Goal: Task Accomplishment & Management: Use online tool/utility

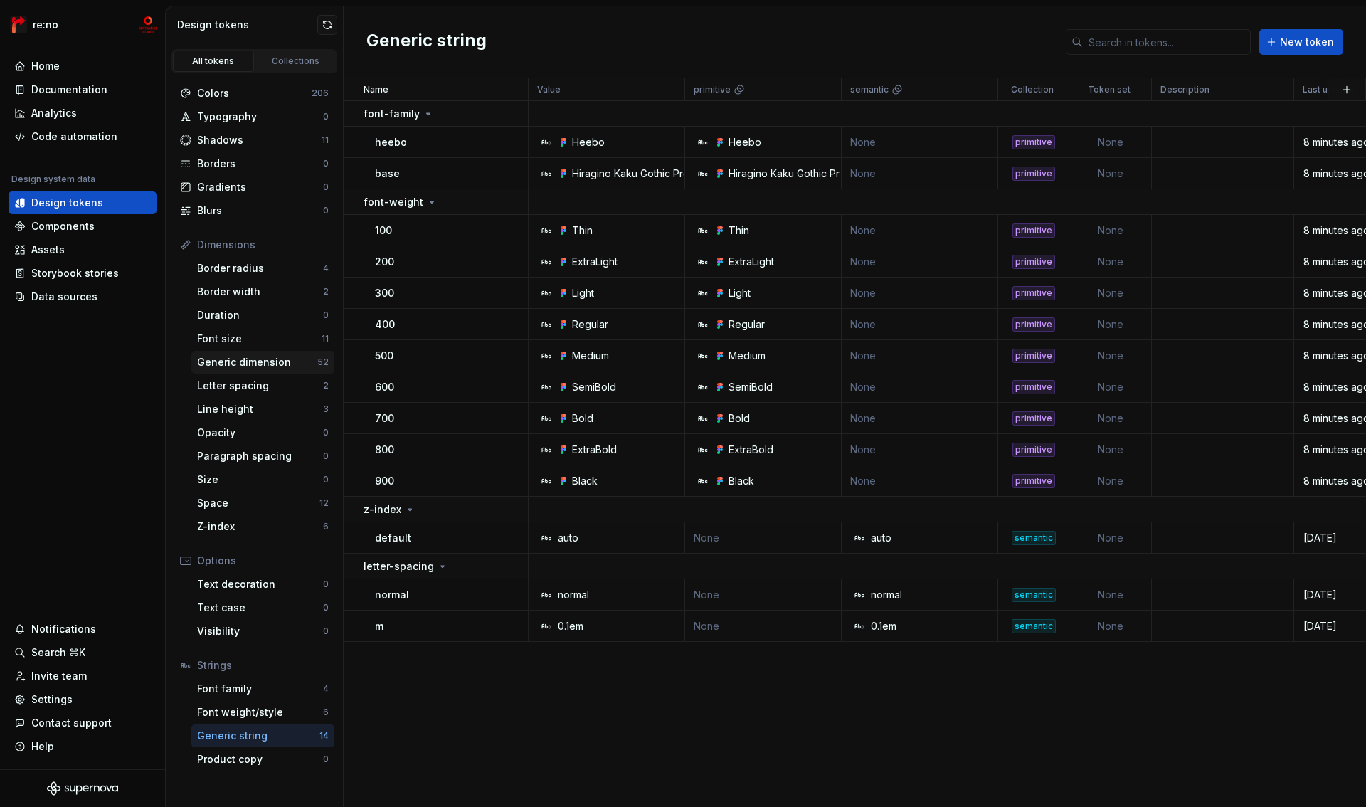
click at [240, 361] on div "Generic dimension" at bounding box center [257, 362] width 120 height 14
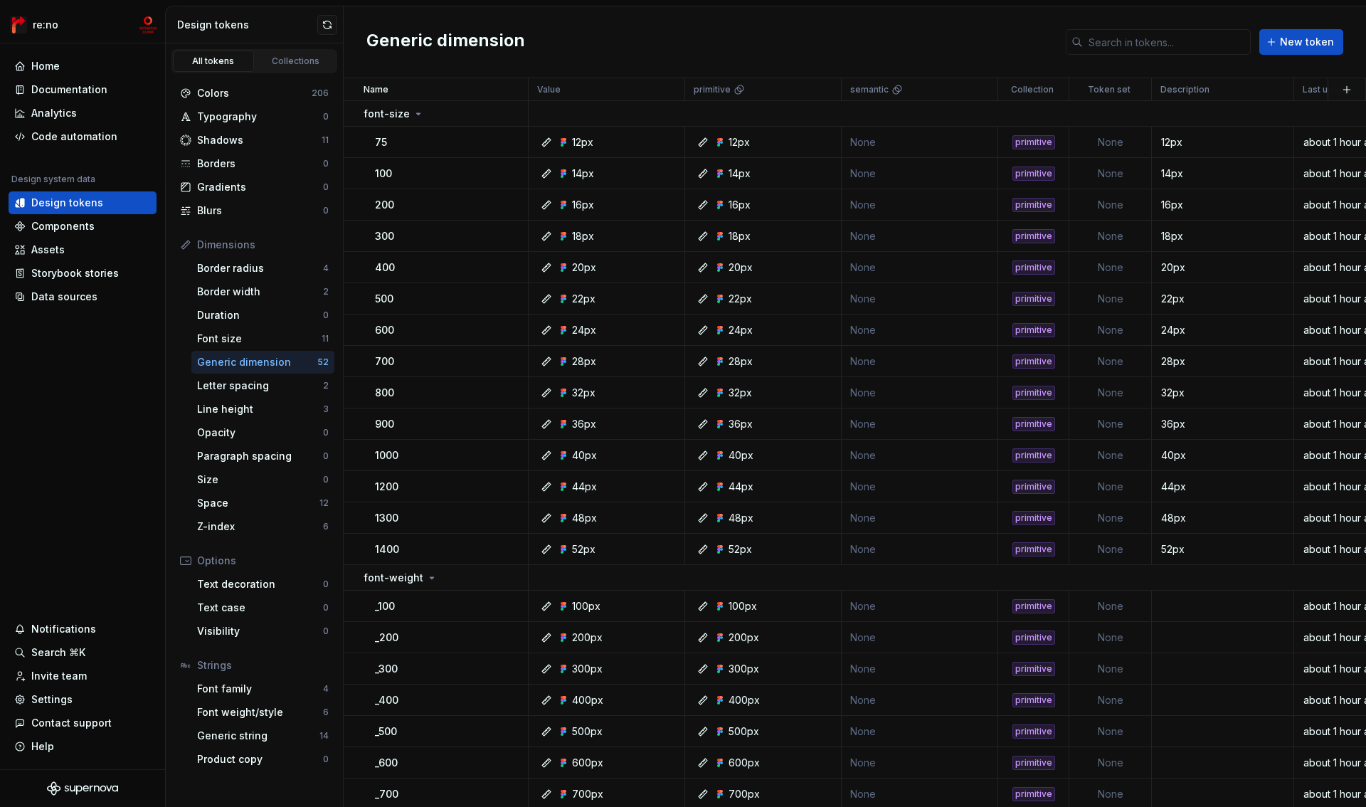
click at [256, 369] on div "Generic dimension" at bounding box center [257, 362] width 120 height 14
click at [414, 116] on icon at bounding box center [418, 113] width 11 height 11
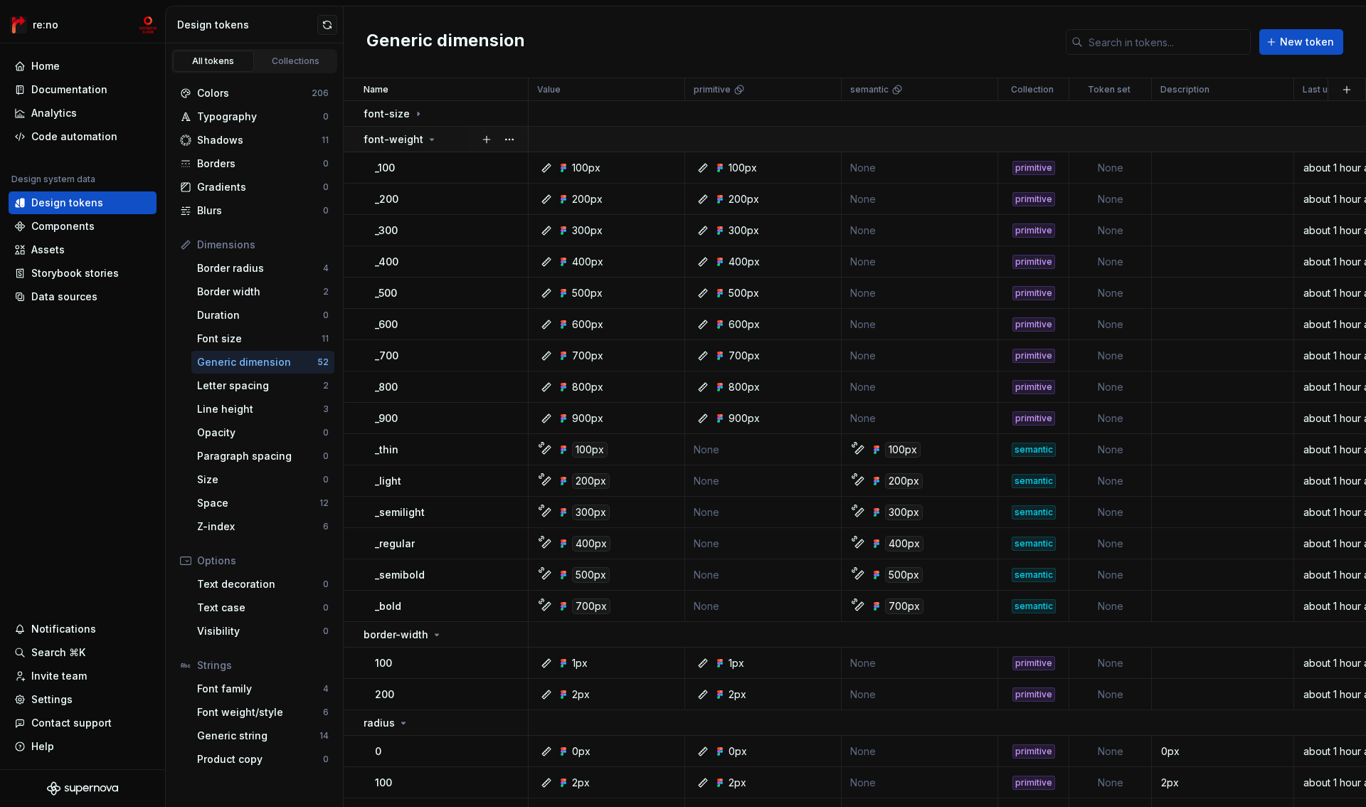
click at [429, 137] on icon at bounding box center [431, 139] width 11 height 11
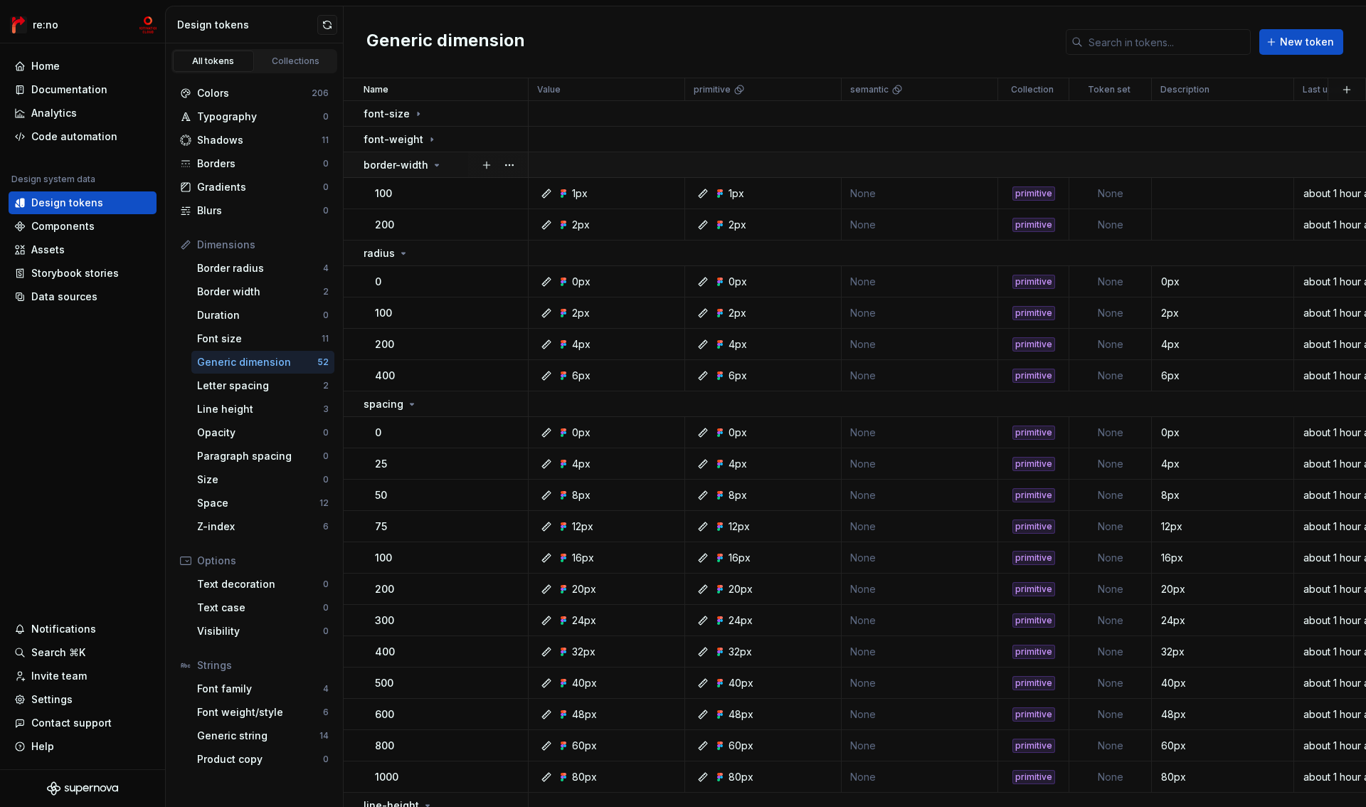
click at [435, 162] on icon at bounding box center [436, 164] width 11 height 11
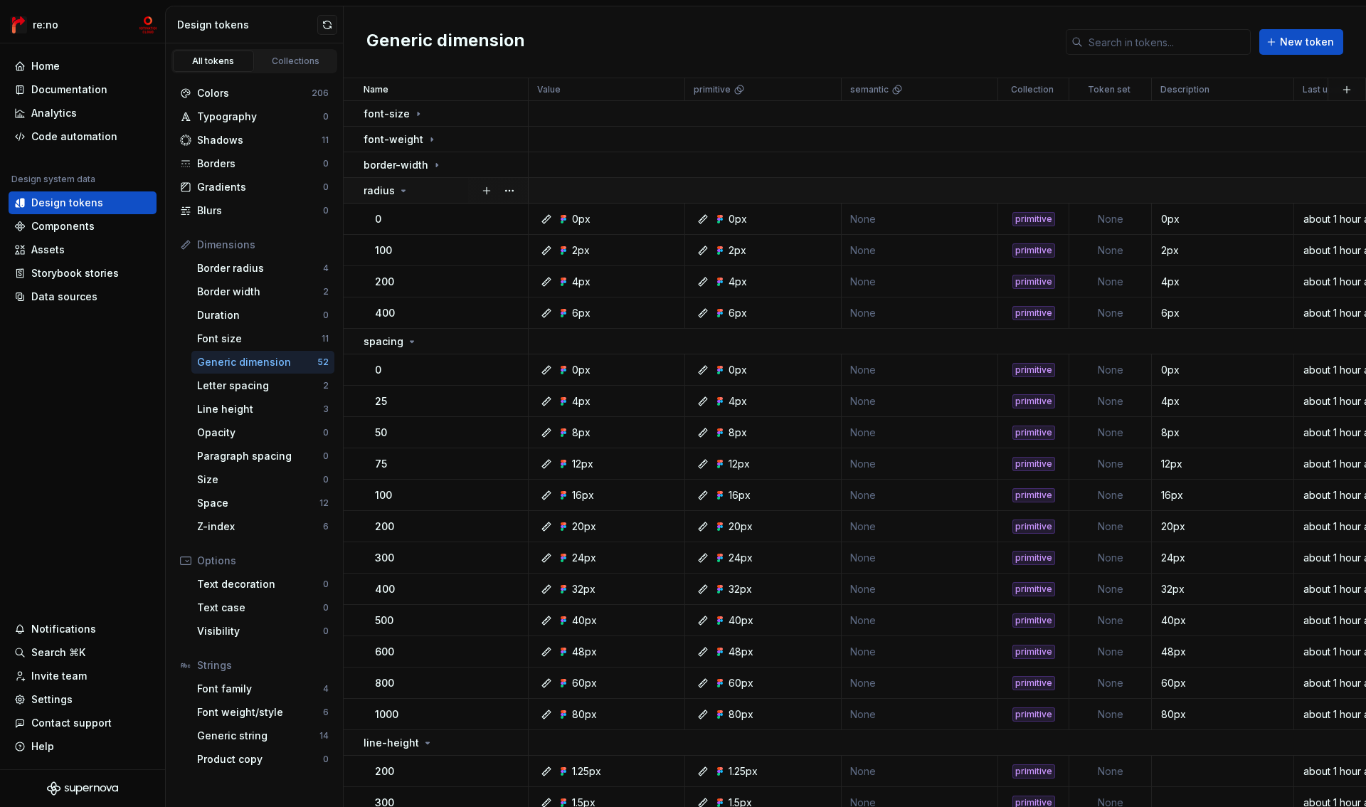
click at [398, 189] on icon at bounding box center [403, 190] width 11 height 11
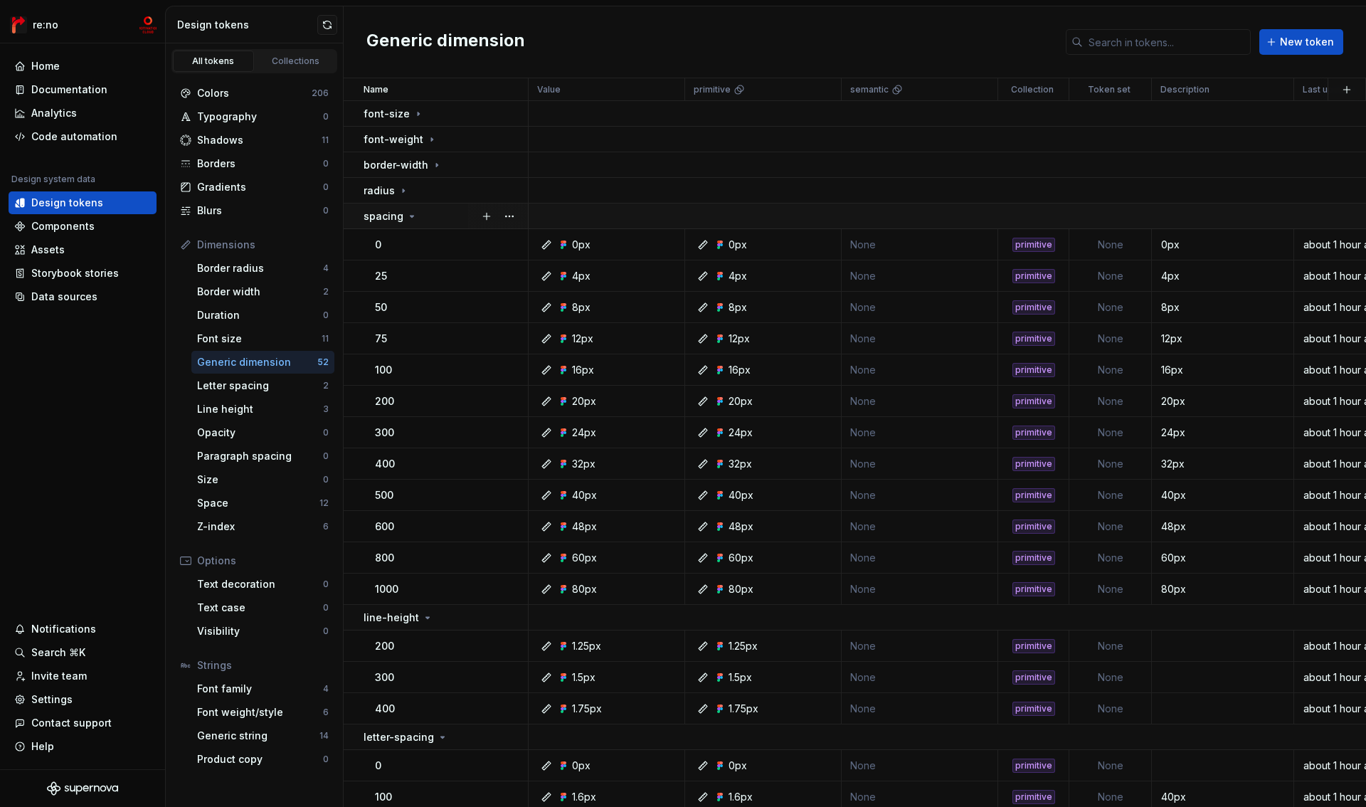
click at [408, 218] on icon at bounding box center [411, 216] width 11 height 11
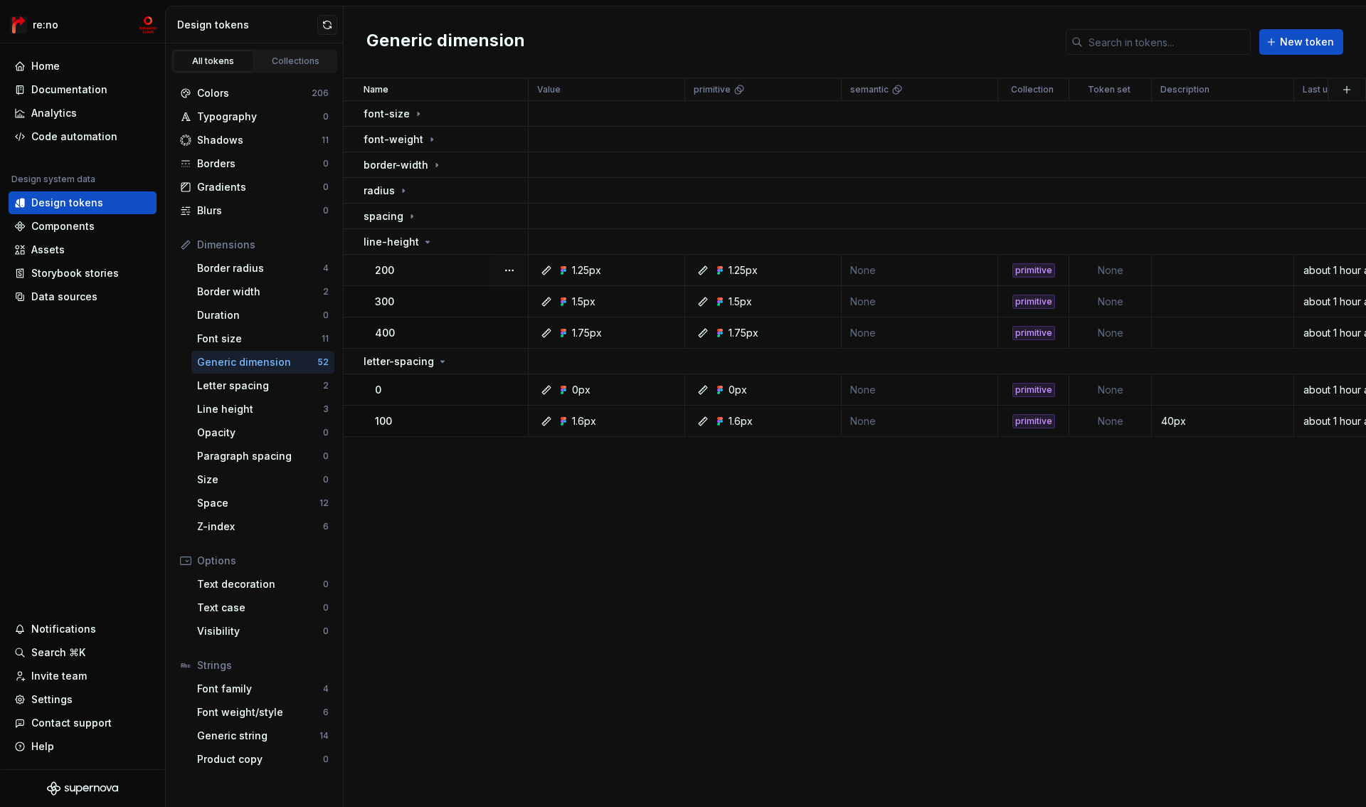
click at [615, 269] on div "1.25px" at bounding box center [611, 270] width 146 height 14
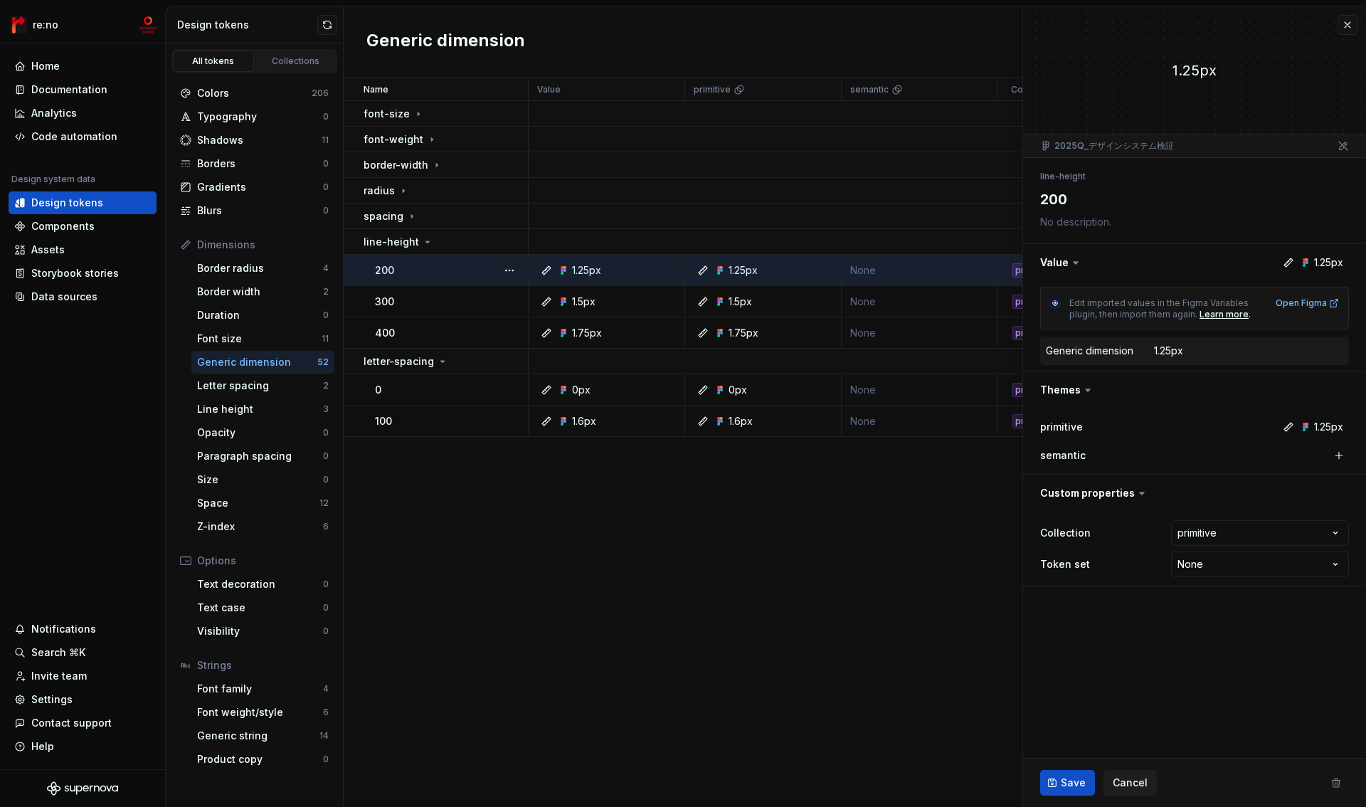
click at [1203, 355] on dd "1.25px" at bounding box center [1248, 351] width 189 height 14
click at [1176, 349] on div "1.25px" at bounding box center [1168, 351] width 29 height 14
click at [1290, 263] on icon at bounding box center [1288, 262] width 11 height 11
click at [1312, 263] on button "button" at bounding box center [1194, 262] width 343 height 37
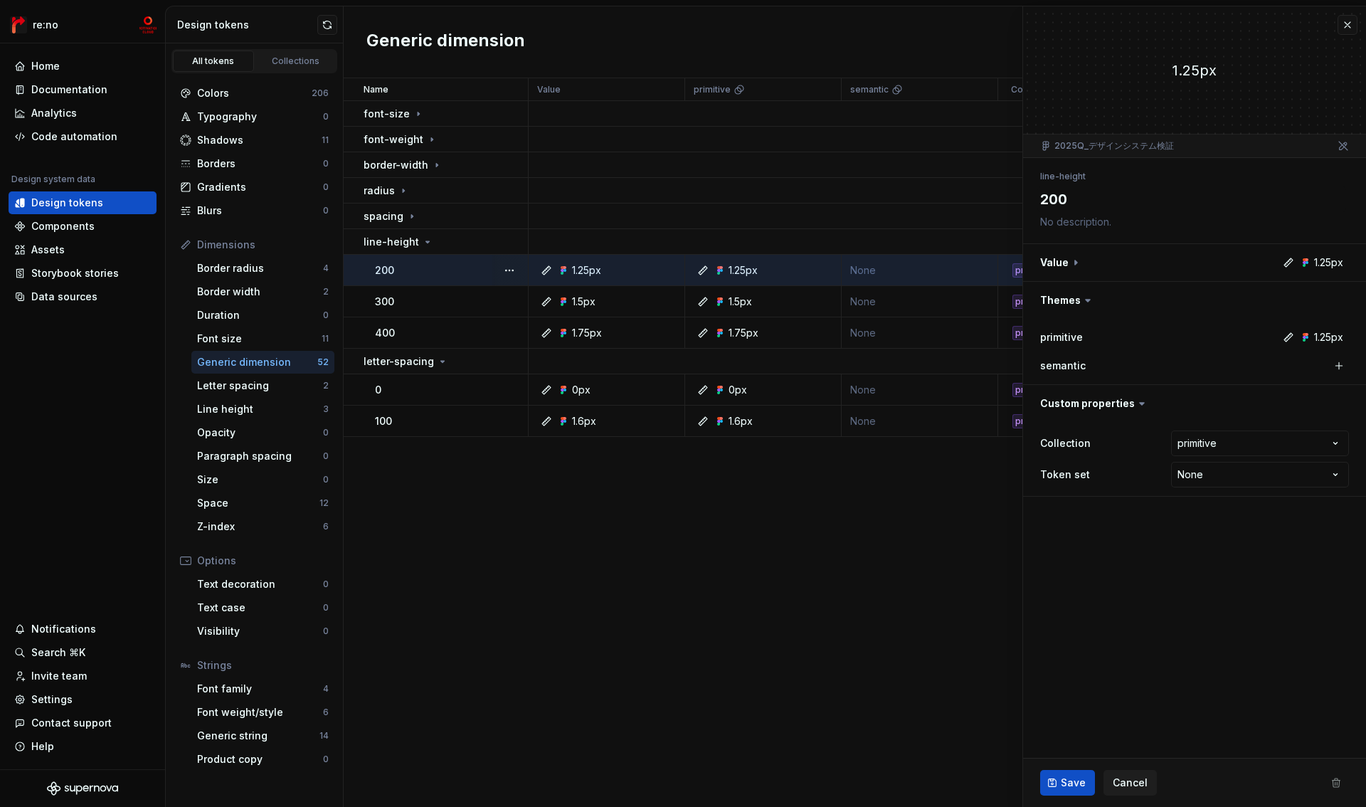
click at [1310, 335] on icon at bounding box center [1305, 337] width 11 height 11
click at [1314, 342] on div "1.25px" at bounding box center [1321, 337] width 43 height 14
click at [222, 390] on div "Letter spacing" at bounding box center [260, 386] width 126 height 14
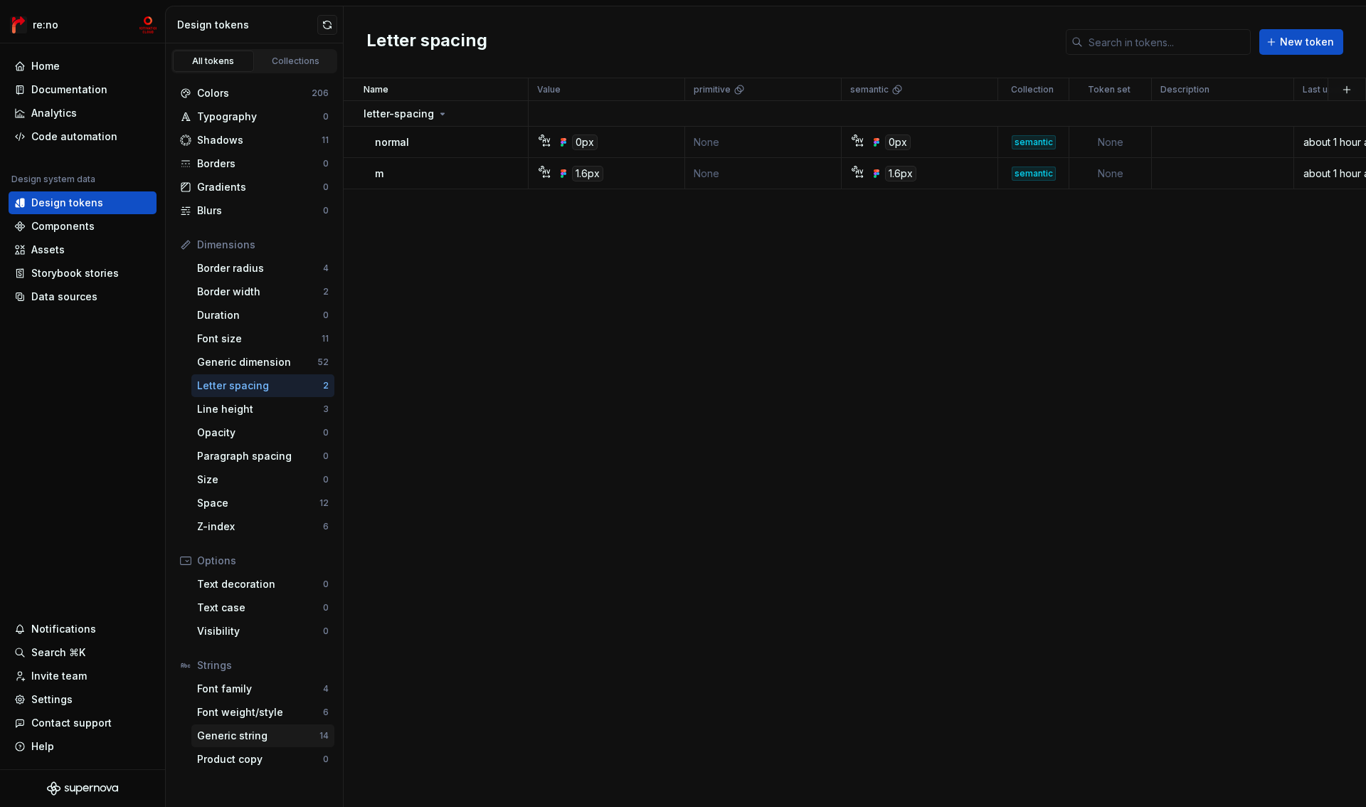
click at [253, 737] on div "Generic string" at bounding box center [258, 736] width 122 height 14
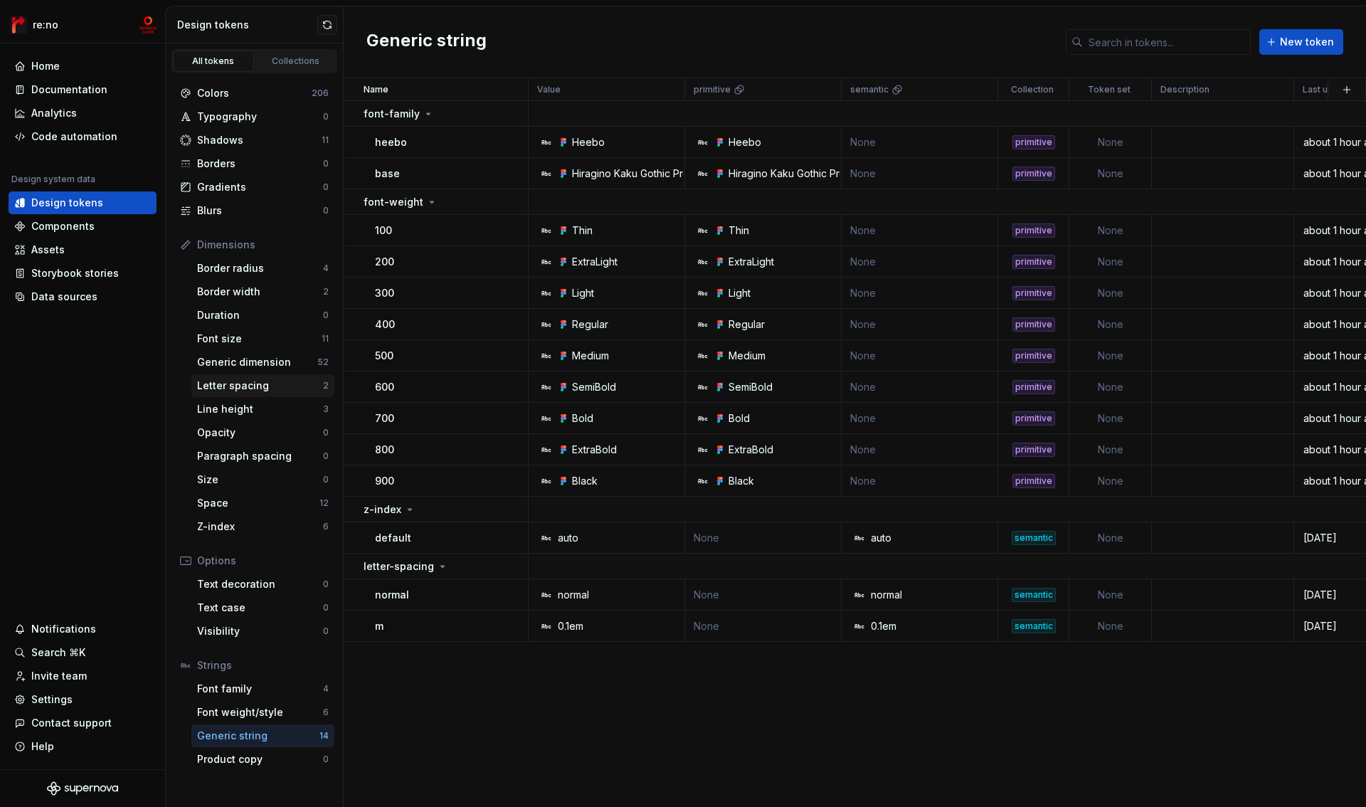
click at [230, 389] on div "Letter spacing" at bounding box center [260, 386] width 126 height 14
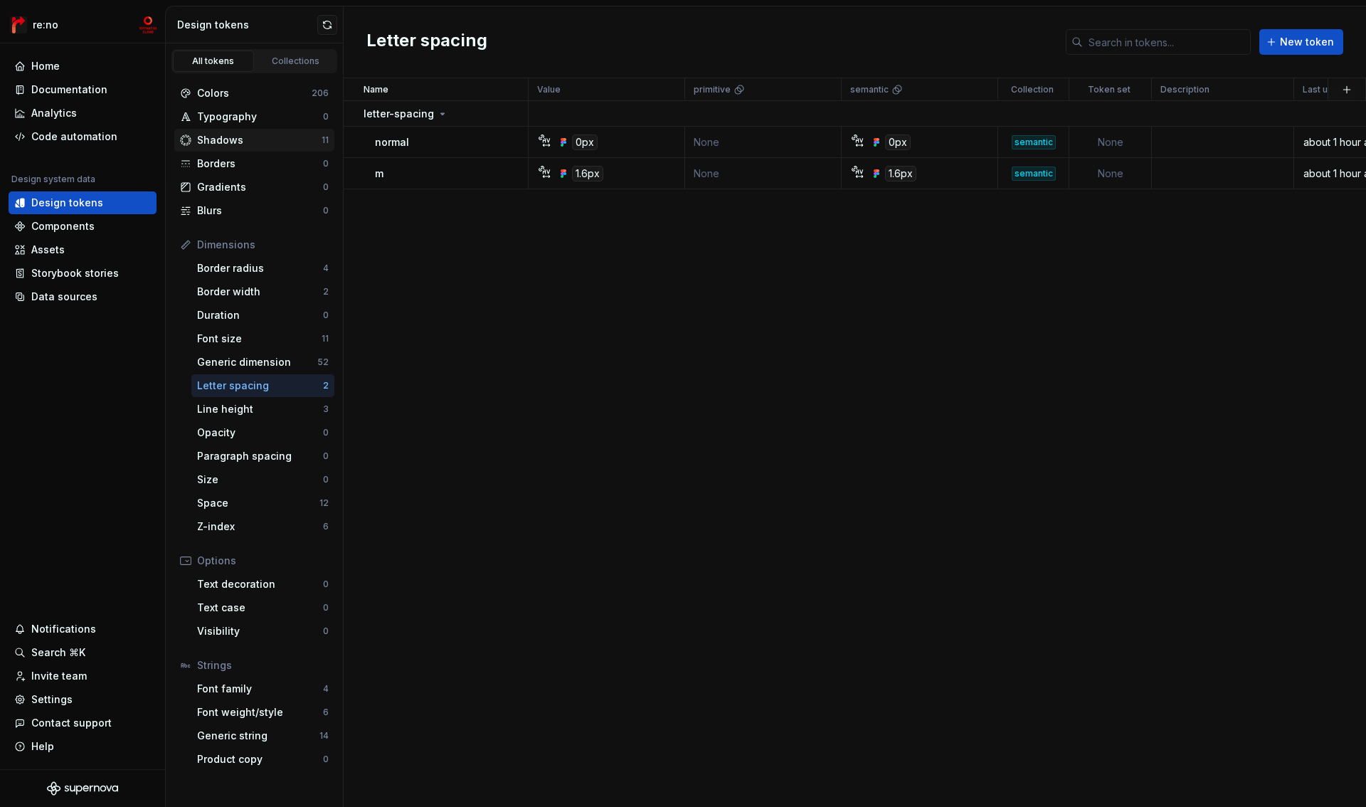
click at [214, 144] on div "Shadows" at bounding box center [259, 140] width 125 height 14
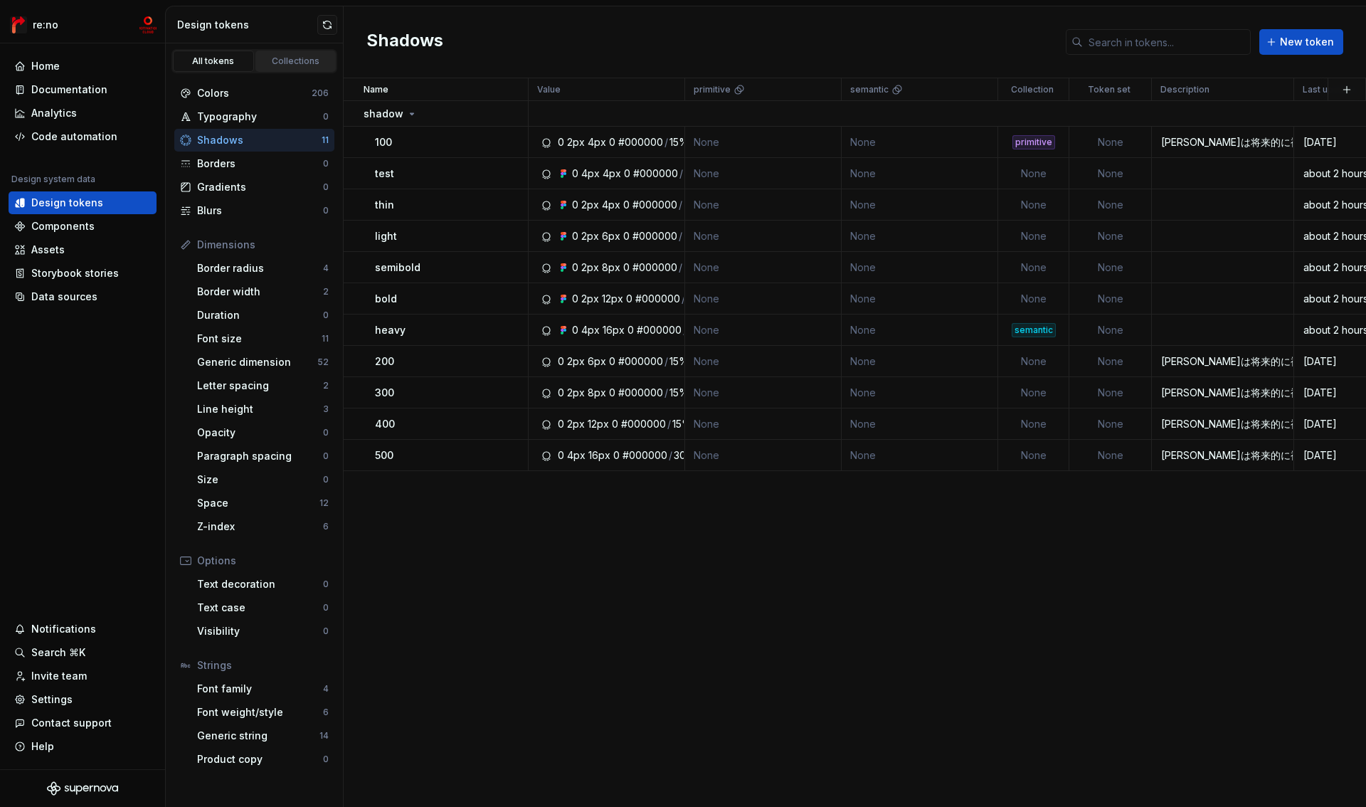
click at [312, 65] on div "Collections" at bounding box center [295, 61] width 71 height 11
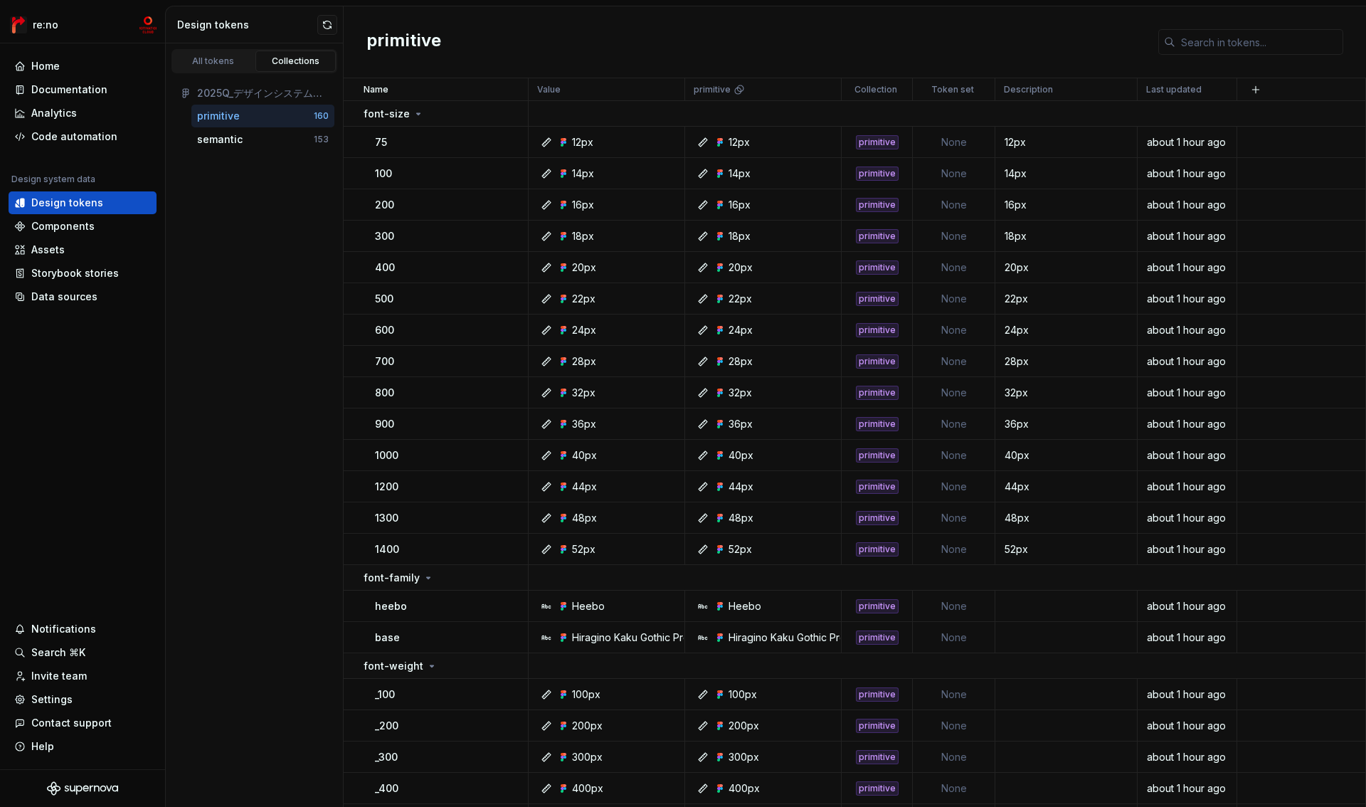
click at [246, 121] on div "primitive" at bounding box center [255, 116] width 117 height 14
click at [223, 65] on div "All tokens" at bounding box center [213, 61] width 71 height 11
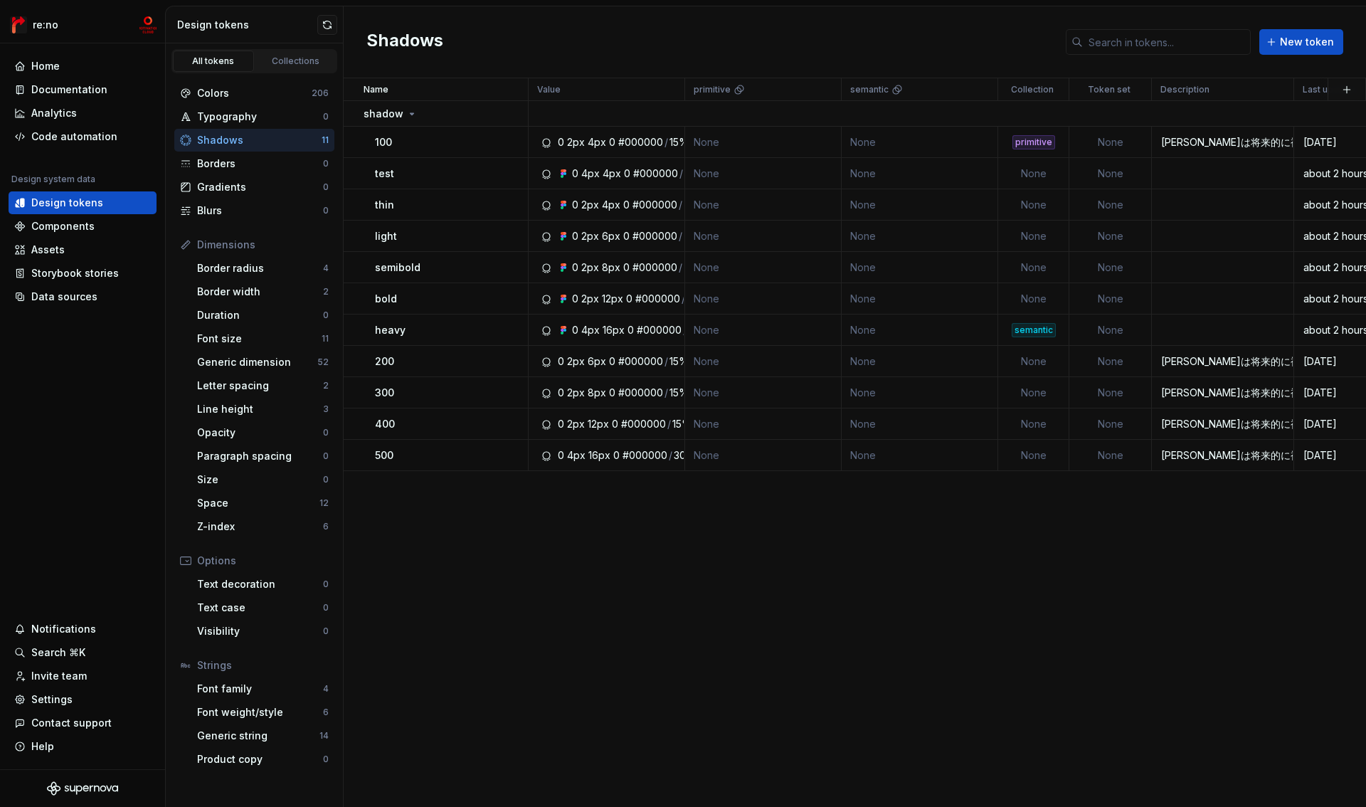
click at [230, 137] on div "Shadows" at bounding box center [259, 140] width 125 height 14
click at [390, 174] on p "test" at bounding box center [384, 174] width 19 height 14
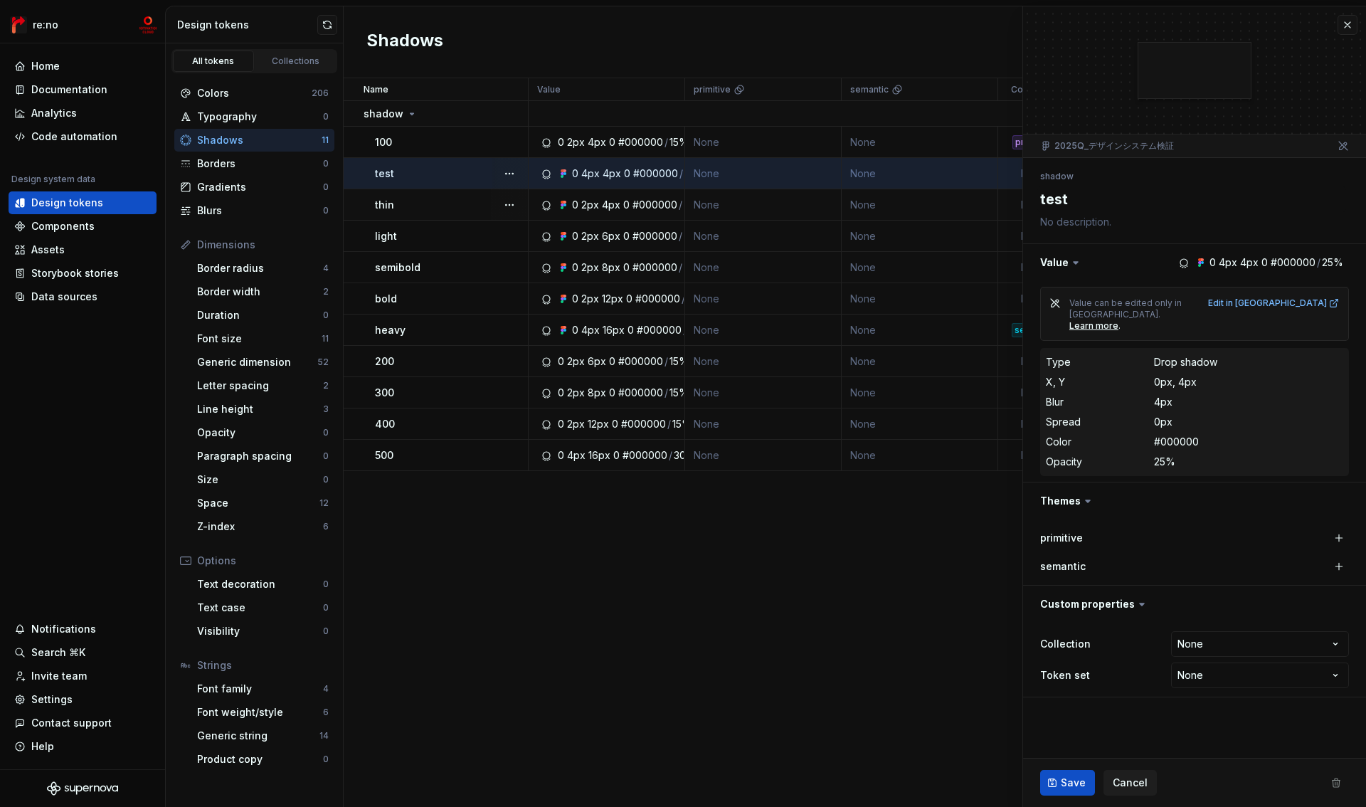
click at [431, 209] on div "thin" at bounding box center [451, 205] width 152 height 14
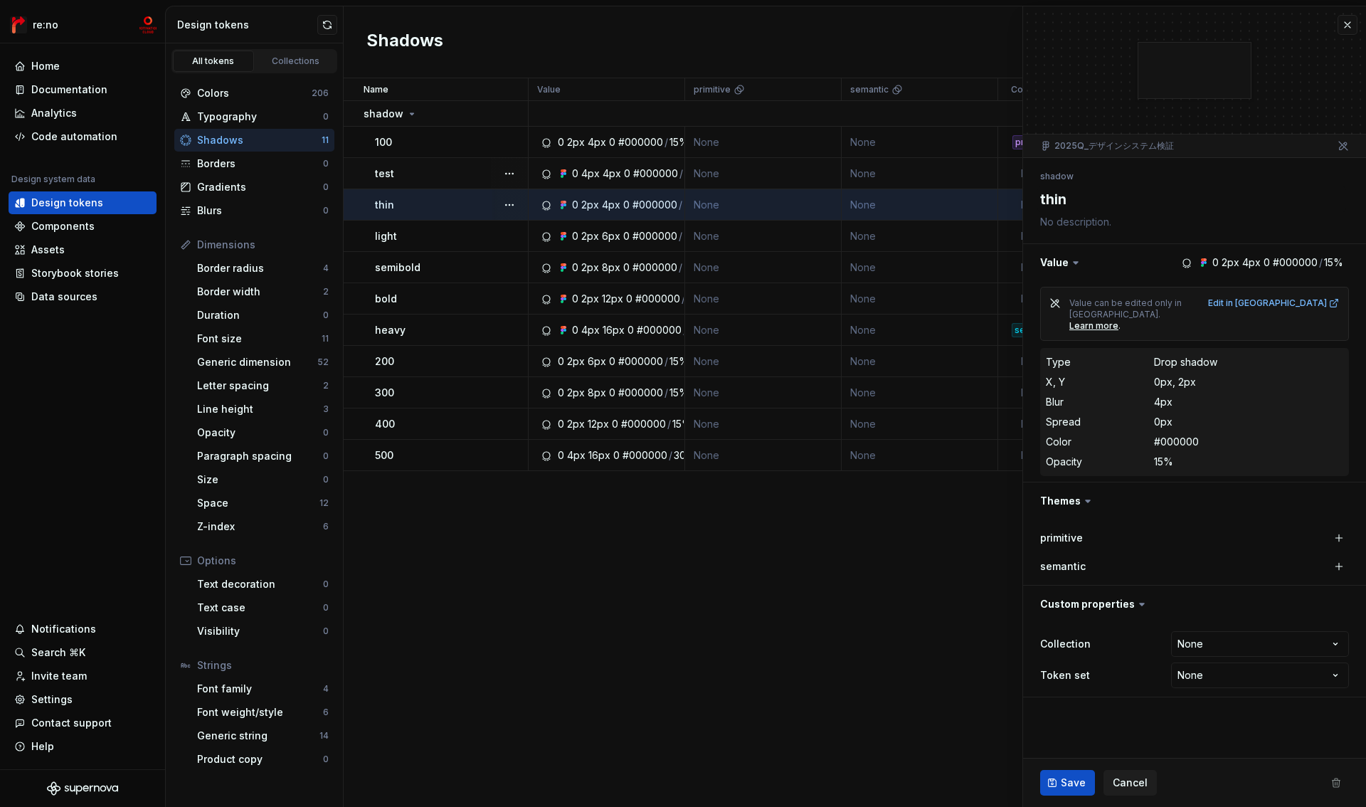
click at [433, 174] on div "test" at bounding box center [451, 174] width 152 height 14
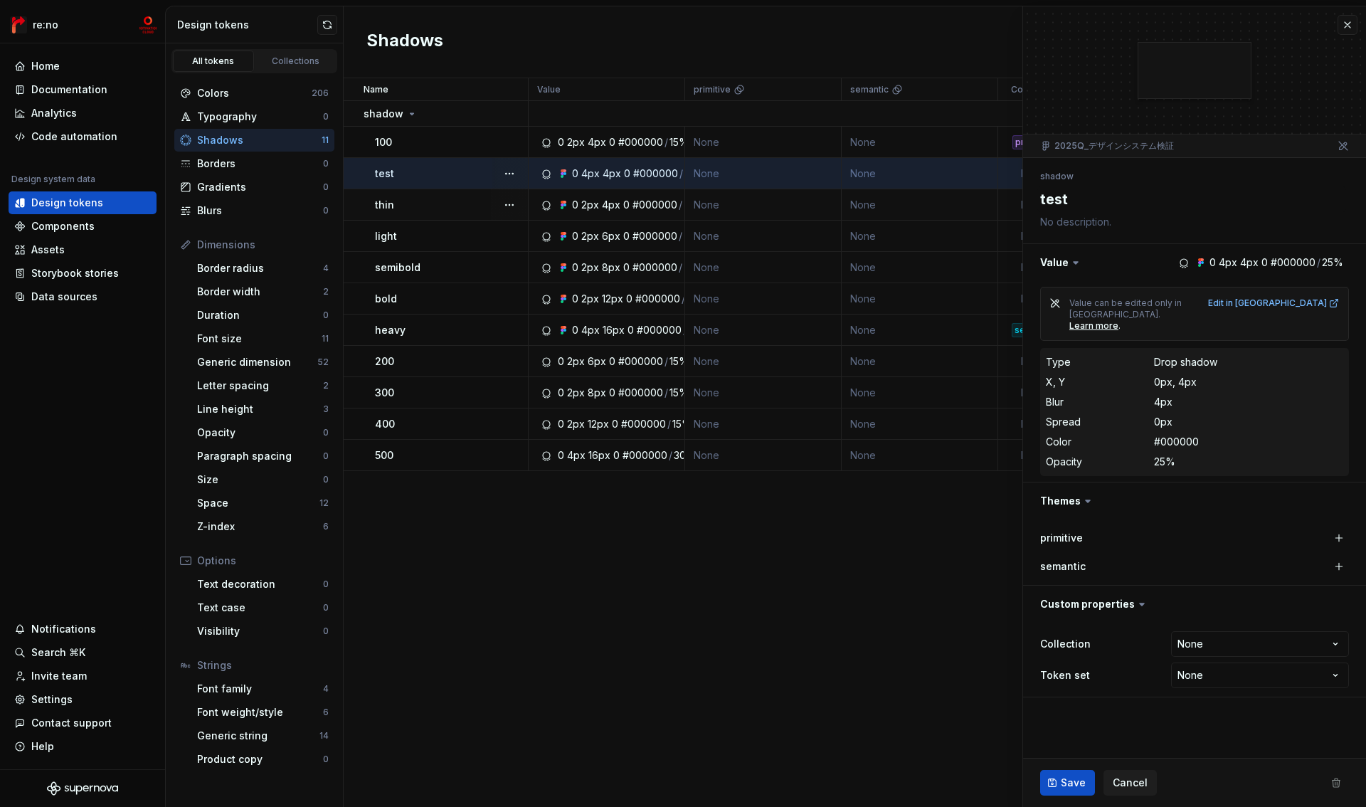
click at [433, 199] on div "thin" at bounding box center [451, 205] width 152 height 14
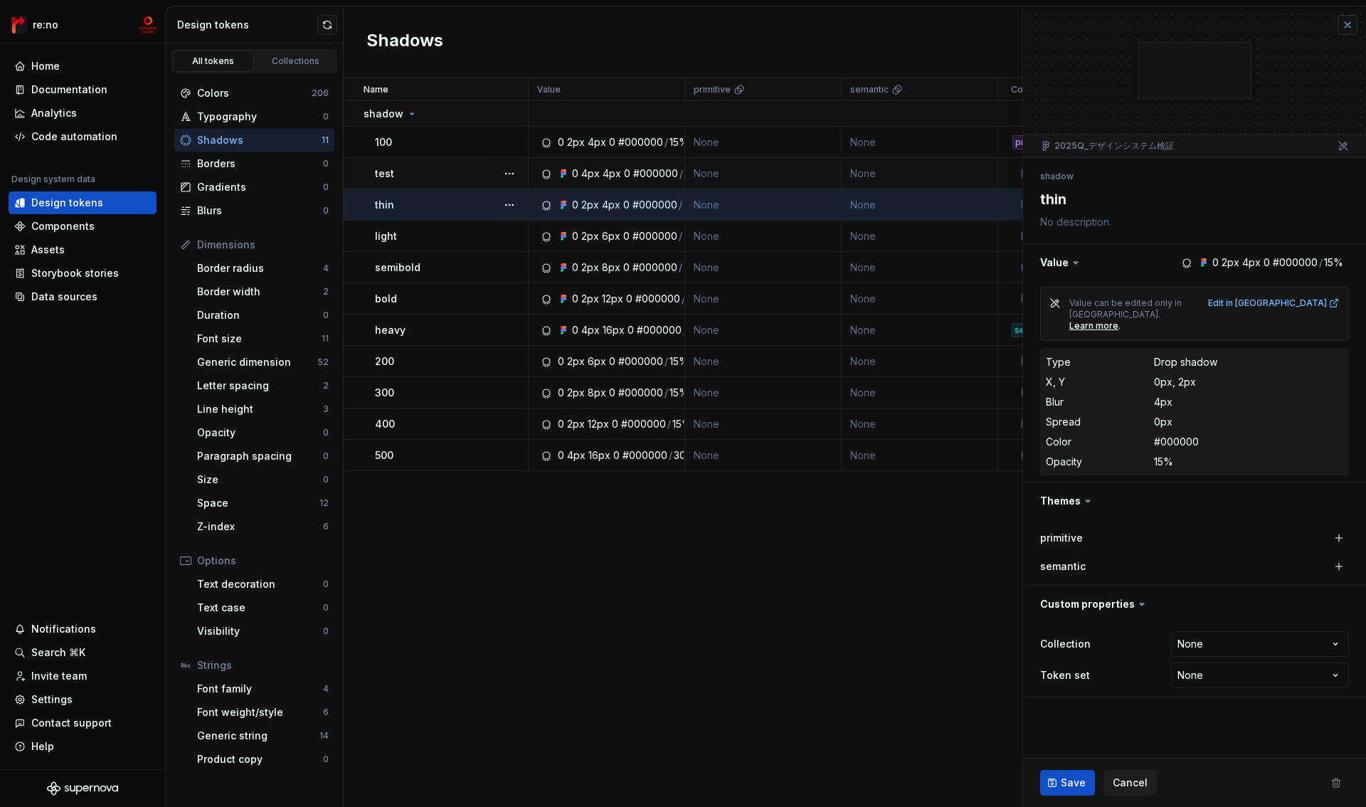
click at [1355, 23] on button "button" at bounding box center [1348, 25] width 20 height 20
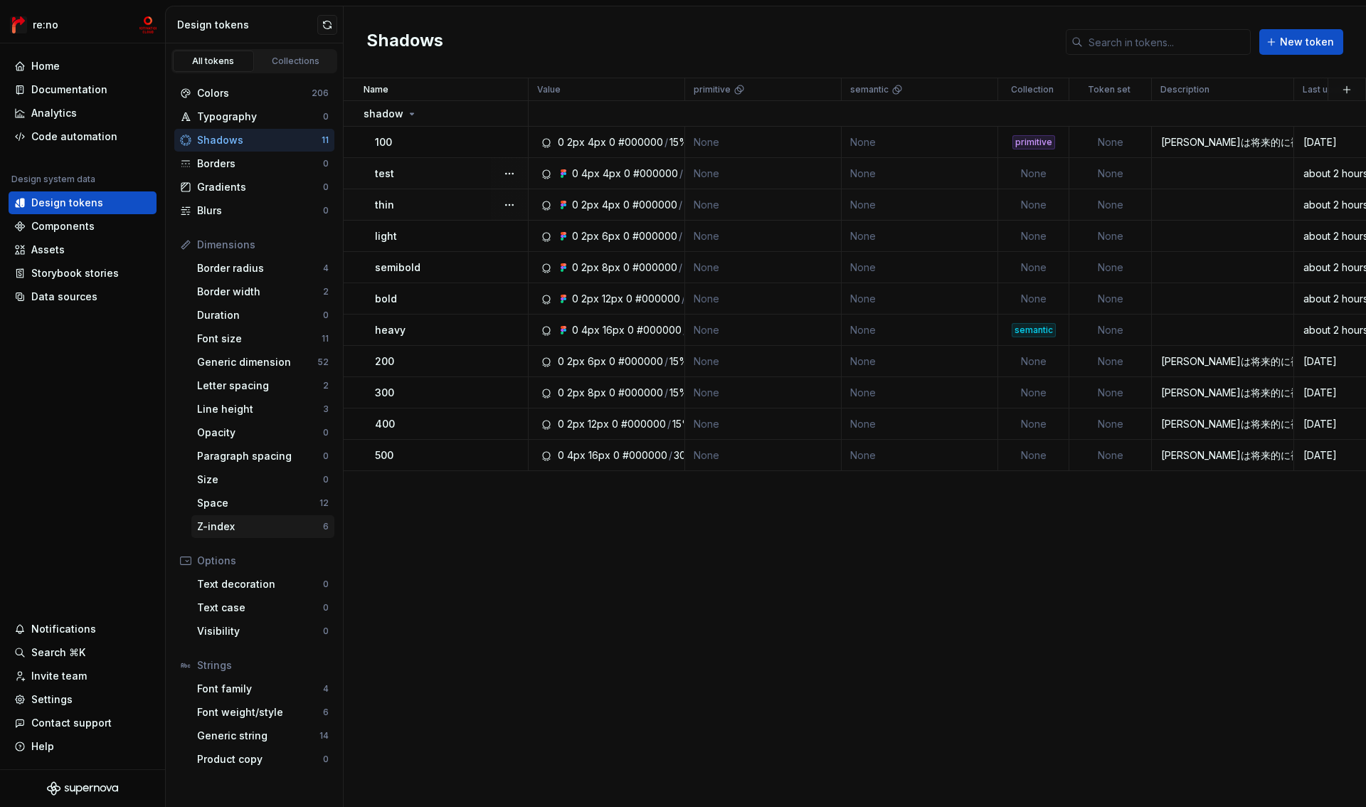
click at [231, 527] on div "Z-index" at bounding box center [260, 527] width 126 height 14
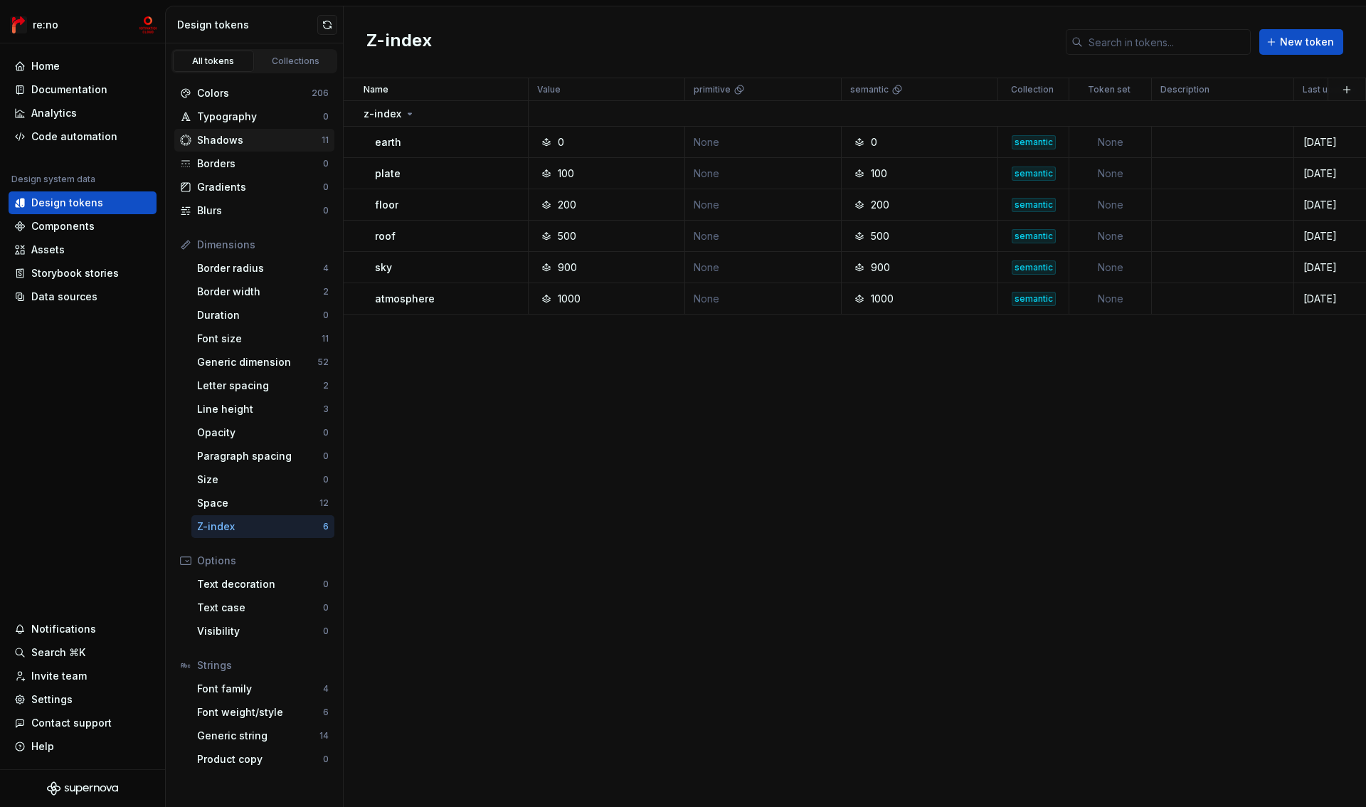
click at [221, 139] on div "Shadows" at bounding box center [259, 140] width 125 height 14
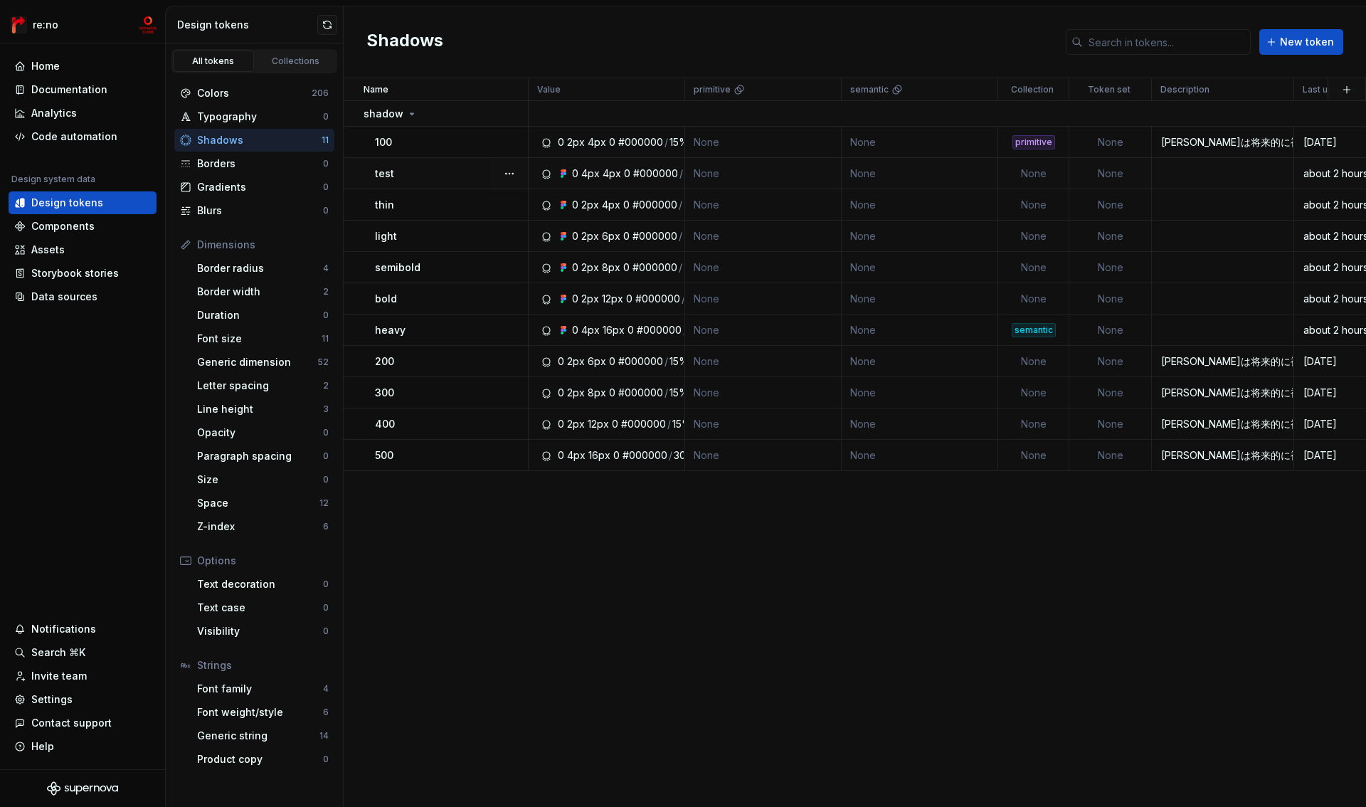
click at [594, 176] on div "4px" at bounding box center [590, 174] width 19 height 14
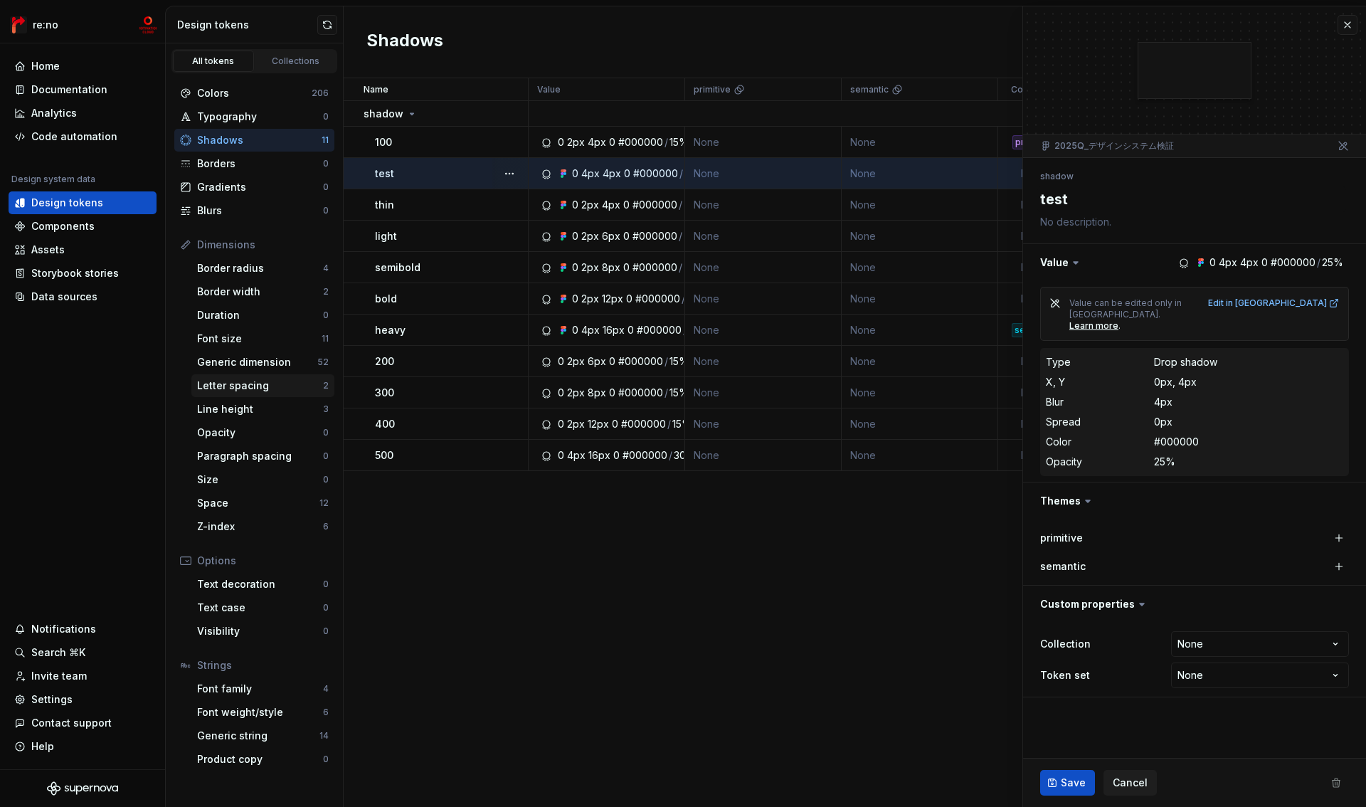
click at [233, 389] on div "Letter spacing" at bounding box center [260, 386] width 126 height 14
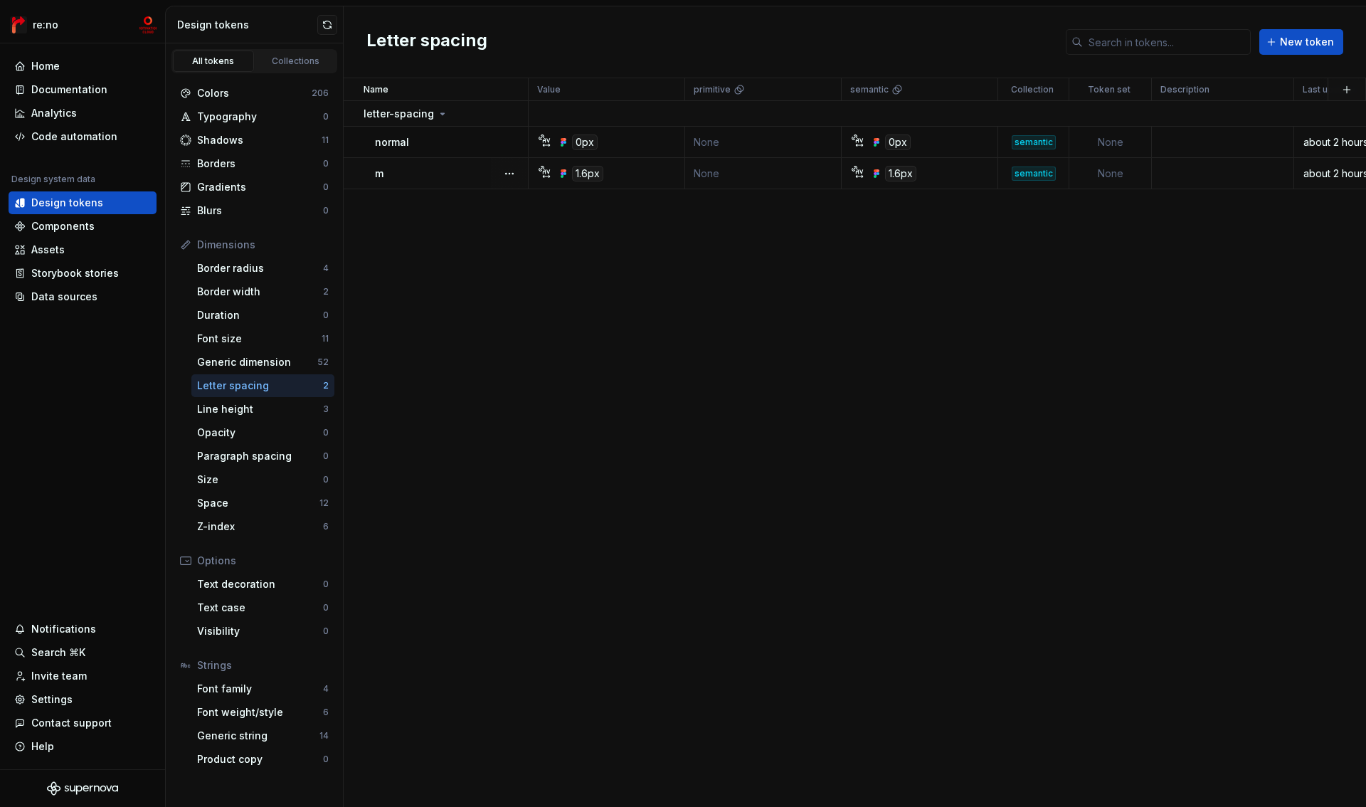
click at [408, 182] on td "m" at bounding box center [436, 173] width 185 height 31
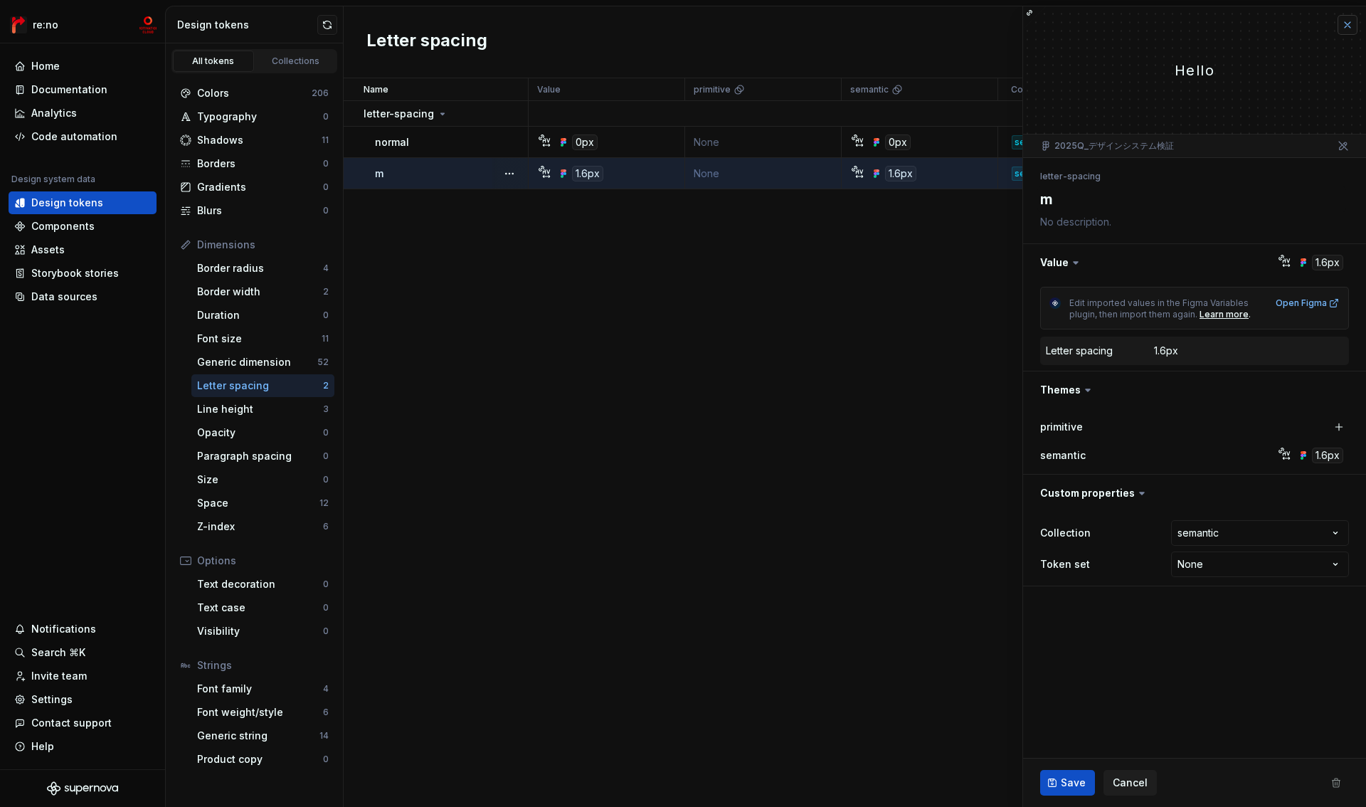
click at [1354, 23] on button "button" at bounding box center [1348, 25] width 20 height 20
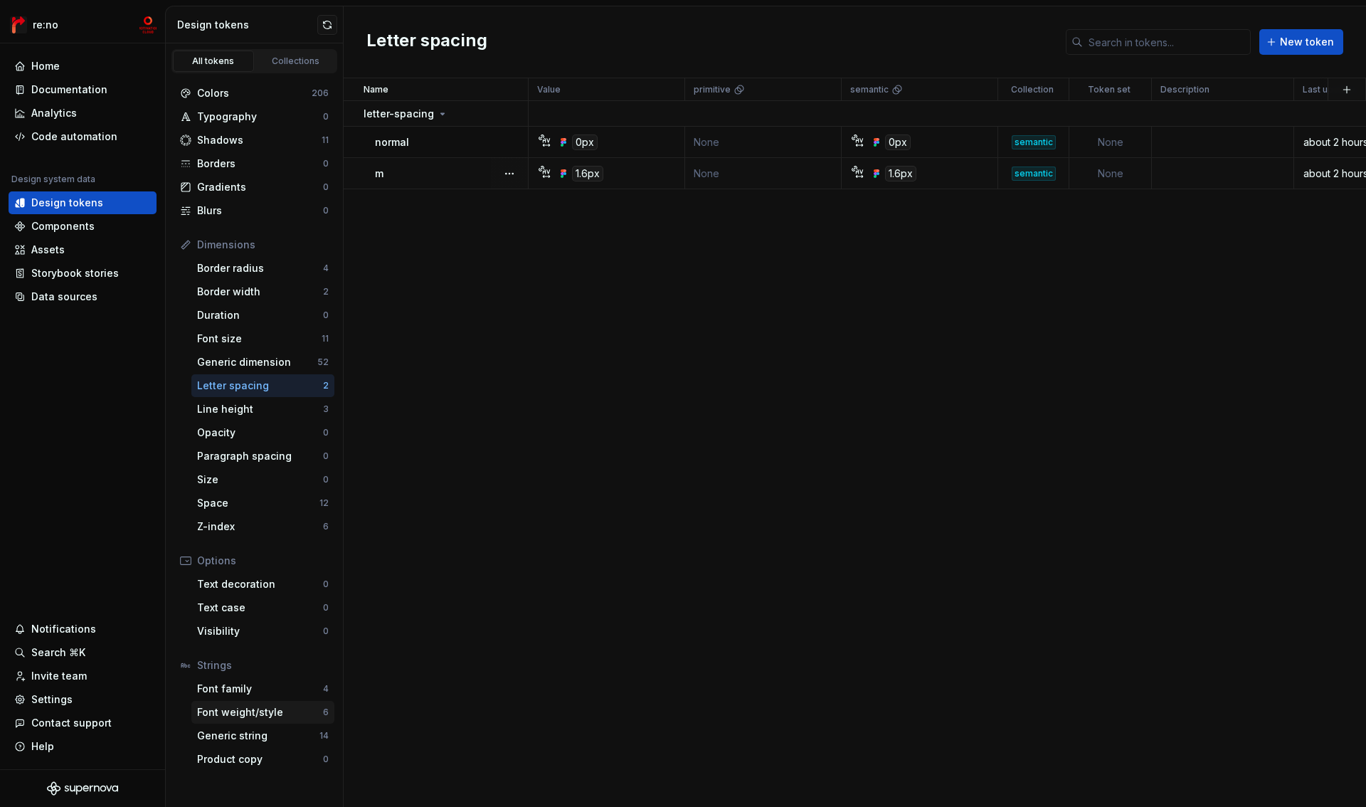
click at [279, 719] on div "Font weight/style" at bounding box center [260, 712] width 126 height 14
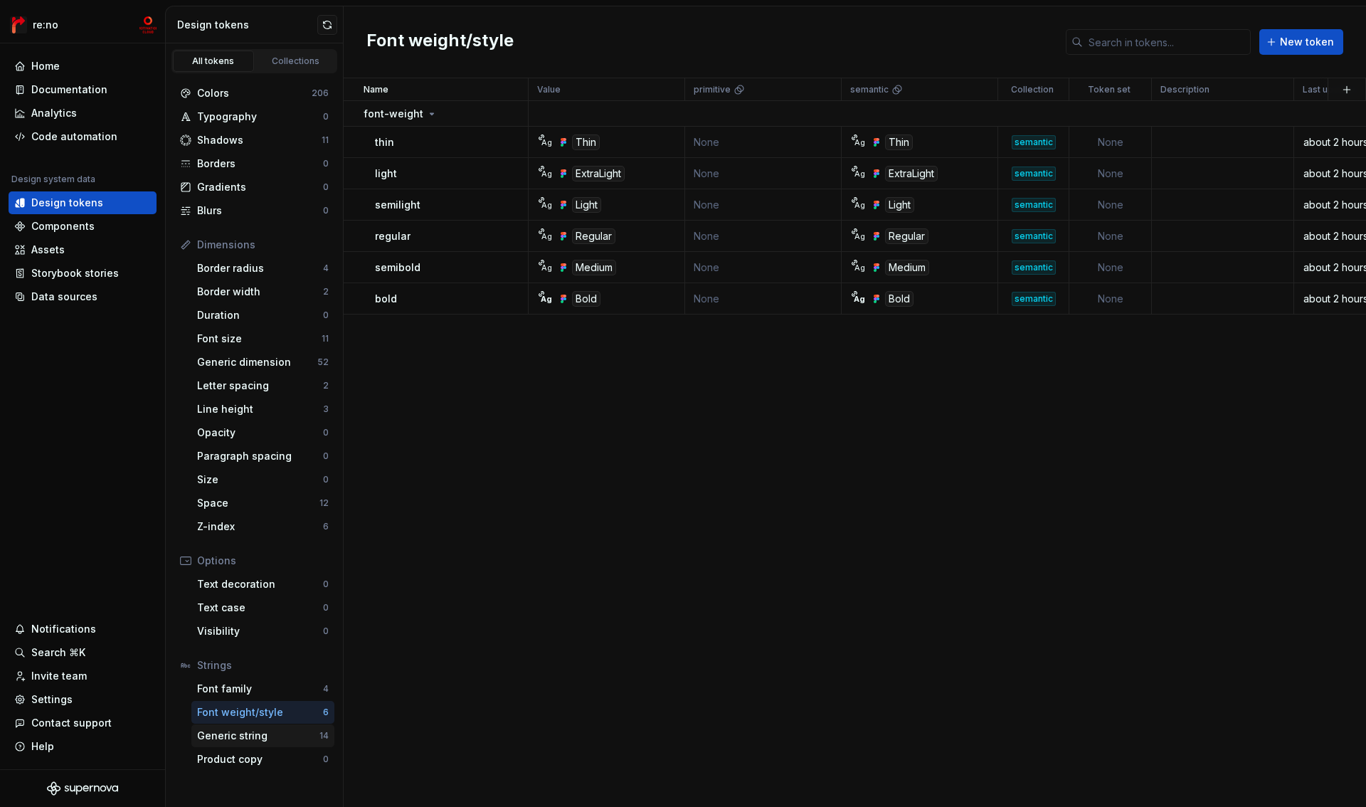
click at [275, 737] on div "Generic string" at bounding box center [258, 736] width 122 height 14
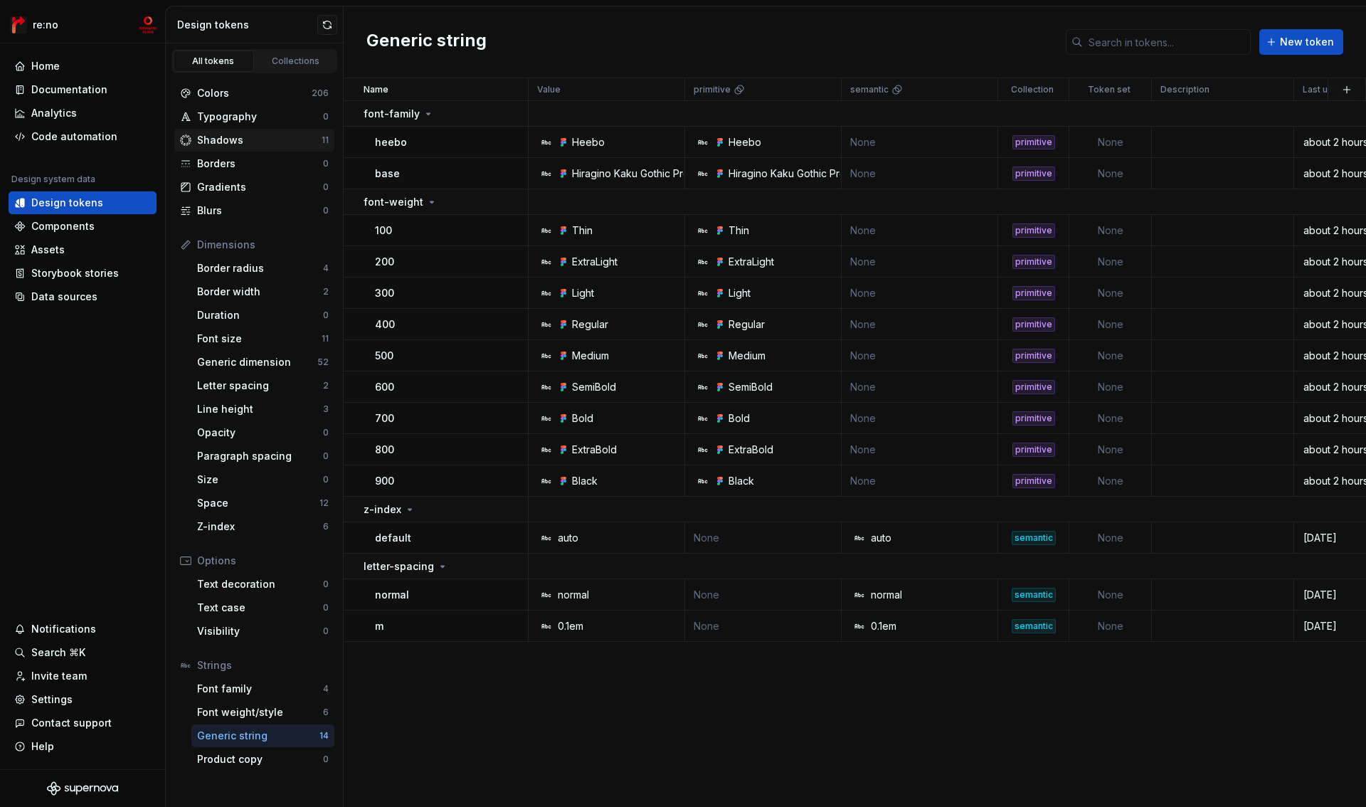
click at [226, 139] on div "Shadows" at bounding box center [259, 140] width 125 height 14
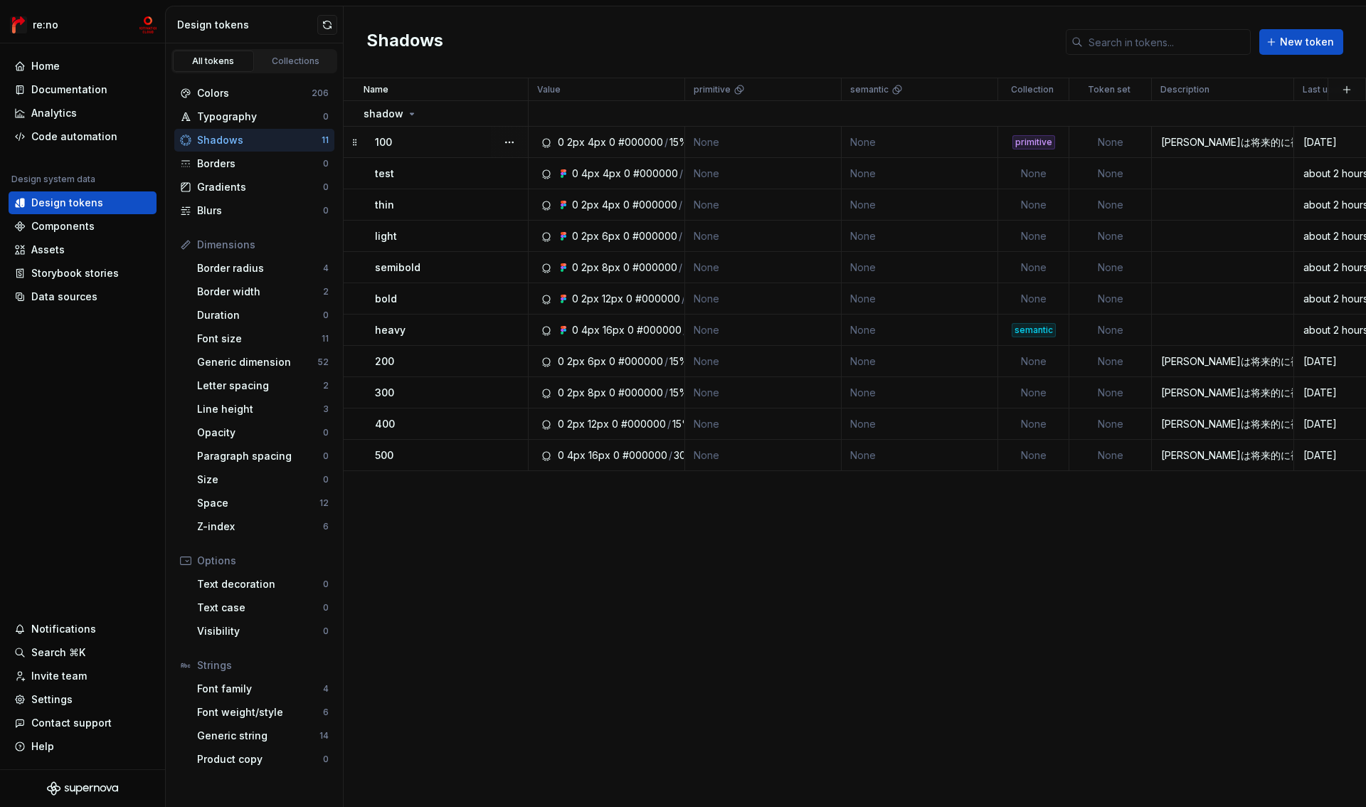
click at [495, 143] on div at bounding box center [509, 142] width 37 height 31
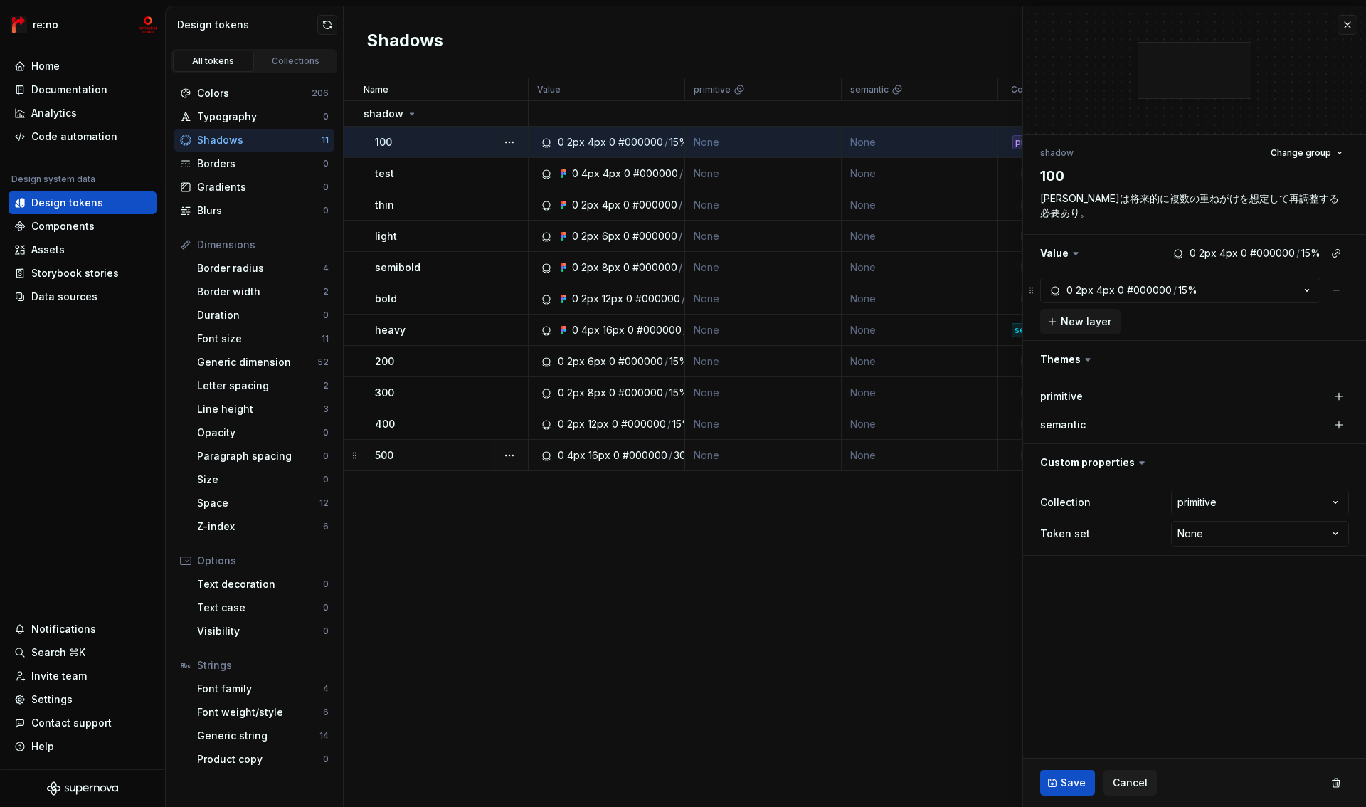
click at [900, 443] on td "None" at bounding box center [920, 455] width 157 height 31
click at [898, 453] on td "None" at bounding box center [920, 455] width 157 height 31
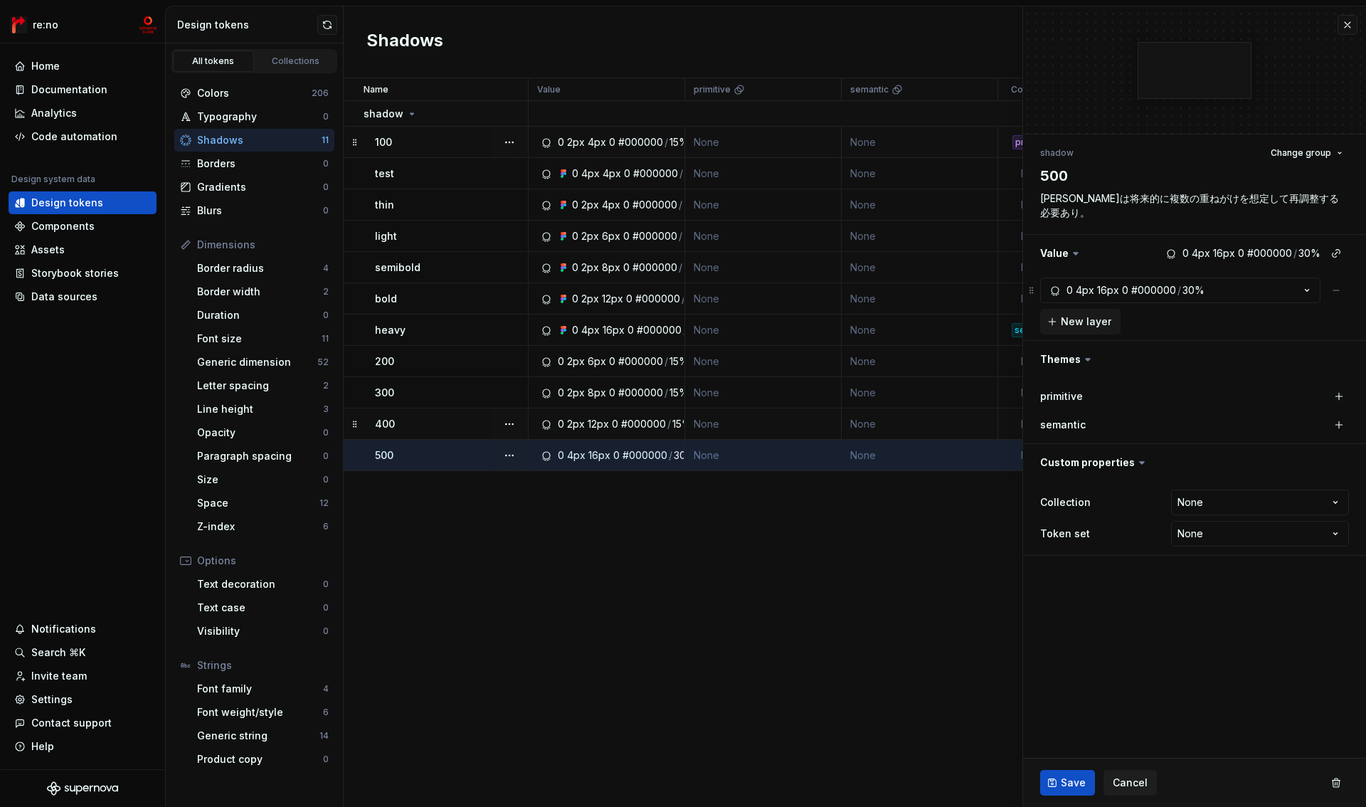
click at [898, 420] on td "None" at bounding box center [920, 424] width 157 height 31
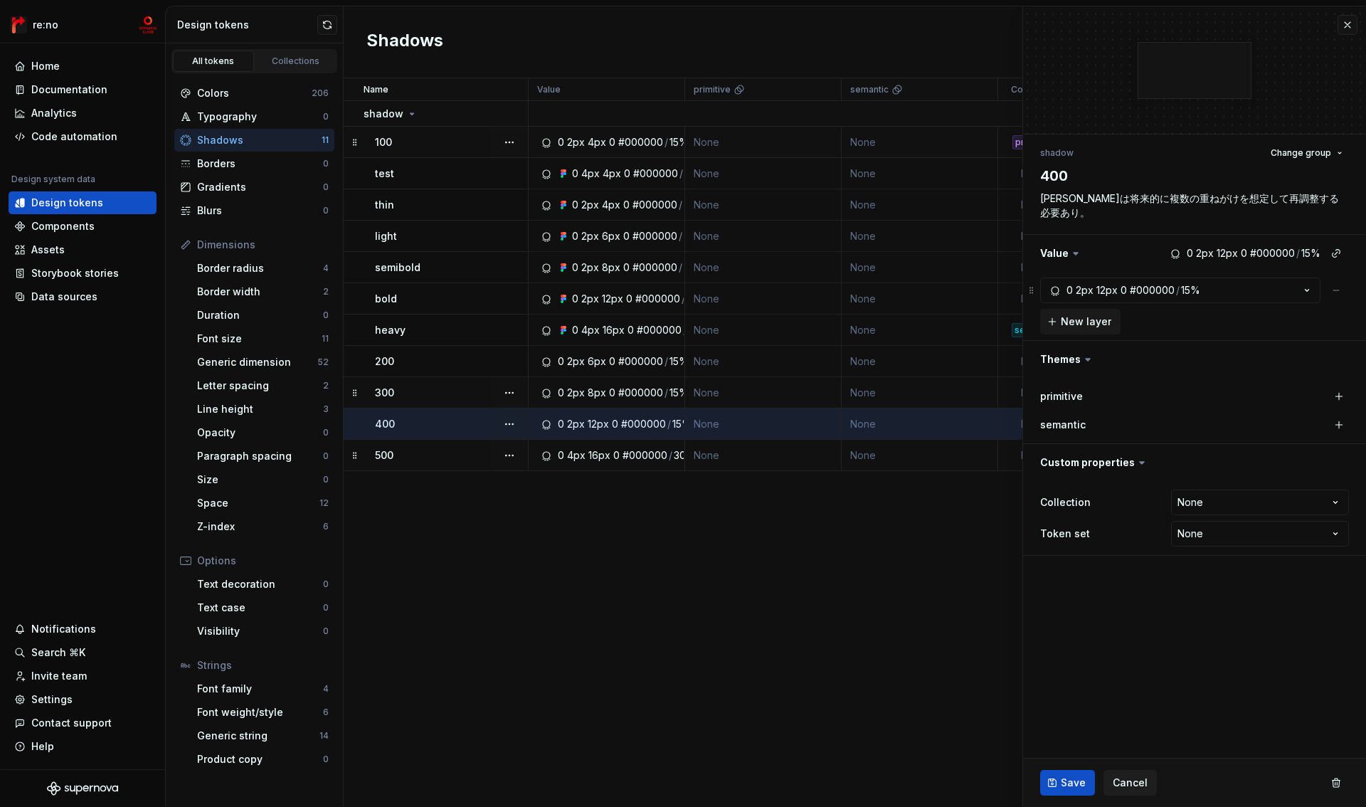
click at [898, 395] on td "None" at bounding box center [920, 392] width 157 height 31
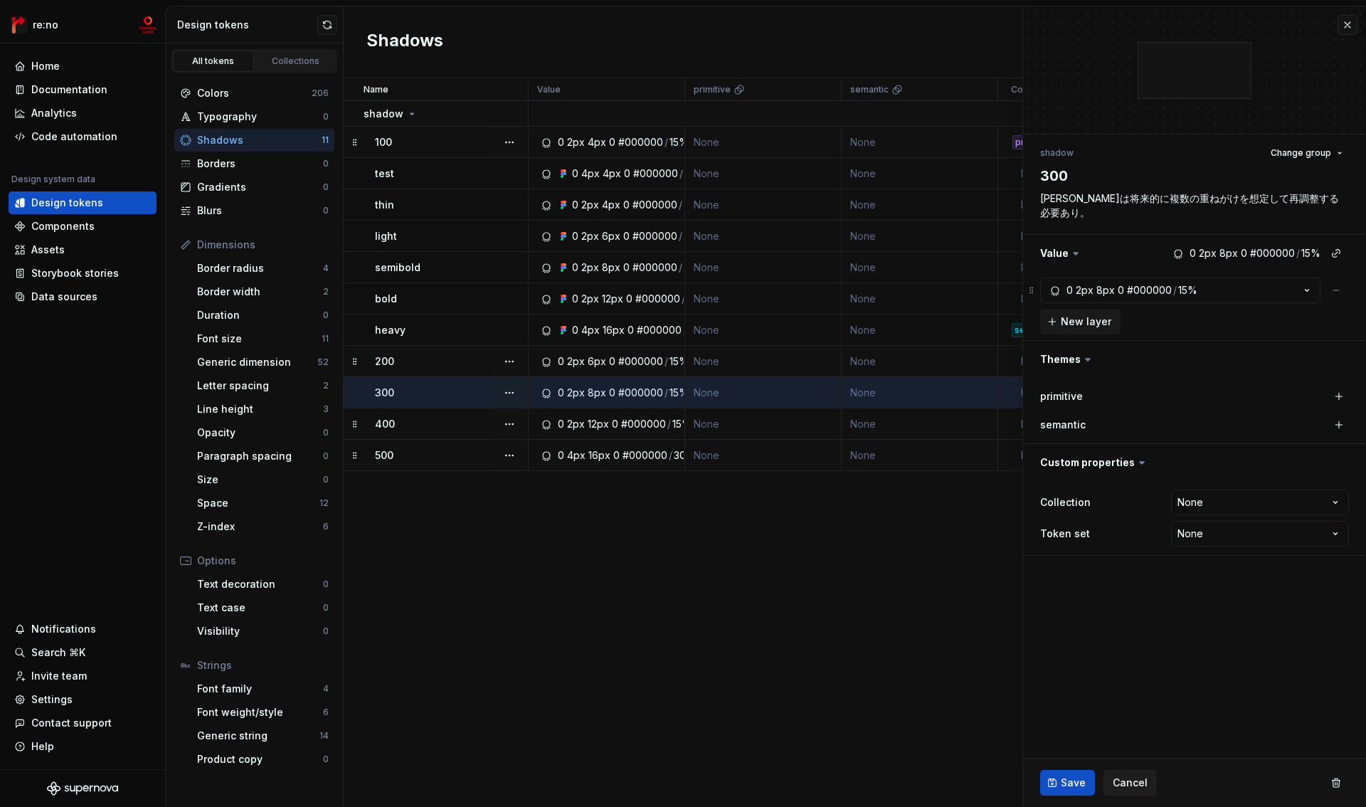
click at [891, 361] on td "None" at bounding box center [920, 361] width 157 height 31
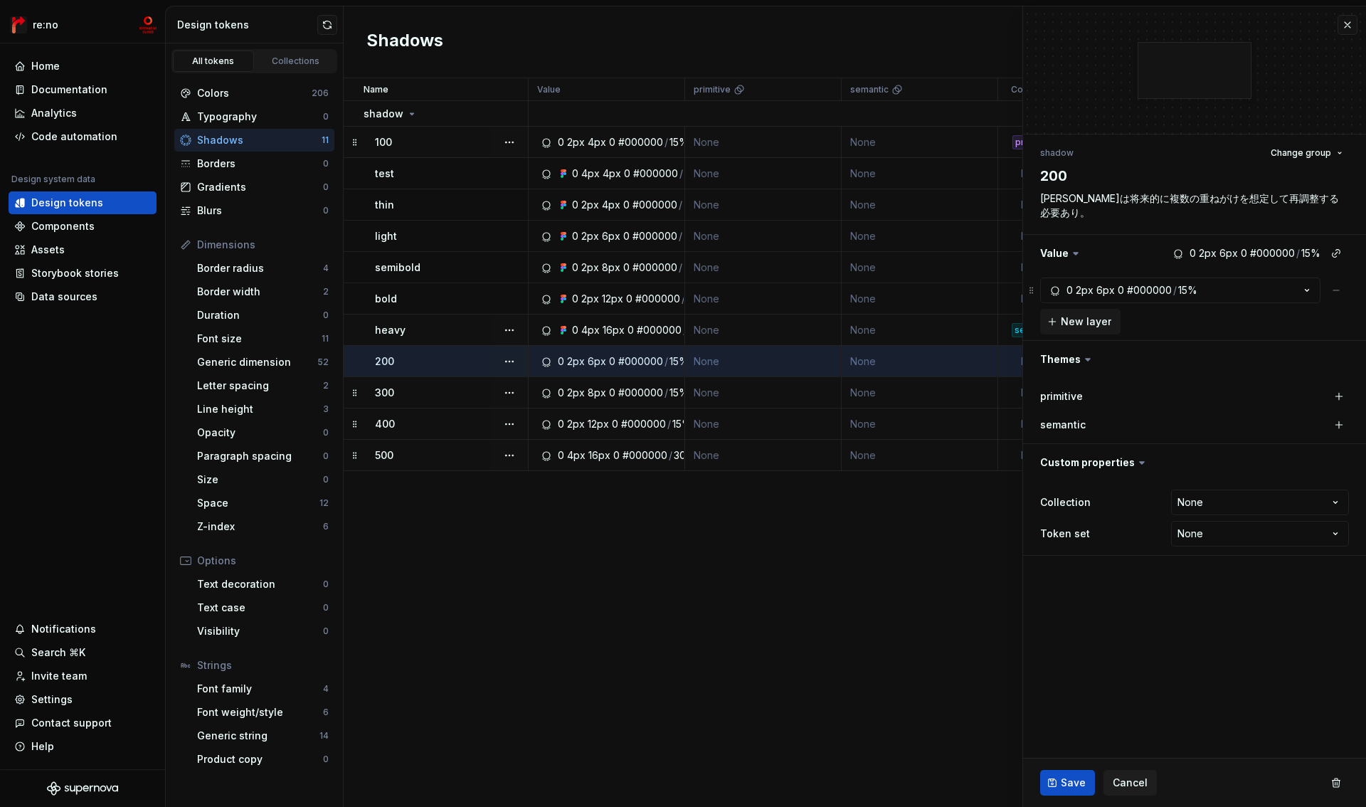
click at [892, 332] on td "None" at bounding box center [920, 330] width 157 height 31
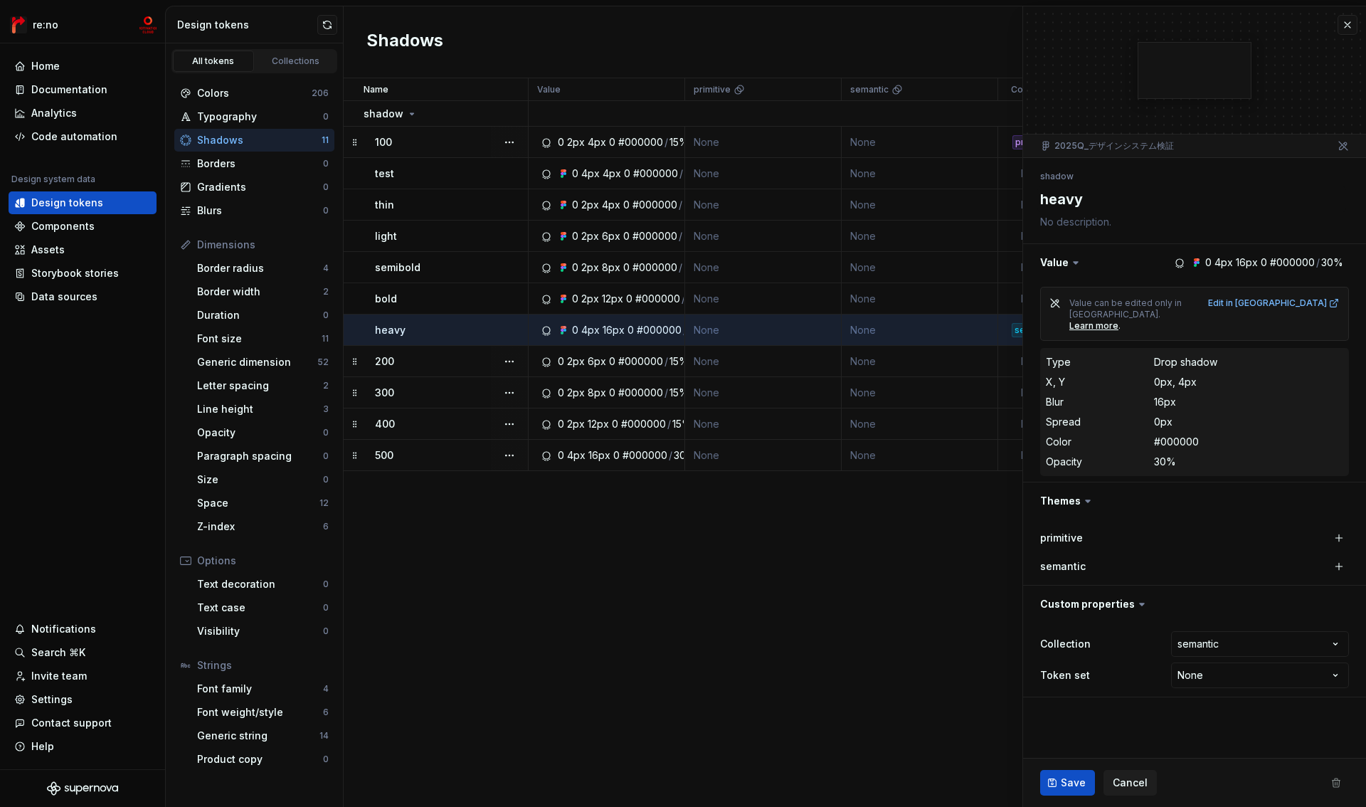
type textarea "*"
click at [1350, 30] on button "button" at bounding box center [1348, 25] width 20 height 20
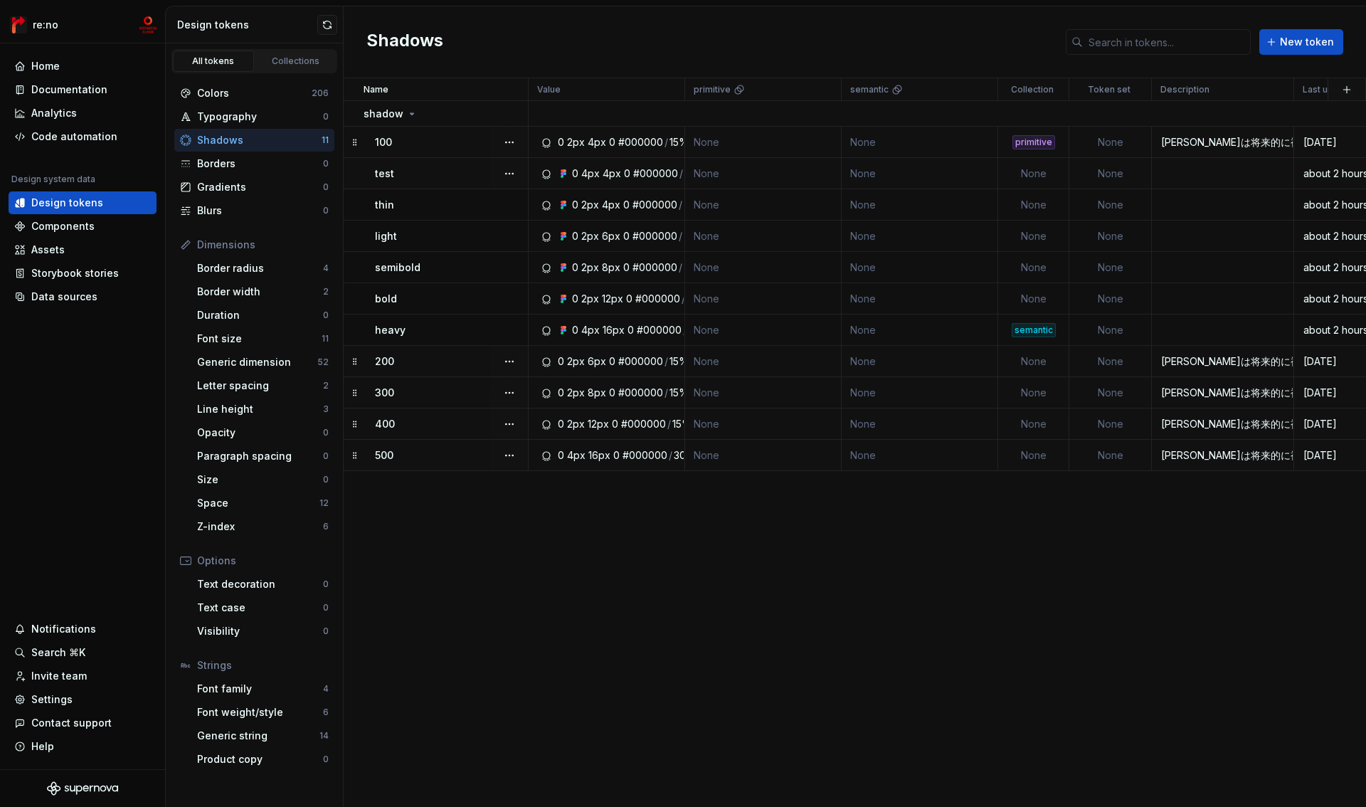
click at [416, 143] on div "100" at bounding box center [451, 142] width 152 height 14
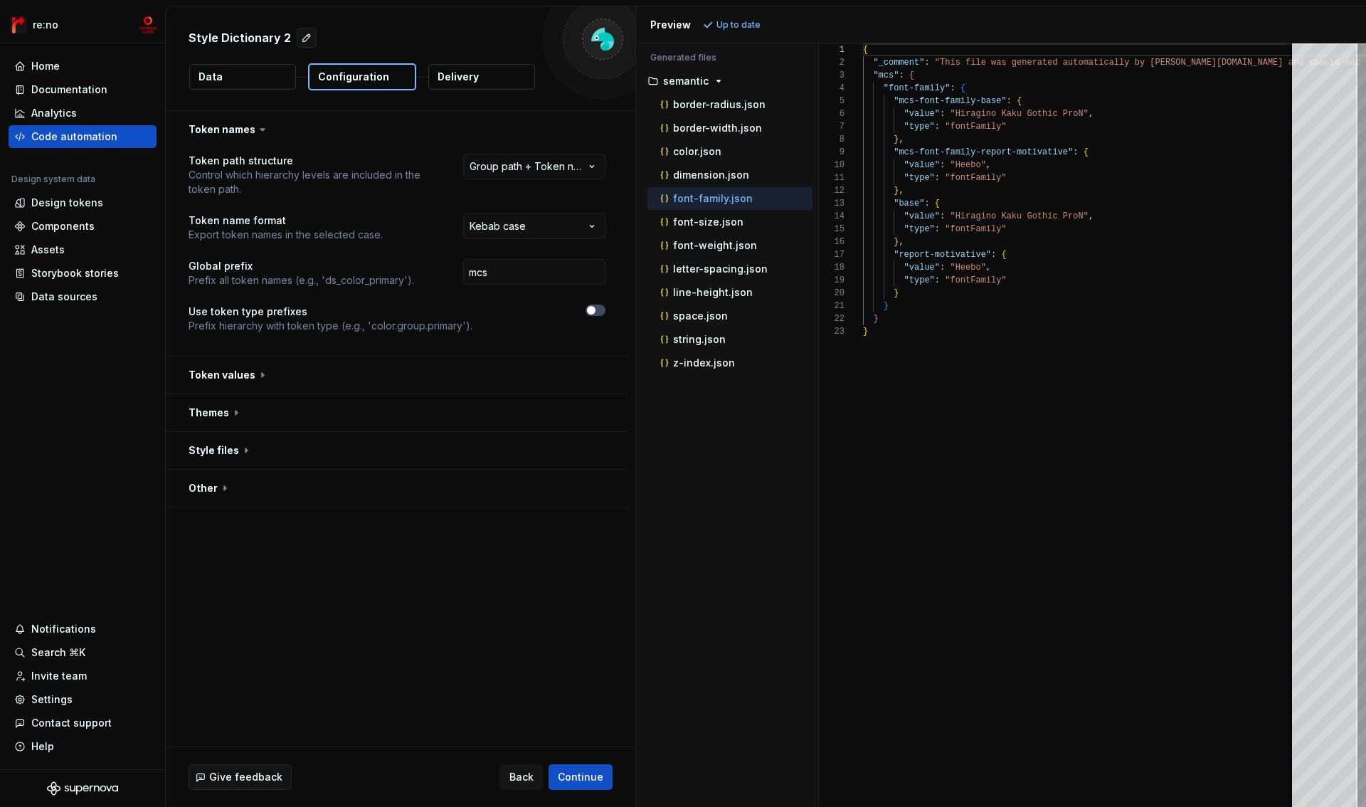
scroll to position [128, 0]
click at [241, 369] on button "button" at bounding box center [397, 375] width 463 height 37
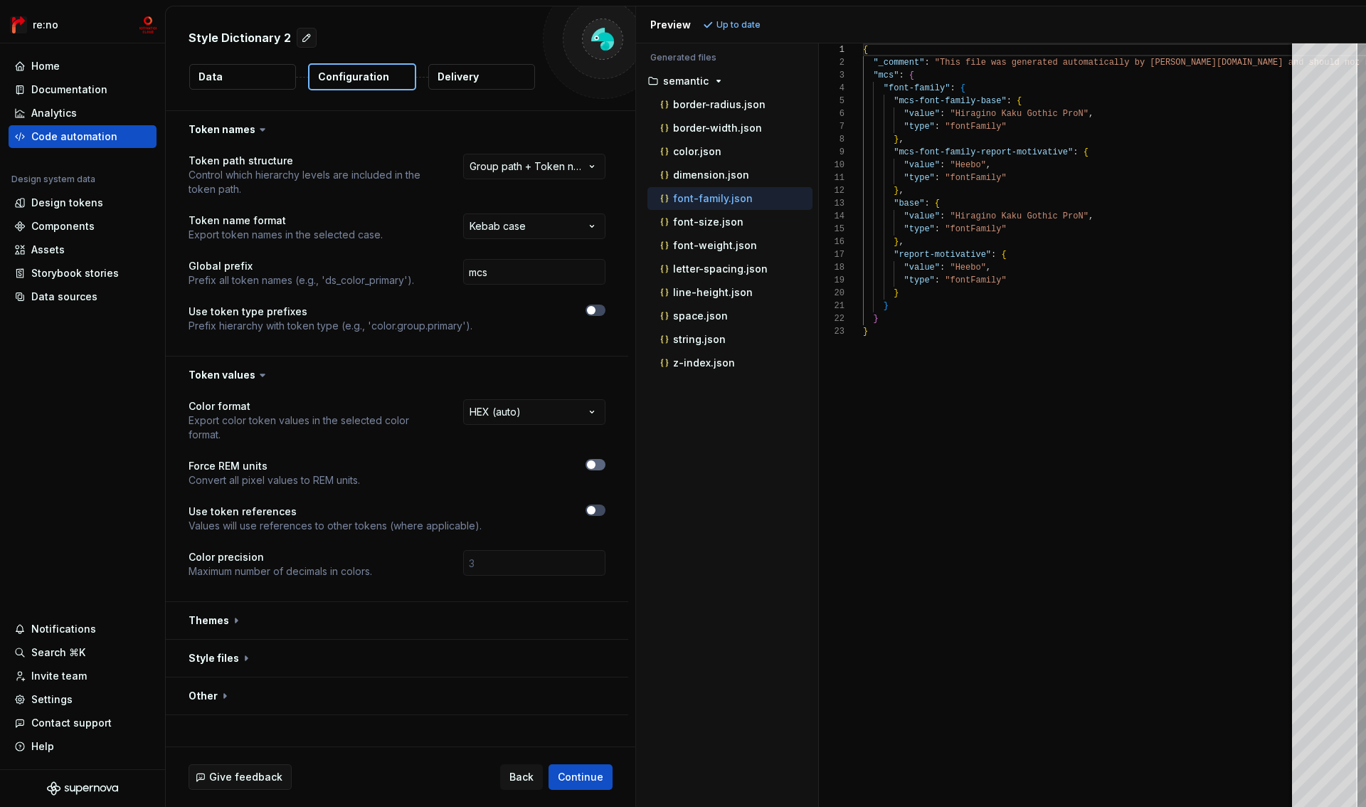
click at [592, 466] on span "button" at bounding box center [591, 464] width 9 height 9
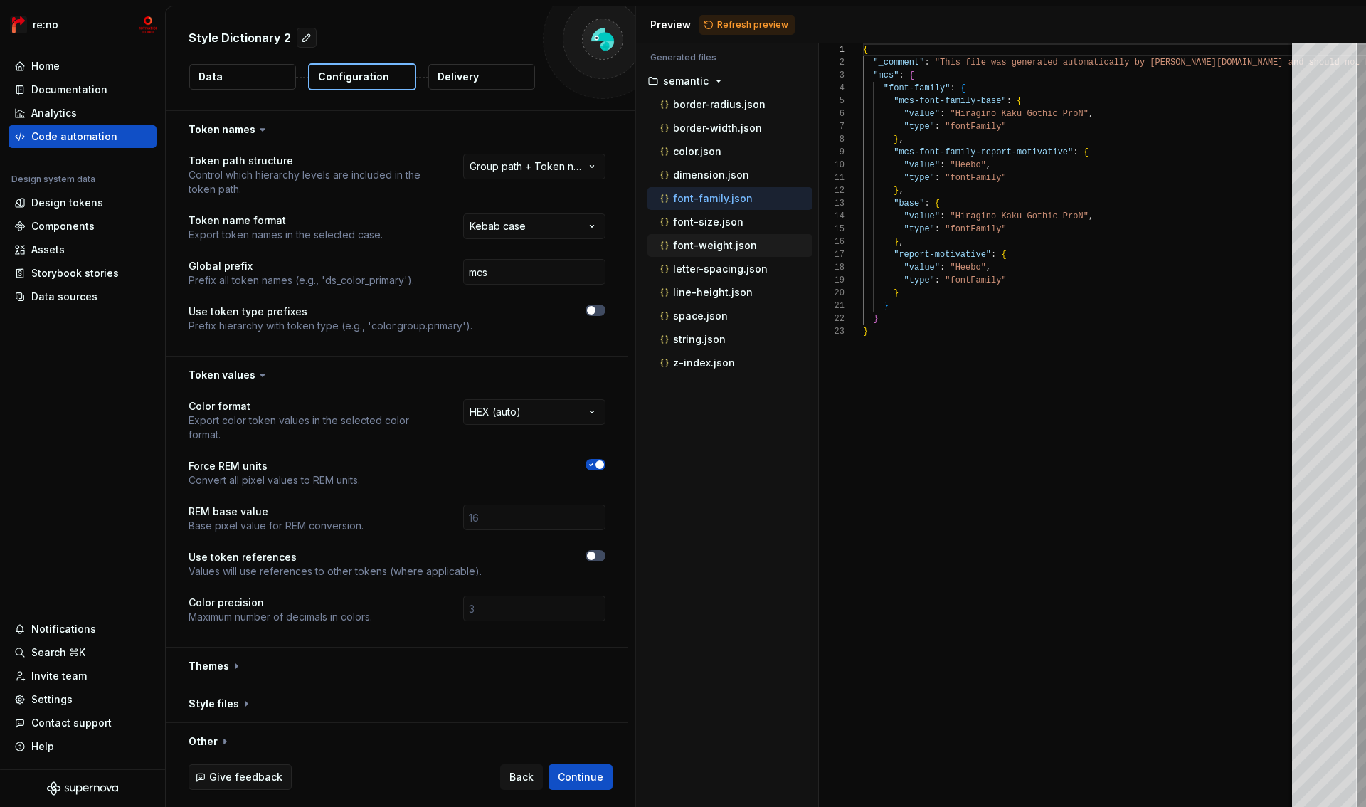
click at [727, 243] on p "font-weight.json" at bounding box center [715, 245] width 84 height 11
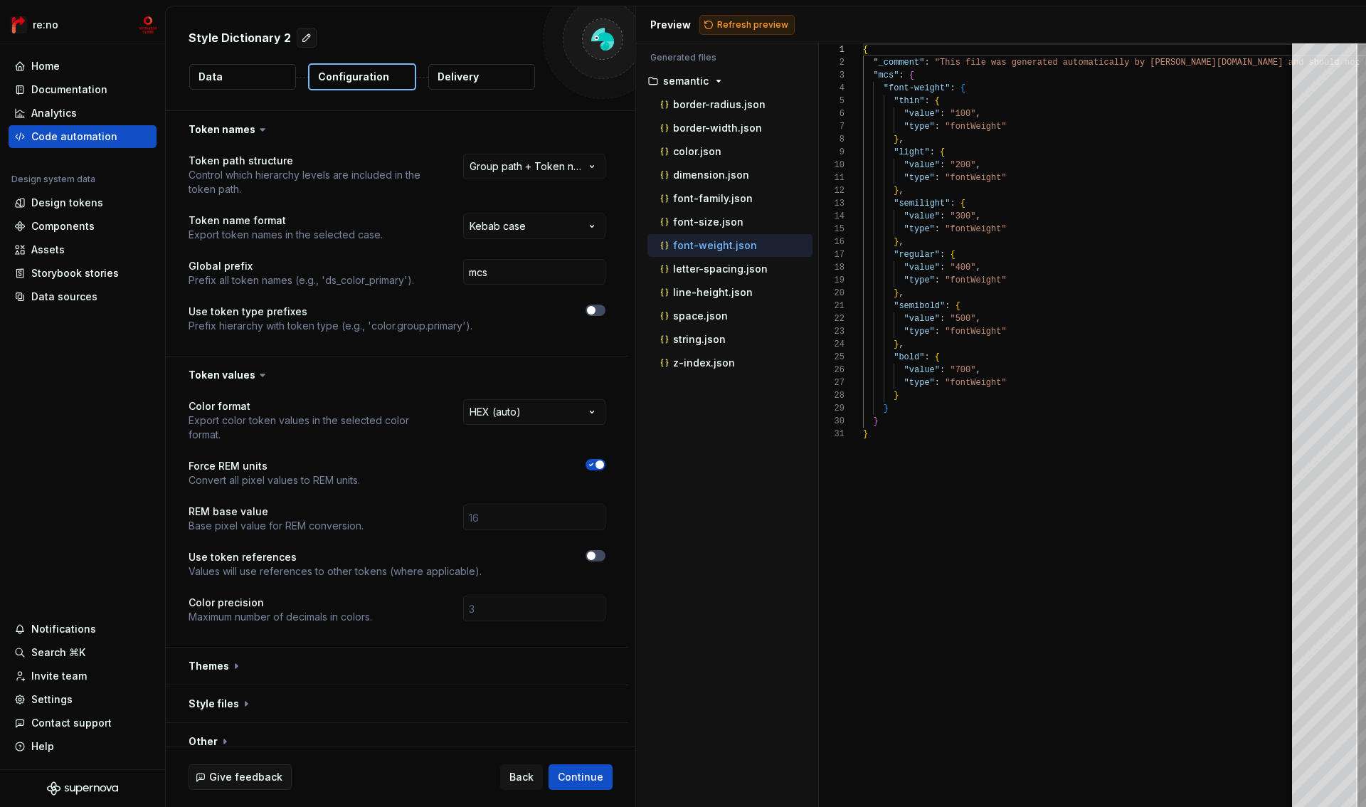
click at [727, 14] on div "Preview Refresh preview" at bounding box center [1001, 24] width 730 height 37
click at [732, 23] on span "Refresh preview" at bounding box center [752, 24] width 71 height 11
click at [720, 221] on p "font-size.json" at bounding box center [708, 221] width 70 height 11
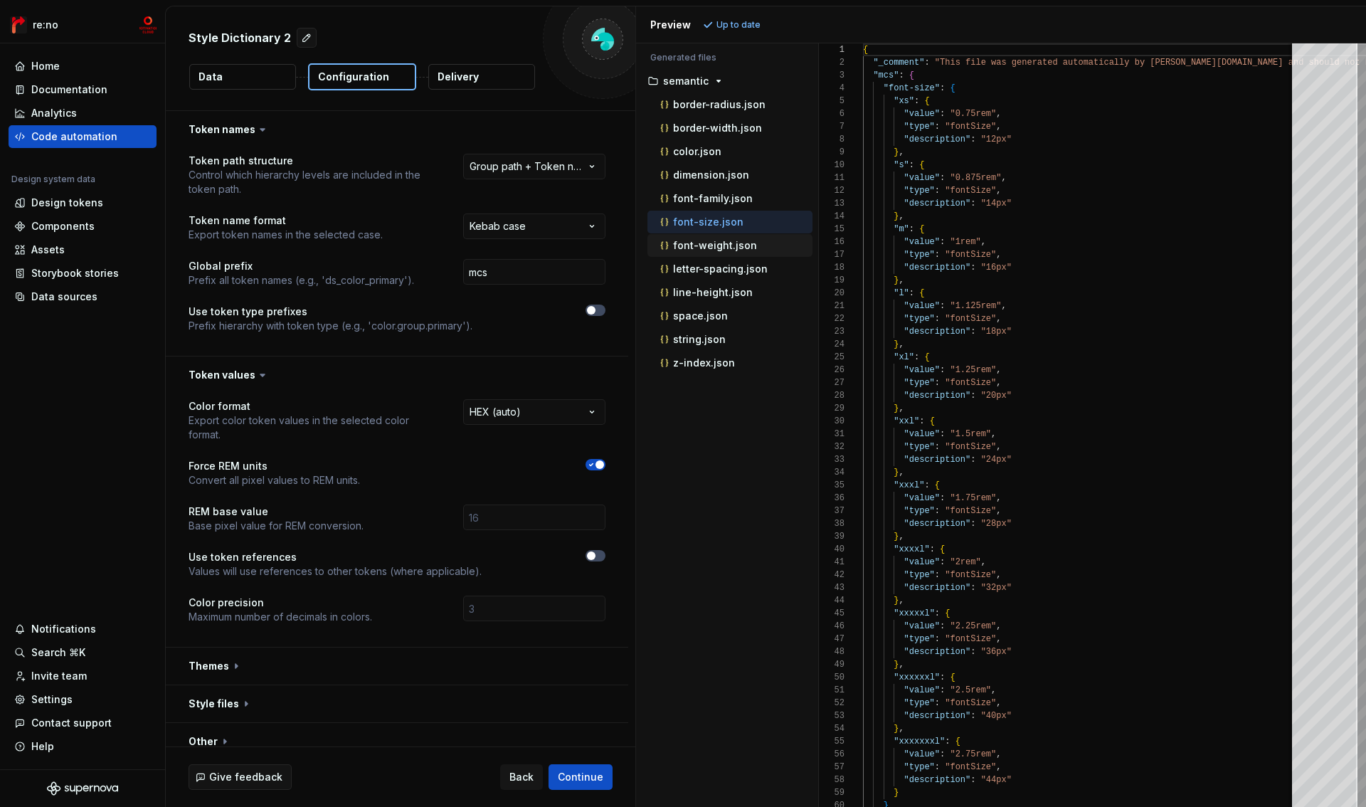
click at [720, 246] on p "font-weight.json" at bounding box center [715, 245] width 84 height 11
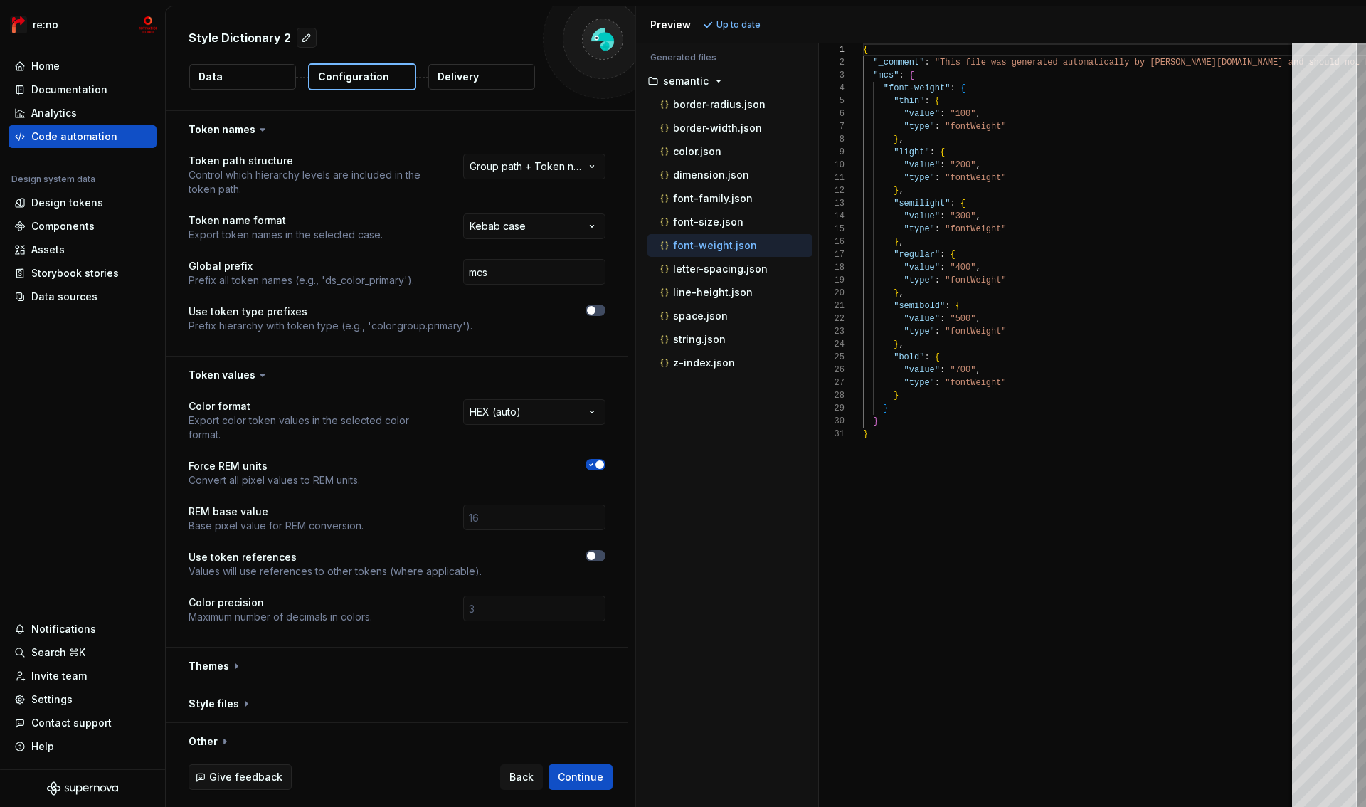
click at [592, 467] on icon "button" at bounding box center [591, 464] width 11 height 9
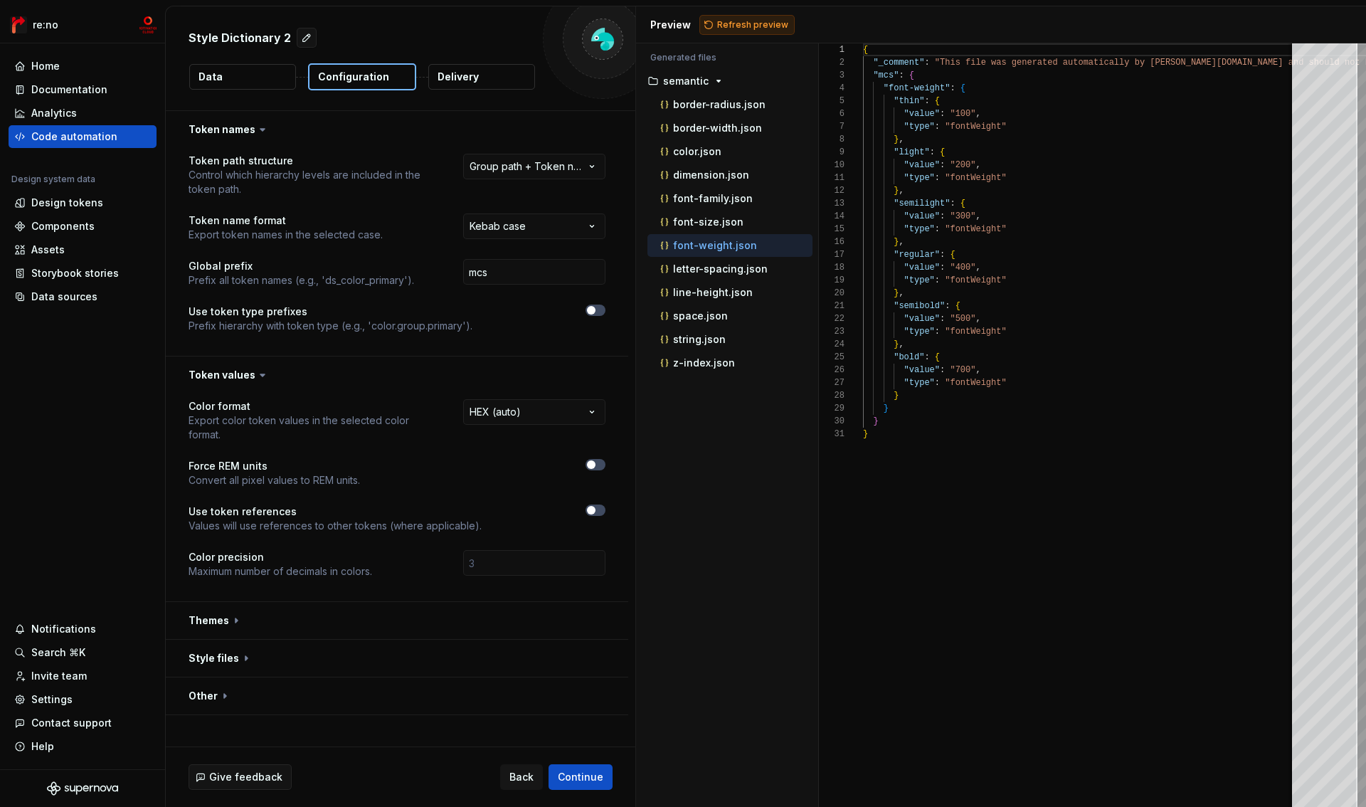
click at [756, 27] on span "Refresh preview" at bounding box center [752, 24] width 71 height 11
click at [714, 223] on p "font-size.json" at bounding box center [708, 221] width 70 height 11
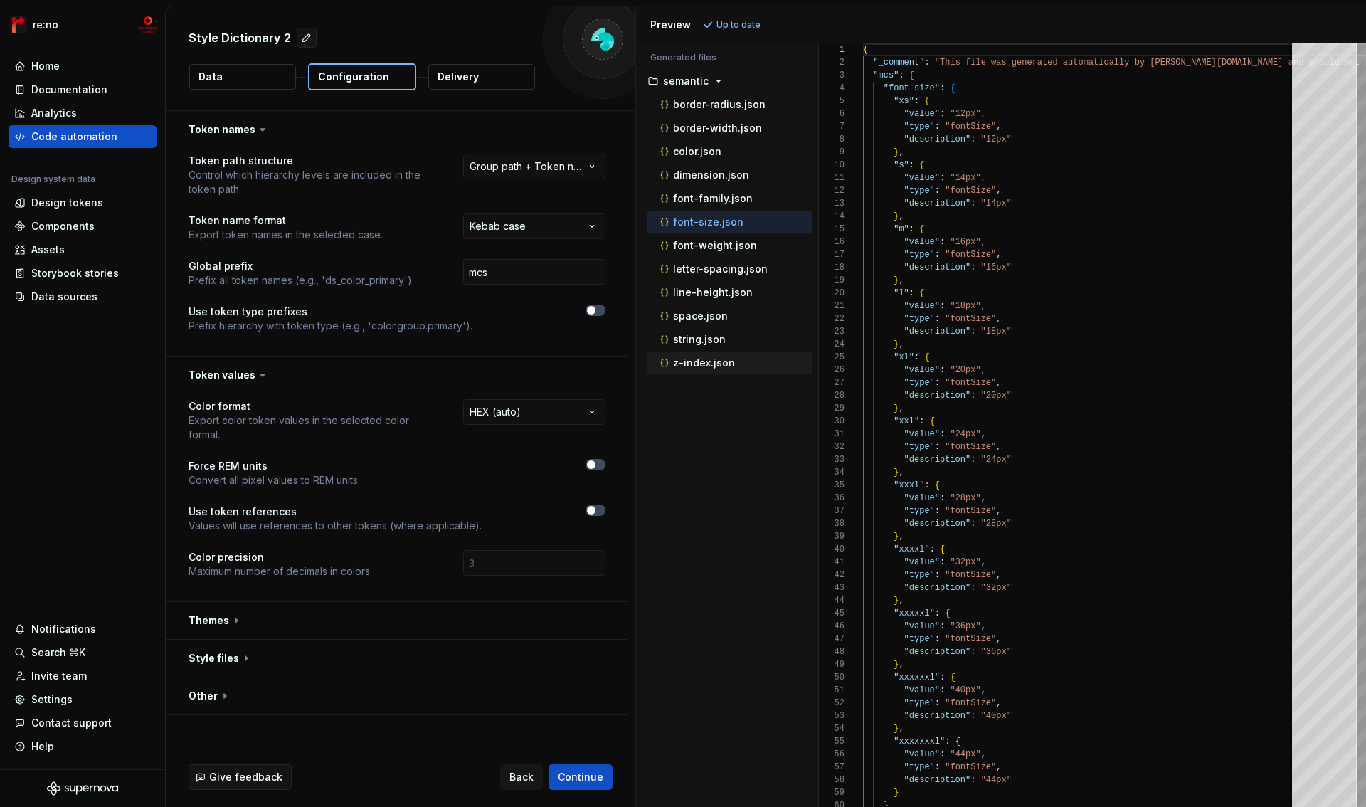
click at [715, 362] on p "z-index.json" at bounding box center [704, 362] width 62 height 11
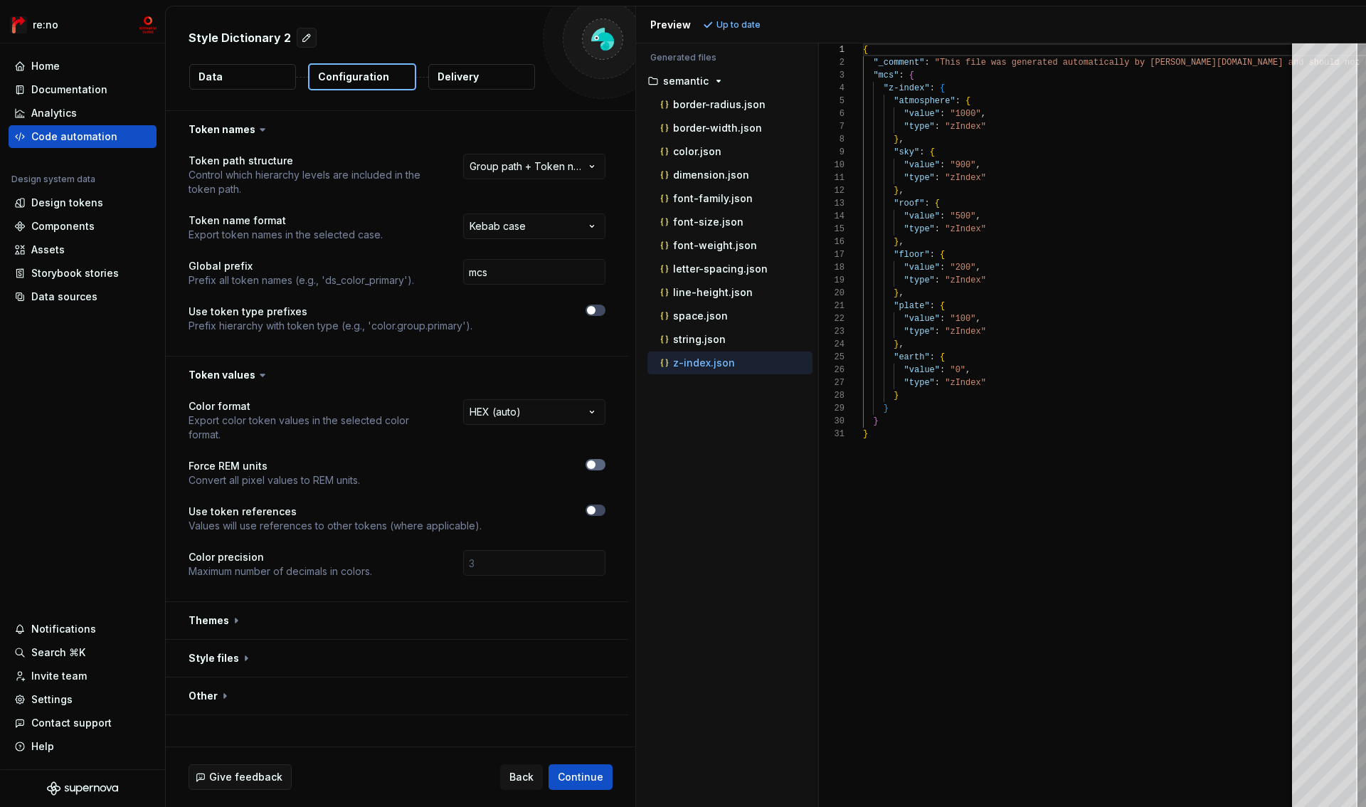
click at [594, 465] on span "button" at bounding box center [591, 464] width 9 height 9
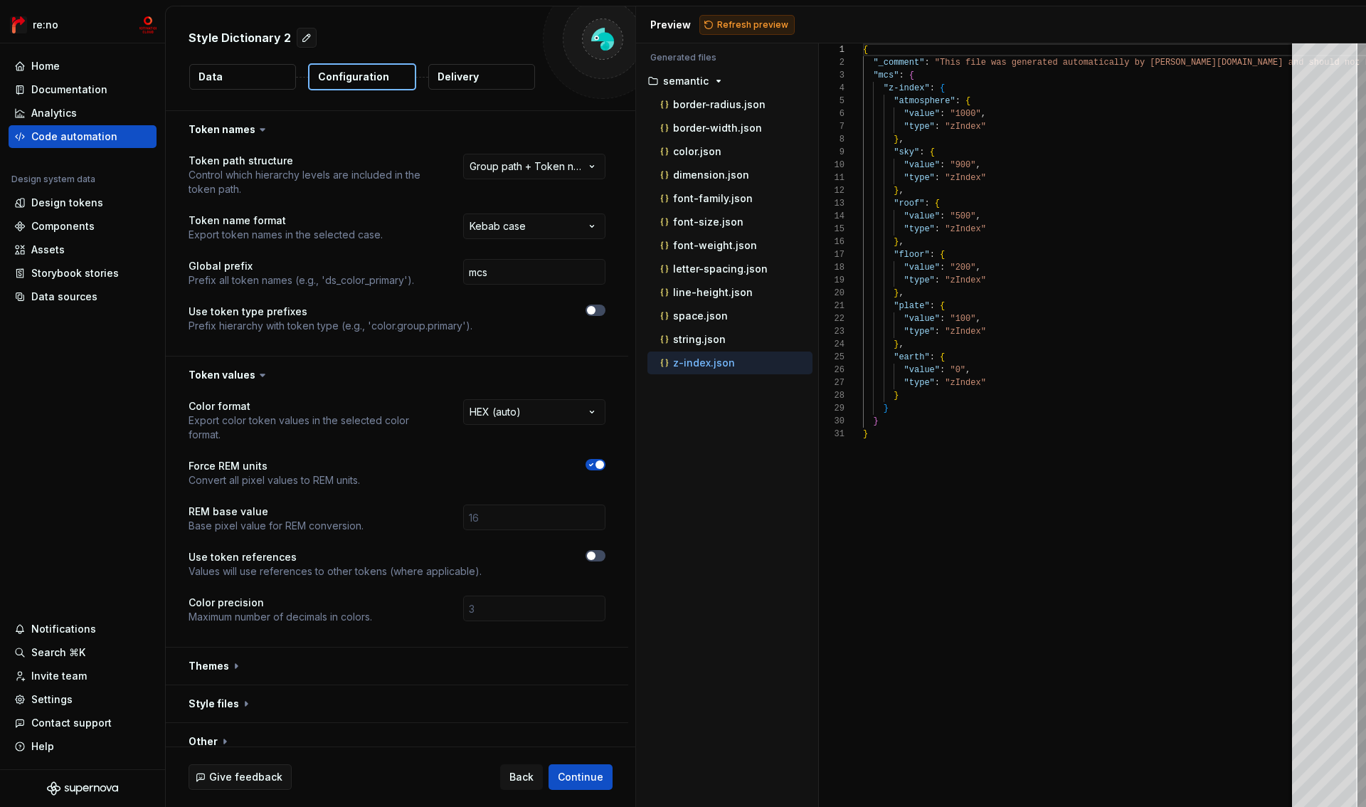
click at [757, 26] on span "Refresh preview" at bounding box center [752, 24] width 71 height 11
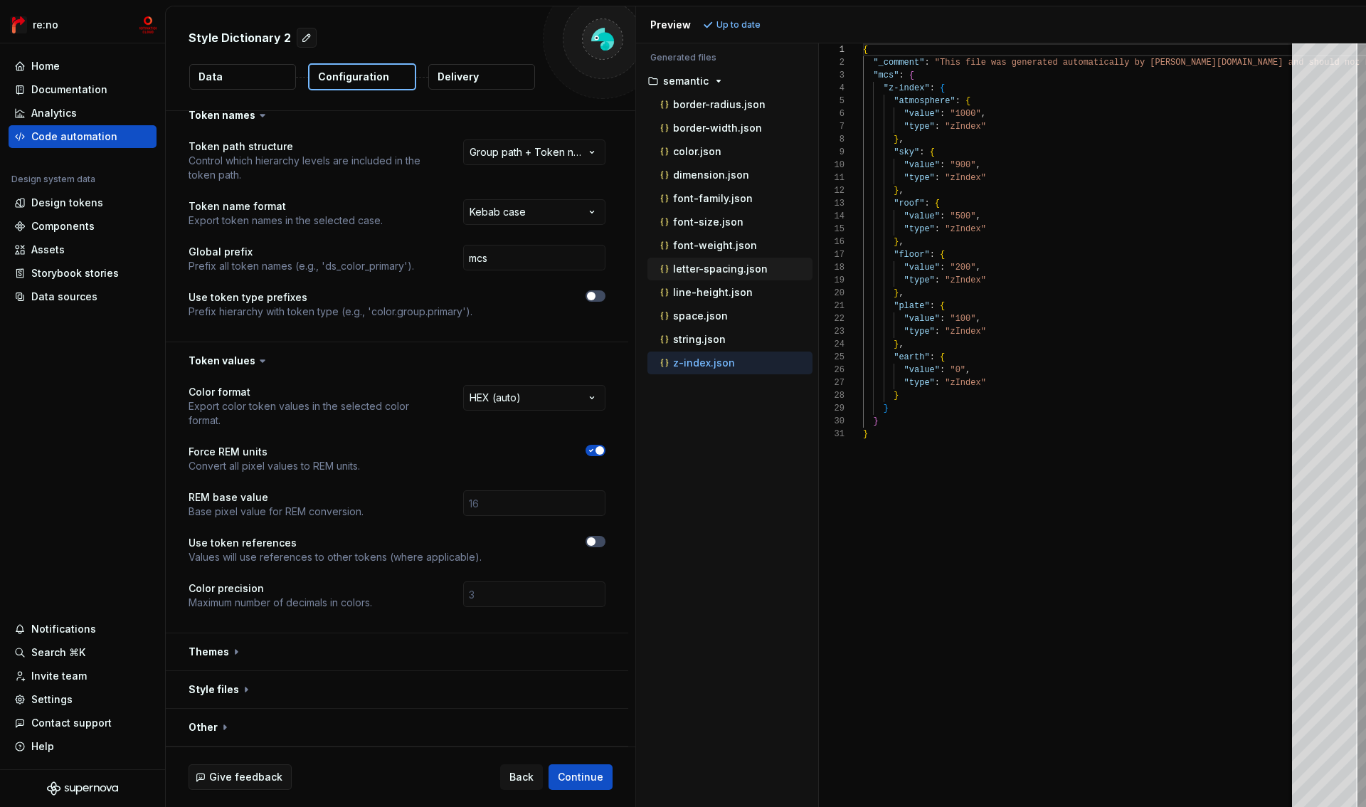
click at [702, 274] on p "letter-spacing.json" at bounding box center [720, 268] width 95 height 11
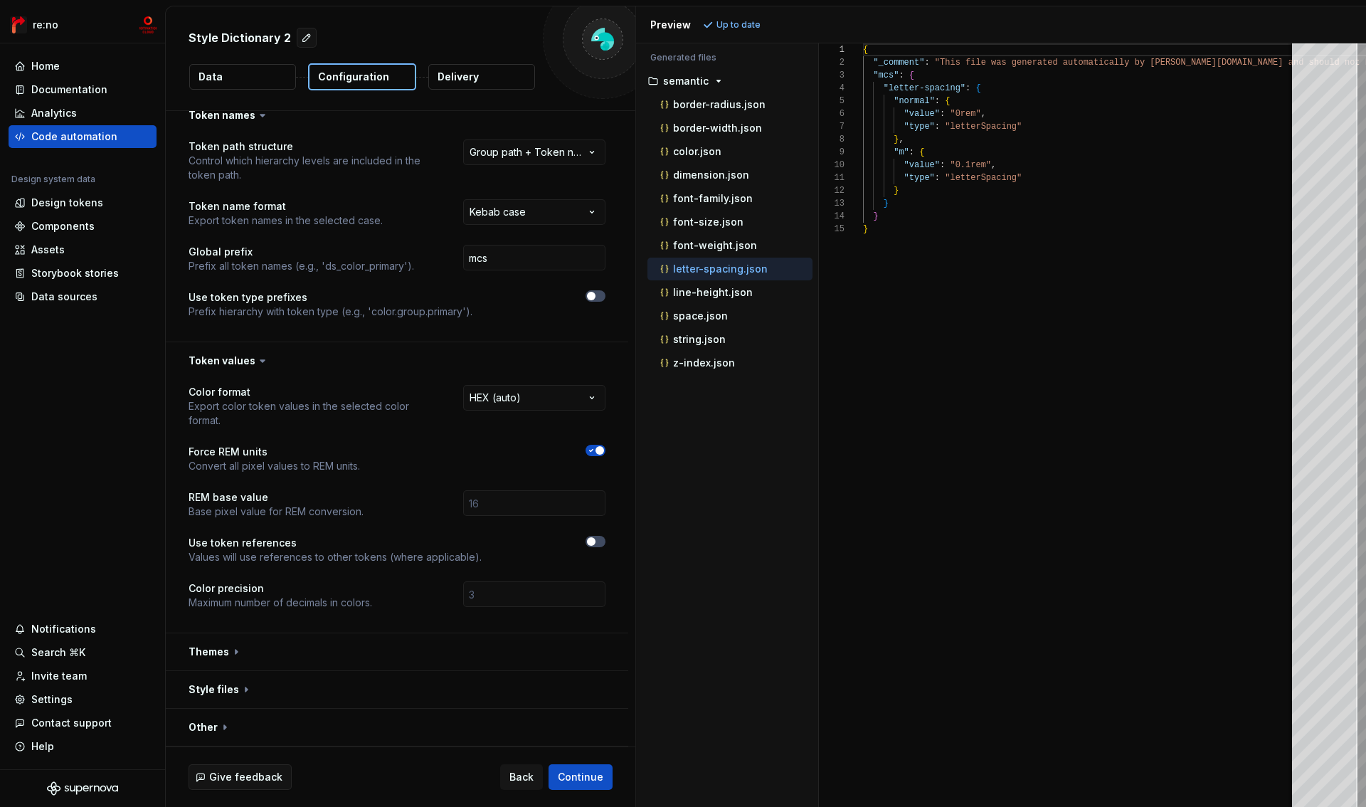
click at [601, 453] on span "button" at bounding box center [600, 450] width 9 height 9
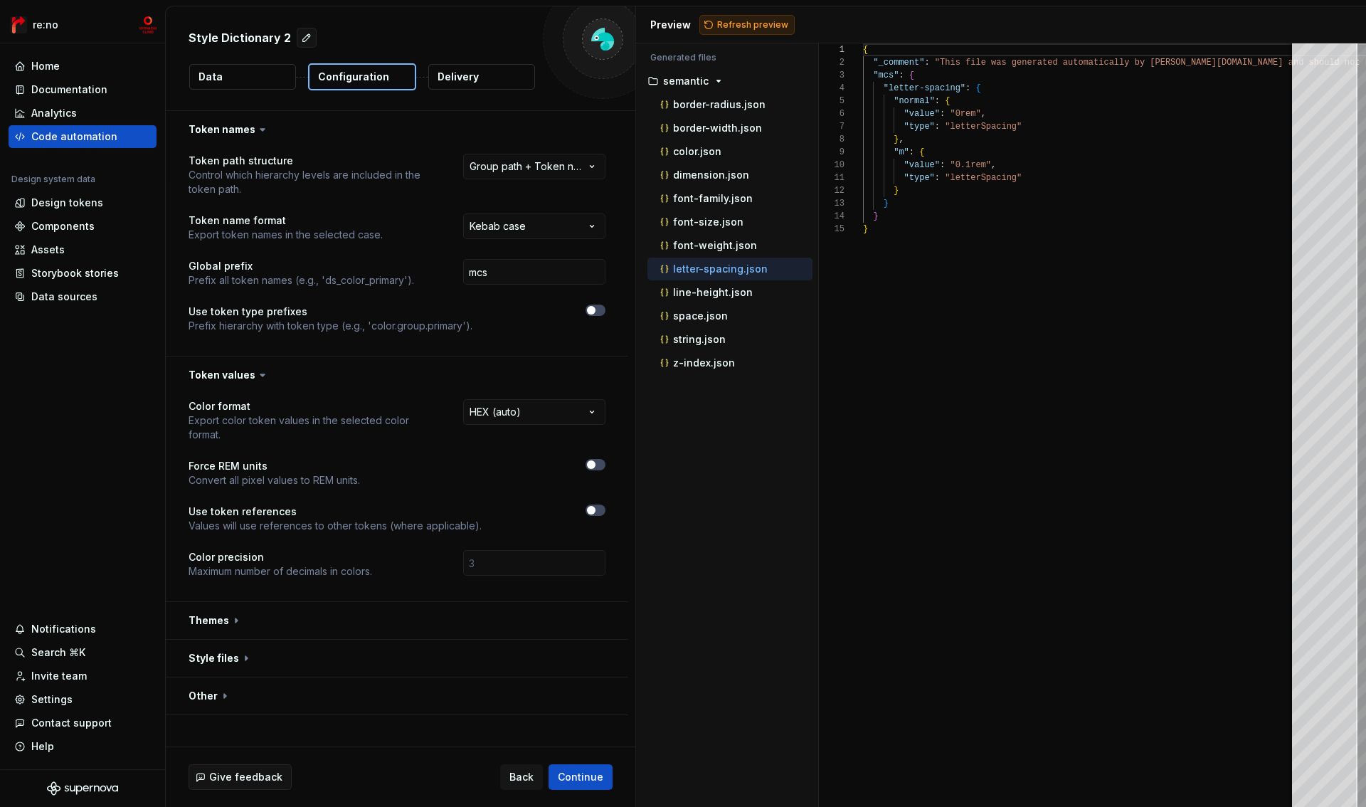
click at [743, 30] on button "Refresh preview" at bounding box center [747, 25] width 95 height 20
click at [704, 339] on p "string.json" at bounding box center [699, 339] width 53 height 11
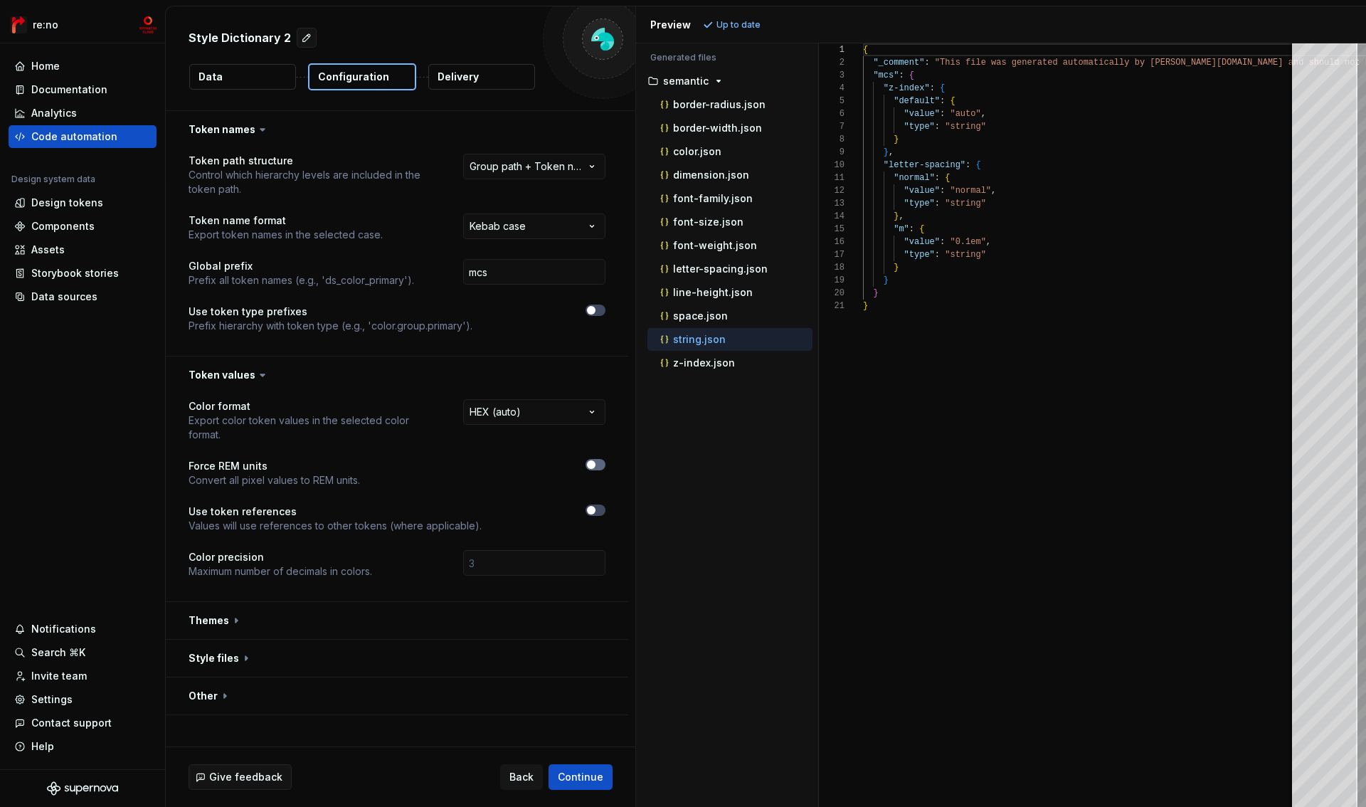
click at [597, 465] on button "button" at bounding box center [596, 464] width 20 height 11
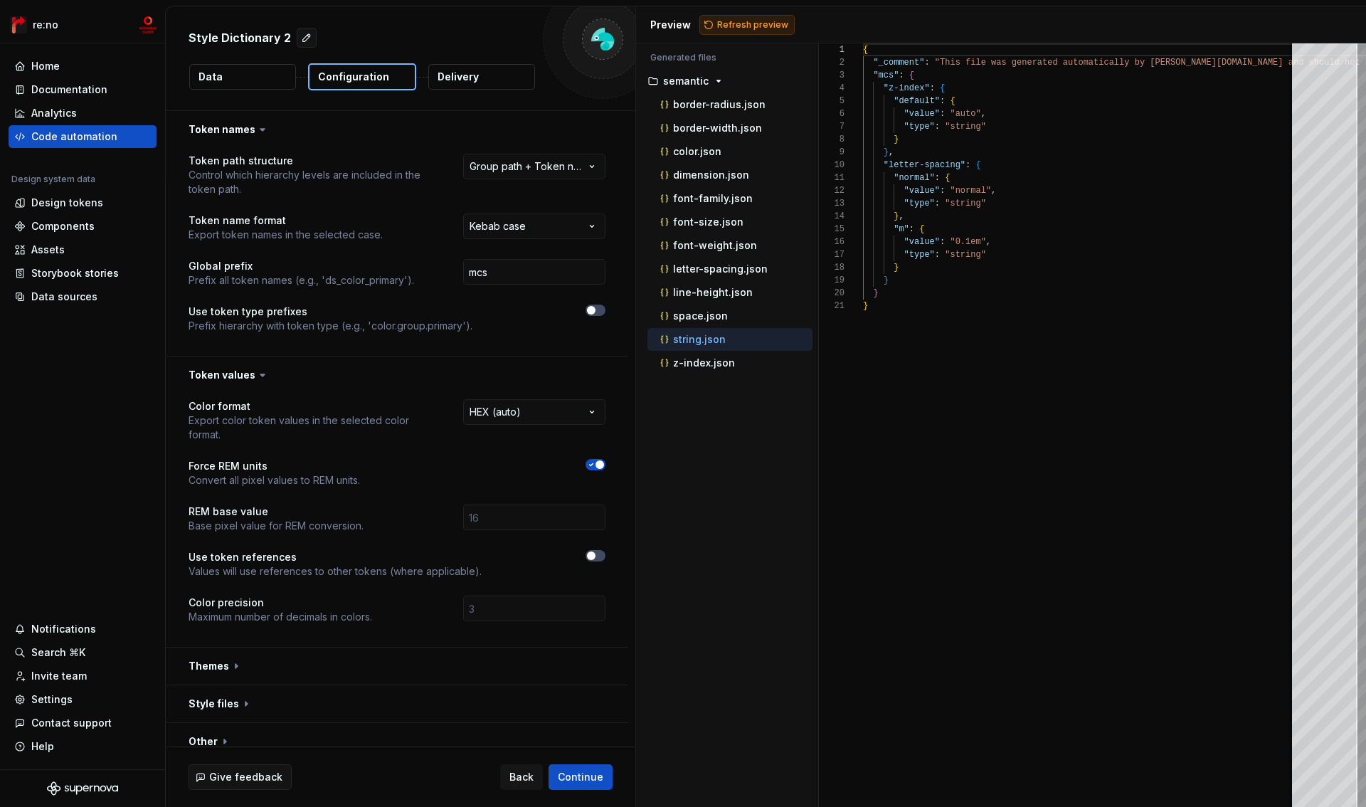
click at [757, 28] on span "Refresh preview" at bounding box center [752, 24] width 71 height 11
drag, startPoint x: 889, startPoint y: 165, endPoint x: 973, endPoint y: 179, distance: 85.1
click at [973, 178] on div "{ "_comment" : "This file was generated automatically by Supernov a.io and shou…" at bounding box center [1371, 425] width 1016 height 764
type textarea "**********"
drag, startPoint x: 896, startPoint y: 260, endPoint x: 958, endPoint y: 264, distance: 62.0
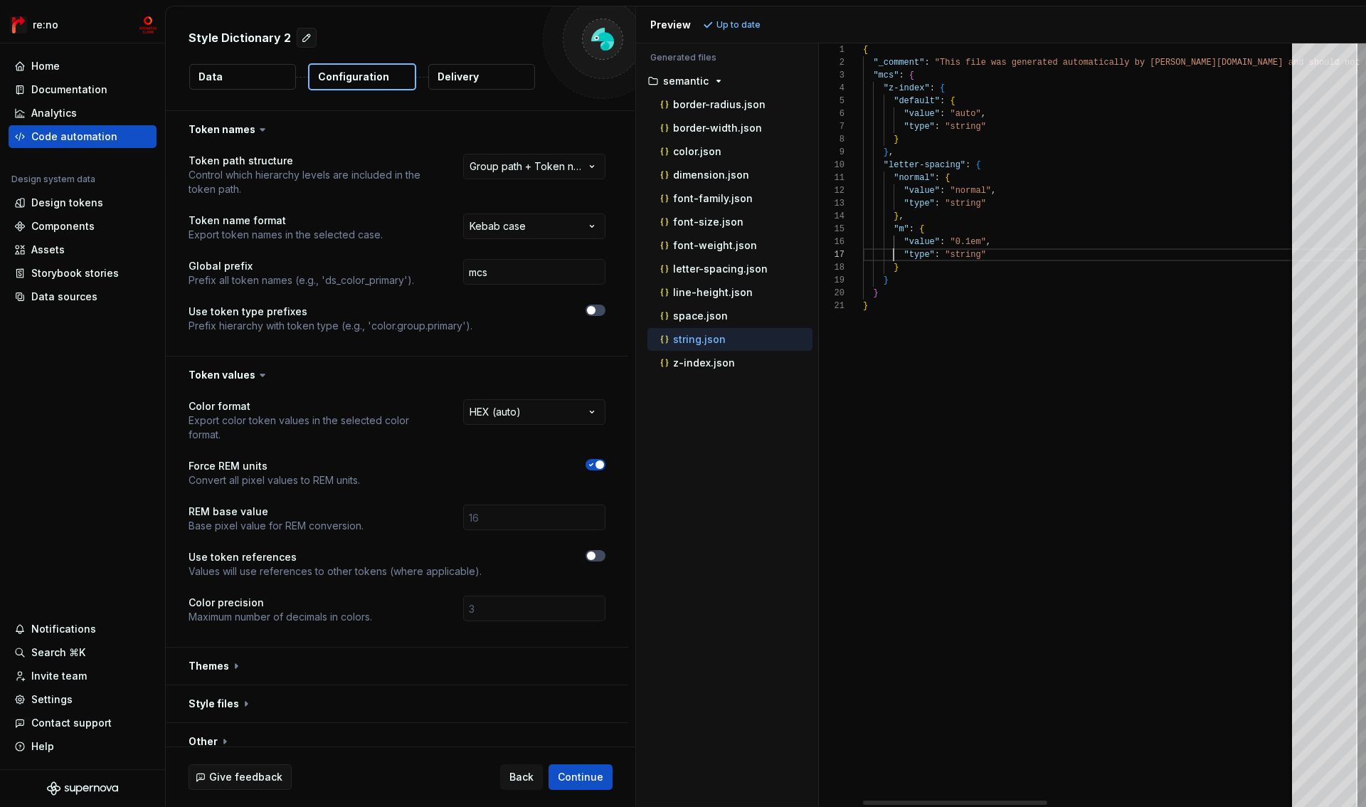
click at [958, 263] on div "{ "_comment" : "This file was generated automatically by Supernov a.io and shou…" at bounding box center [1371, 425] width 1016 height 764
click at [959, 269] on div "{ "_comment" : "This file was generated automatically by Supernov a.io and shou…" at bounding box center [1371, 425] width 1016 height 764
click at [241, 83] on button "Data" at bounding box center [242, 77] width 107 height 26
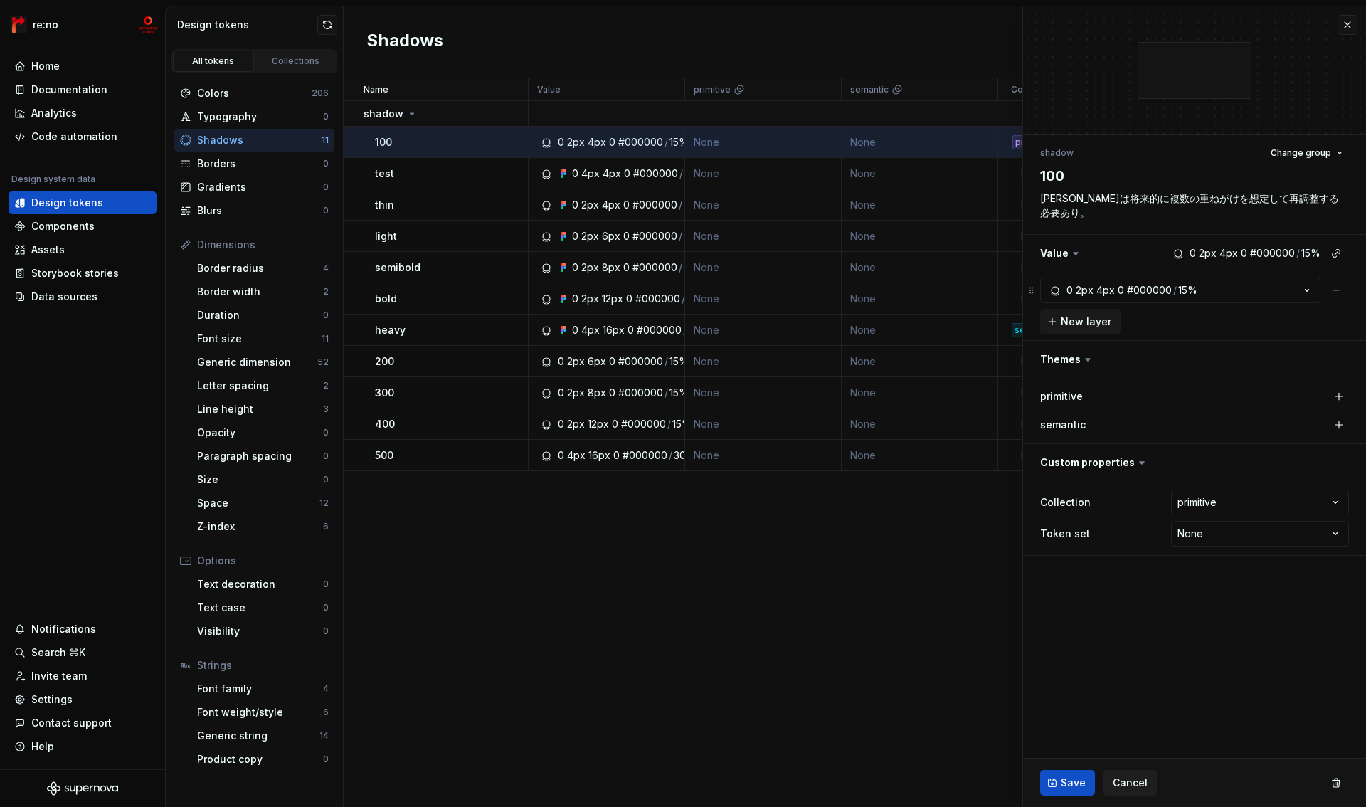
click at [1074, 253] on icon at bounding box center [1076, 254] width 4 height 2
click at [1076, 253] on icon at bounding box center [1076, 253] width 14 height 14
click at [1335, 252] on button "button" at bounding box center [1337, 253] width 20 height 20
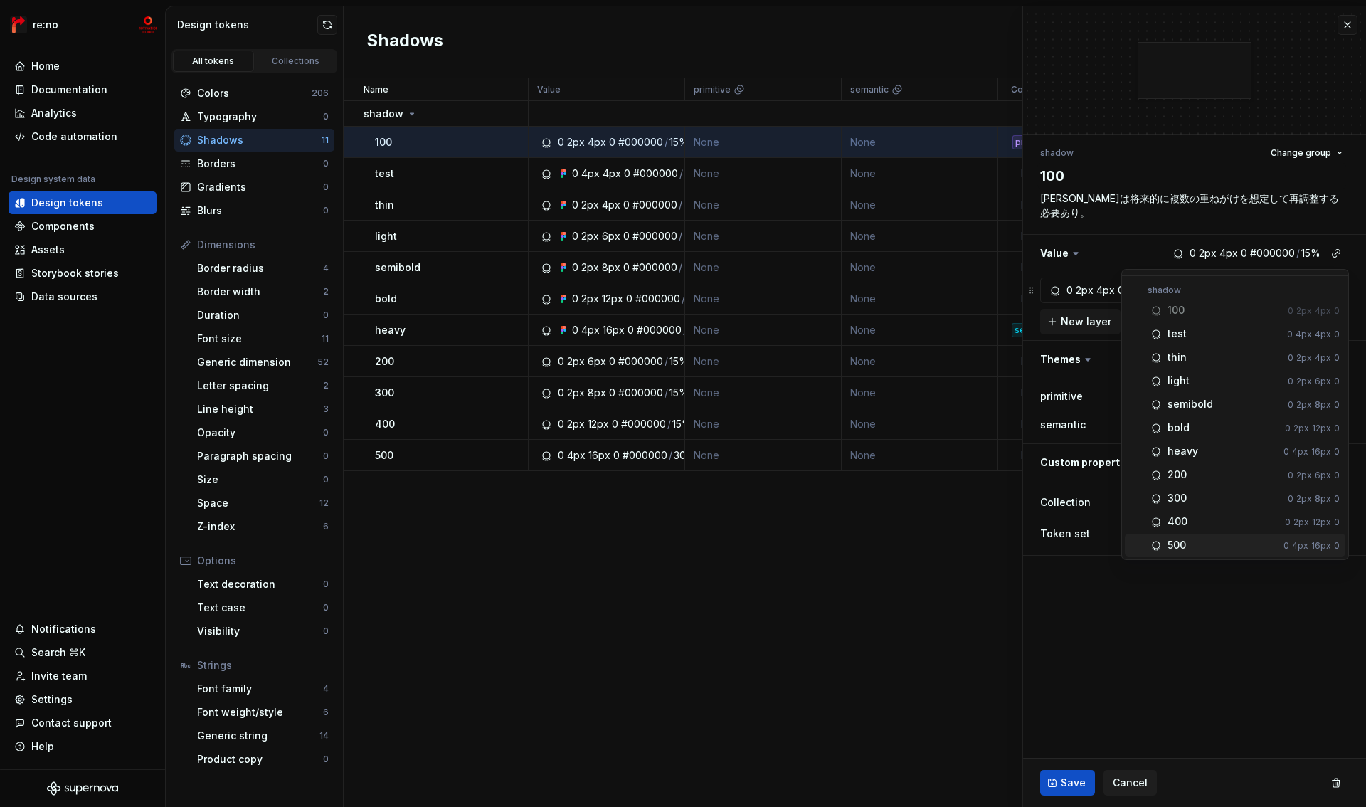
click at [1181, 640] on html "re:no Home Documentation Analytics Code automation Design system data Design to…" at bounding box center [683, 403] width 1366 height 807
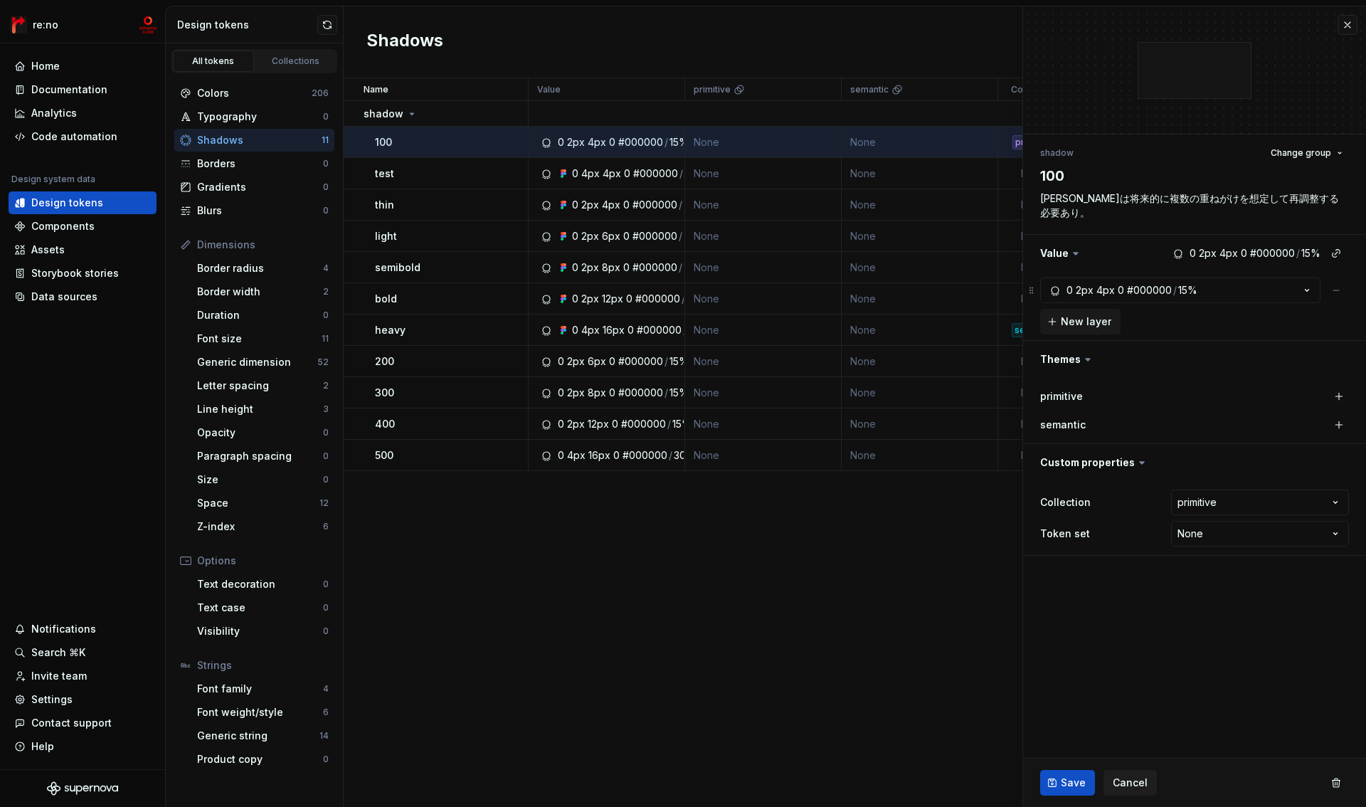
click at [1083, 363] on icon at bounding box center [1088, 359] width 14 height 14
click at [1065, 362] on button "button" at bounding box center [1194, 359] width 343 height 37
click at [1119, 784] on span "Cancel" at bounding box center [1130, 783] width 35 height 14
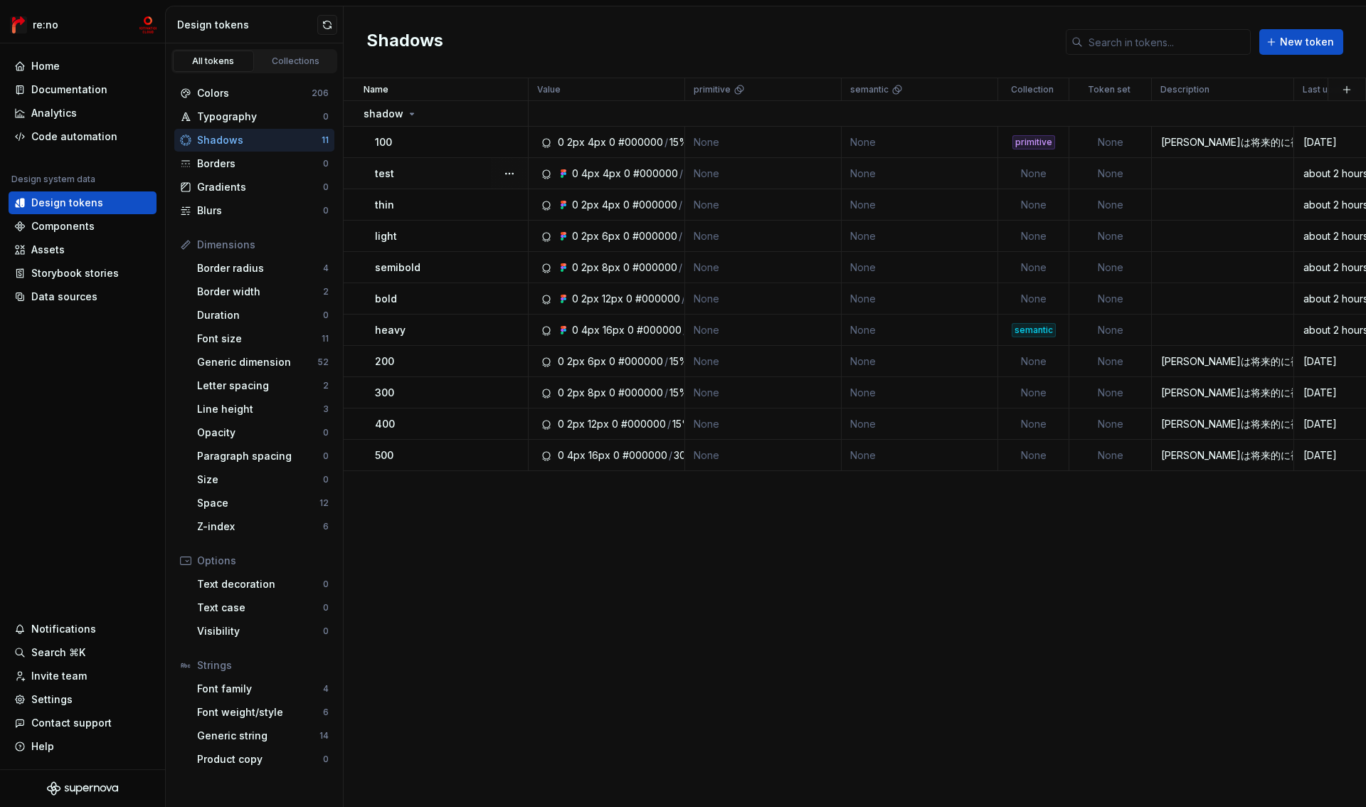
click at [1166, 178] on td at bounding box center [1223, 173] width 142 height 31
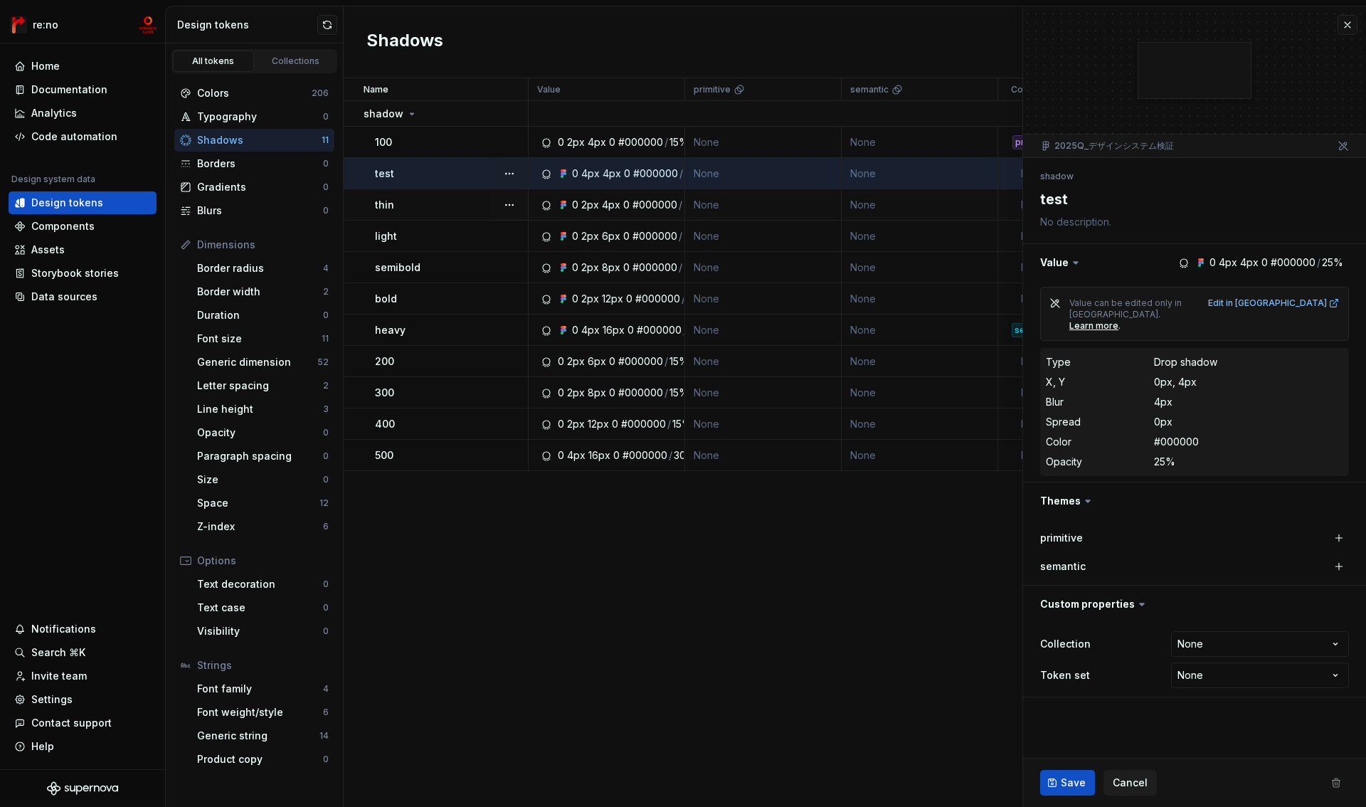
click at [949, 207] on td "None" at bounding box center [920, 204] width 157 height 31
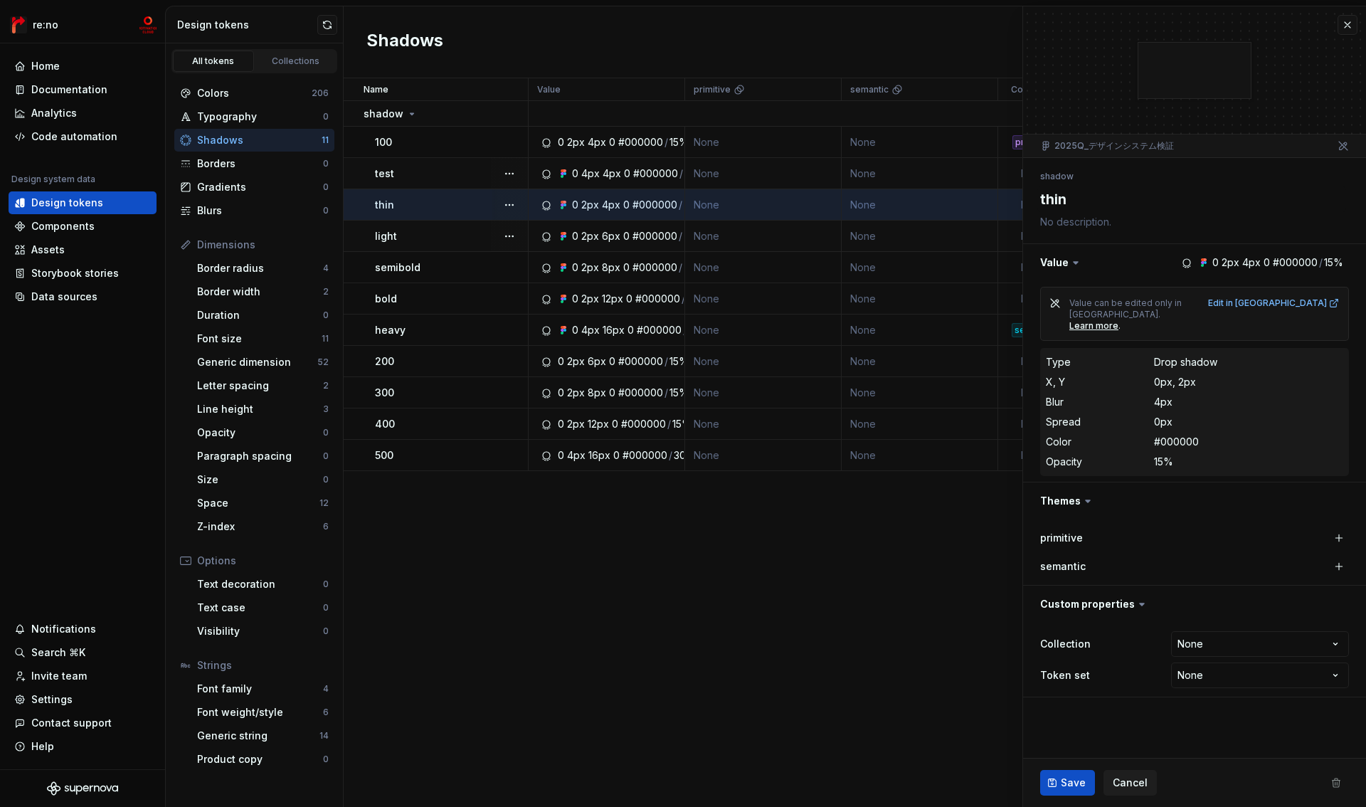
click at [947, 238] on td "None" at bounding box center [920, 236] width 157 height 31
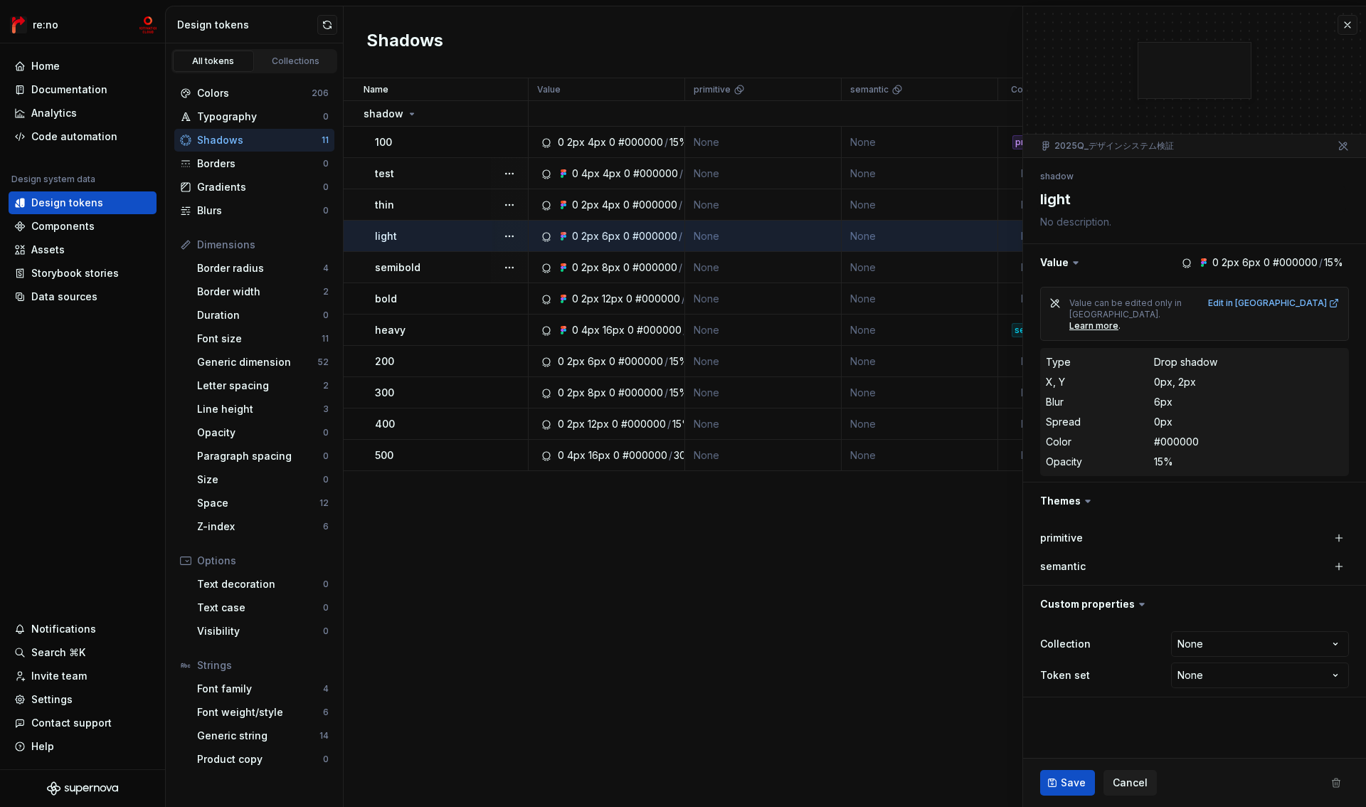
click at [947, 274] on td "None" at bounding box center [920, 267] width 157 height 31
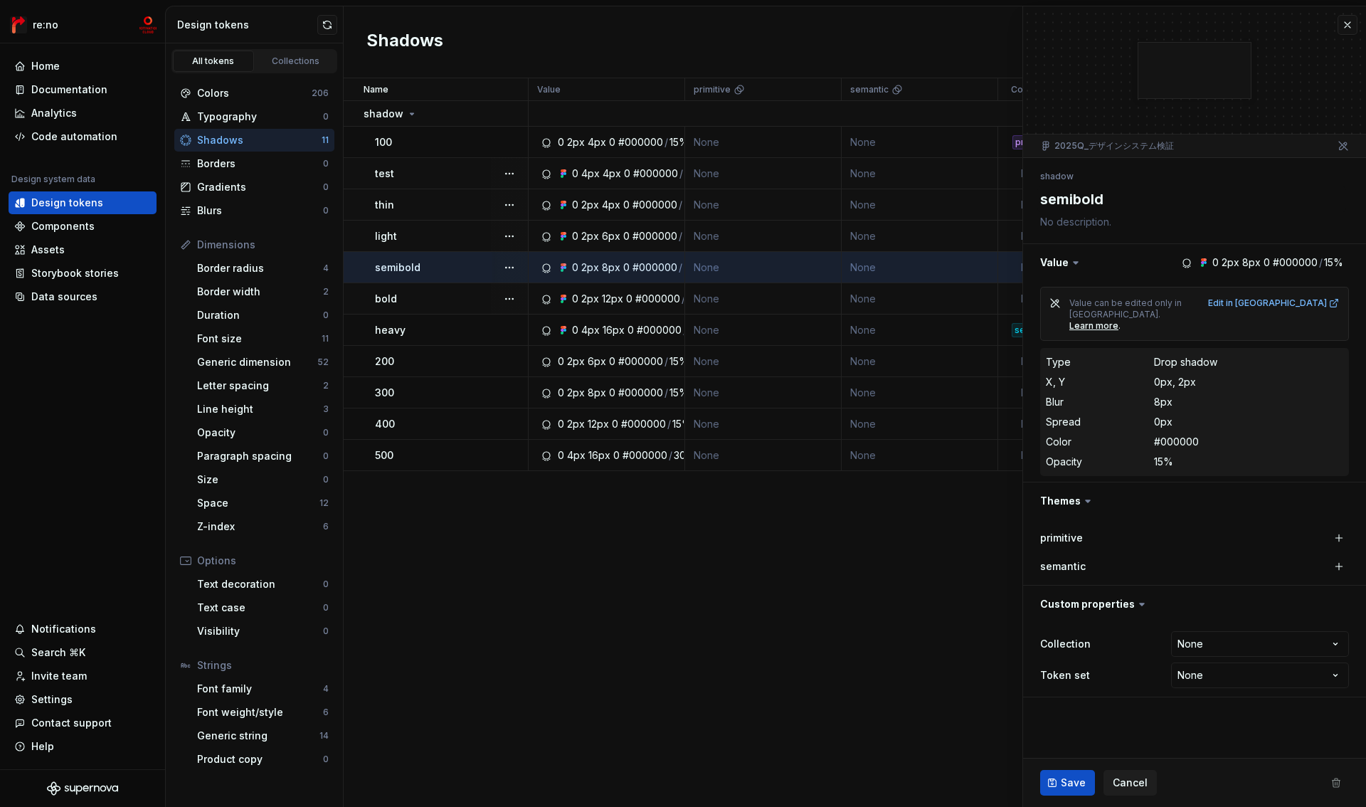
click at [947, 297] on td "None" at bounding box center [920, 298] width 157 height 31
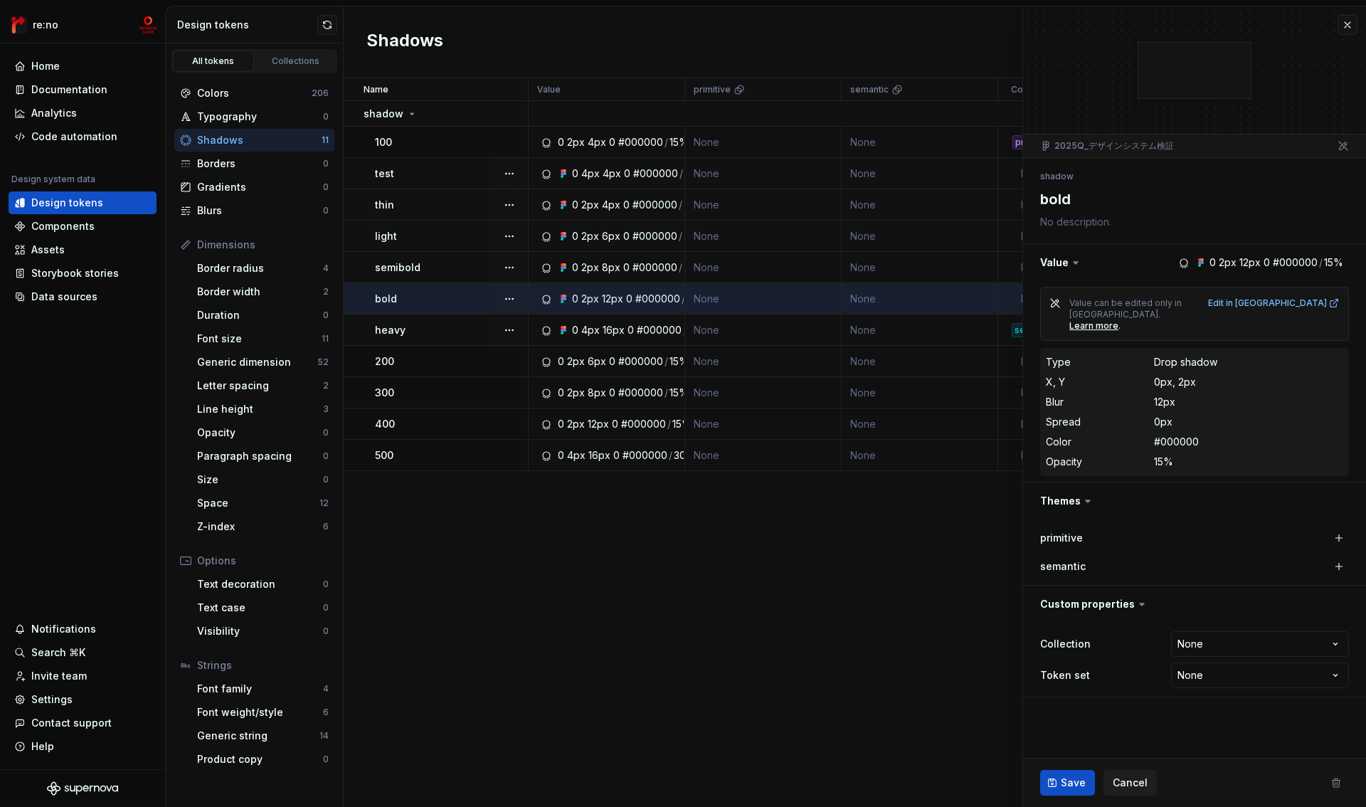
click at [947, 330] on td "None" at bounding box center [920, 330] width 157 height 31
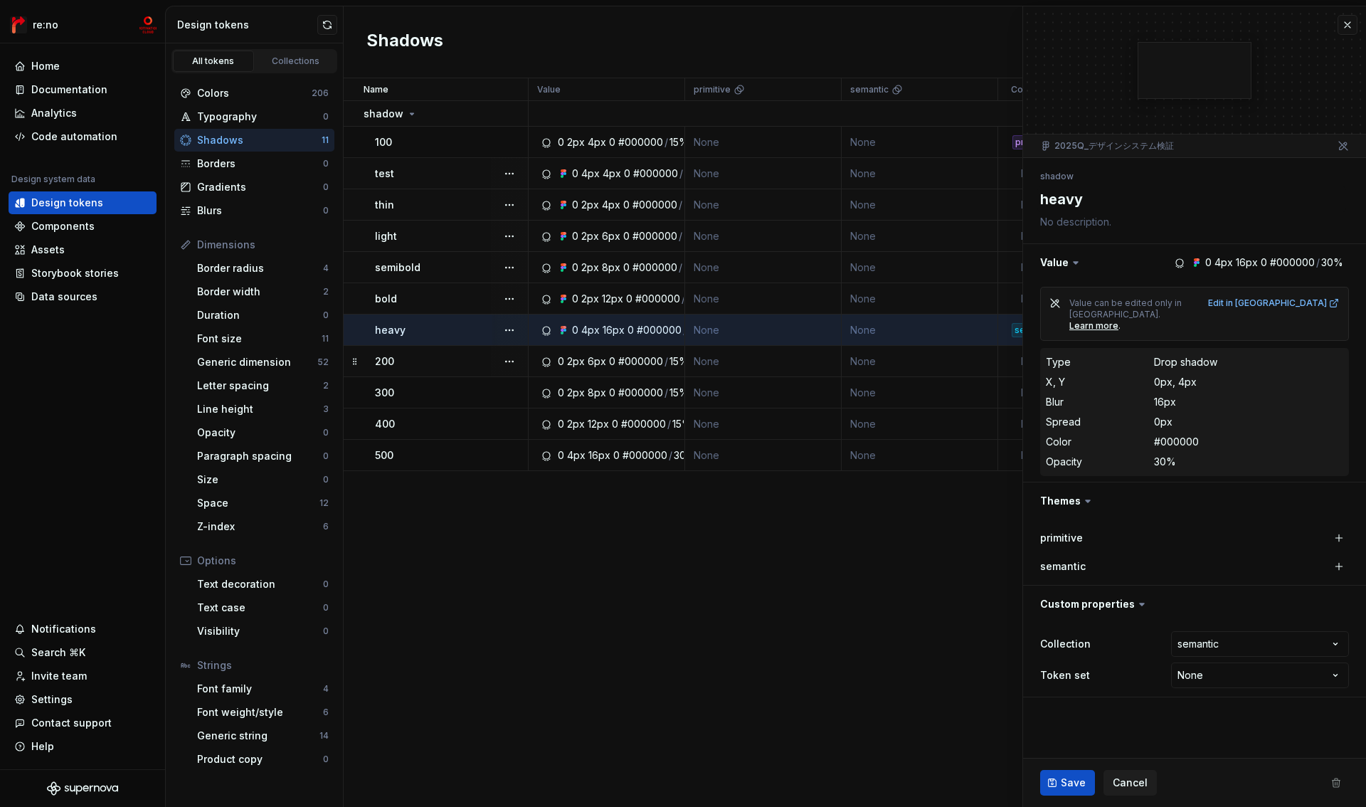
click at [947, 357] on td "None" at bounding box center [920, 361] width 157 height 31
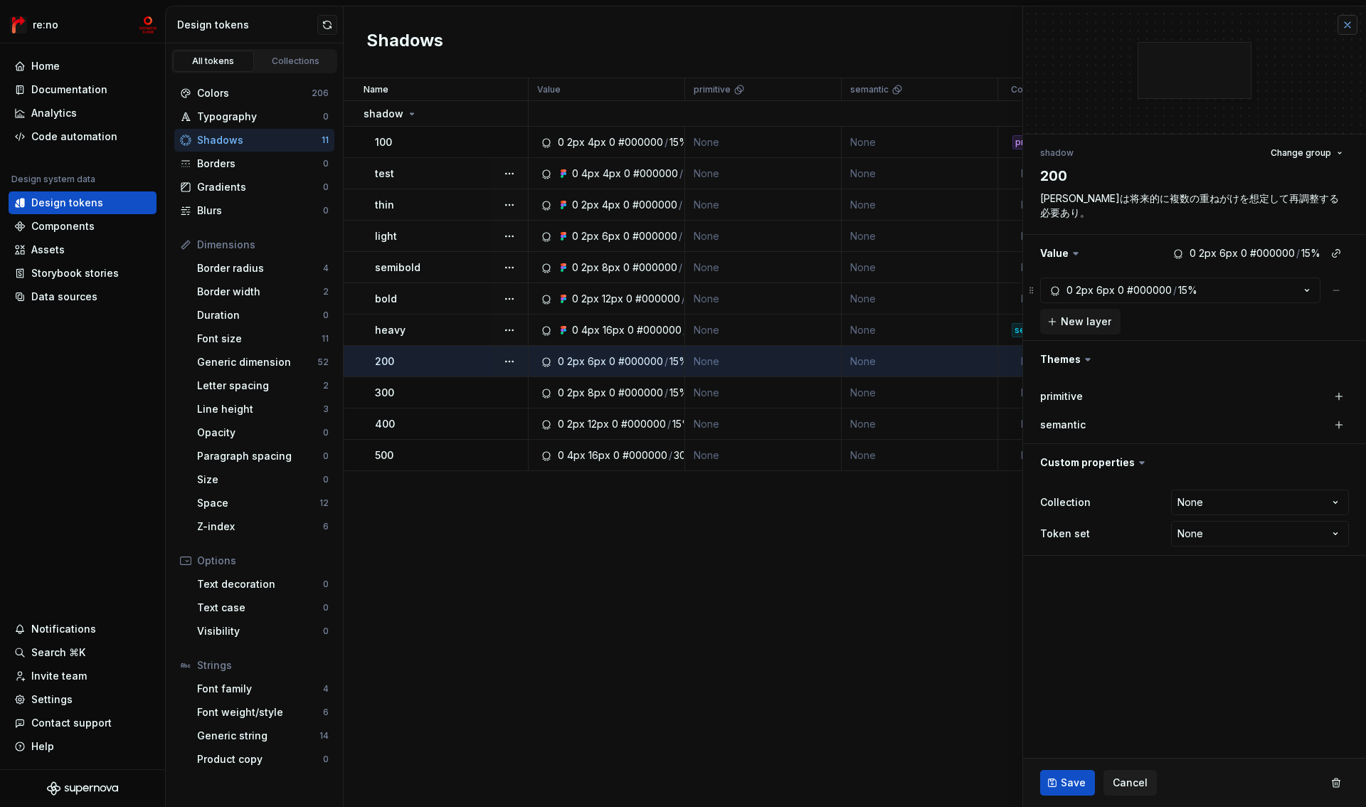
click at [1349, 26] on button "button" at bounding box center [1348, 25] width 20 height 20
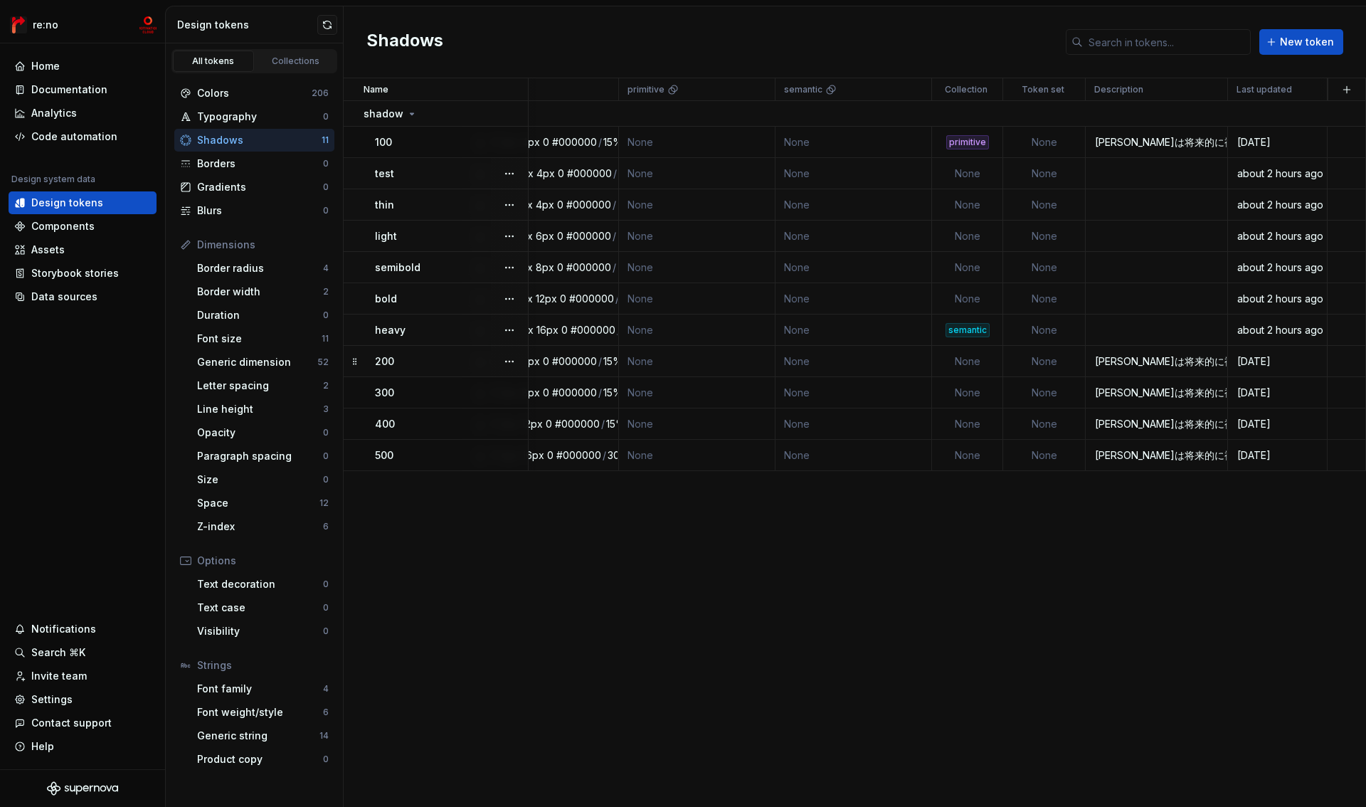
click at [1264, 362] on div "[DATE]" at bounding box center [1278, 361] width 98 height 14
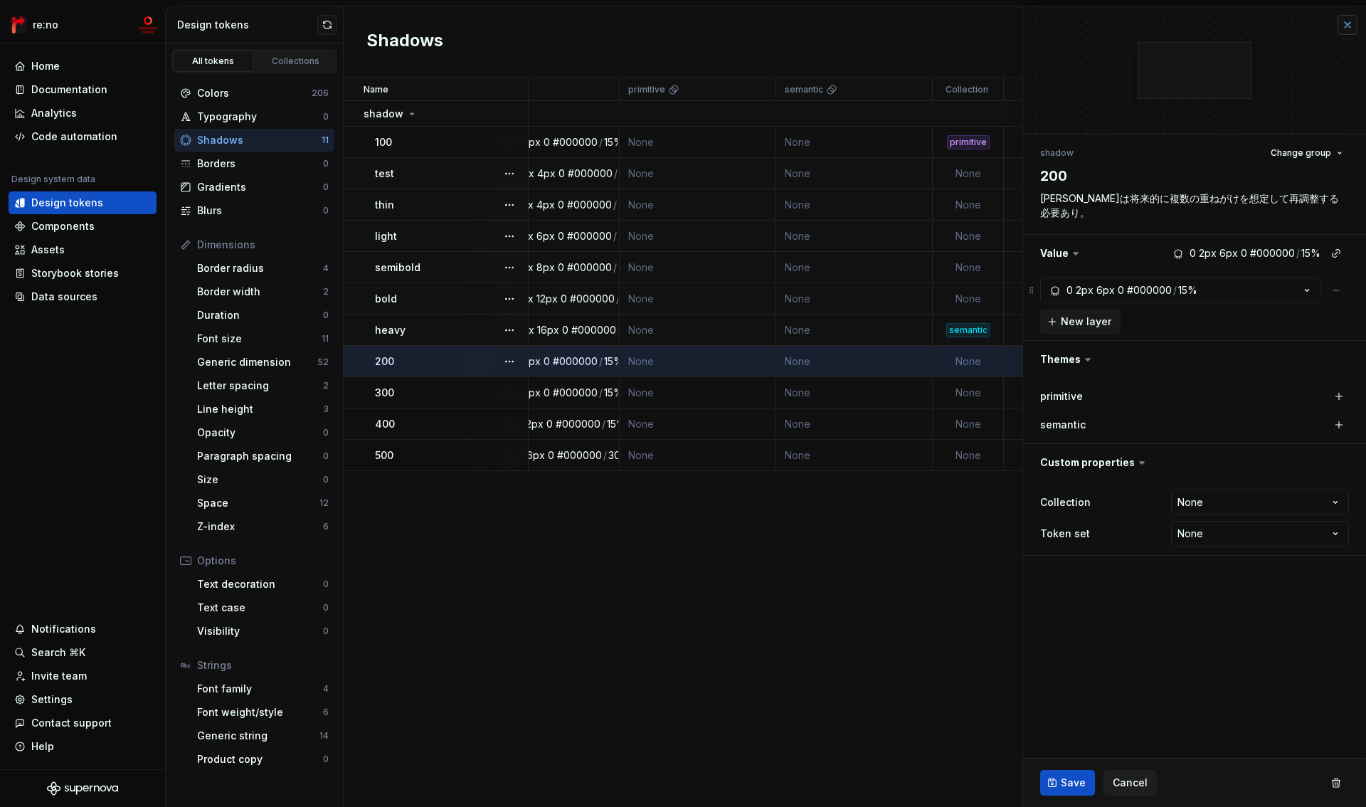
click at [1348, 23] on button "button" at bounding box center [1348, 25] width 20 height 20
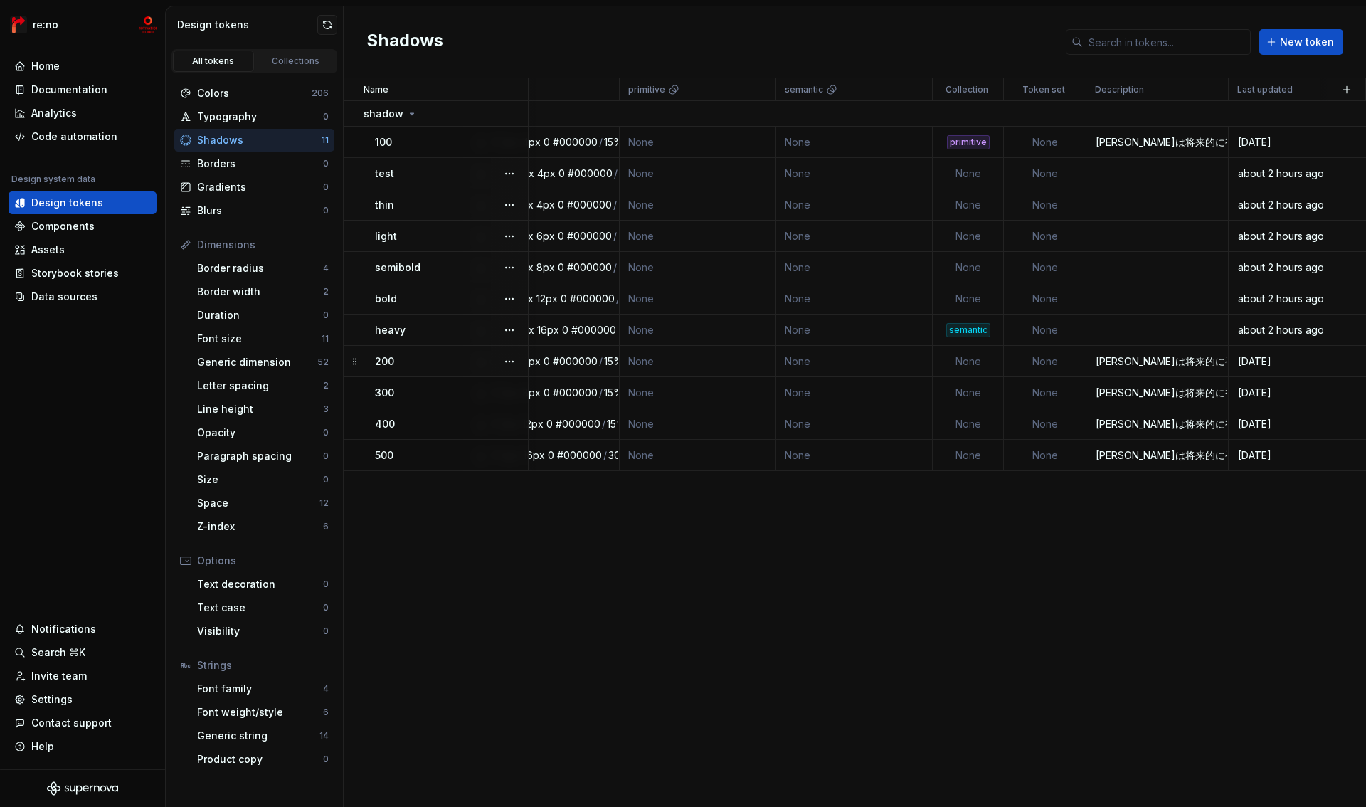
click at [1262, 332] on div "about 2 hours ago" at bounding box center [1279, 330] width 98 height 14
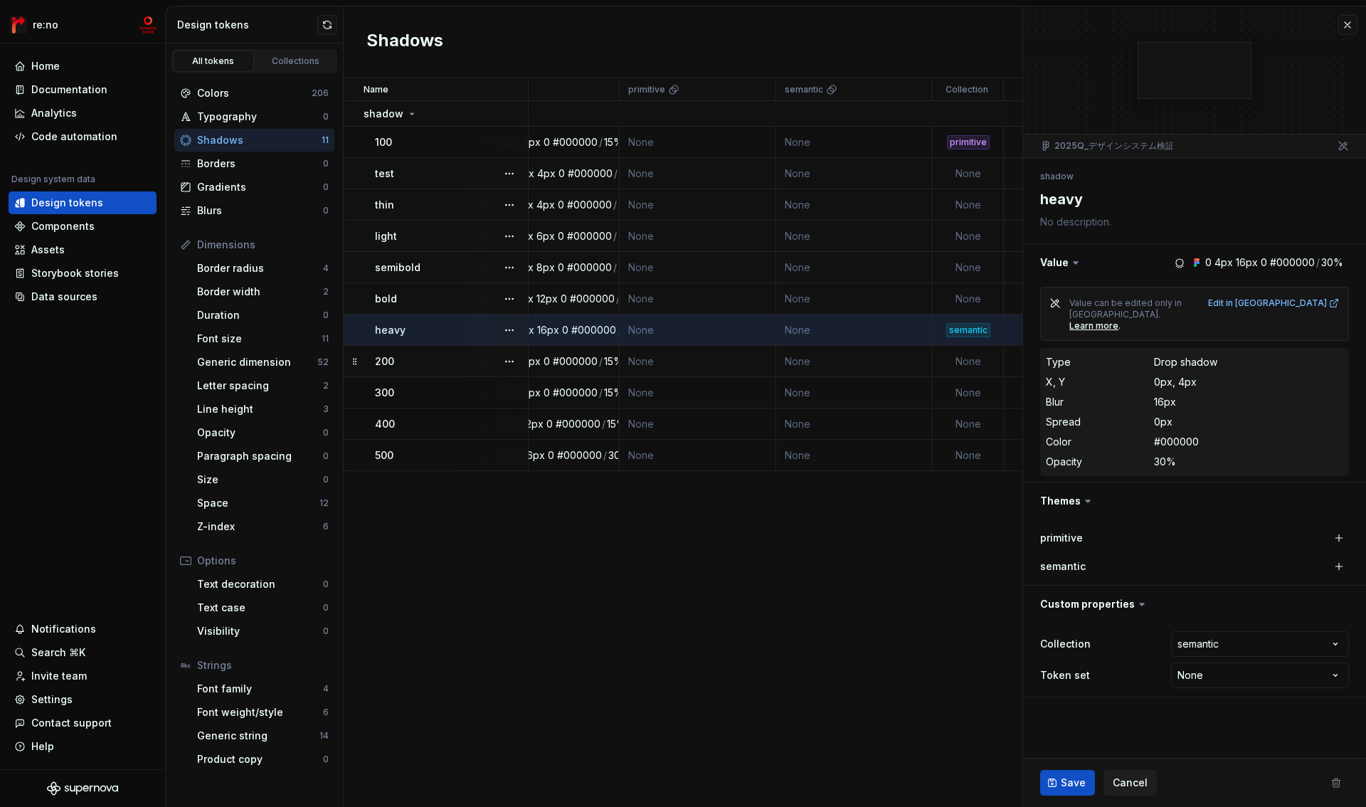
click at [952, 204] on td "None" at bounding box center [968, 204] width 71 height 31
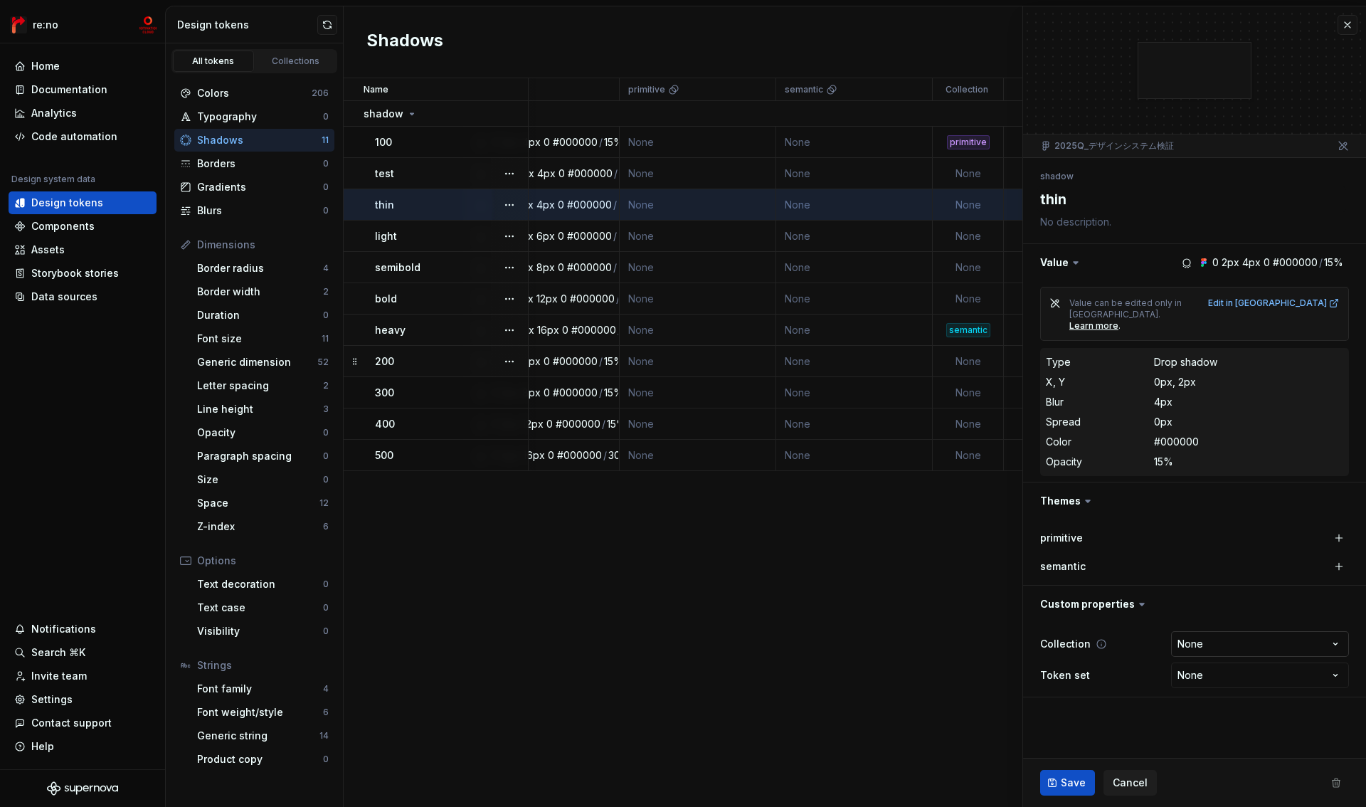
click at [1191, 627] on html "re:no Home Documentation Analytics Code automation Design system data Design to…" at bounding box center [683, 403] width 1366 height 807
click at [1315, 299] on div "Edit in [GEOGRAPHIC_DATA]" at bounding box center [1274, 302] width 132 height 11
type textarea "*"
click at [1347, 27] on button "button" at bounding box center [1348, 25] width 20 height 20
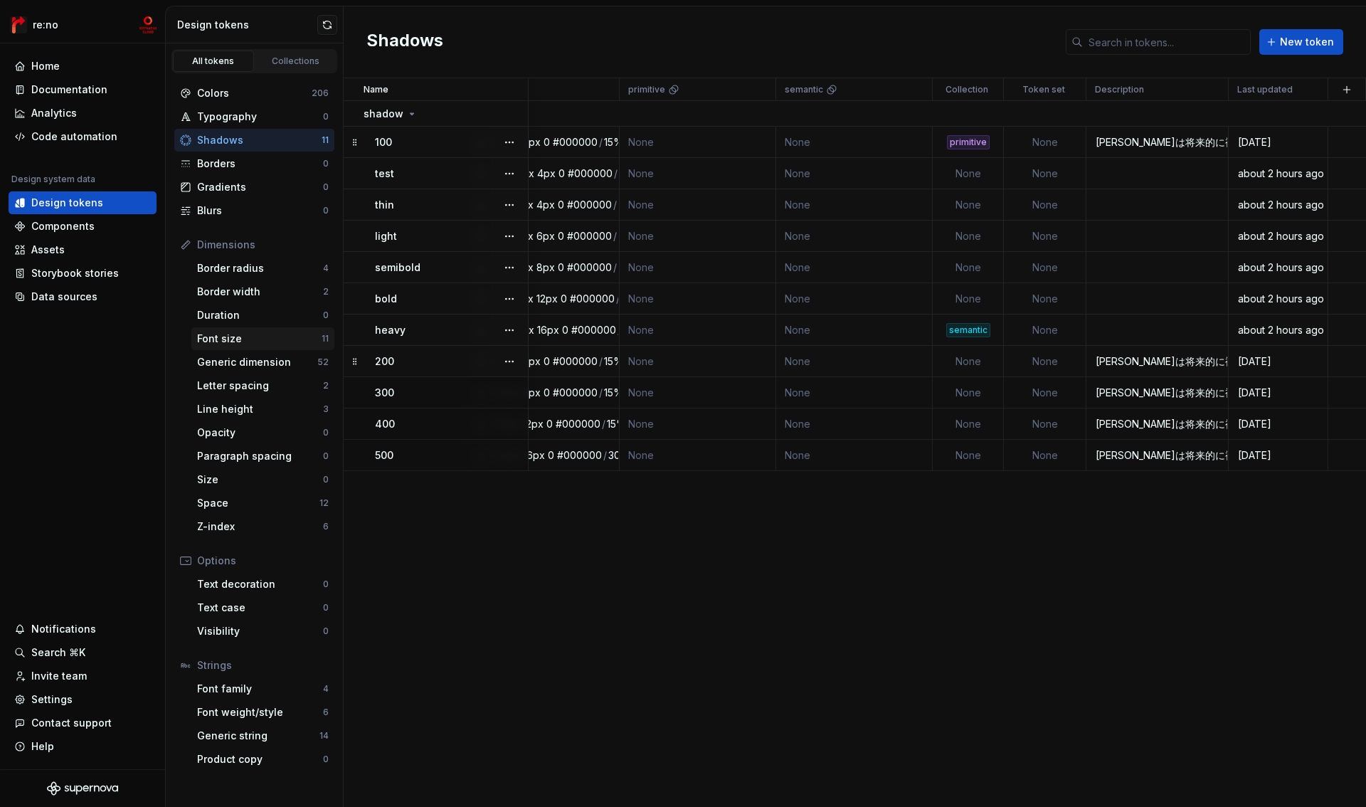
click at [224, 335] on div "Font size" at bounding box center [259, 339] width 125 height 14
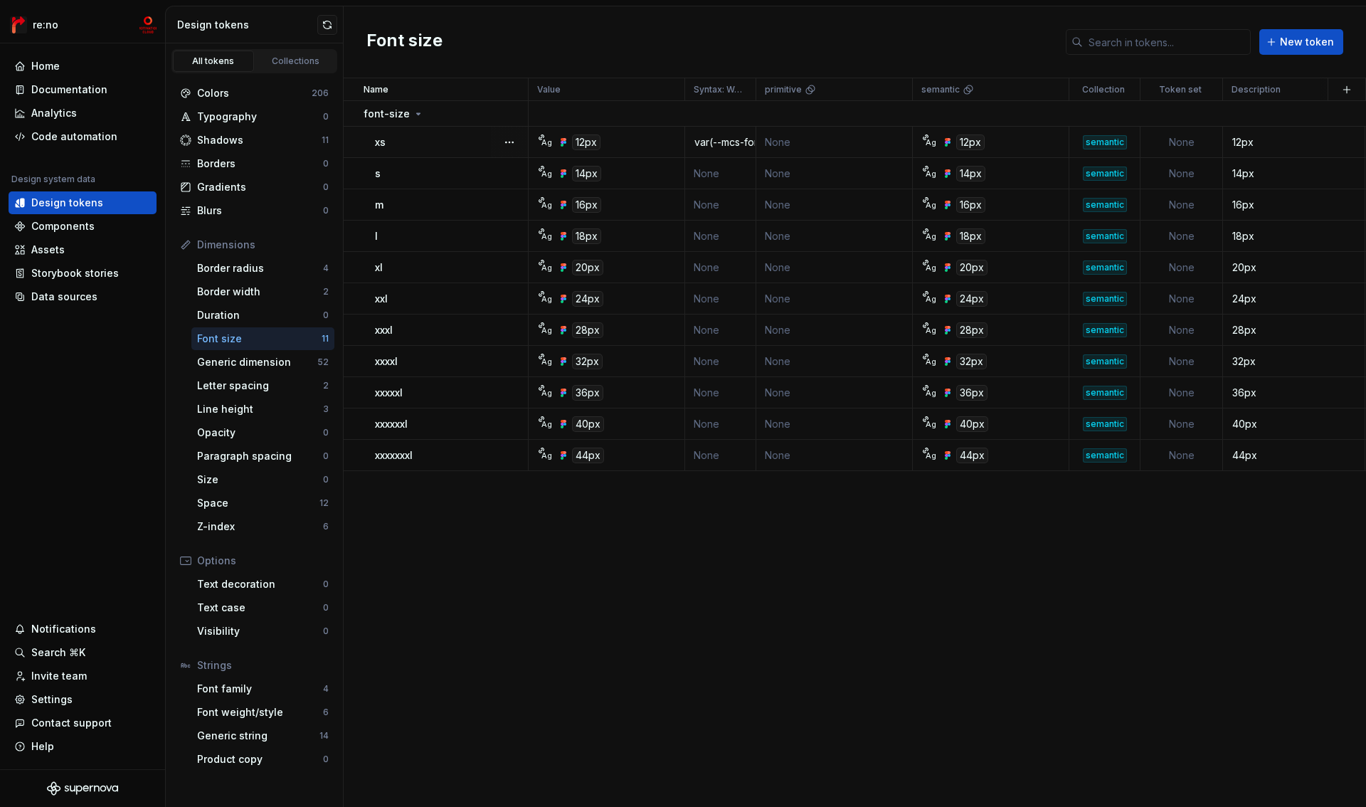
scroll to position [0, 137]
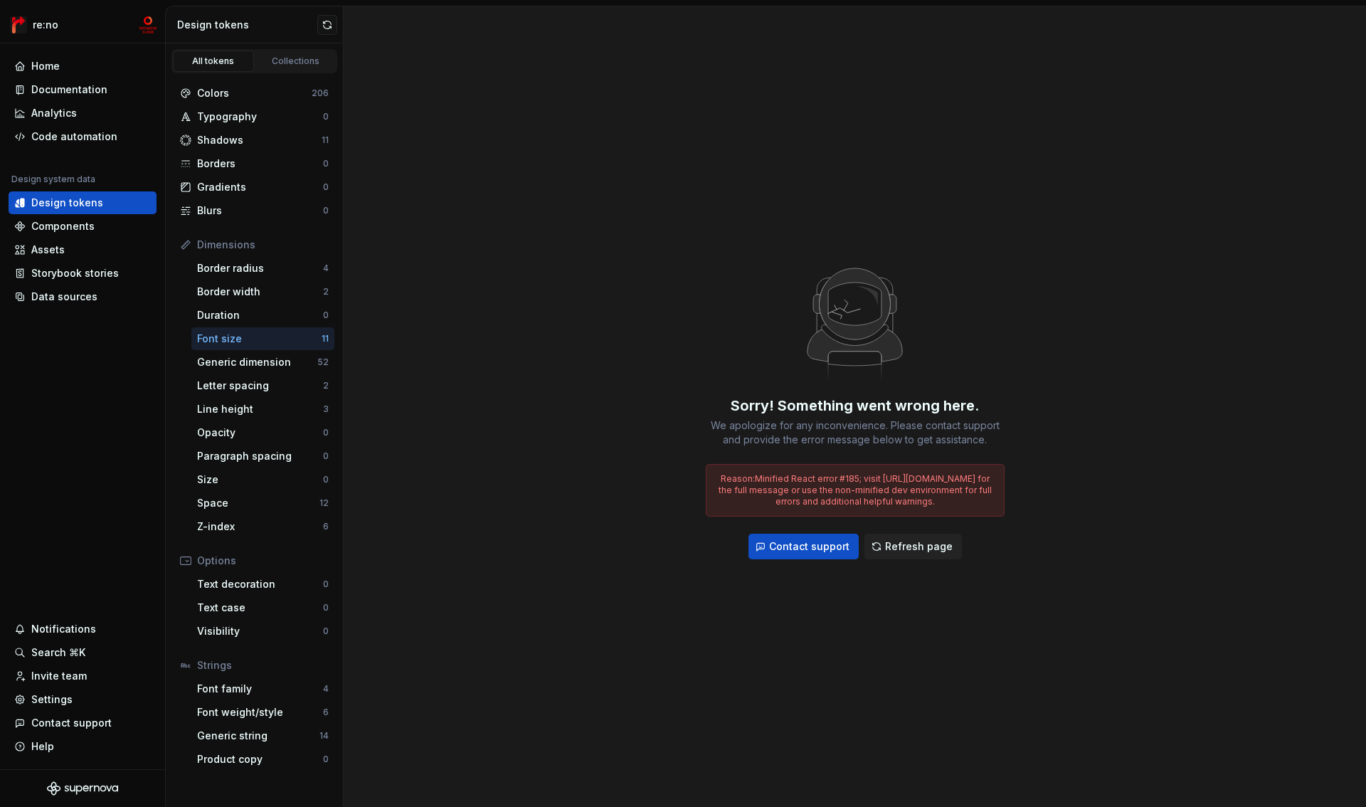
drag, startPoint x: 616, startPoint y: 90, endPoint x: 705, endPoint y: 86, distance: 89.0
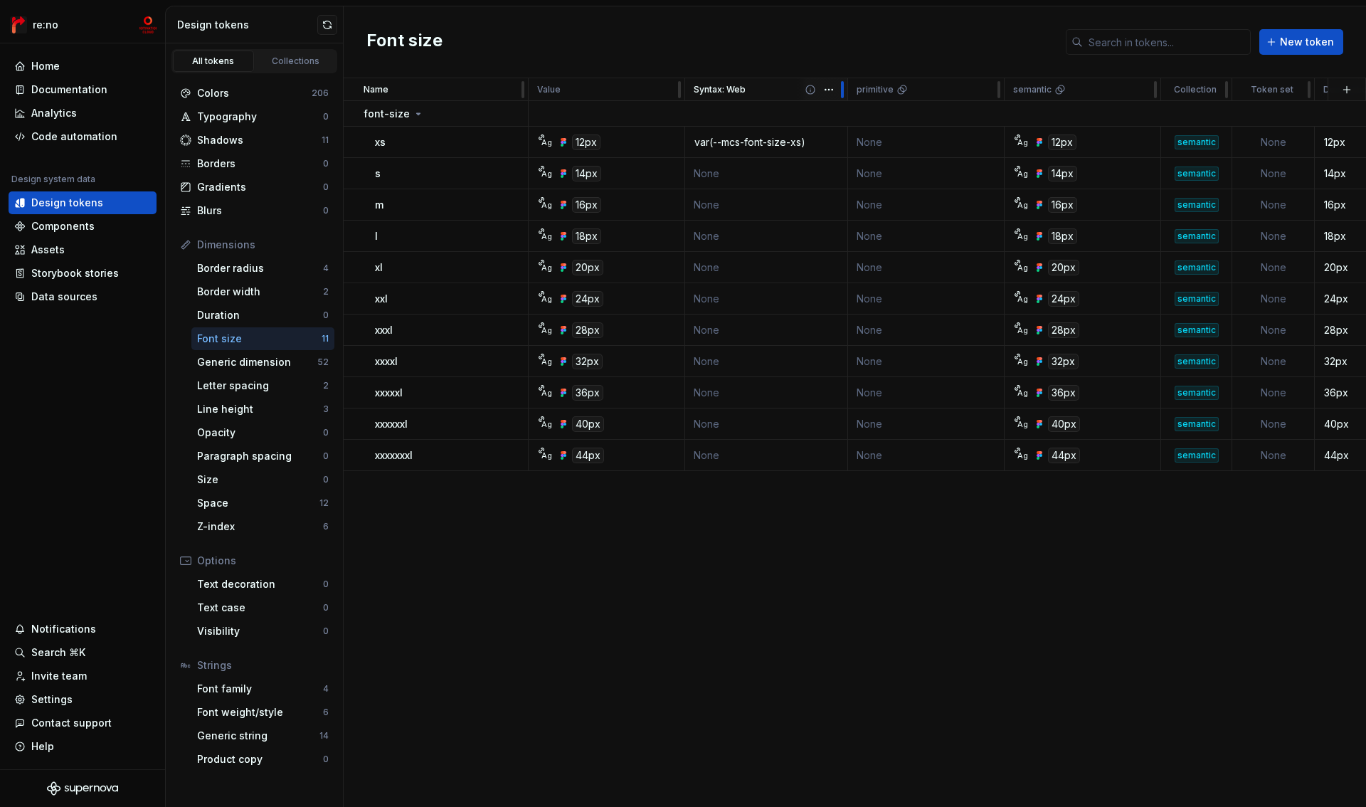
drag, startPoint x: 848, startPoint y: 89, endPoint x: 837, endPoint y: 88, distance: 10.7
click at [837, 88] on tr "Name Value Syntax: Web primitive semantic Collection Token set Description Last…" at bounding box center [970, 89] width 1252 height 23
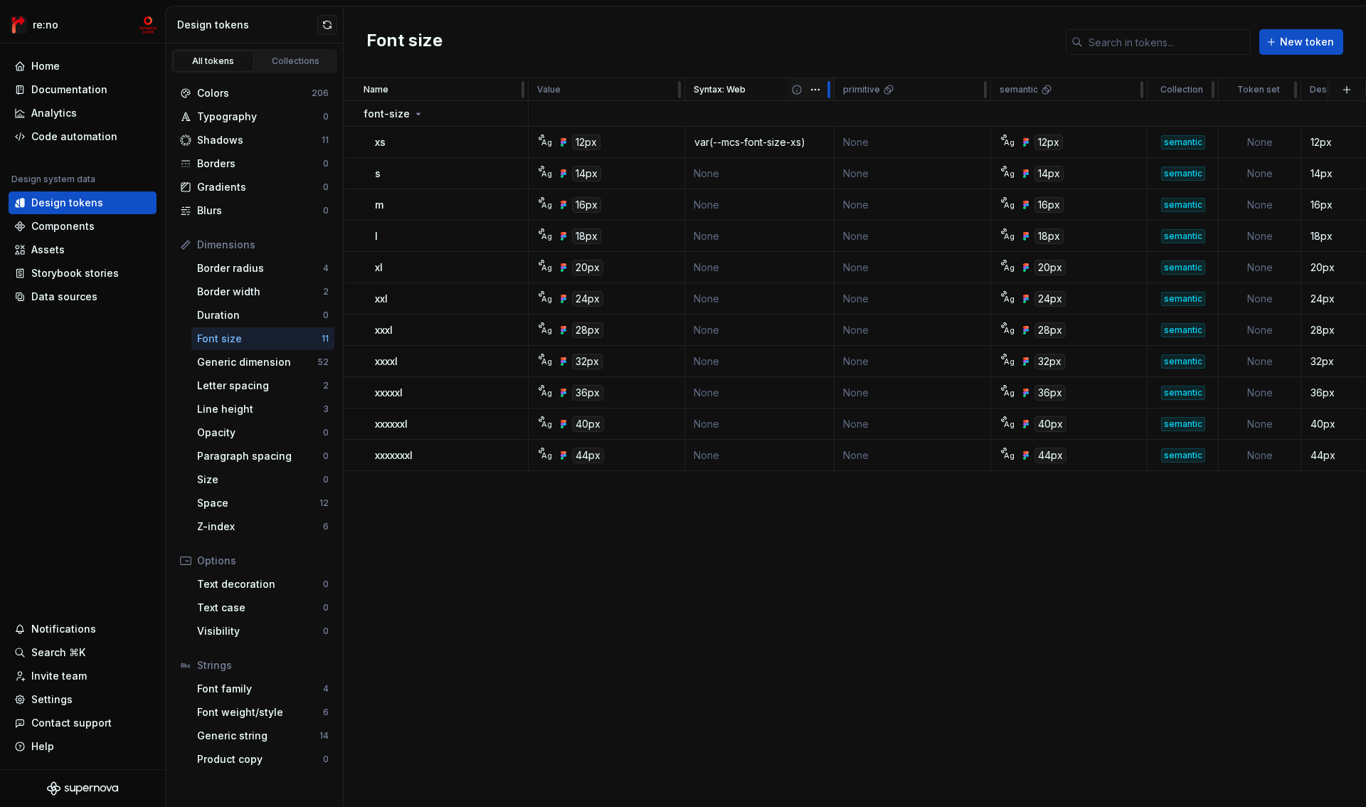
drag, startPoint x: 843, startPoint y: 90, endPoint x: 829, endPoint y: 90, distance: 14.3
click at [829, 90] on div at bounding box center [829, 89] width 3 height 17
click at [821, 52] on div "Font size New token" at bounding box center [855, 42] width 1023 height 72
click at [236, 136] on div "Shadows" at bounding box center [259, 140] width 125 height 14
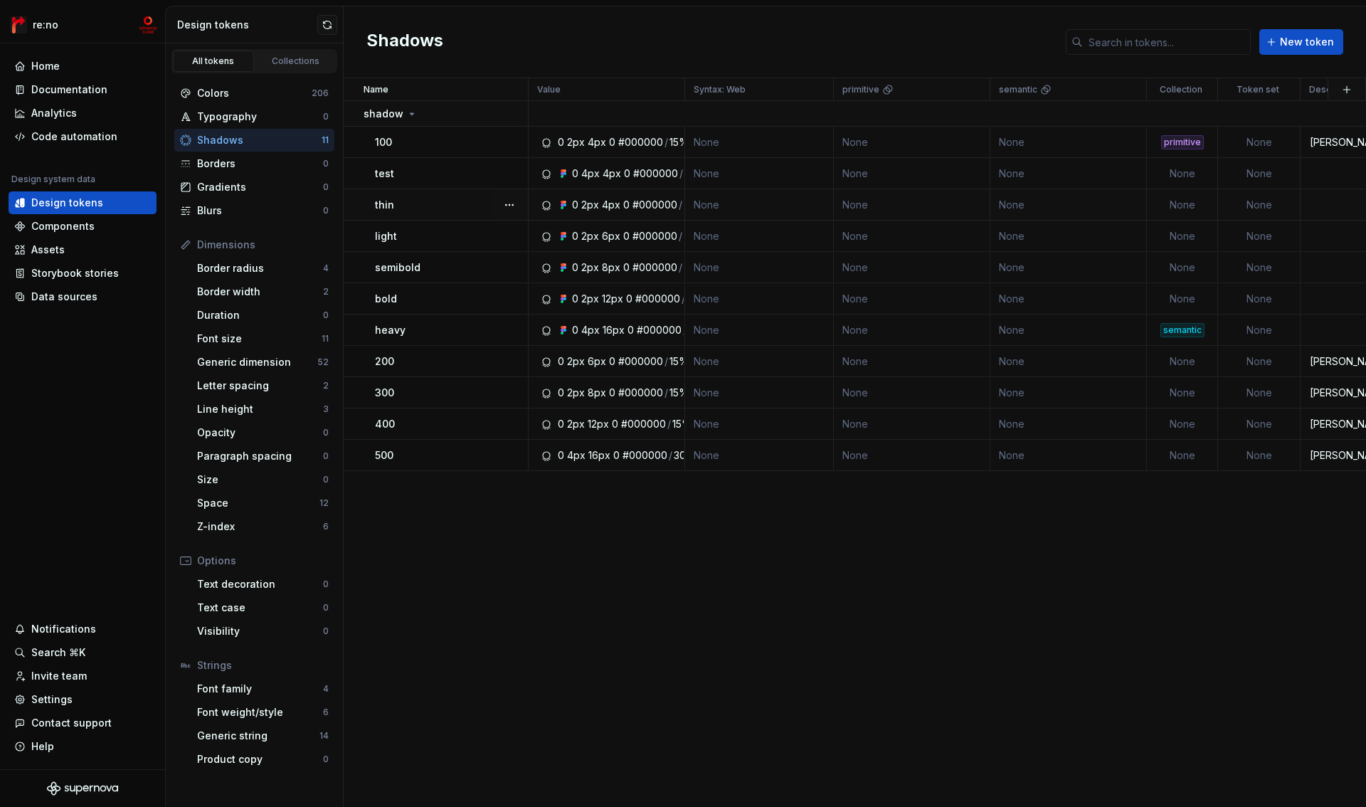
click at [473, 204] on div "thin" at bounding box center [451, 205] width 152 height 14
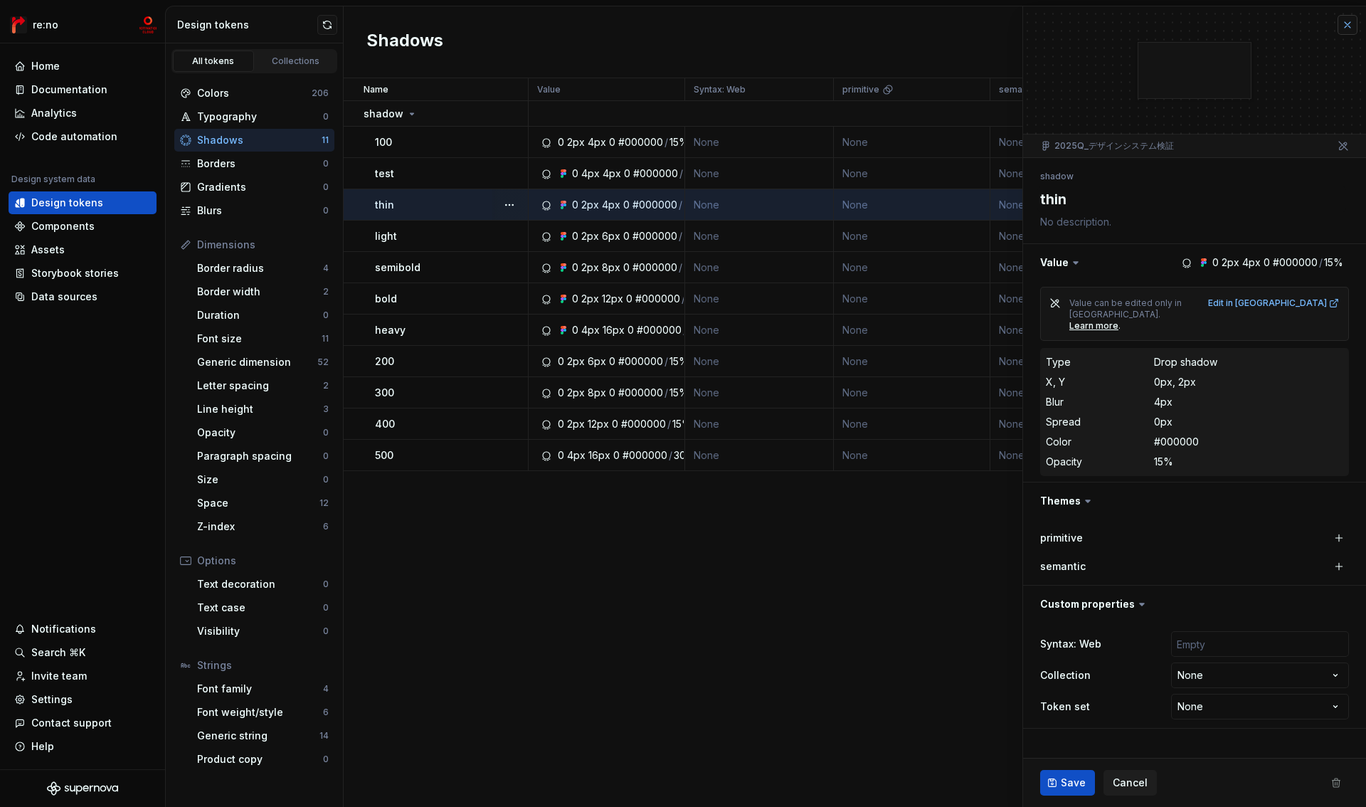
click at [1352, 23] on button "button" at bounding box center [1348, 25] width 20 height 20
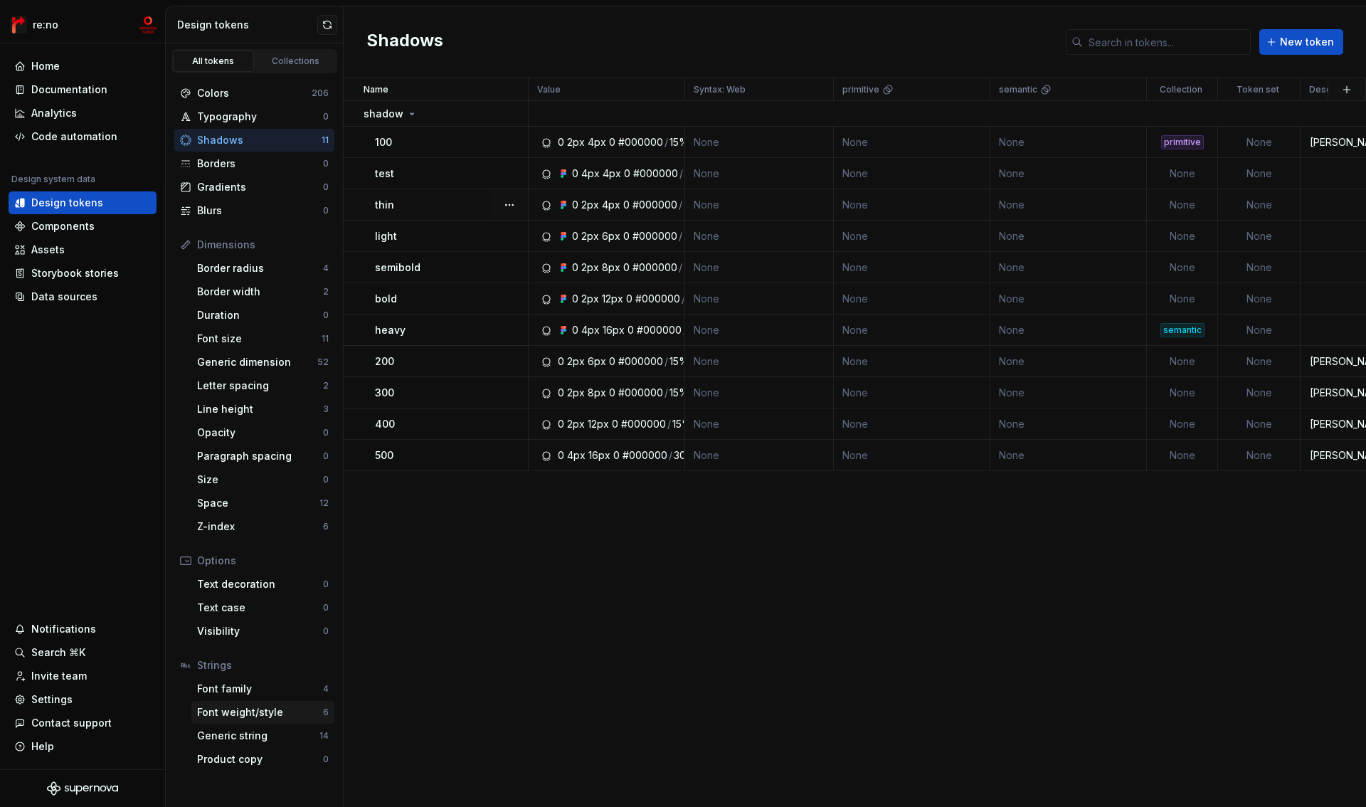
click at [252, 712] on div "Font weight/style" at bounding box center [260, 712] width 126 height 14
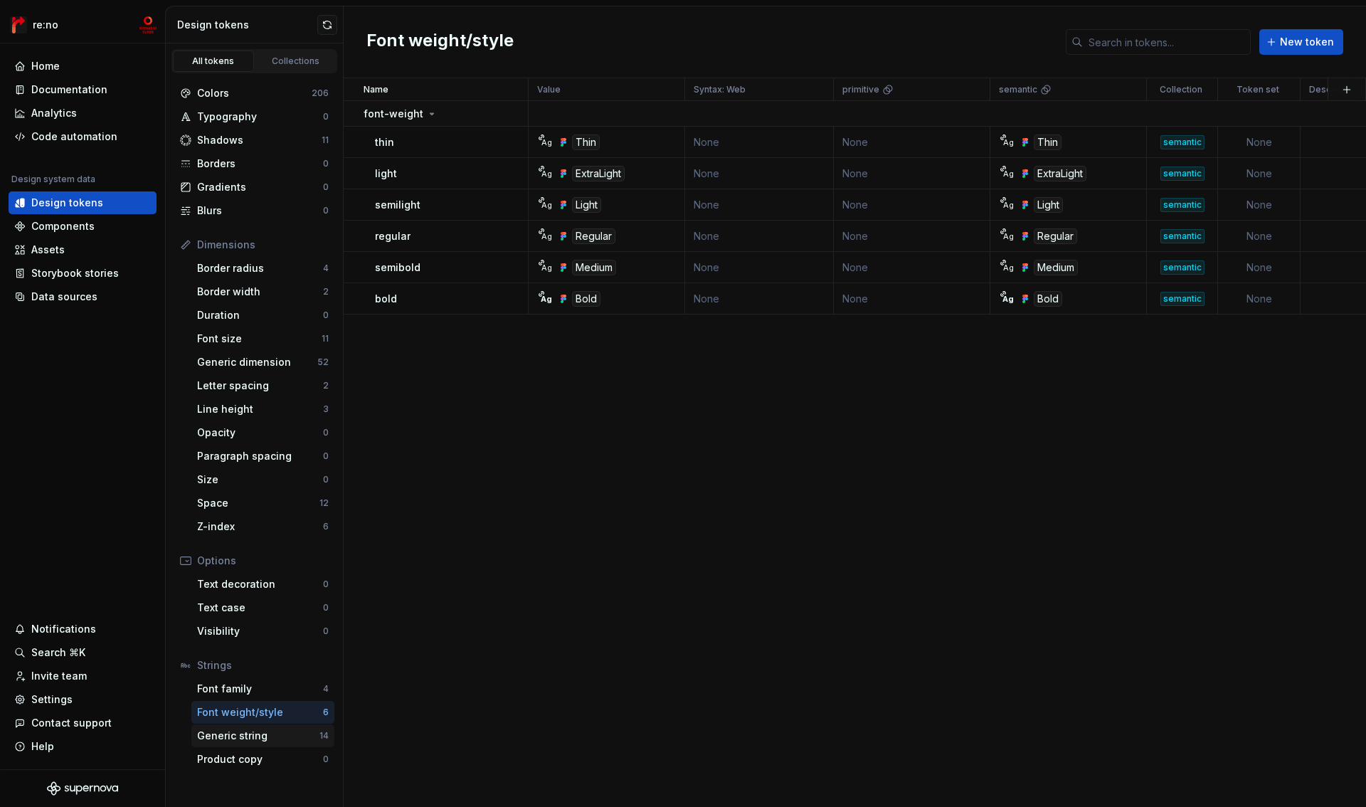
click at [251, 739] on div "Generic string" at bounding box center [258, 736] width 122 height 14
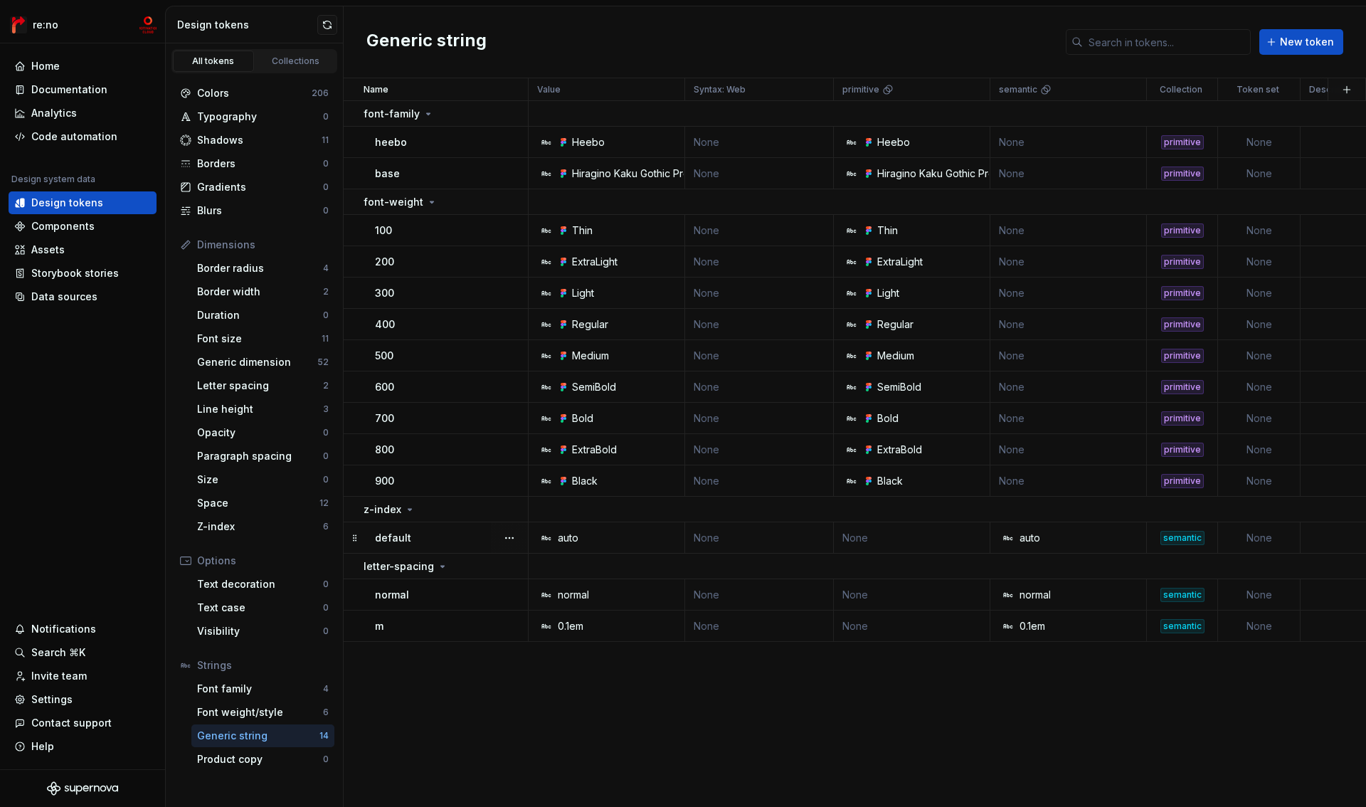
click at [695, 539] on td "None" at bounding box center [759, 537] width 149 height 31
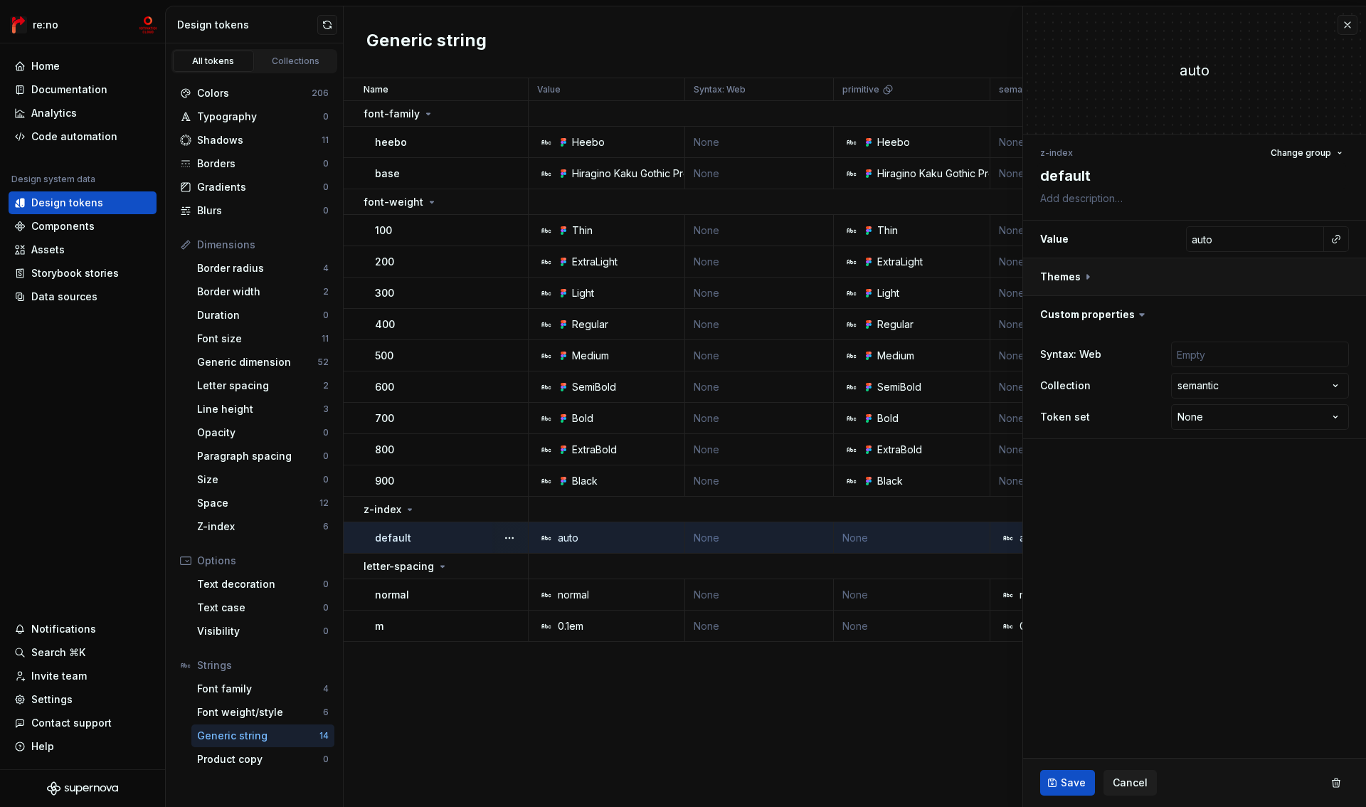
click at [1083, 276] on button "button" at bounding box center [1194, 276] width 343 height 37
click at [1062, 159] on div "z-index Change group" at bounding box center [1195, 153] width 309 height 20
click at [1203, 455] on html "re:no Home Documentation Analytics Code automation Design system data Design to…" at bounding box center [683, 403] width 1366 height 807
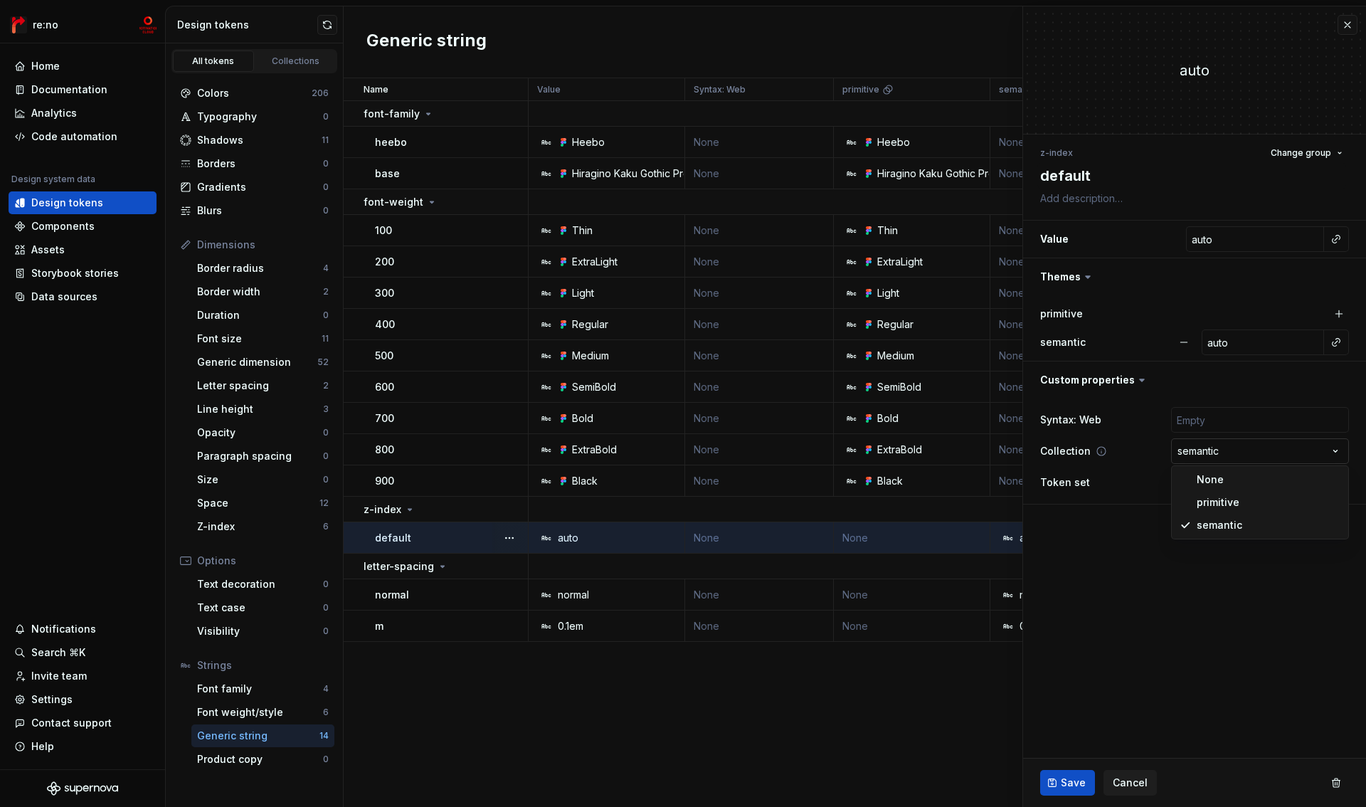
click at [1203, 455] on html "re:no Home Documentation Analytics Code automation Design system data Design to…" at bounding box center [683, 403] width 1366 height 807
click at [1146, 779] on button "Cancel" at bounding box center [1130, 783] width 53 height 26
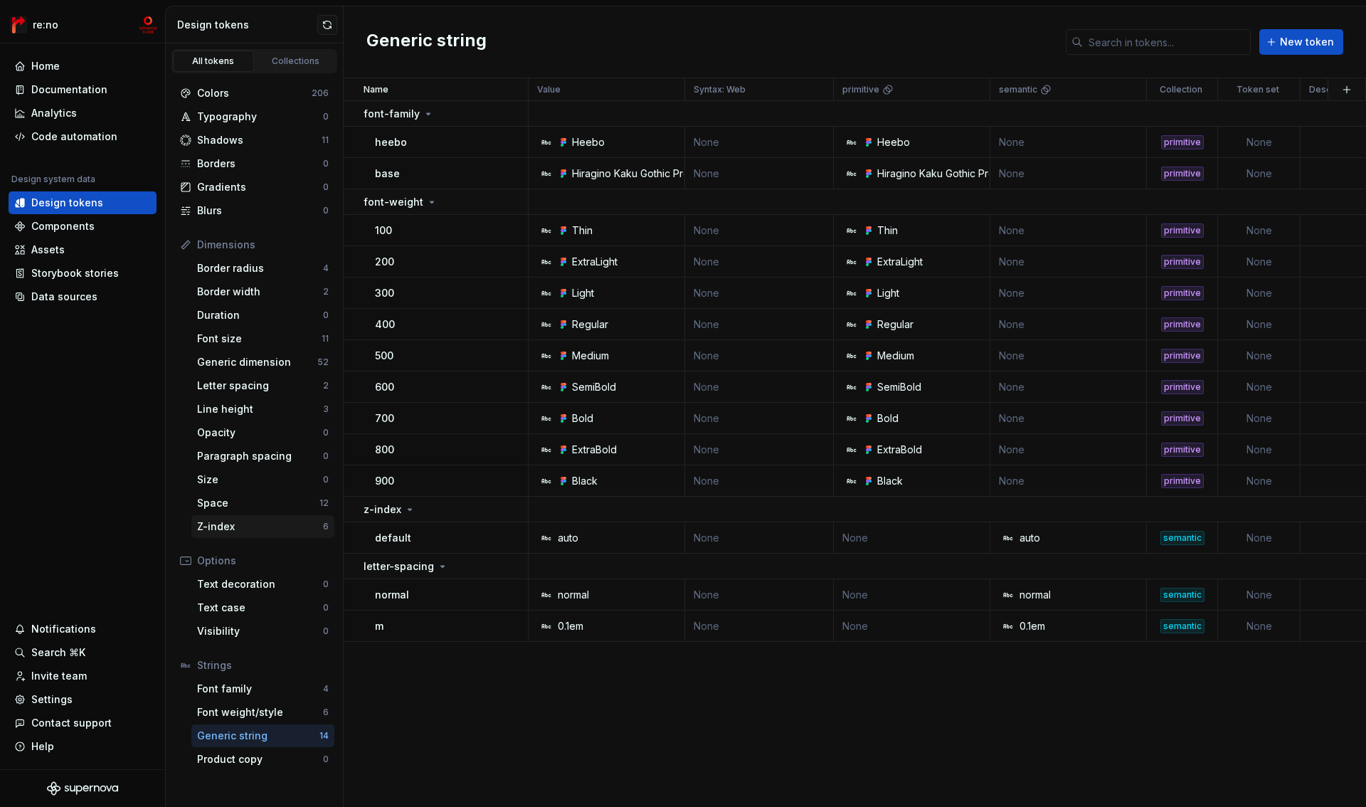
click at [269, 524] on div "Z-index" at bounding box center [260, 527] width 126 height 14
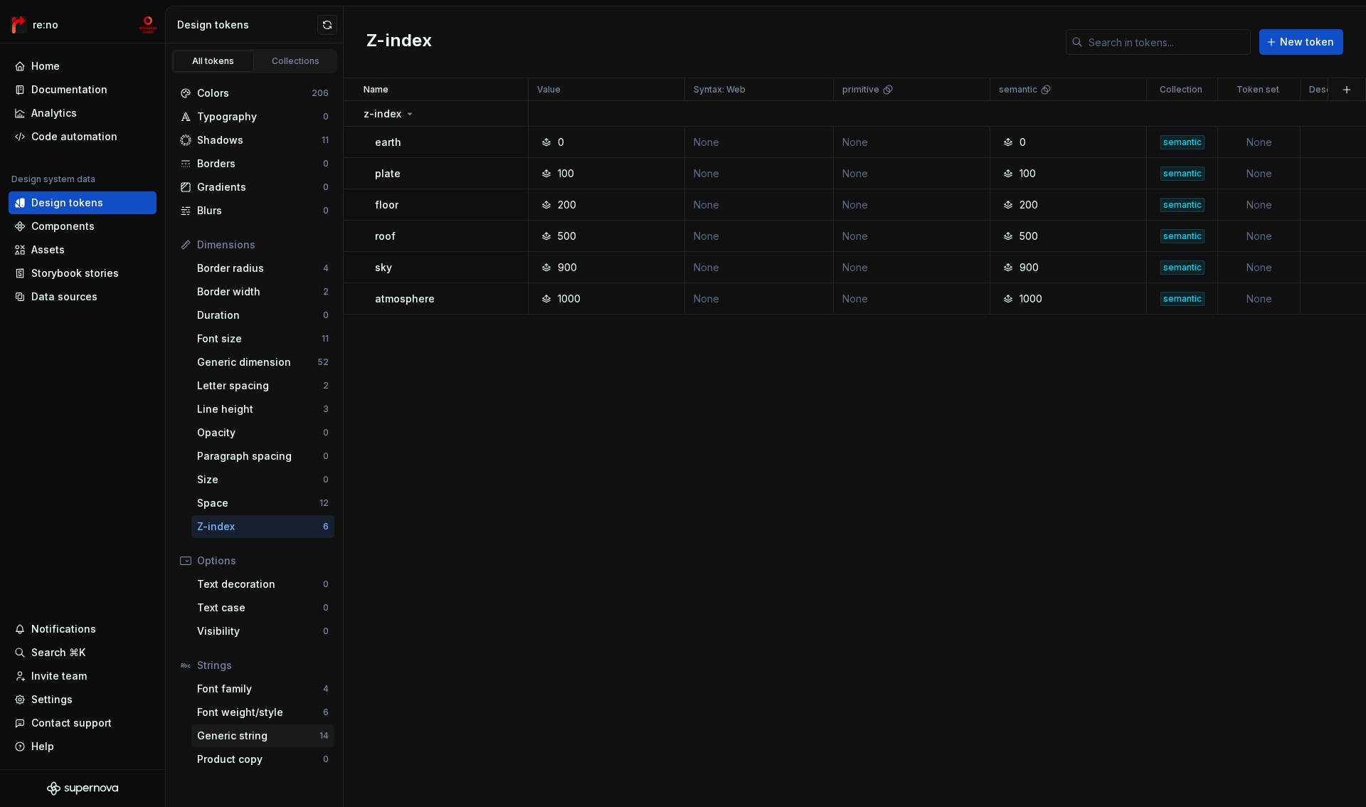
click at [239, 740] on div "Generic string" at bounding box center [258, 736] width 122 height 14
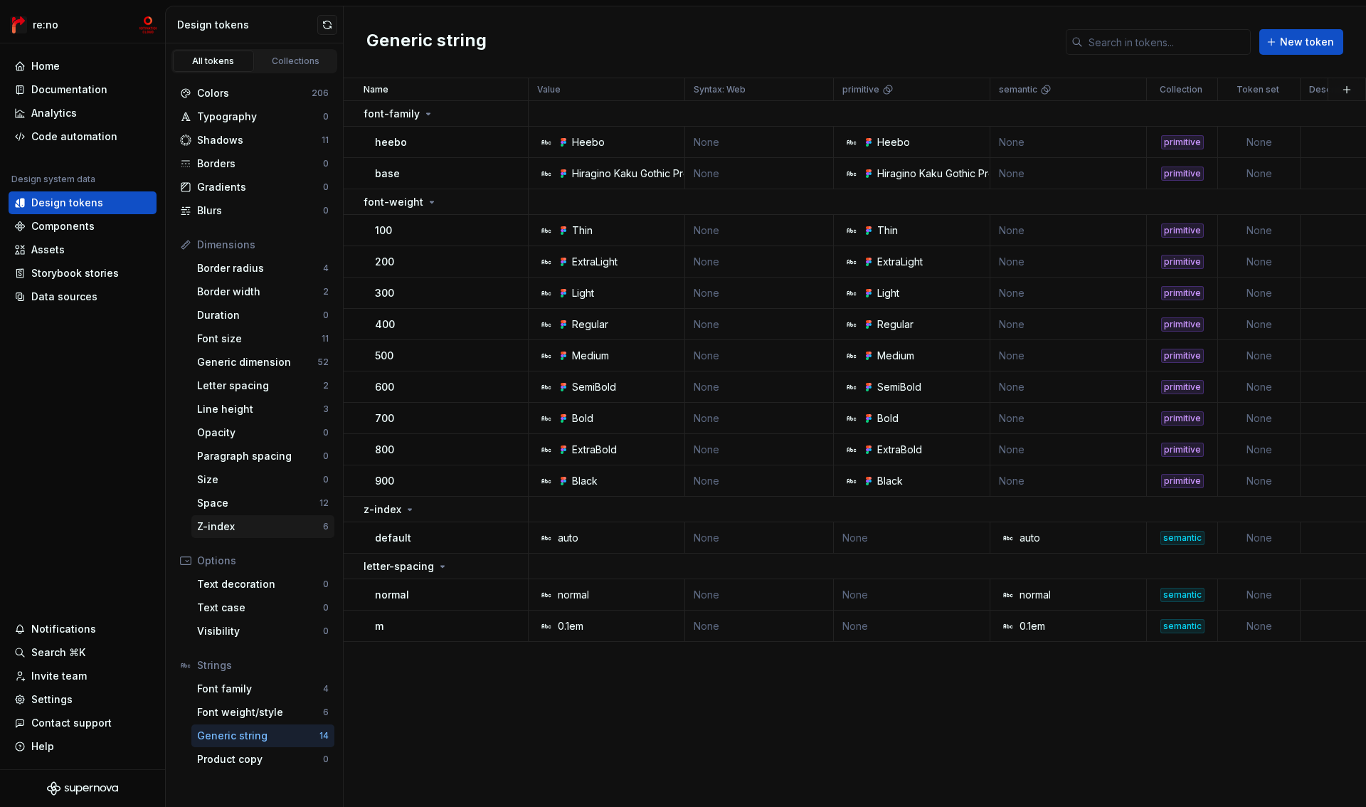
click at [248, 520] on div "Z-index" at bounding box center [260, 527] width 126 height 14
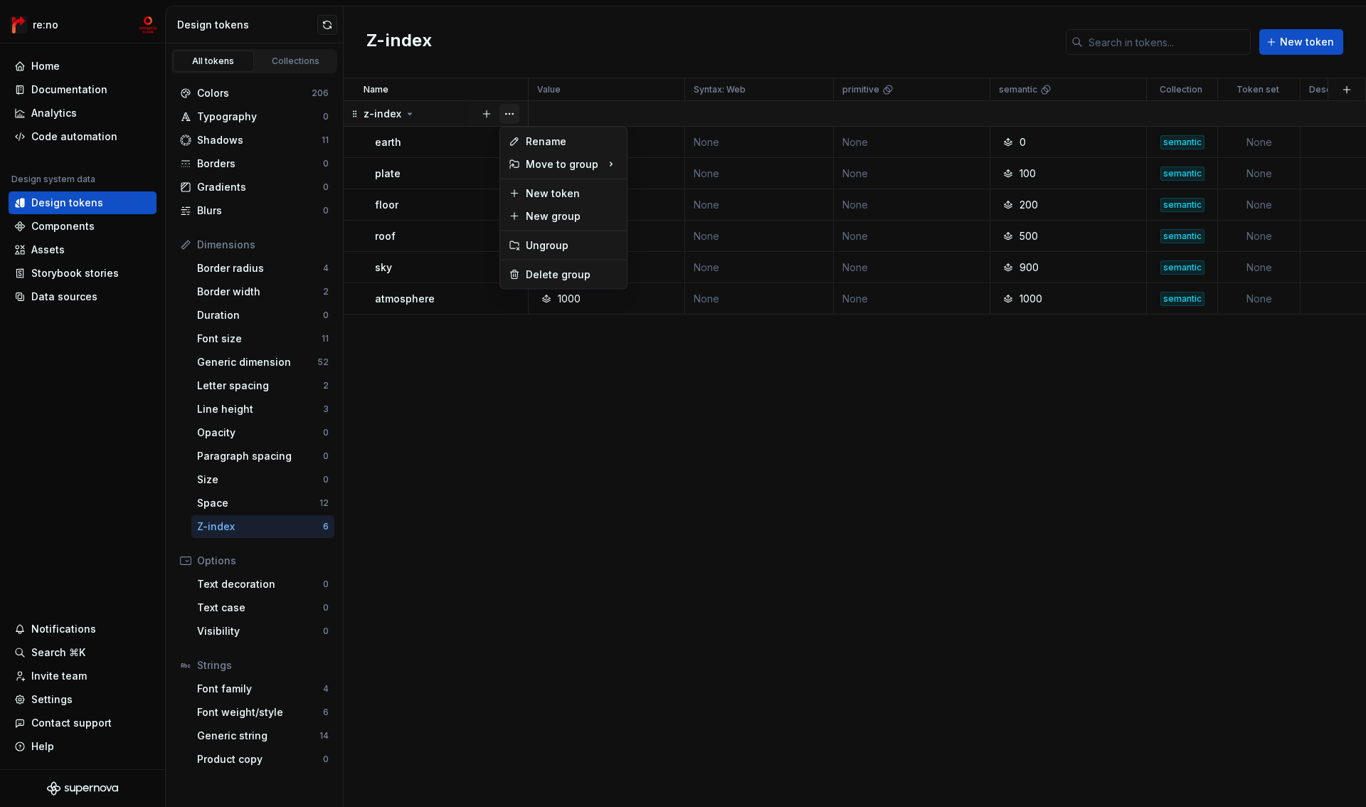
click at [507, 112] on button "button" at bounding box center [510, 114] width 20 height 20
click at [445, 141] on html "re:no Home Documentation Analytics Code automation Design system data Design to…" at bounding box center [683, 403] width 1366 height 807
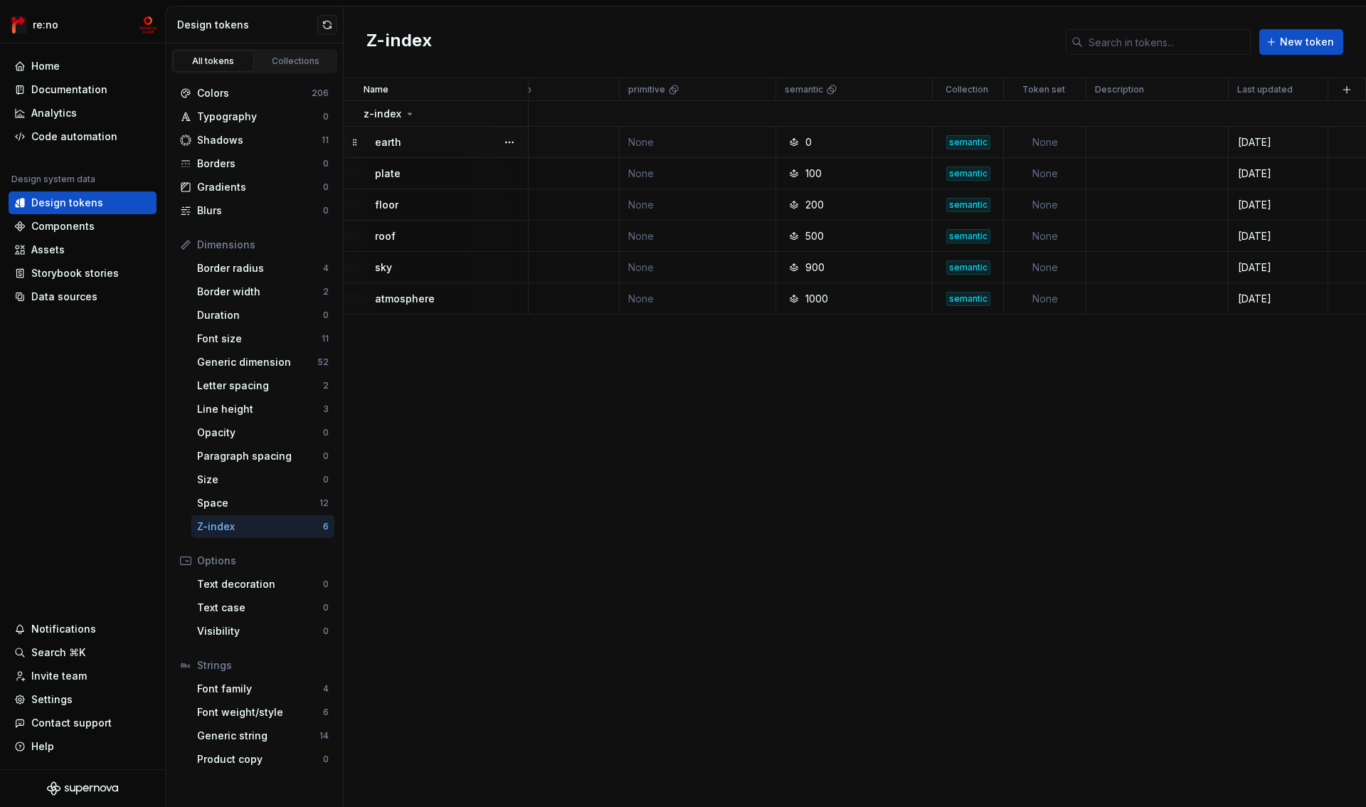
scroll to position [0, 214]
click at [979, 86] on html "re:no Home Documentation Analytics Code automation Design system data Design to…" at bounding box center [683, 403] width 1366 height 807
click at [935, 147] on html "re:no Home Documentation Analytics Code automation Design system data Design to…" at bounding box center [683, 403] width 1366 height 807
click at [957, 143] on div "semantic" at bounding box center [969, 142] width 44 height 14
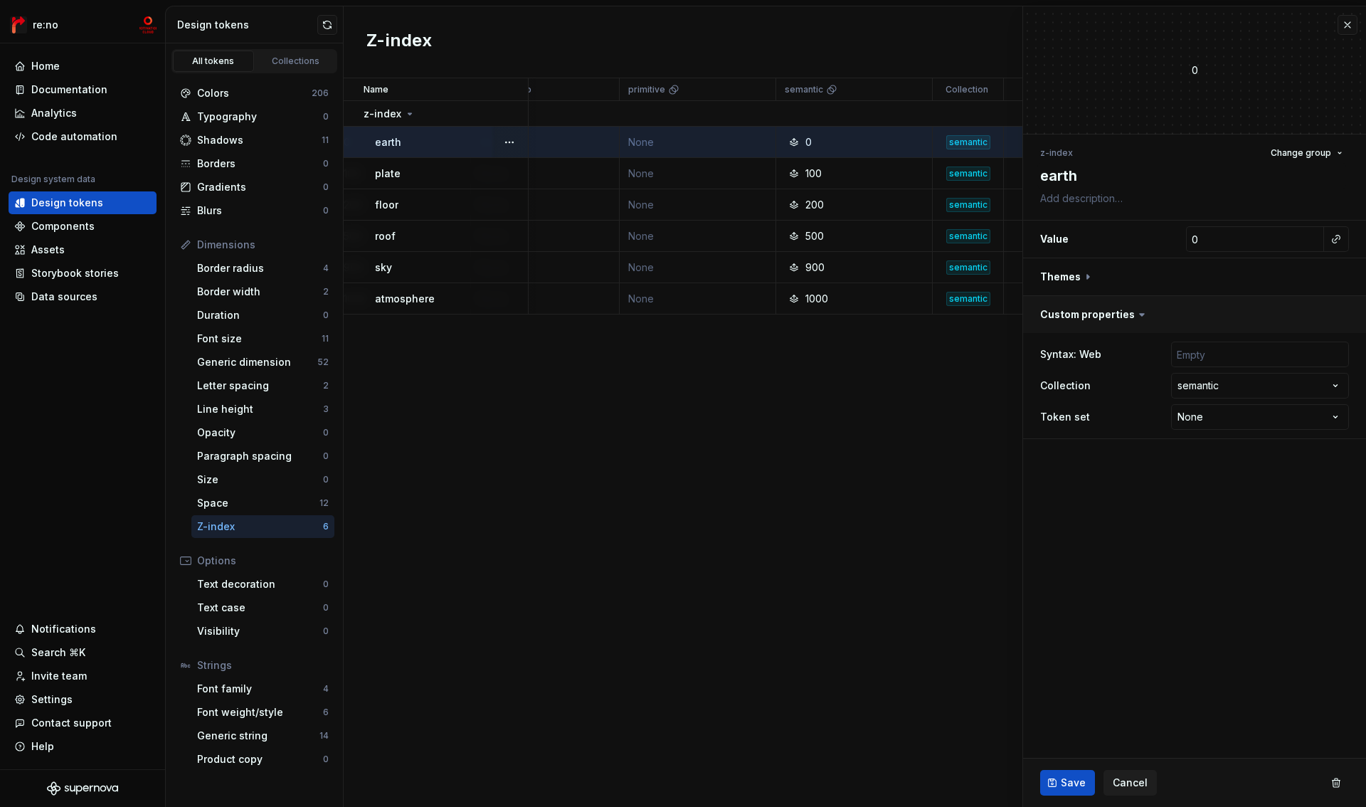
click at [1078, 311] on button "button" at bounding box center [1194, 314] width 343 height 37
click at [1122, 781] on span "Cancel" at bounding box center [1130, 783] width 35 height 14
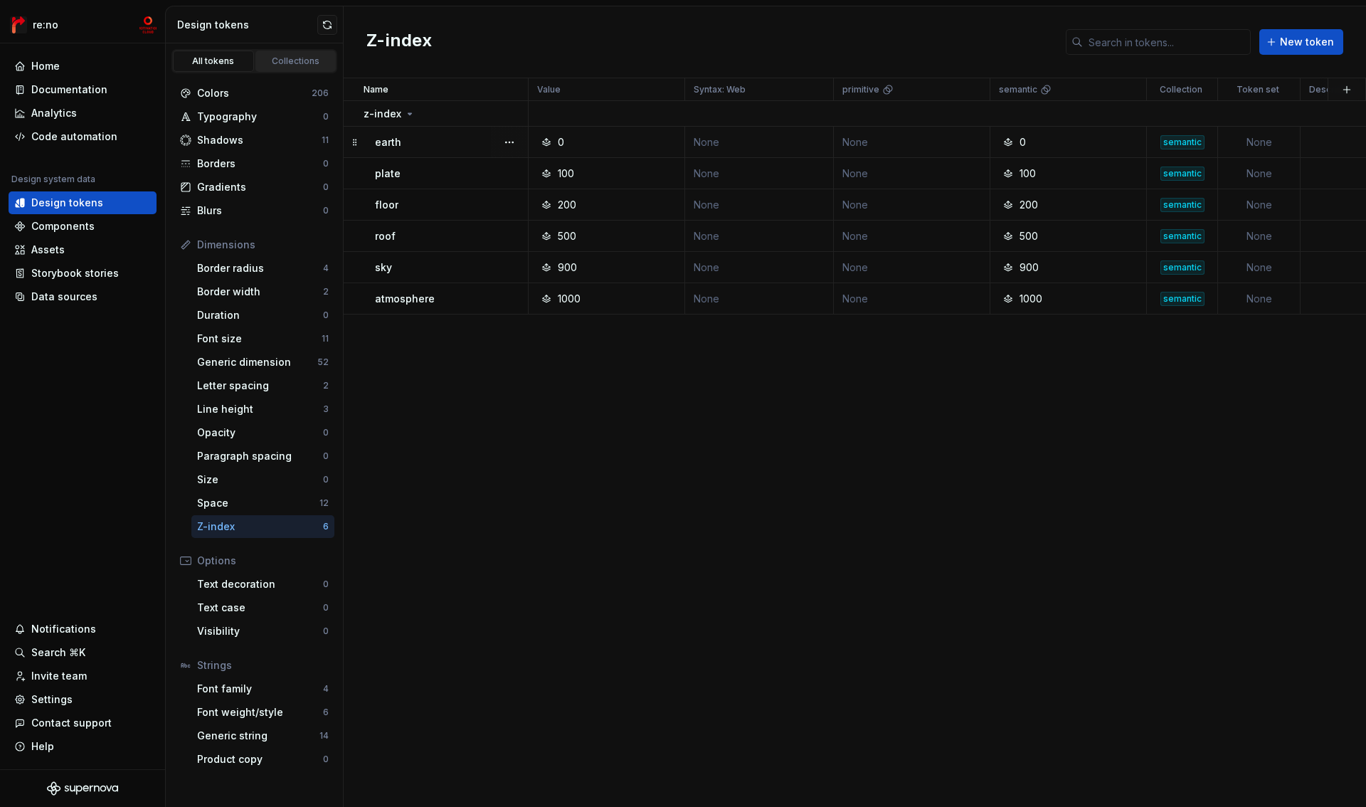
click at [300, 56] on div "Collections" at bounding box center [295, 61] width 71 height 11
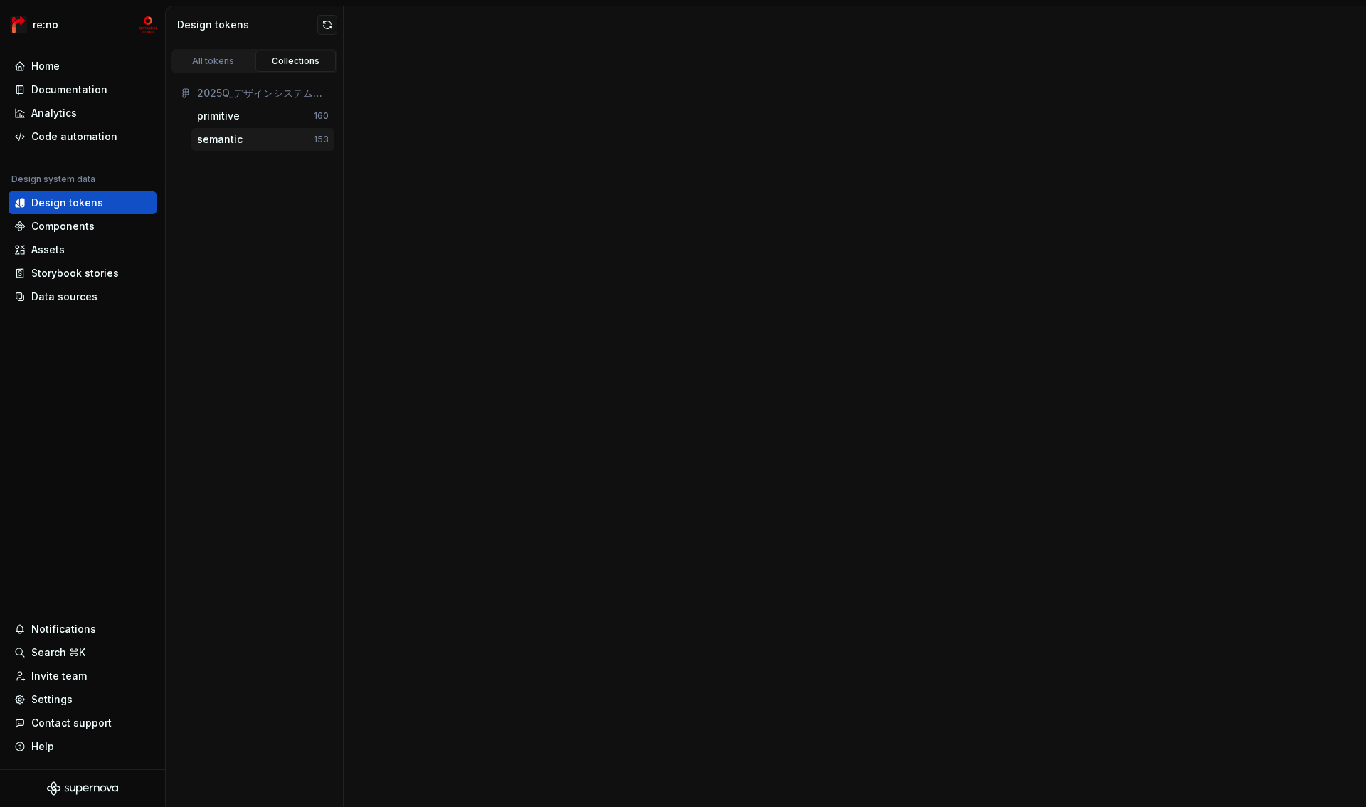
click at [239, 140] on div "semantic" at bounding box center [220, 139] width 46 height 14
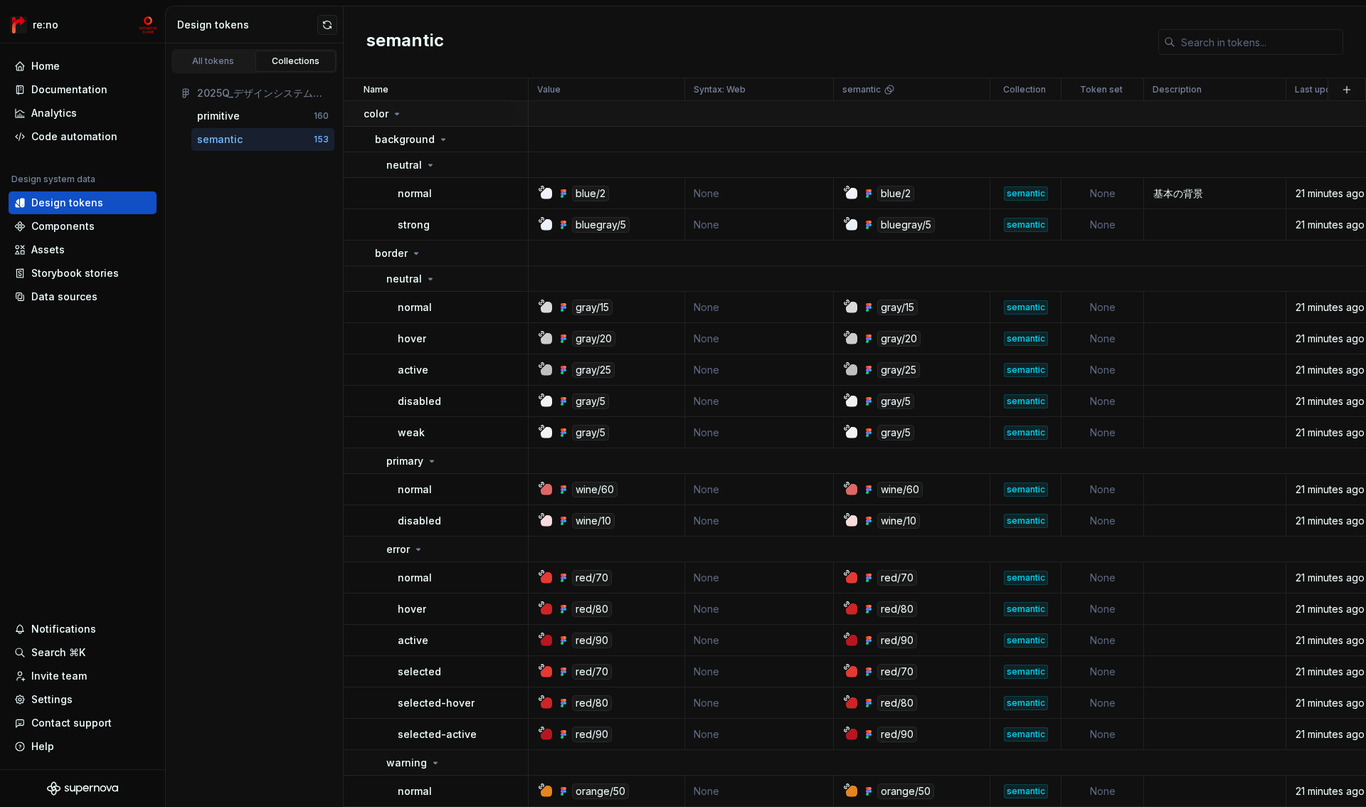
click at [352, 113] on td "color" at bounding box center [436, 114] width 185 height 26
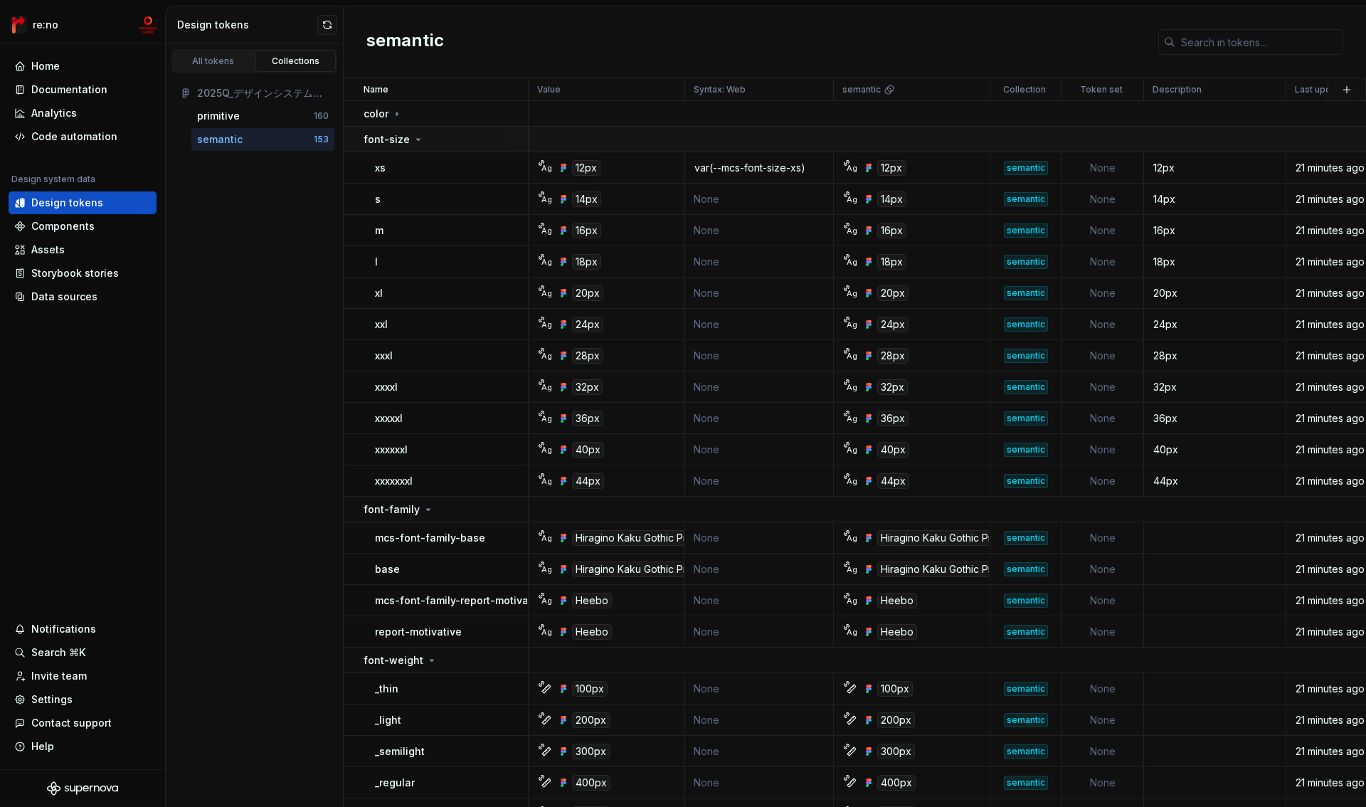
click at [358, 138] on td "font-size" at bounding box center [436, 140] width 185 height 26
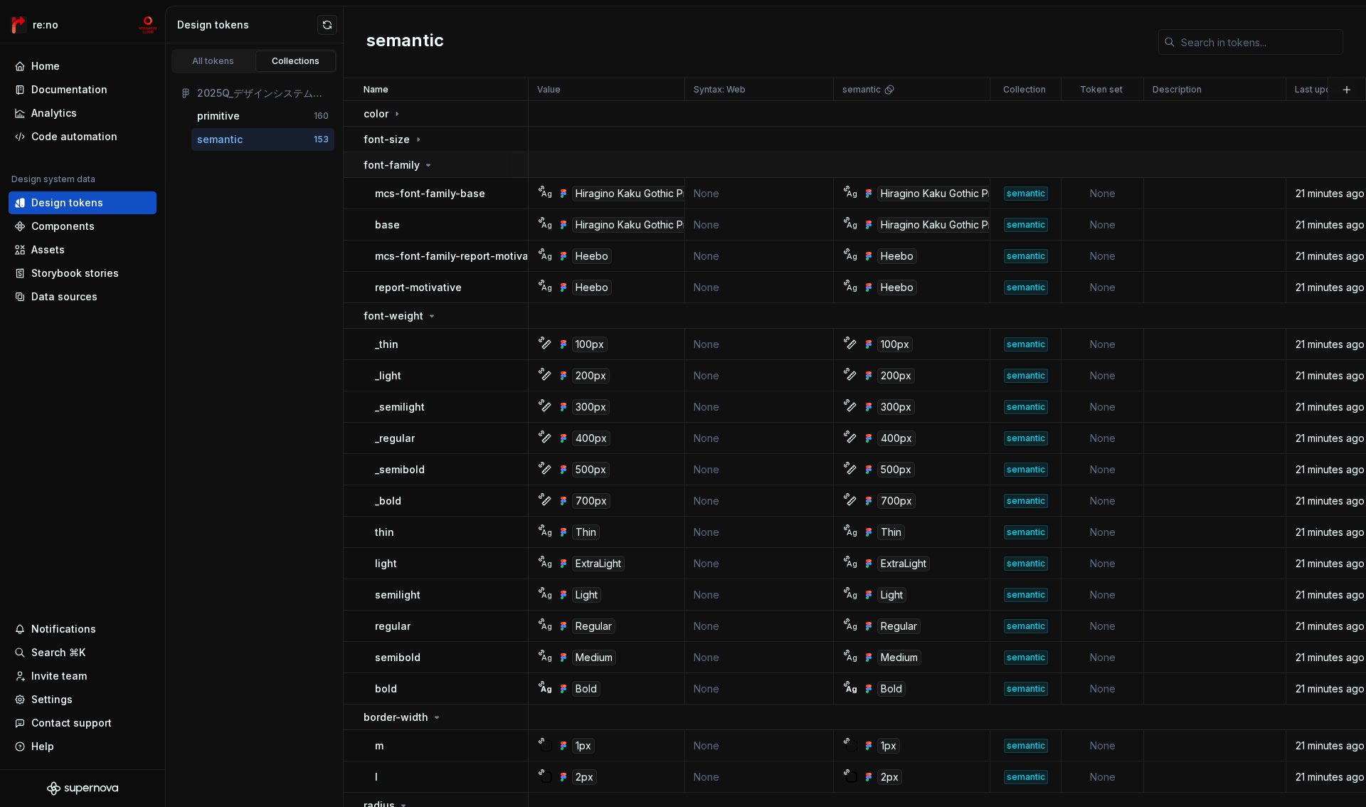
click at [360, 170] on td "font-family" at bounding box center [436, 165] width 185 height 26
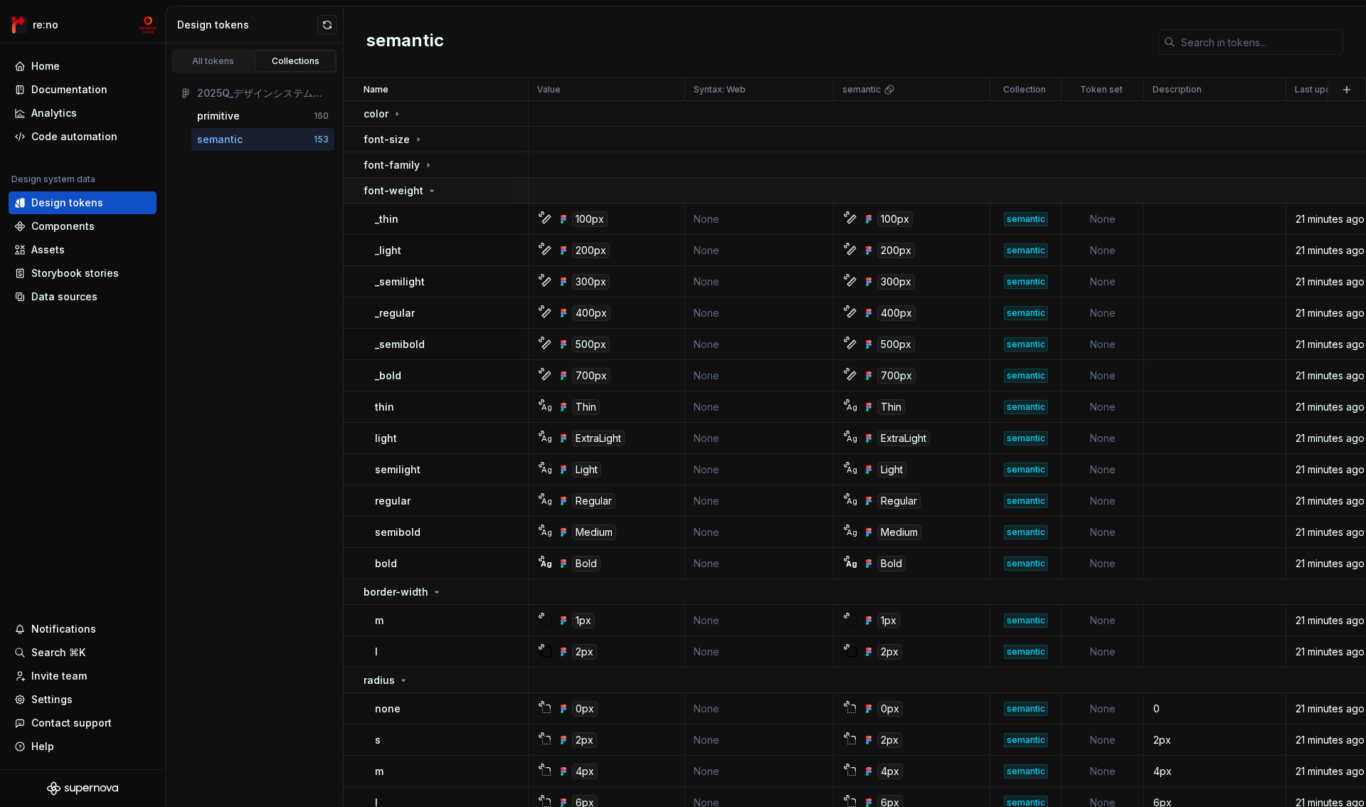
click at [362, 194] on td "font-weight" at bounding box center [436, 191] width 185 height 26
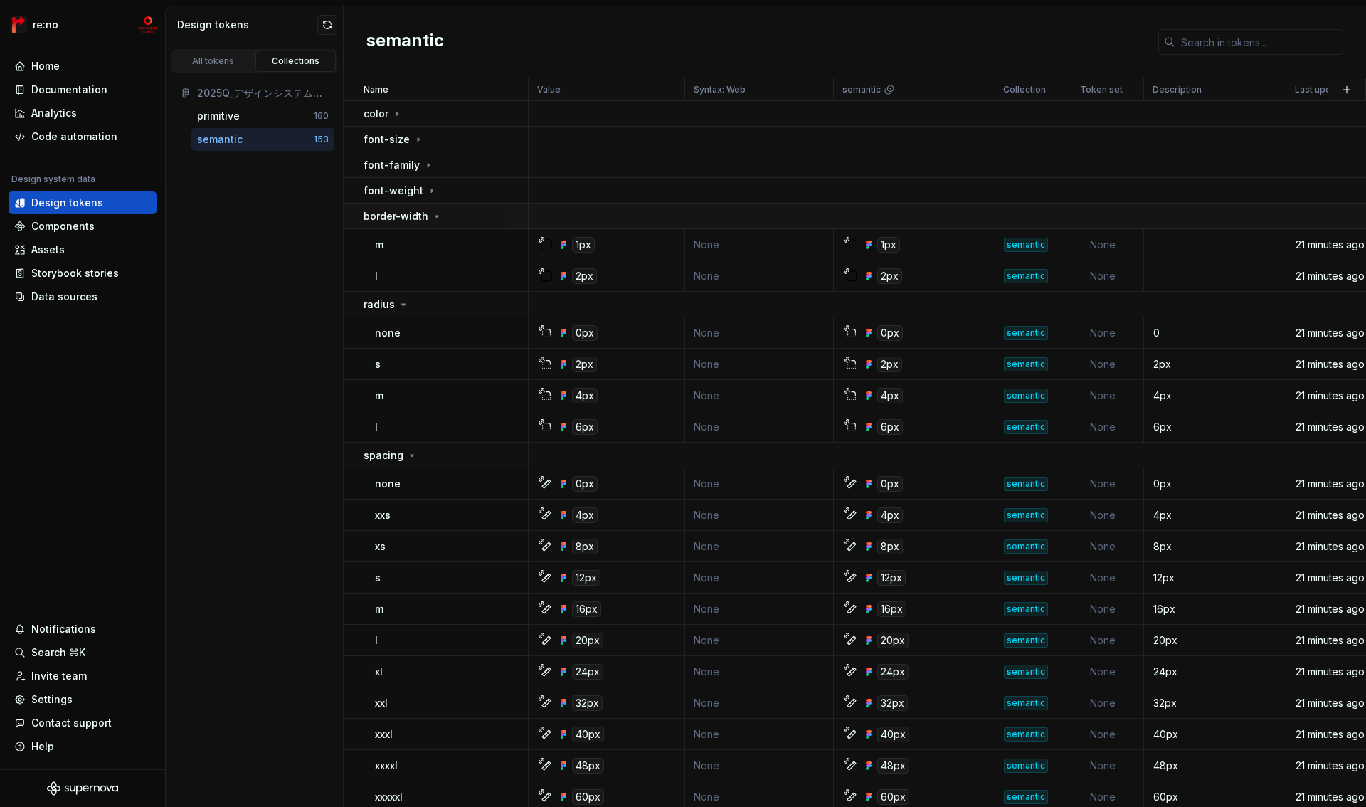
click at [361, 216] on td "border-width" at bounding box center [436, 217] width 185 height 26
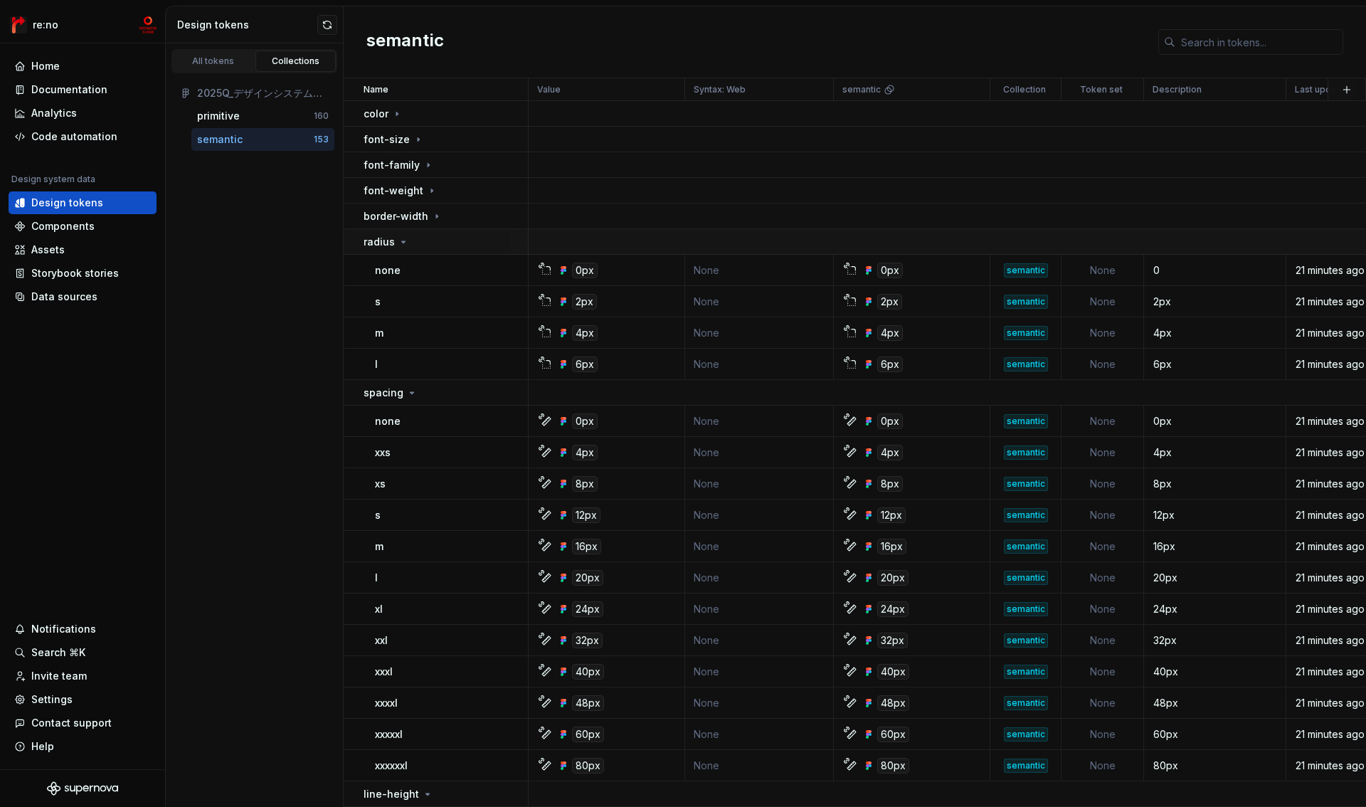
click at [361, 244] on td "radius" at bounding box center [436, 242] width 185 height 26
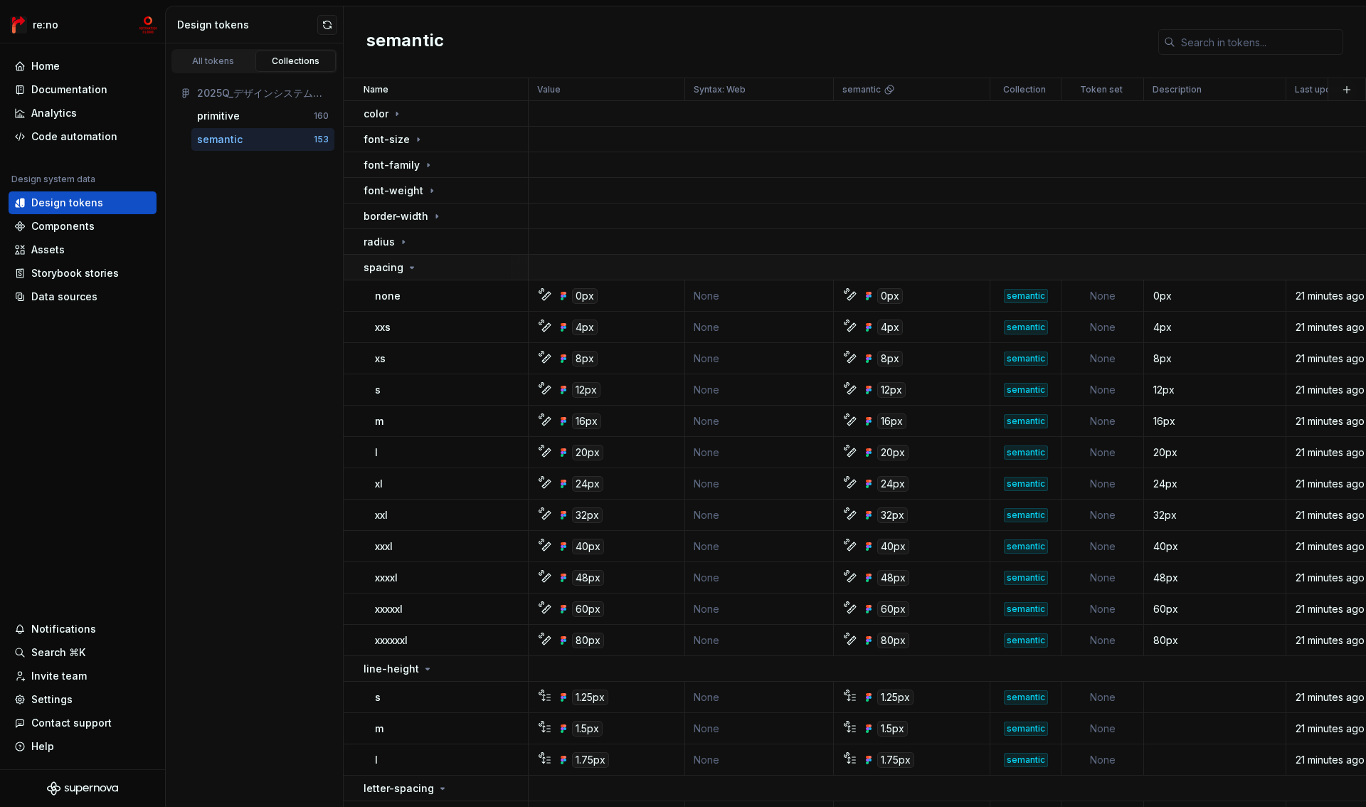
click at [364, 268] on p "spacing" at bounding box center [384, 267] width 40 height 14
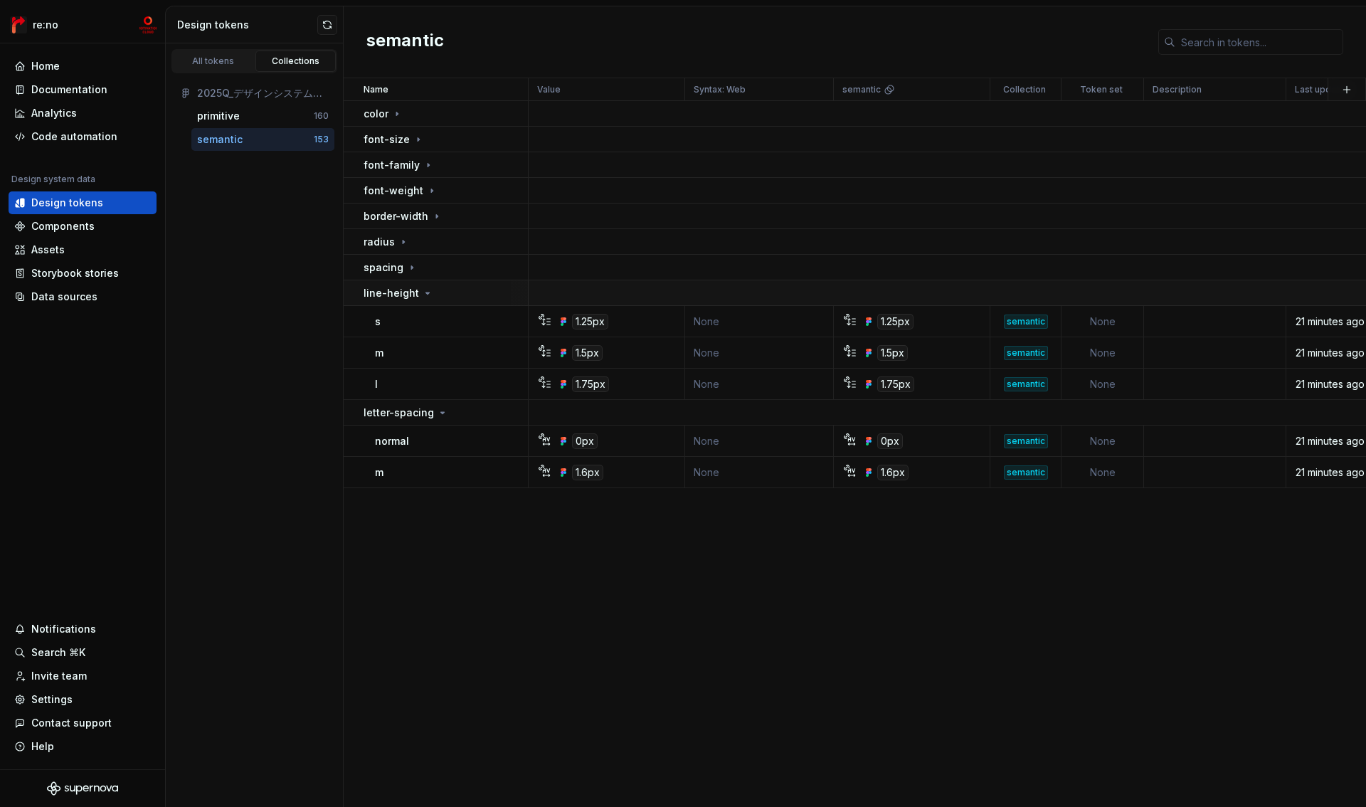
click at [364, 297] on p "line-height" at bounding box center [392, 293] width 56 height 14
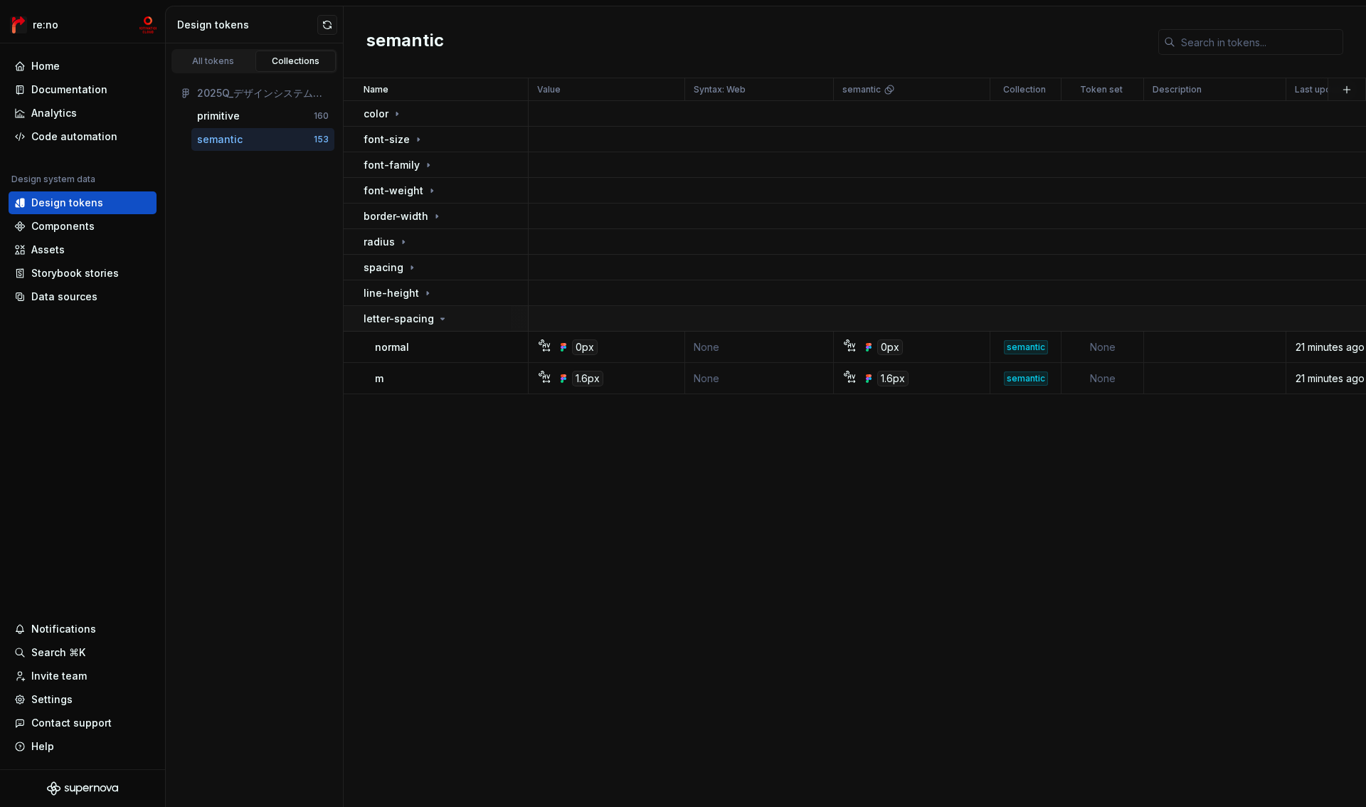
click at [364, 322] on p "letter-spacing" at bounding box center [399, 319] width 70 height 14
click at [291, 115] on div "primitive" at bounding box center [255, 116] width 117 height 14
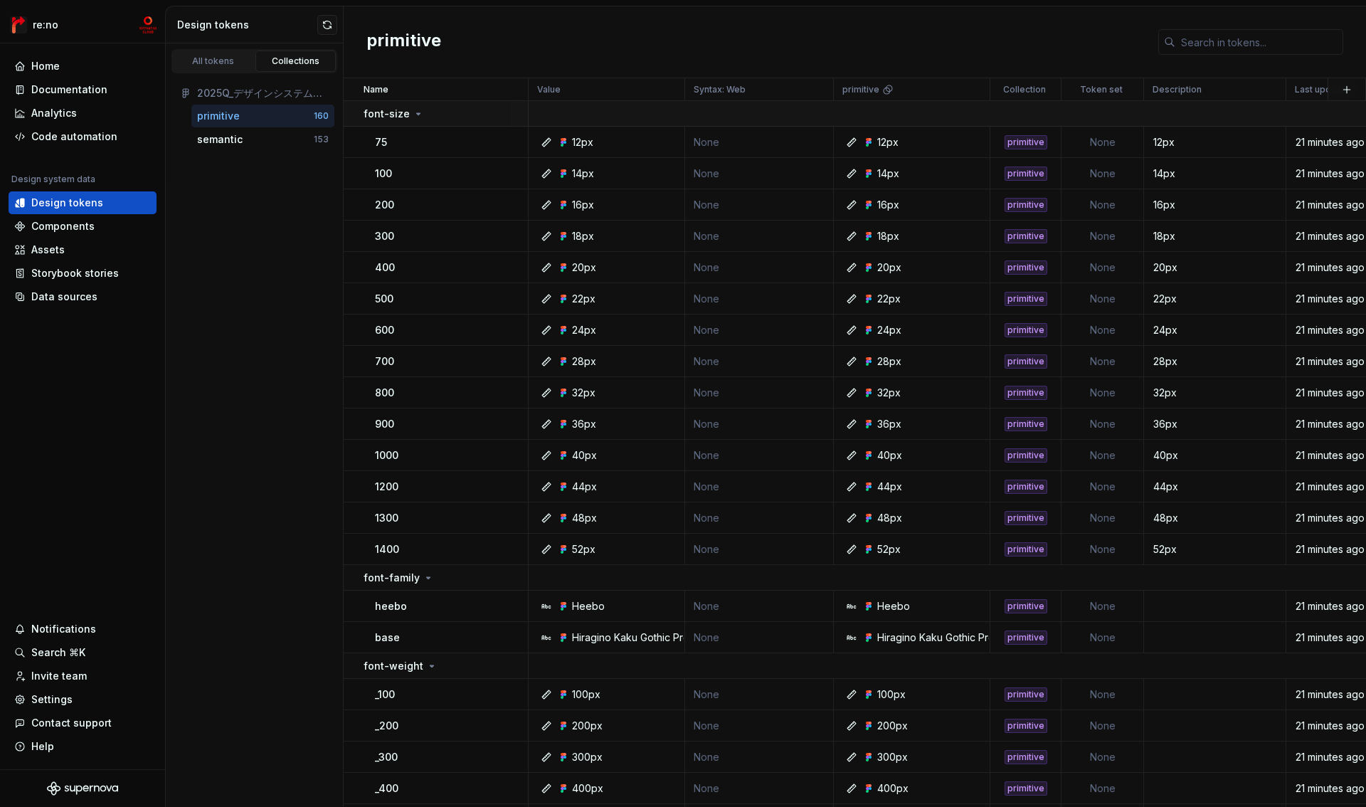
click at [373, 112] on p "font-size" at bounding box center [387, 114] width 46 height 14
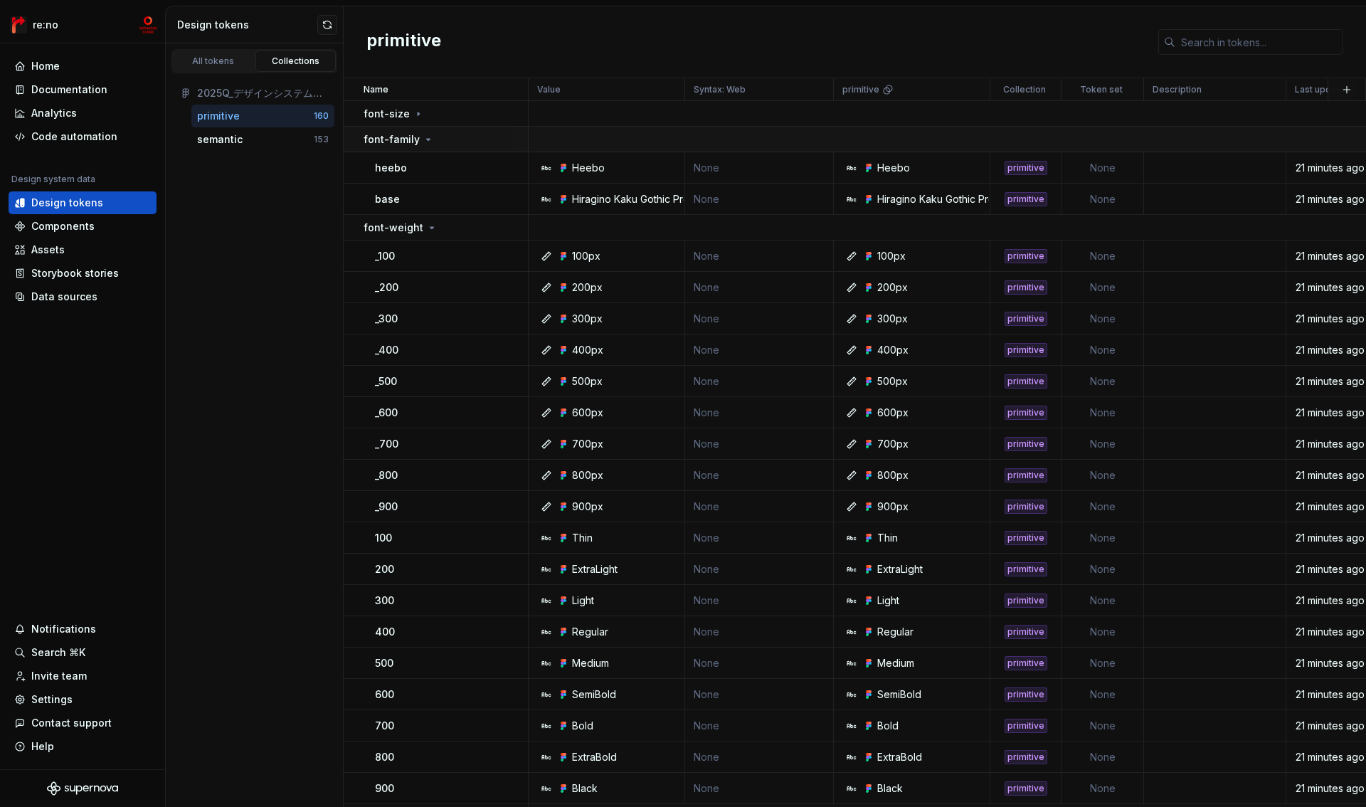
click at [374, 142] on p "font-family" at bounding box center [392, 139] width 56 height 14
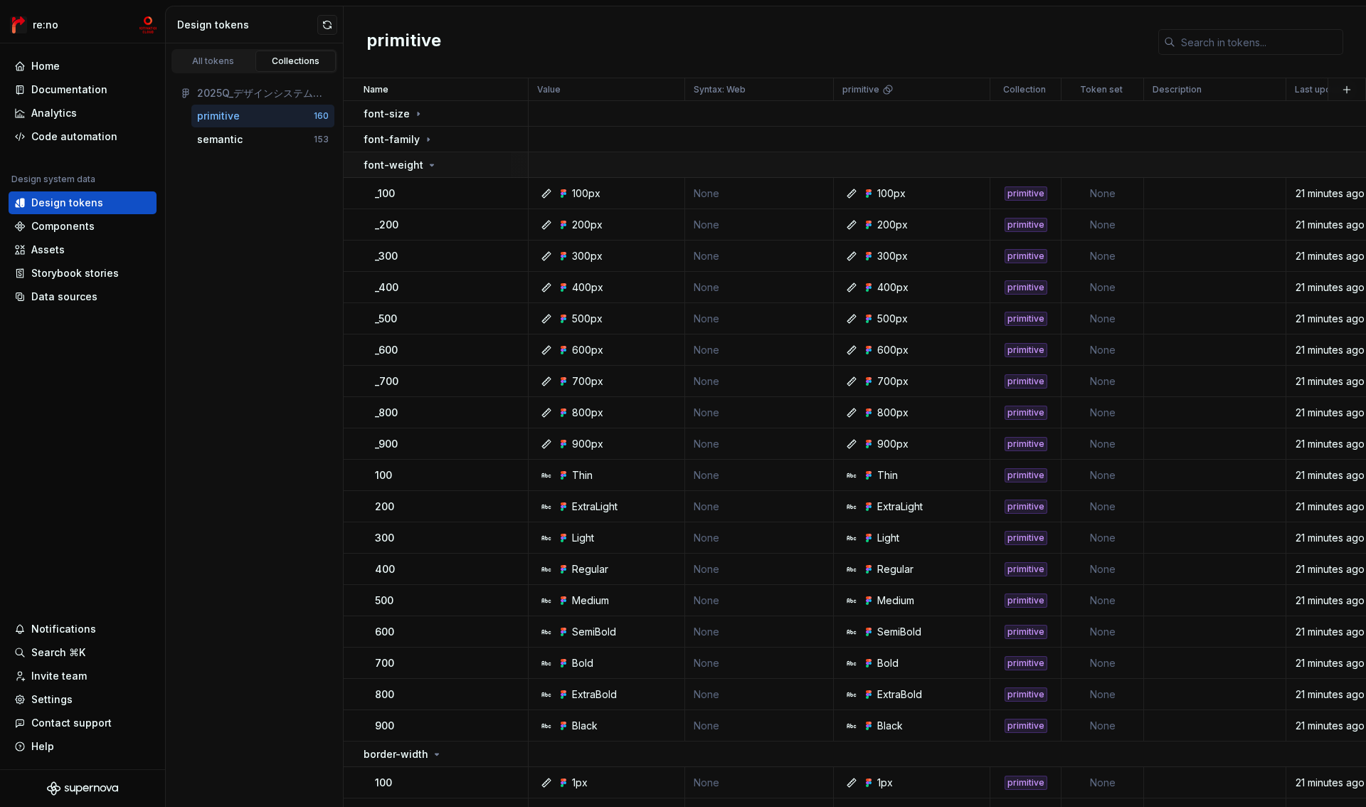
click at [376, 164] on p "font-weight" at bounding box center [394, 165] width 60 height 14
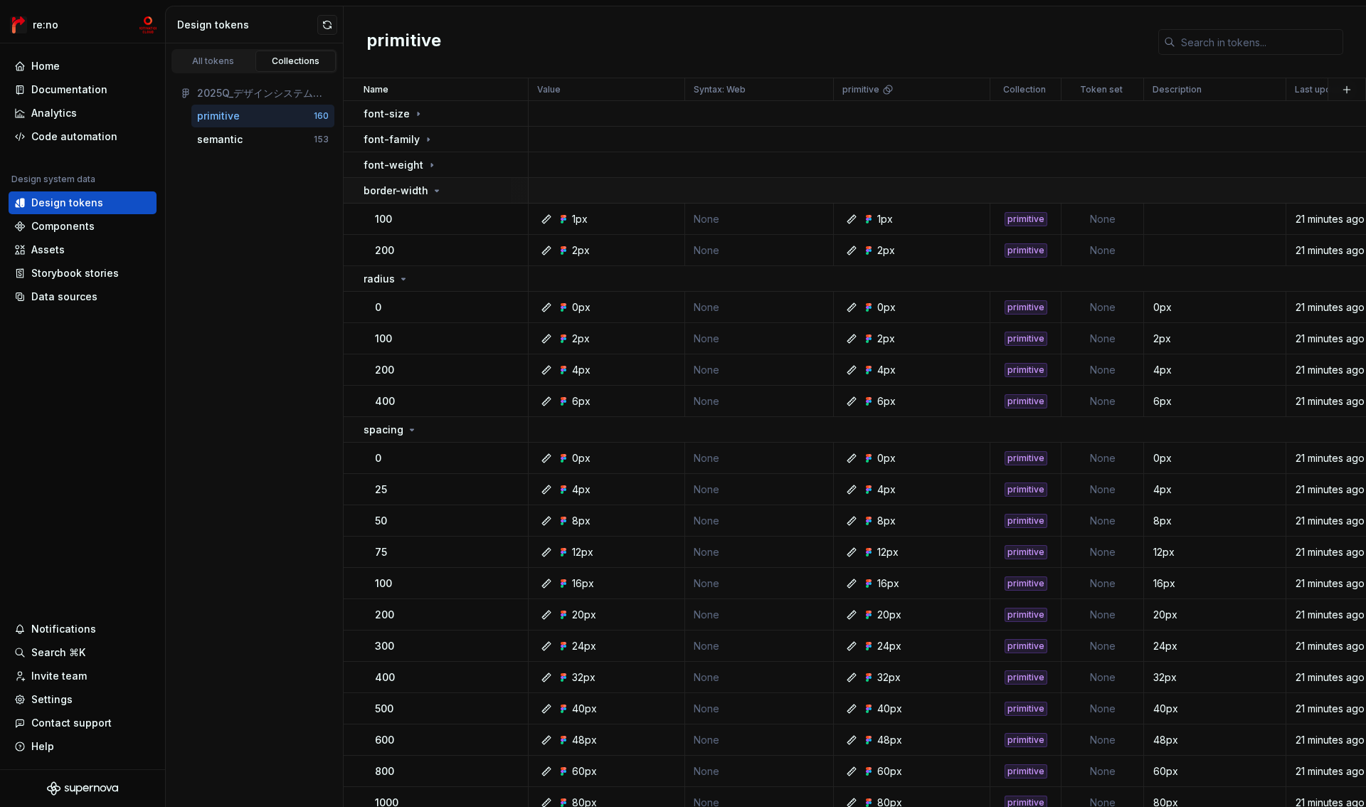
click at [376, 191] on p "border-width" at bounding box center [396, 191] width 65 height 14
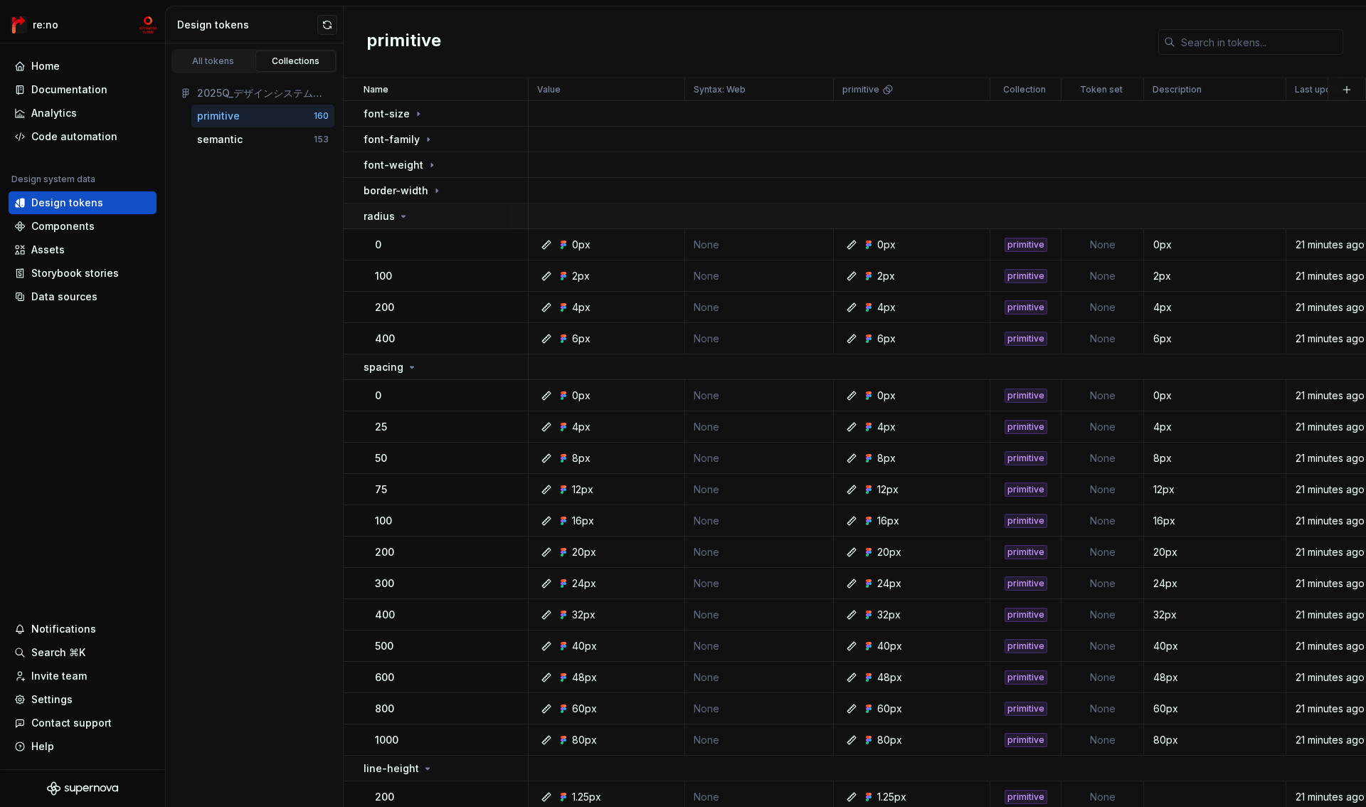
click at [376, 217] on p "radius" at bounding box center [379, 216] width 31 height 14
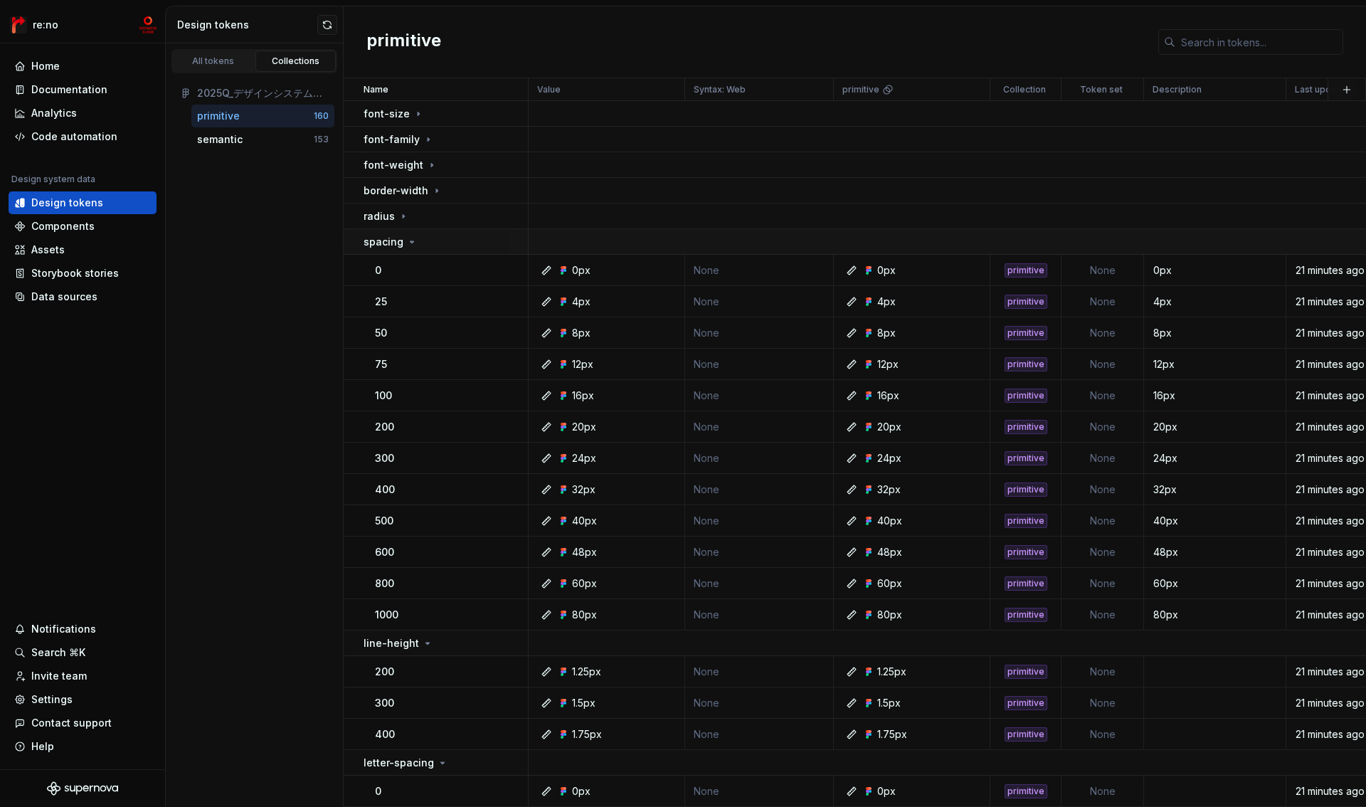
click at [376, 240] on p "spacing" at bounding box center [384, 242] width 40 height 14
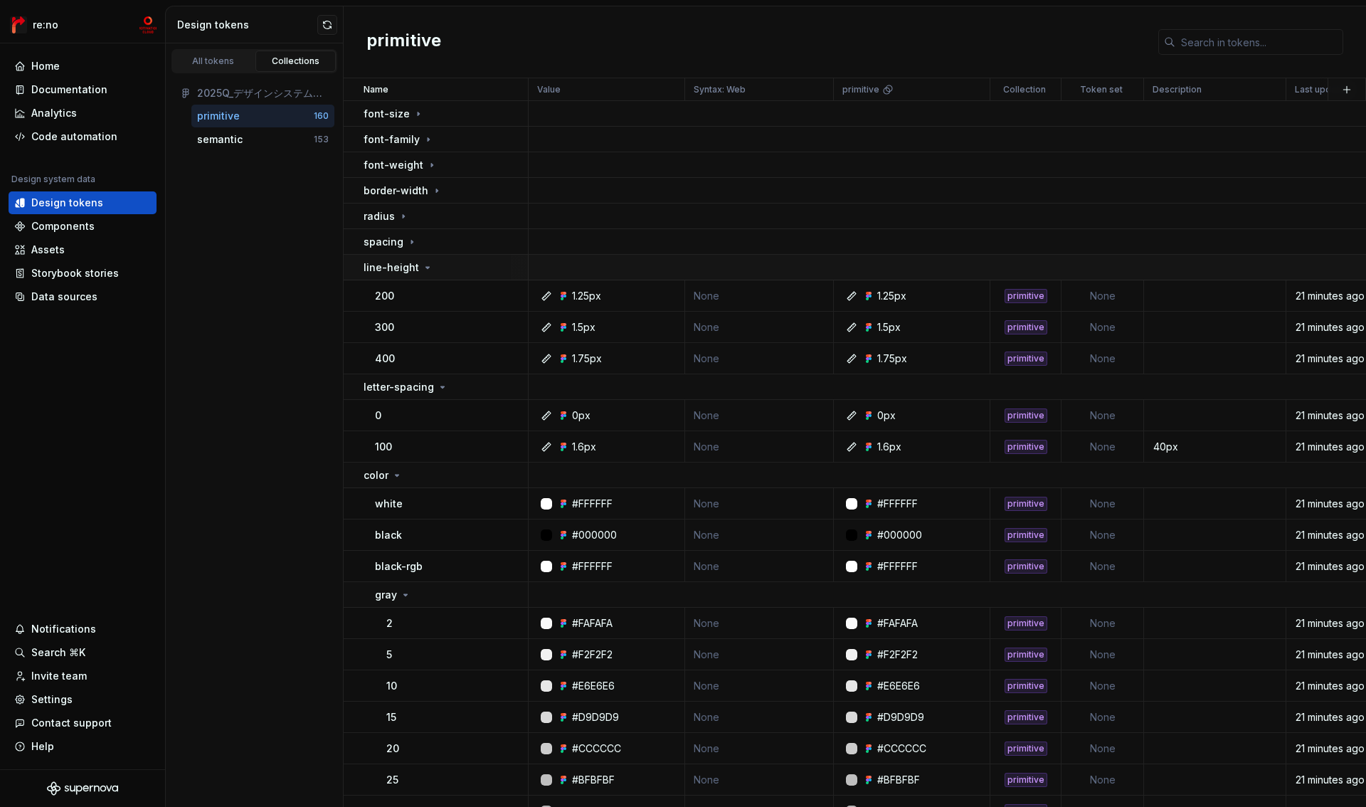
click at [376, 266] on p "line-height" at bounding box center [392, 267] width 56 height 14
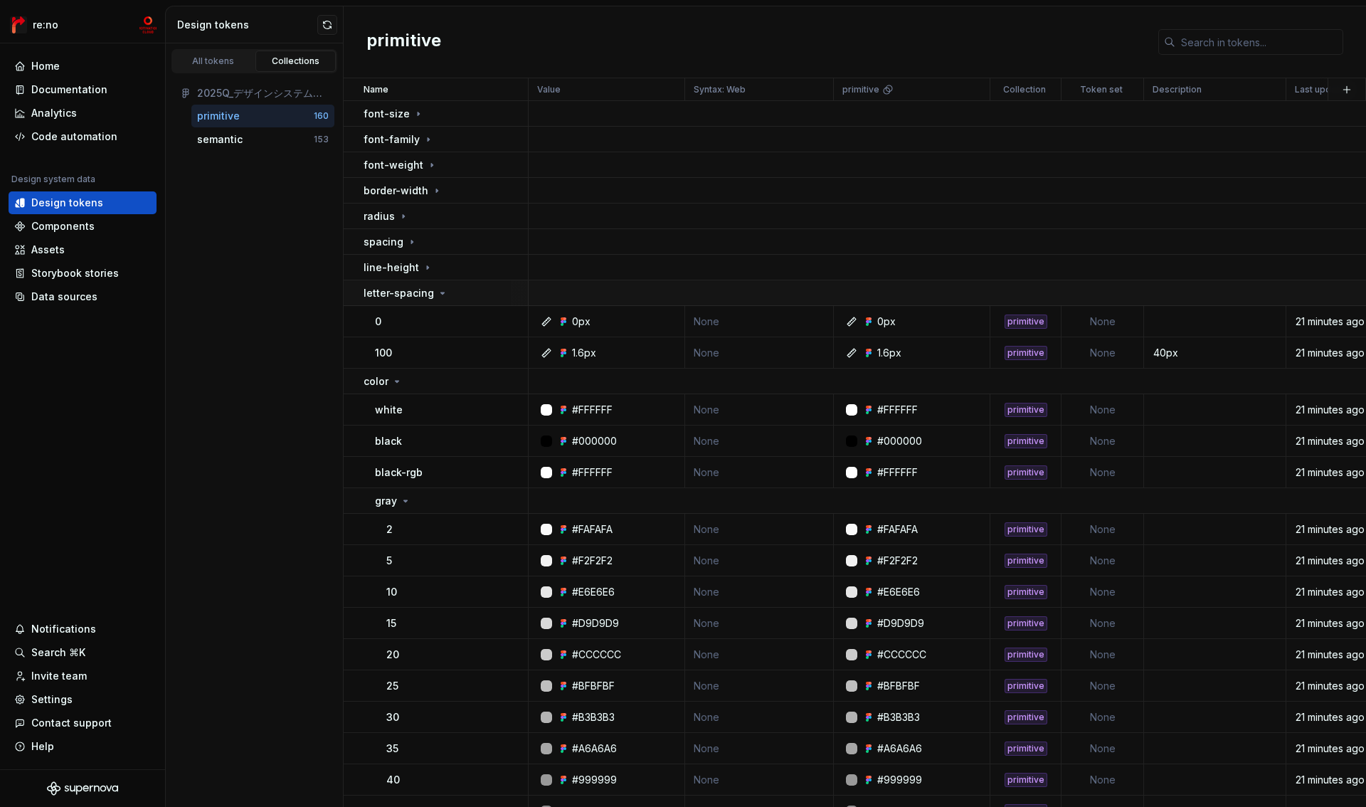
click at [375, 286] on p "letter-spacing" at bounding box center [399, 293] width 70 height 14
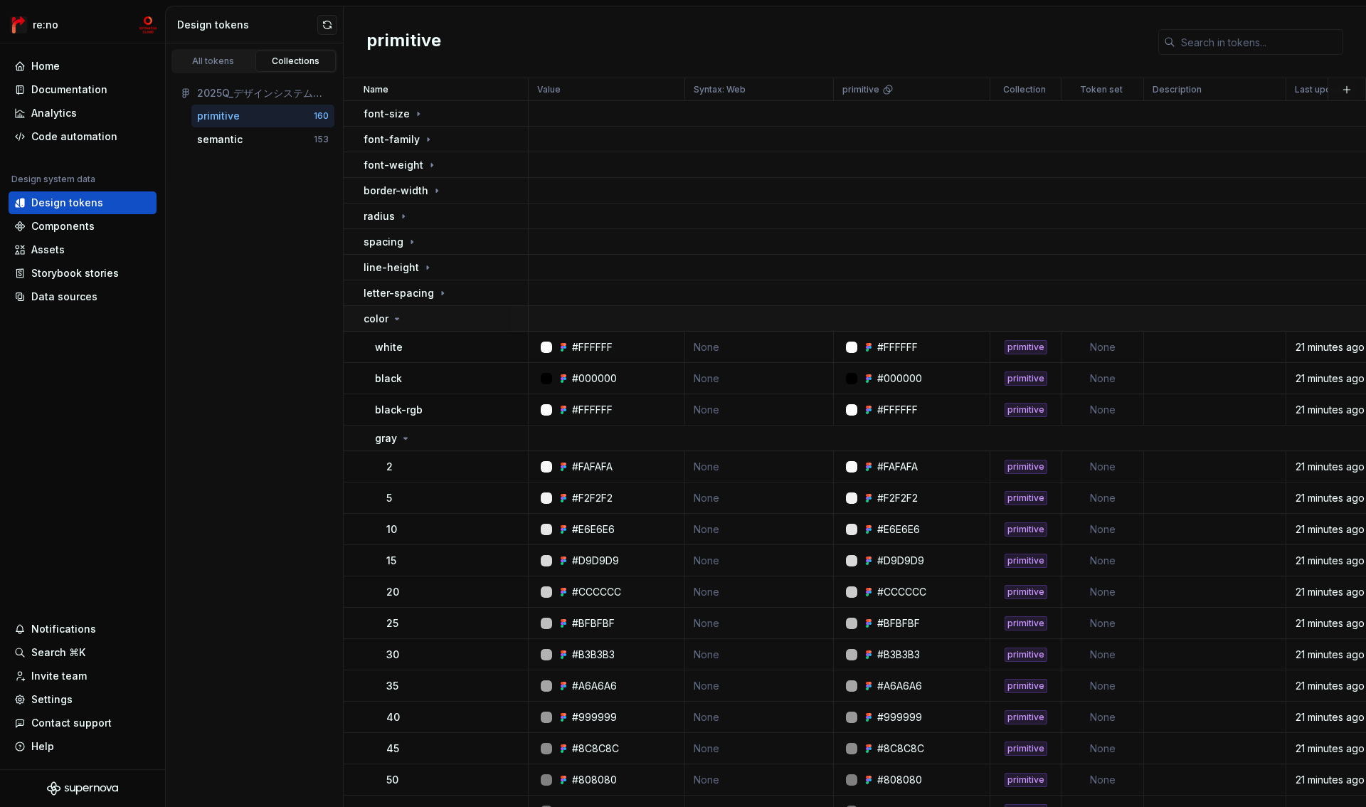
click at [375, 317] on p "color" at bounding box center [376, 319] width 25 height 14
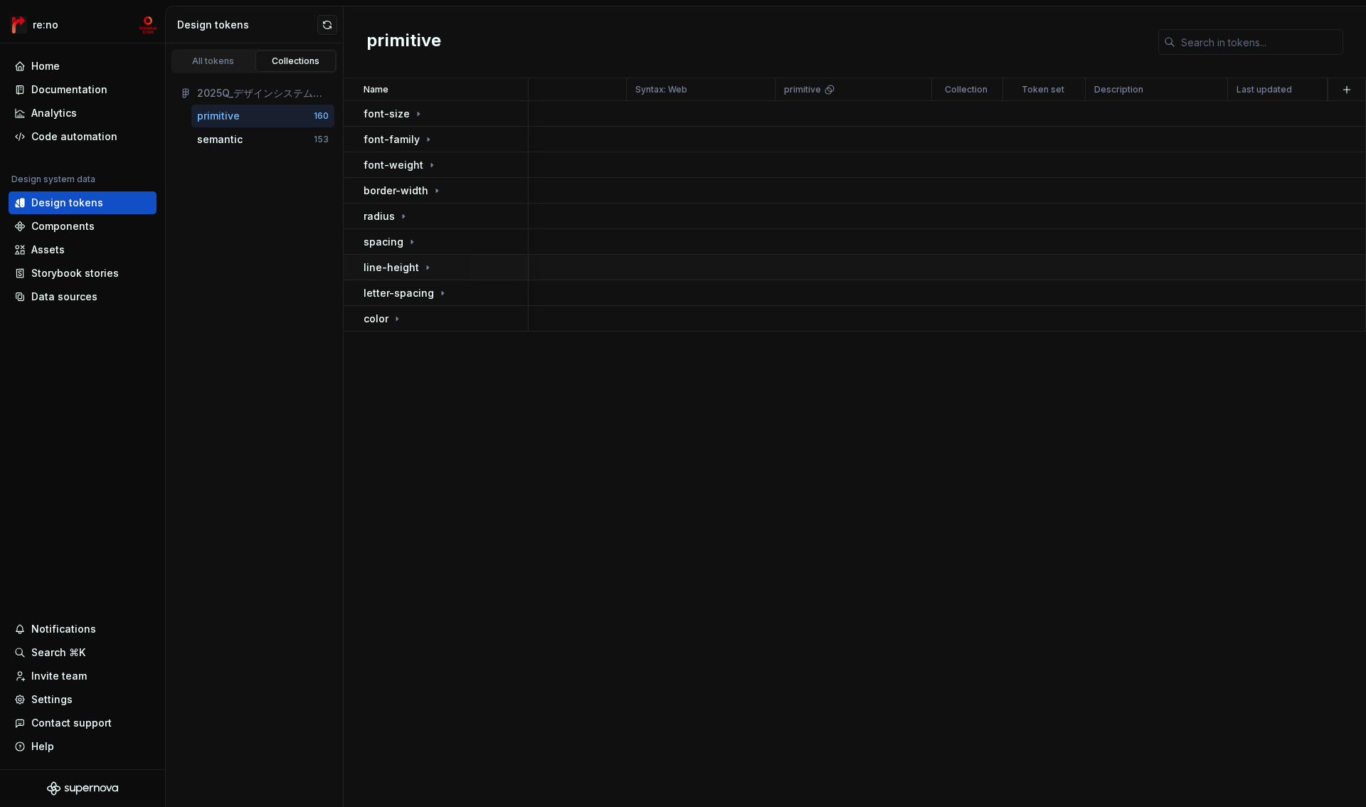
scroll to position [0, 58]
click at [273, 93] on div "2025Q_デザインシステム検証" at bounding box center [263, 93] width 132 height 14
click at [182, 93] on icon at bounding box center [185, 93] width 11 height 11
drag, startPoint x: 322, startPoint y: 94, endPoint x: 331, endPoint y: 94, distance: 8.5
click at [323, 94] on div "2025Q_デザインシステム検証" at bounding box center [263, 93] width 132 height 14
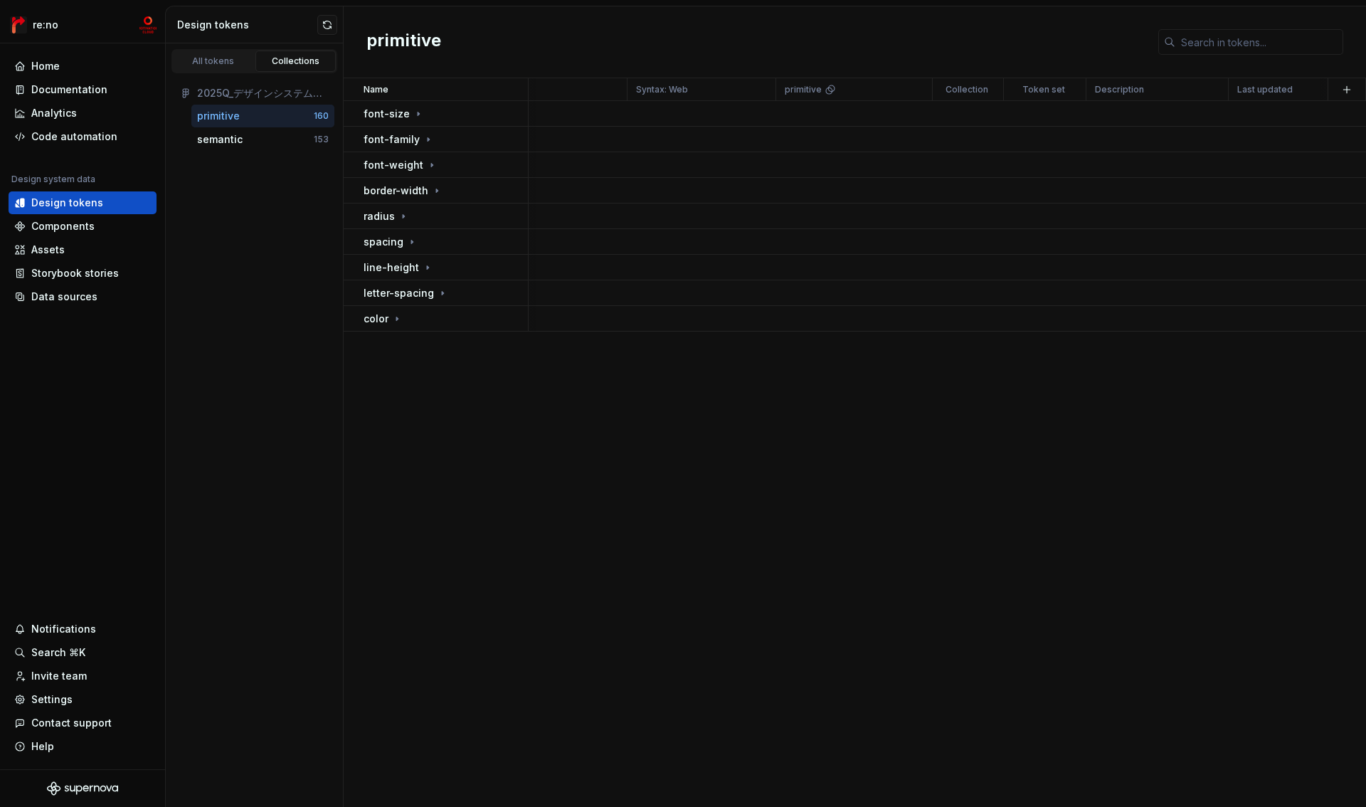
click at [318, 96] on div "2025Q_デザインシステム検証" at bounding box center [263, 93] width 132 height 14
click at [317, 137] on div "153" at bounding box center [321, 139] width 15 height 11
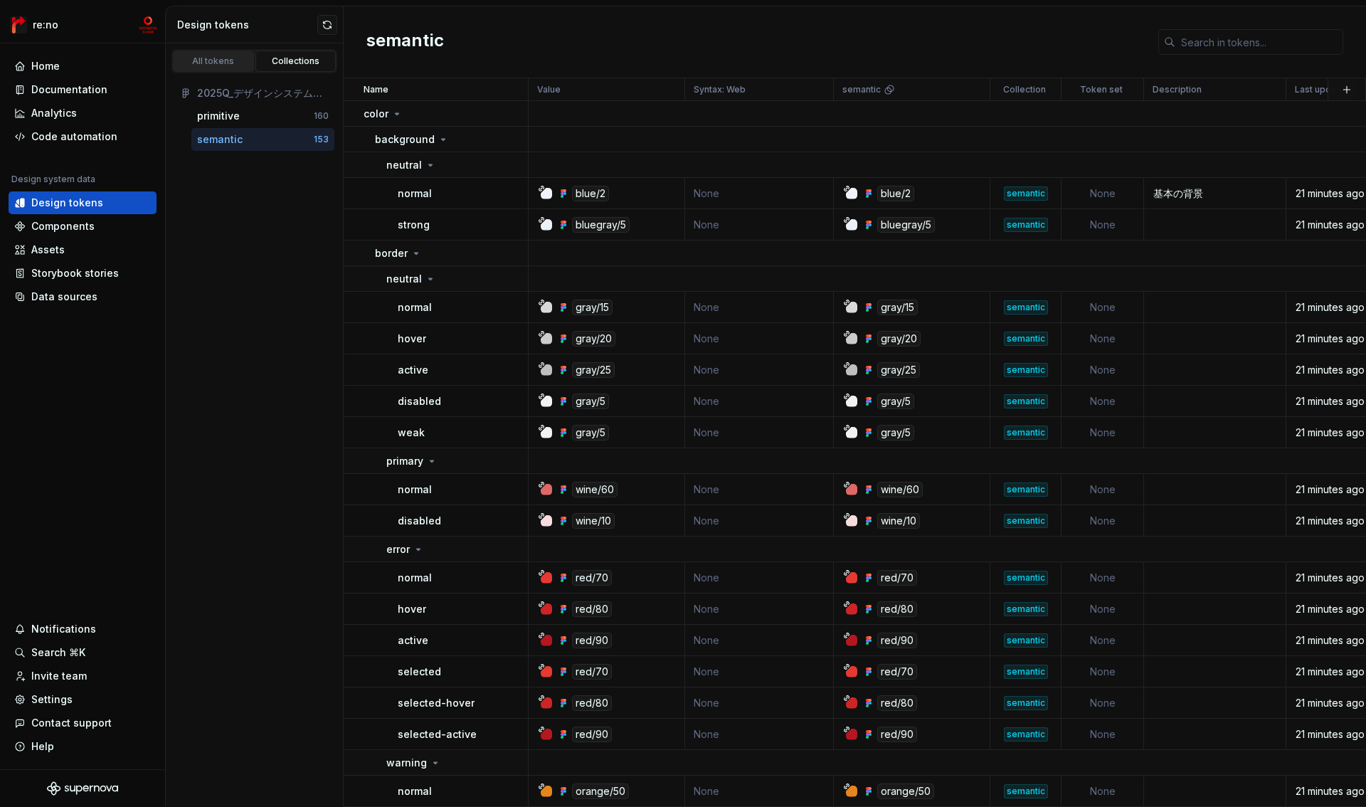
click at [238, 64] on div "All tokens" at bounding box center [213, 61] width 71 height 11
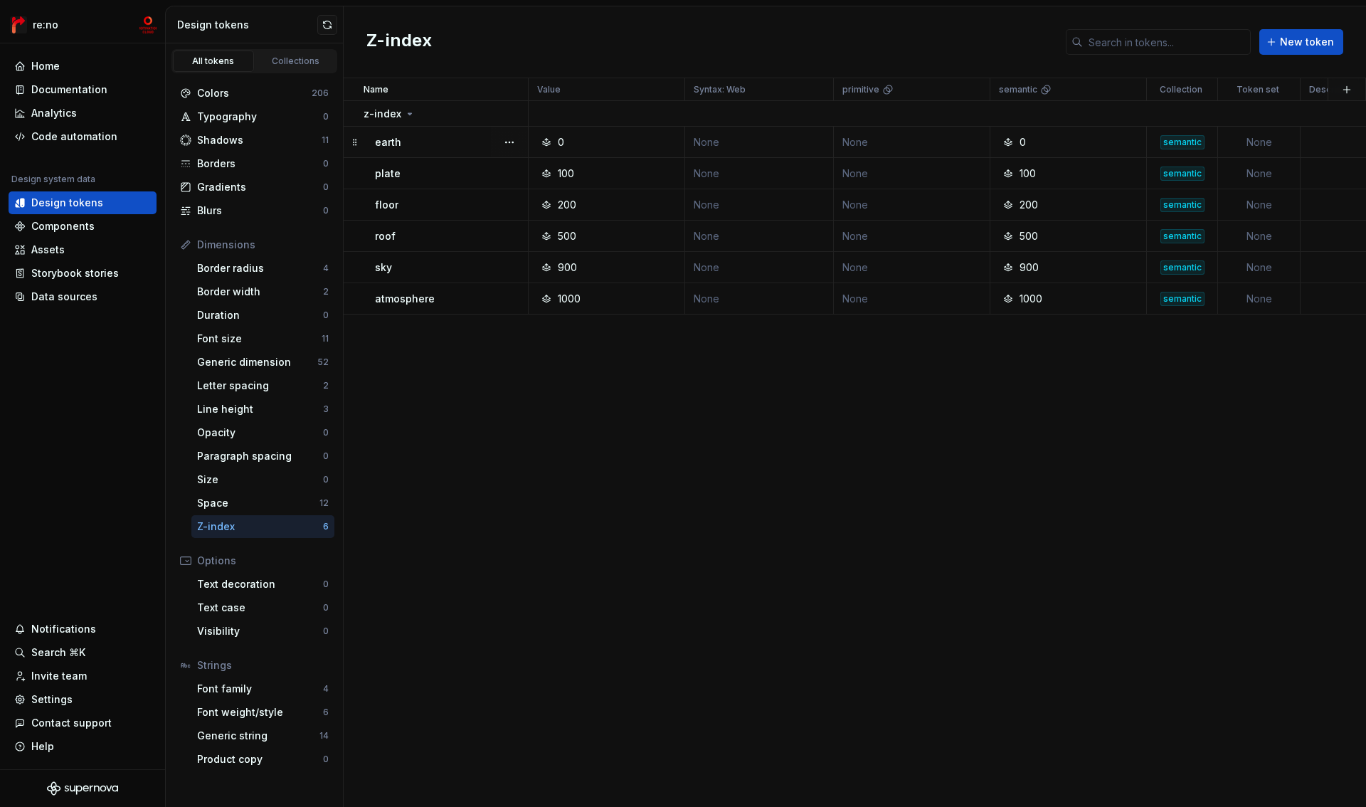
click at [1085, 145] on div "0" at bounding box center [1073, 142] width 146 height 14
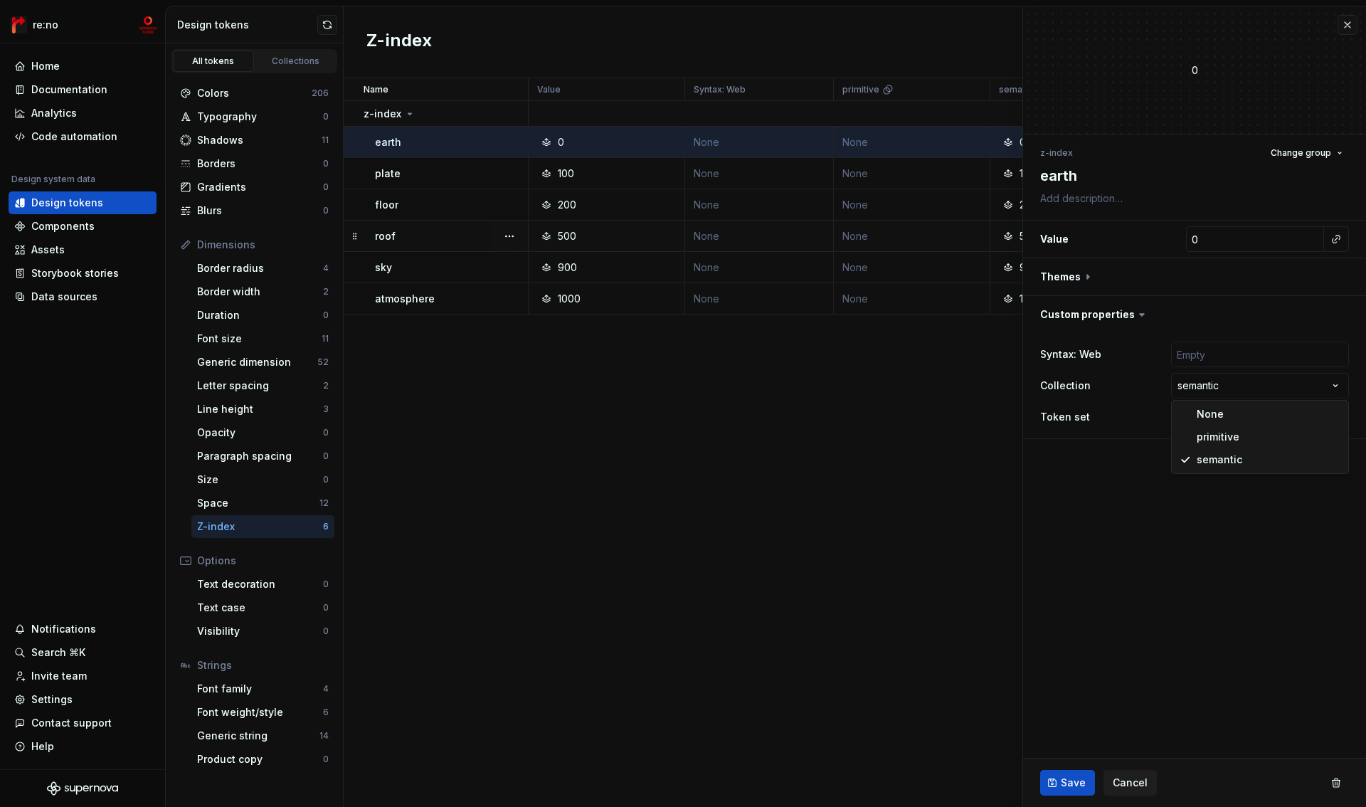
click at [1239, 391] on html "re:no Home Documentation Analytics Code automation Design system data Design to…" at bounding box center [683, 403] width 1366 height 807
type textarea "*"
click at [1238, 386] on html "re:no Home Documentation Analytics Code automation Design system data Design to…" at bounding box center [683, 403] width 1366 height 807
select select
click at [1349, 31] on button "button" at bounding box center [1348, 25] width 20 height 20
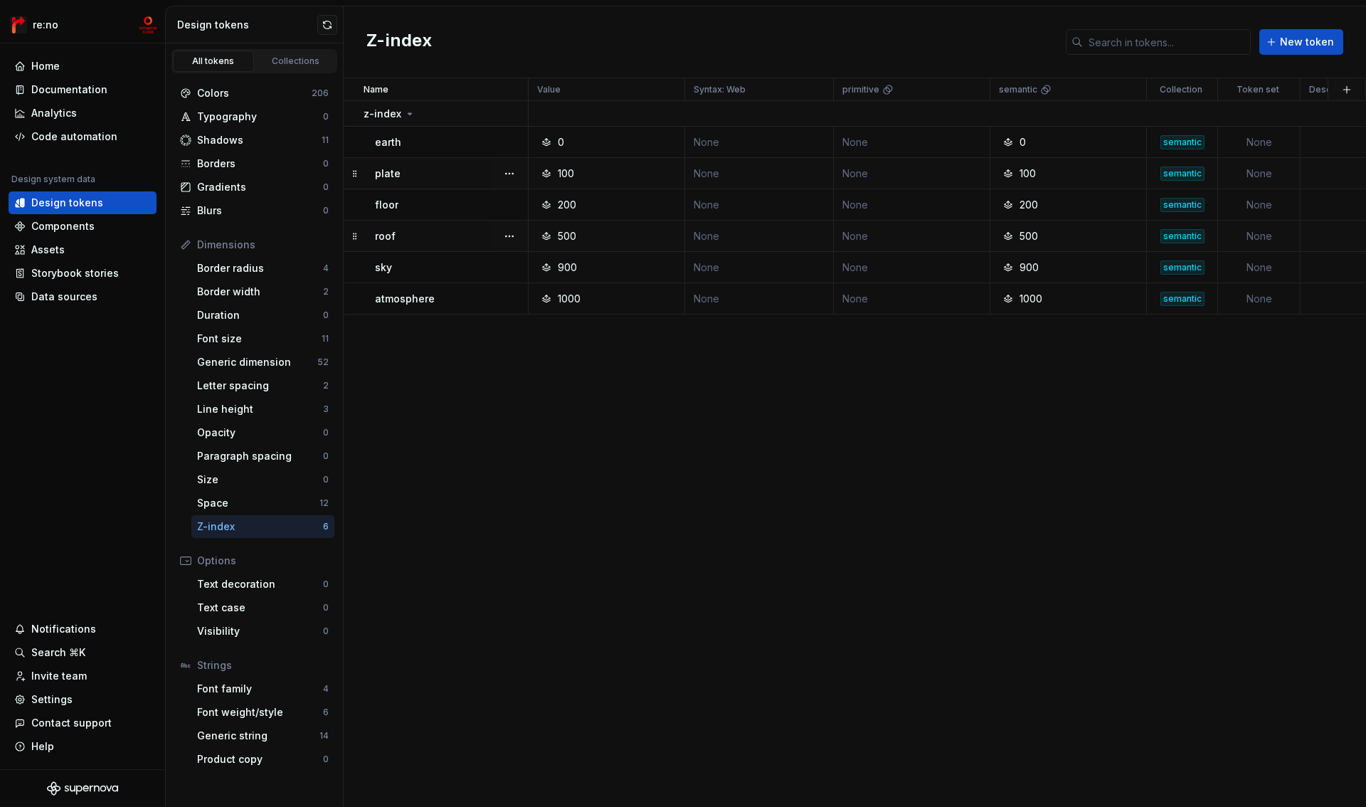
click at [1112, 178] on div "100" at bounding box center [1073, 174] width 146 height 14
type textarea "*"
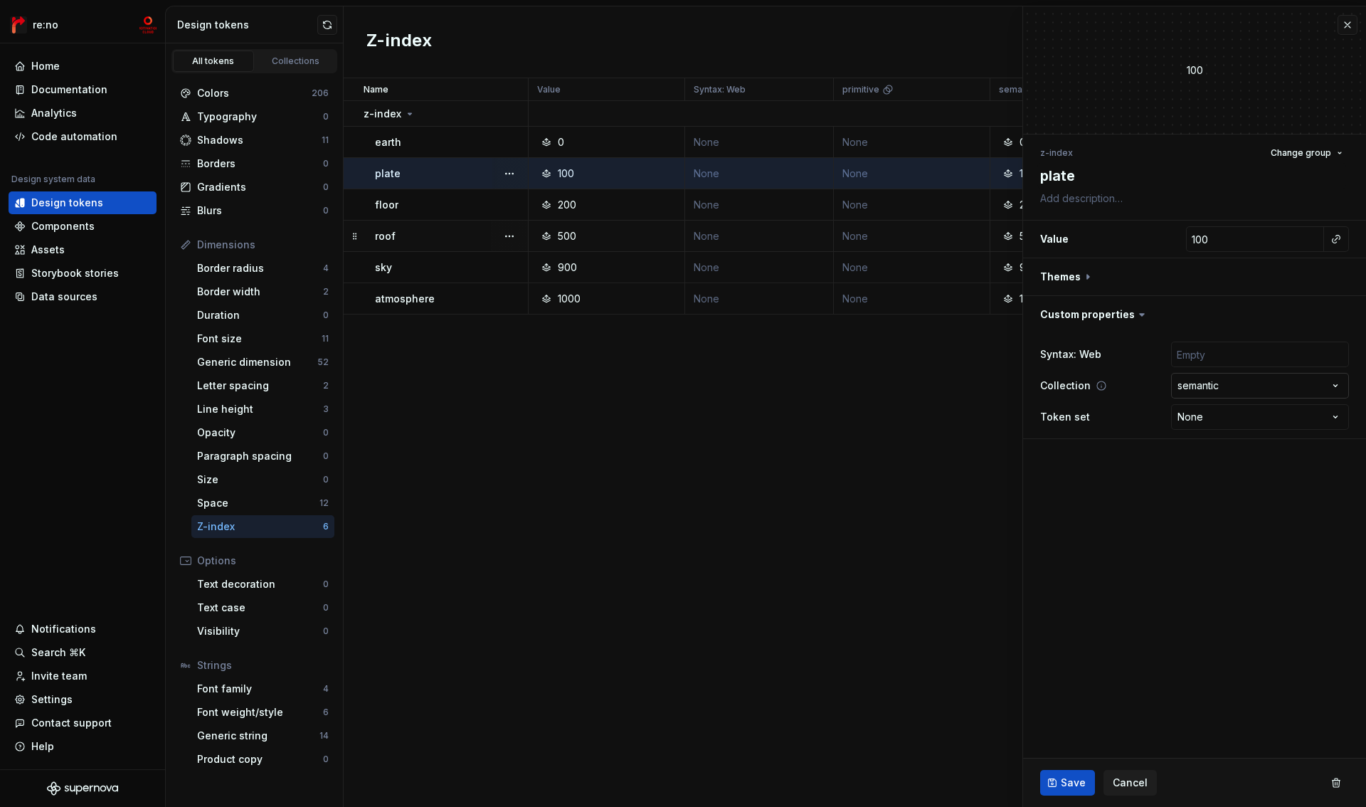
click at [1191, 386] on html "re:no Home Documentation Analytics Code automation Design system data Design to…" at bounding box center [683, 403] width 1366 height 807
select select
click at [1065, 786] on span "Save" at bounding box center [1073, 783] width 25 height 14
click at [938, 599] on div "Name Value Syntax: Web primitive semantic Collection Token set Description Last…" at bounding box center [855, 442] width 1023 height 729
click at [1346, 26] on button "button" at bounding box center [1348, 25] width 20 height 20
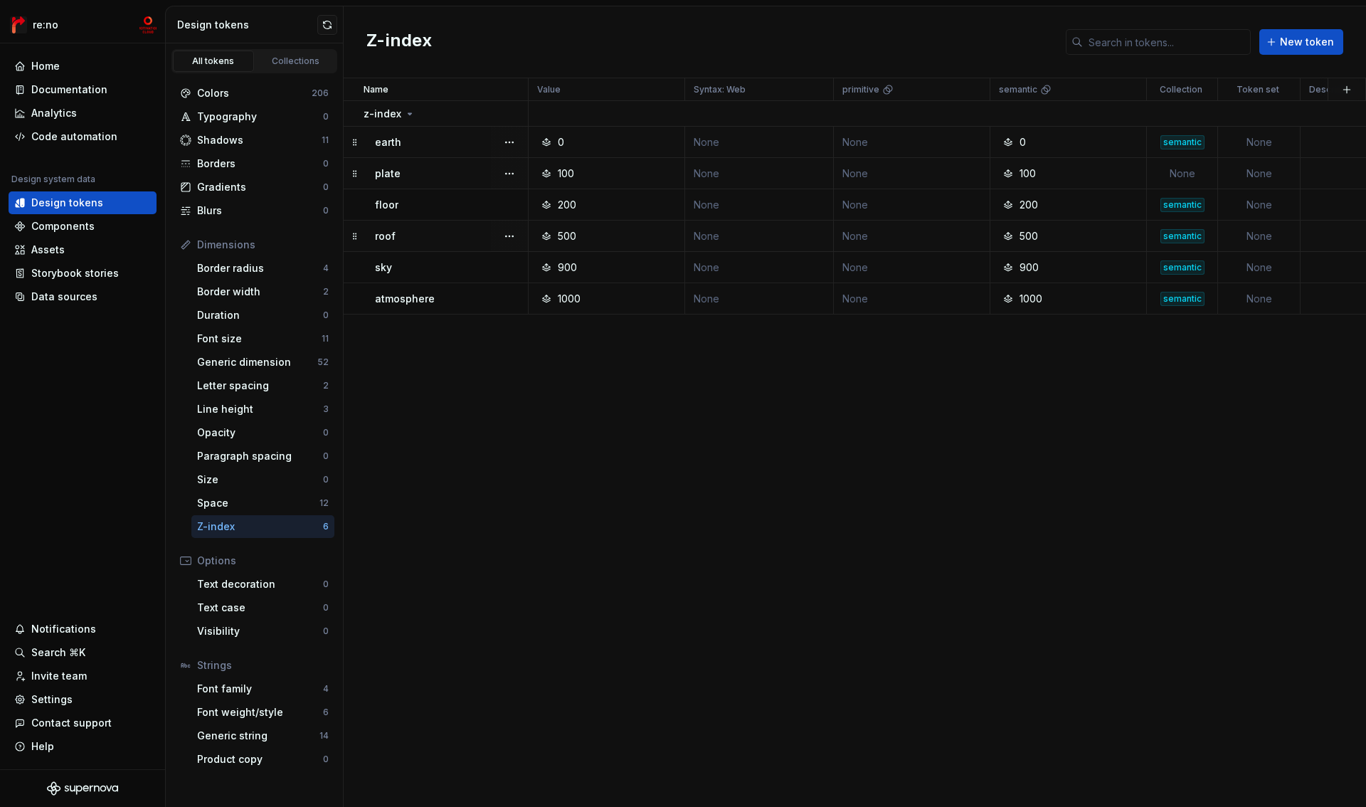
click at [1177, 141] on div "semantic" at bounding box center [1183, 142] width 44 height 14
click at [1174, 147] on div "semantic" at bounding box center [1183, 142] width 44 height 14
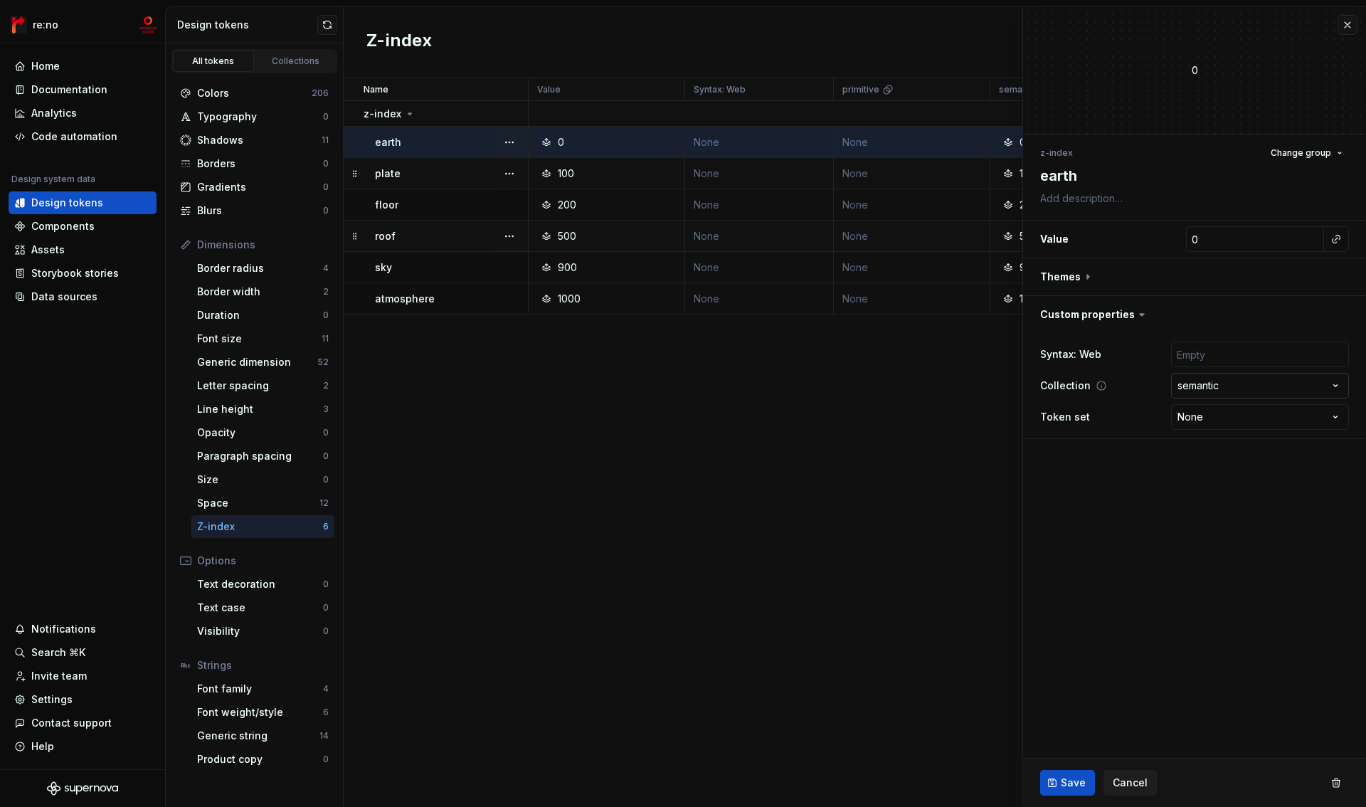
click at [1207, 391] on html "re:no Home Documentation Analytics Code automation Design system data Design to…" at bounding box center [683, 403] width 1366 height 807
type textarea "*"
select select
click at [1075, 784] on span "Save" at bounding box center [1073, 783] width 25 height 14
click at [983, 430] on div "Name Value Syntax: Web primitive semantic Collection Token set Description Last…" at bounding box center [855, 442] width 1023 height 729
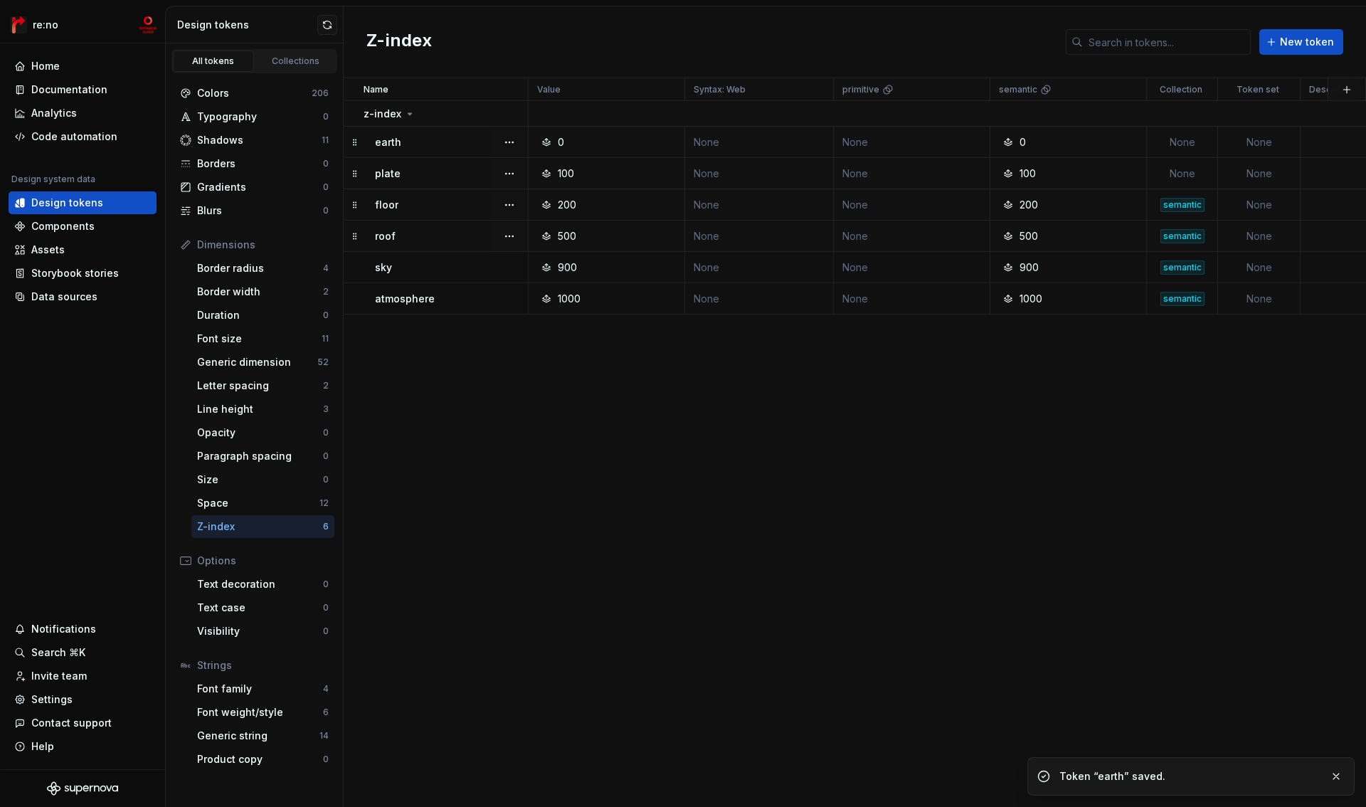
click at [1181, 204] on div "semantic" at bounding box center [1183, 205] width 44 height 14
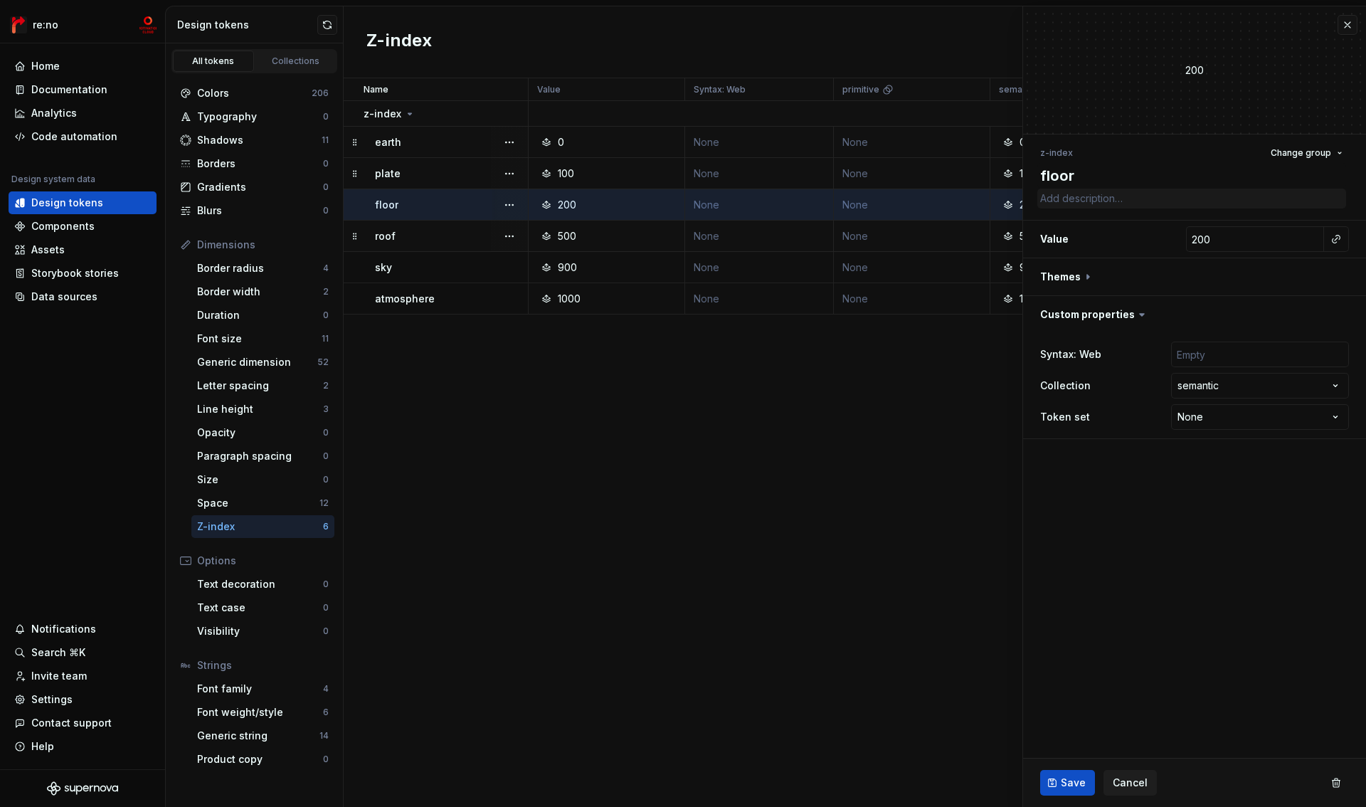
type textarea "*"
click at [1191, 386] on html "re:no Home Documentation Analytics Code automation Design system data Design to…" at bounding box center [683, 403] width 1366 height 807
select select
click at [1081, 784] on span "Save" at bounding box center [1073, 783] width 25 height 14
click at [295, 56] on div "Collections" at bounding box center [295, 61] width 71 height 11
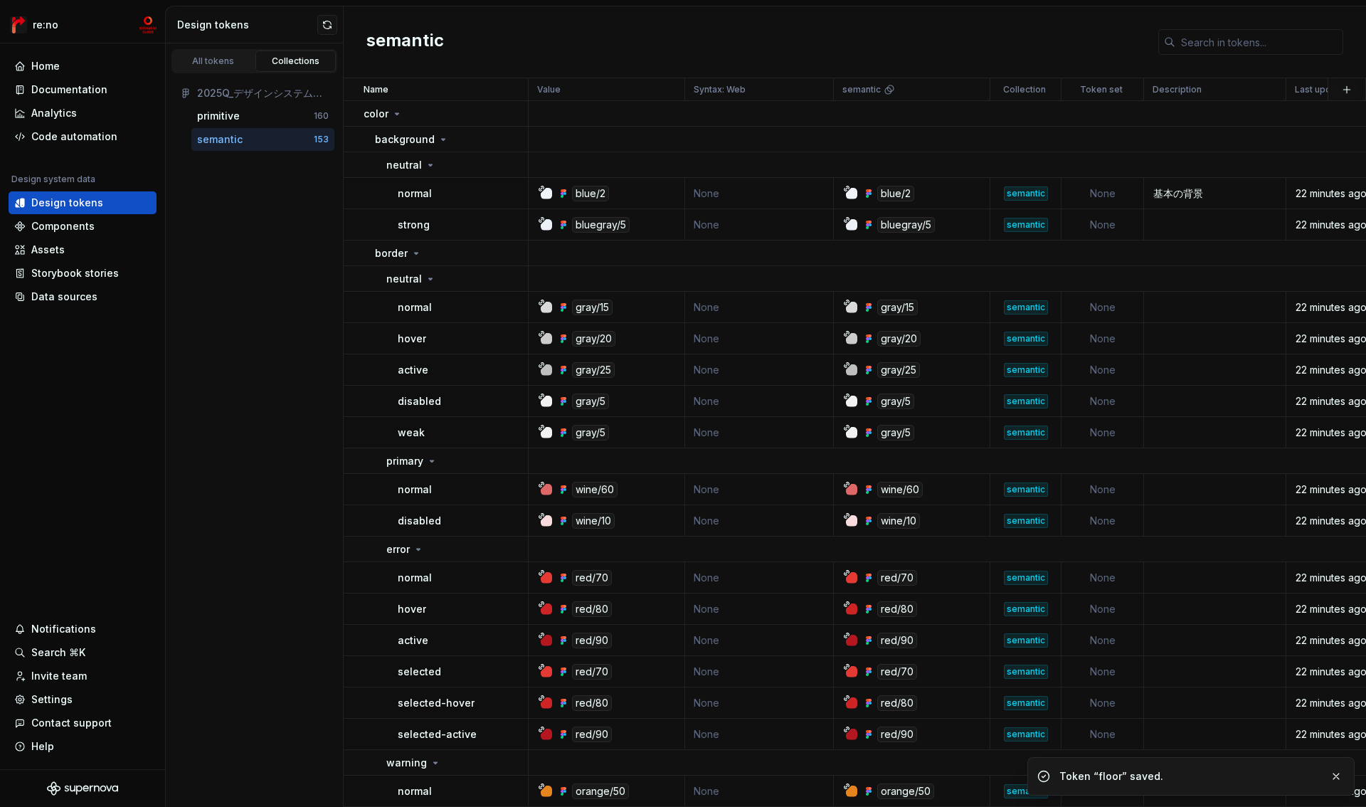
click at [319, 93] on div "2025Q_デザインシステム検証" at bounding box center [263, 93] width 132 height 14
click at [309, 94] on div "2025Q_デザインシステム検証" at bounding box center [263, 93] width 132 height 14
click at [396, 45] on h2 "semantic" at bounding box center [406, 42] width 78 height 26
click at [226, 58] on div "All tokens" at bounding box center [213, 61] width 71 height 11
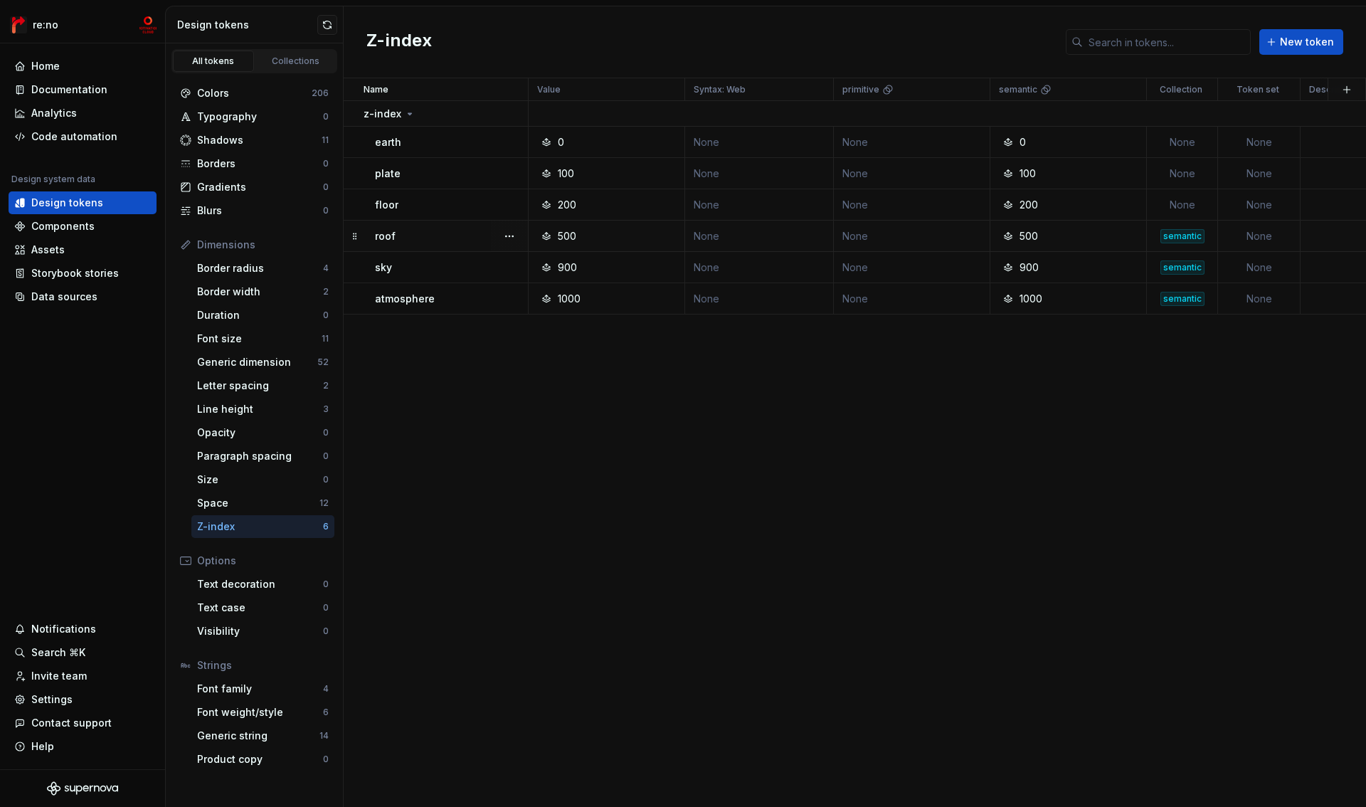
click at [1175, 240] on div "semantic" at bounding box center [1183, 236] width 44 height 14
type textarea "*"
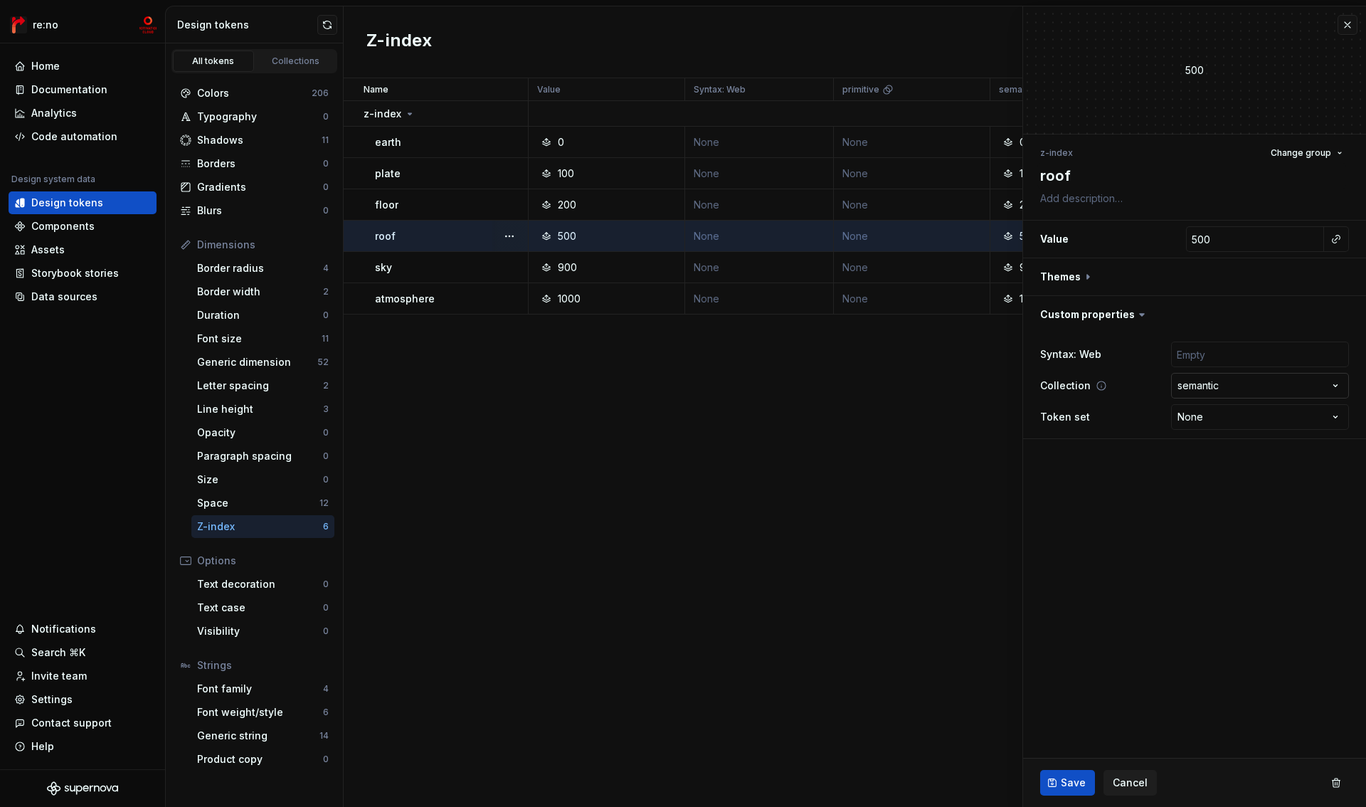
click at [1208, 385] on html "re:no Home Documentation Analytics Code automation Design system data Design to…" at bounding box center [683, 403] width 1366 height 807
select select
click at [1073, 775] on button "Save" at bounding box center [1068, 783] width 55 height 26
click at [458, 266] on div "sky" at bounding box center [451, 267] width 152 height 14
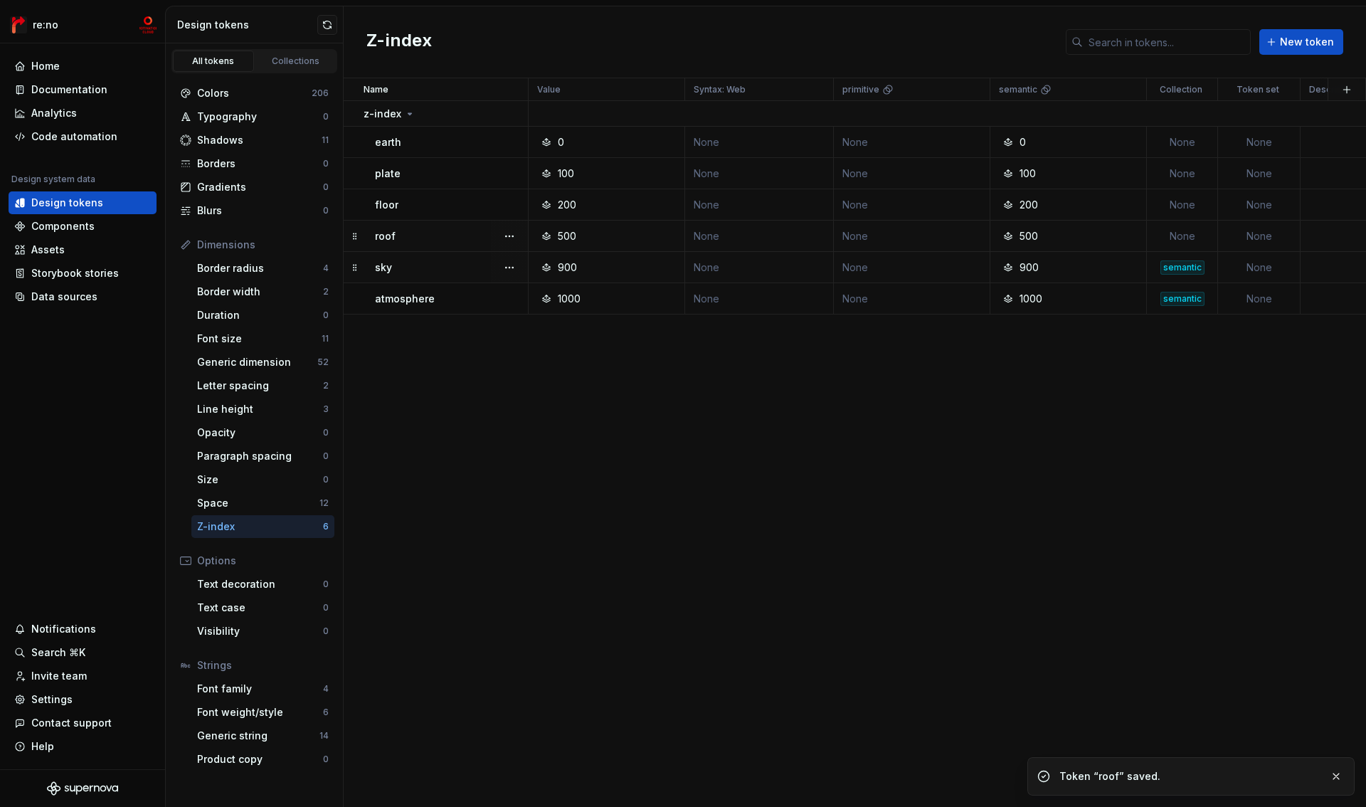
click at [1173, 265] on div "semantic" at bounding box center [1183, 267] width 44 height 14
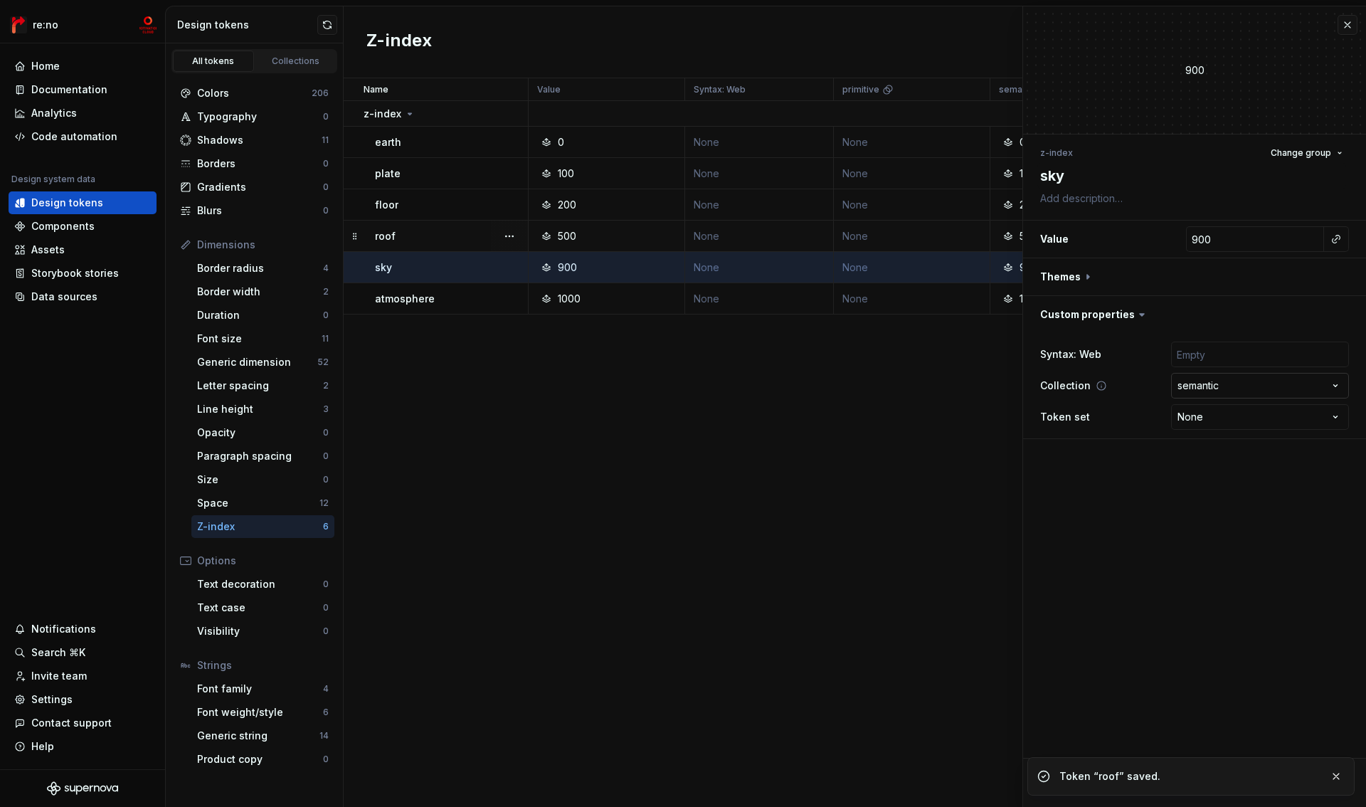
click at [1190, 387] on html "re:no Home Documentation Analytics Code automation Design system data Design to…" at bounding box center [683, 403] width 1366 height 807
type textarea "*"
select select
click at [1065, 787] on span "Save" at bounding box center [1073, 783] width 25 height 14
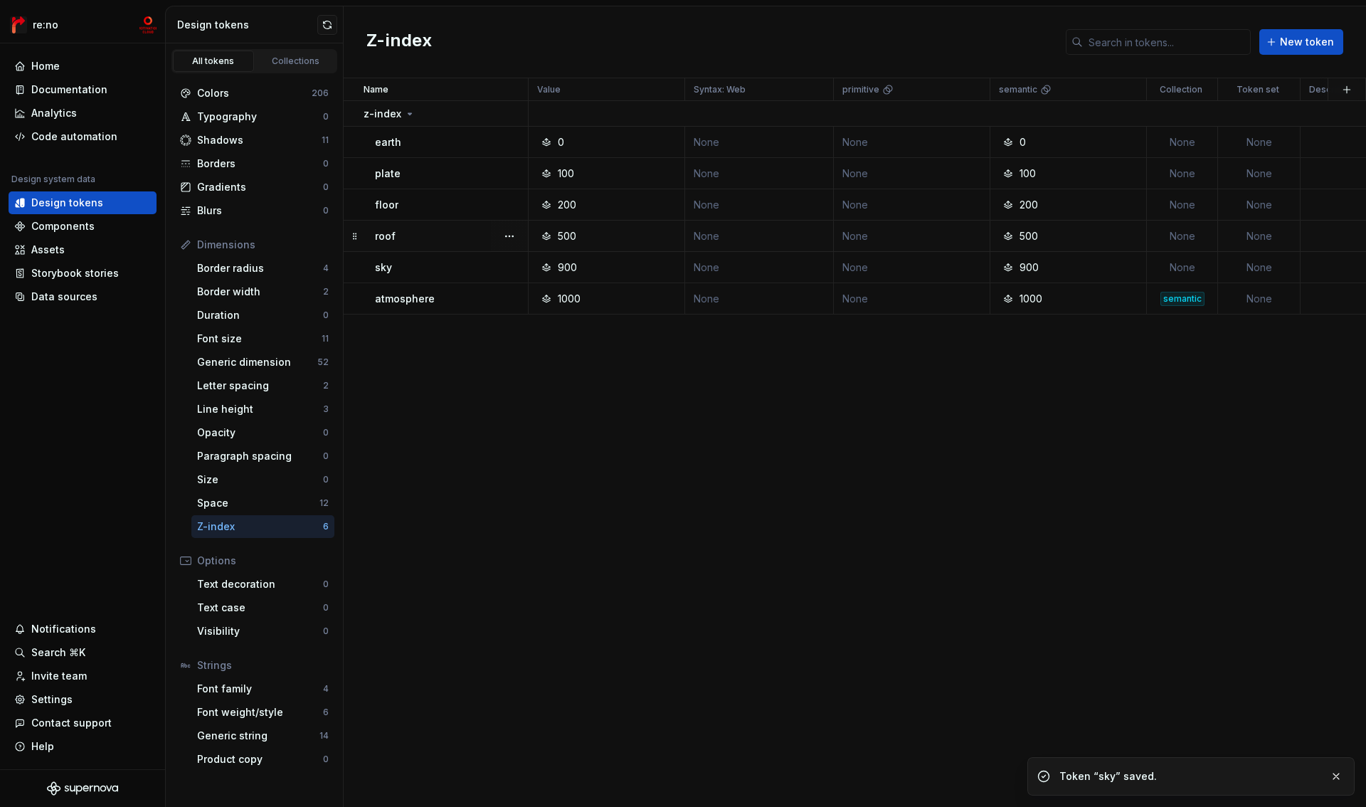
click at [409, 305] on p "atmosphere" at bounding box center [405, 299] width 60 height 14
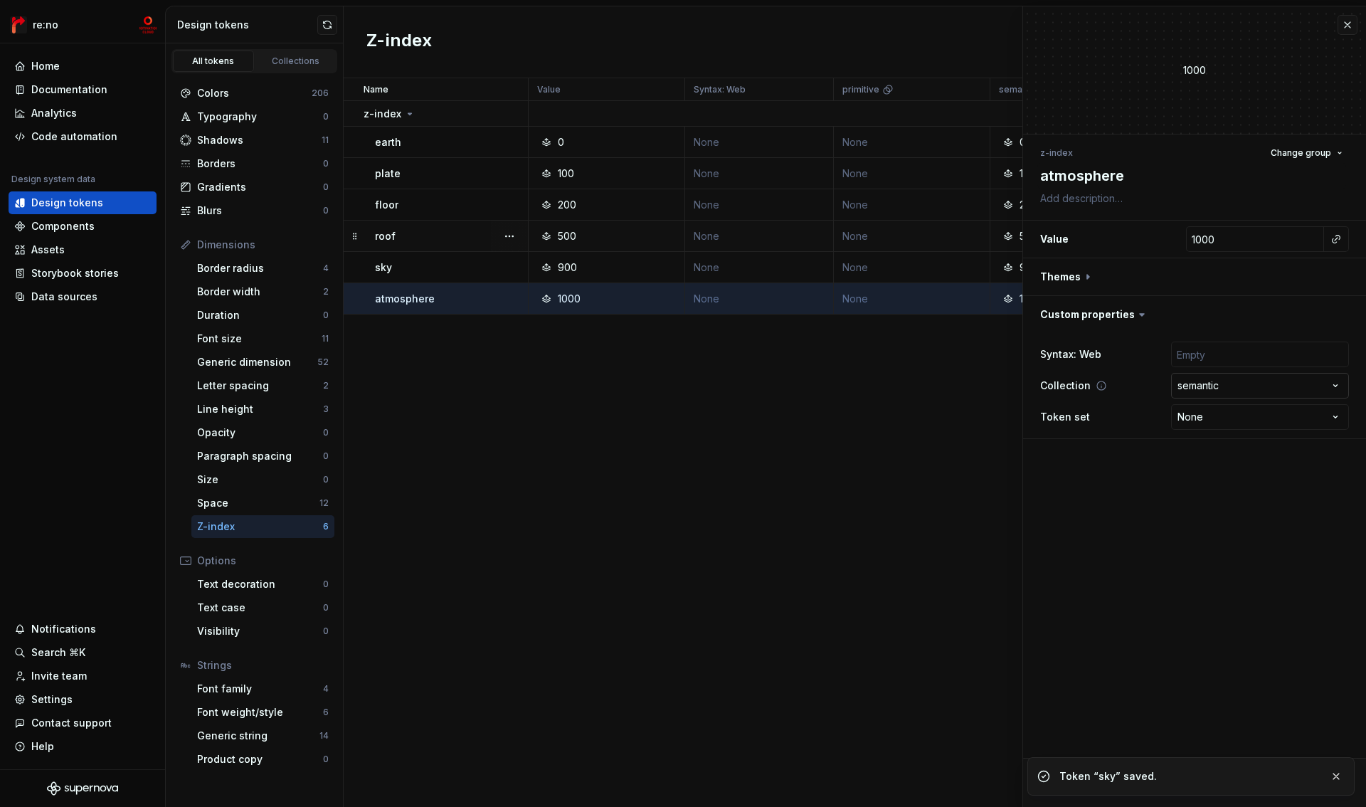
click at [1211, 384] on html "re:no Home Documentation Analytics Code automation Design system data Design to…" at bounding box center [683, 403] width 1366 height 807
type textarea "*"
select select
click at [1074, 782] on span "Save" at bounding box center [1073, 783] width 25 height 14
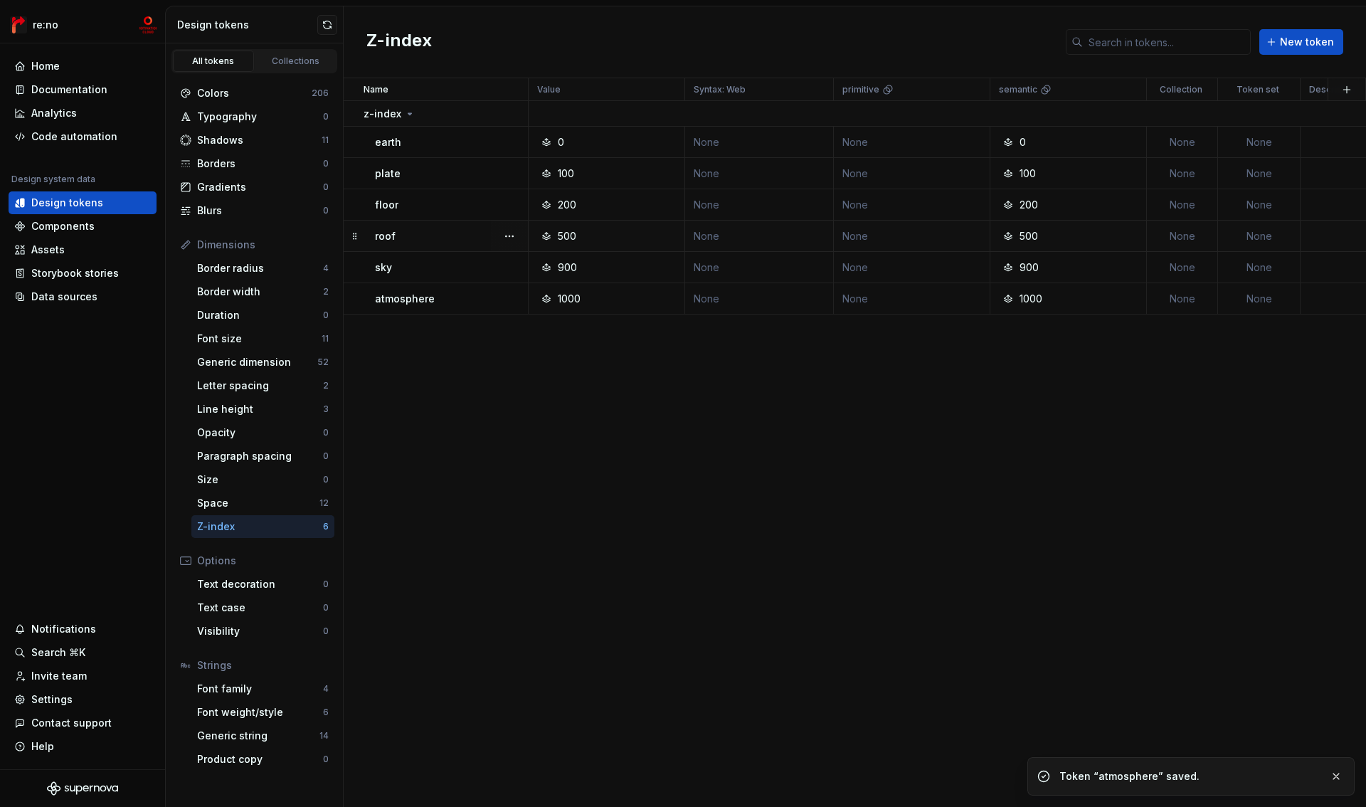
click at [1349, 23] on div "Z-index New token" at bounding box center [855, 42] width 1023 height 72
click at [1194, 47] on input "text" at bounding box center [1167, 42] width 168 height 26
click at [237, 247] on div "Dimensions" at bounding box center [263, 245] width 132 height 14
click at [216, 564] on div "Options" at bounding box center [263, 561] width 132 height 14
click at [206, 663] on div "Strings" at bounding box center [263, 665] width 132 height 14
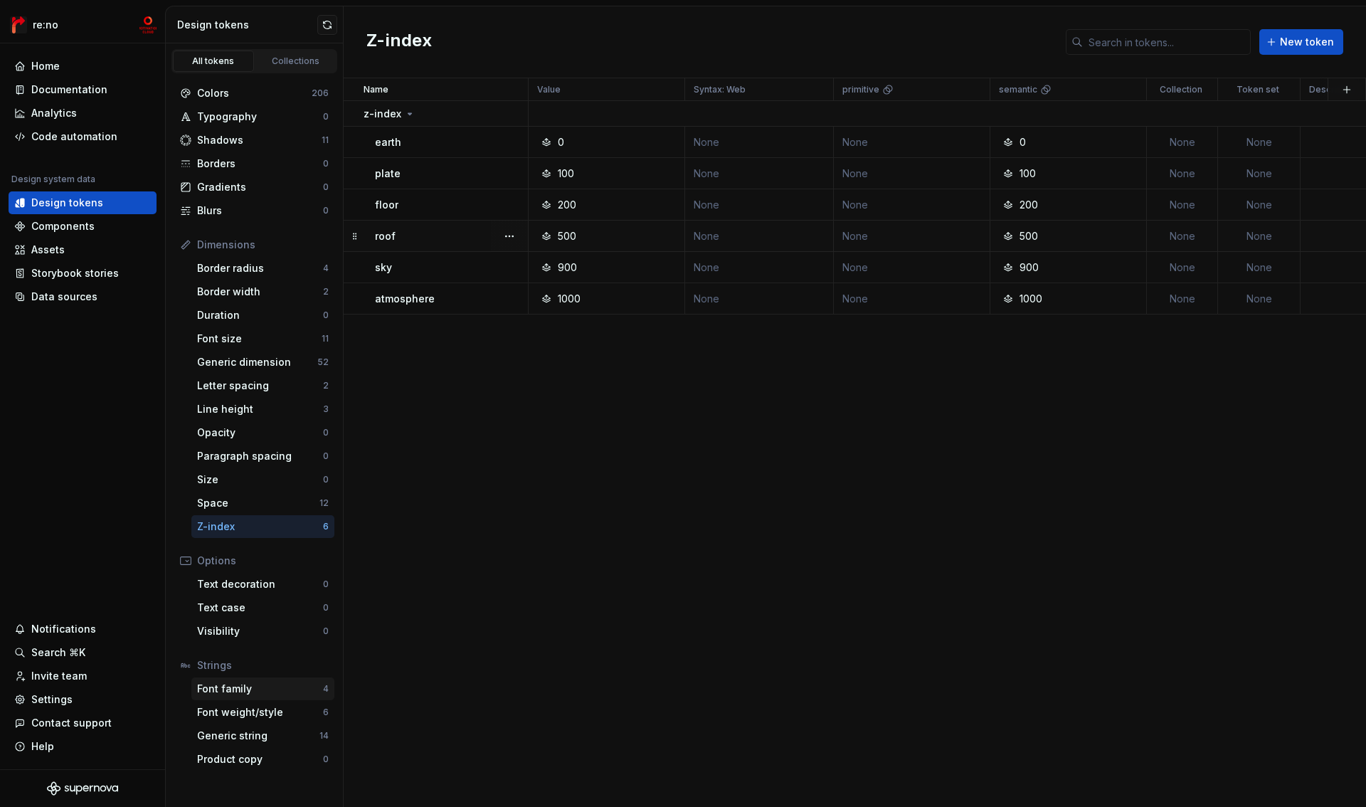
click at [216, 690] on div "Font family" at bounding box center [260, 689] width 126 height 14
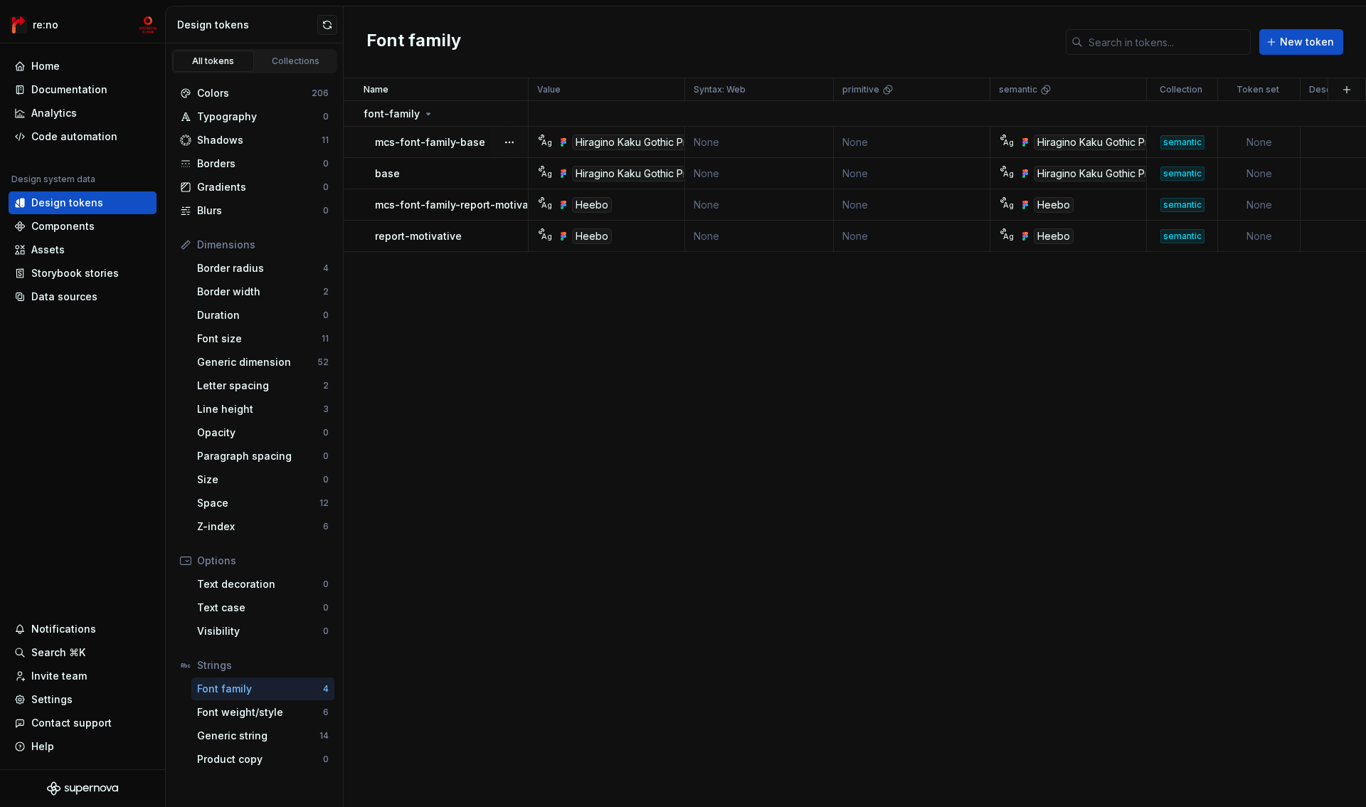
click at [1211, 147] on div "semantic" at bounding box center [1182, 142] width 69 height 14
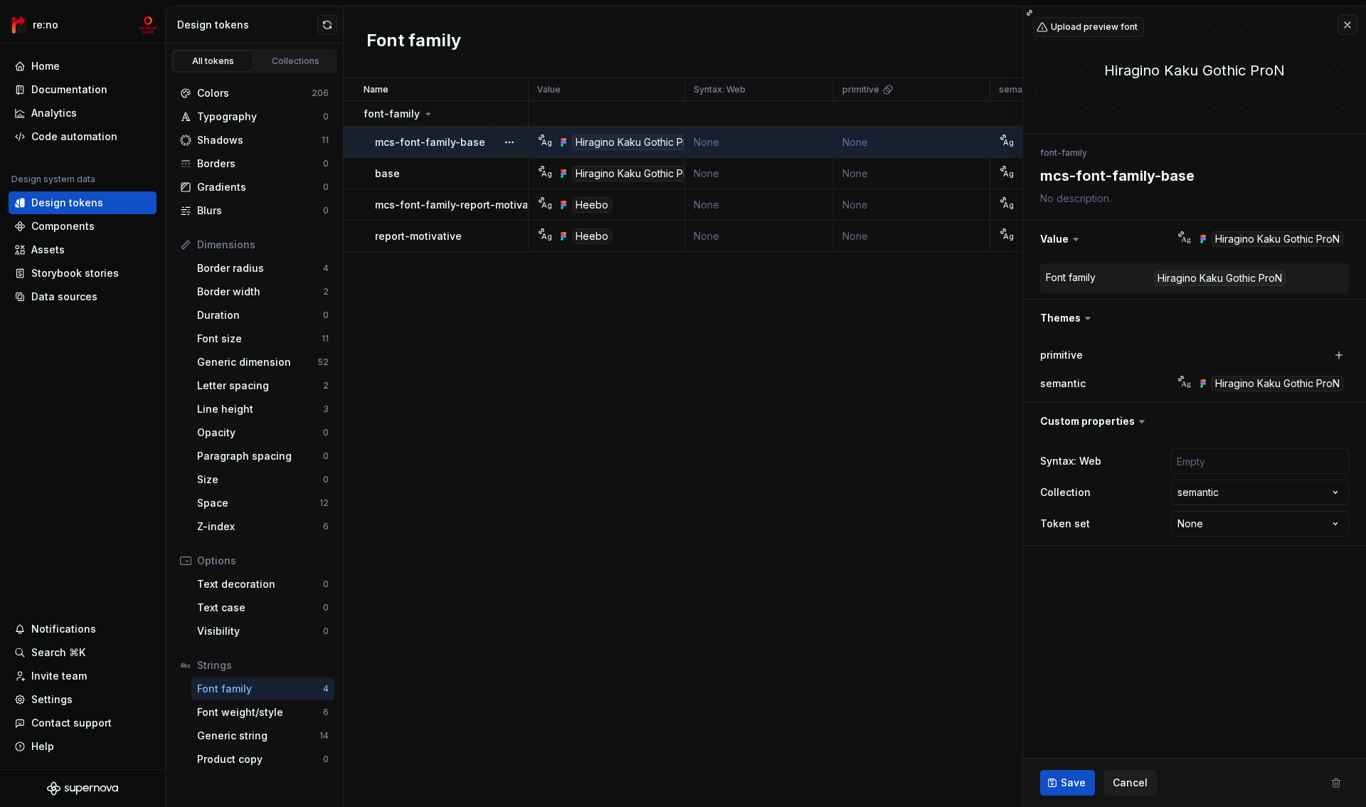
type textarea "*"
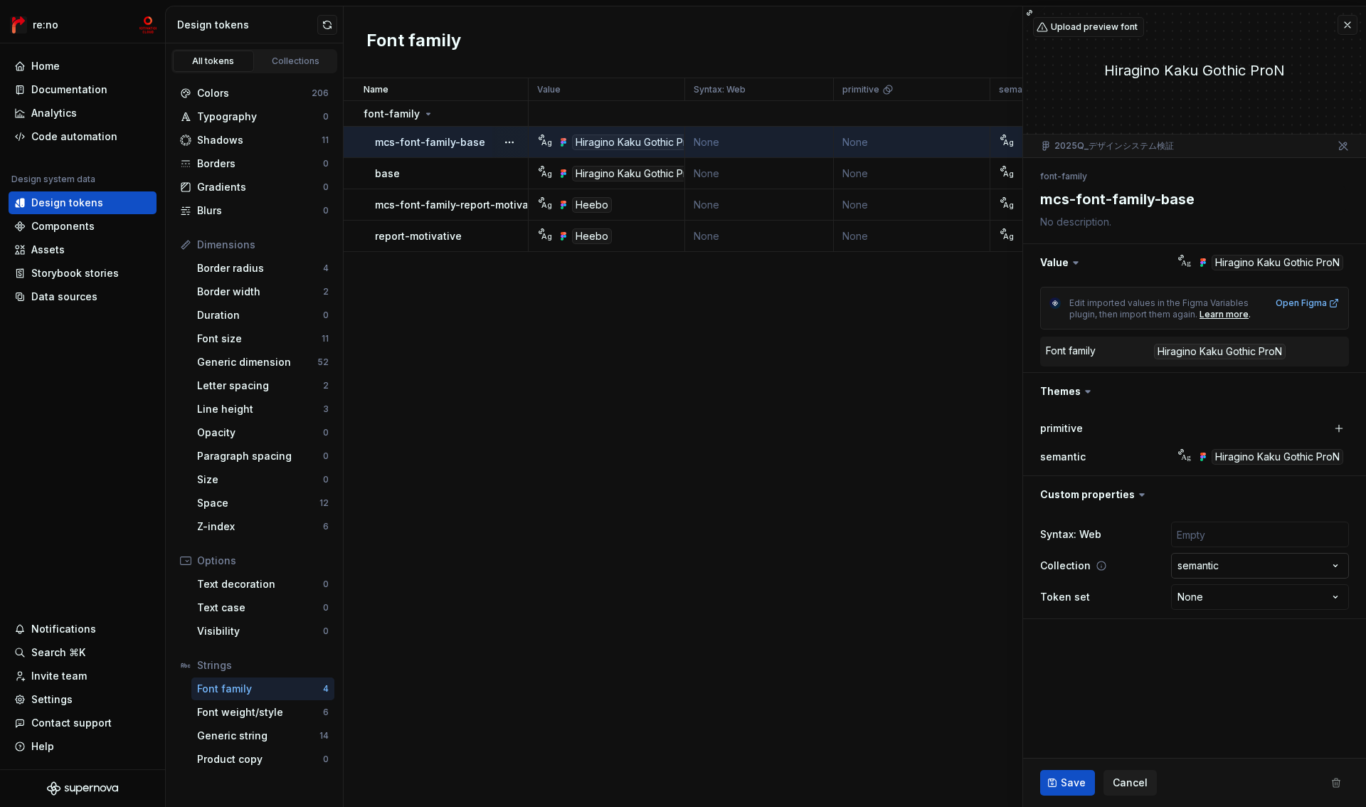
click at [1292, 557] on html "re:no Home Documentation Analytics Code automation Design system data Design to…" at bounding box center [683, 403] width 1366 height 807
select select
click at [1064, 790] on button "Save" at bounding box center [1068, 783] width 55 height 26
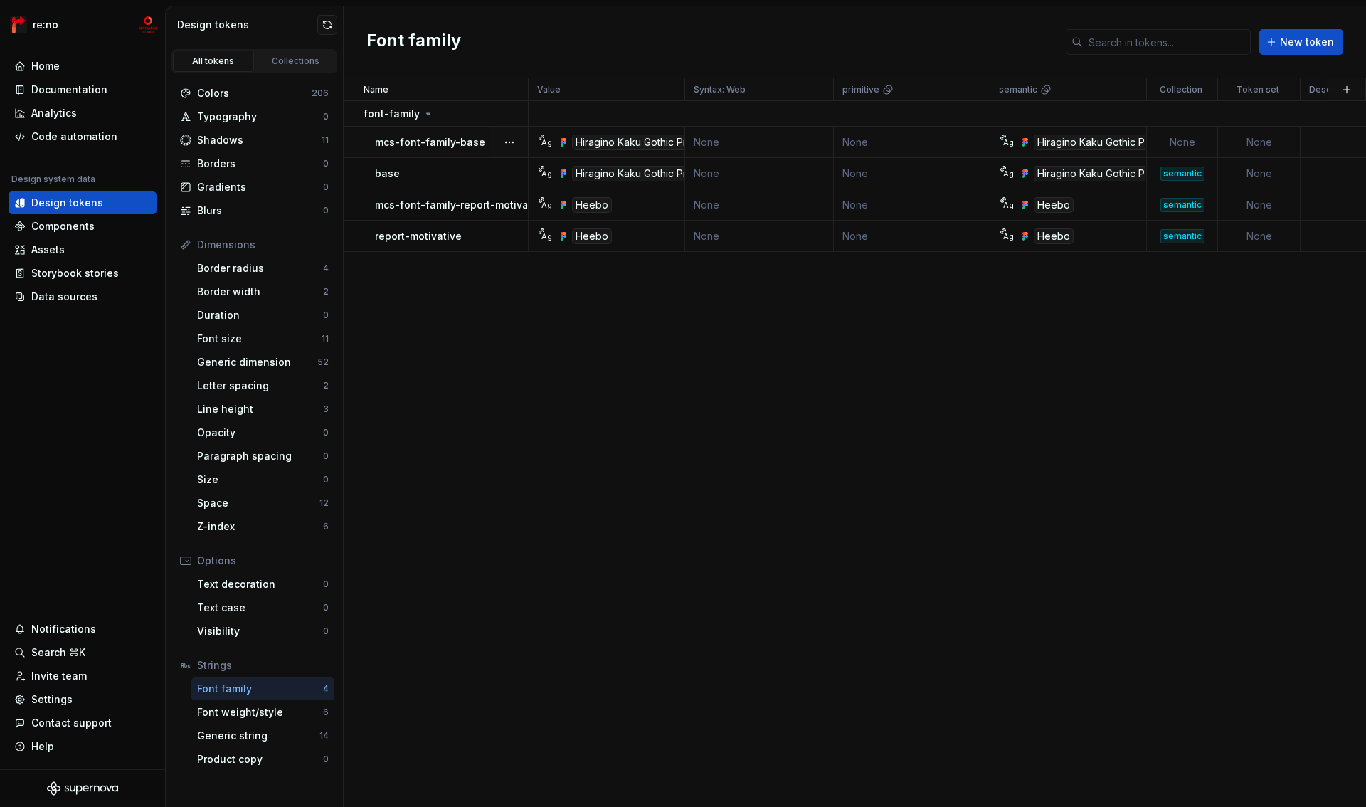
click at [1186, 139] on td "None" at bounding box center [1182, 142] width 71 height 31
type textarea "*"
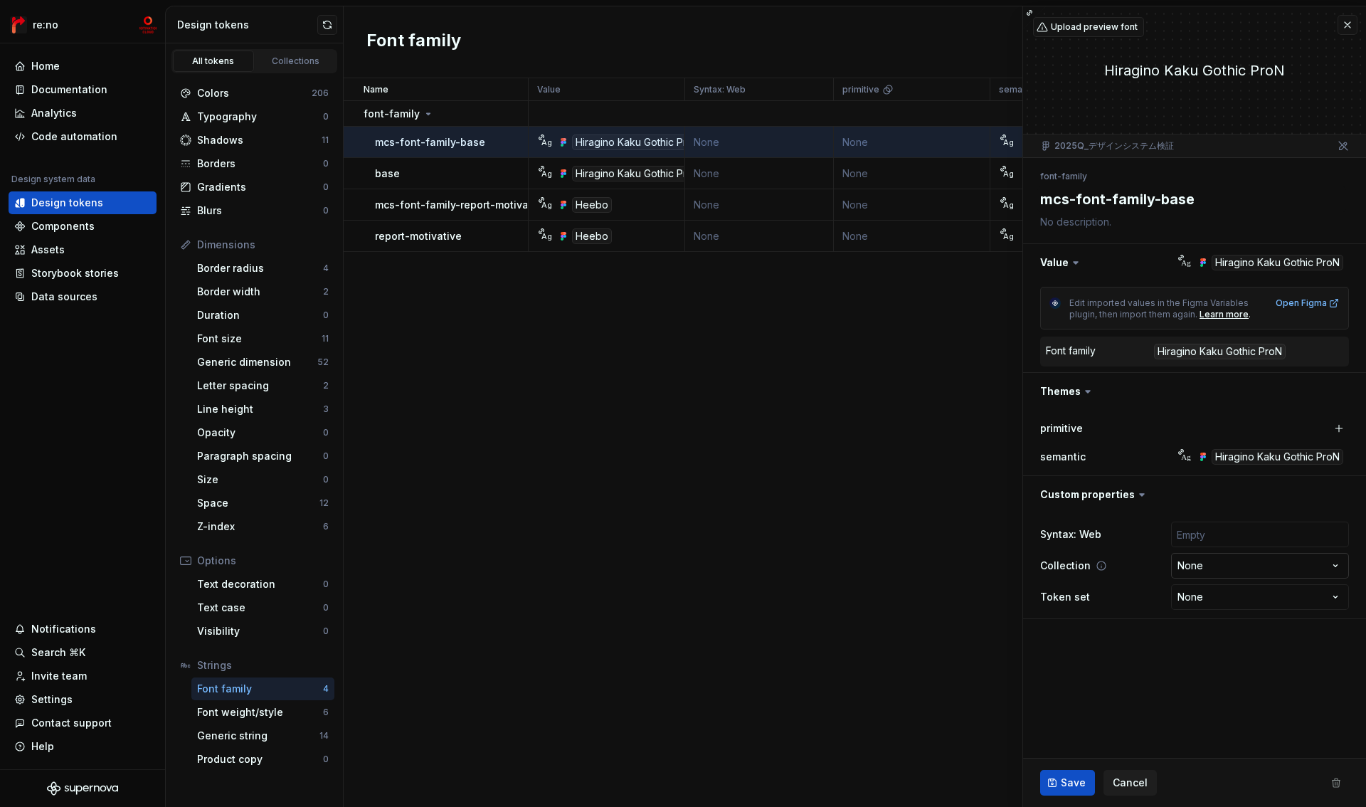
click at [1206, 568] on html "re:no Home Documentation Analytics Code automation Design system data Design to…" at bounding box center [683, 403] width 1366 height 807
select select "**********"
click at [1075, 787] on span "Save" at bounding box center [1073, 783] width 25 height 14
click at [1351, 26] on button "button" at bounding box center [1348, 25] width 20 height 20
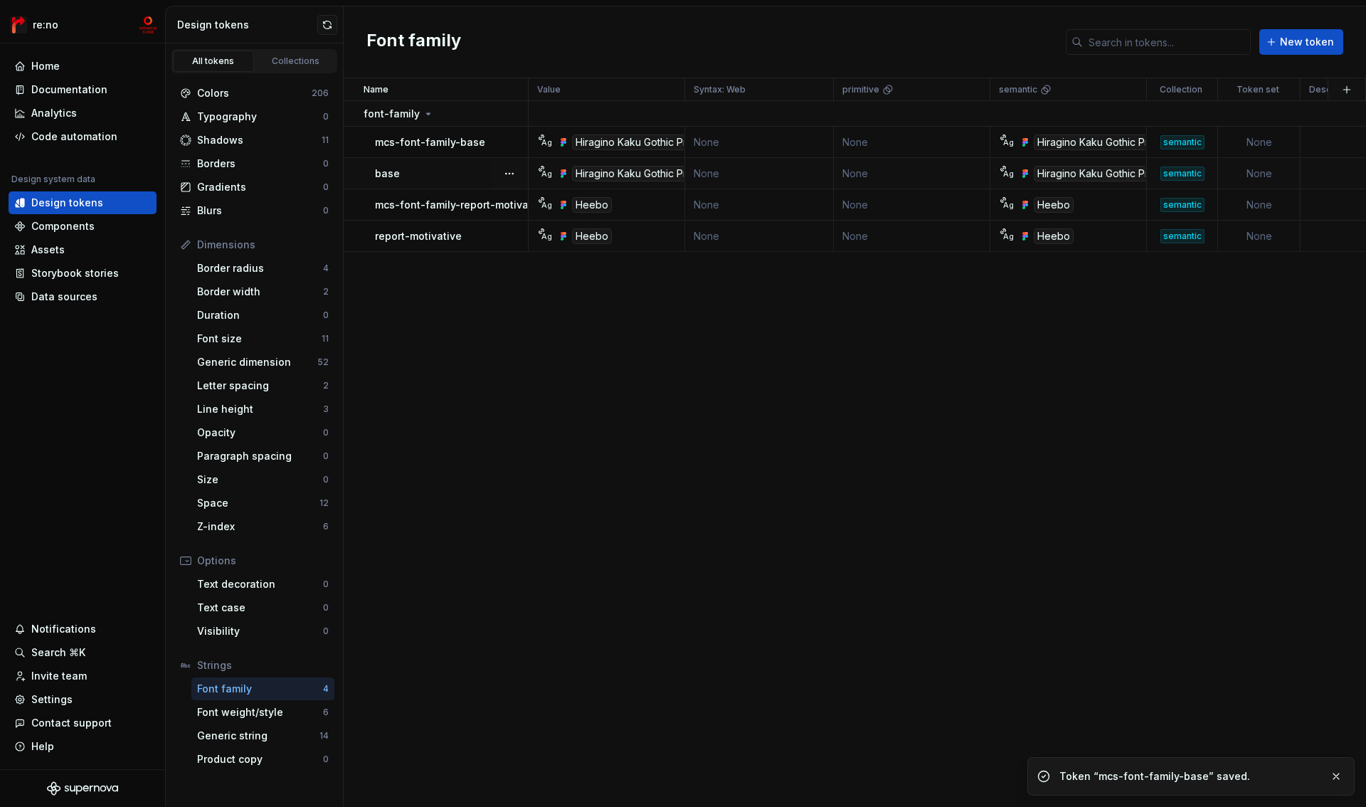
click at [1191, 173] on div "semantic" at bounding box center [1183, 174] width 44 height 14
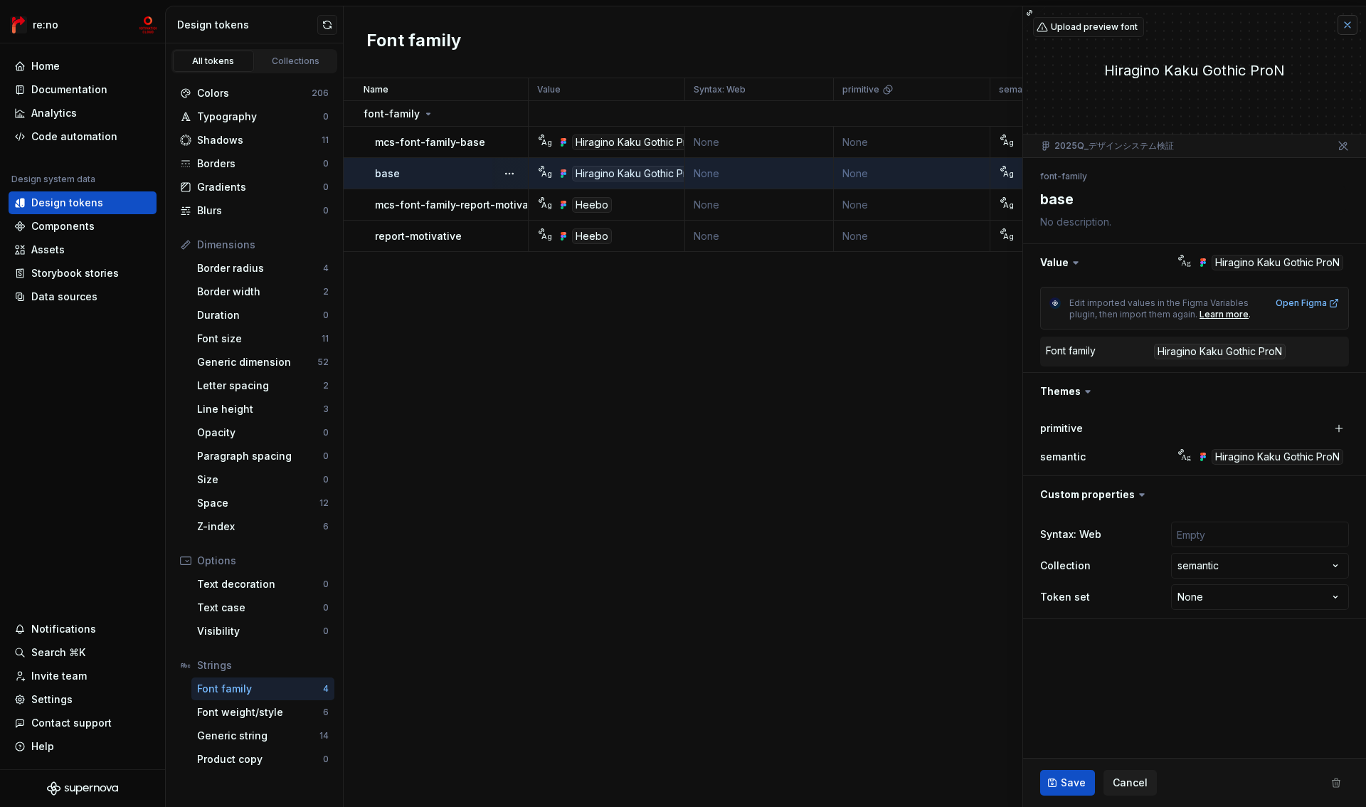
click at [1345, 26] on button "button" at bounding box center [1348, 25] width 20 height 20
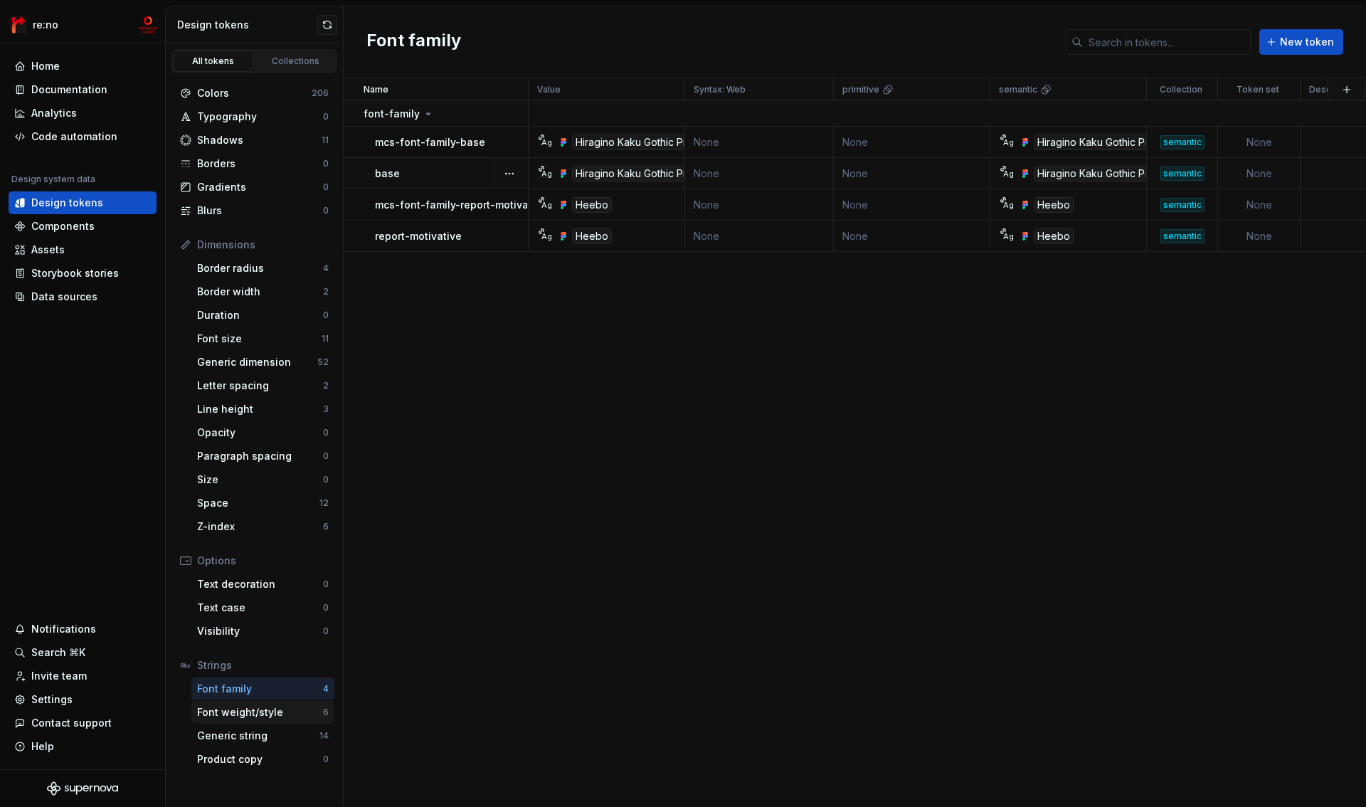
click at [259, 715] on div "Font weight/style" at bounding box center [260, 712] width 126 height 14
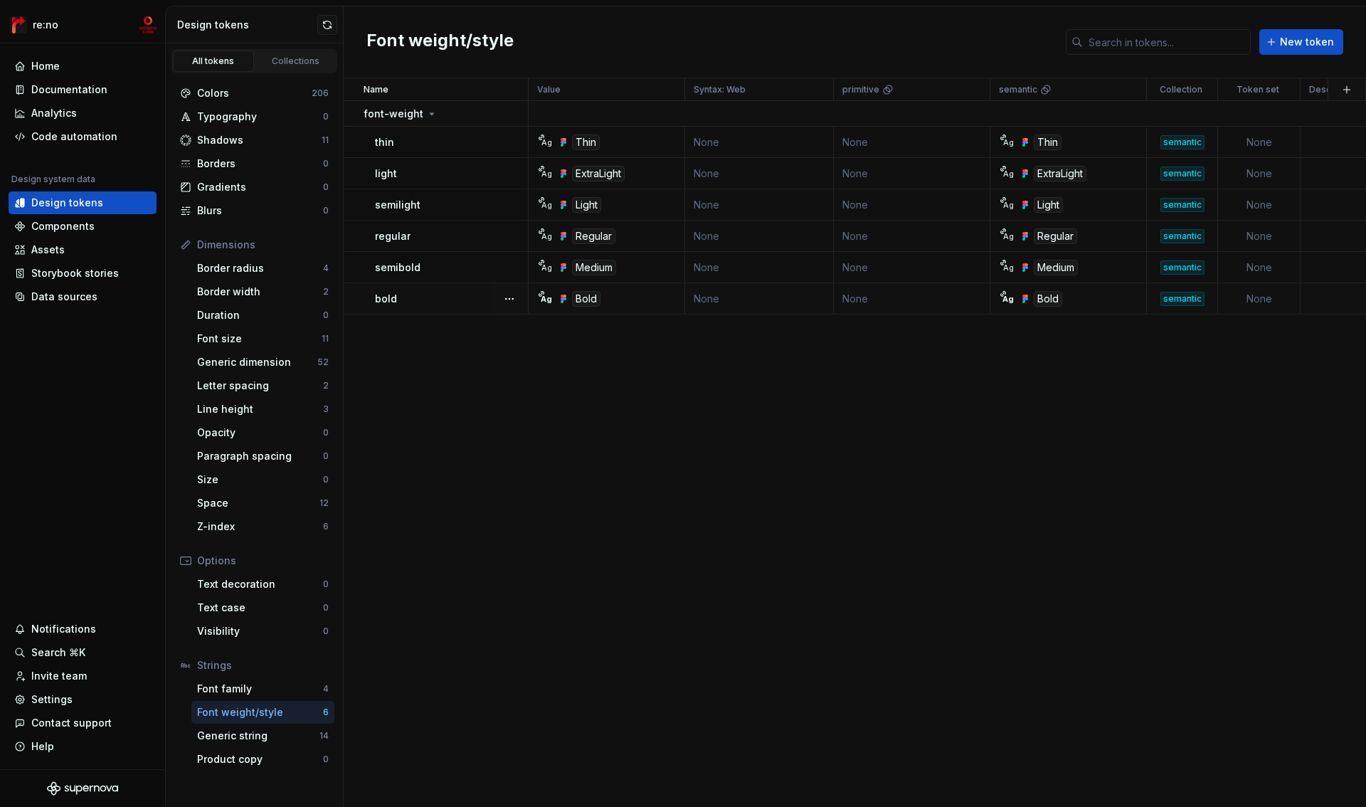
click at [483, 293] on div "bold" at bounding box center [451, 299] width 152 height 14
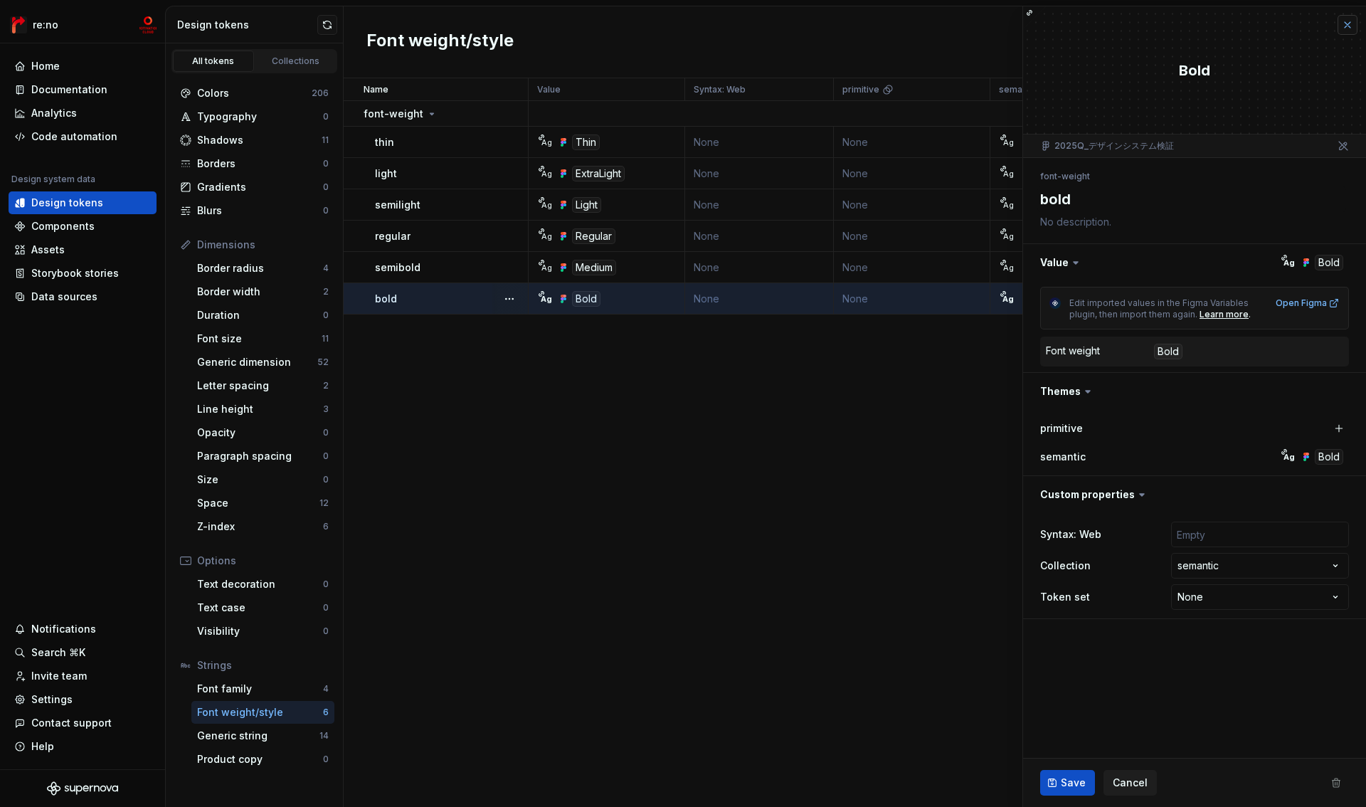
click at [1351, 25] on button "button" at bounding box center [1348, 25] width 20 height 20
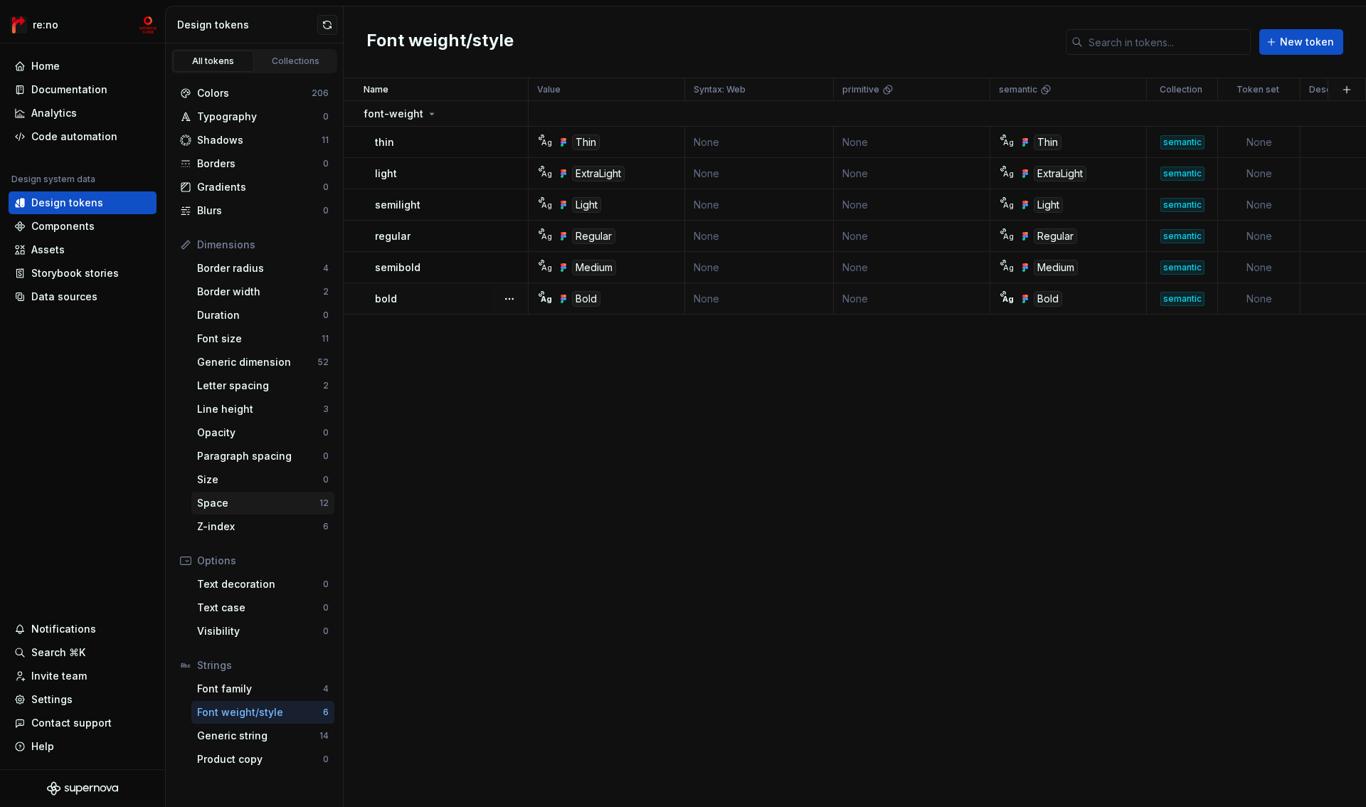
click at [242, 502] on div "Space" at bounding box center [258, 503] width 122 height 14
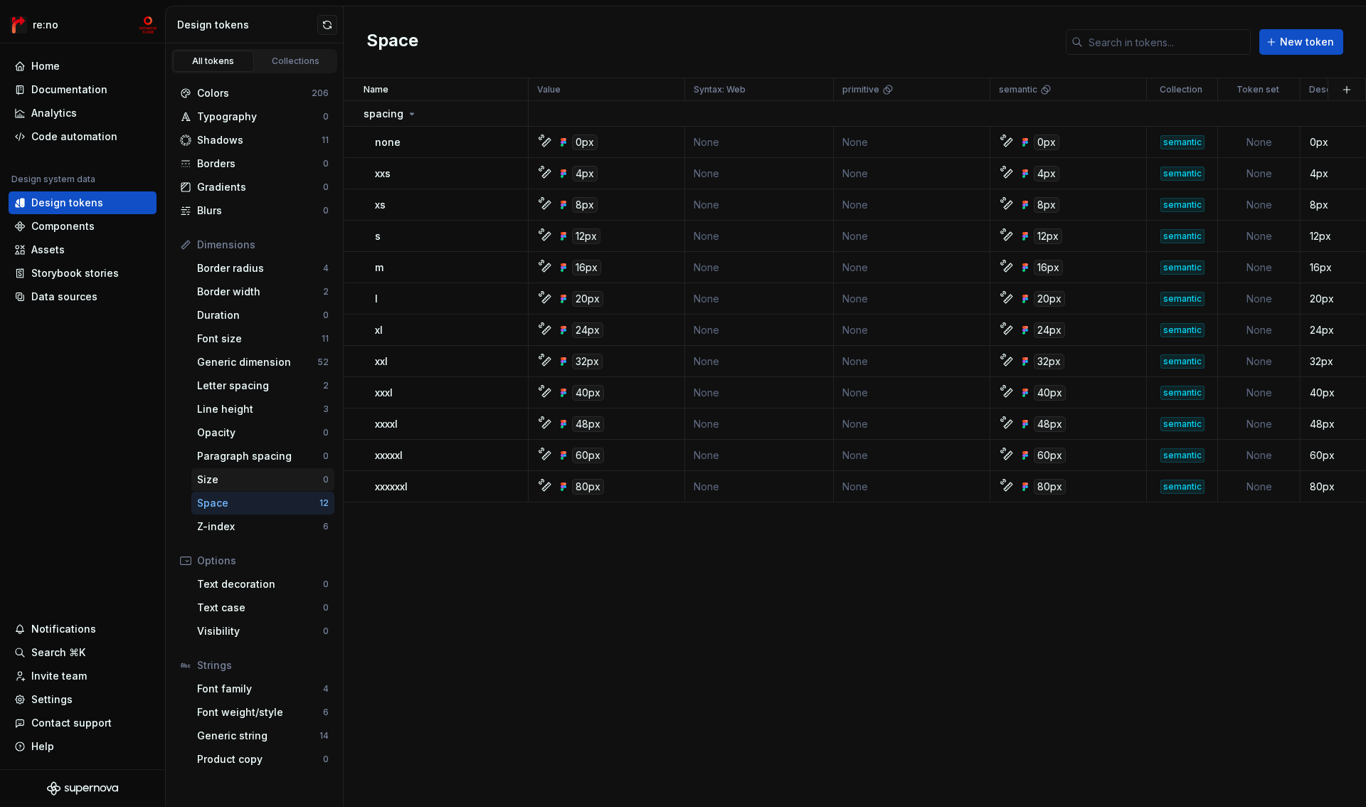
click at [240, 475] on div "Size" at bounding box center [260, 480] width 126 height 14
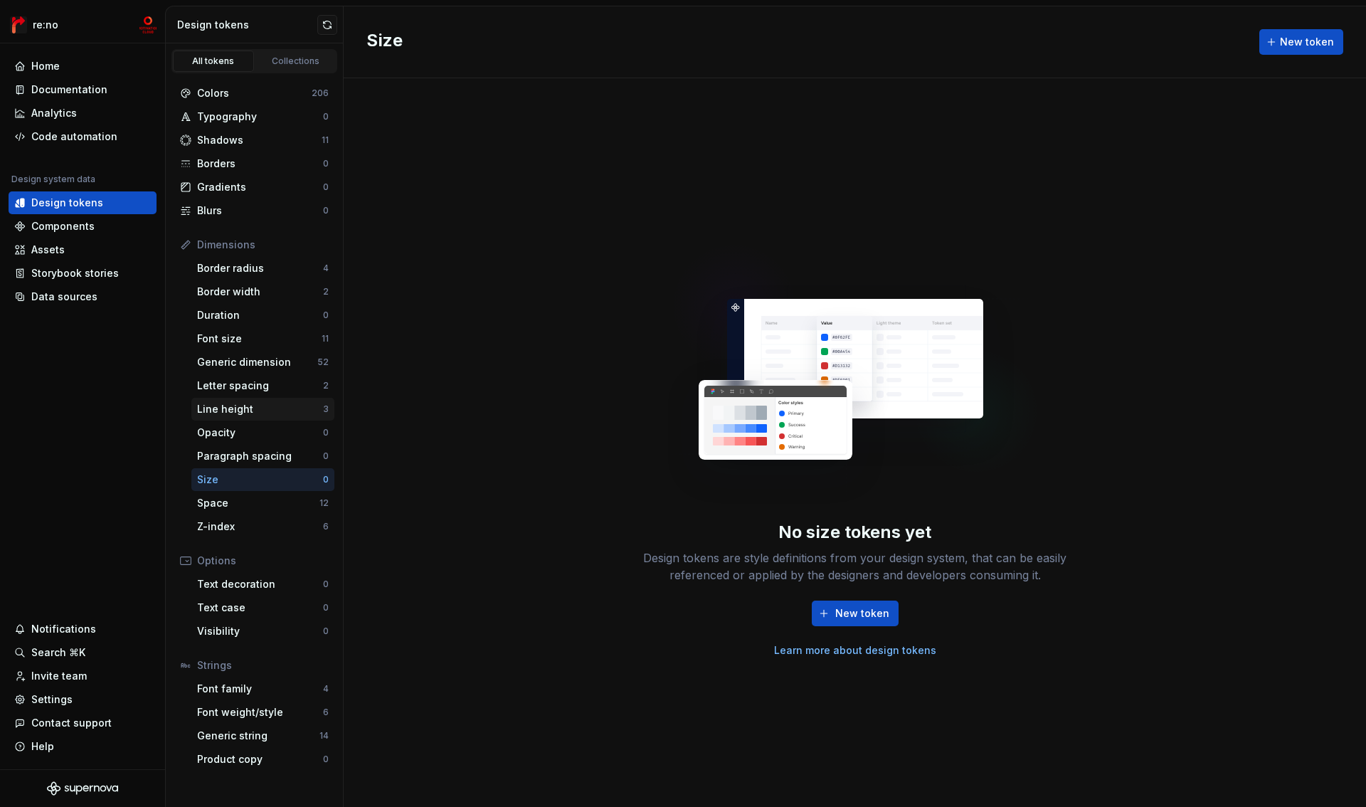
click at [241, 401] on div "Line height 3" at bounding box center [262, 409] width 143 height 23
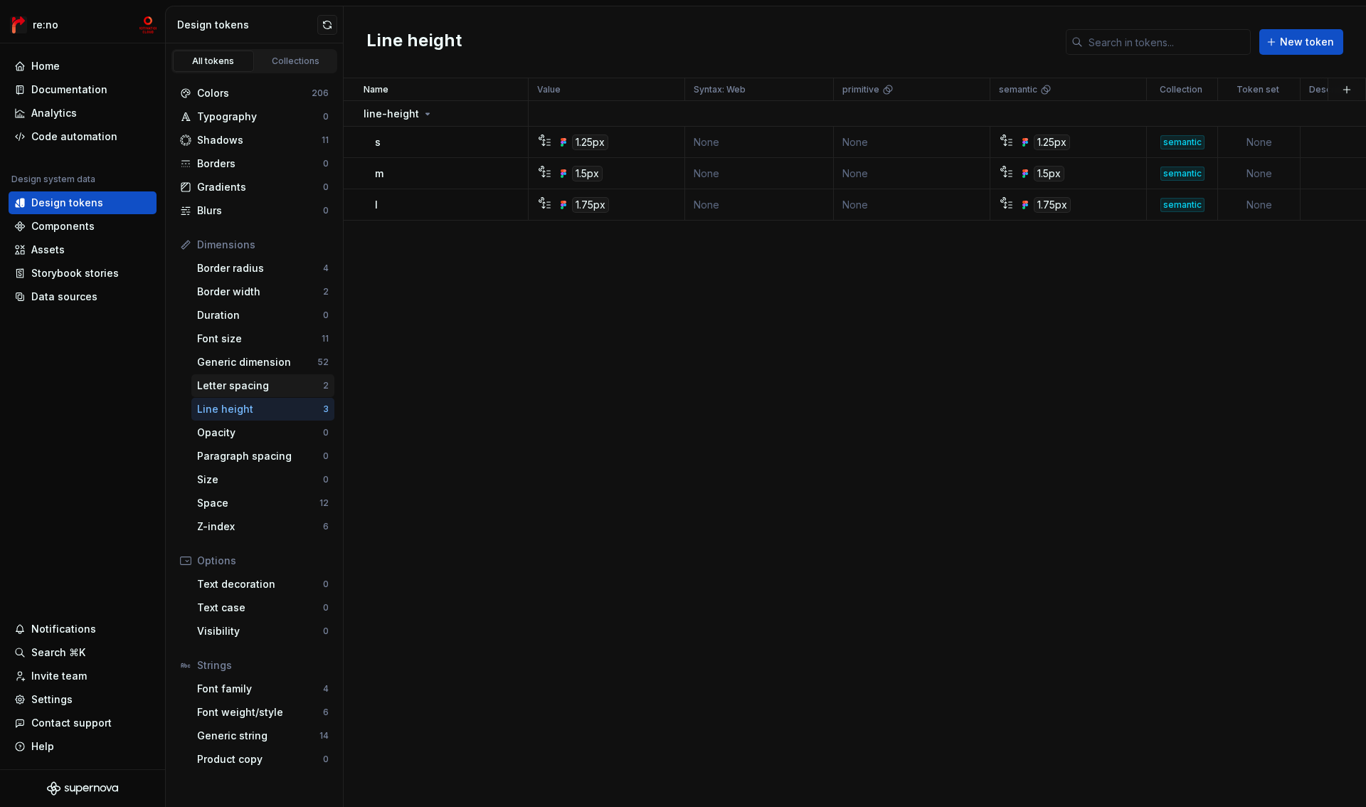
click at [243, 382] on div "Letter spacing" at bounding box center [260, 386] width 126 height 14
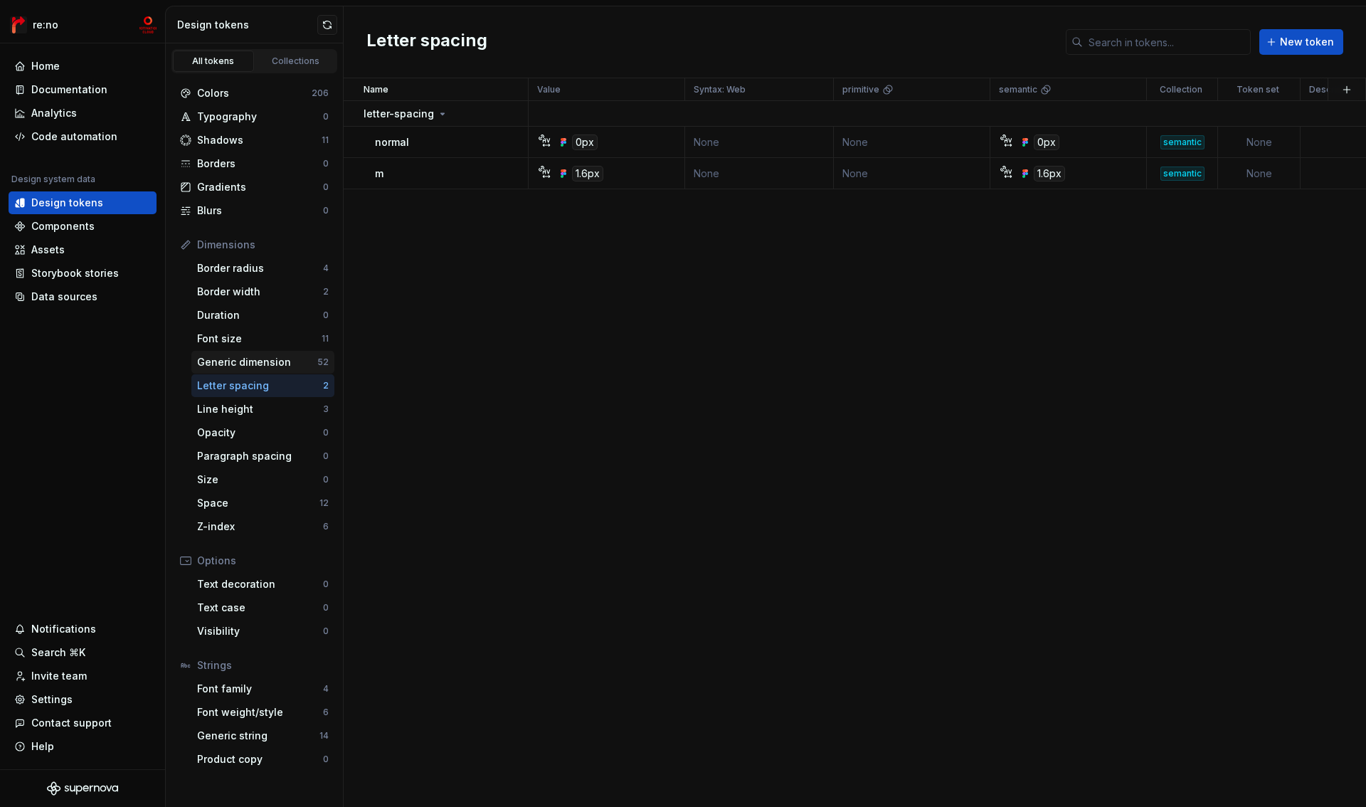
click at [242, 364] on div "Generic dimension" at bounding box center [257, 362] width 120 height 14
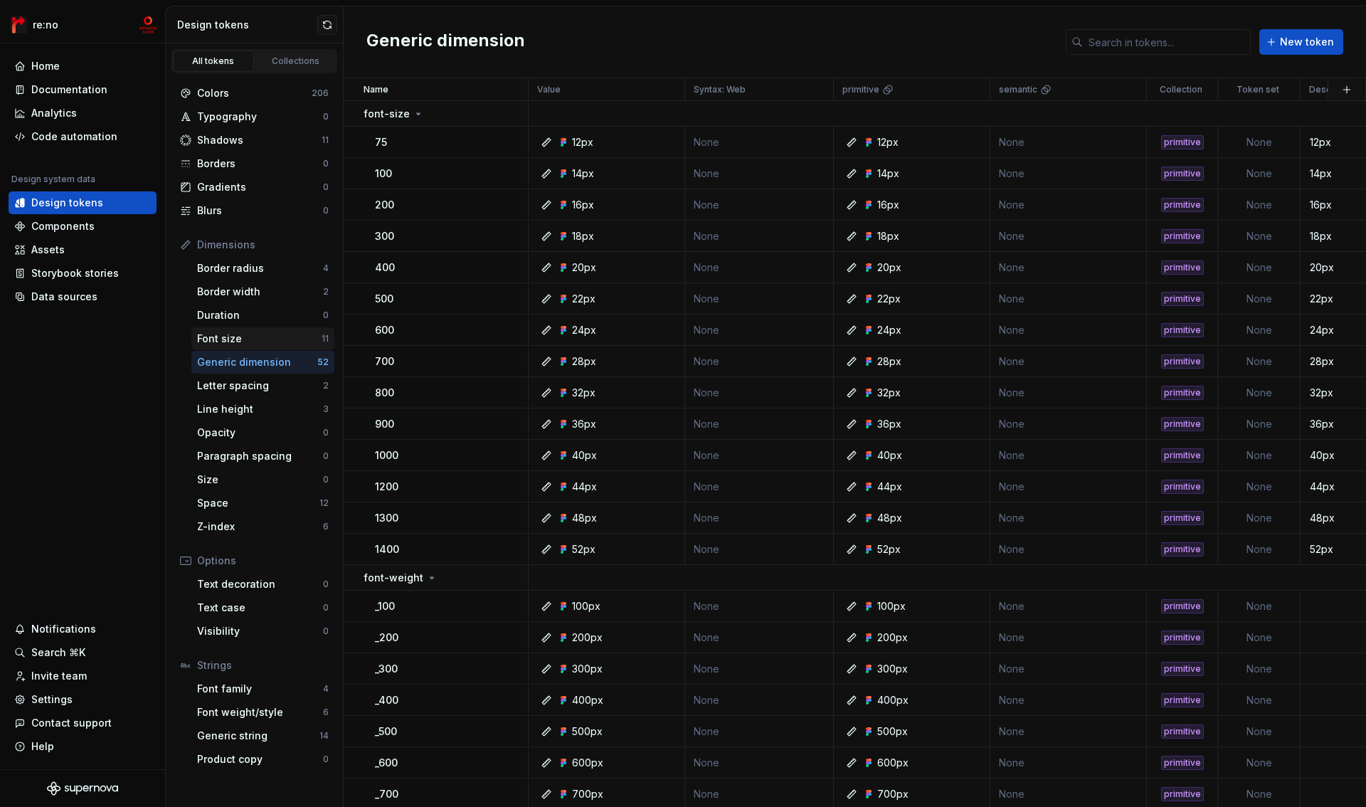
click at [279, 337] on div "Font size" at bounding box center [259, 339] width 125 height 14
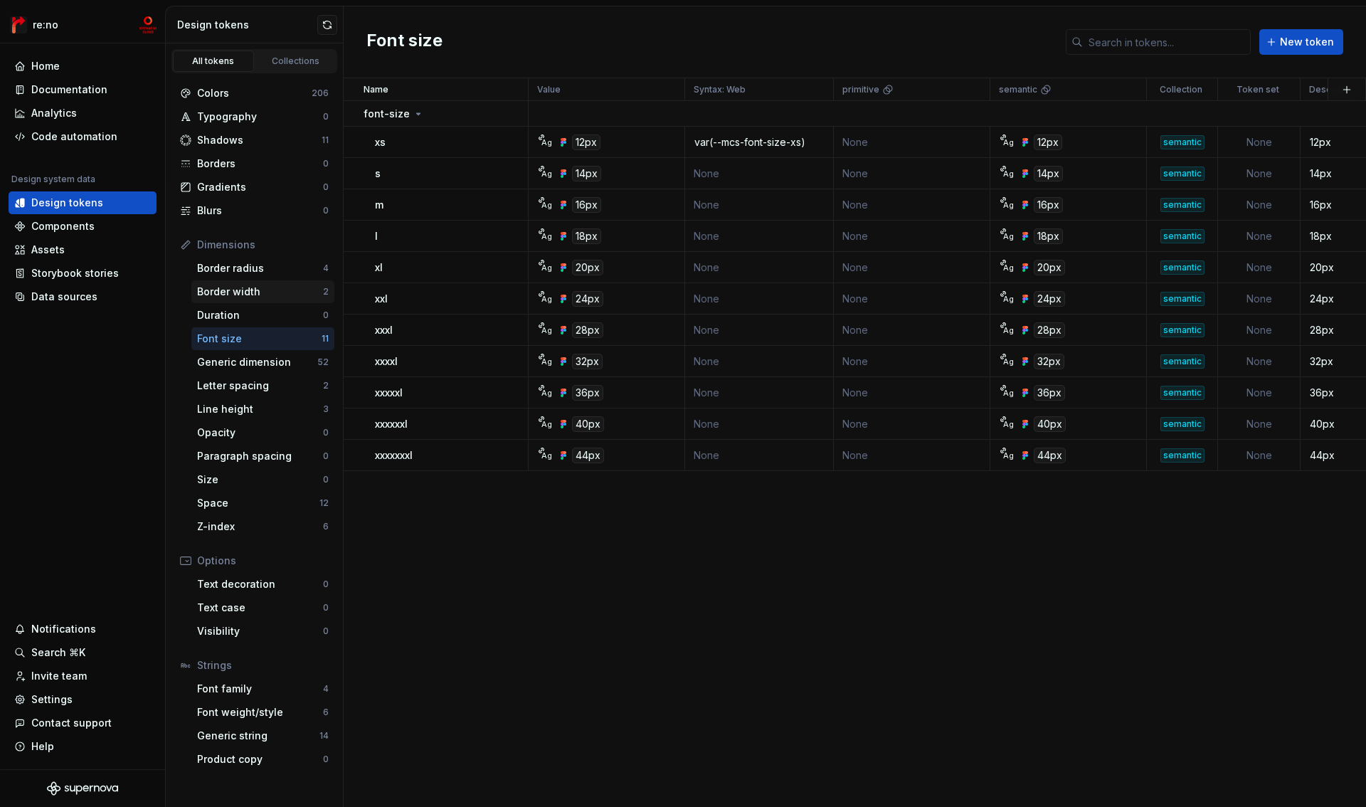
click at [277, 291] on div "Border width" at bounding box center [260, 292] width 126 height 14
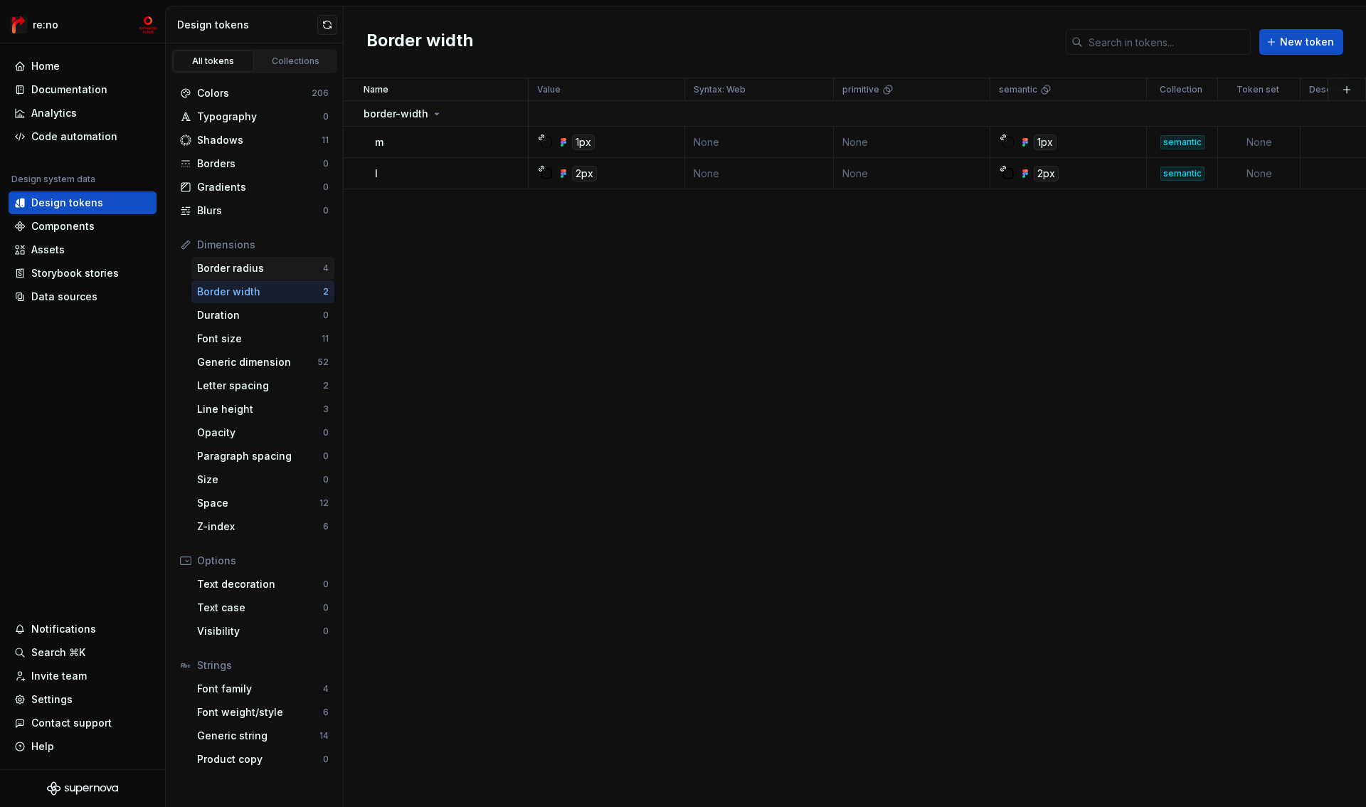
click at [268, 269] on div "Border radius" at bounding box center [260, 268] width 126 height 14
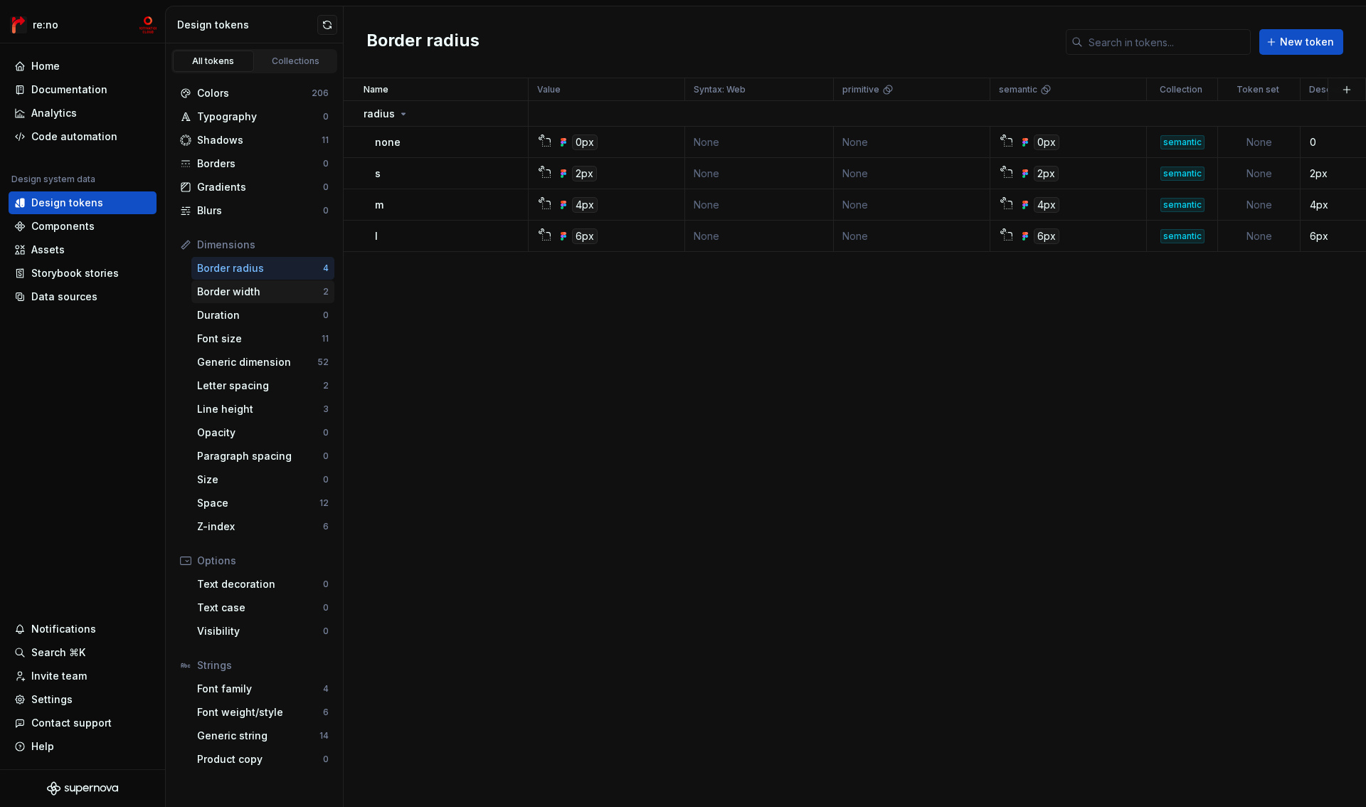
click at [268, 302] on div "Border width 2" at bounding box center [262, 291] width 143 height 23
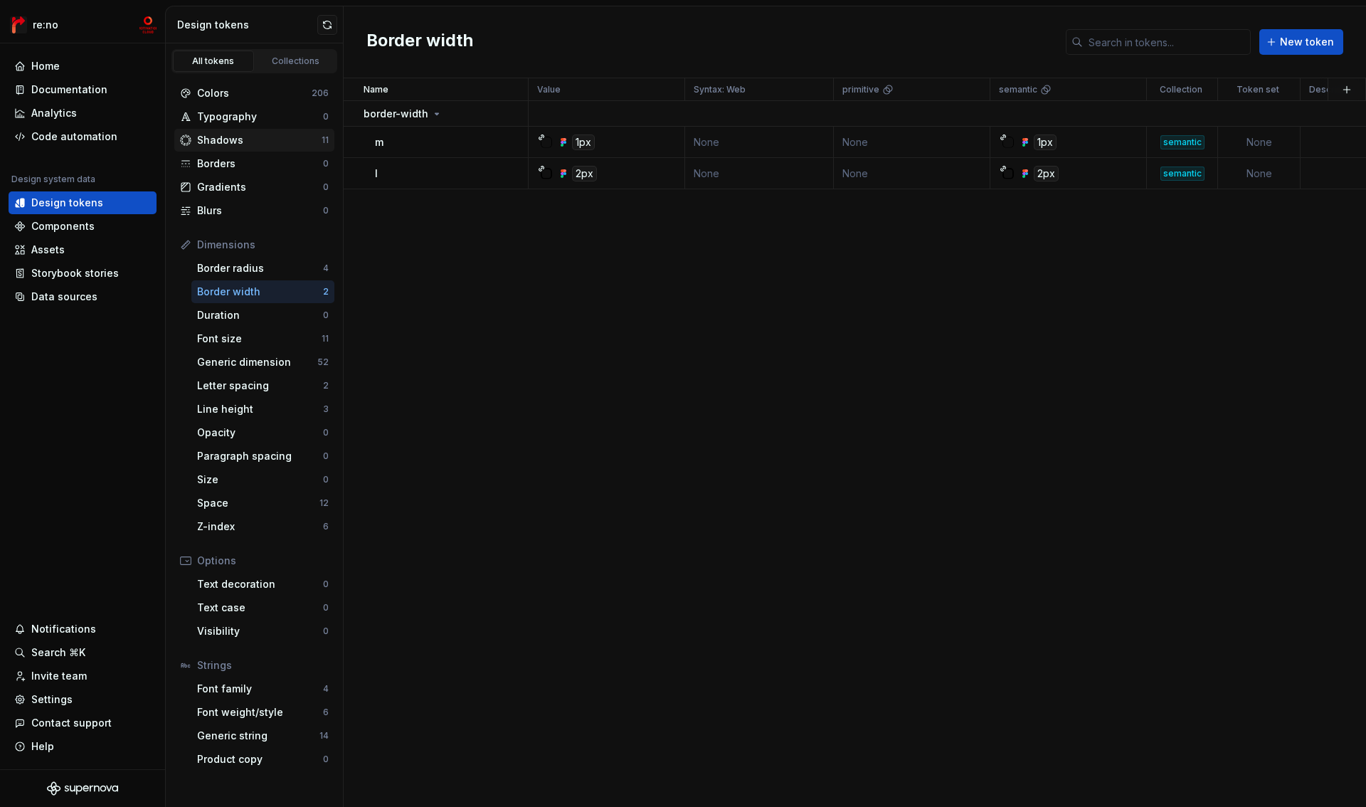
click at [263, 141] on div "Shadows" at bounding box center [259, 140] width 125 height 14
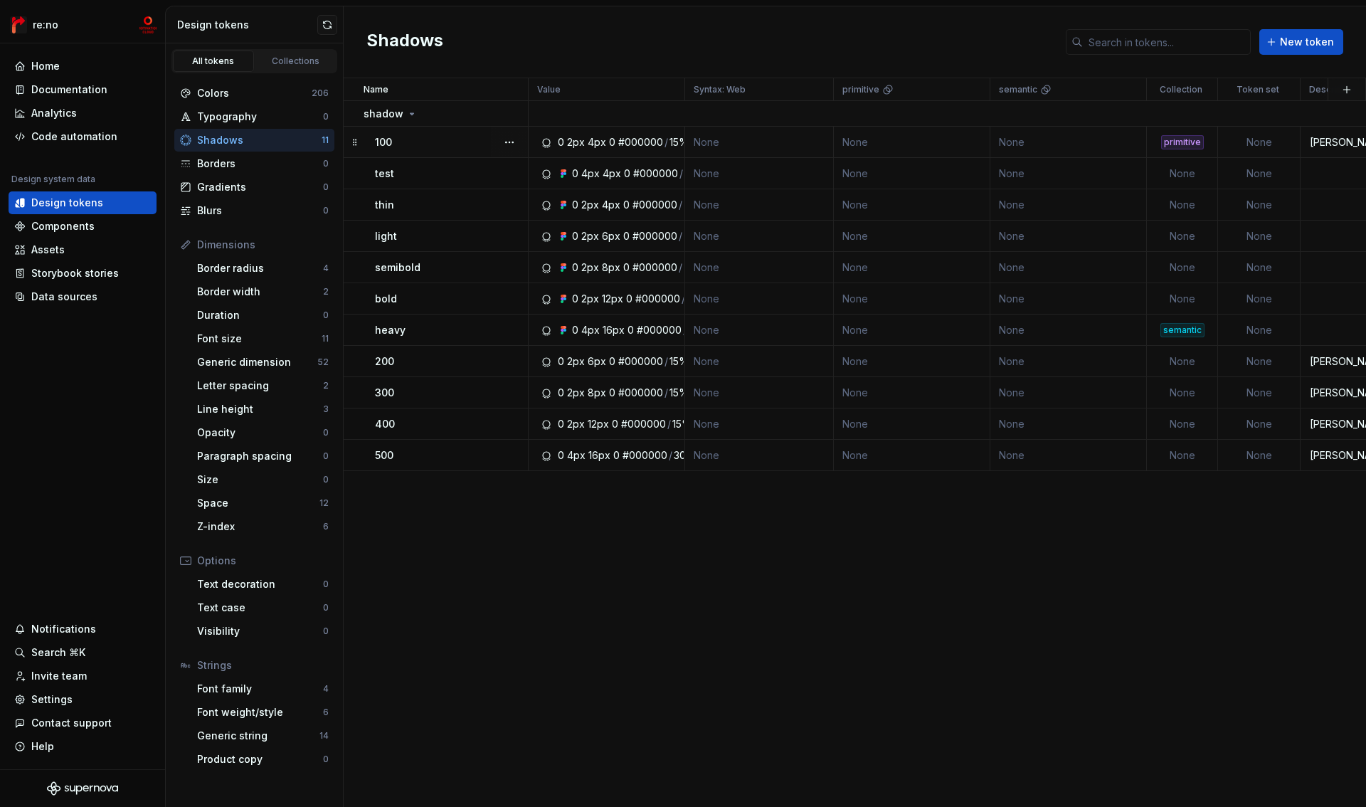
click at [1065, 147] on td "None" at bounding box center [1069, 142] width 157 height 31
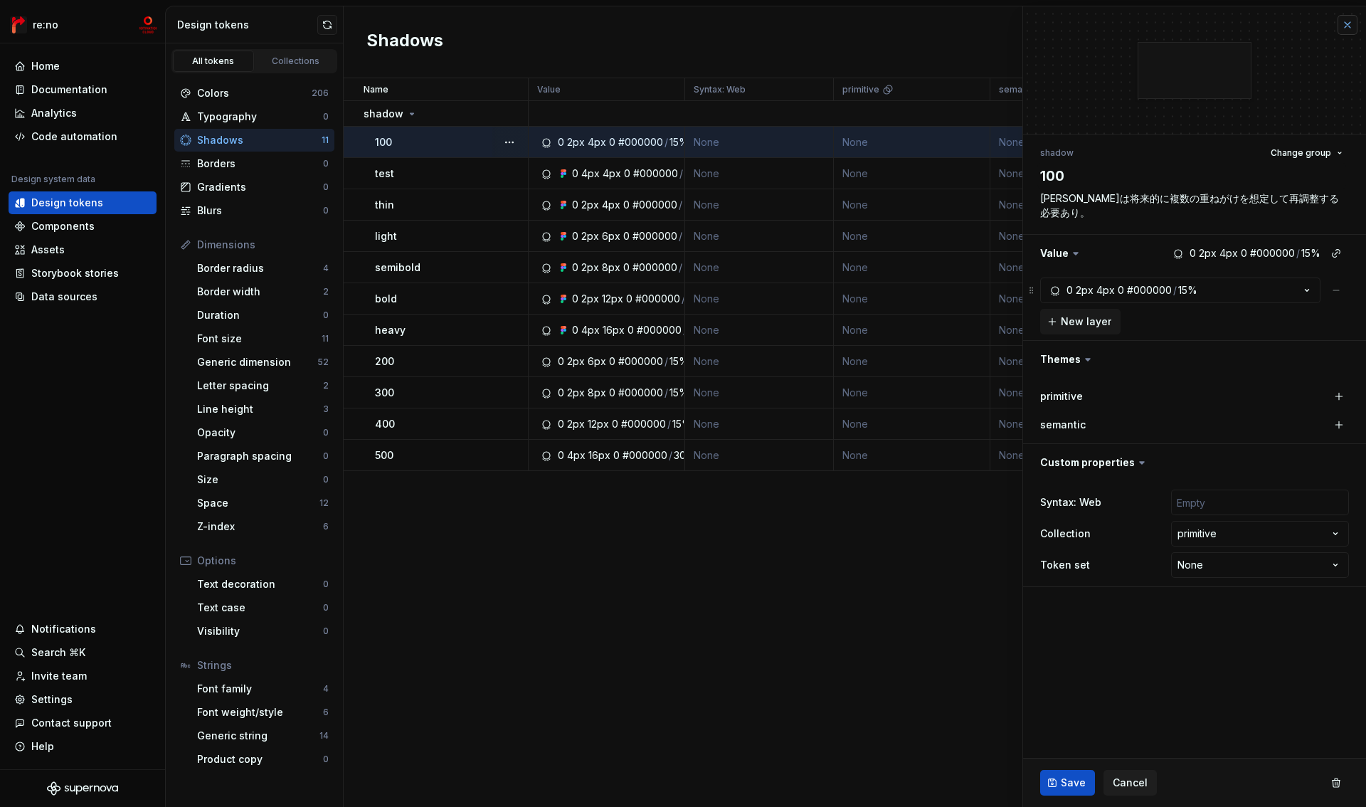
click at [1341, 26] on button "button" at bounding box center [1348, 25] width 20 height 20
type textarea "*"
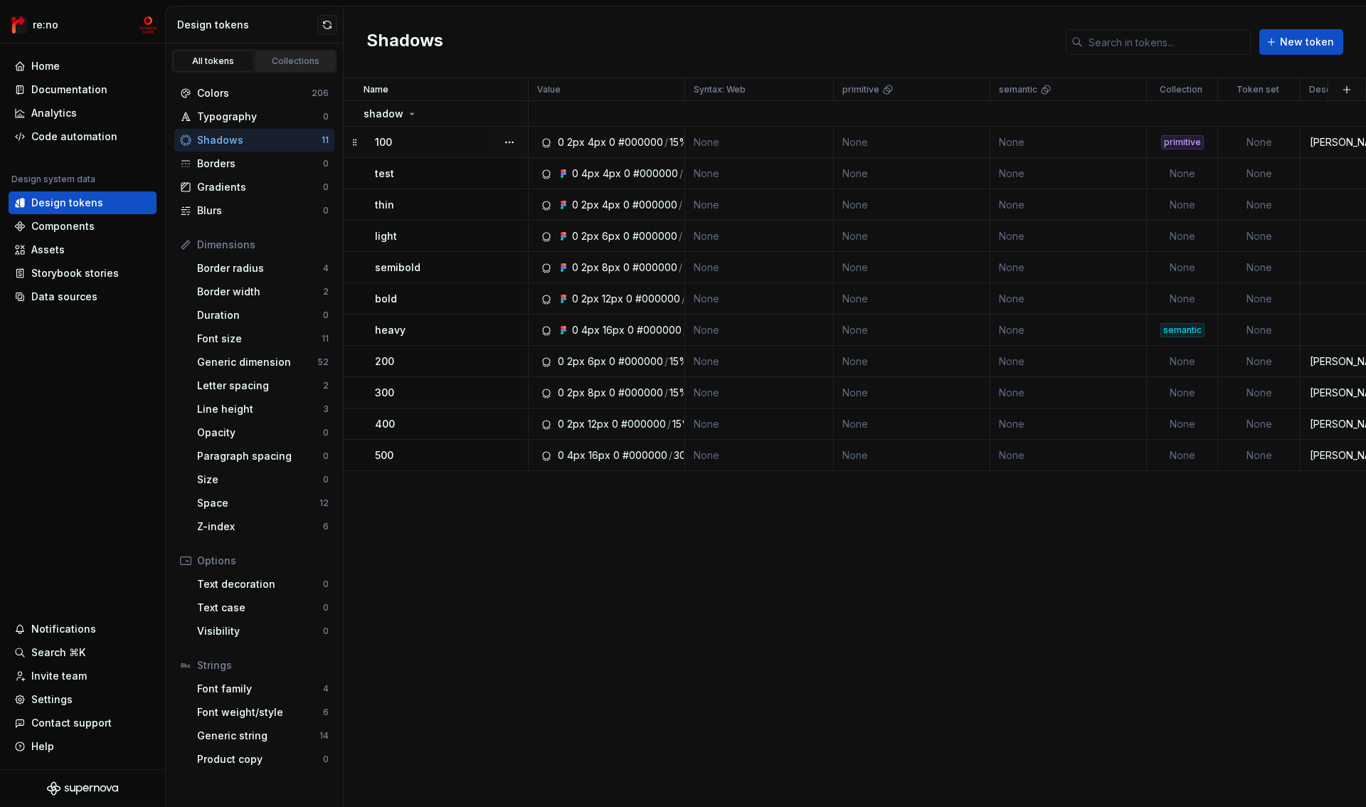
click at [305, 63] on div "Collections" at bounding box center [295, 61] width 71 height 11
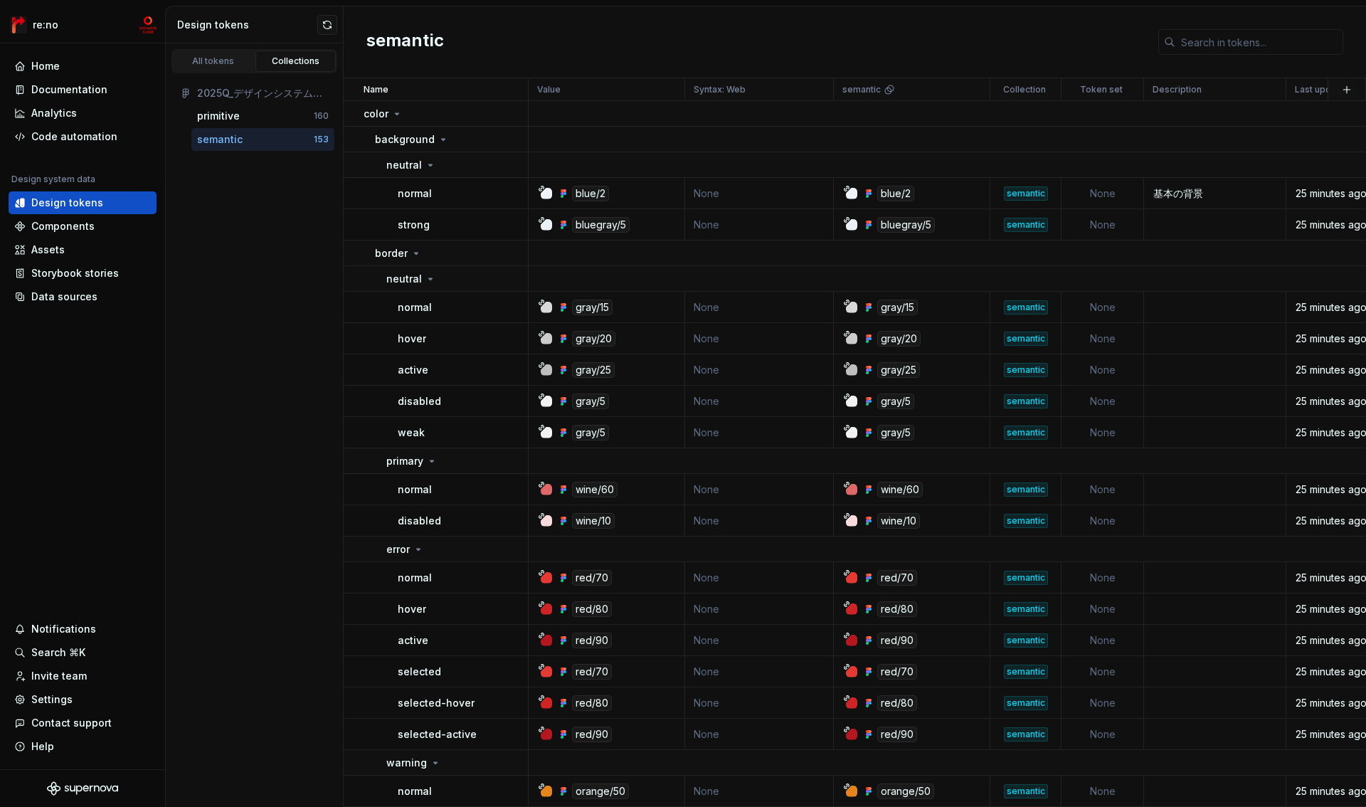
click at [239, 142] on div "semantic" at bounding box center [220, 139] width 46 height 14
click at [374, 110] on p "color" at bounding box center [376, 114] width 25 height 14
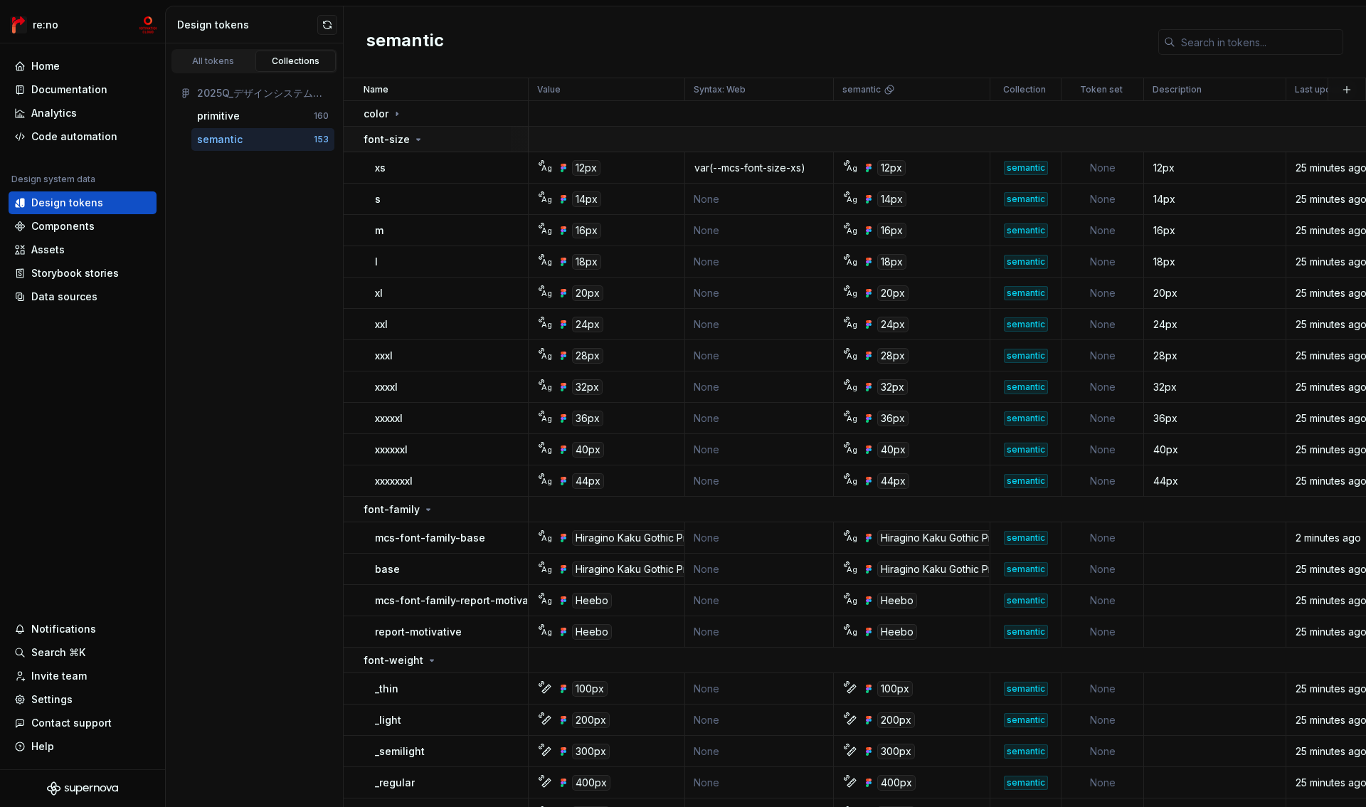
click at [369, 138] on p "font-size" at bounding box center [387, 139] width 46 height 14
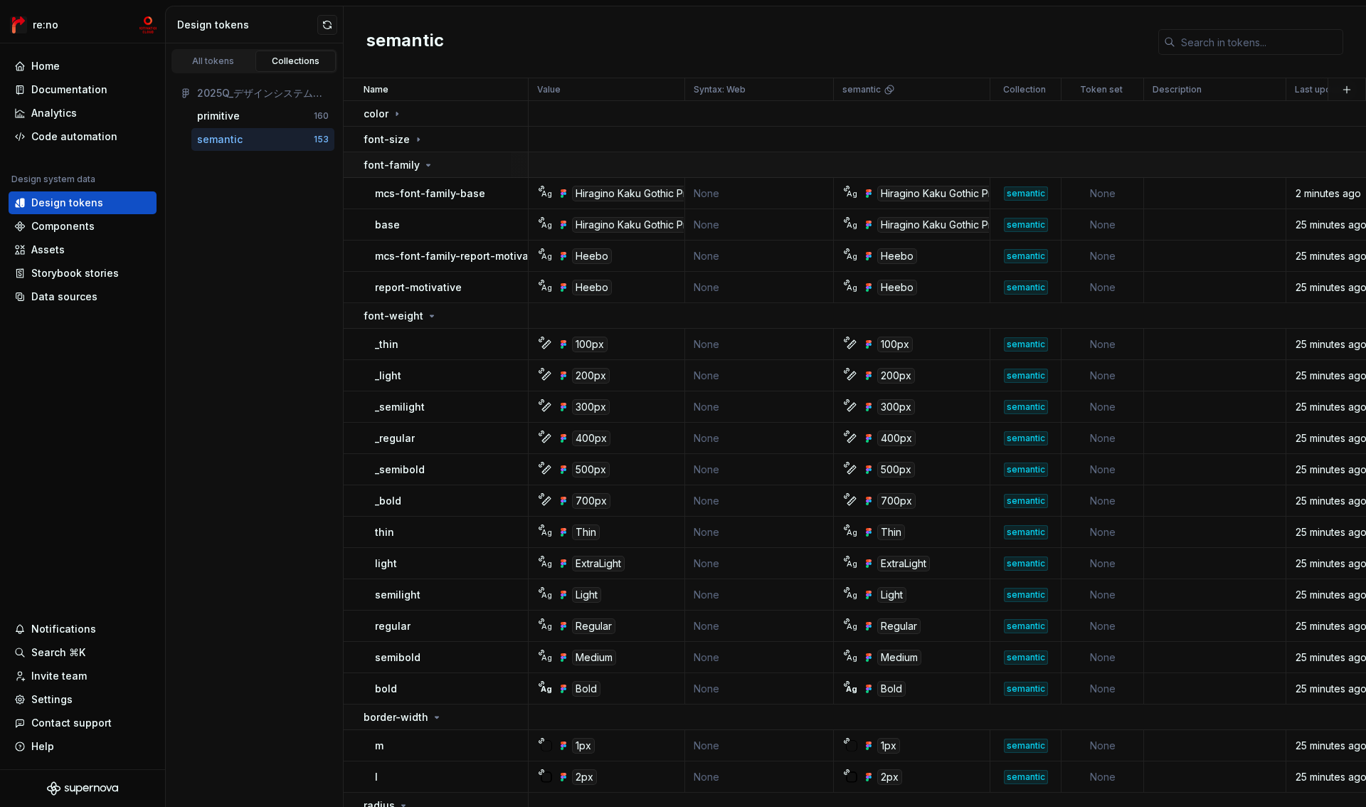
click at [372, 167] on p "font-family" at bounding box center [392, 165] width 56 height 14
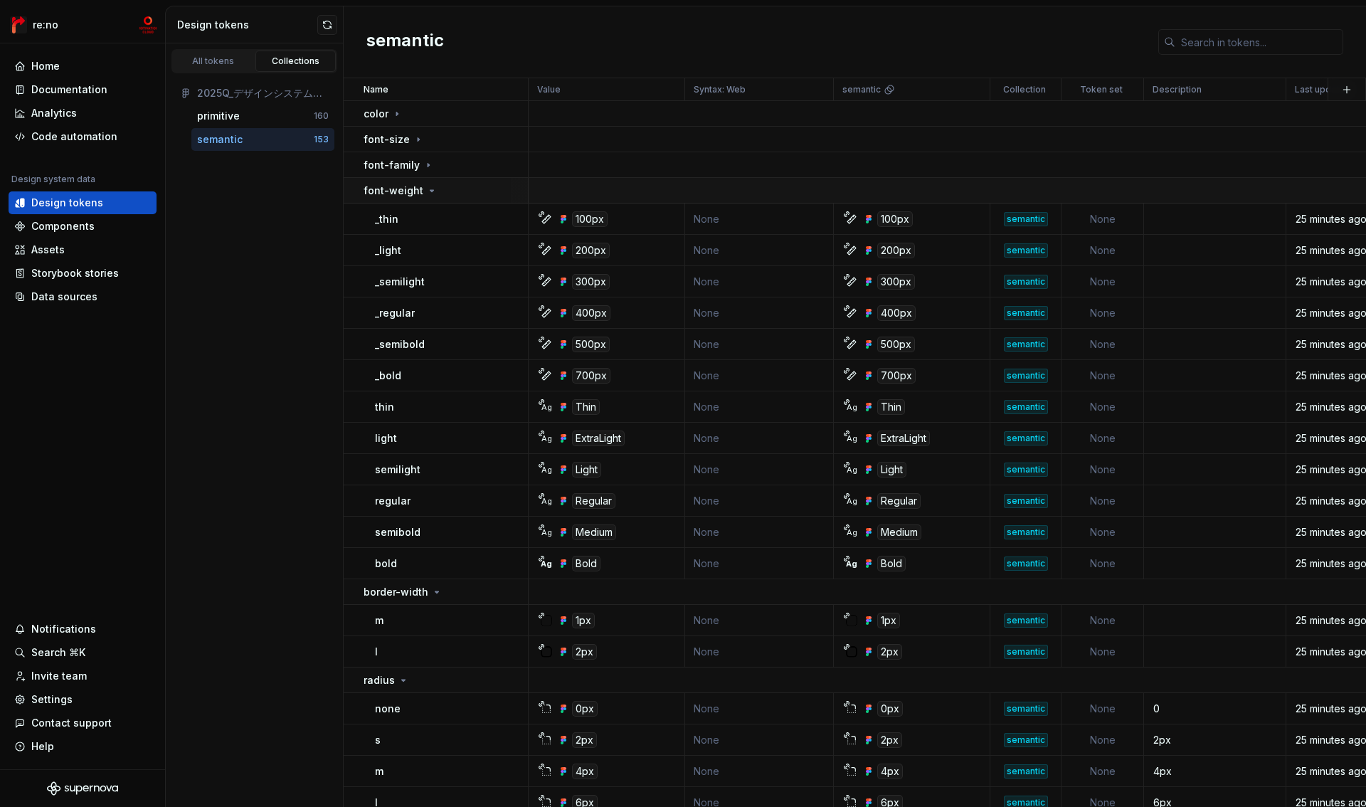
click at [373, 191] on p "font-weight" at bounding box center [394, 191] width 60 height 14
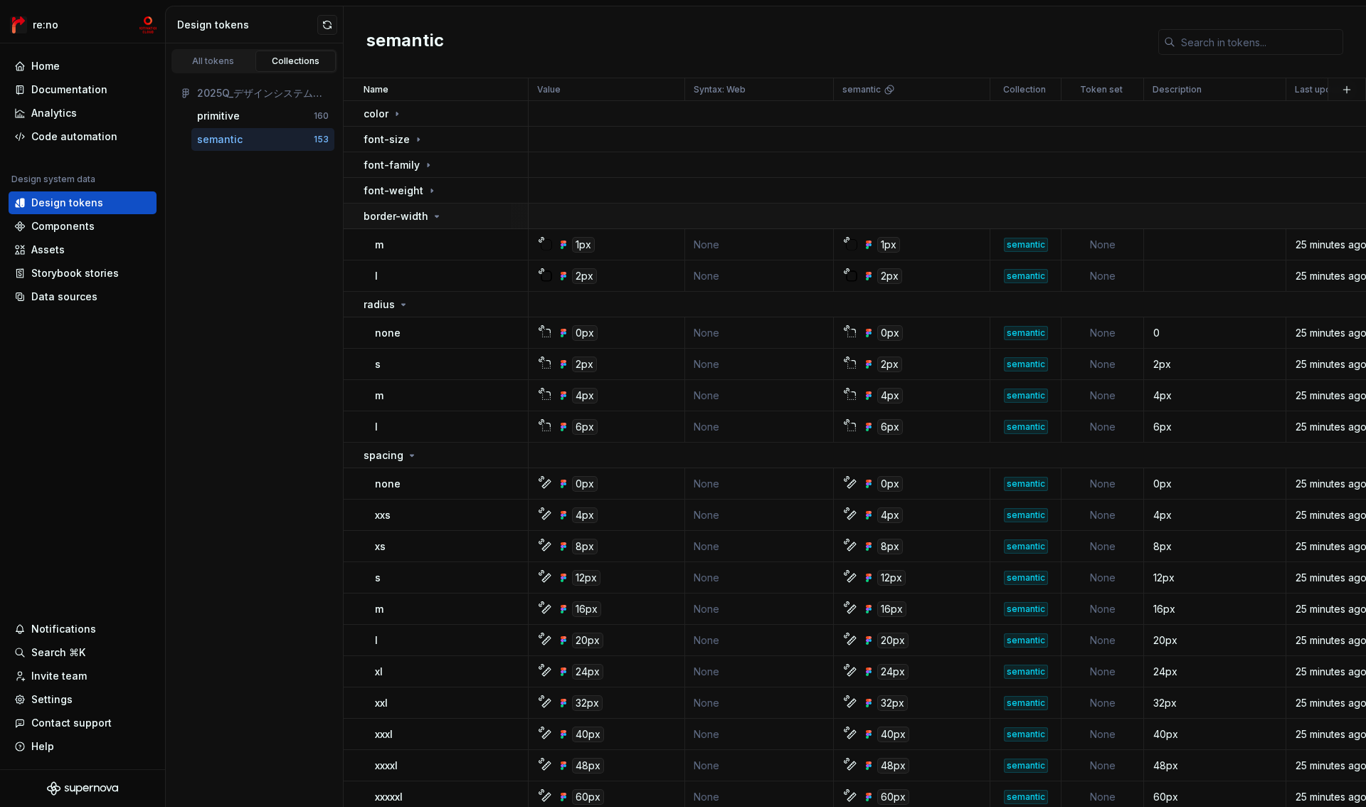
click at [373, 216] on p "border-width" at bounding box center [396, 216] width 65 height 14
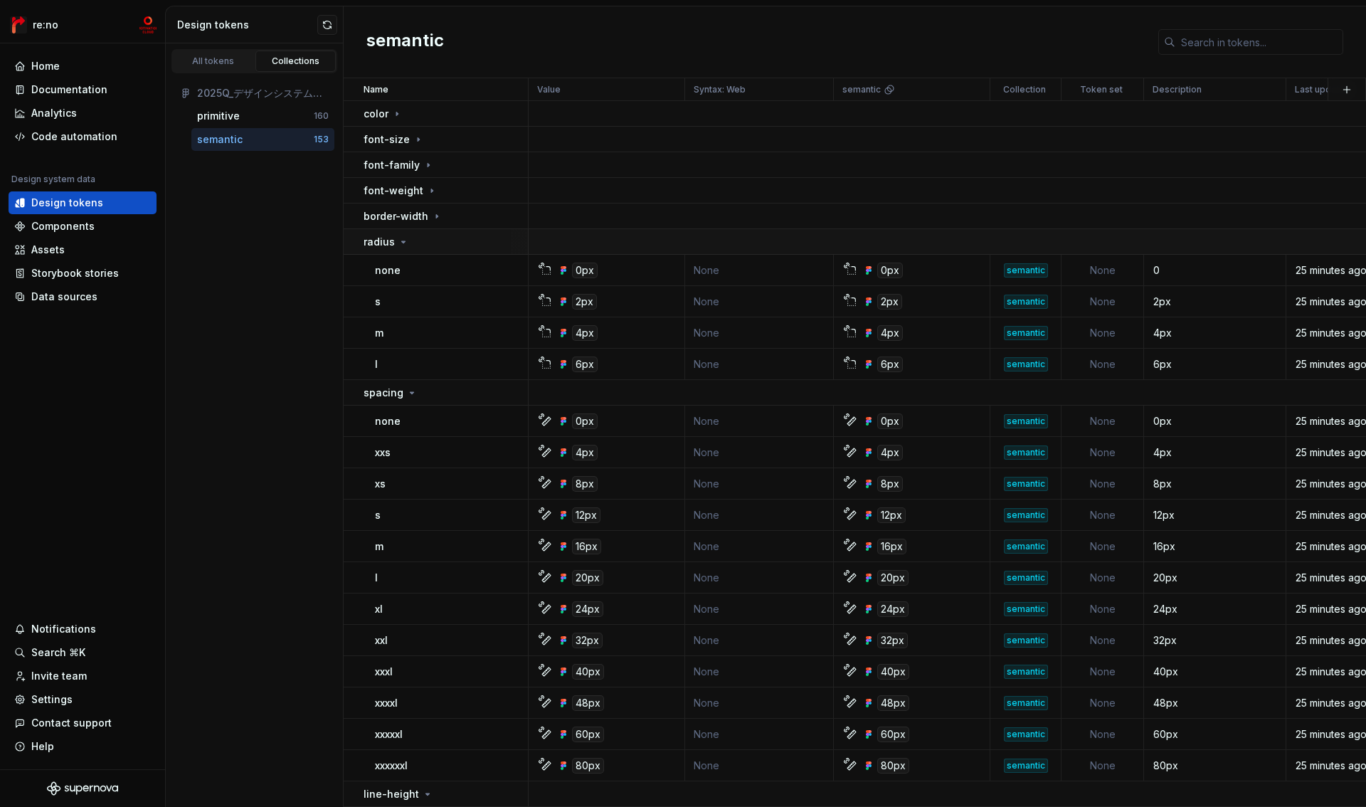
click at [375, 238] on p "radius" at bounding box center [379, 242] width 31 height 14
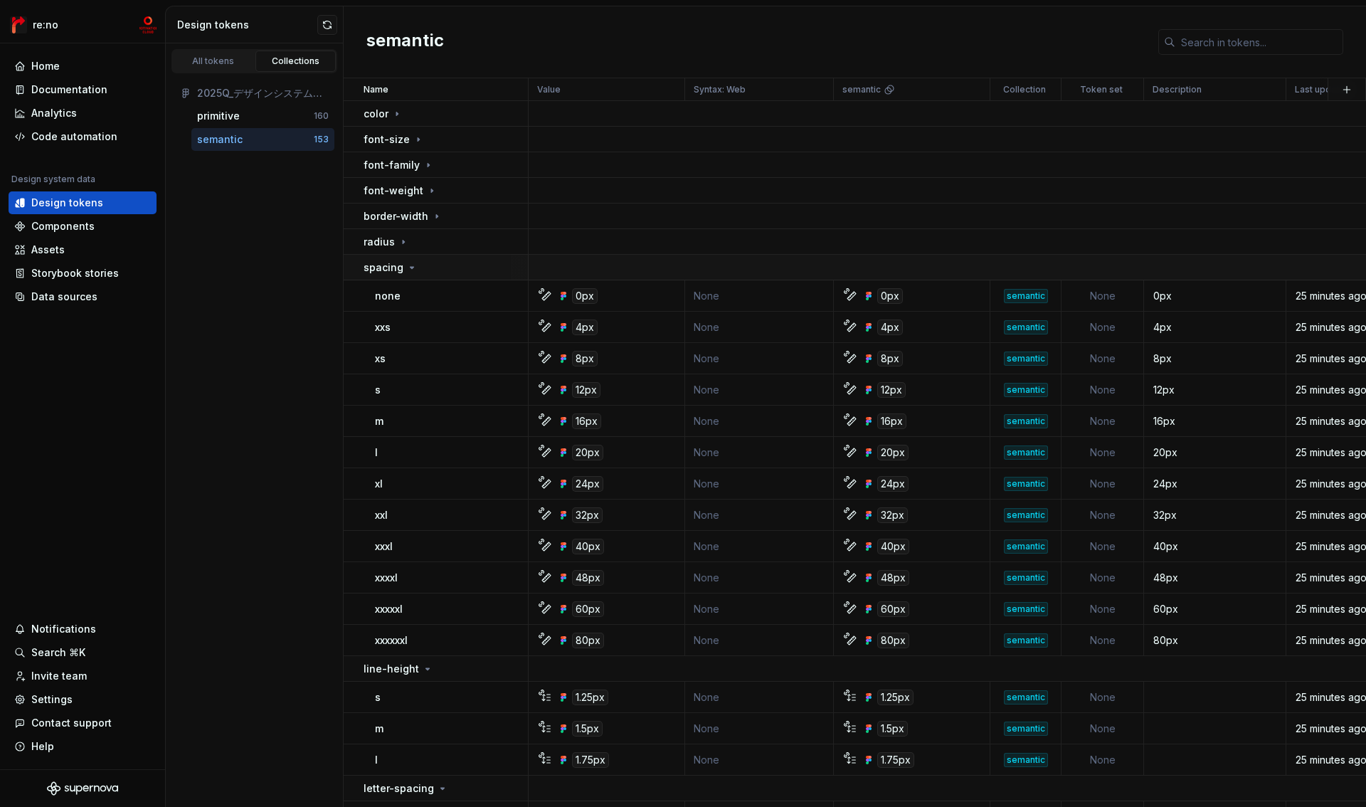
click at [375, 263] on p "spacing" at bounding box center [384, 267] width 40 height 14
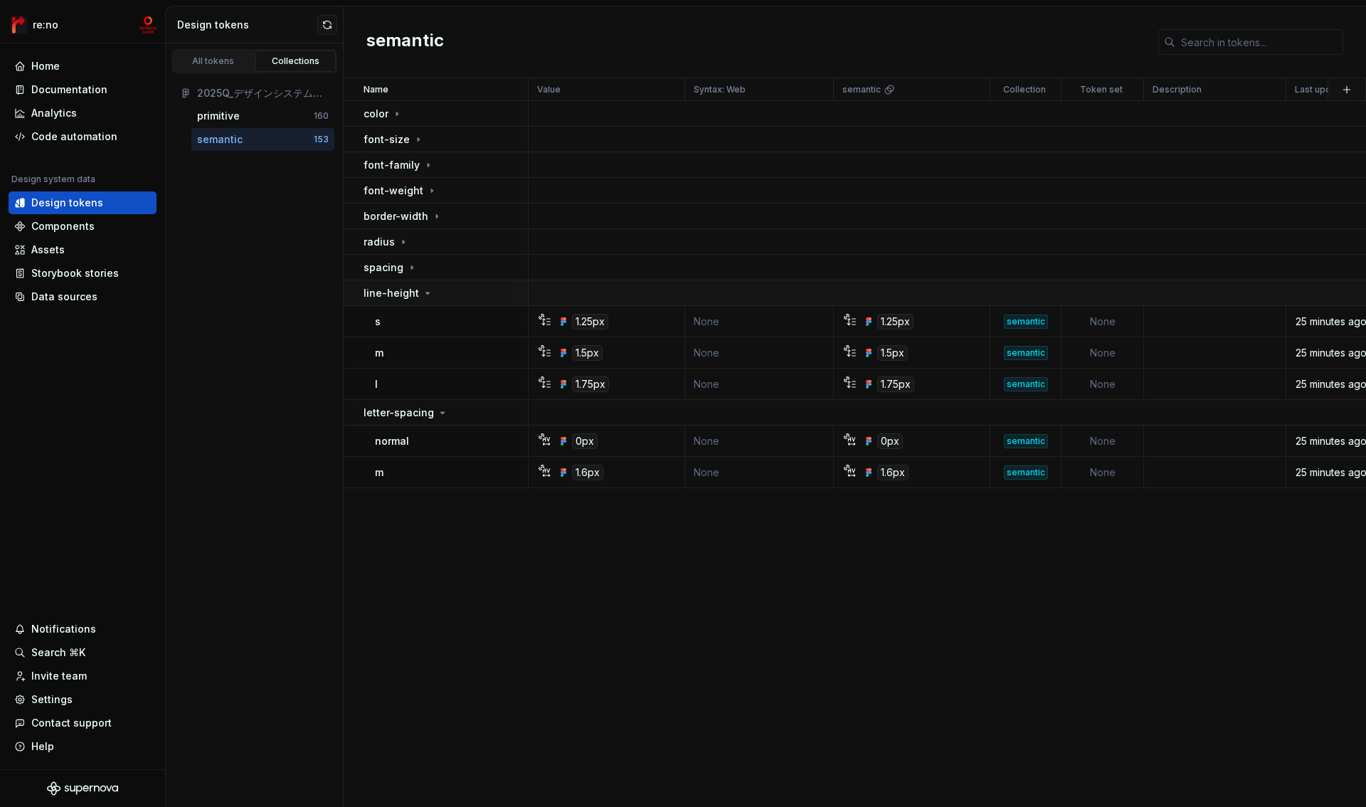
click at [375, 291] on p "line-height" at bounding box center [392, 293] width 56 height 14
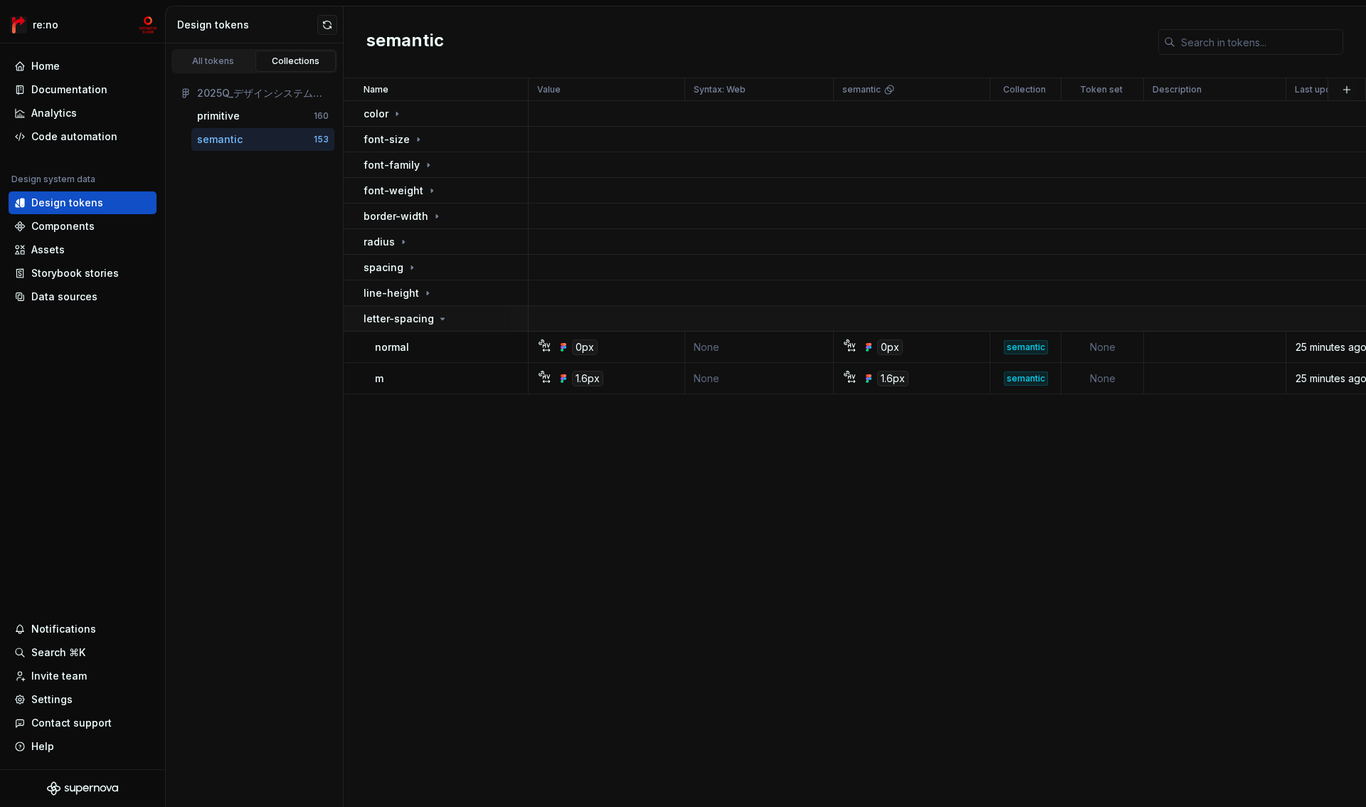
drag, startPoint x: 376, startPoint y: 315, endPoint x: 375, endPoint y: 307, distance: 8.0
click at [376, 315] on p "letter-spacing" at bounding box center [399, 319] width 70 height 14
click at [282, 117] on div "primitive" at bounding box center [255, 116] width 117 height 14
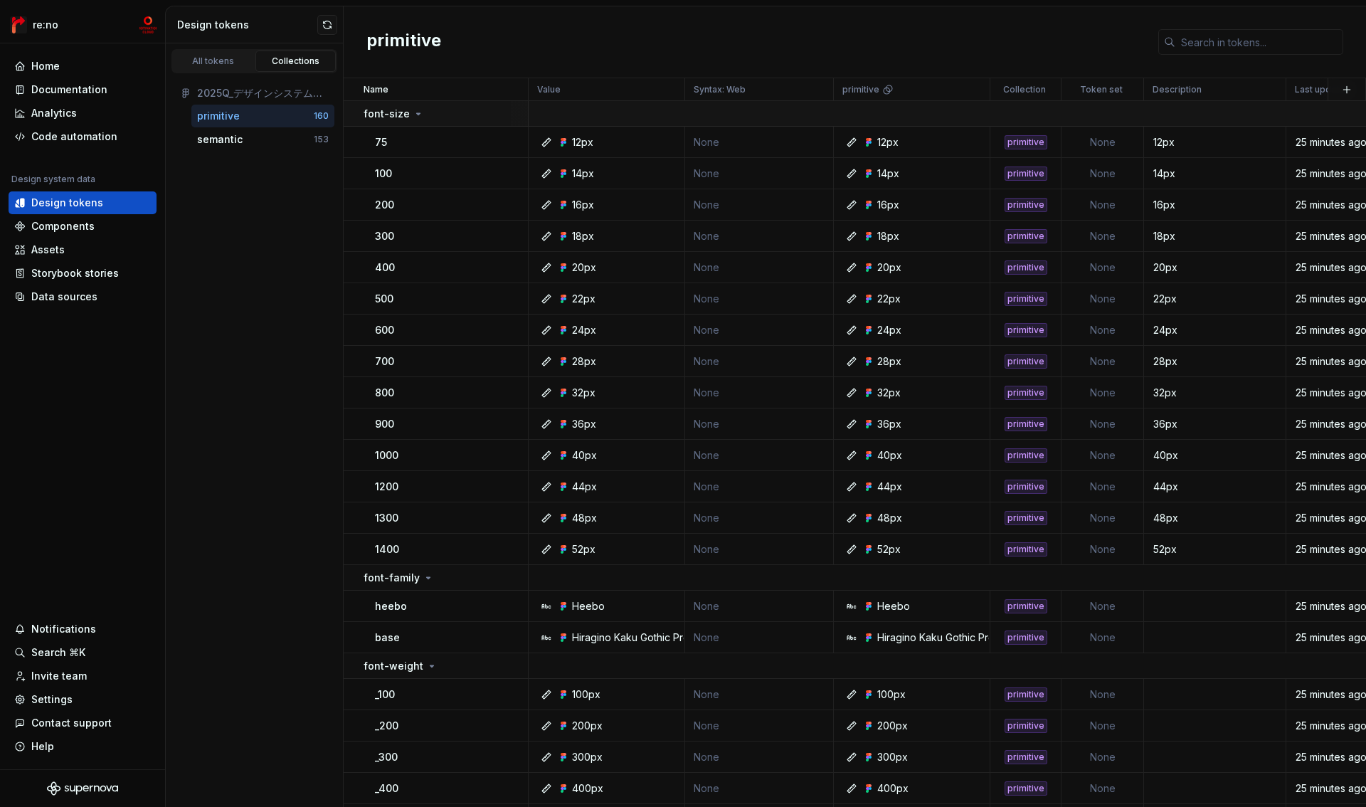
click at [391, 112] on p "font-size" at bounding box center [387, 114] width 46 height 14
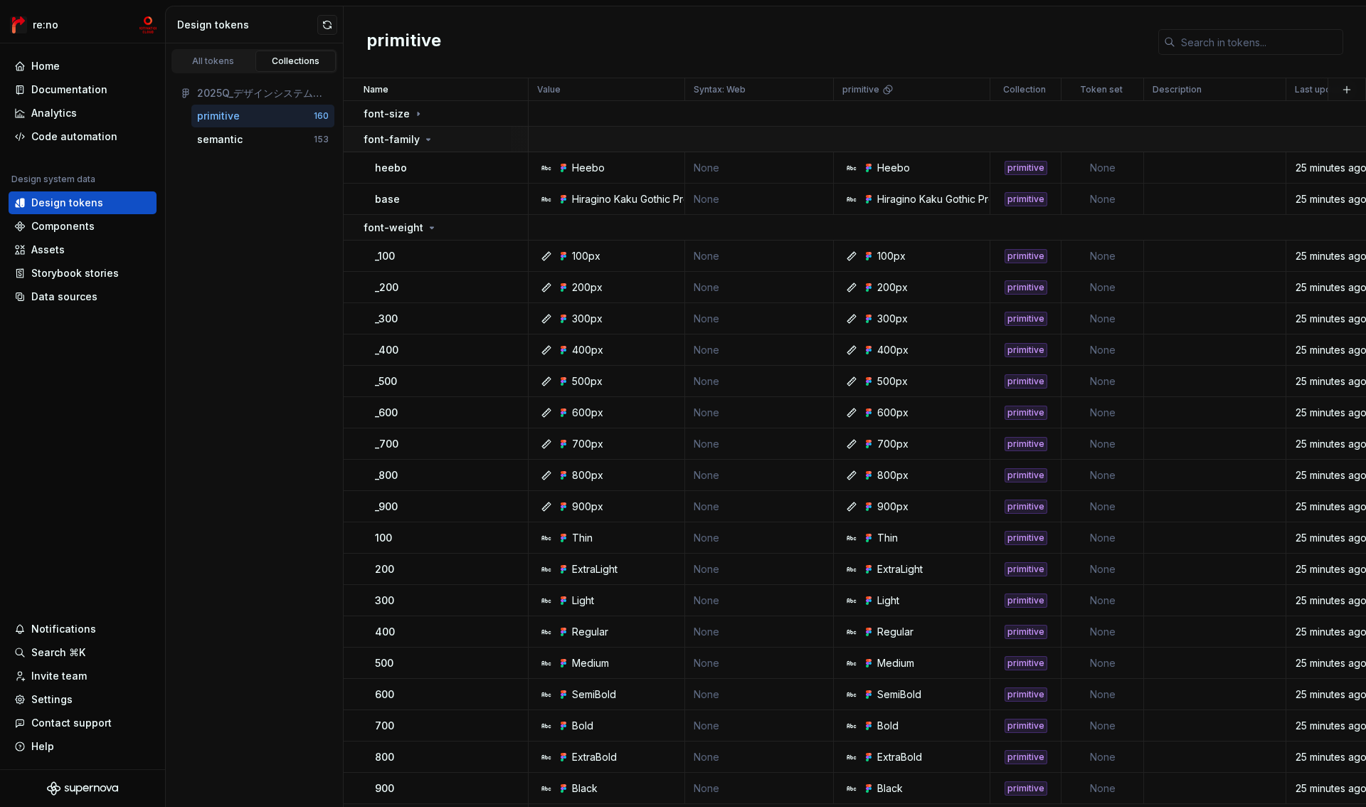
click at [387, 139] on p "font-family" at bounding box center [392, 139] width 56 height 14
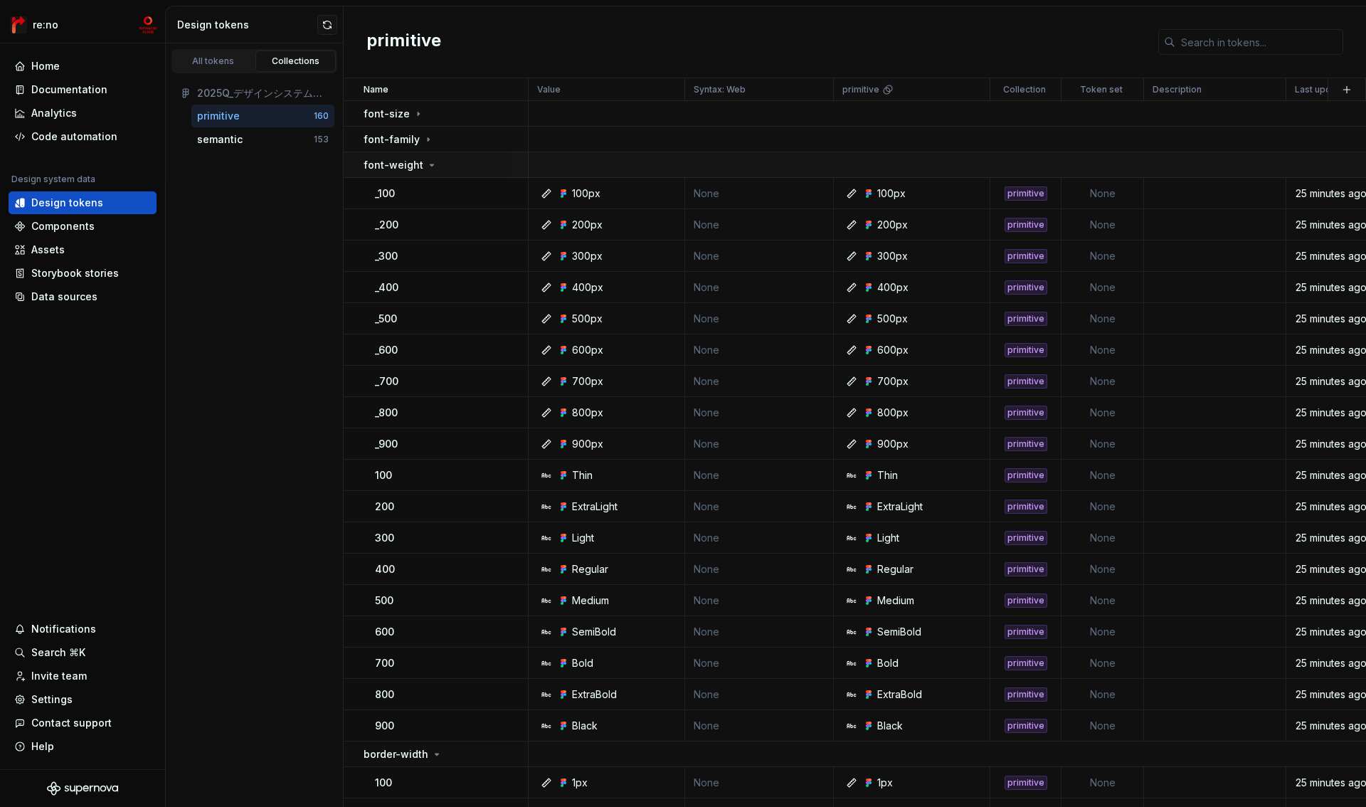
click at [387, 164] on p "font-weight" at bounding box center [394, 165] width 60 height 14
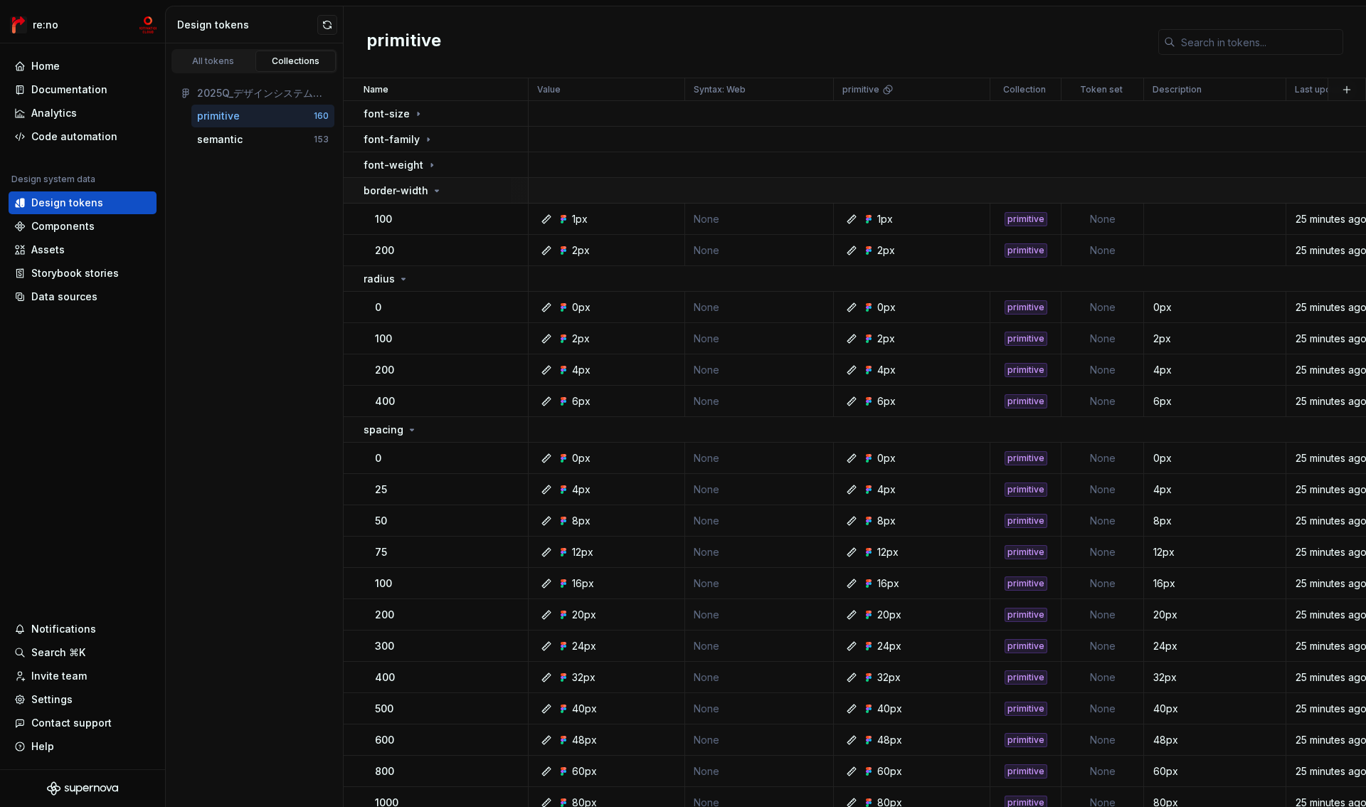
click at [387, 194] on p "border-width" at bounding box center [396, 191] width 65 height 14
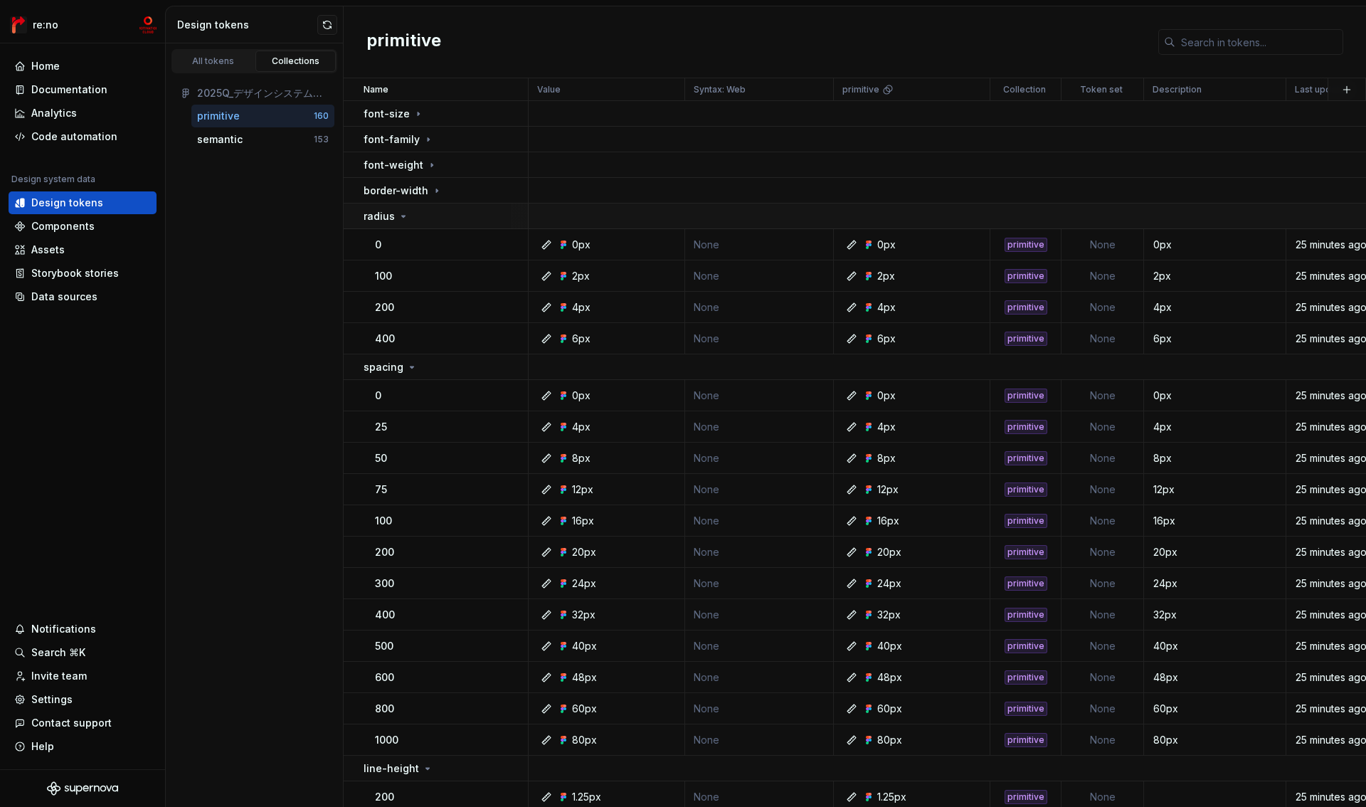
click at [387, 215] on p "radius" at bounding box center [379, 216] width 31 height 14
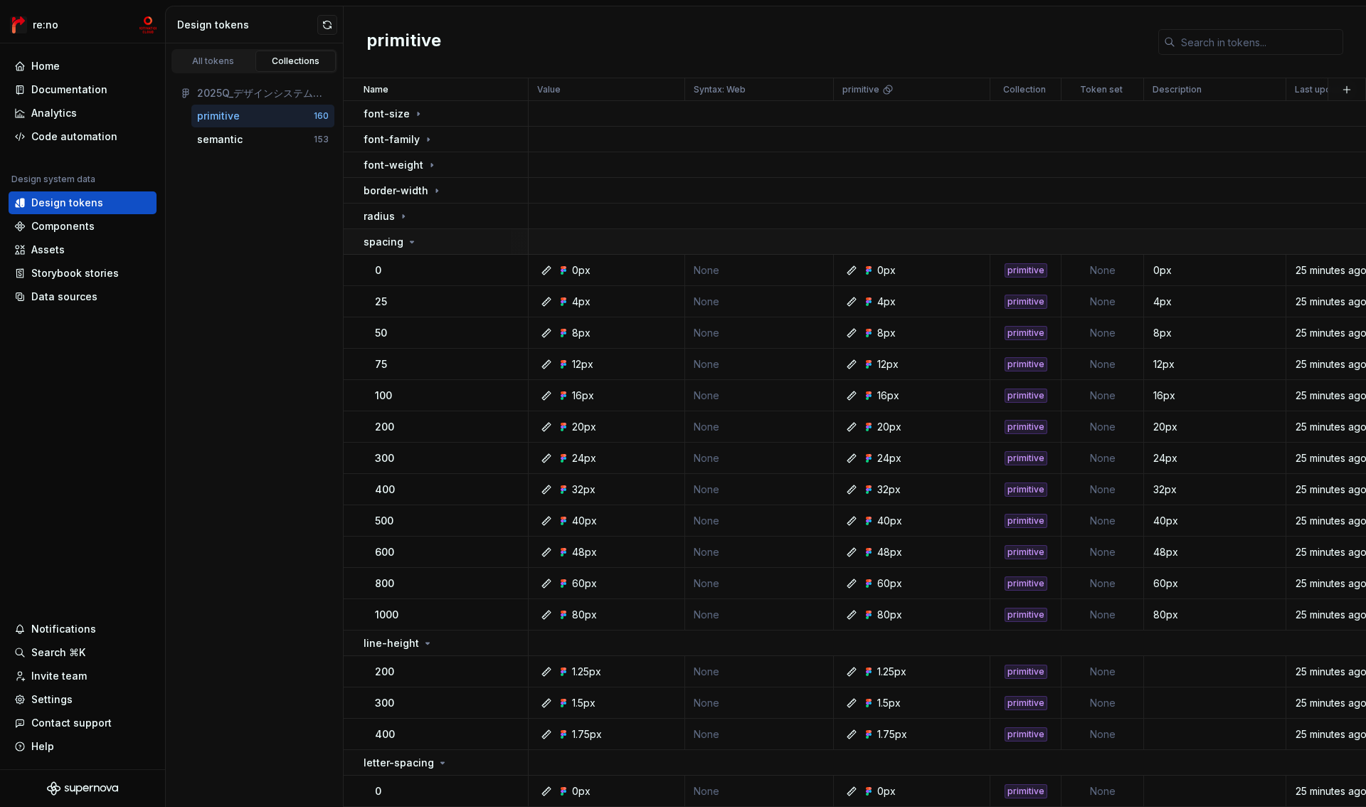
click at [387, 251] on td "spacing" at bounding box center [436, 242] width 185 height 26
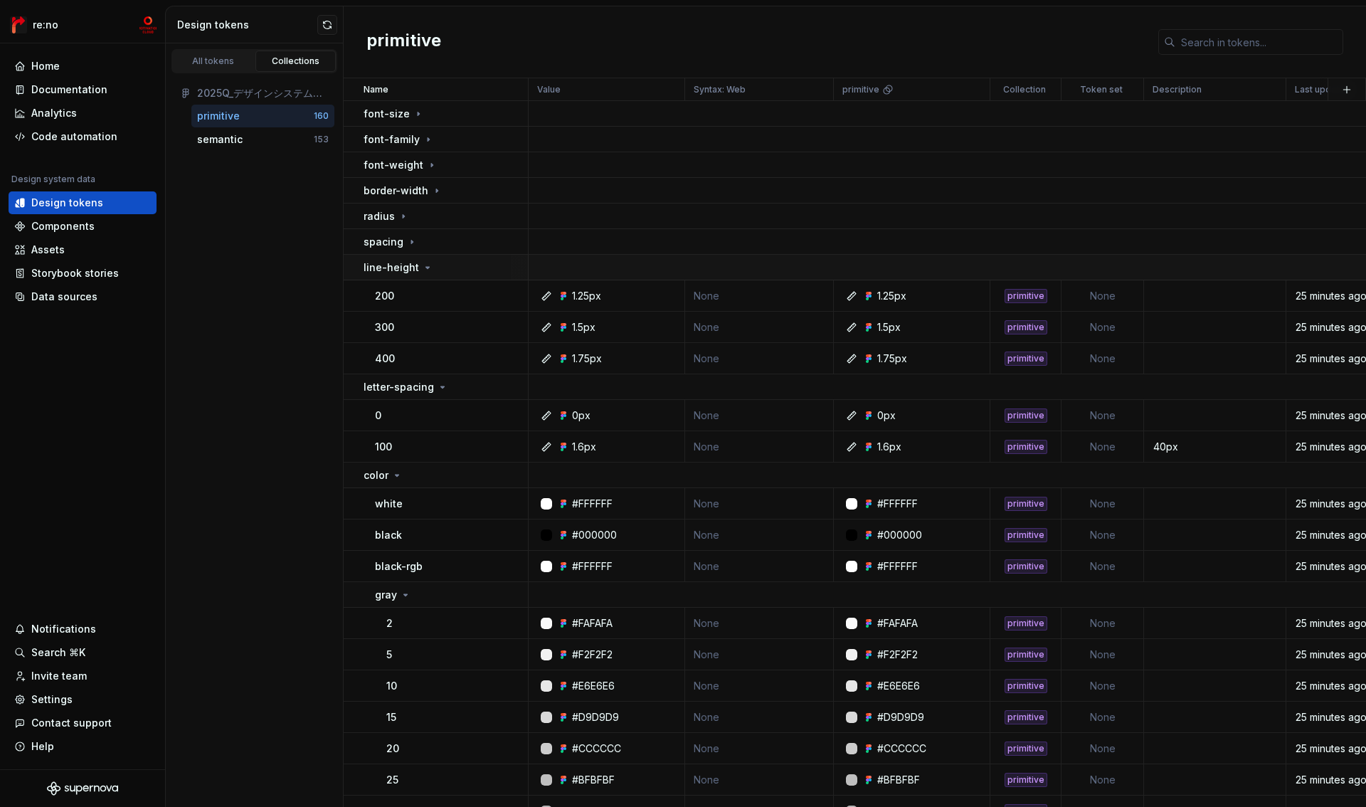
click at [386, 271] on p "line-height" at bounding box center [392, 267] width 56 height 14
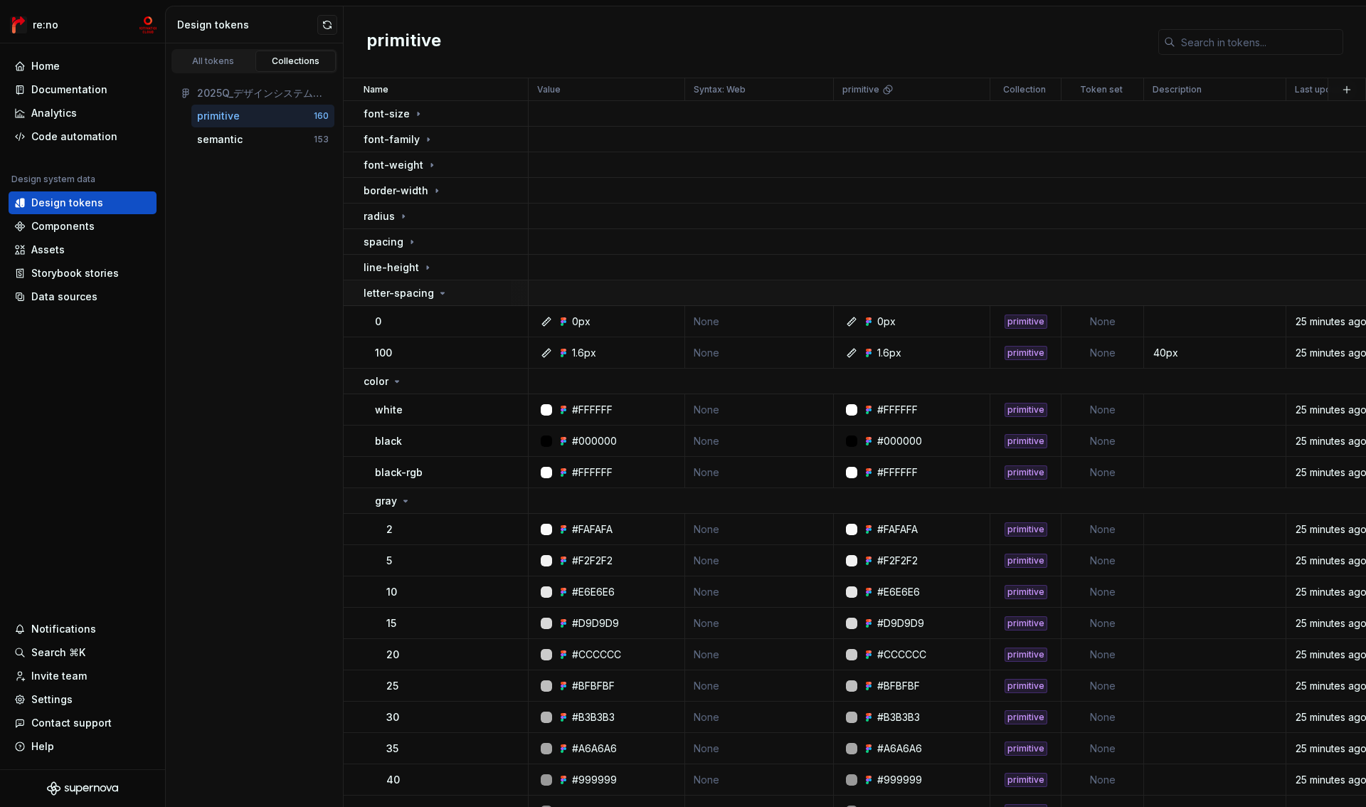
click at [388, 286] on p "letter-spacing" at bounding box center [399, 293] width 70 height 14
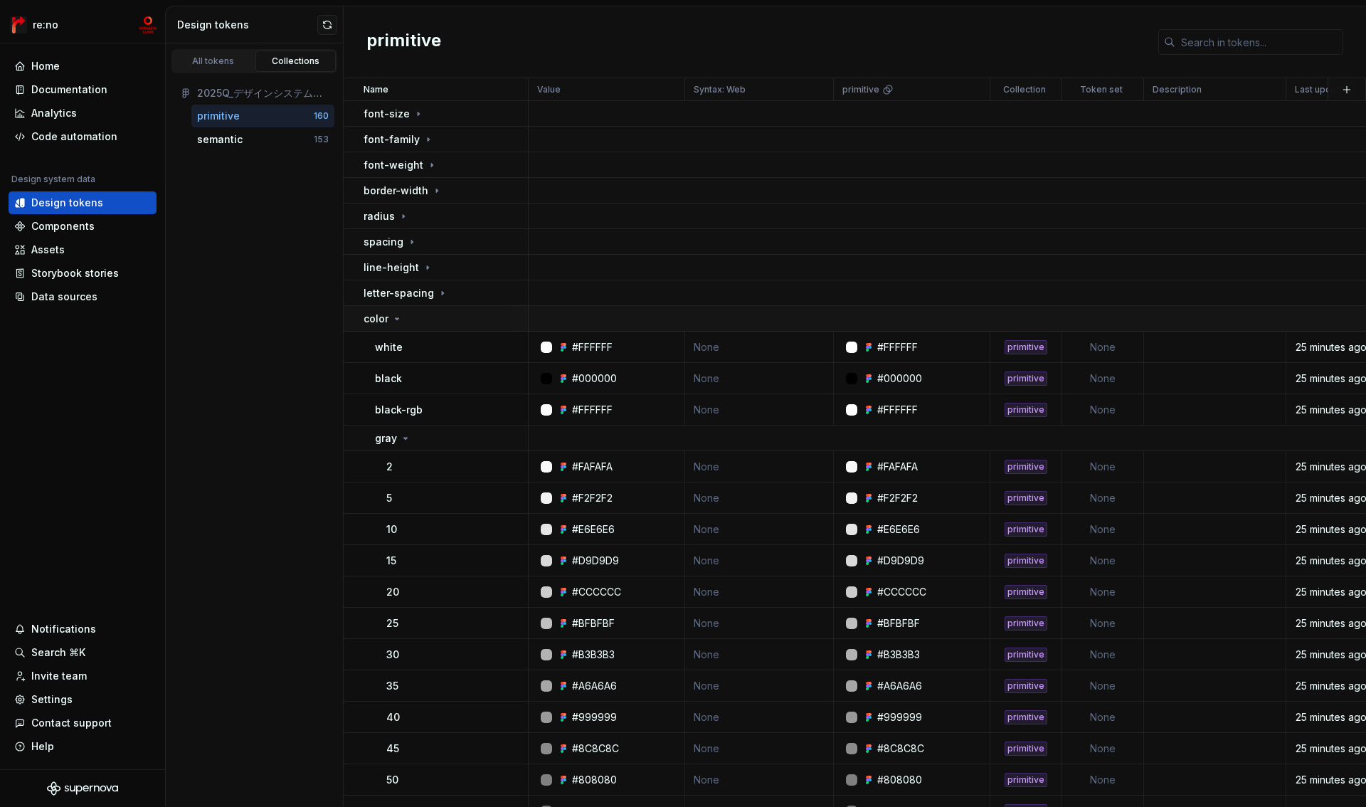
click at [387, 312] on p "color" at bounding box center [376, 319] width 25 height 14
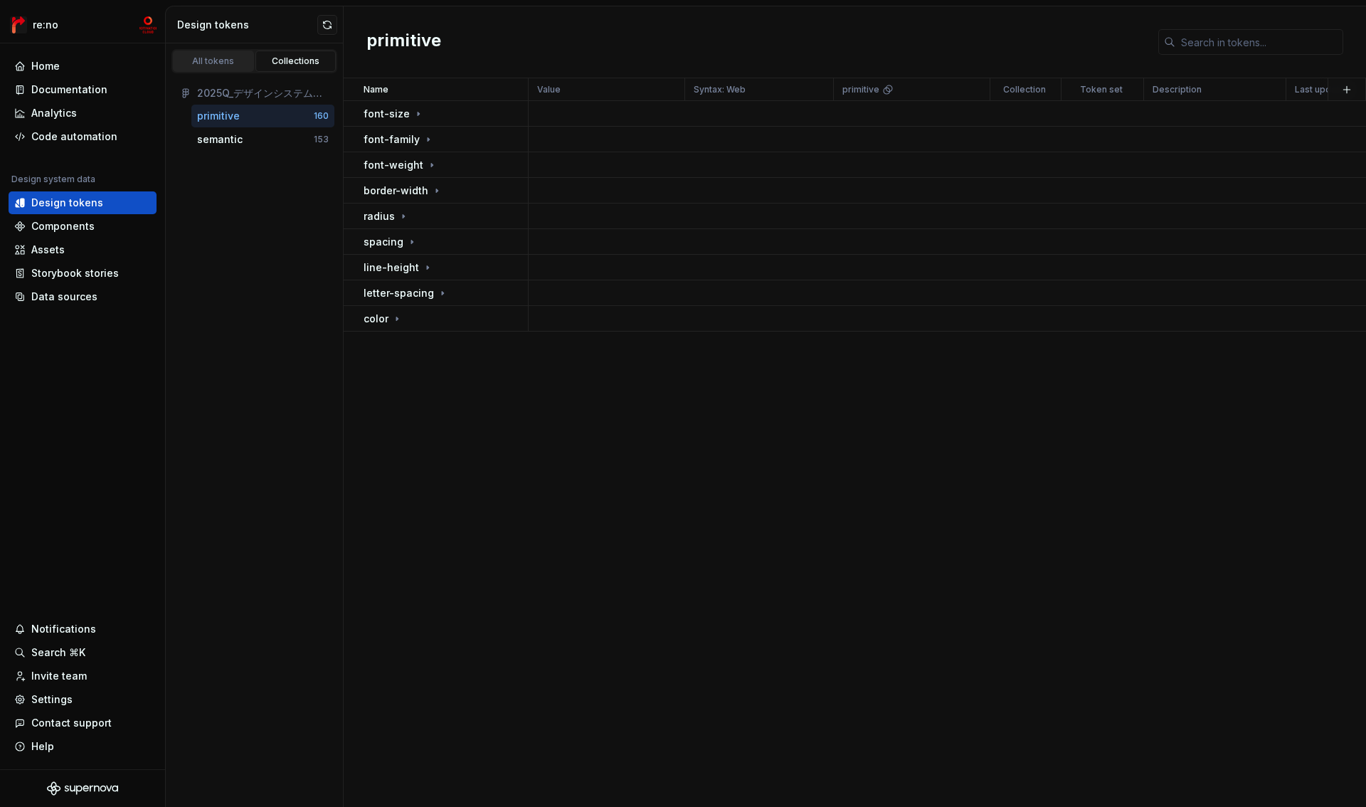
click at [232, 56] on div "All tokens" at bounding box center [213, 61] width 71 height 11
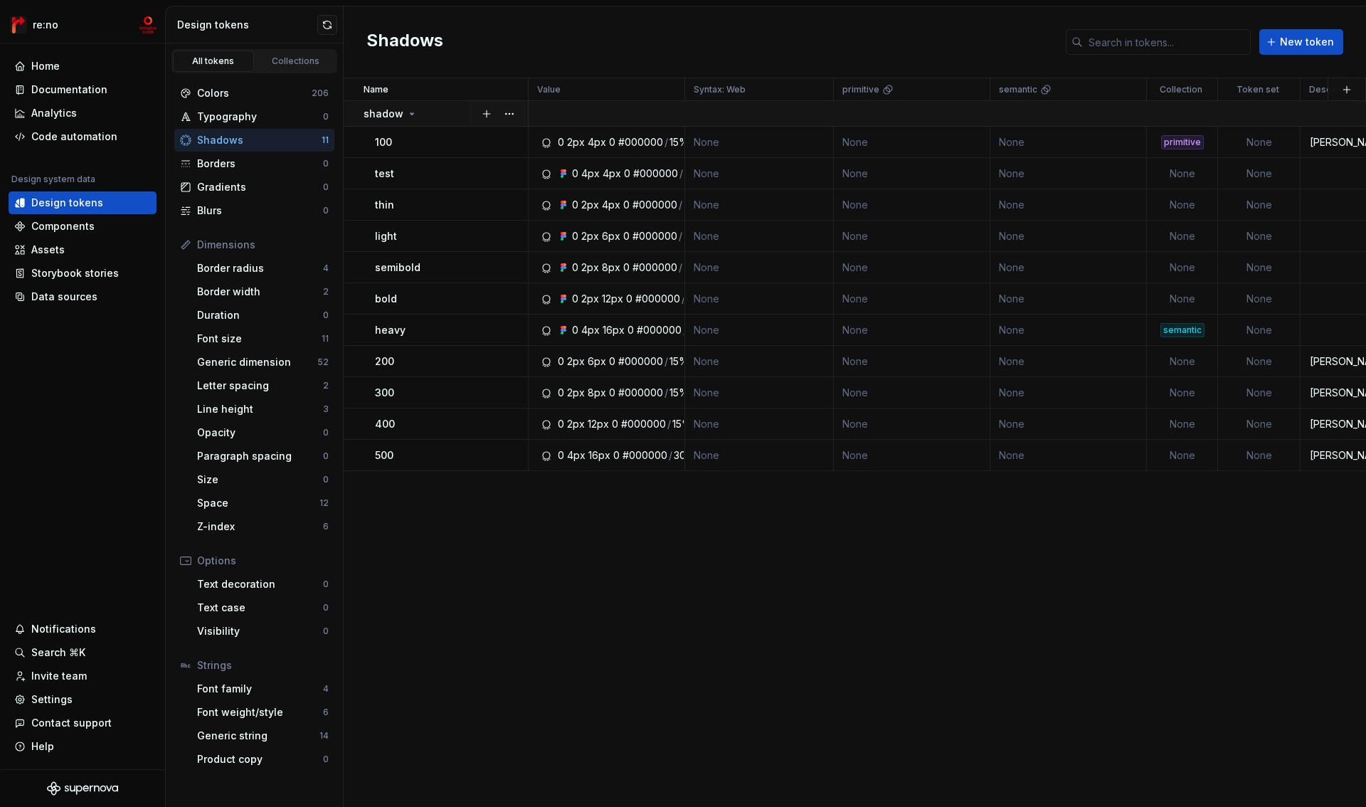
click at [414, 114] on icon at bounding box center [411, 113] width 11 height 11
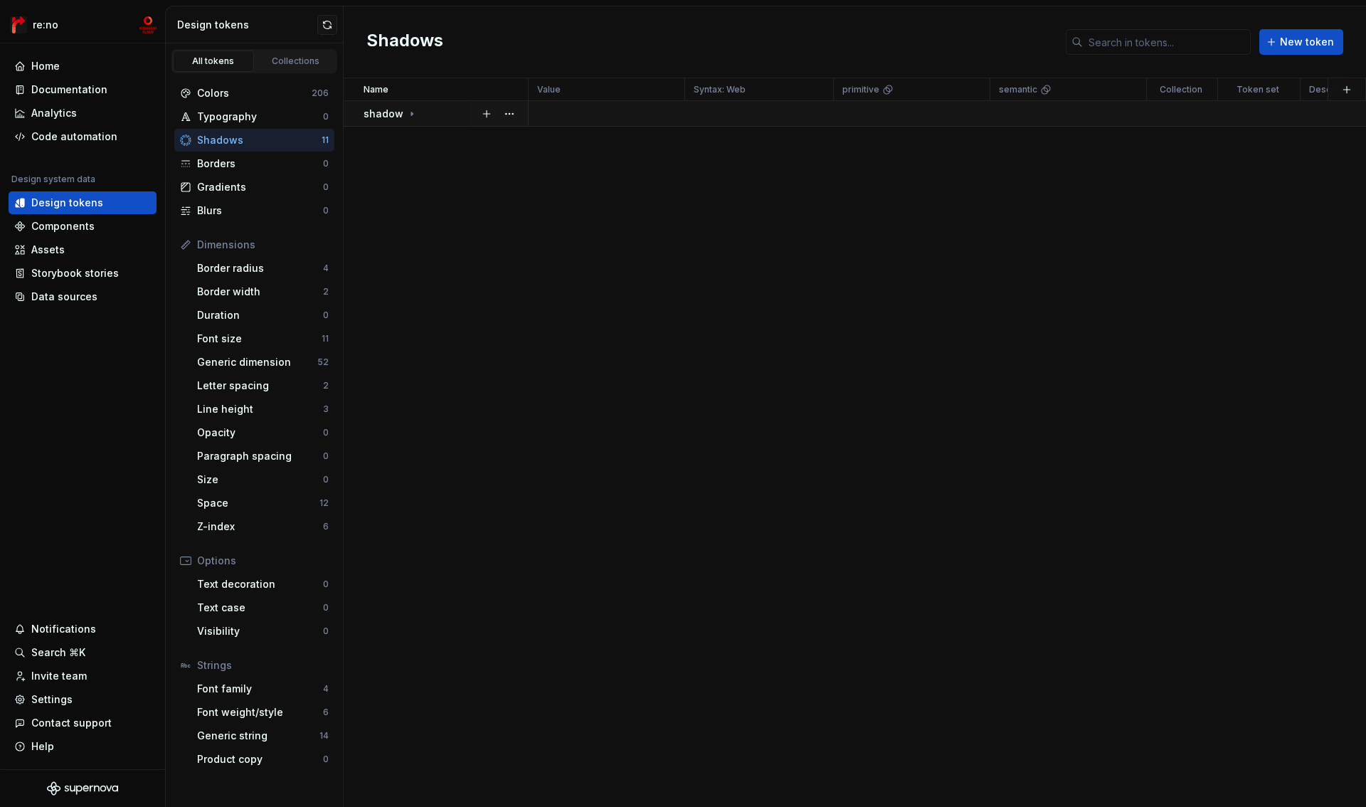
drag, startPoint x: 411, startPoint y: 114, endPoint x: 460, endPoint y: 108, distance: 49.4
click at [412, 114] on icon at bounding box center [411, 113] width 11 height 11
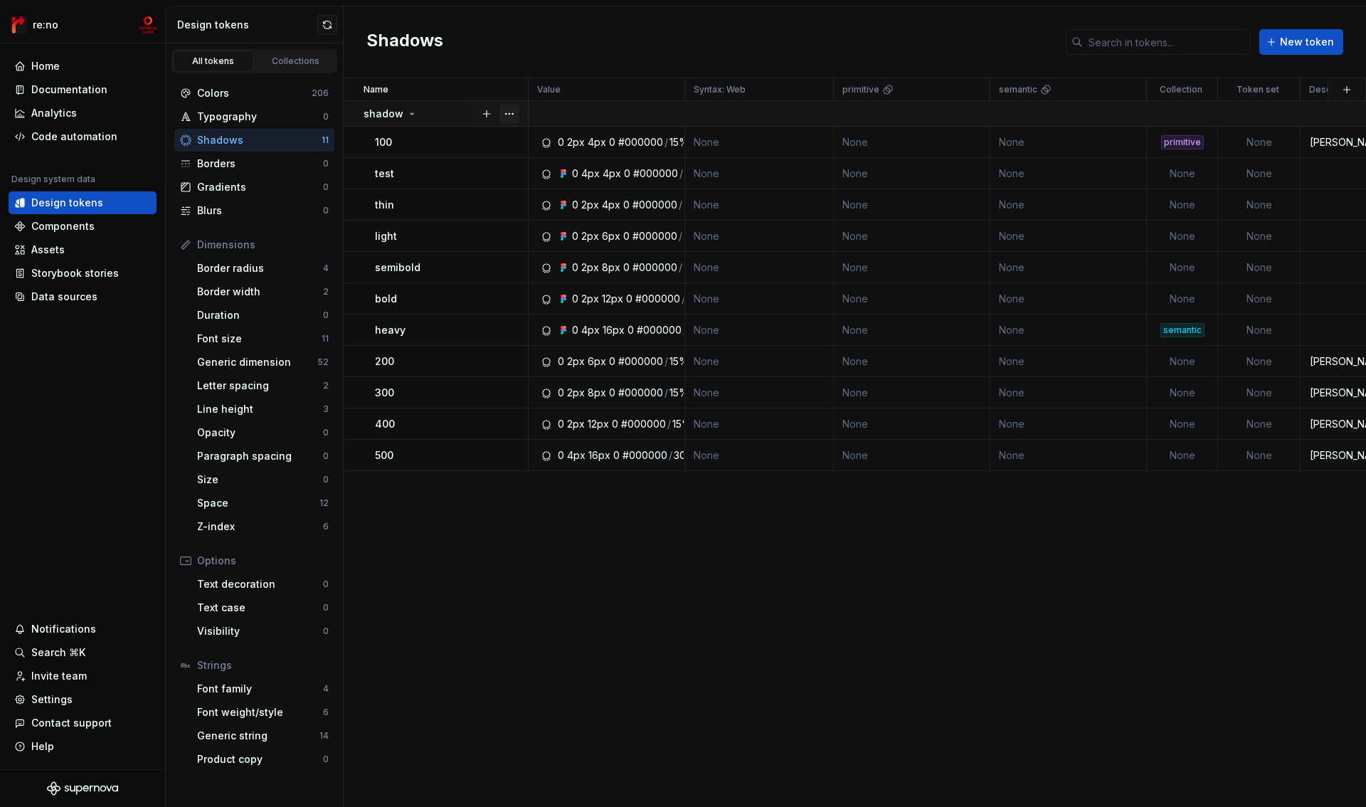
click at [507, 112] on button "button" at bounding box center [510, 114] width 20 height 20
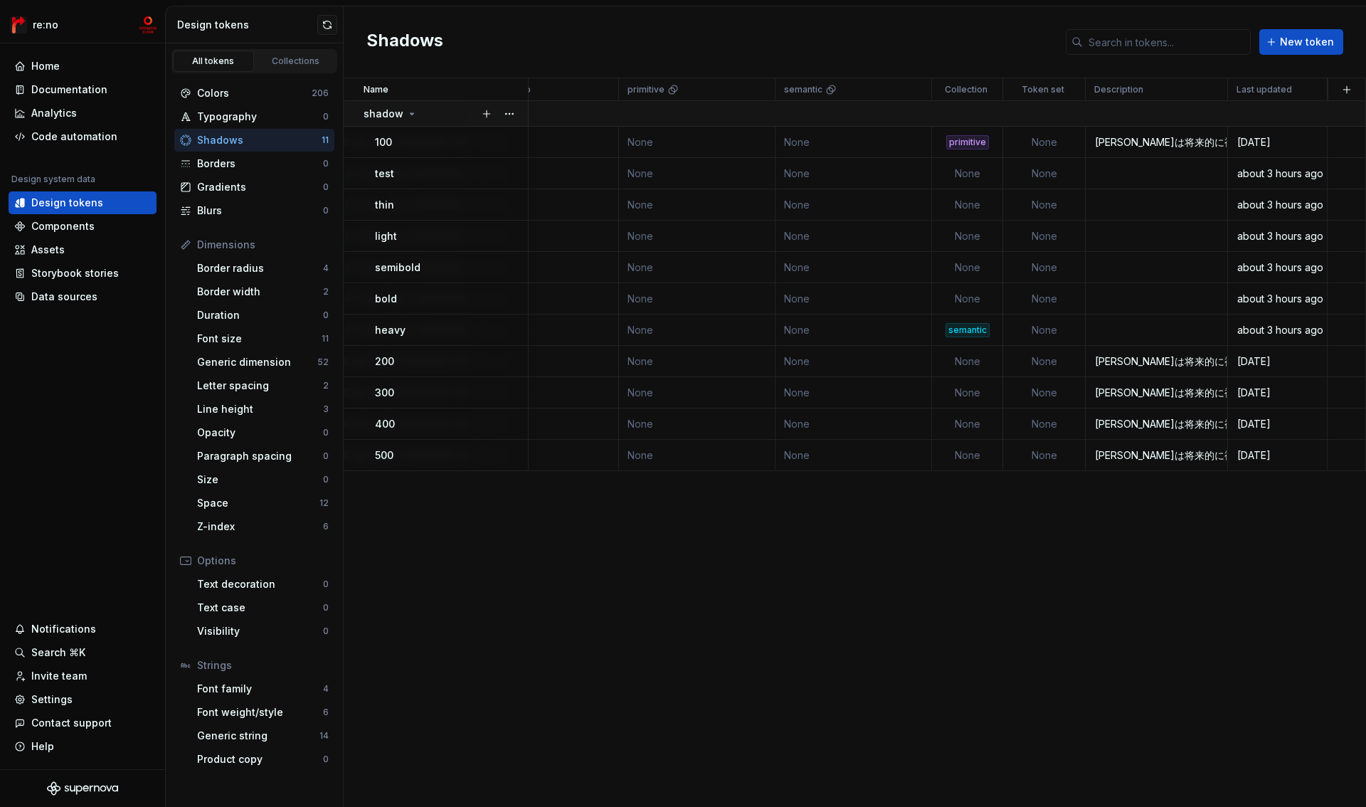
scroll to position [0, 214]
click at [986, 88] on html "re:no Home Documentation Analytics Code automation Design system data Design to…" at bounding box center [683, 403] width 1366 height 807
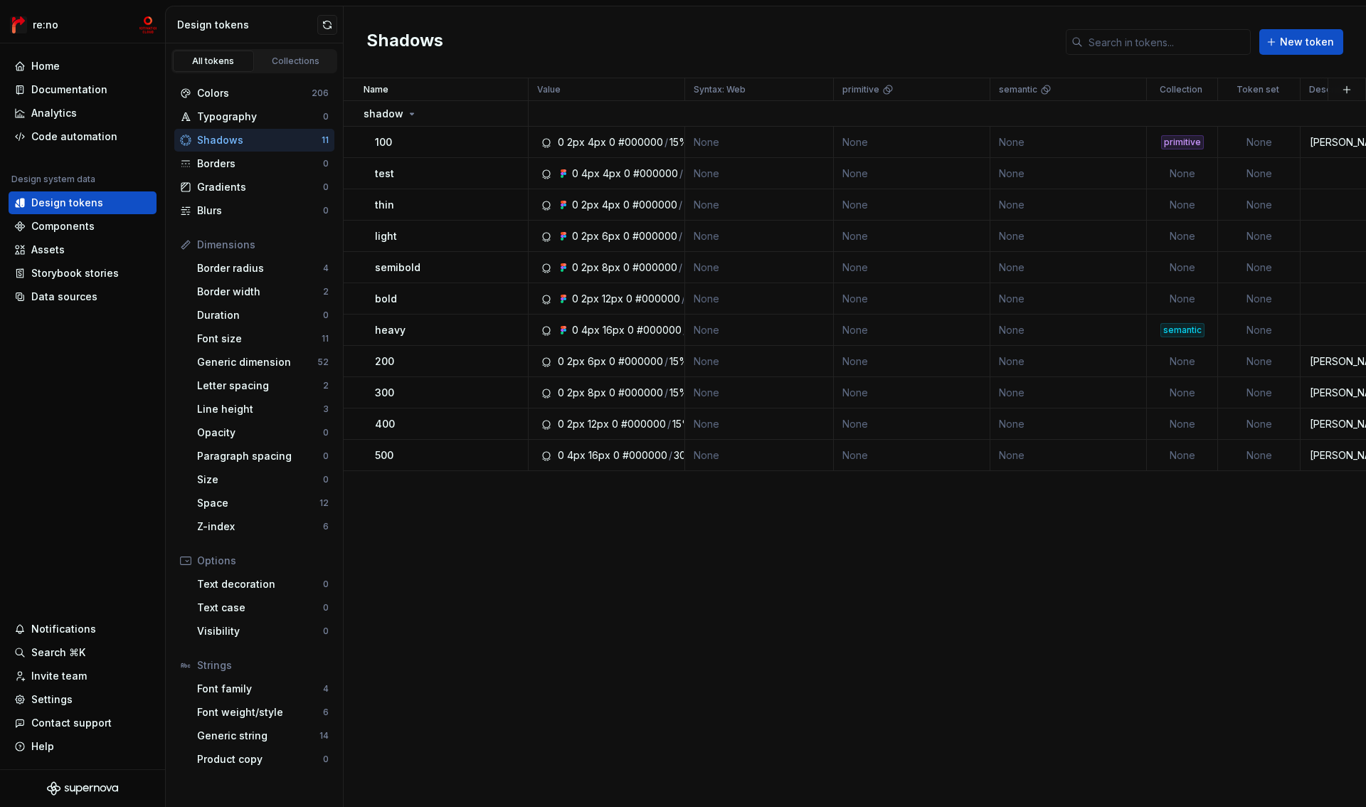
click at [502, 24] on div "Shadows New token" at bounding box center [855, 42] width 1023 height 72
click at [327, 25] on button "button" at bounding box center [327, 25] width 20 height 20
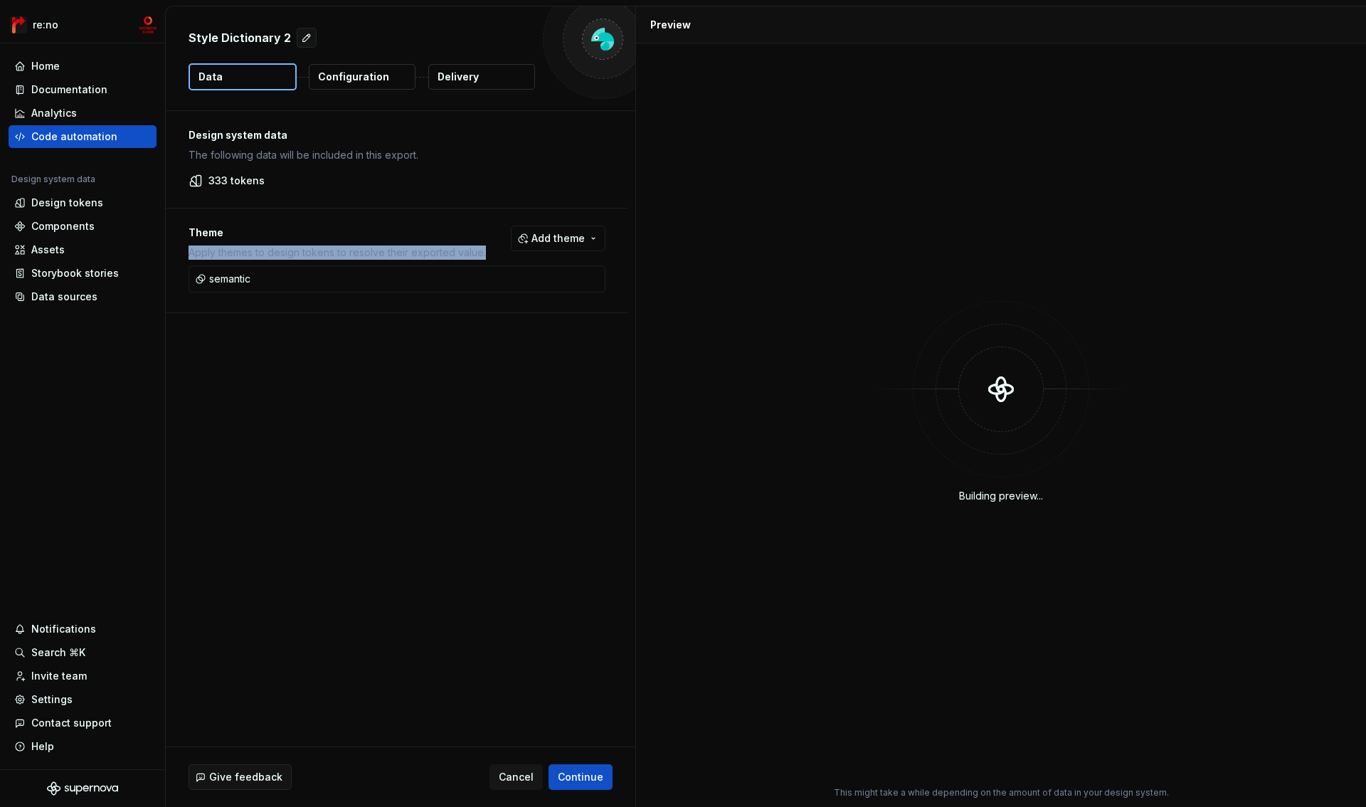
drag, startPoint x: 186, startPoint y: 253, endPoint x: 485, endPoint y: 246, distance: 299.0
click at [485, 246] on div "Theme Apply themes to design tokens to resolve their exported value. Add theme …" at bounding box center [397, 261] width 463 height 104
click at [485, 246] on div "Theme Apply themes to design tokens to resolve their exported value. Add theme" at bounding box center [397, 243] width 417 height 34
click at [557, 231] on button "Add theme" at bounding box center [558, 239] width 95 height 26
click at [557, 231] on html "re:no Home Documentation Analytics Code automation Design system data Design to…" at bounding box center [683, 403] width 1366 height 807
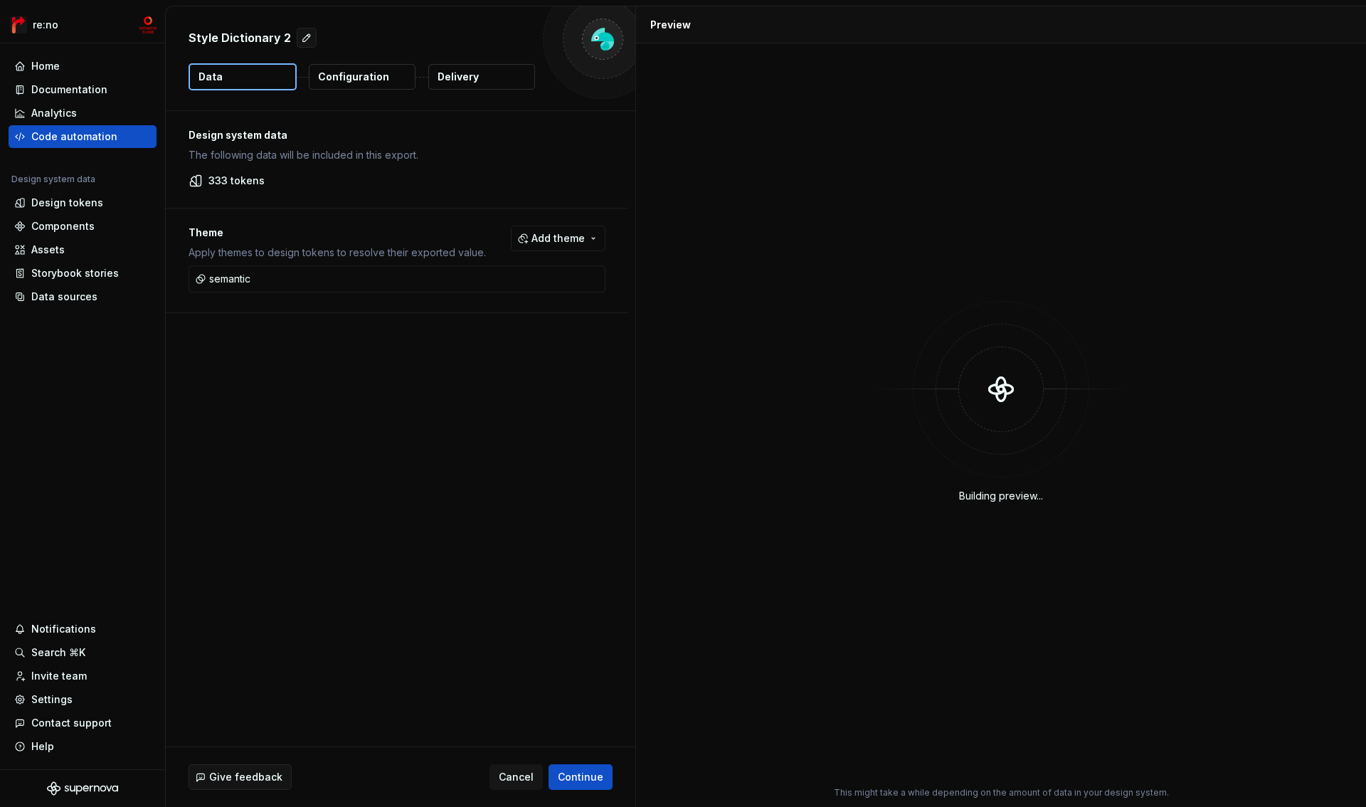
click at [219, 183] on p "333 tokens" at bounding box center [237, 181] width 56 height 14
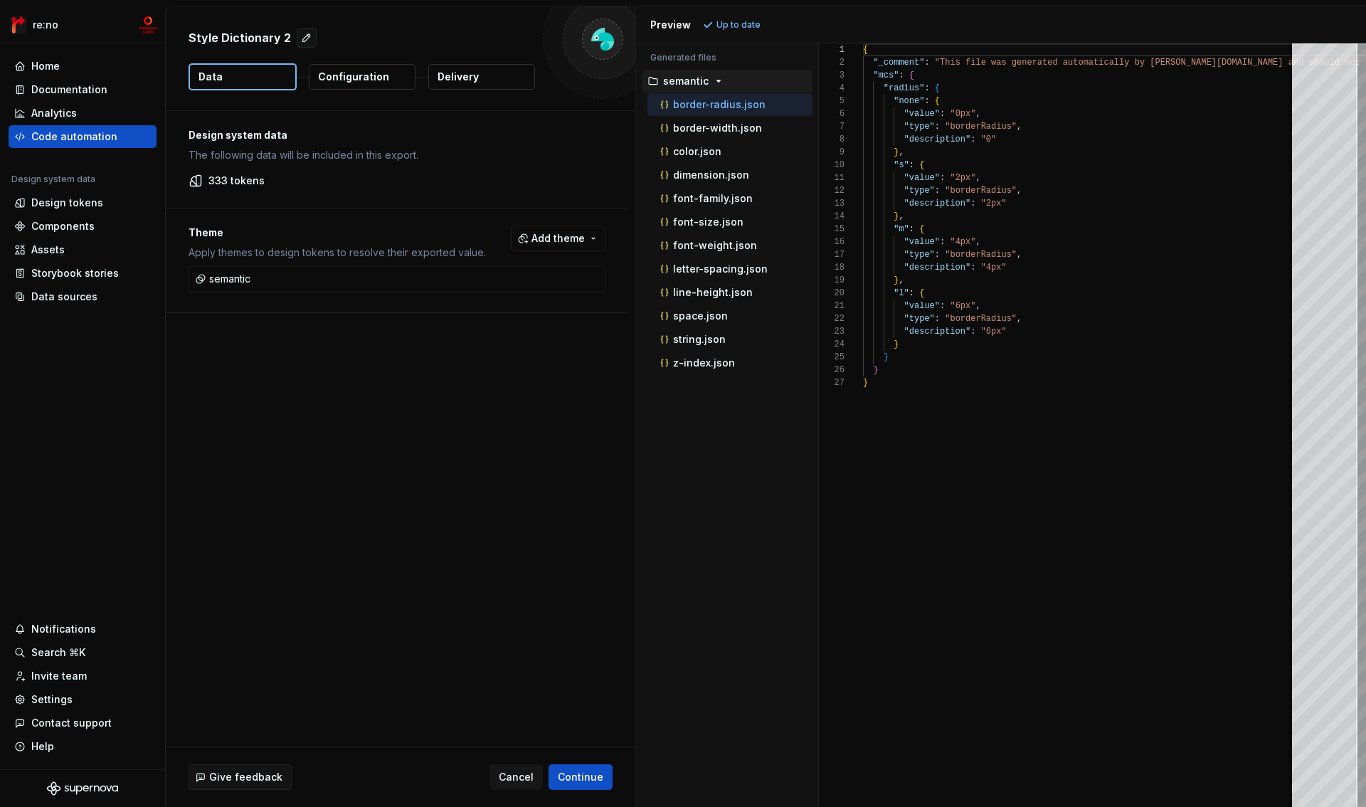
click at [223, 181] on p "333 tokens" at bounding box center [237, 181] width 56 height 14
click at [228, 145] on div "Design system data The following data will be included in this export." at bounding box center [397, 145] width 417 height 34
click at [229, 136] on p "Design system data" at bounding box center [397, 135] width 417 height 14
drag, startPoint x: 260, startPoint y: 144, endPoint x: 190, endPoint y: 149, distance: 70.6
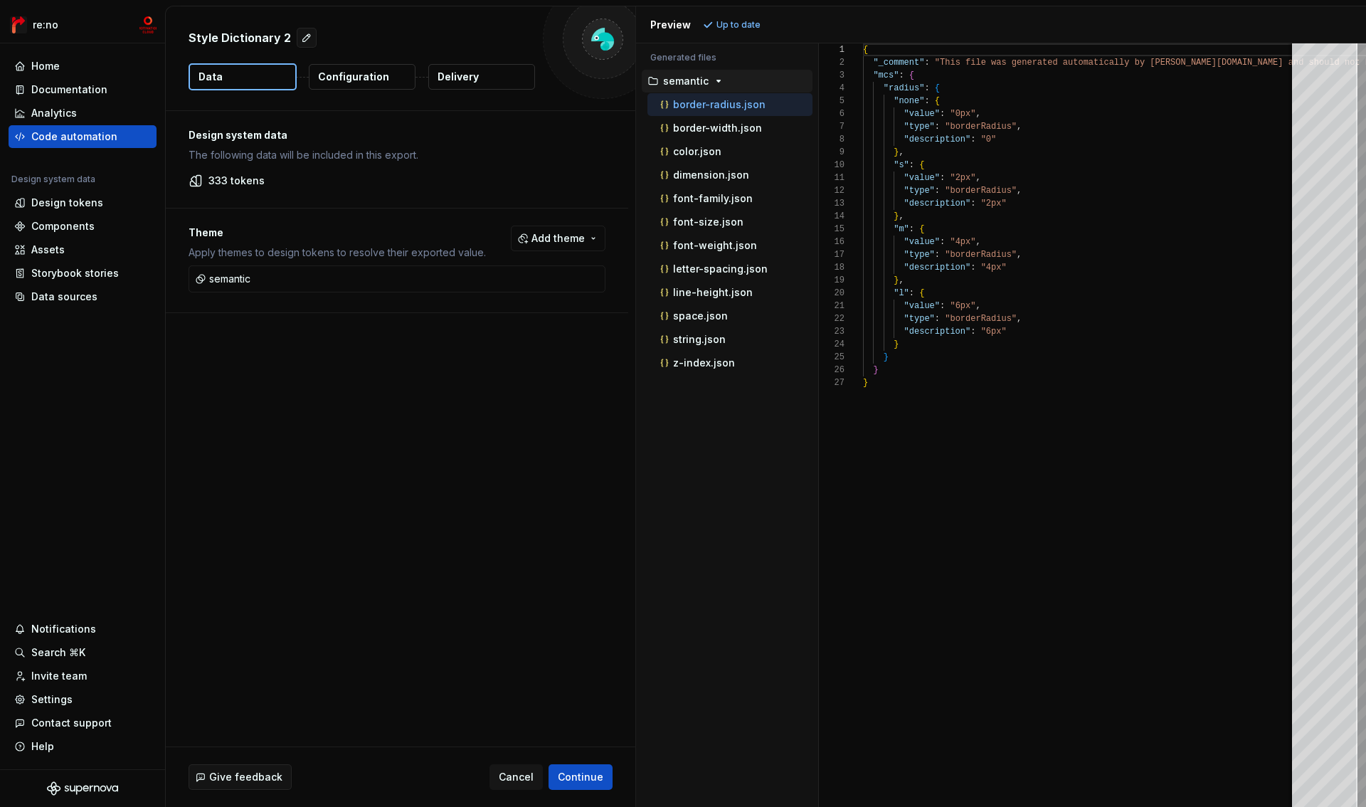
click at [258, 145] on div "Design system data The following data will be included in this export." at bounding box center [397, 145] width 417 height 34
drag, startPoint x: 258, startPoint y: 152, endPoint x: 453, endPoint y: 155, distance: 195.0
click at [453, 154] on div "Design system data The following data will be included in this export. 333 toke…" at bounding box center [397, 159] width 463 height 97
click at [453, 155] on p "The following data will be included in this export." at bounding box center [397, 155] width 417 height 14
click at [359, 78] on p "Configuration" at bounding box center [353, 77] width 71 height 14
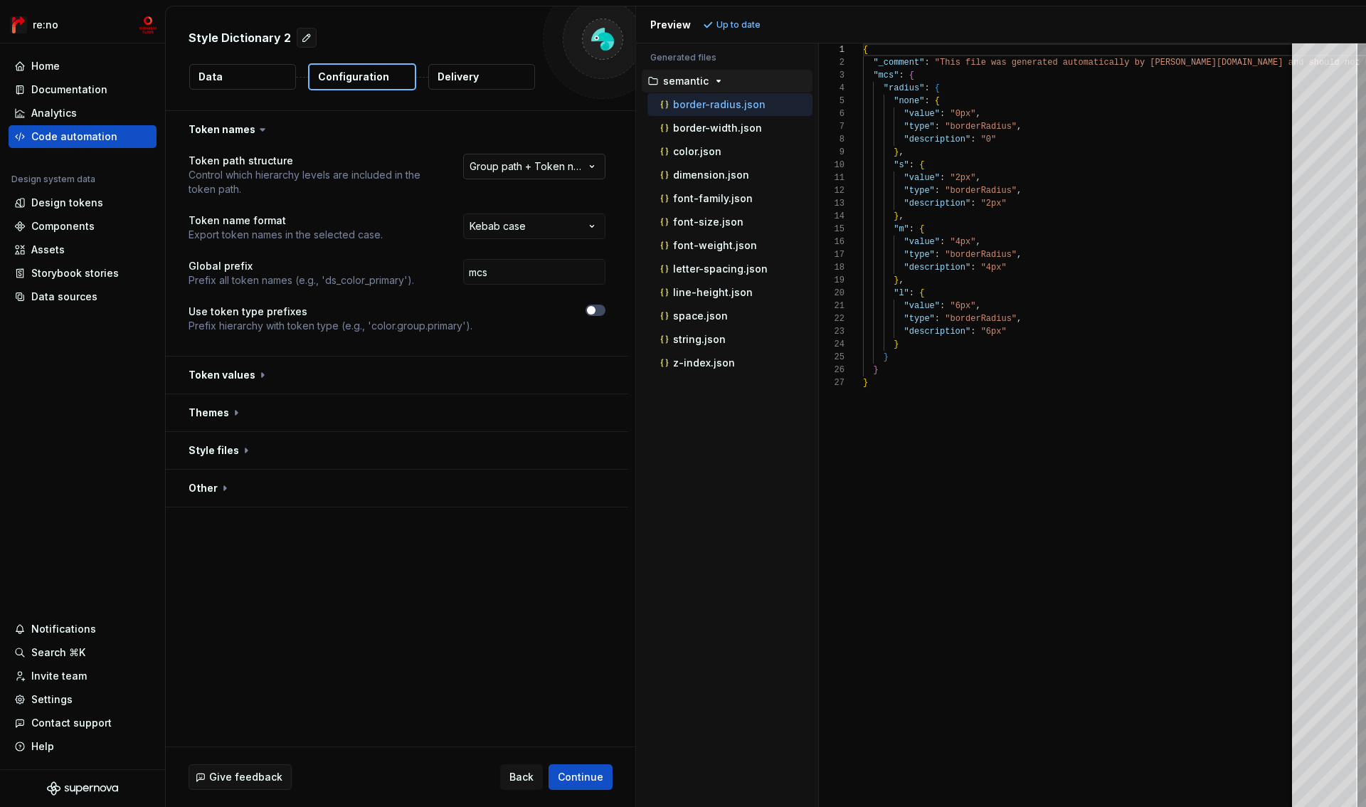
click at [538, 161] on html "**********" at bounding box center [683, 403] width 1366 height 807
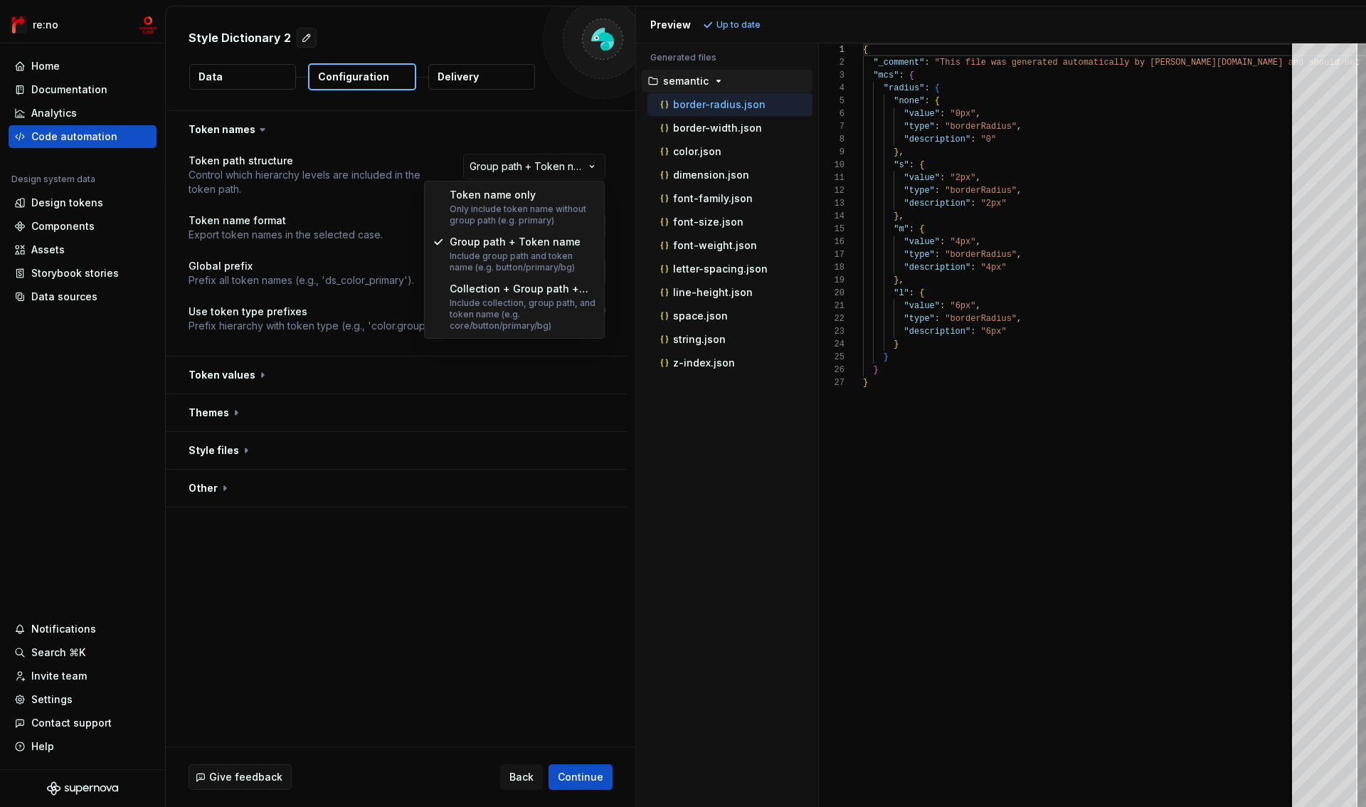
select select "**********"
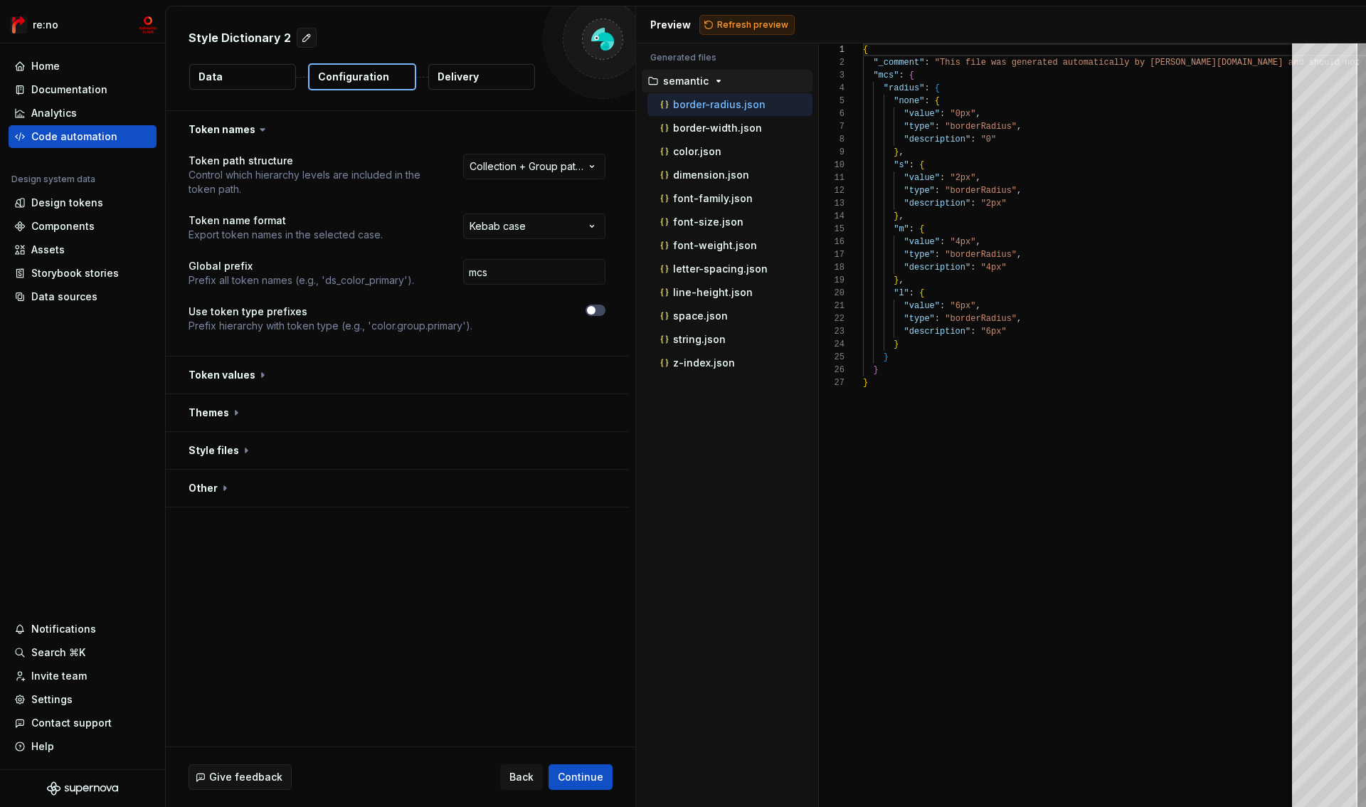
click at [752, 24] on span "Refresh preview" at bounding box center [752, 24] width 71 height 11
type textarea "**********"
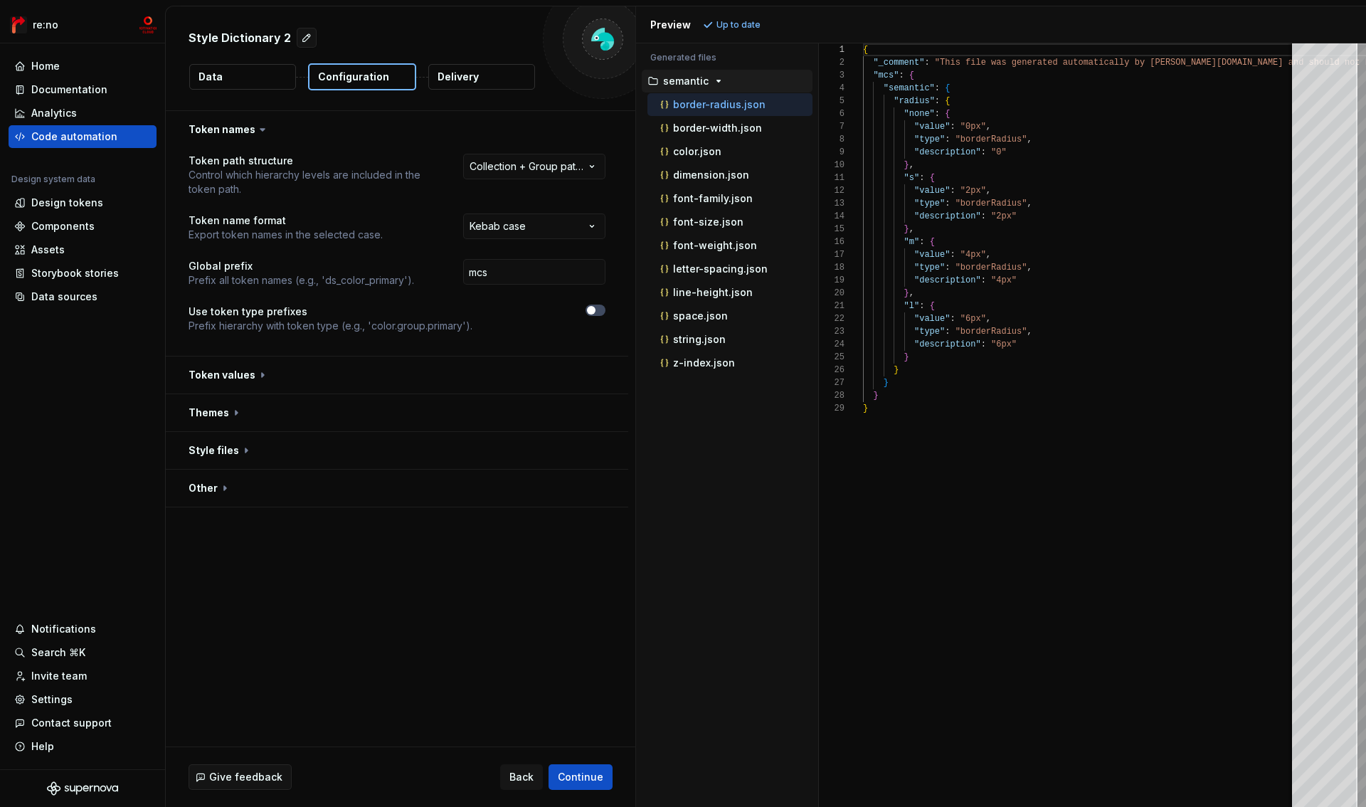
click at [229, 80] on button "Data" at bounding box center [242, 77] width 107 height 26
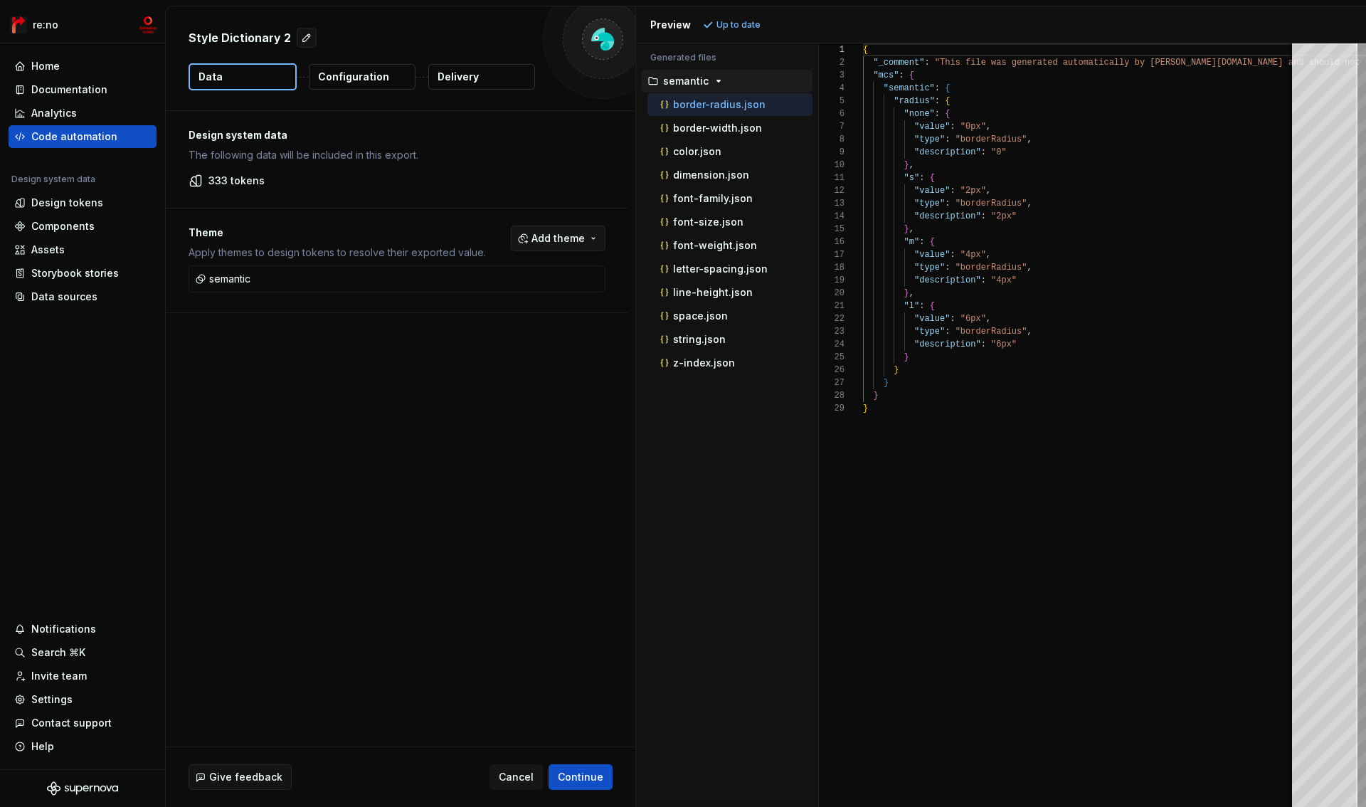
click at [557, 239] on span "Add theme" at bounding box center [558, 238] width 53 height 14
click at [557, 239] on html "re:no Home Documentation Analytics Code automation Design system data Design to…" at bounding box center [683, 403] width 1366 height 807
click at [589, 280] on button "button" at bounding box center [592, 279] width 20 height 20
click at [374, 76] on p "Configuration" at bounding box center [353, 77] width 71 height 14
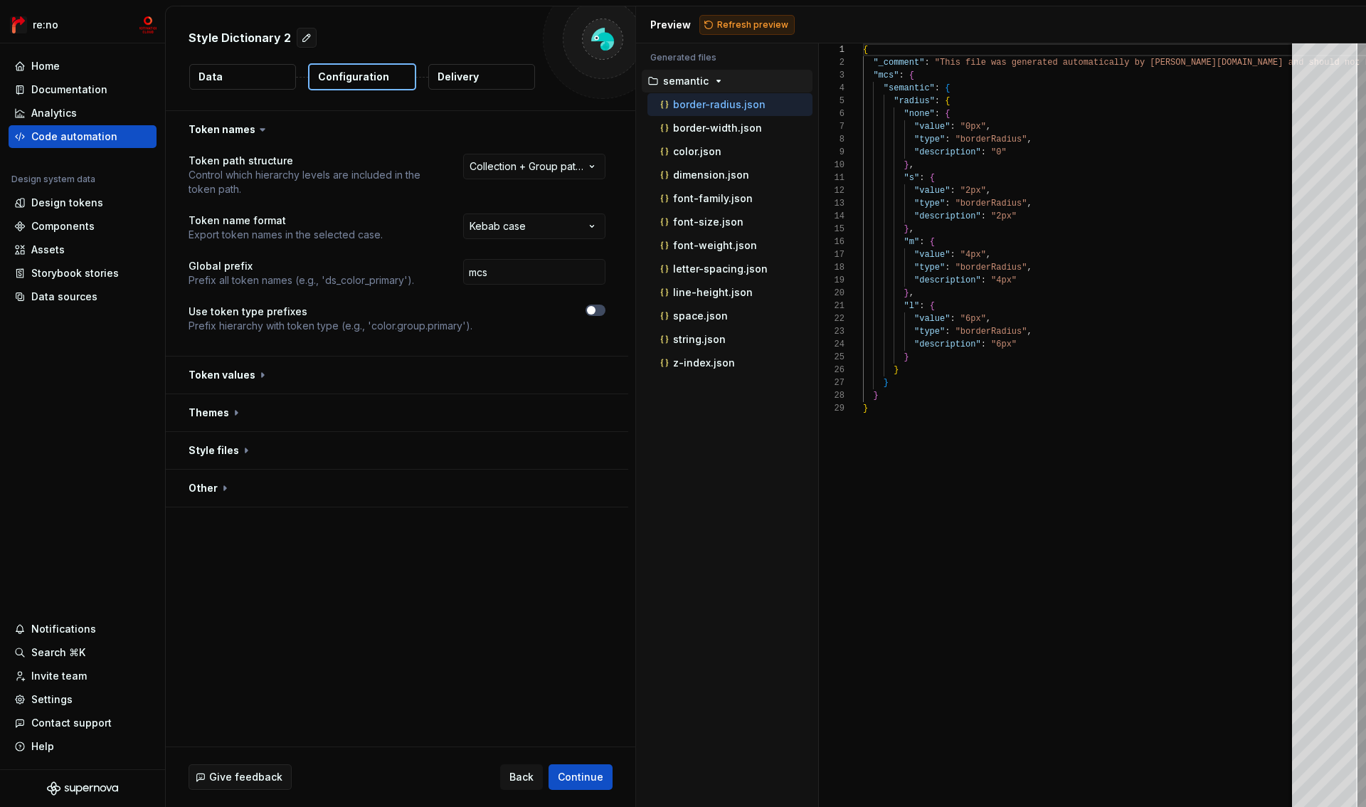
click at [750, 26] on span "Refresh preview" at bounding box center [752, 24] width 71 height 11
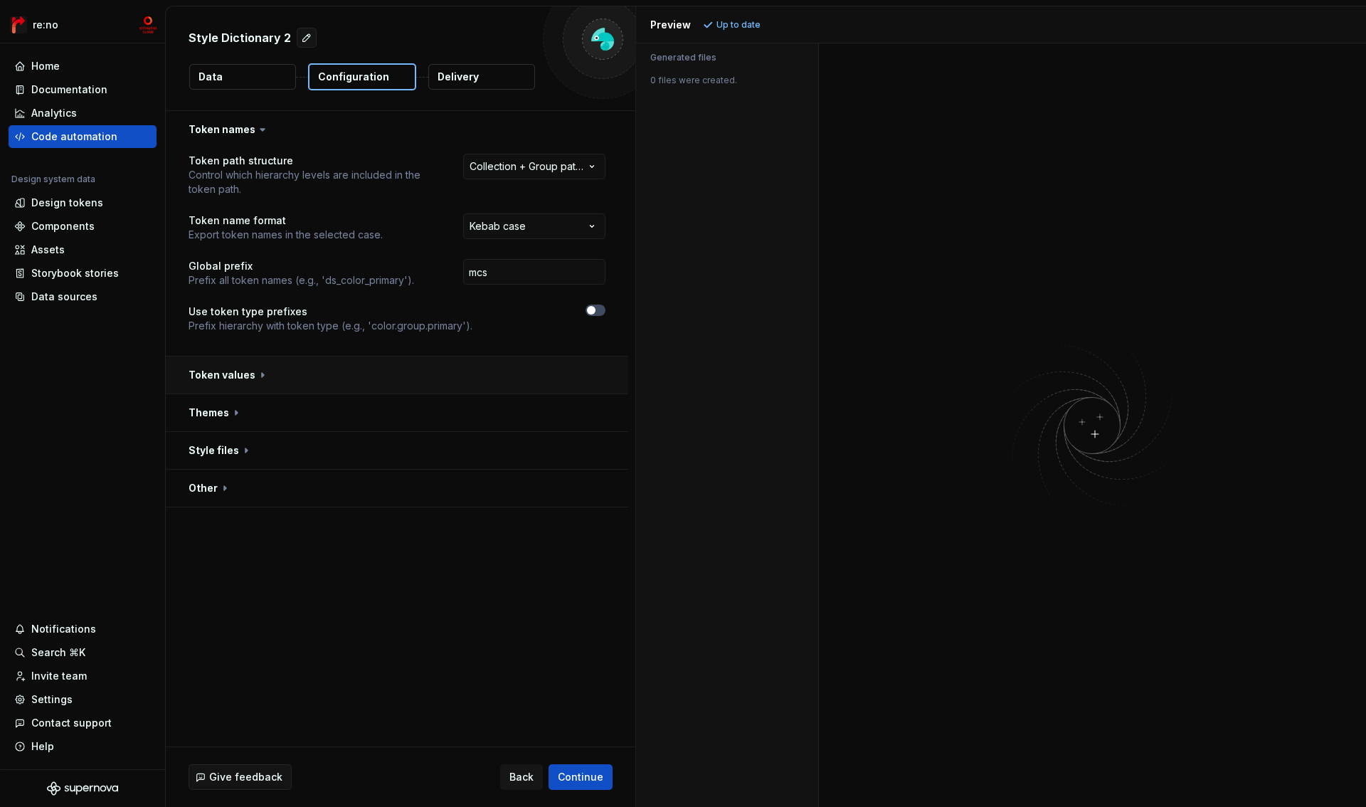
click at [240, 376] on button "button" at bounding box center [397, 375] width 463 height 37
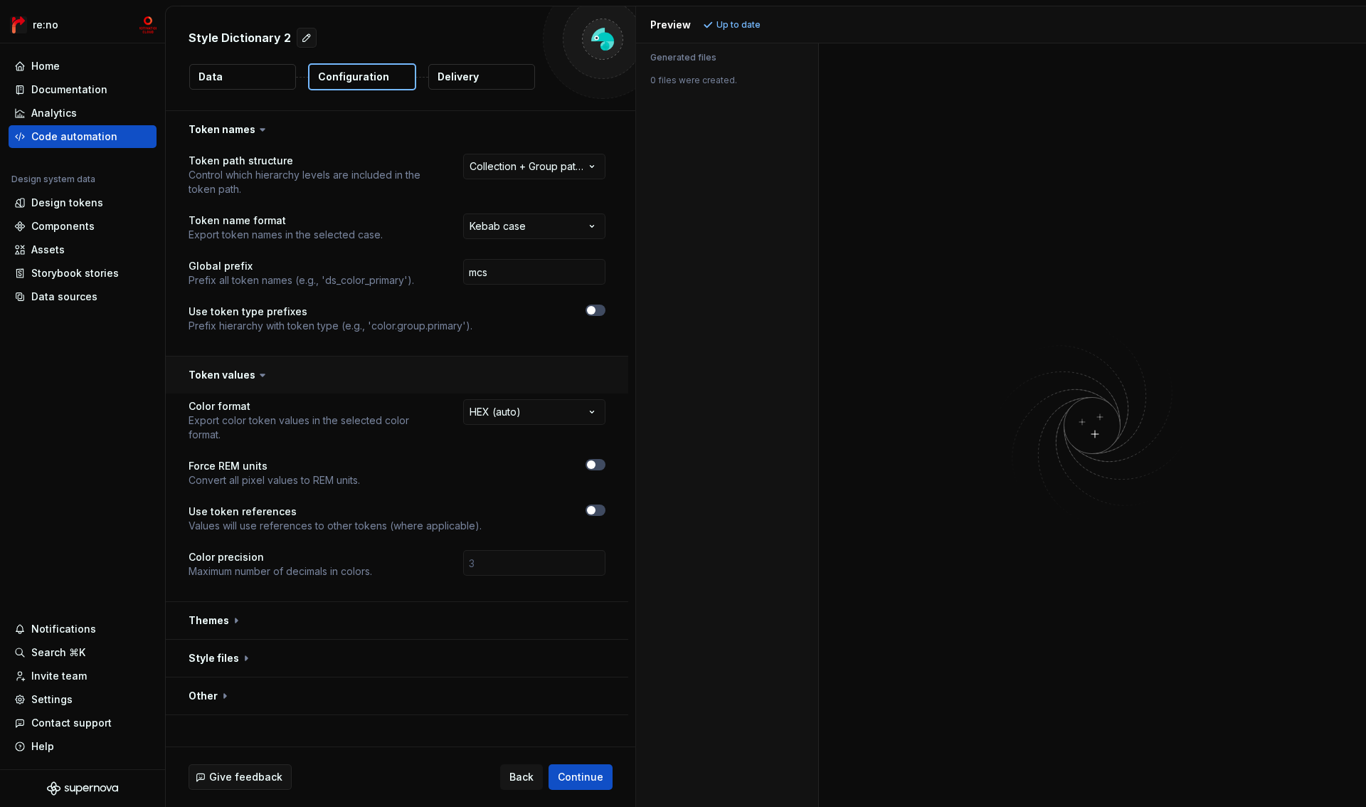
click at [241, 376] on button "button" at bounding box center [397, 375] width 463 height 37
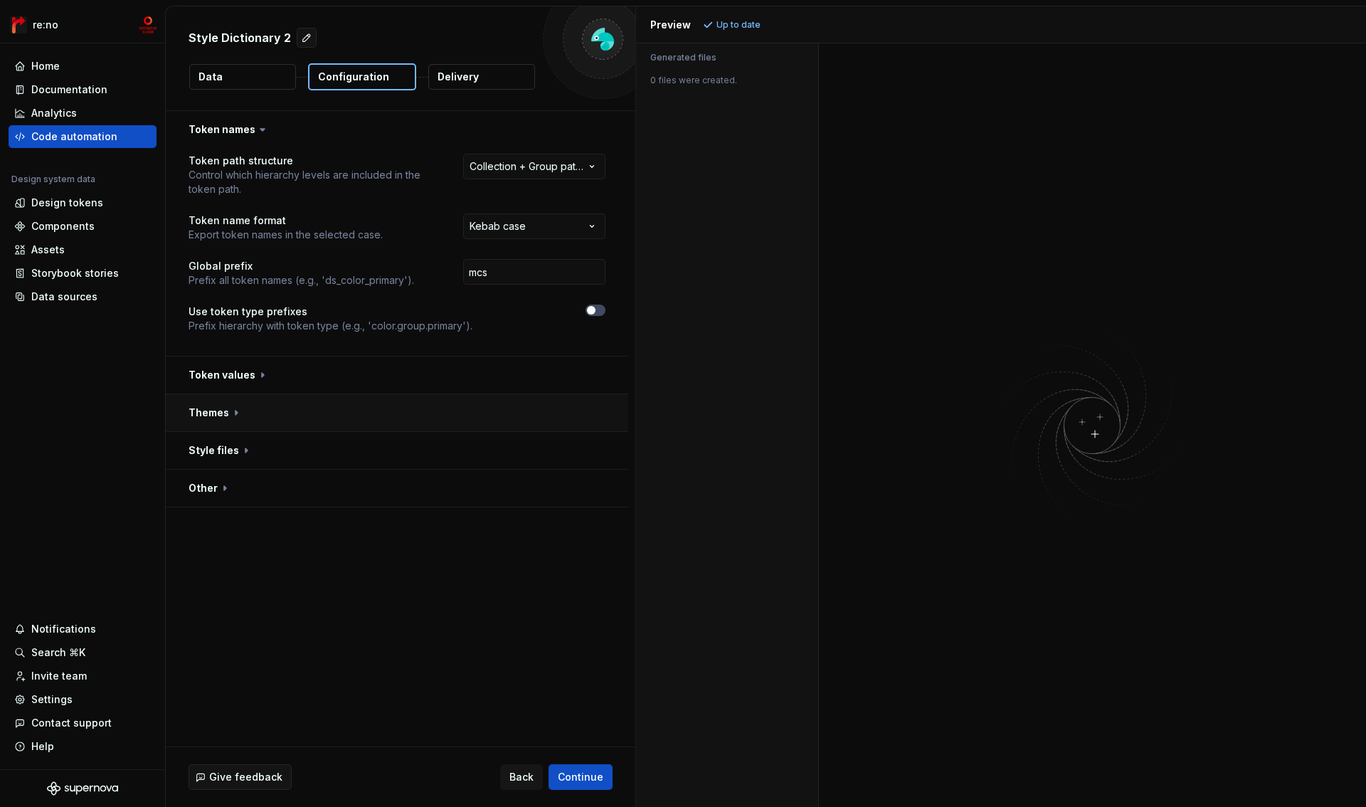
click at [213, 410] on button "button" at bounding box center [397, 412] width 463 height 37
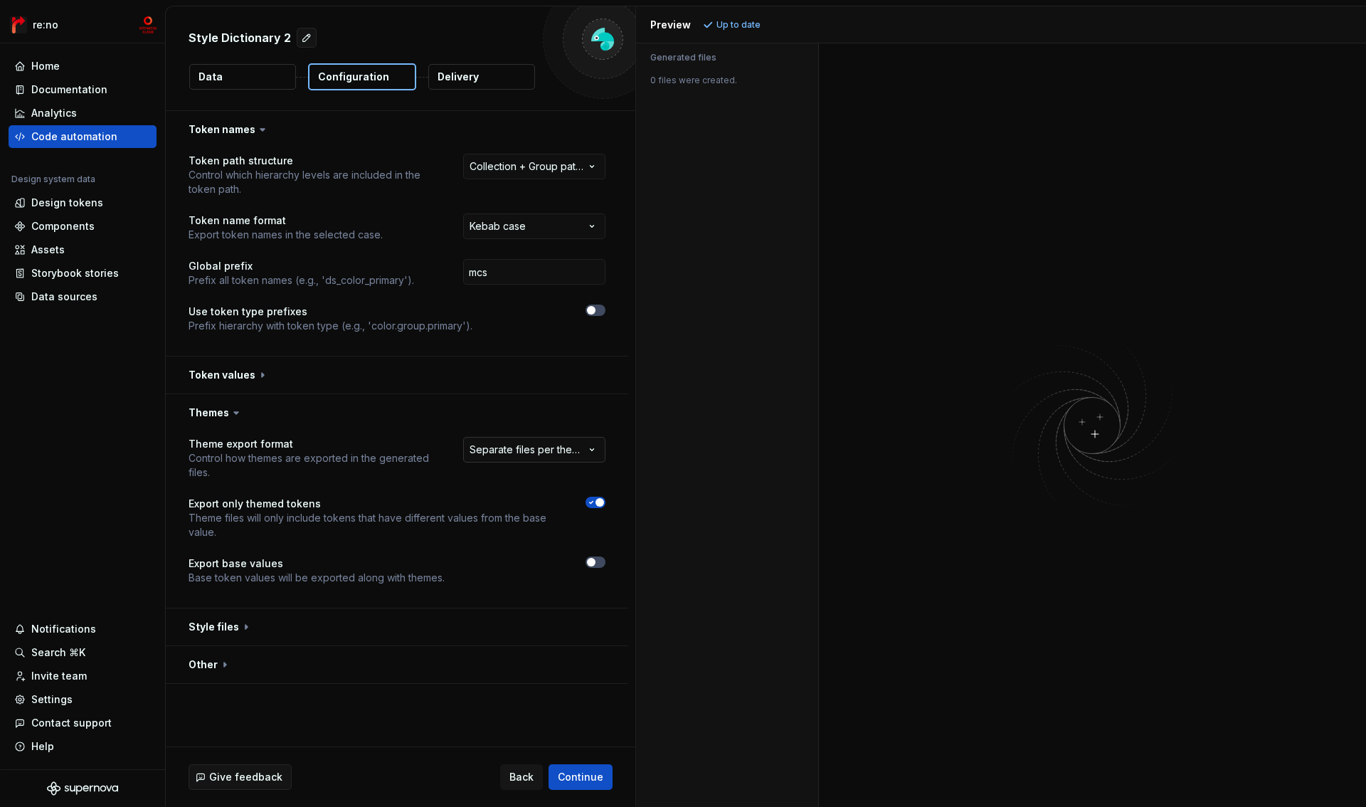
click at [547, 457] on html "**********" at bounding box center [683, 403] width 1366 height 807
click at [509, 448] on html "**********" at bounding box center [683, 403] width 1366 height 807
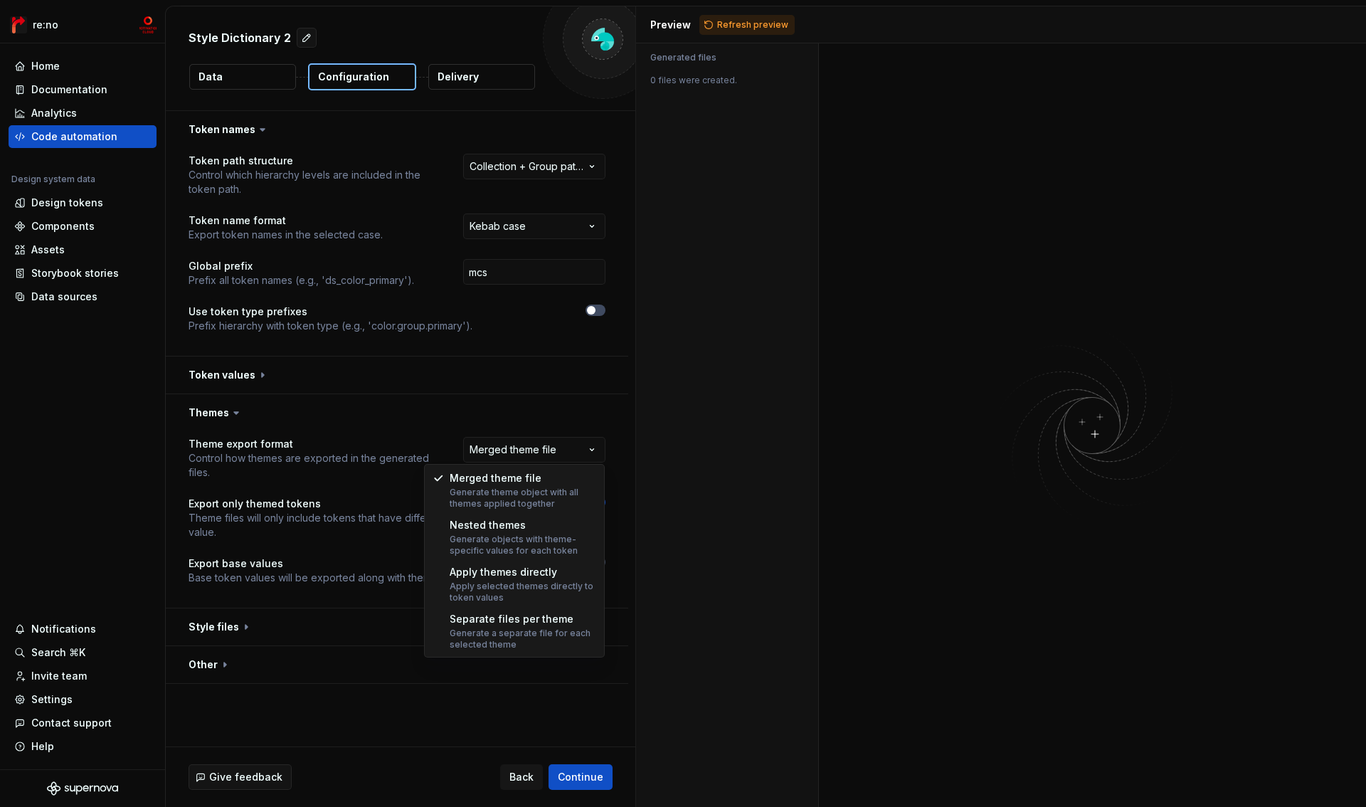
click at [509, 448] on html "**********" at bounding box center [683, 403] width 1366 height 807
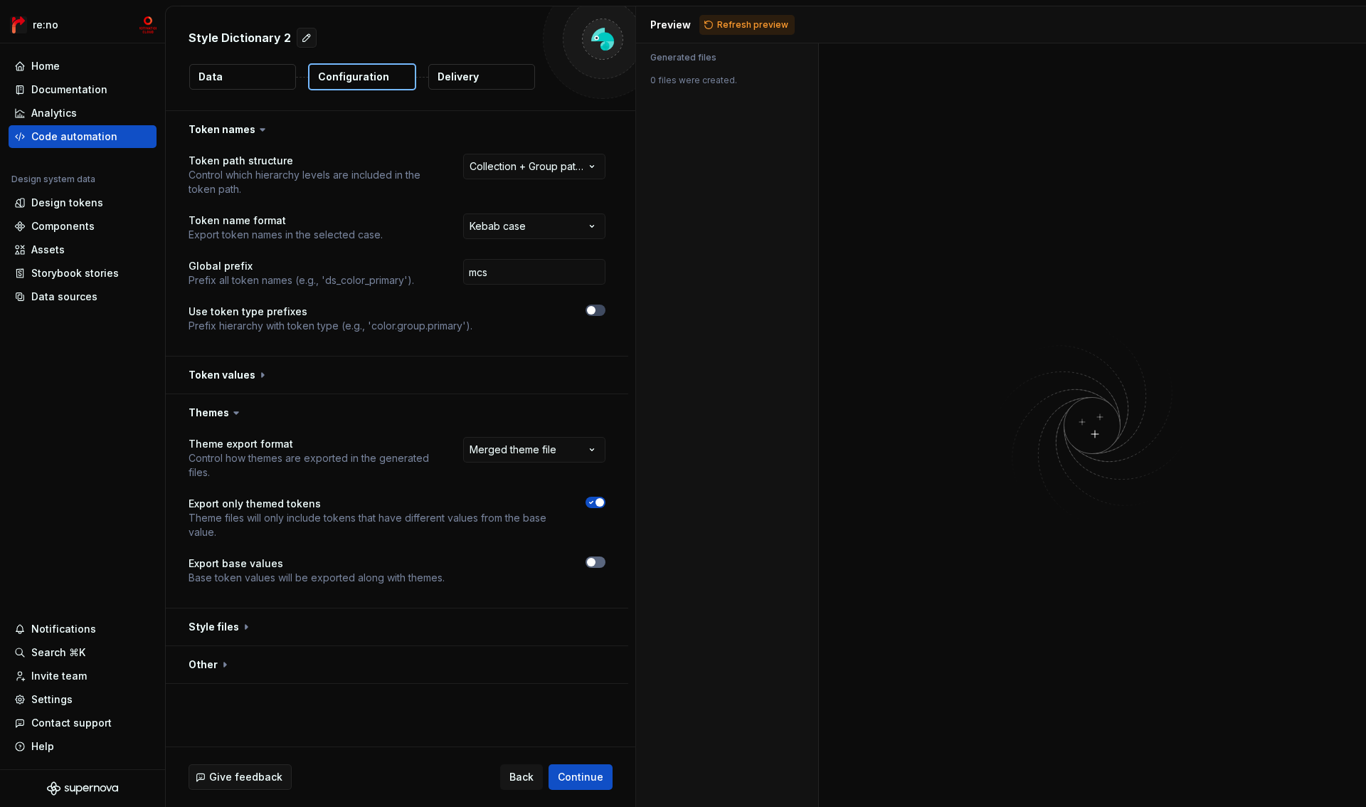
click at [594, 567] on button "button" at bounding box center [596, 562] width 20 height 11
click at [597, 506] on span "button" at bounding box center [600, 502] width 9 height 9
click at [750, 26] on span "Refresh preview" at bounding box center [752, 24] width 71 height 11
click at [213, 628] on button "button" at bounding box center [397, 627] width 463 height 37
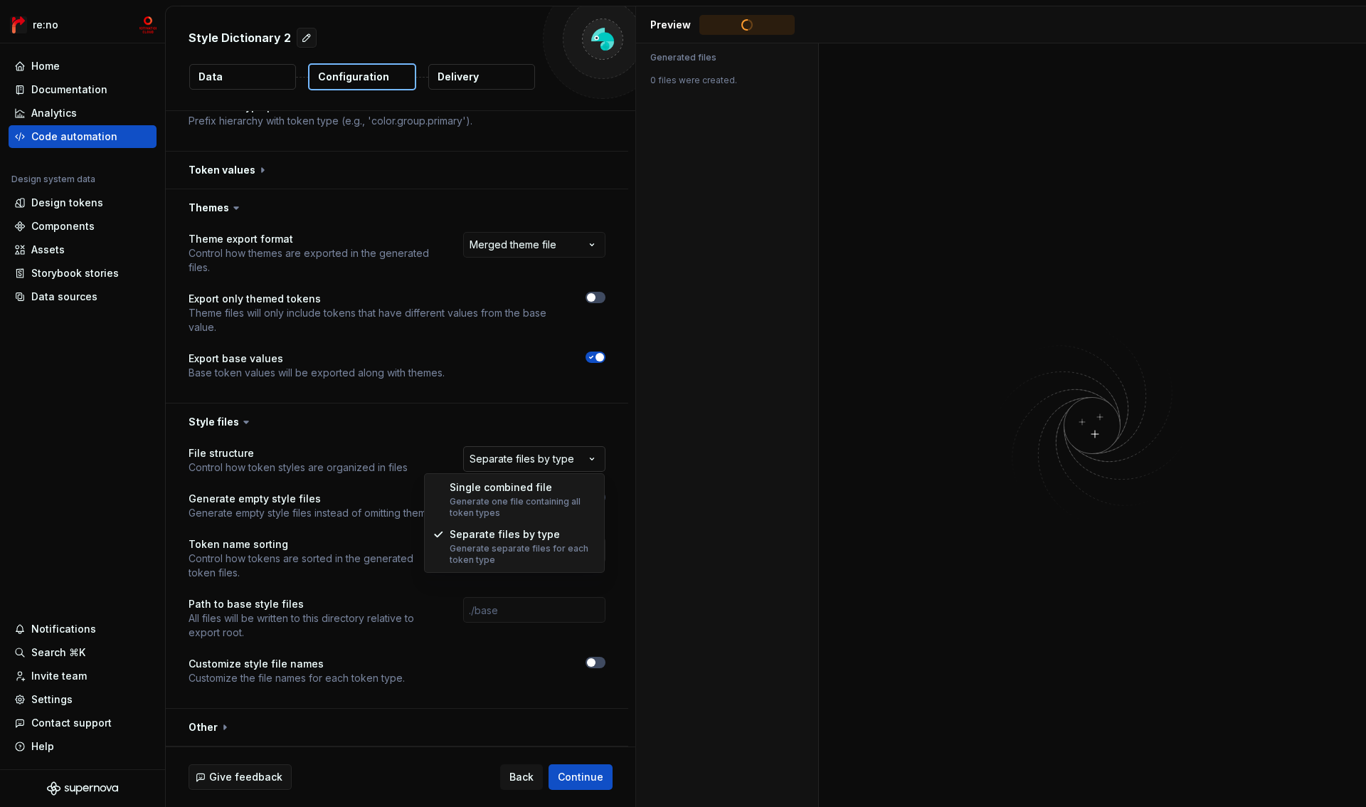
click at [553, 458] on html "**********" at bounding box center [683, 403] width 1366 height 807
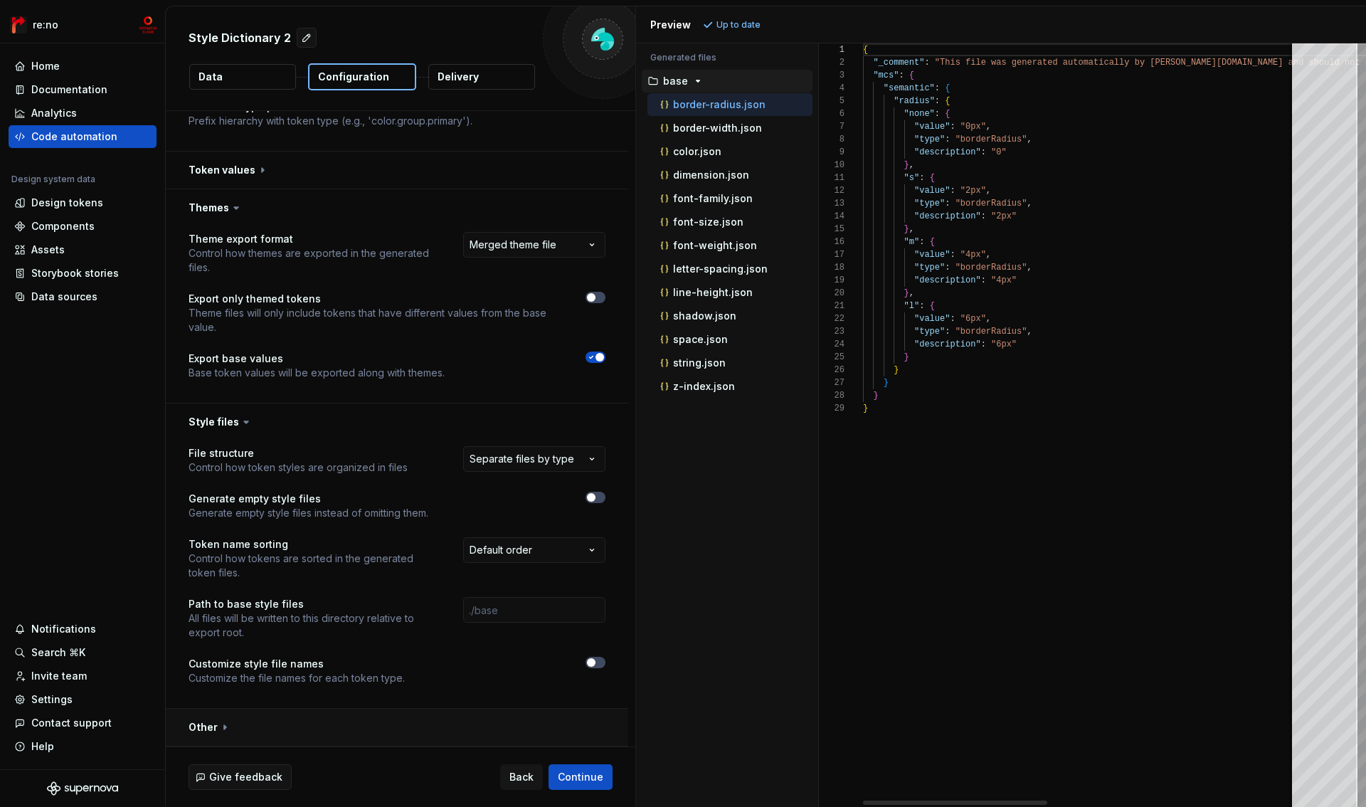
click at [204, 727] on button "button" at bounding box center [397, 727] width 463 height 37
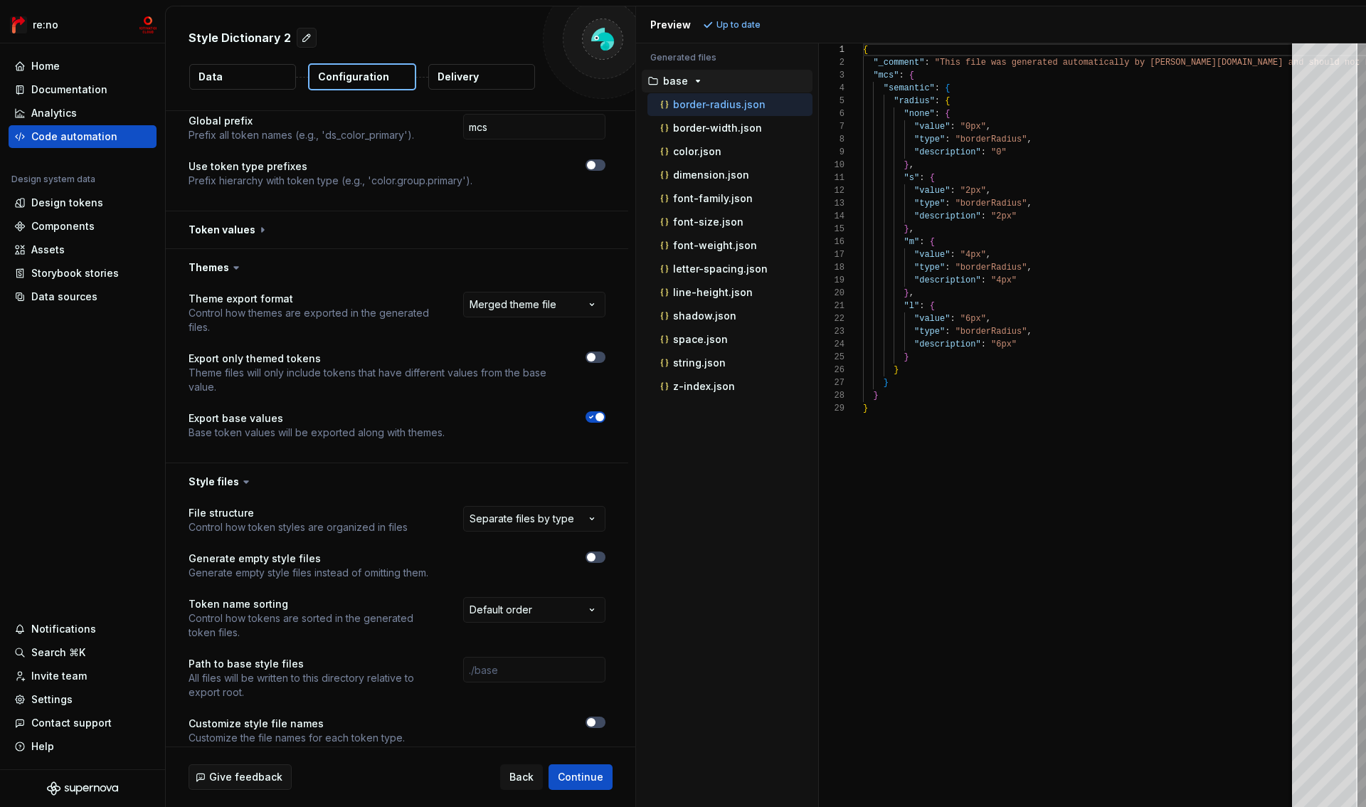
scroll to position [406, 0]
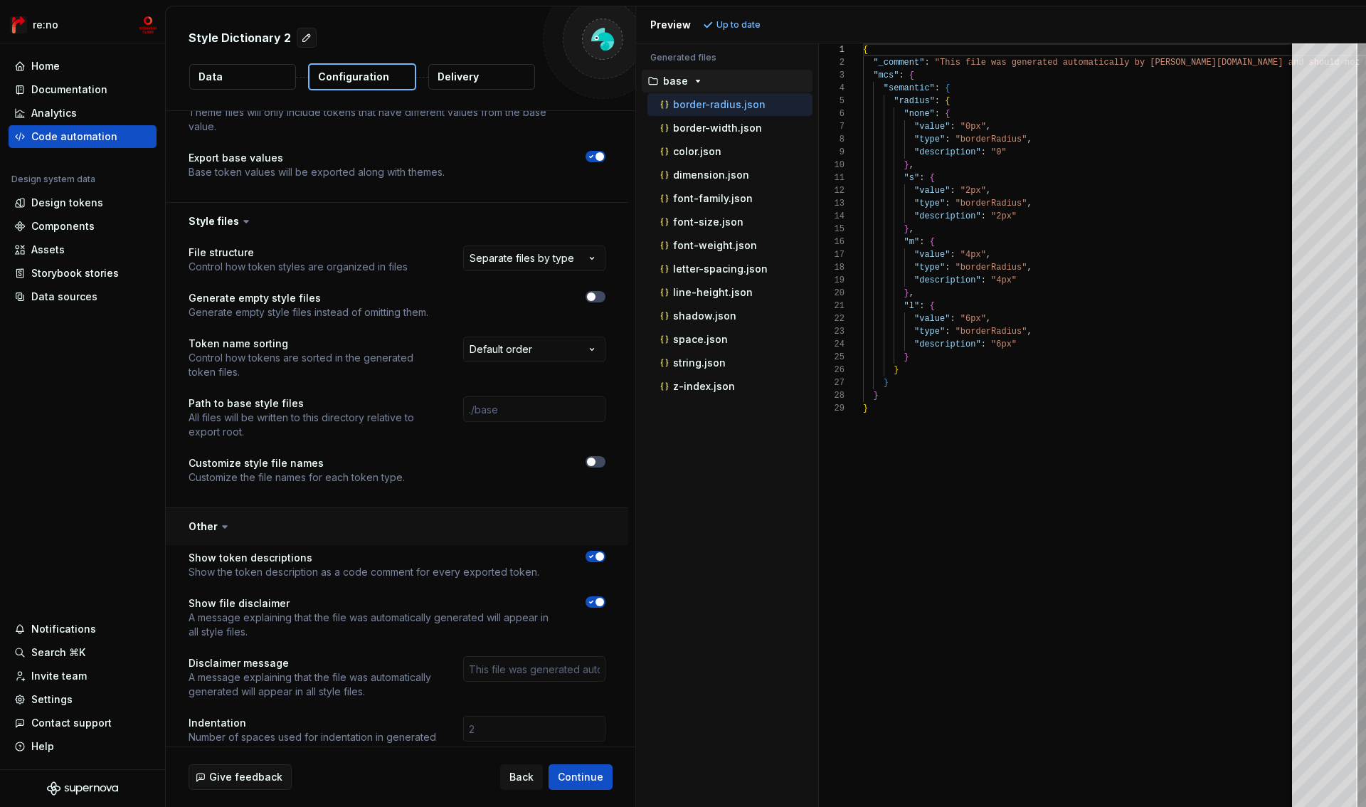
click at [206, 525] on button "button" at bounding box center [397, 526] width 463 height 37
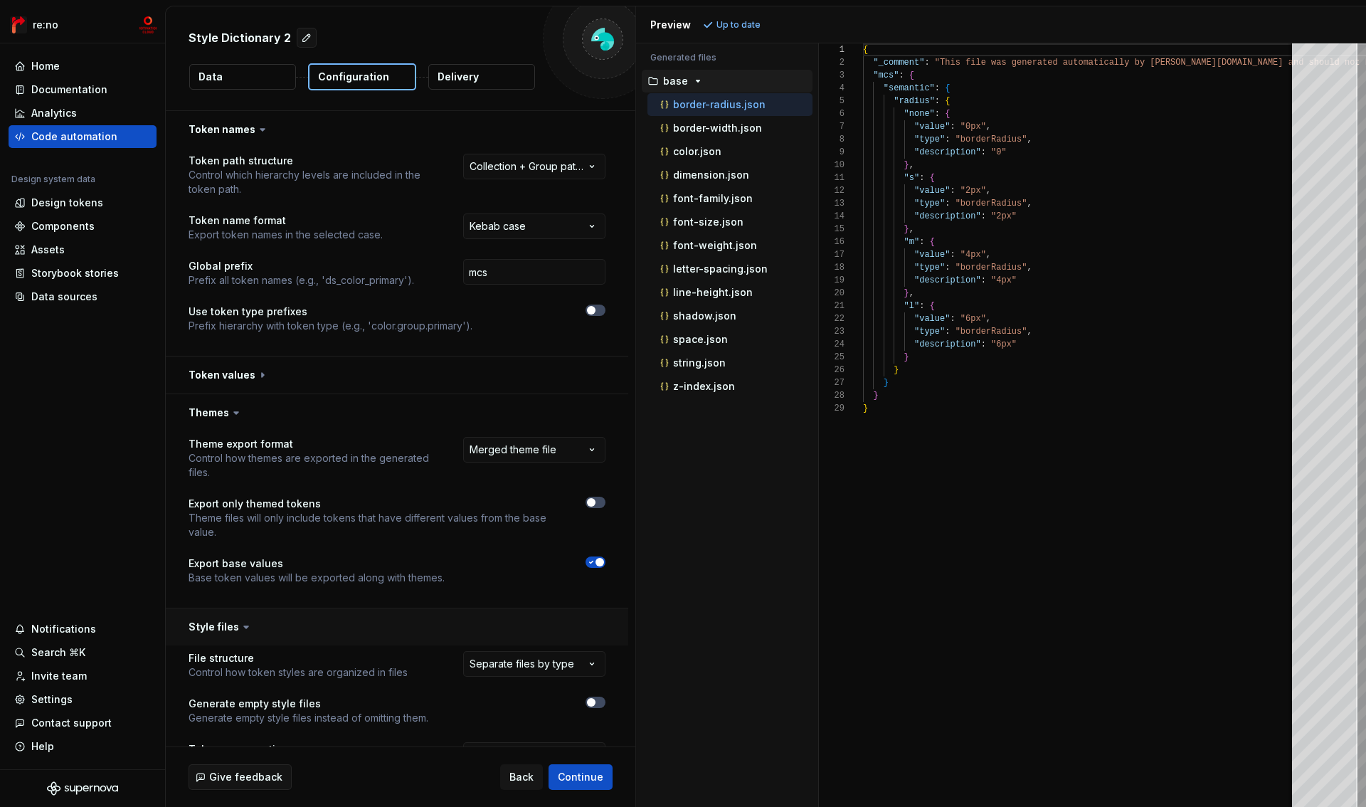
scroll to position [205, 0]
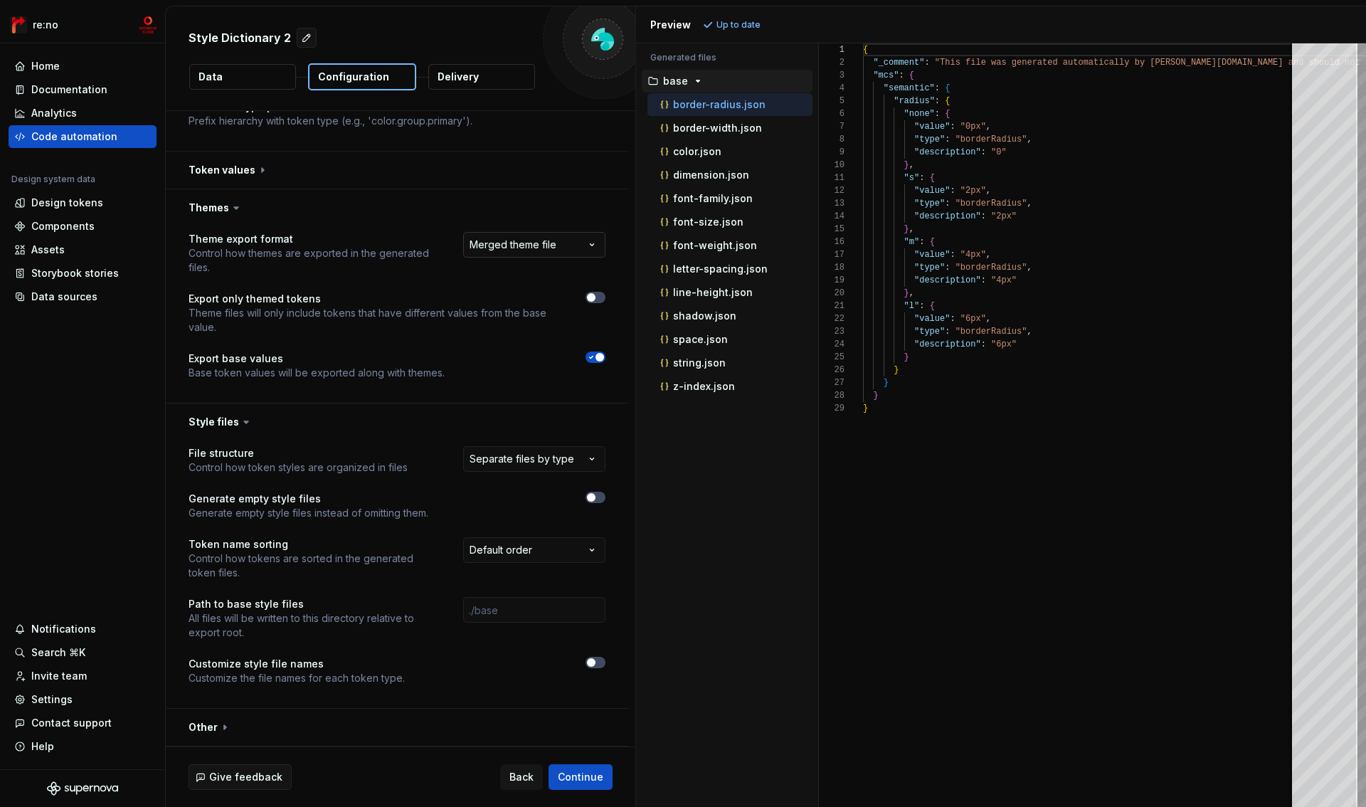
click at [497, 240] on html "**********" at bounding box center [683, 403] width 1366 height 807
click at [731, 21] on span "Refresh preview" at bounding box center [752, 24] width 71 height 11
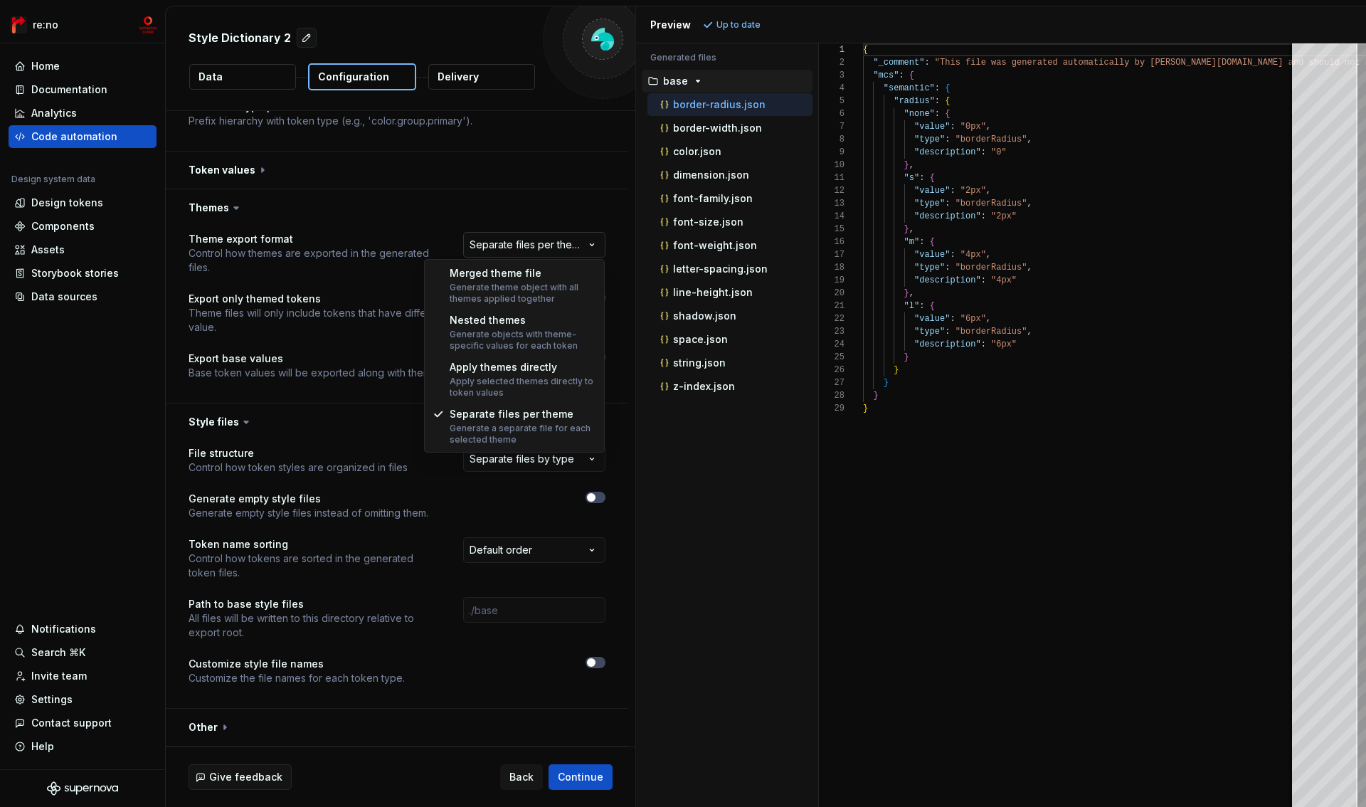
click at [512, 247] on html "**********" at bounding box center [683, 403] width 1366 height 807
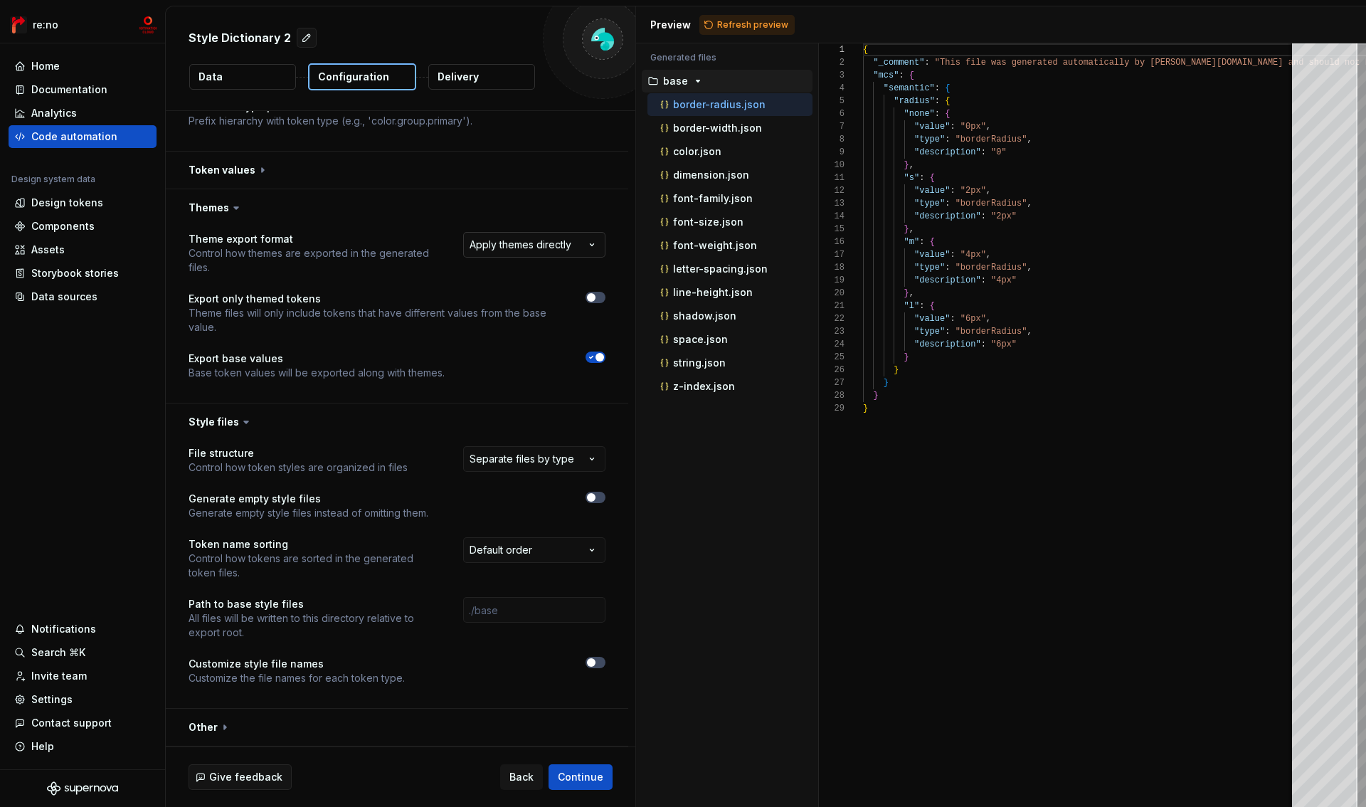
click at [558, 248] on html "**********" at bounding box center [683, 403] width 1366 height 807
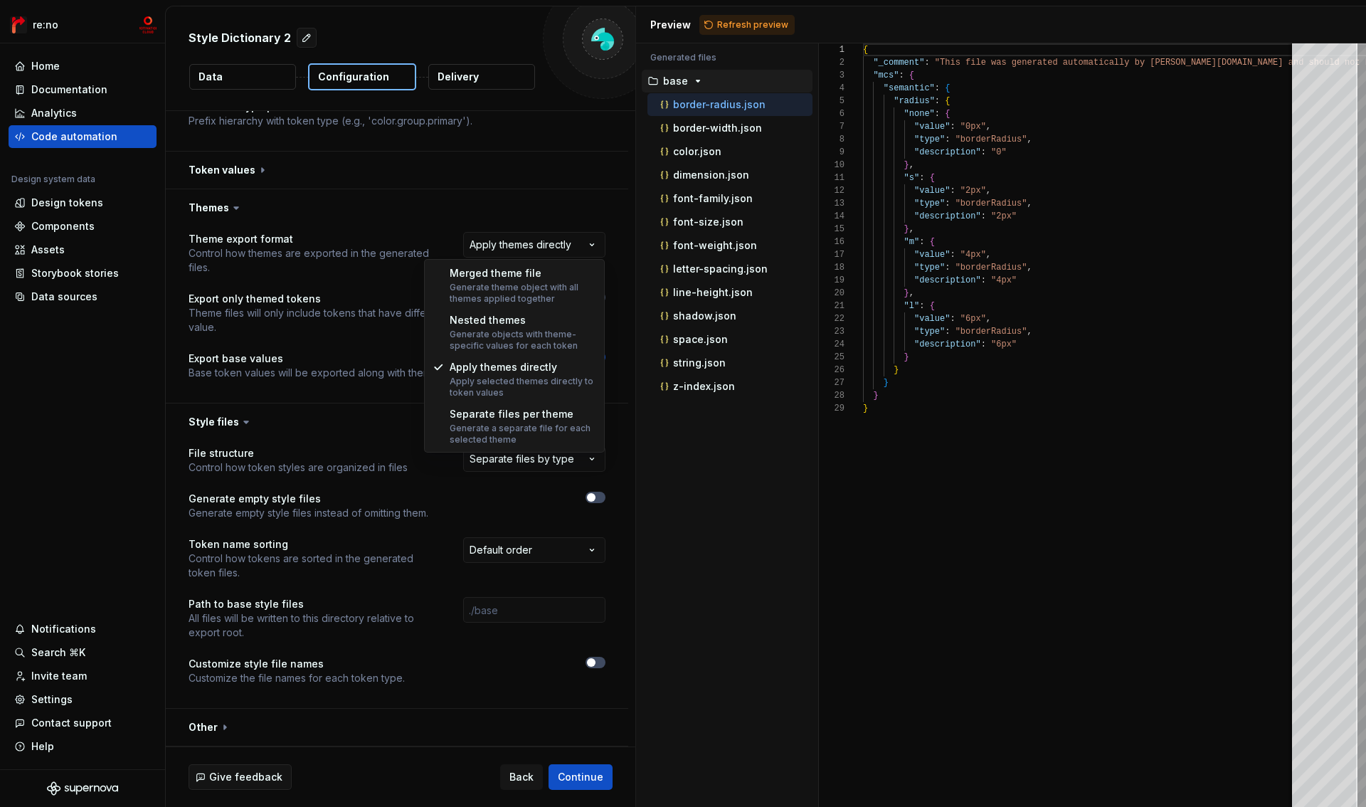
select select "**********"
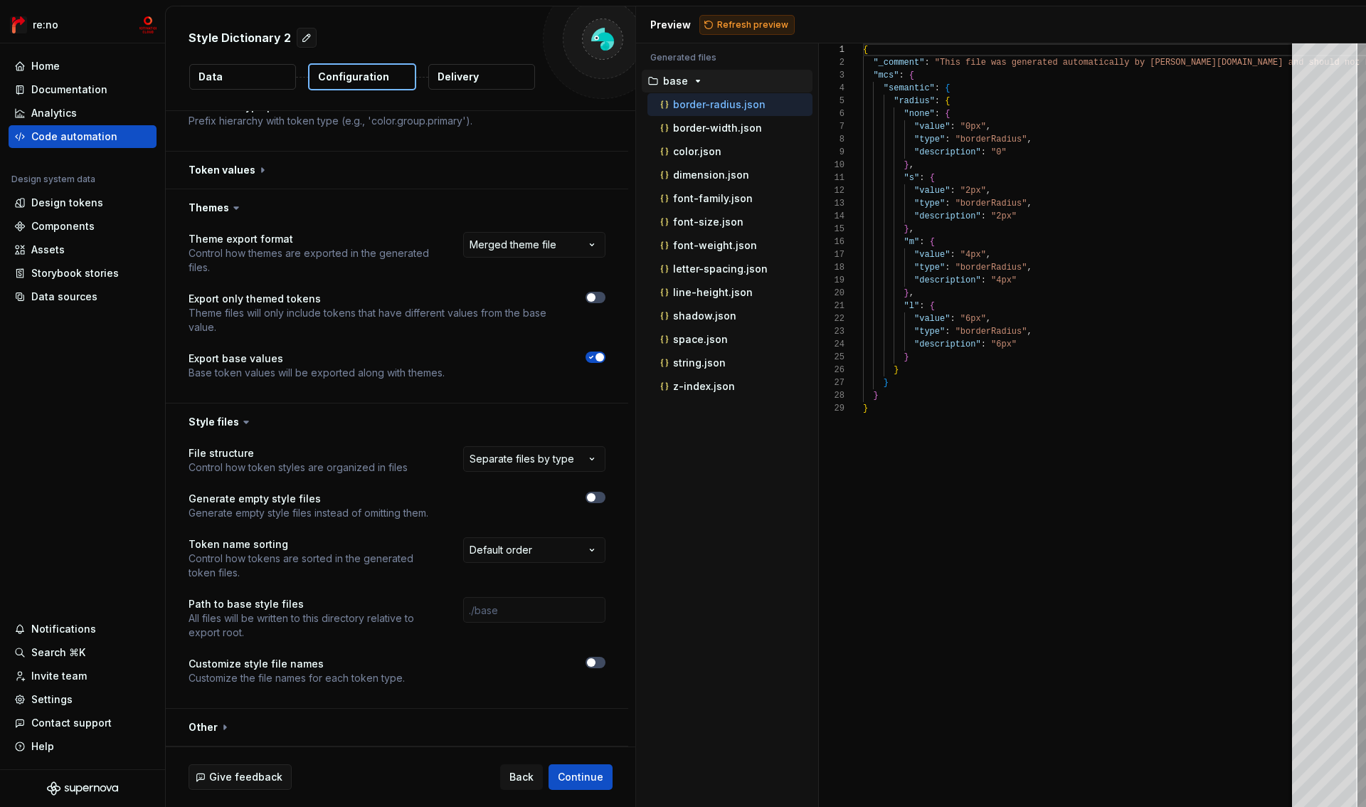
click at [735, 23] on span "Refresh preview" at bounding box center [752, 24] width 71 height 11
click at [601, 356] on span "button" at bounding box center [600, 357] width 9 height 9
click at [754, 24] on span "Refresh preview" at bounding box center [752, 24] width 71 height 11
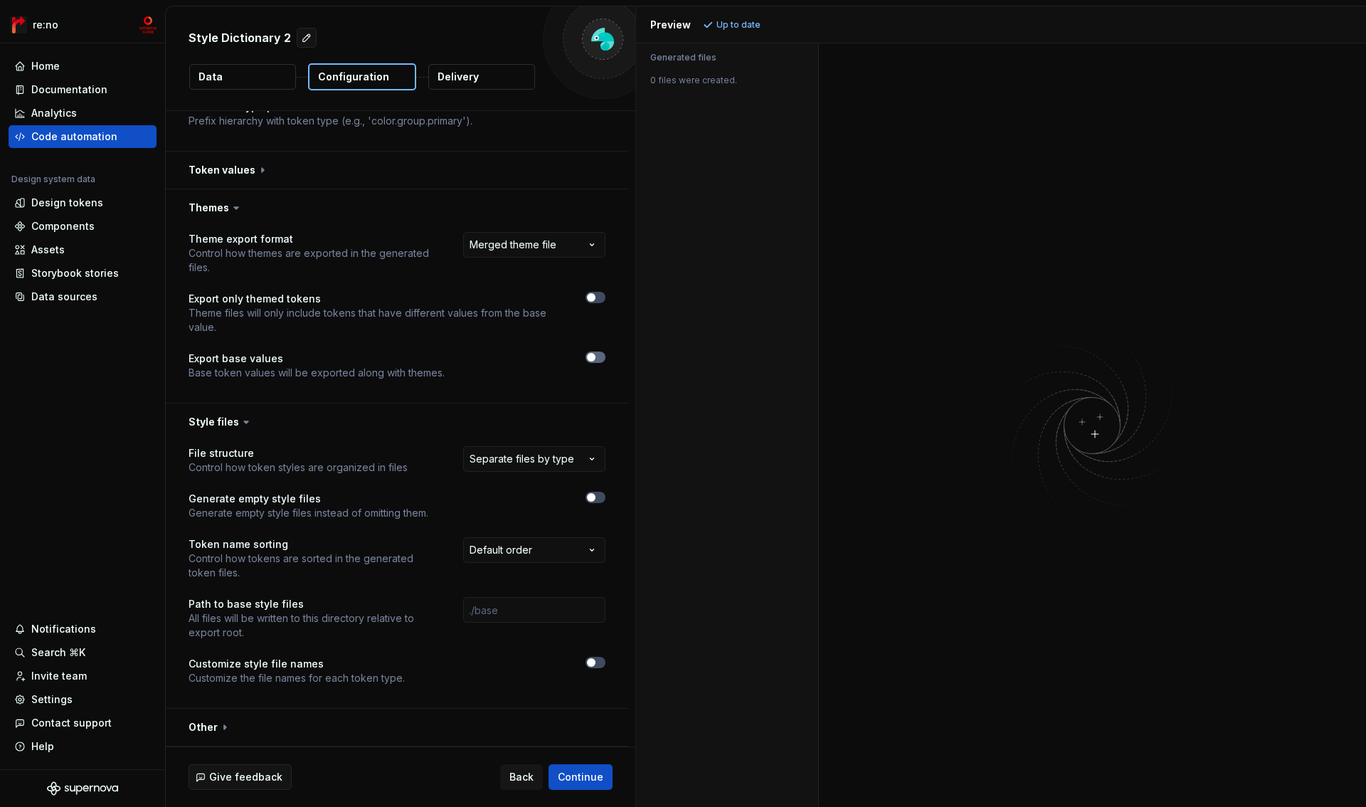
click at [595, 359] on icon "button" at bounding box center [591, 357] width 11 height 9
click at [717, 23] on span "Refresh preview" at bounding box center [752, 24] width 71 height 11
click at [209, 725] on button "button" at bounding box center [397, 727] width 463 height 37
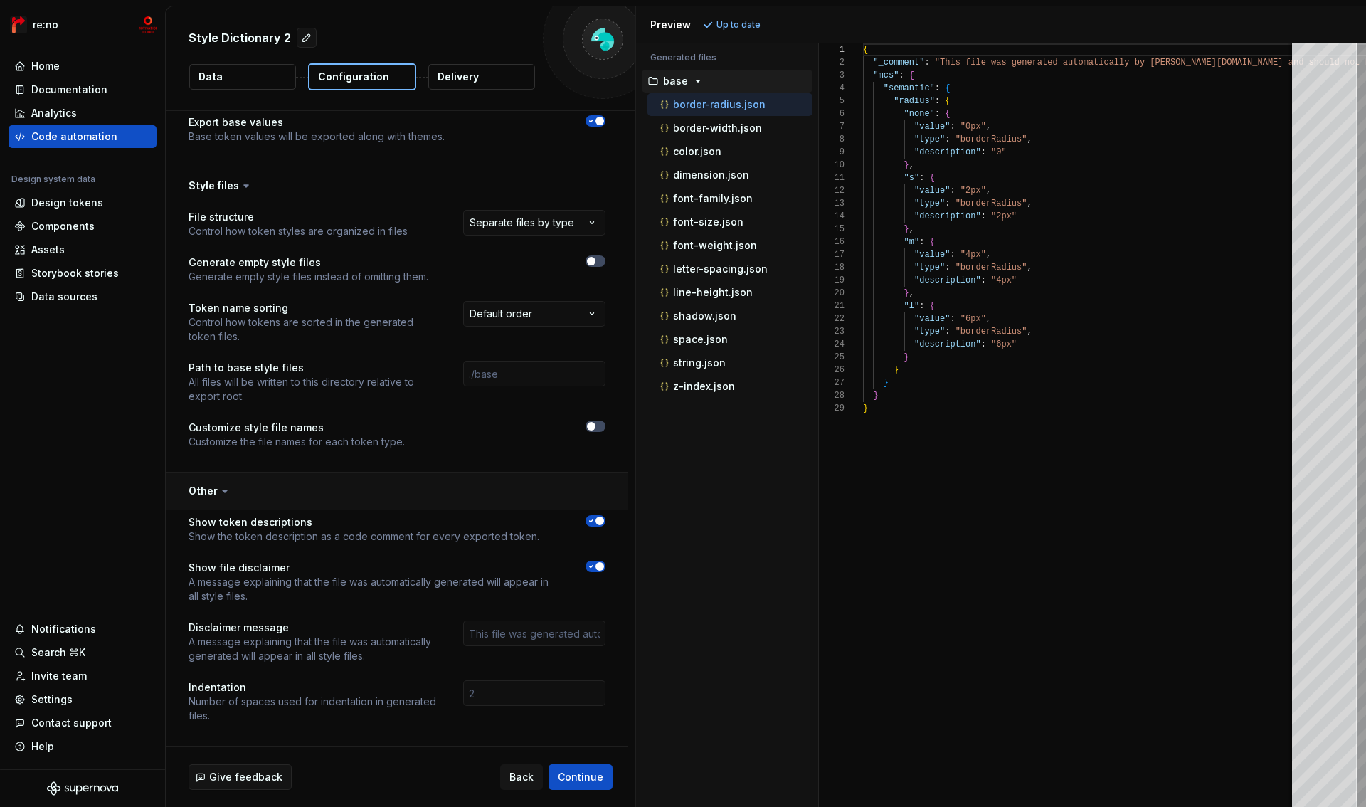
click at [205, 486] on button "button" at bounding box center [397, 491] width 463 height 37
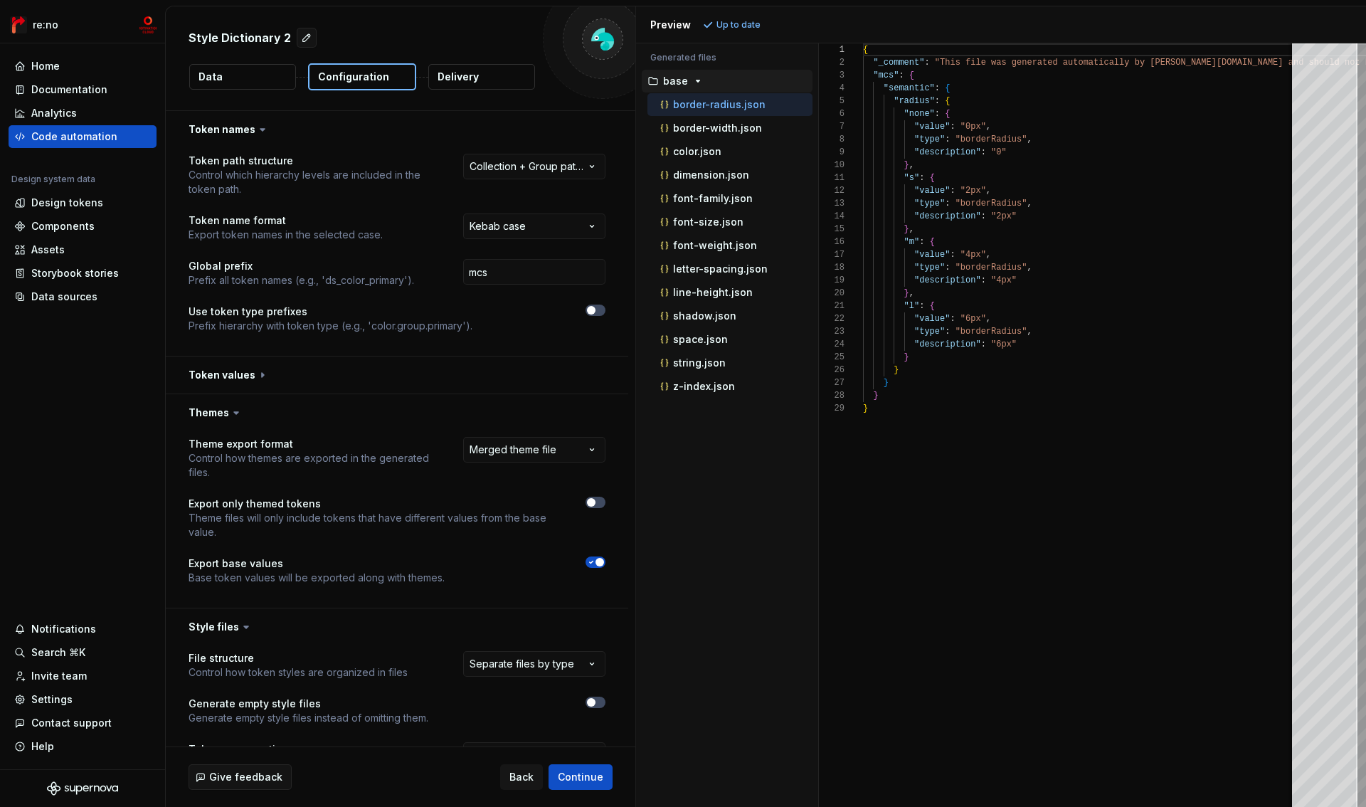
scroll to position [205, 0]
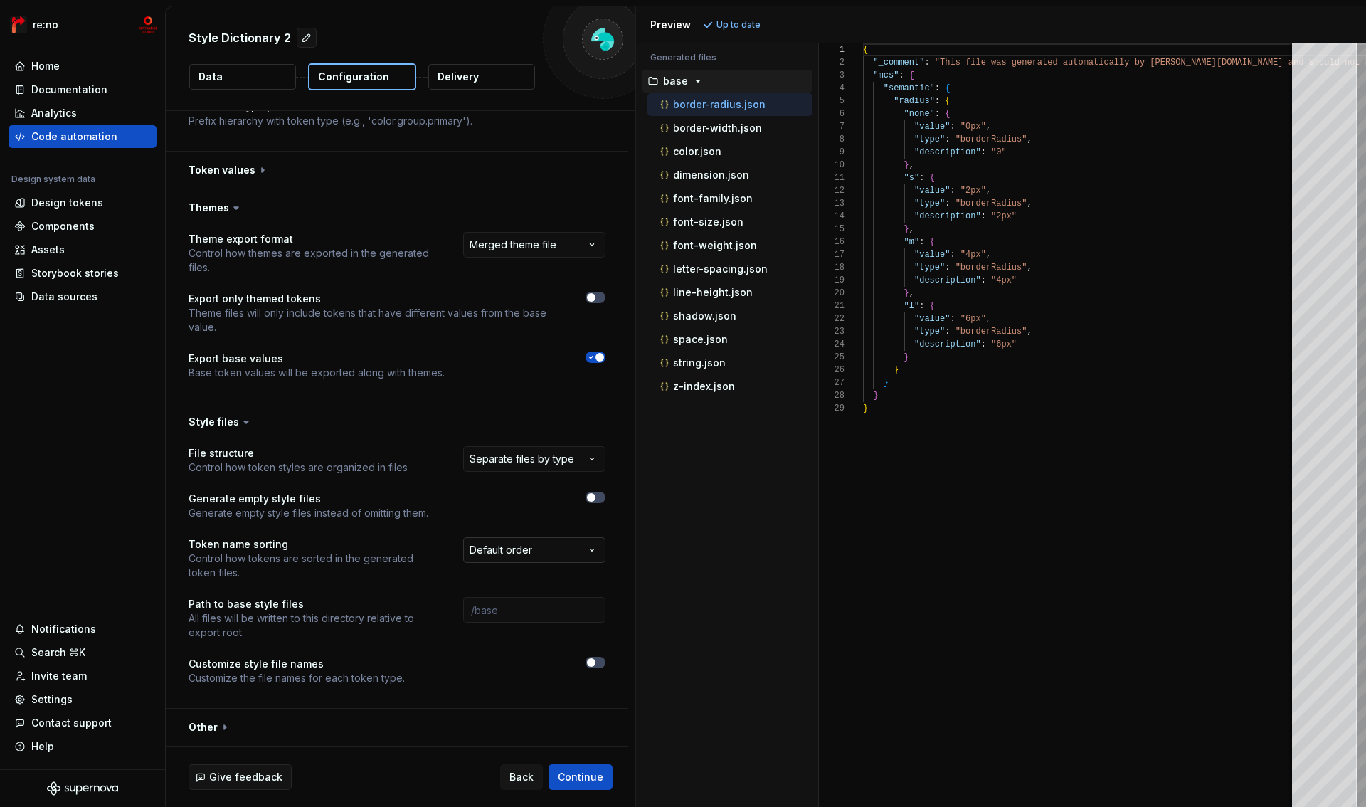
click at [507, 553] on html "**********" at bounding box center [683, 403] width 1366 height 807
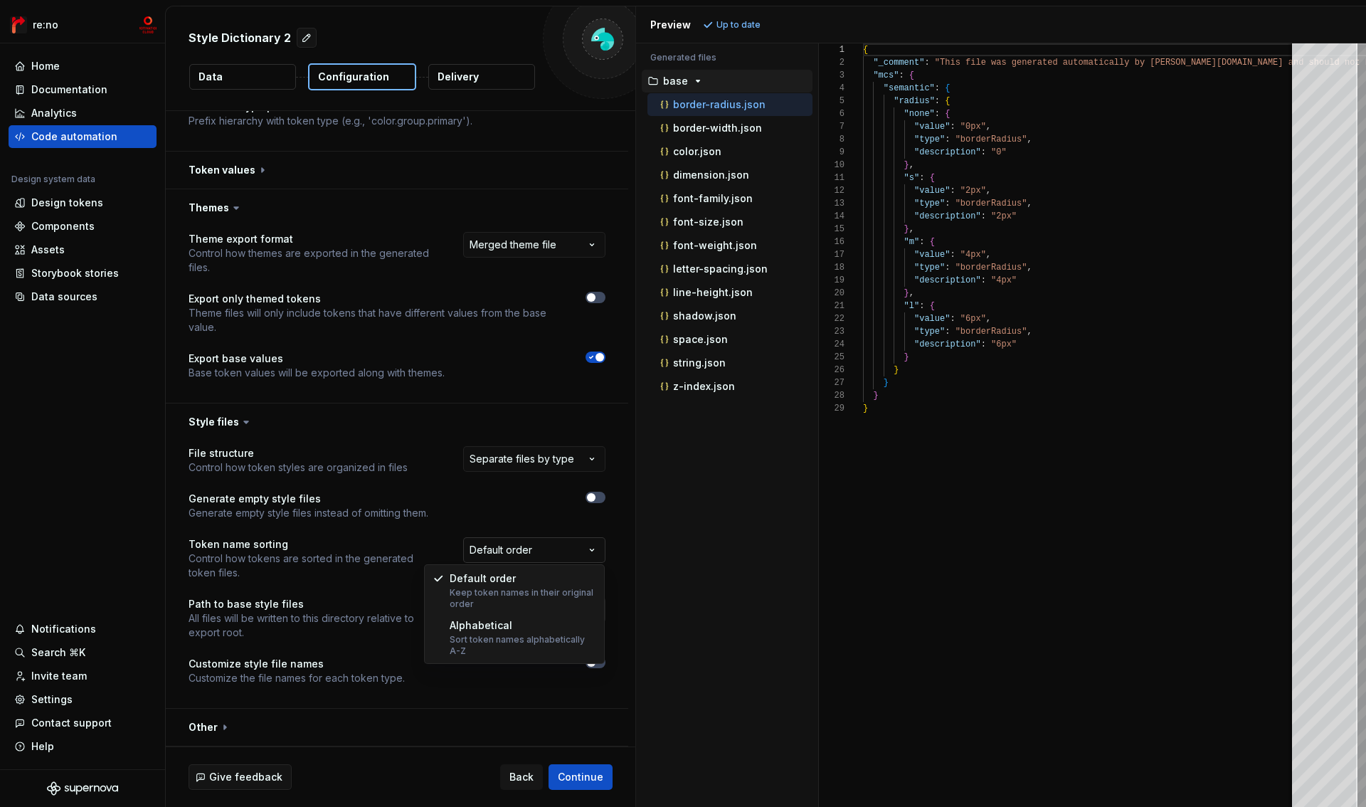
click at [507, 553] on html "**********" at bounding box center [683, 403] width 1366 height 807
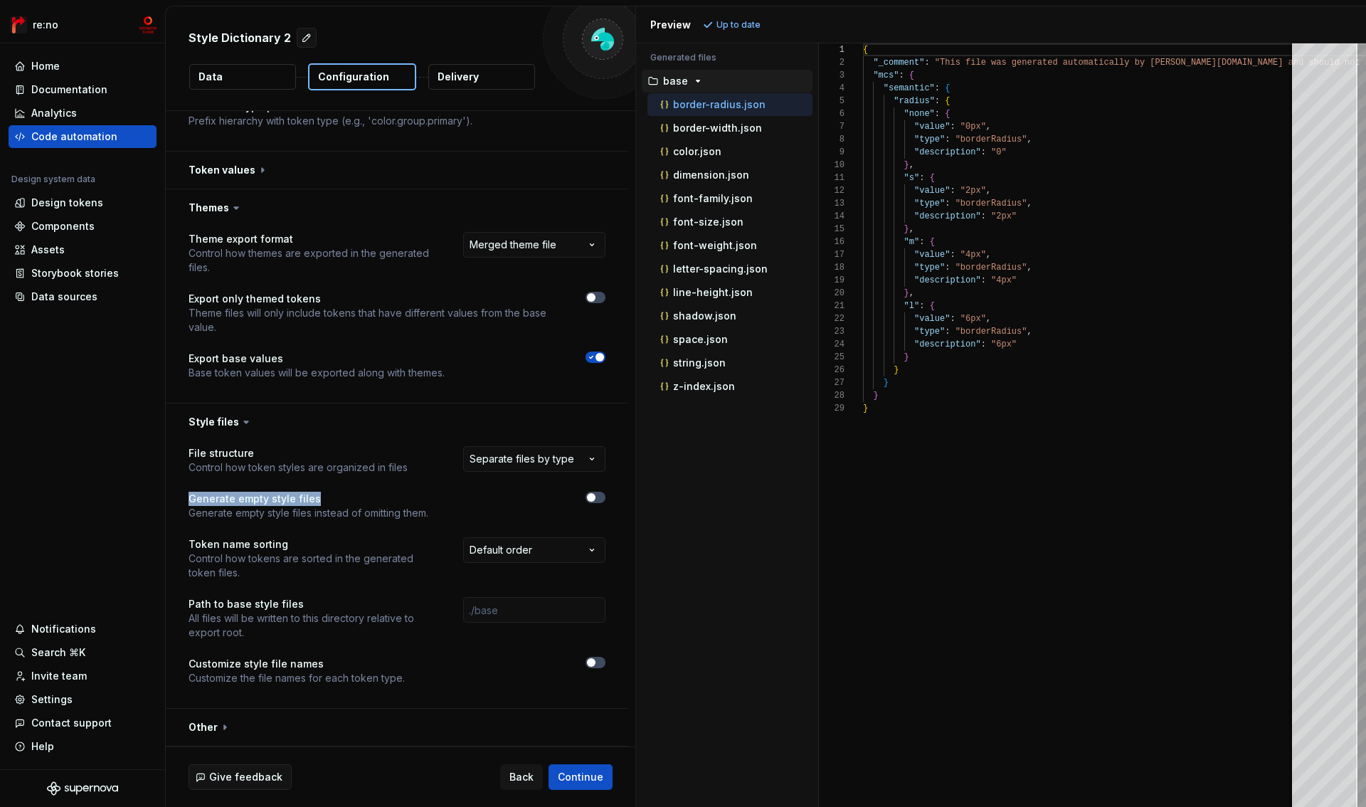
drag, startPoint x: 189, startPoint y: 500, endPoint x: 364, endPoint y: 493, distance: 175.9
click at [364, 493] on p "Generate empty style files" at bounding box center [309, 499] width 240 height 14
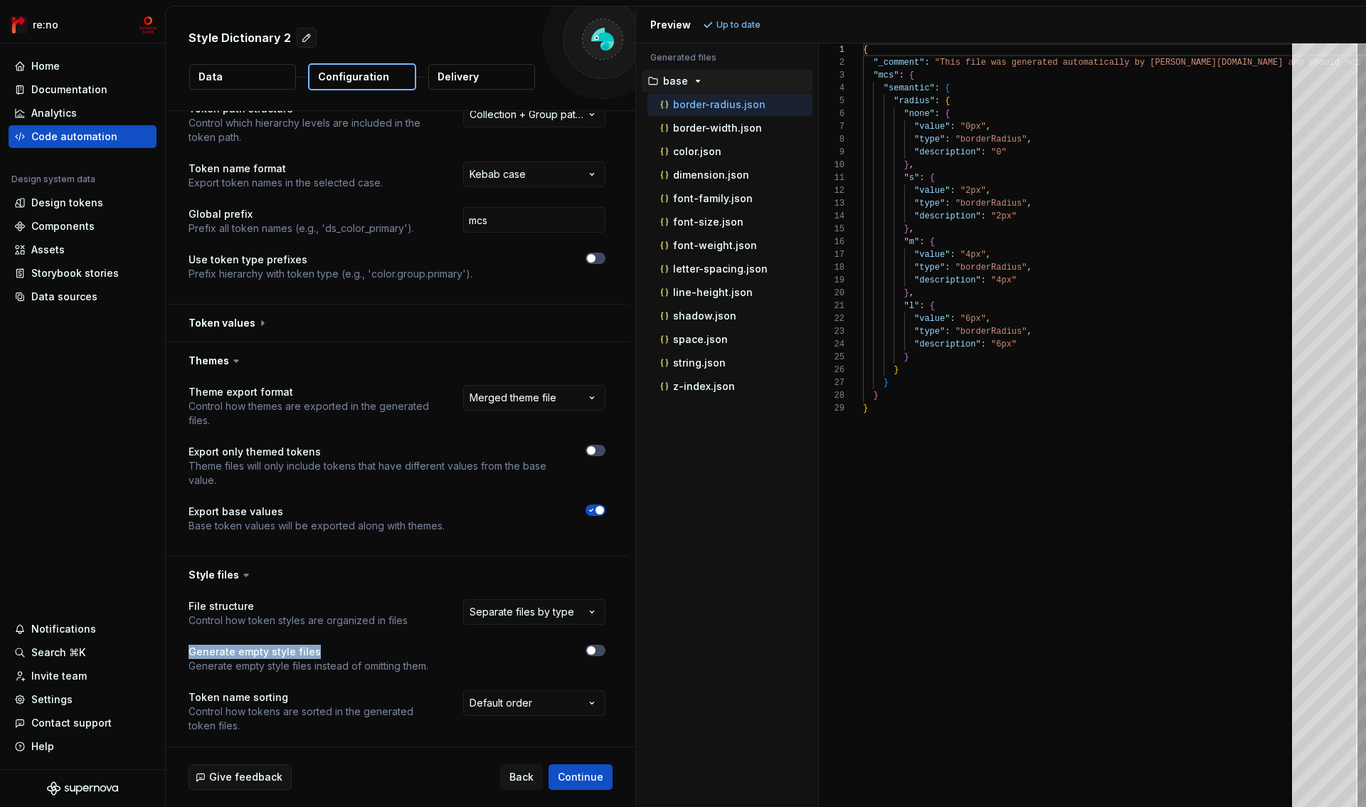
scroll to position [0, 0]
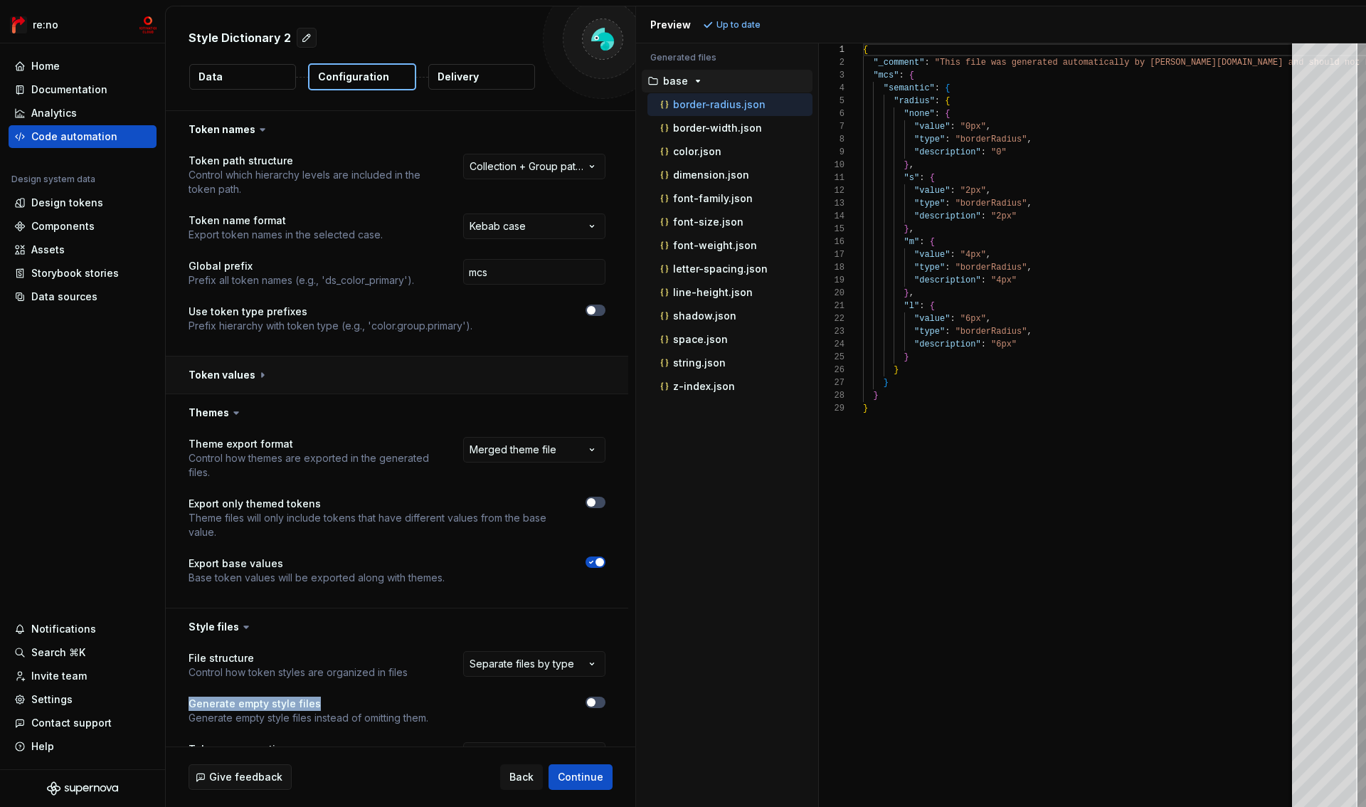
click at [225, 379] on button "button" at bounding box center [397, 375] width 463 height 37
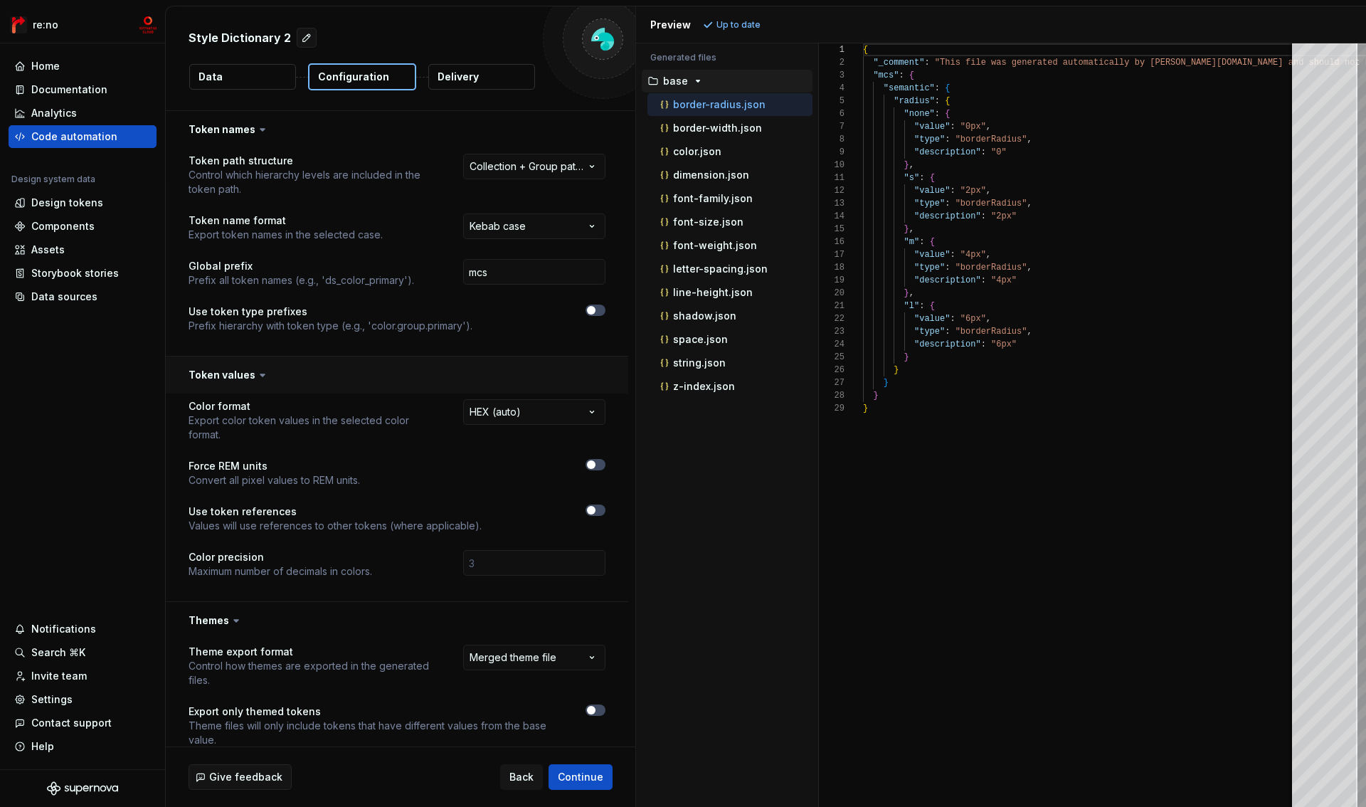
click at [225, 379] on button "button" at bounding box center [397, 375] width 463 height 37
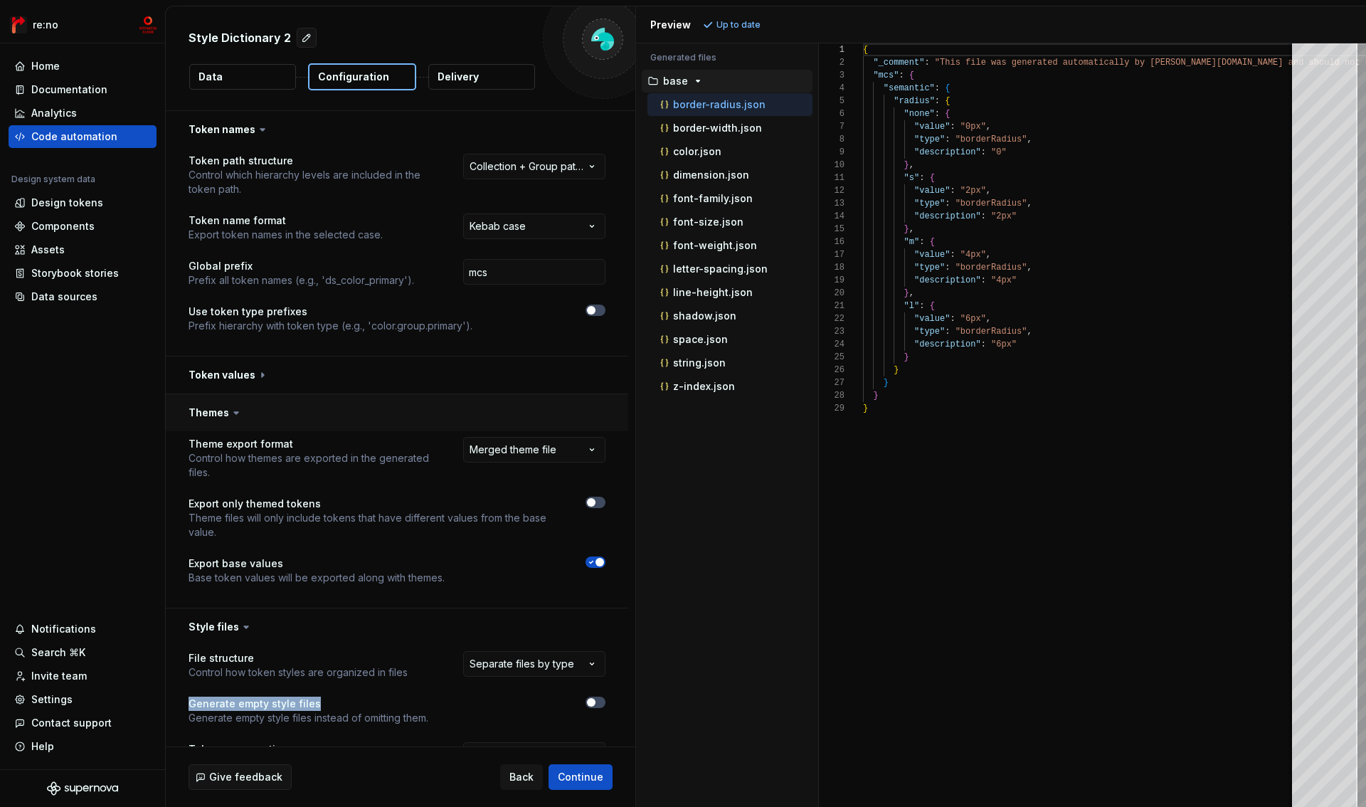
click at [216, 414] on button "button" at bounding box center [397, 412] width 463 height 37
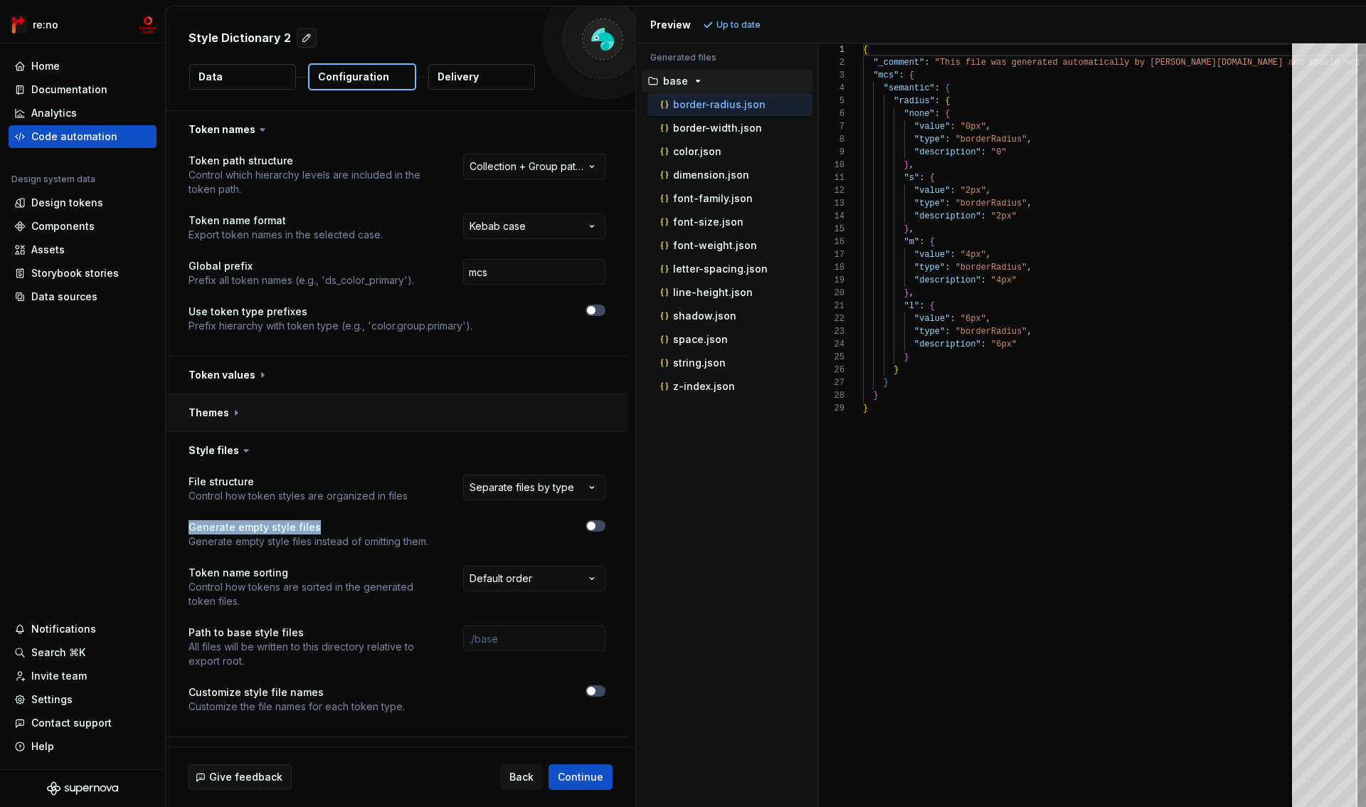
click at [215, 417] on button "button" at bounding box center [397, 412] width 463 height 37
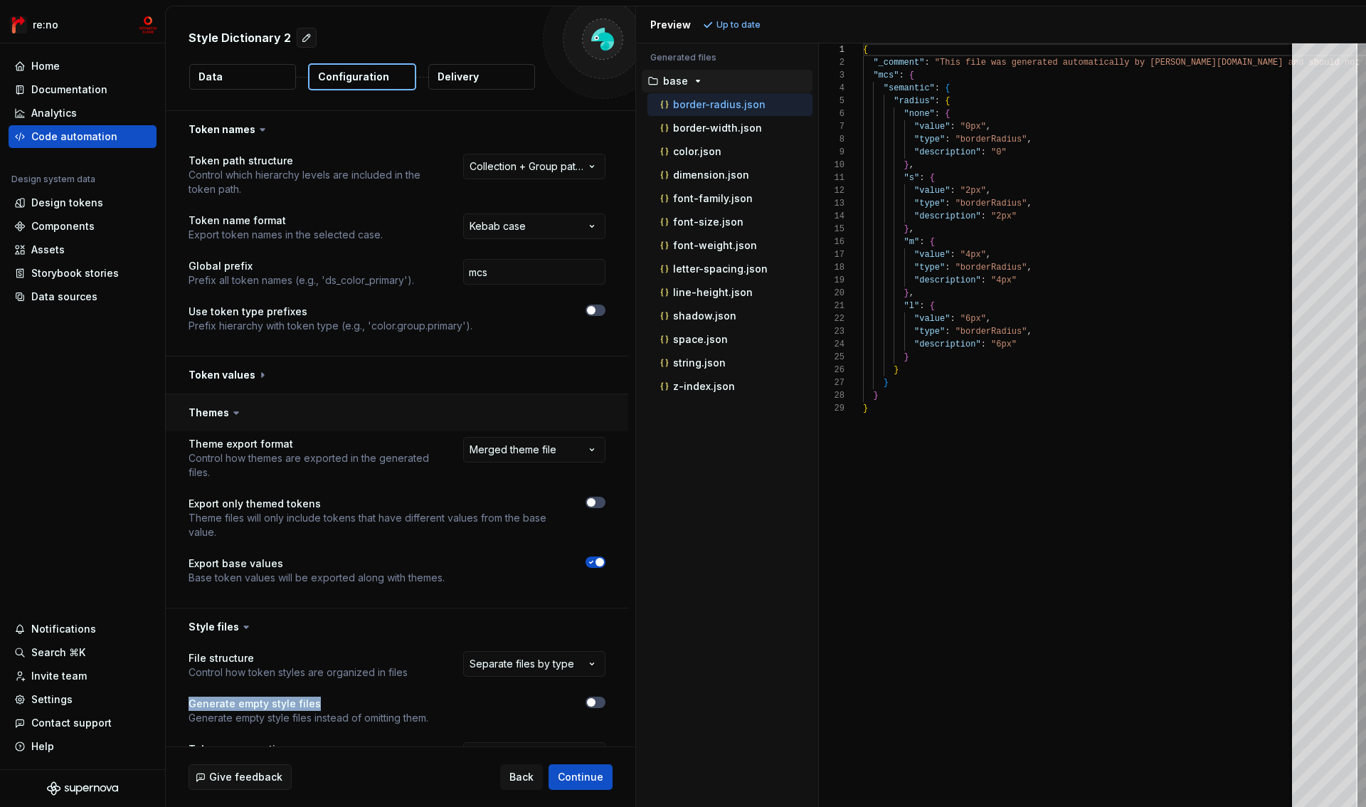
click at [215, 417] on button "button" at bounding box center [397, 412] width 463 height 37
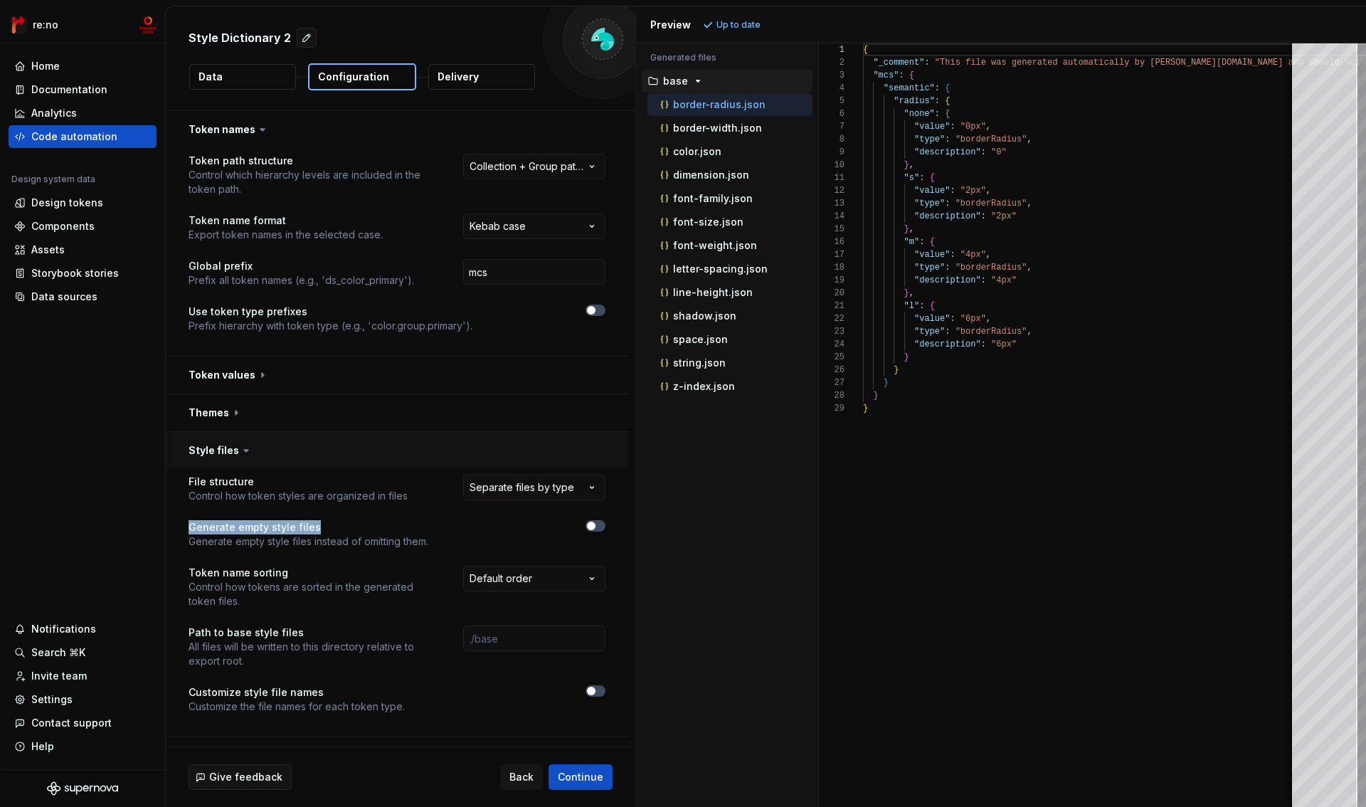
click at [218, 446] on button "button" at bounding box center [397, 450] width 463 height 37
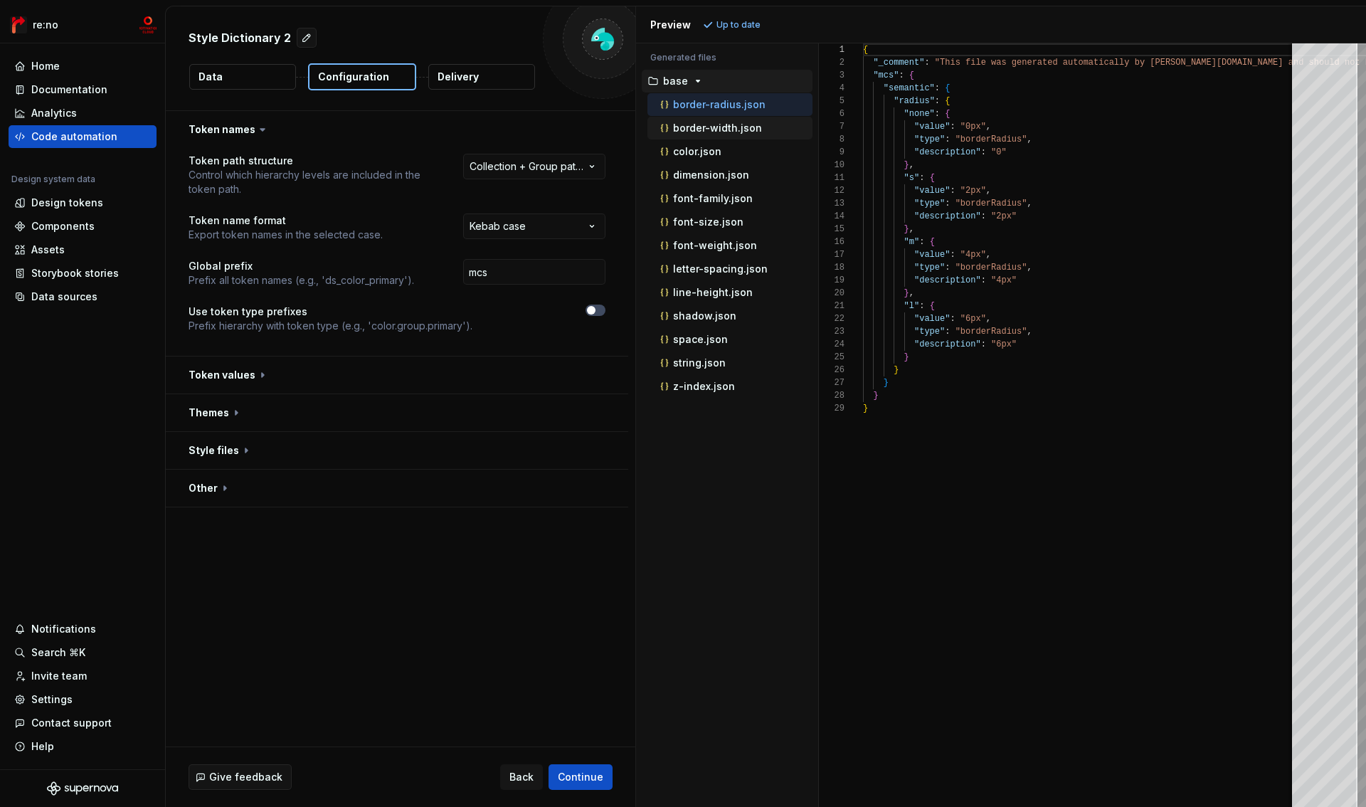
click at [722, 129] on p "border-width.json" at bounding box center [717, 127] width 89 height 11
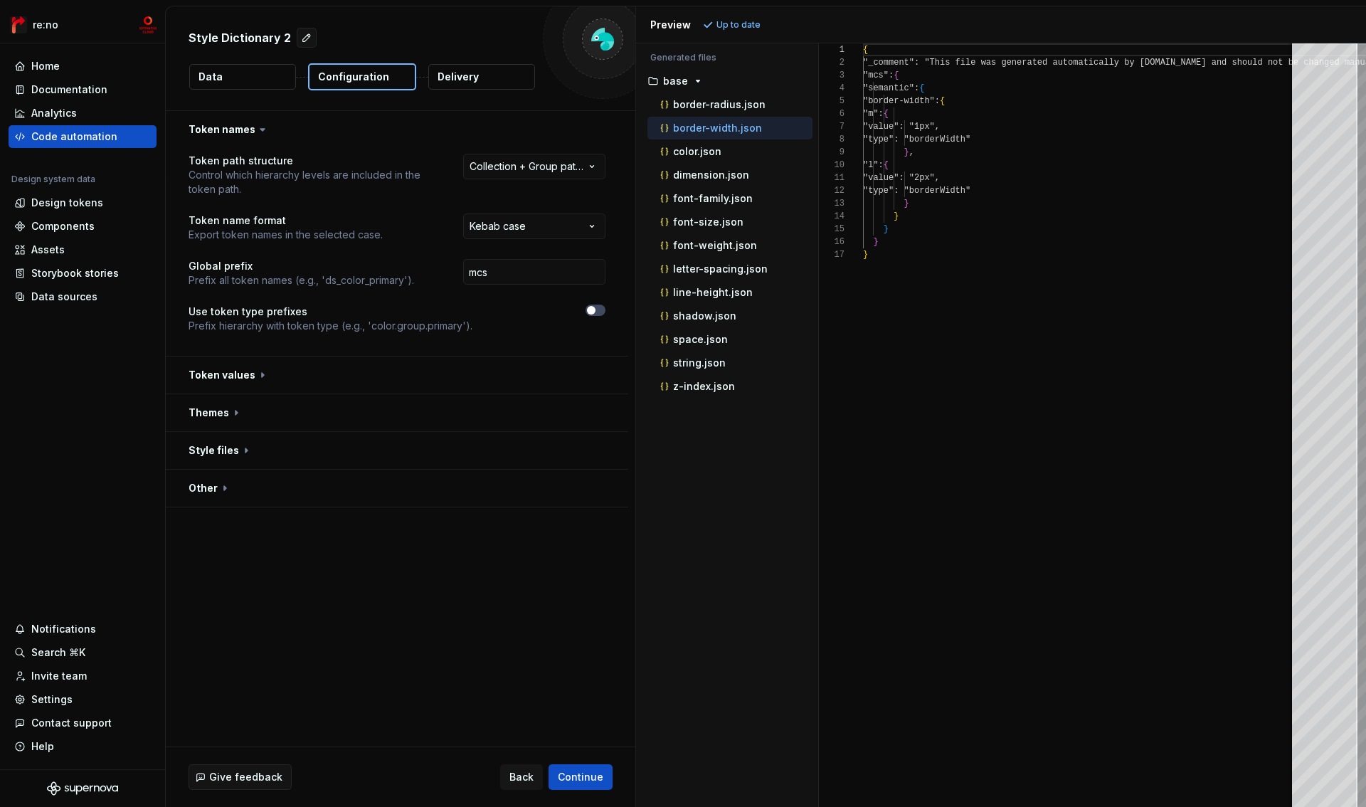
scroll to position [128, 0]
click at [718, 197] on p "font-family.json" at bounding box center [713, 198] width 80 height 11
type textarea "**********"
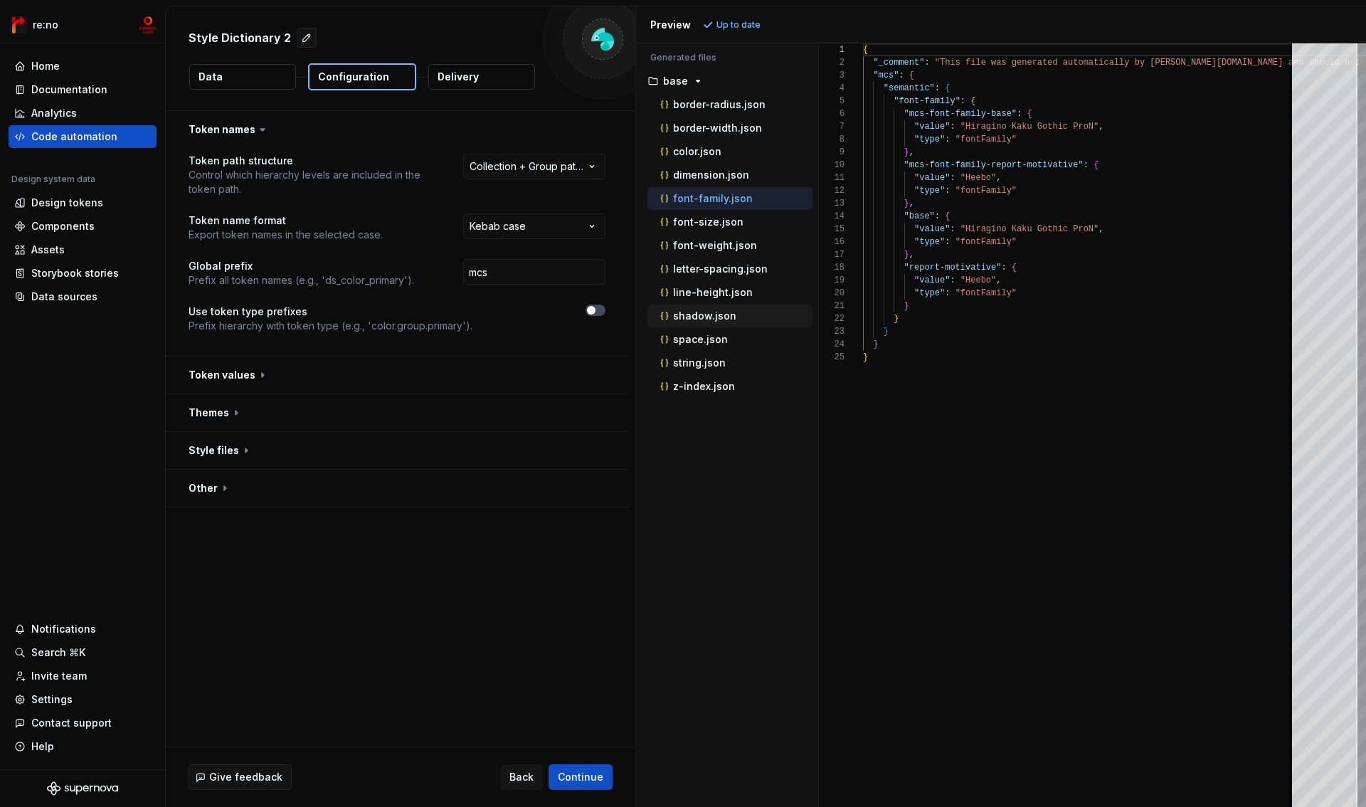
click at [713, 309] on div "shadow.json" at bounding box center [735, 316] width 155 height 14
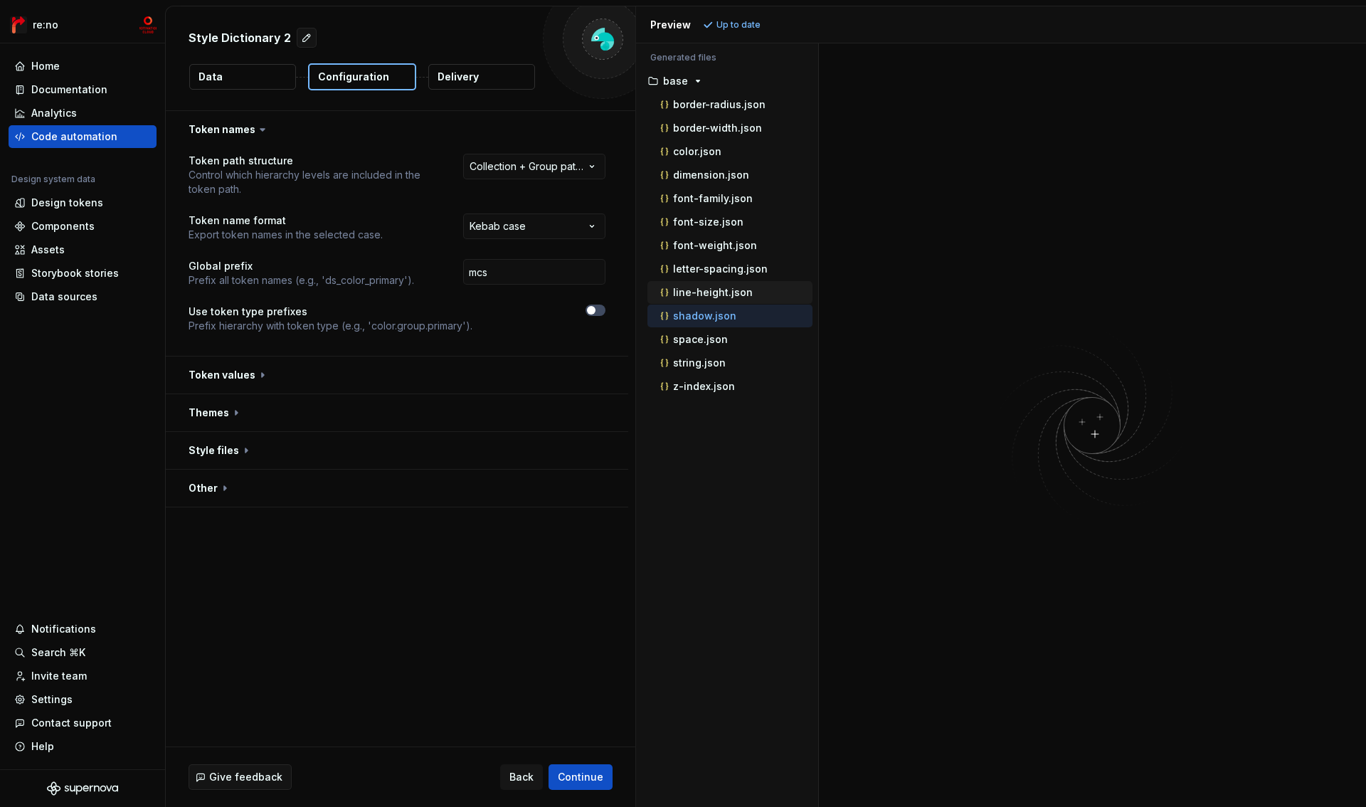
click at [711, 289] on p "line-height.json" at bounding box center [713, 292] width 80 height 11
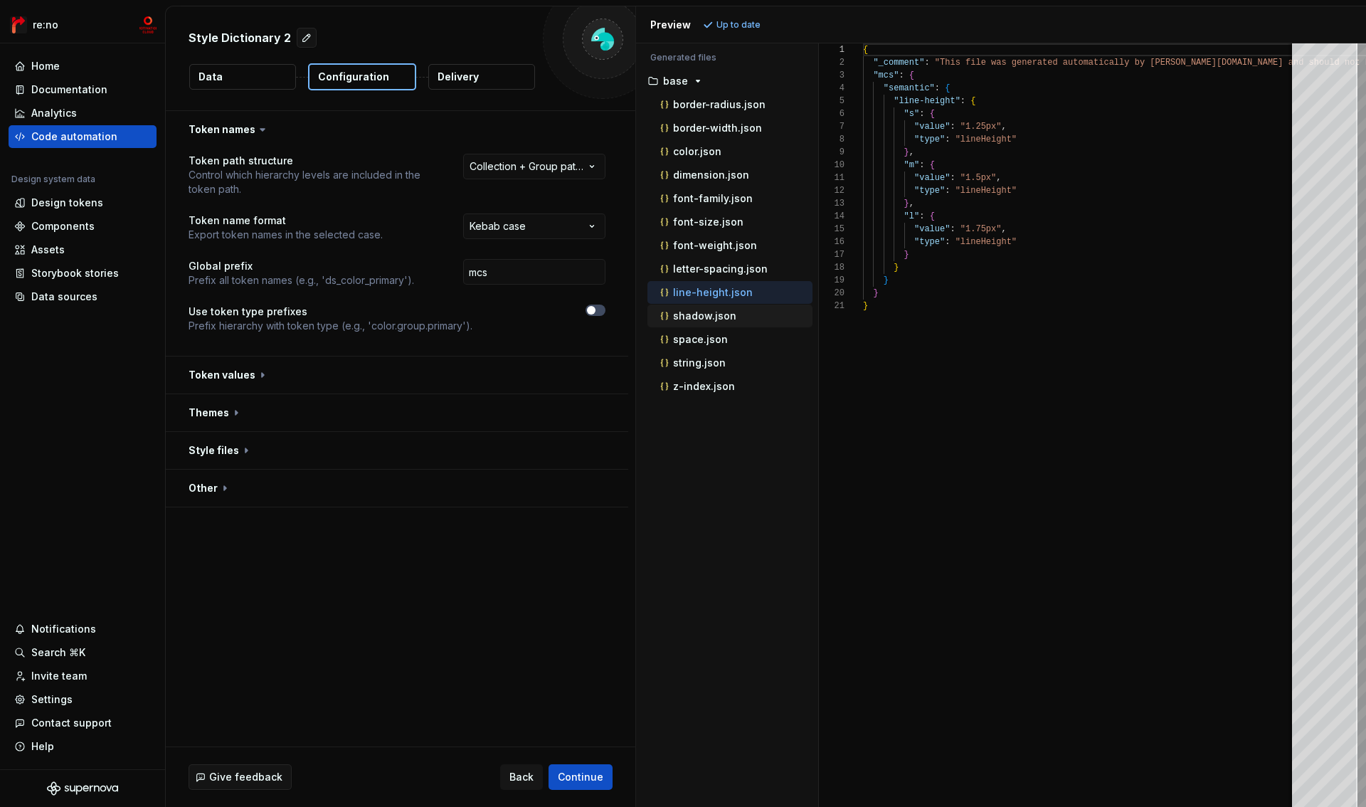
click at [708, 315] on p "shadow.json" at bounding box center [704, 315] width 63 height 11
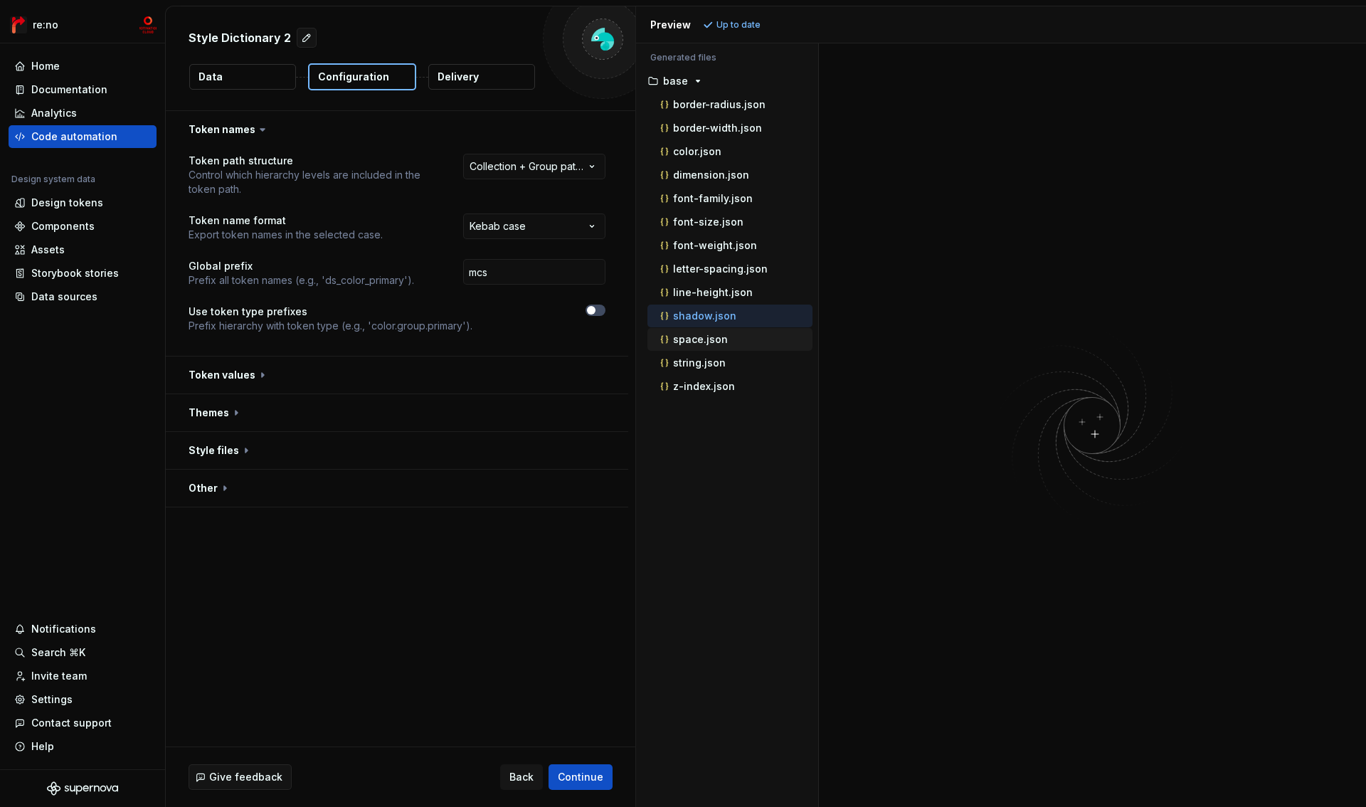
click at [708, 344] on p "space.json" at bounding box center [700, 339] width 55 height 11
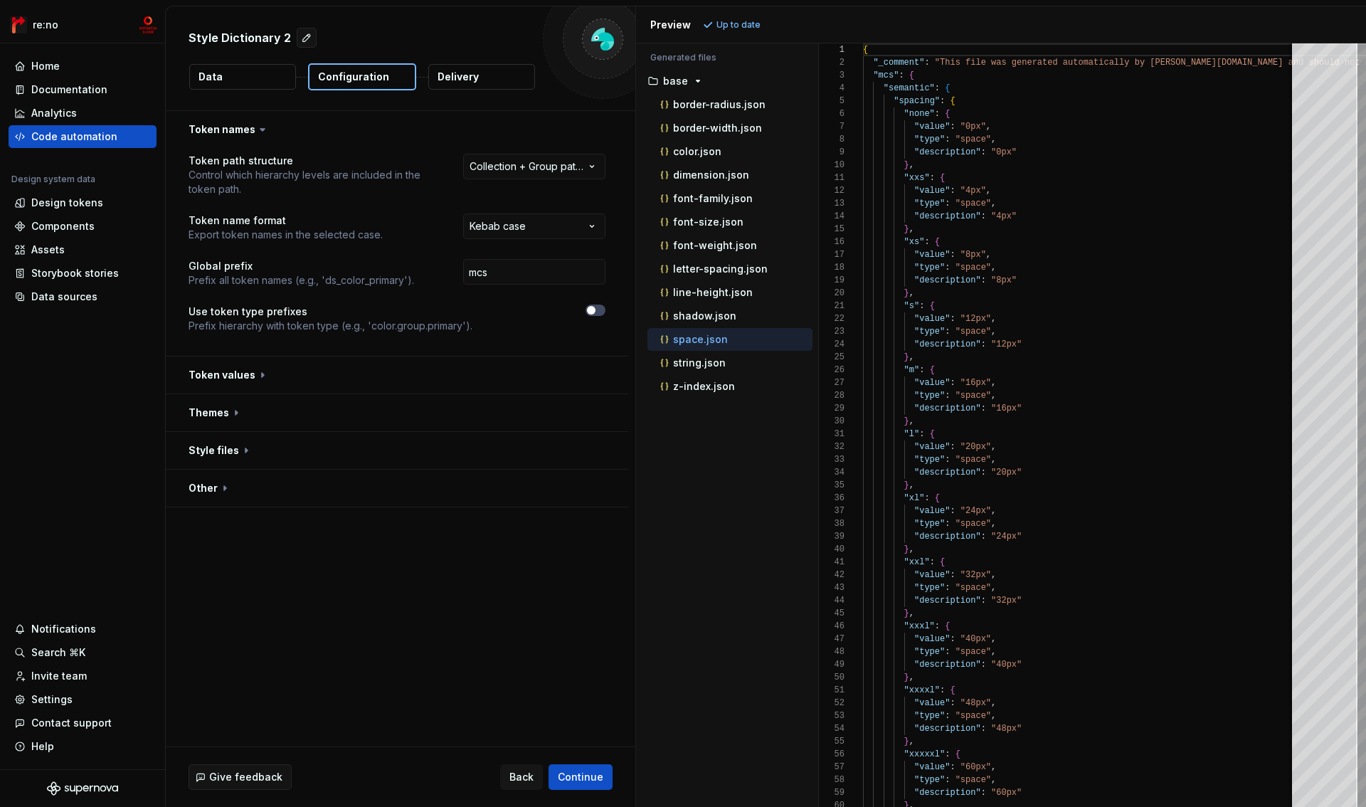
click at [257, 76] on button "Data" at bounding box center [242, 77] width 107 height 26
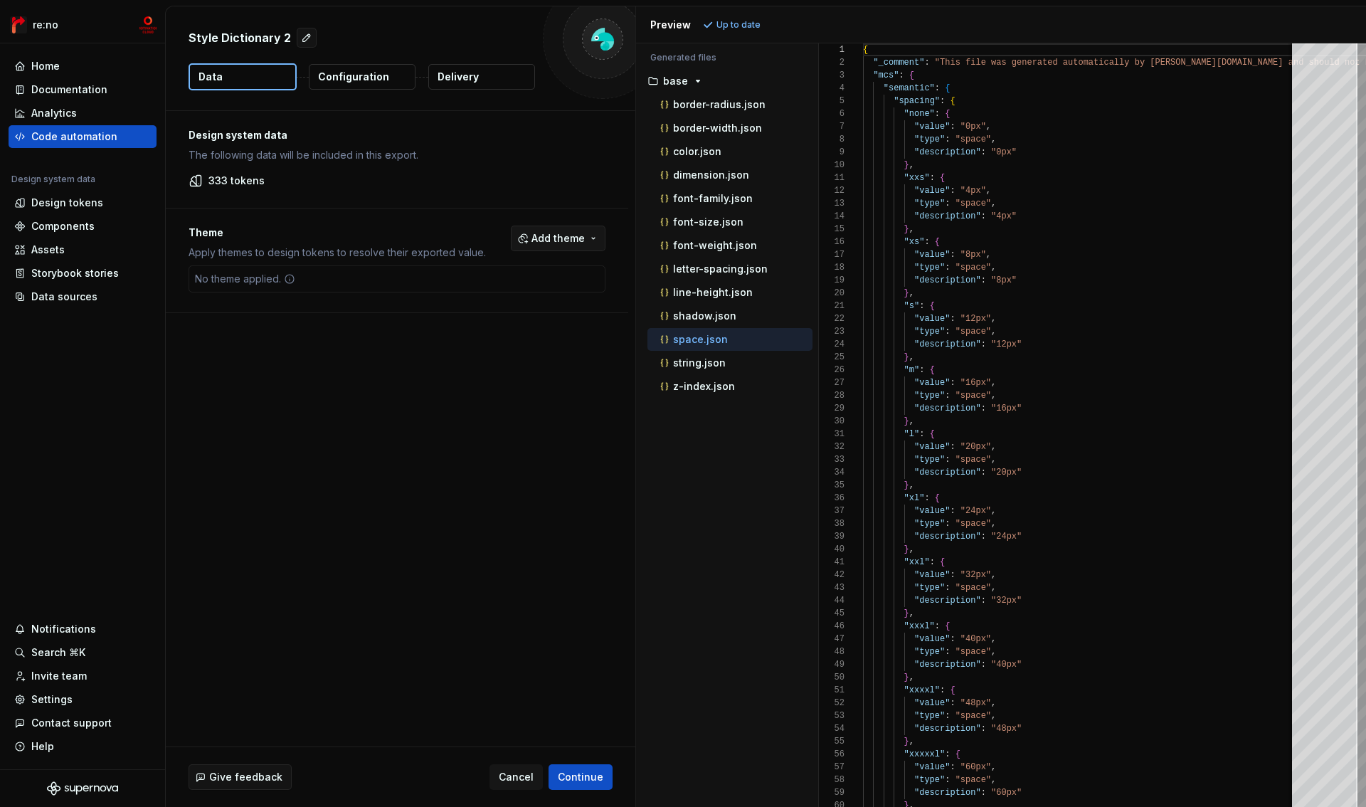
click at [585, 231] on button "Add theme" at bounding box center [558, 239] width 95 height 26
click at [485, 389] on html "re:no Home Documentation Analytics Code automation Design system data Design to…" at bounding box center [683, 403] width 1366 height 807
click at [250, 181] on p "333 tokens" at bounding box center [237, 181] width 56 height 14
click at [584, 774] on span "Continue" at bounding box center [581, 777] width 46 height 14
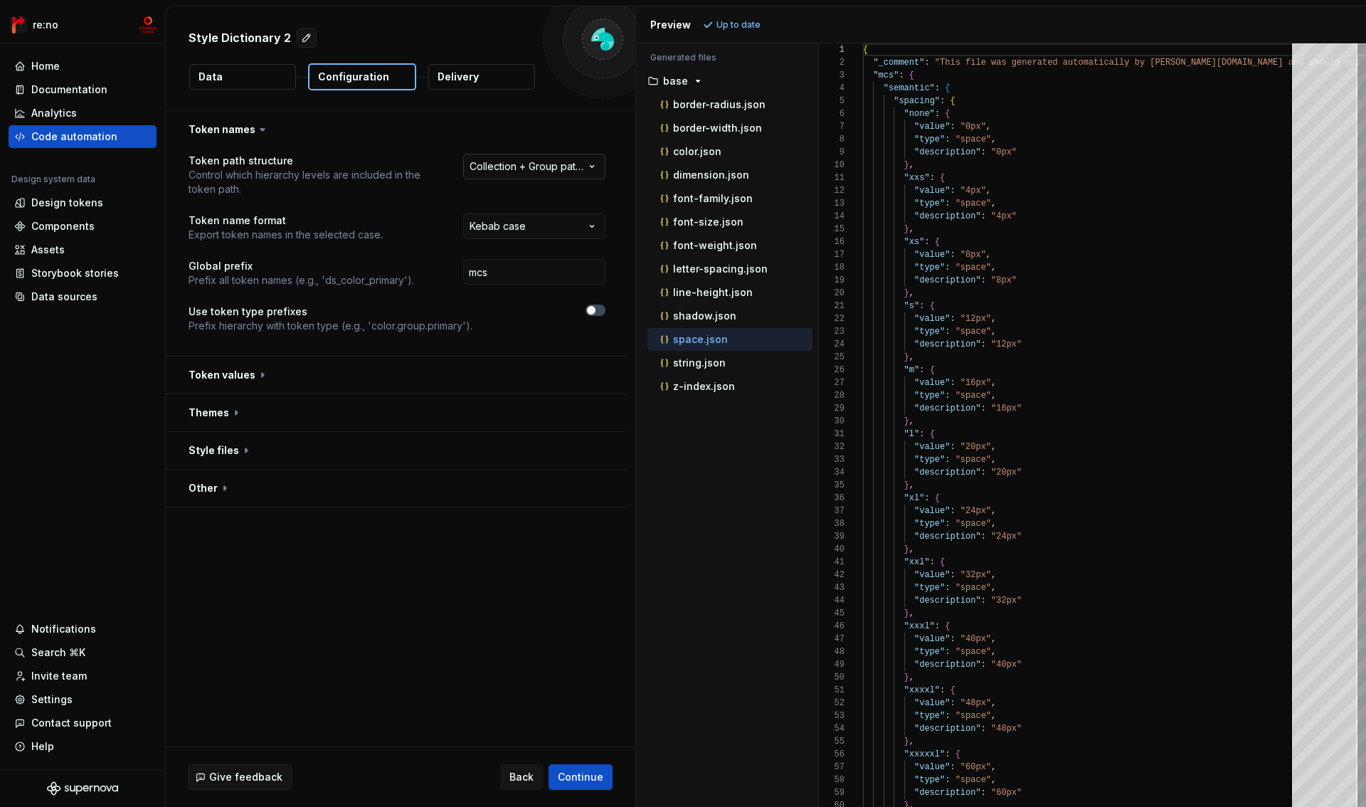
click at [546, 162] on html "**********" at bounding box center [683, 403] width 1366 height 807
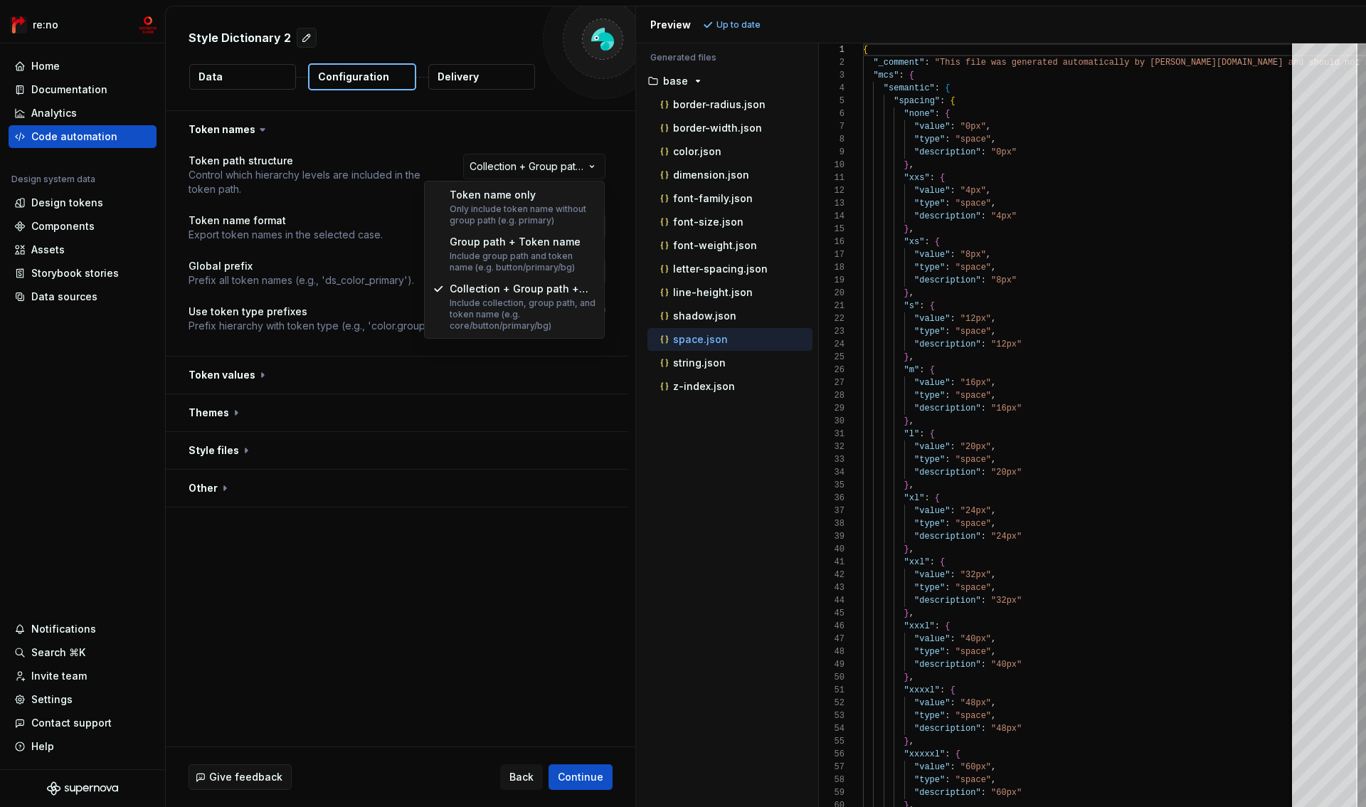
click at [546, 164] on html "**********" at bounding box center [683, 403] width 1366 height 807
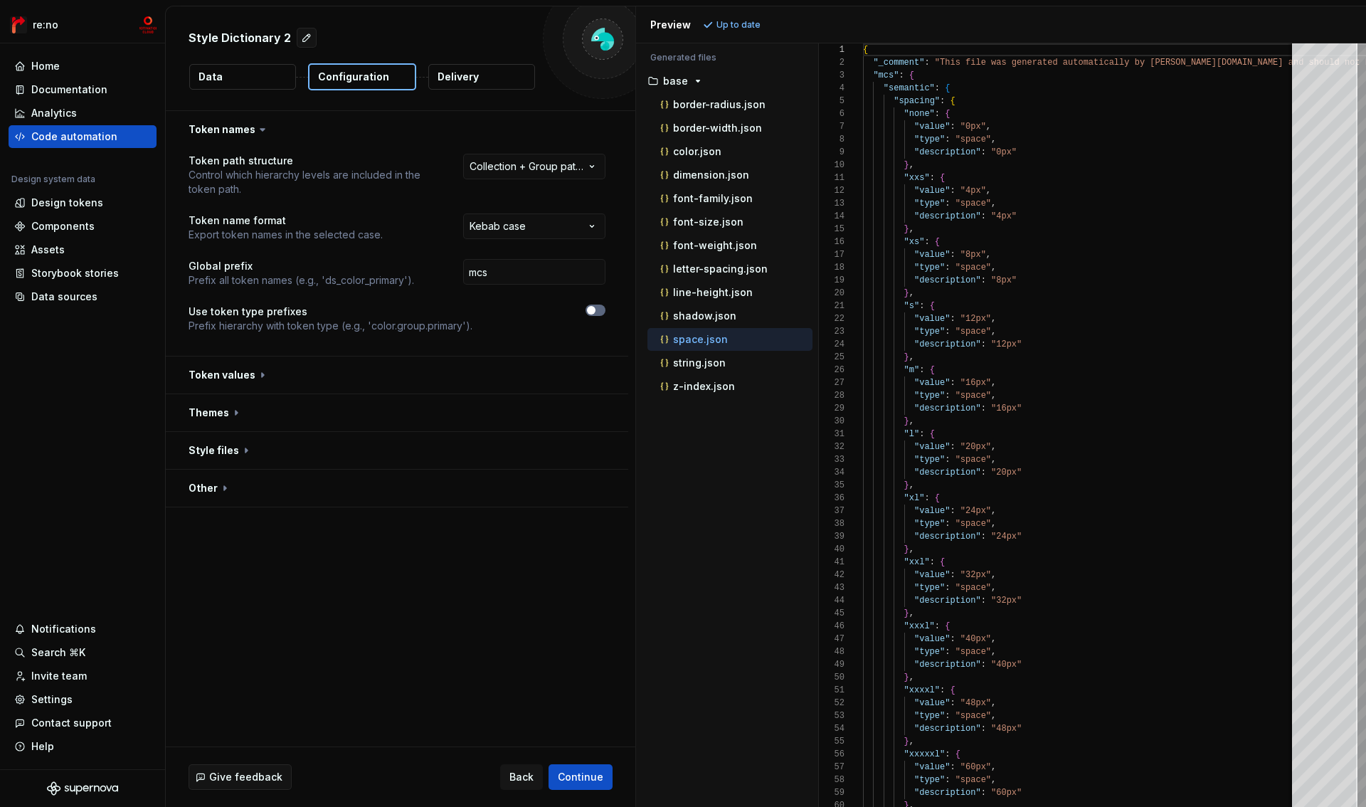
click at [590, 307] on span "button" at bounding box center [591, 310] width 9 height 9
click at [592, 310] on icon "button" at bounding box center [592, 311] width 4 height 2
click at [357, 371] on button "button" at bounding box center [397, 375] width 463 height 37
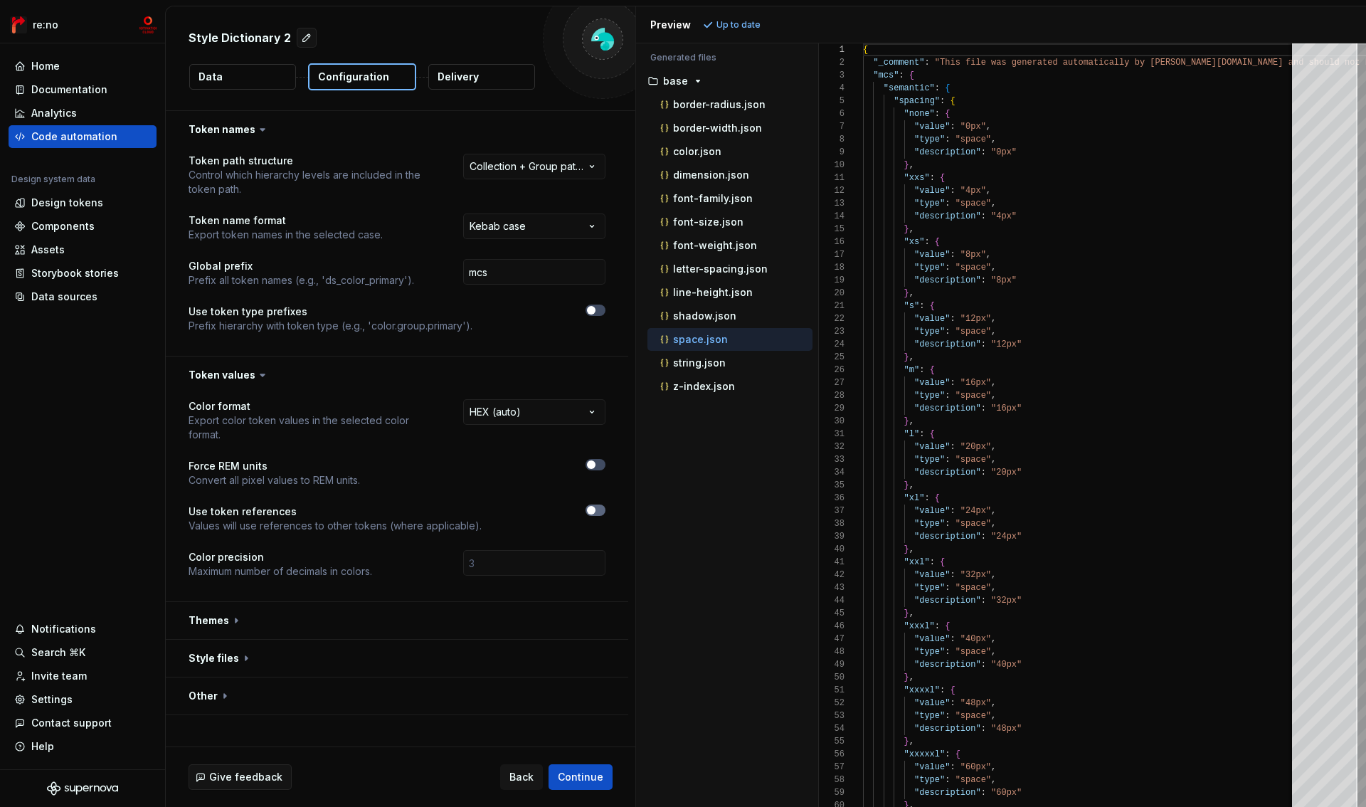
click at [587, 512] on span "button" at bounding box center [591, 510] width 9 height 9
click at [331, 373] on button "button" at bounding box center [397, 375] width 463 height 37
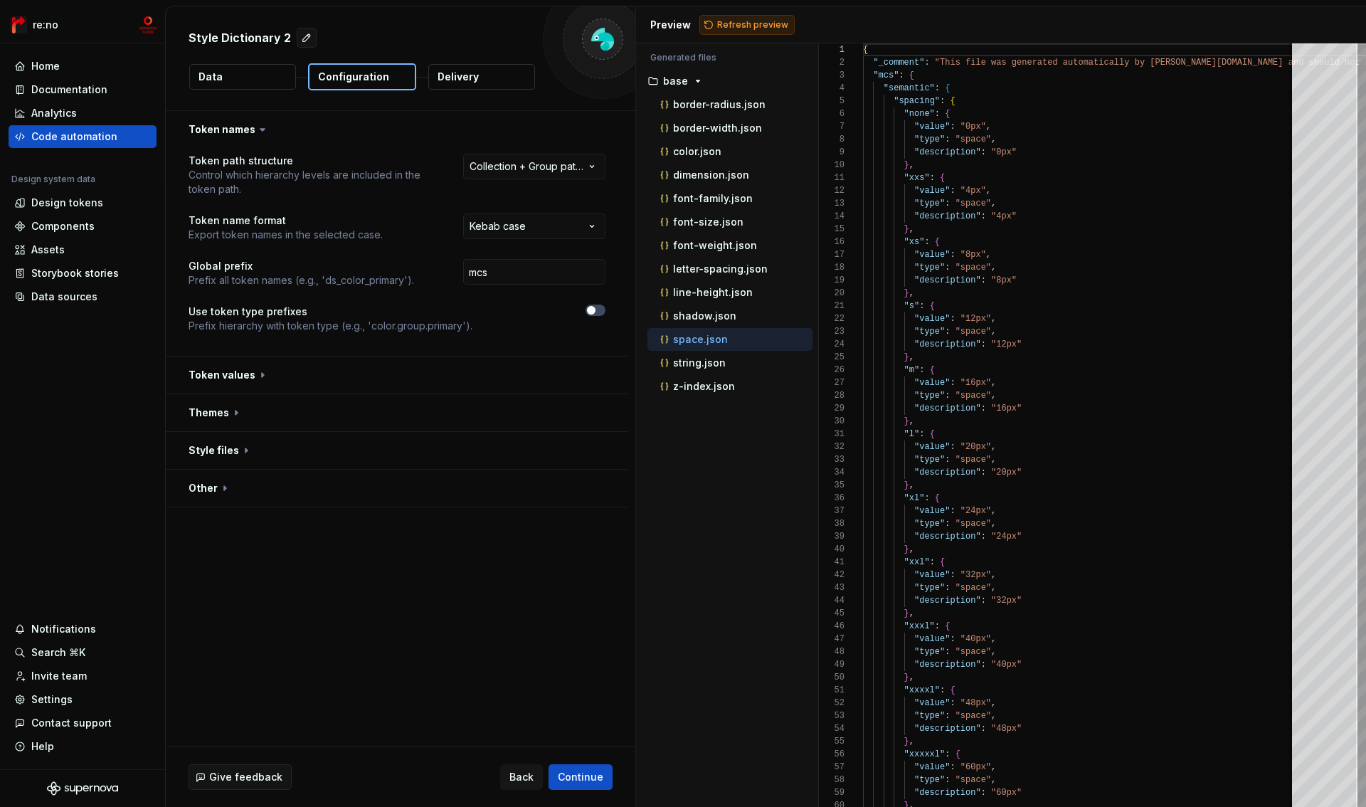
click at [739, 26] on span "Refresh preview" at bounding box center [752, 24] width 71 height 11
click at [216, 416] on button "button" at bounding box center [397, 412] width 463 height 37
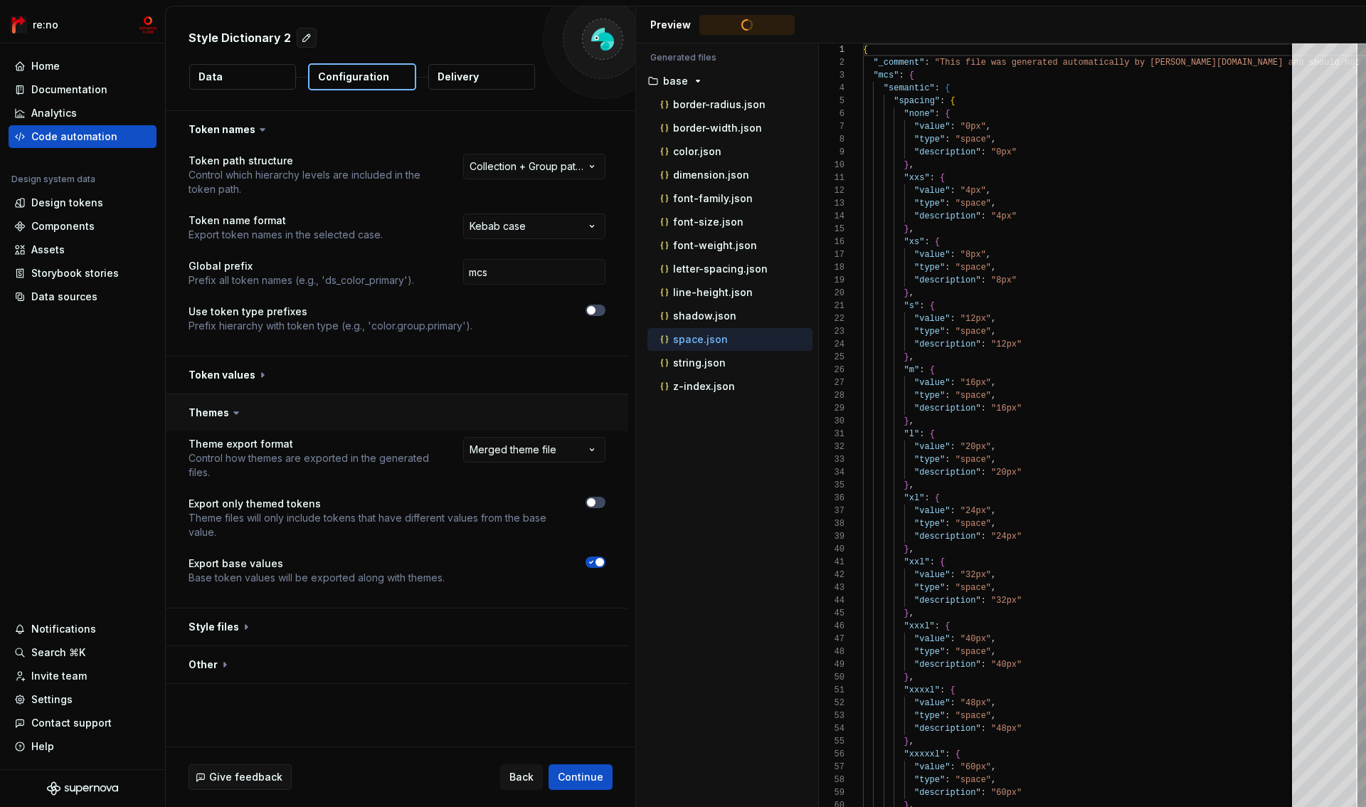
scroll to position [128, 0]
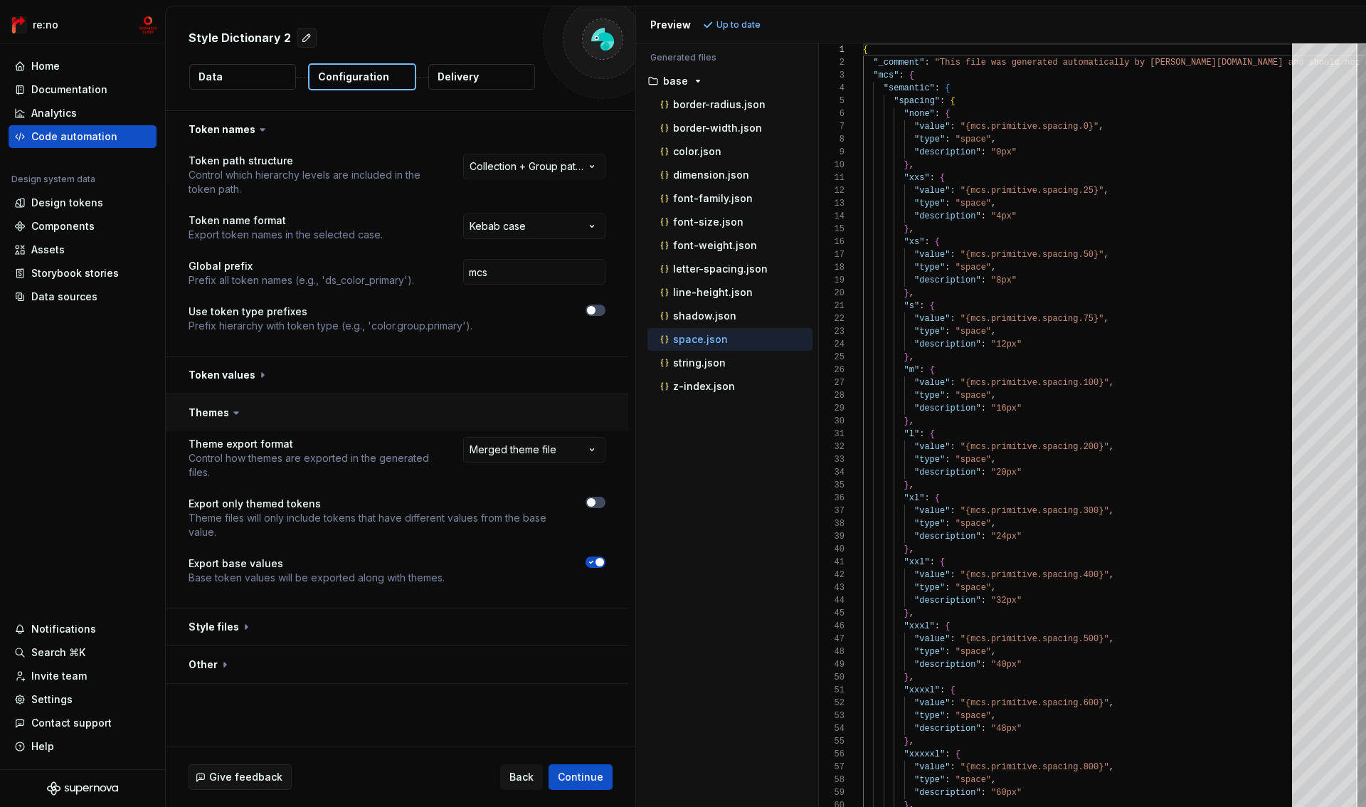
click at [216, 416] on button "button" at bounding box center [397, 412] width 463 height 37
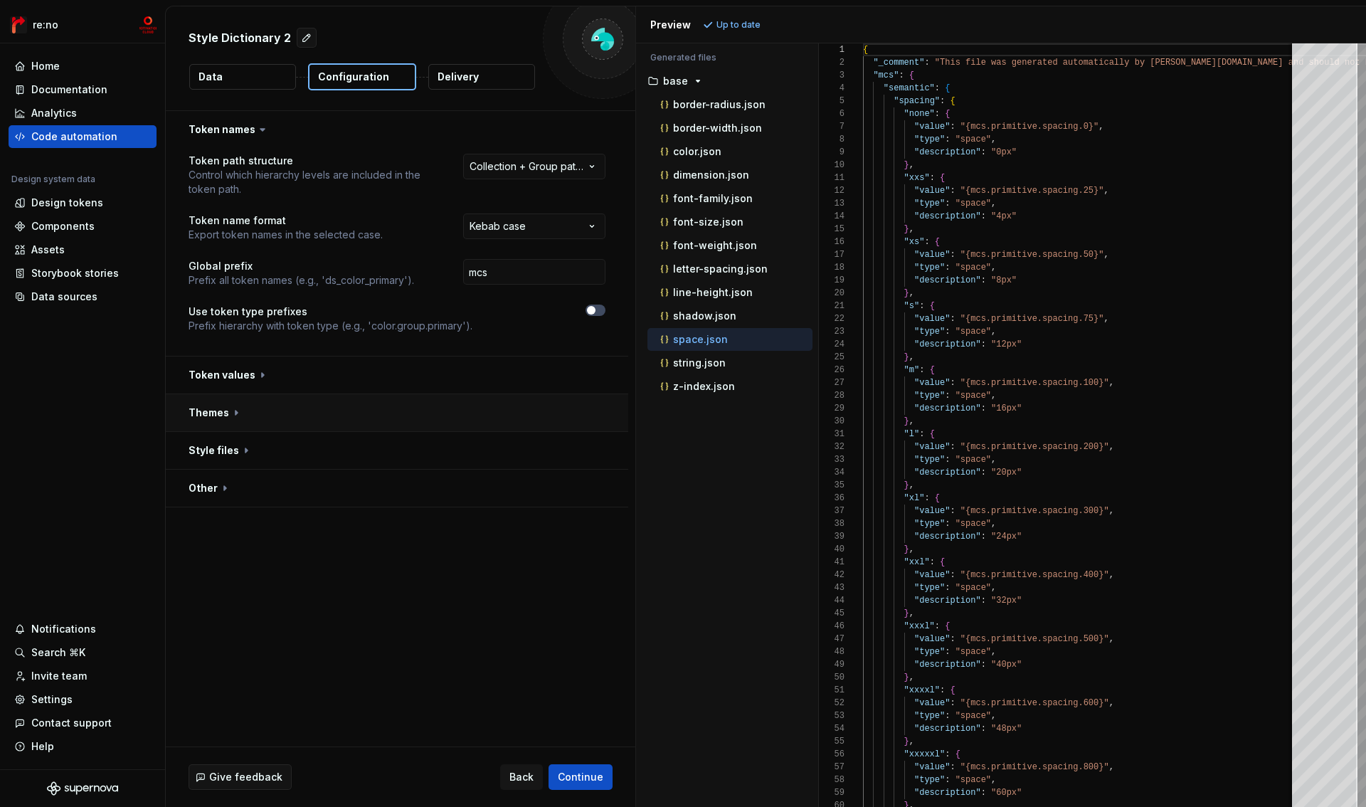
click at [216, 416] on button "button" at bounding box center [397, 412] width 463 height 37
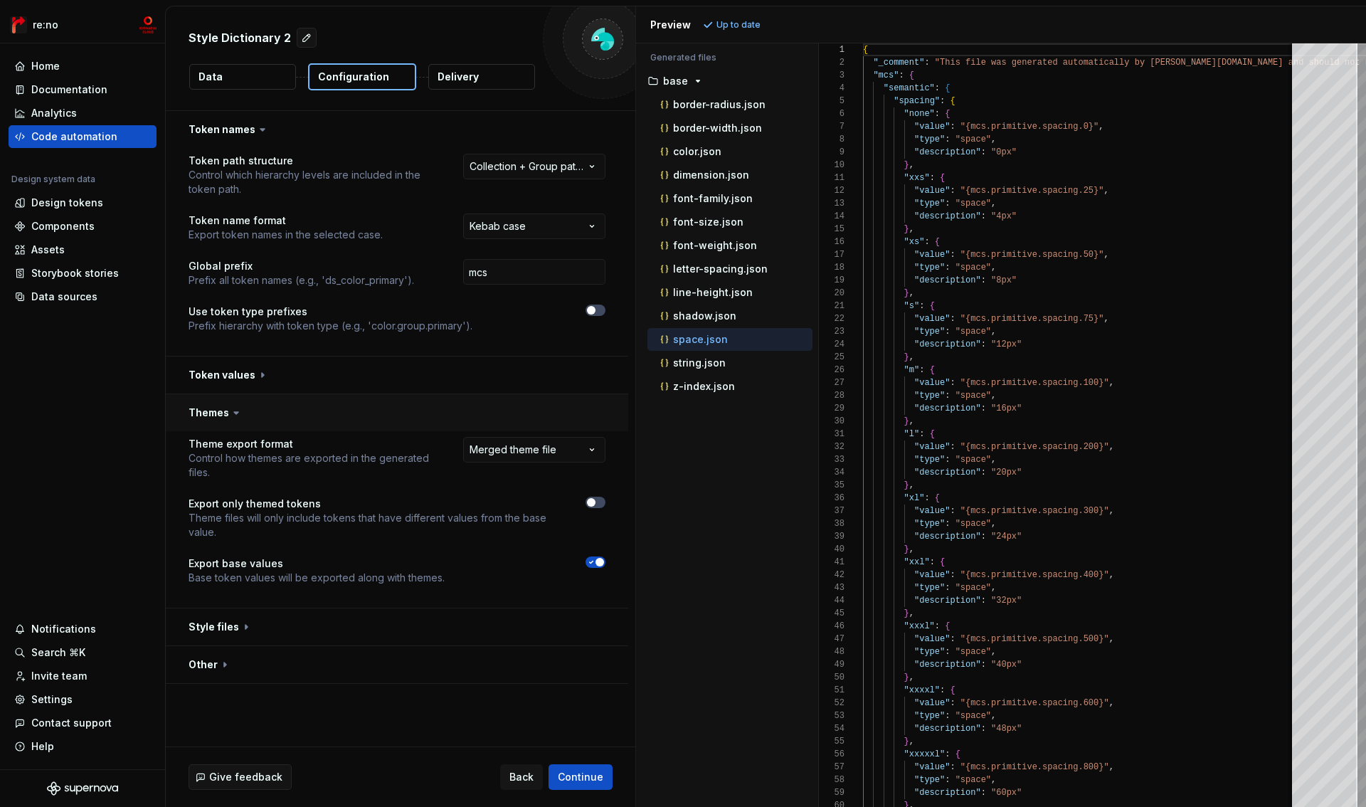
click at [216, 416] on button "button" at bounding box center [397, 412] width 463 height 37
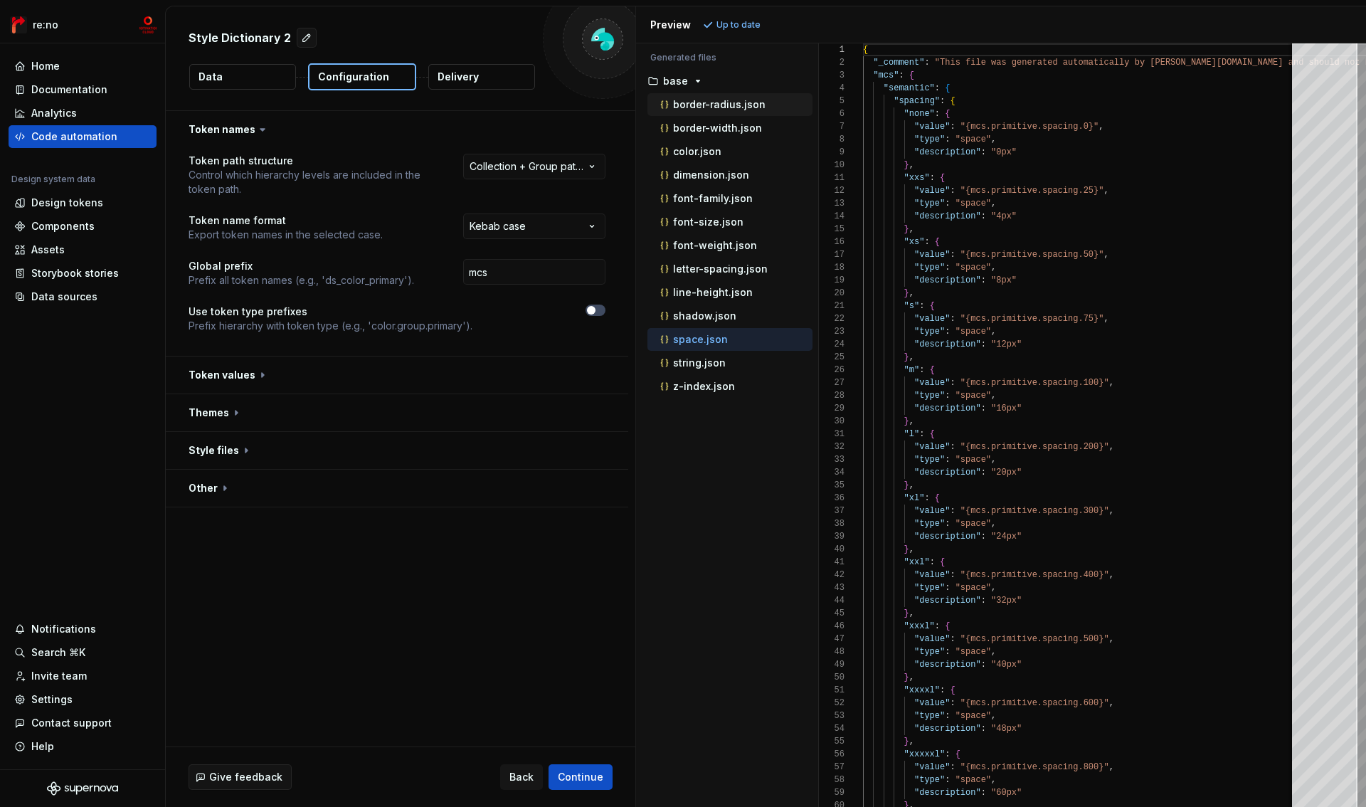
click at [728, 105] on p "border-radius.json" at bounding box center [719, 104] width 93 height 11
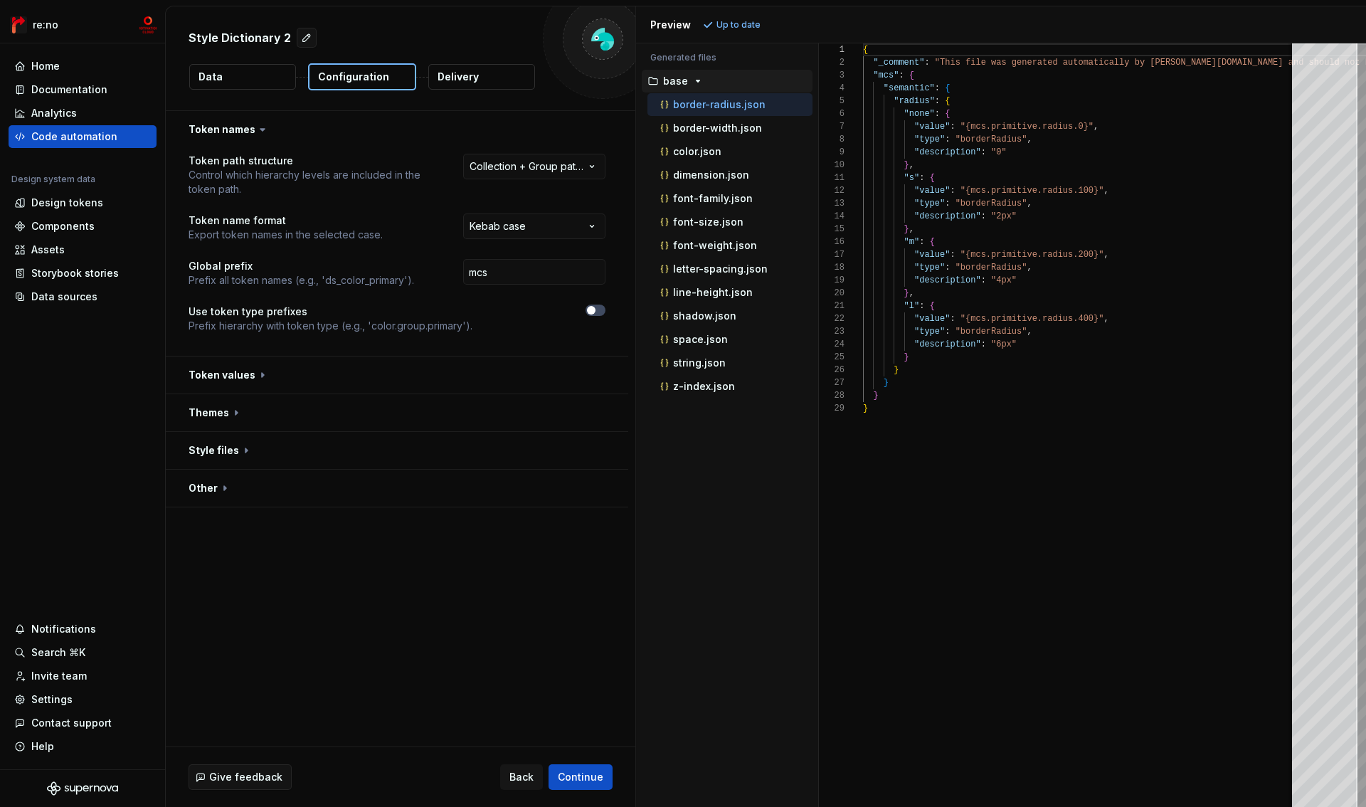
click at [690, 78] on div "button" at bounding box center [698, 80] width 17 height 11
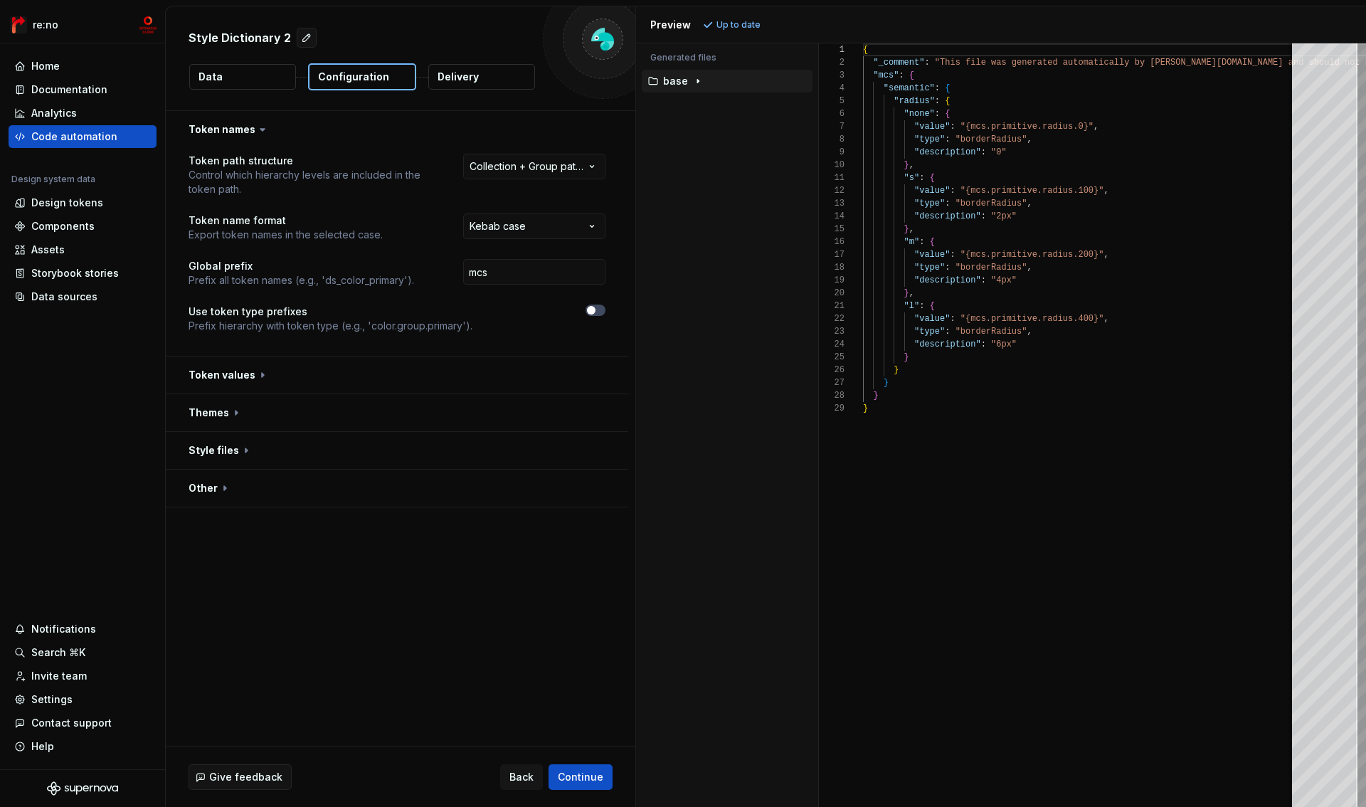
click at [679, 80] on p "base" at bounding box center [675, 80] width 25 height 11
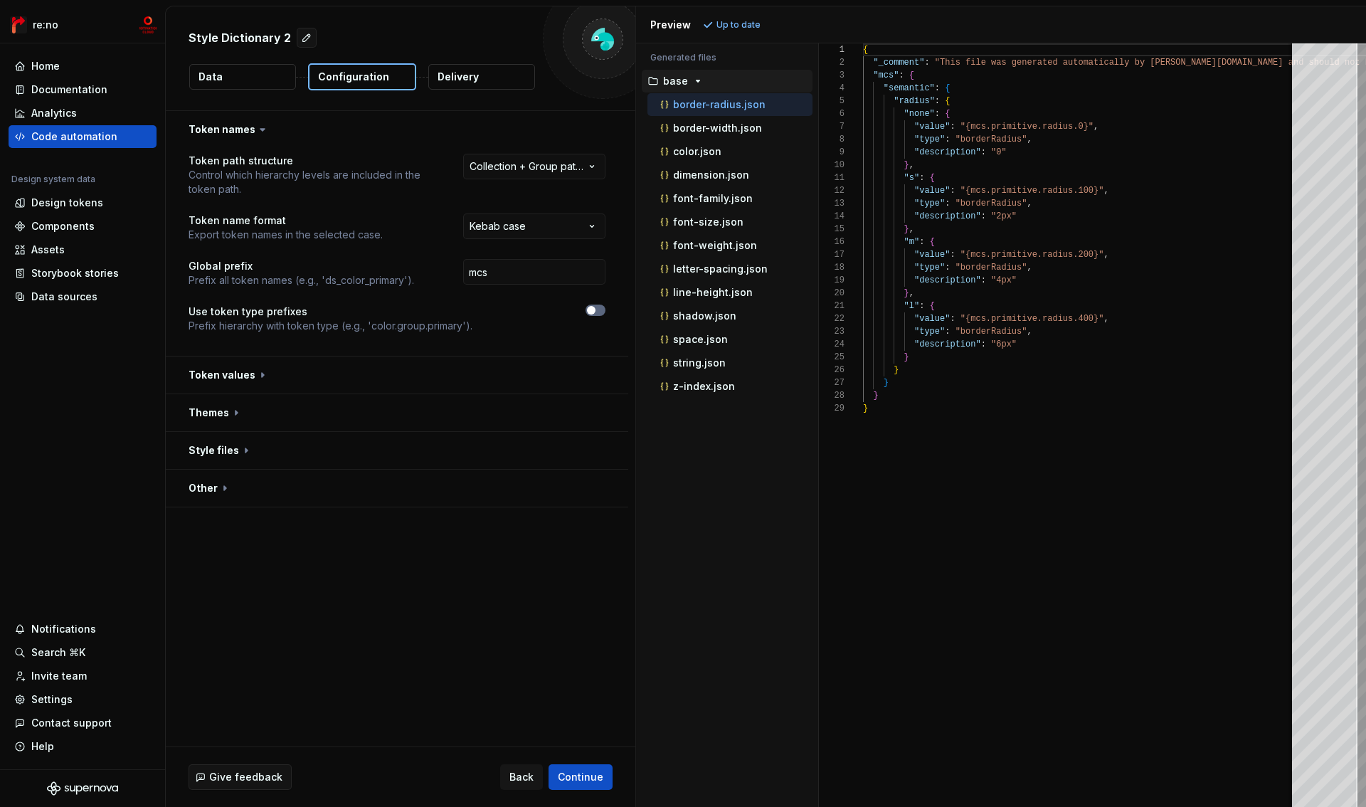
click at [602, 309] on button "button" at bounding box center [596, 310] width 20 height 11
click at [741, 19] on button "Refresh preview" at bounding box center [747, 25] width 95 height 20
type textarea "**********"
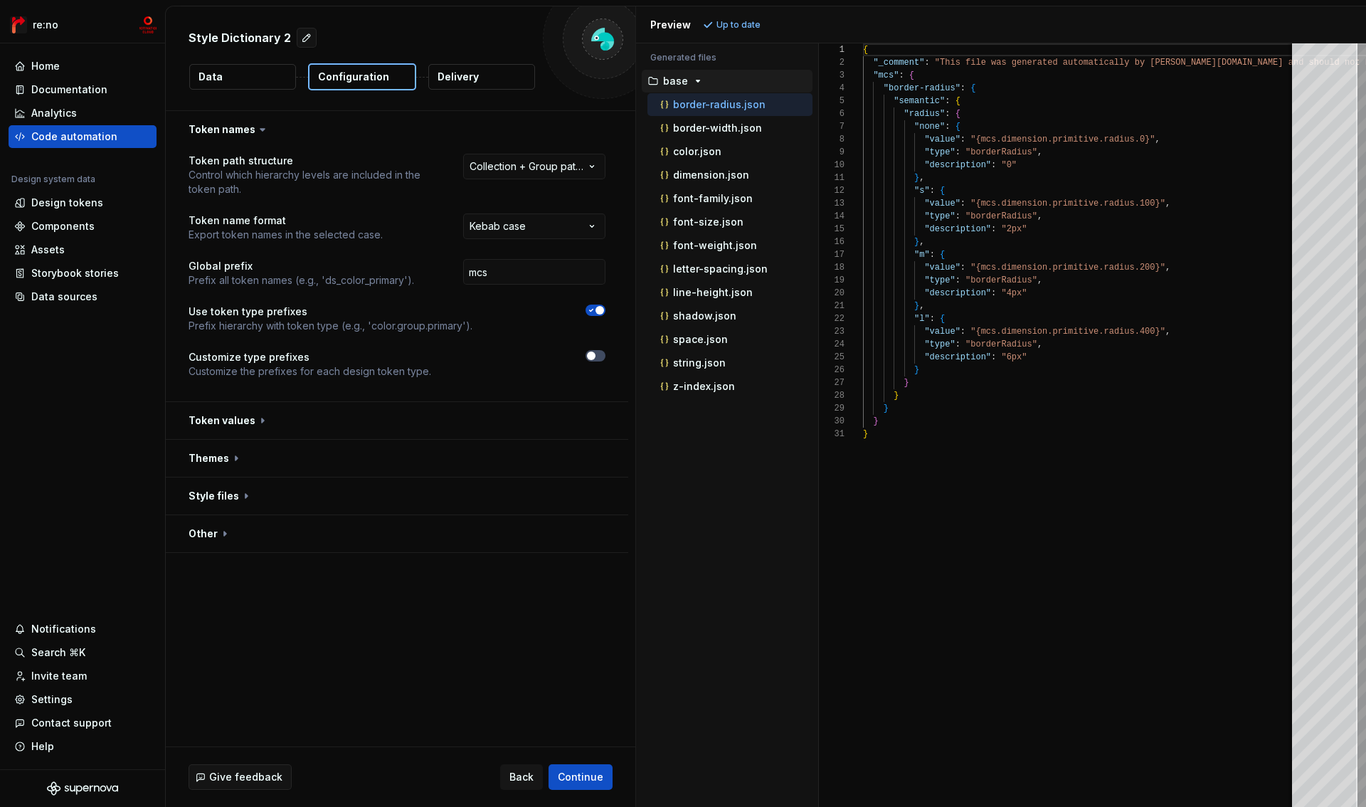
click at [591, 311] on icon "button" at bounding box center [591, 310] width 11 height 9
click at [591, 311] on span "button" at bounding box center [591, 310] width 9 height 9
click at [591, 311] on icon "button" at bounding box center [591, 310] width 11 height 9
click at [246, 378] on button "button" at bounding box center [397, 375] width 463 height 37
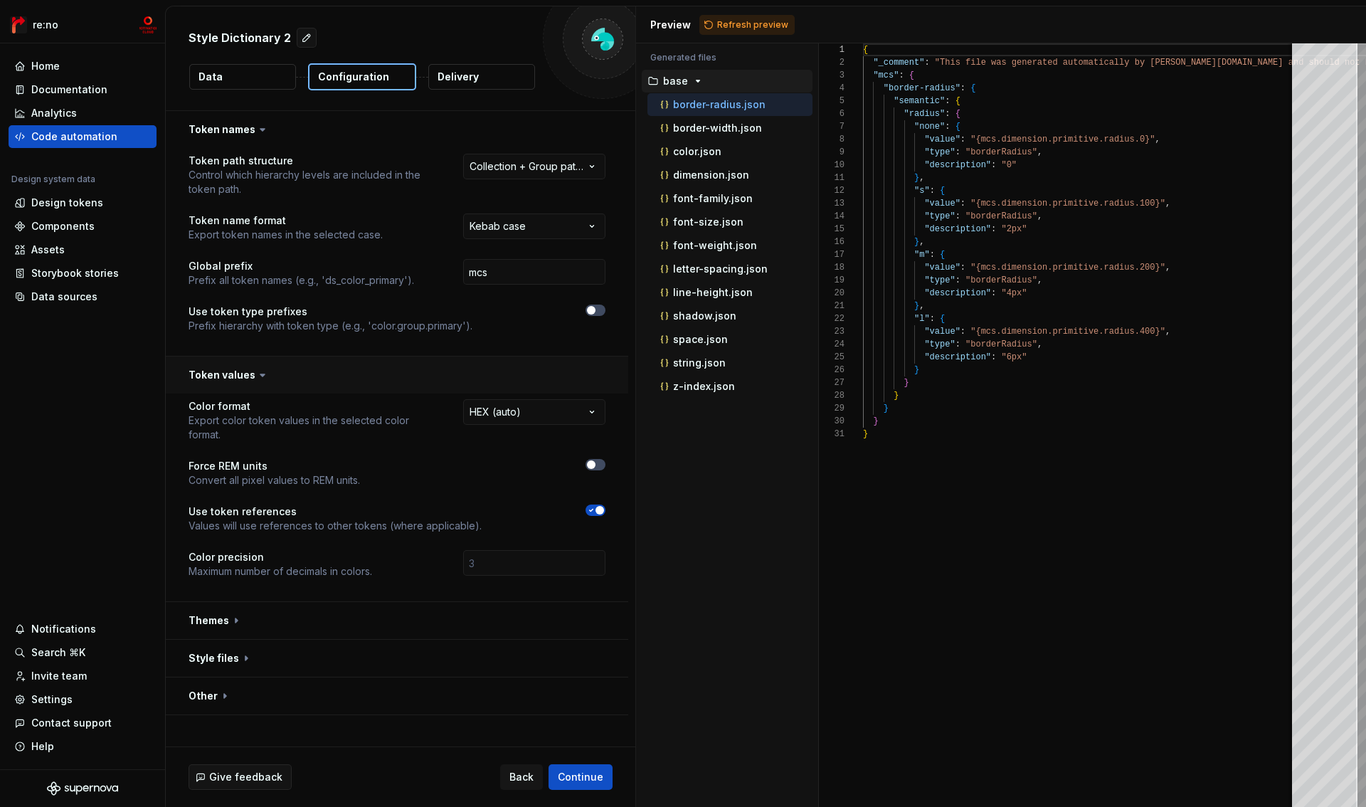
click at [249, 372] on button "button" at bounding box center [397, 375] width 463 height 37
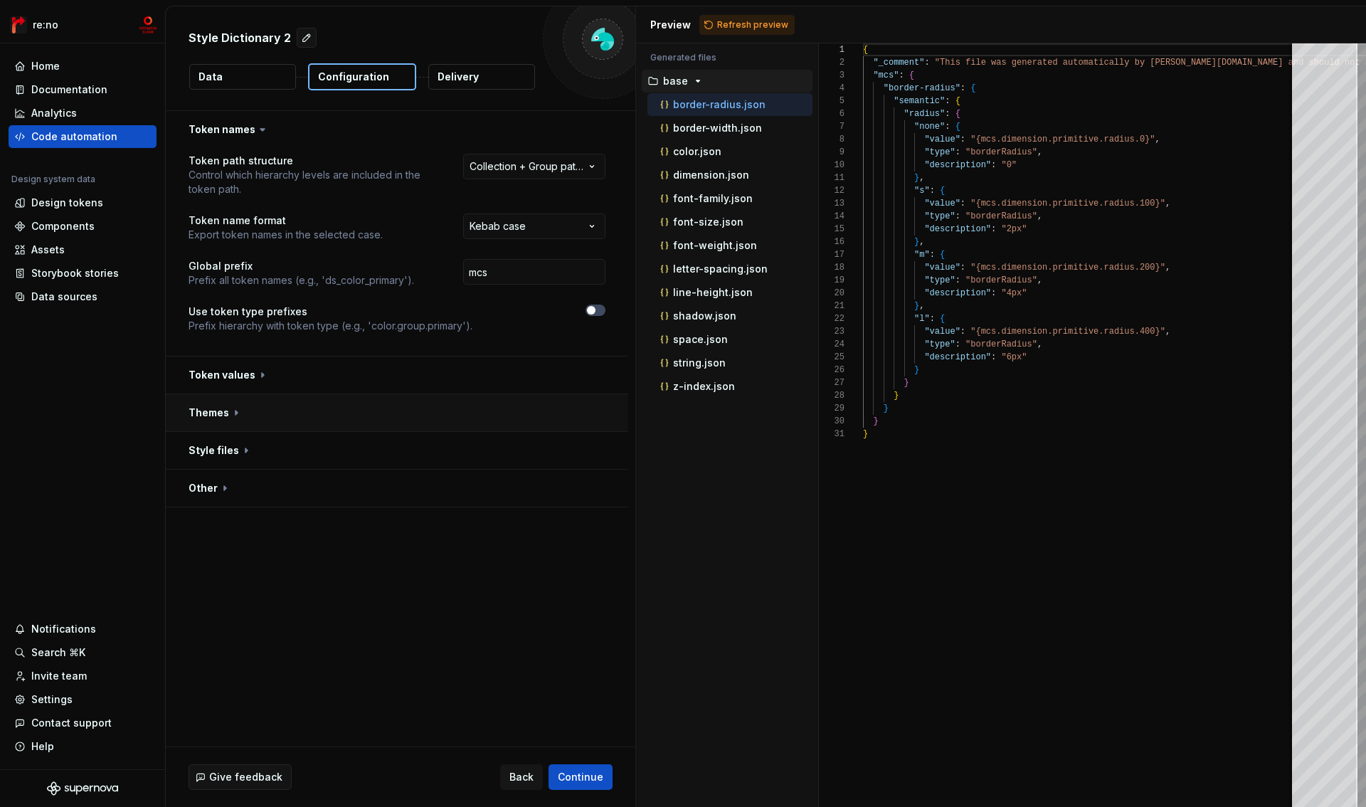
click at [212, 418] on button "button" at bounding box center [397, 412] width 463 height 37
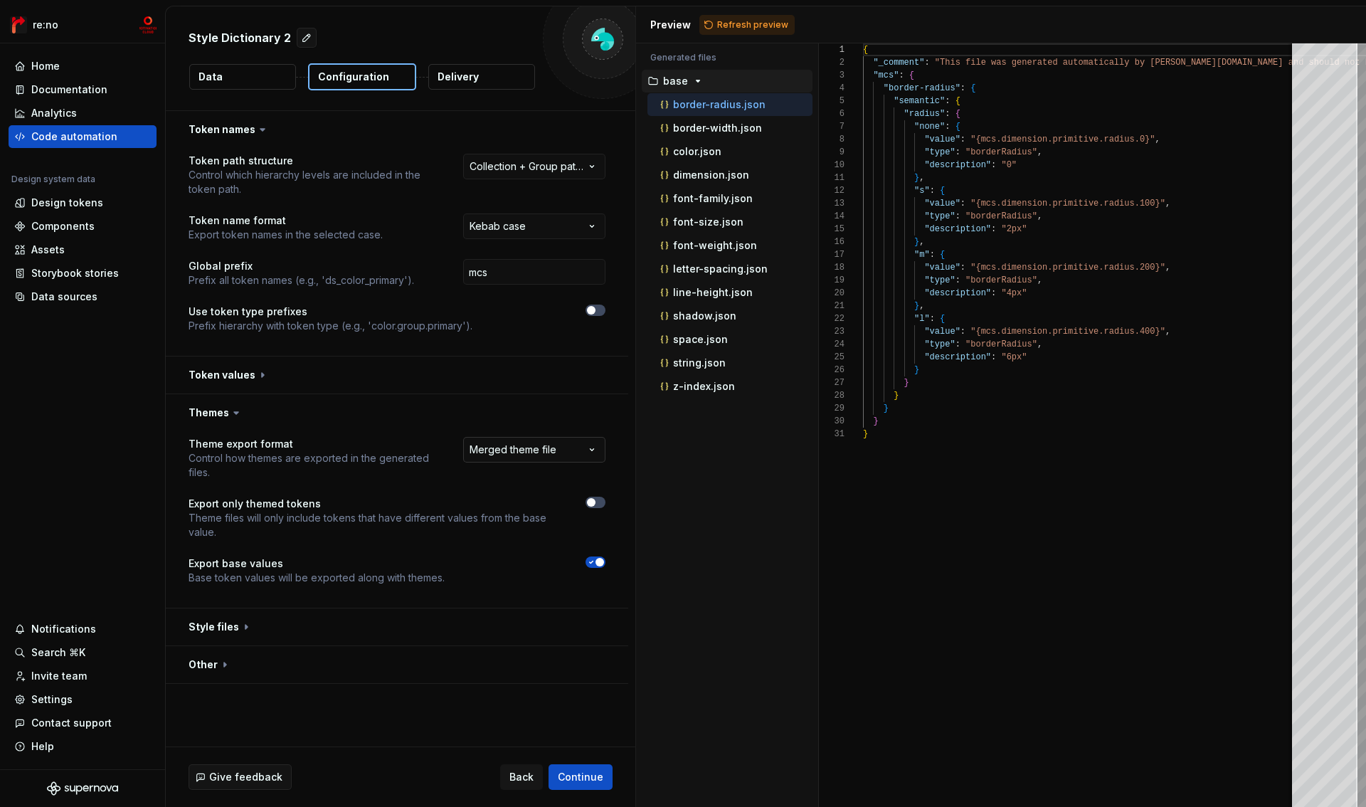
click at [538, 450] on html "**********" at bounding box center [683, 403] width 1366 height 807
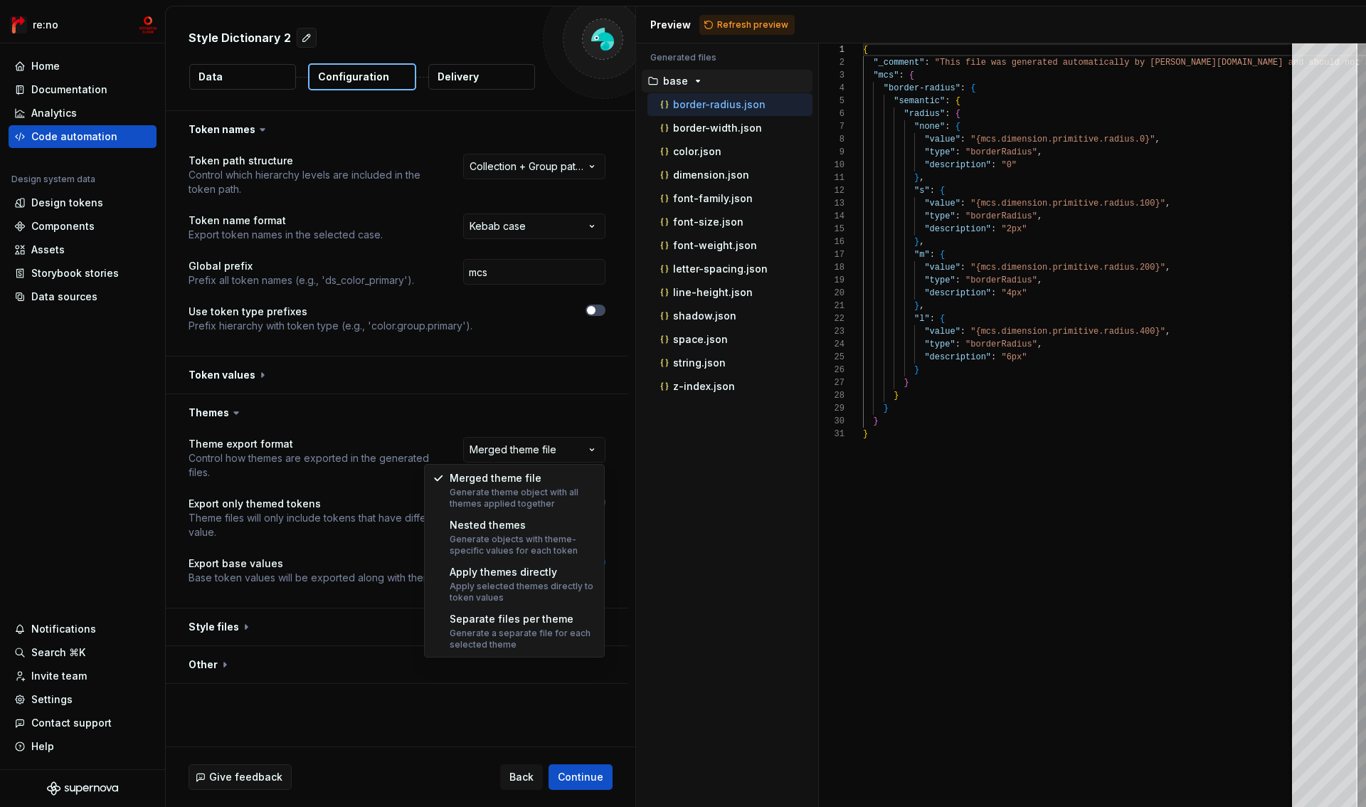
select select "**********"
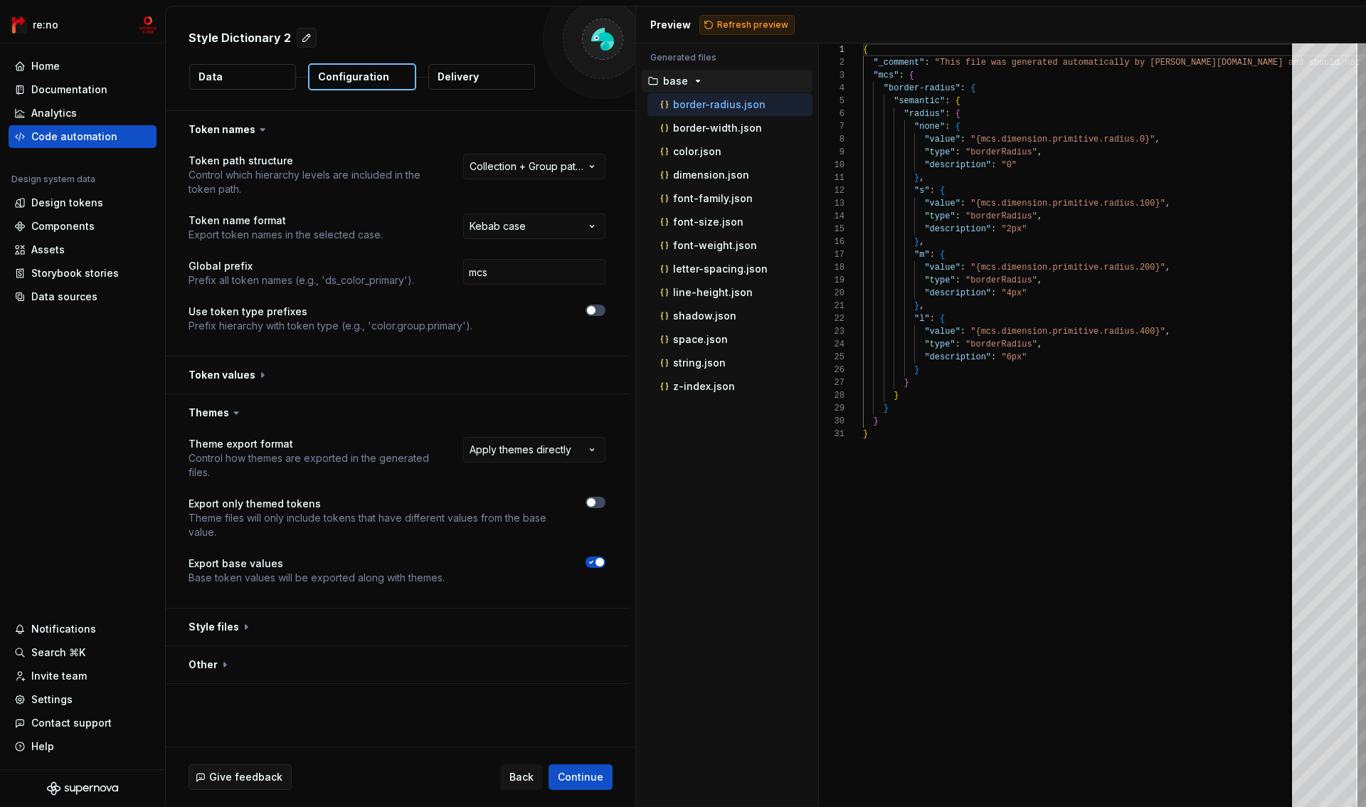
click at [761, 25] on span "Refresh preview" at bounding box center [752, 24] width 71 height 11
type textarea "**********"
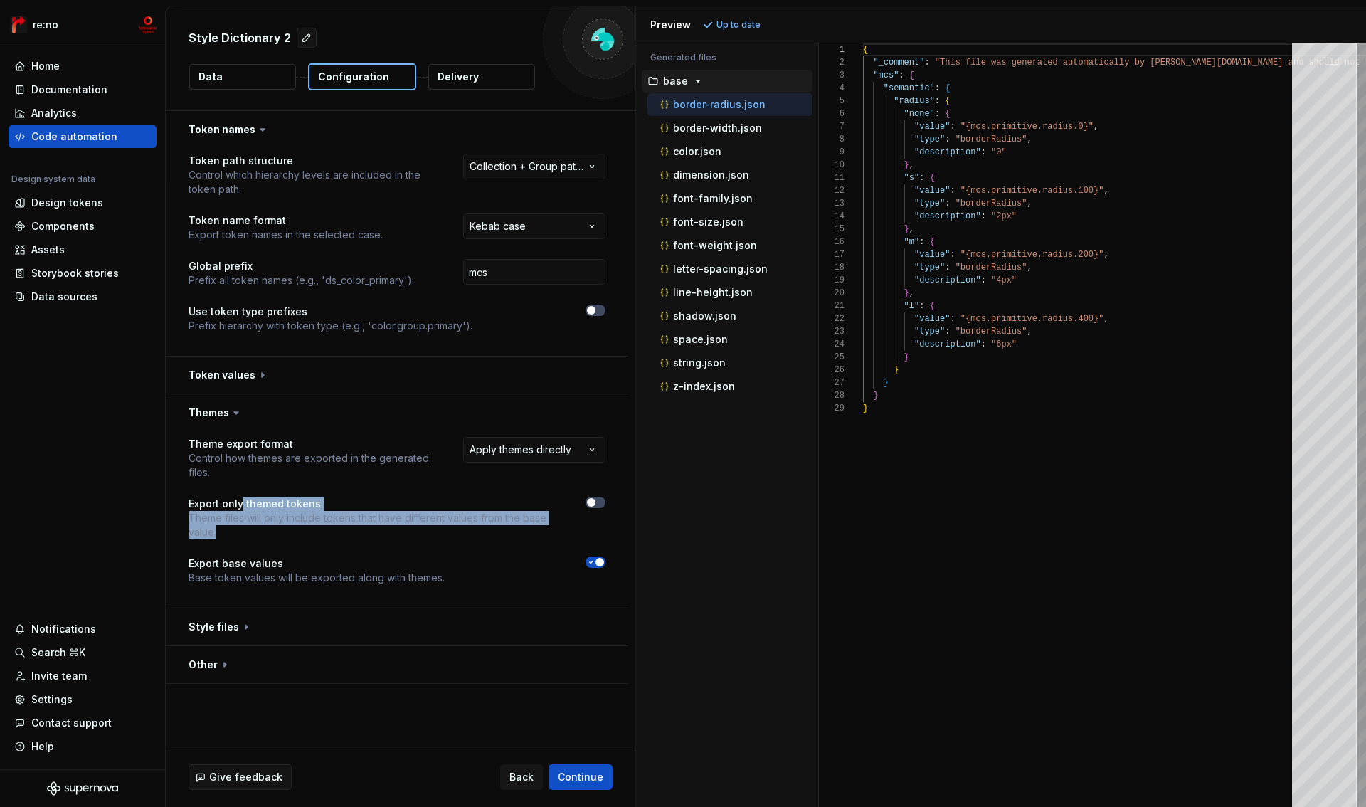
drag, startPoint x: 242, startPoint y: 507, endPoint x: 460, endPoint y: 537, distance: 219.8
click at [460, 537] on div "Export only themed tokens Theme files will only include tokens that have differ…" at bounding box center [375, 518] width 372 height 43
click at [460, 537] on p "Theme files will only include tokens that have different values from the base v…" at bounding box center [375, 525] width 372 height 28
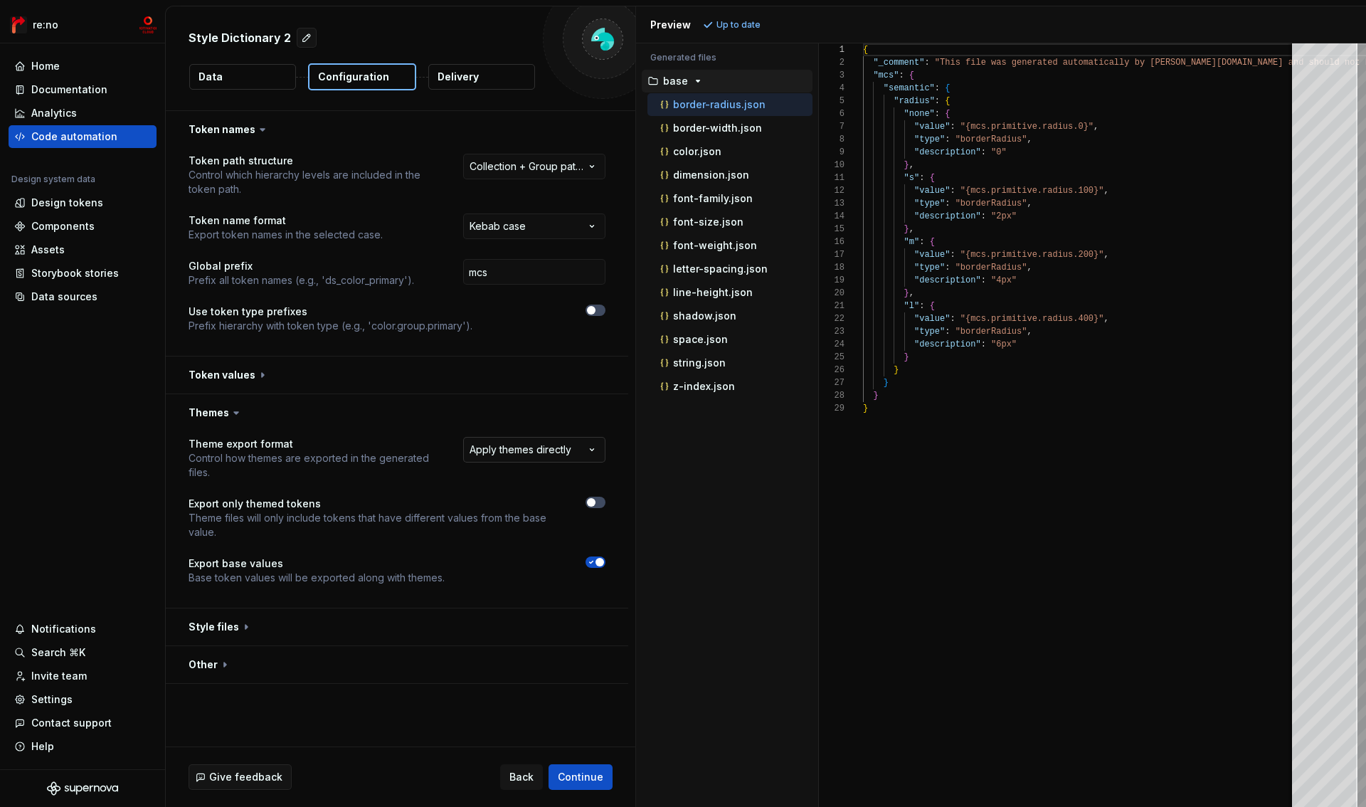
click at [535, 450] on html "**********" at bounding box center [683, 403] width 1366 height 807
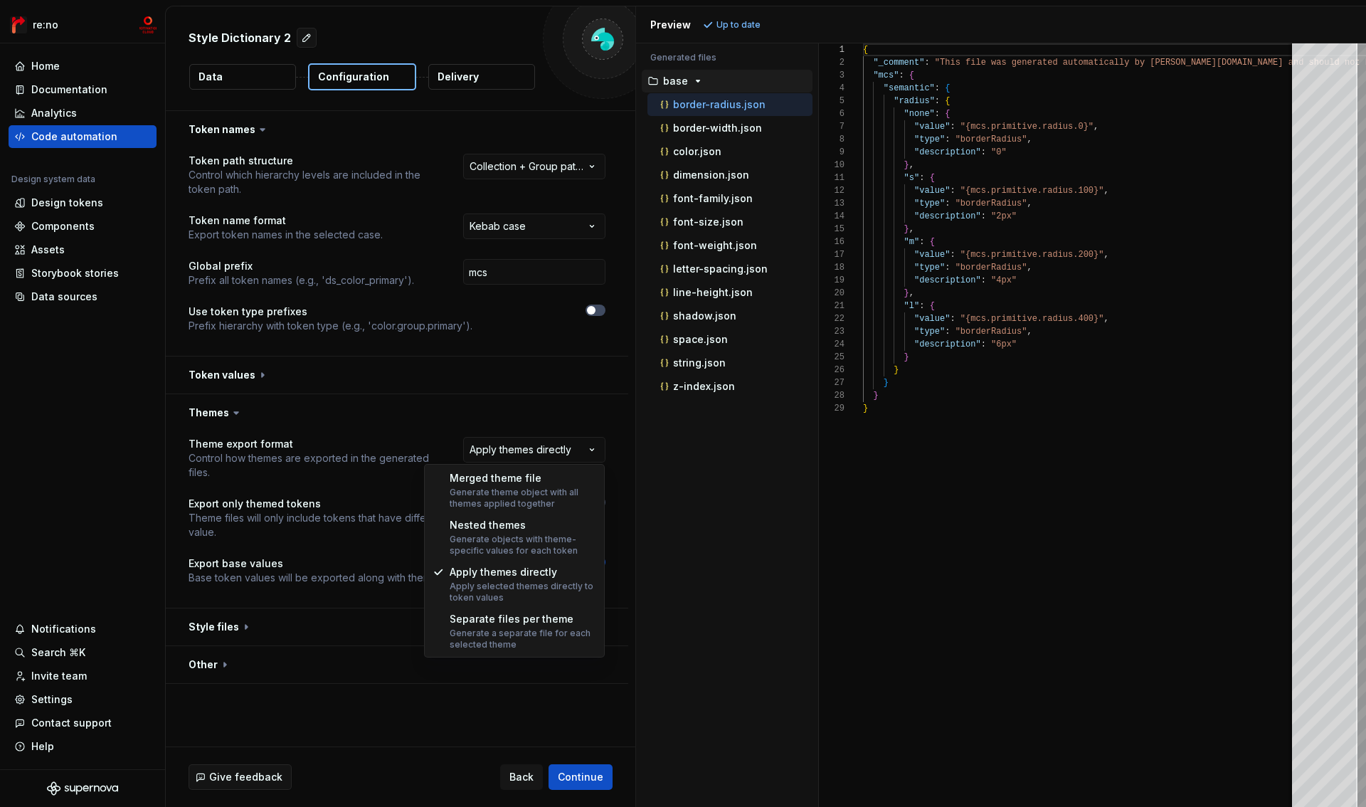
select select "**********"
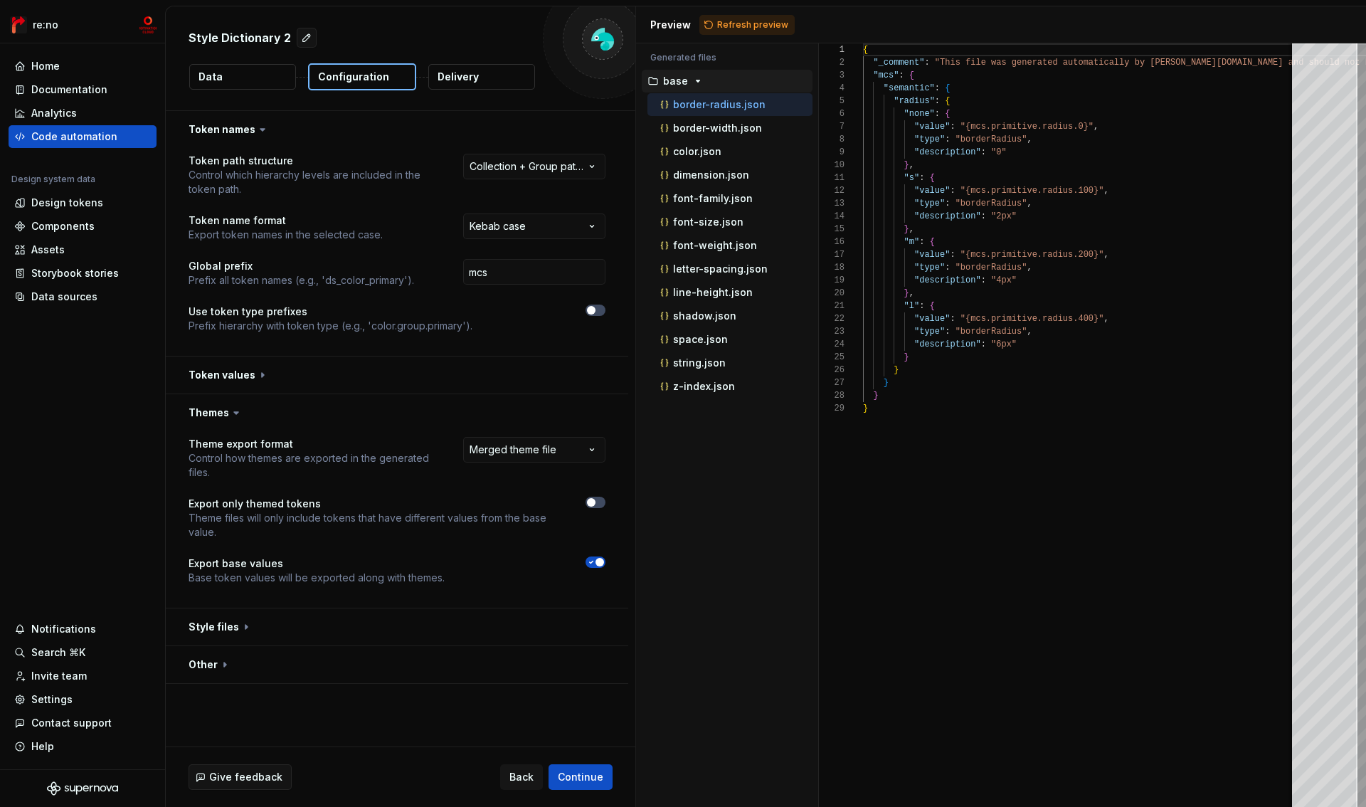
click at [195, 58] on div "Style Dictionary 2 Data Configuration Delivery" at bounding box center [401, 58] width 470 height 104
click at [208, 74] on p "Data" at bounding box center [211, 77] width 24 height 14
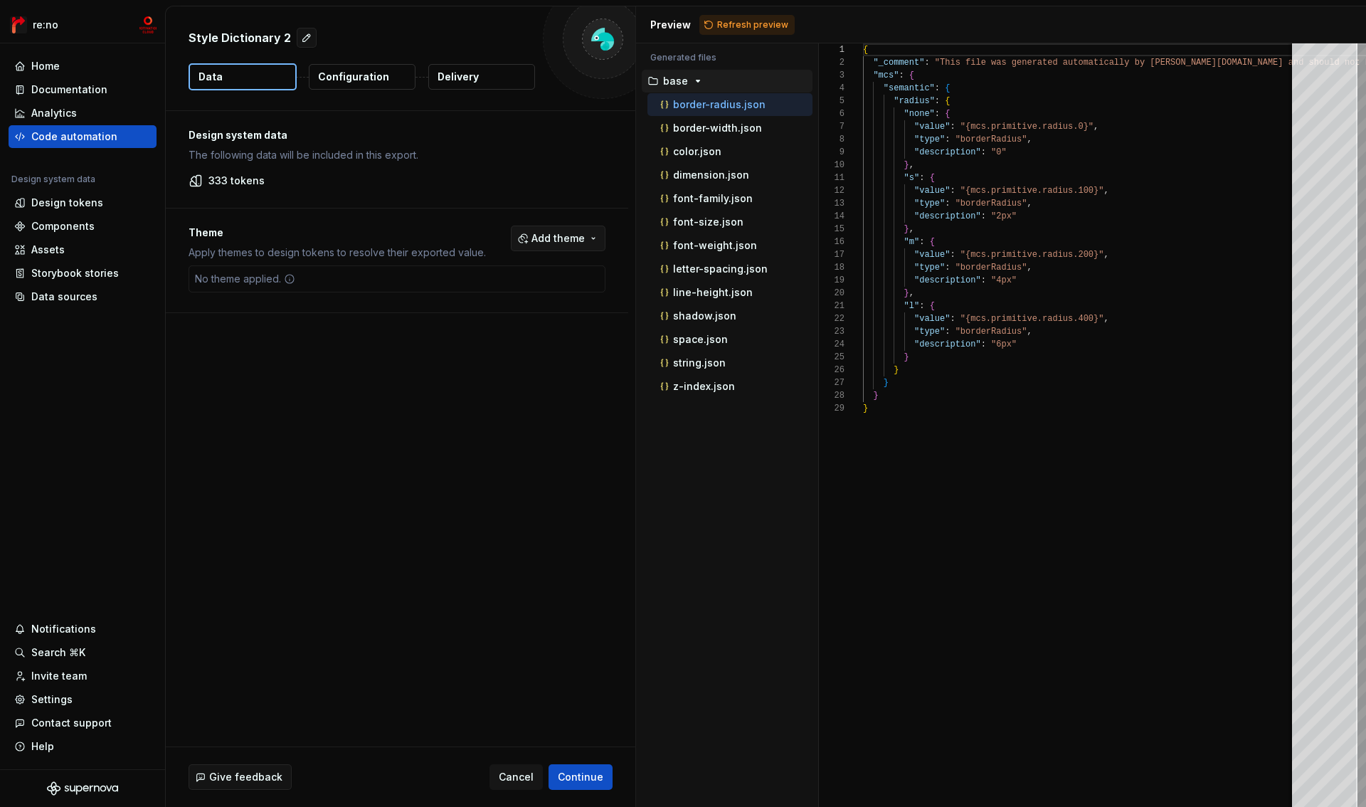
click at [557, 240] on span "Add theme" at bounding box center [558, 238] width 53 height 14
click at [512, 314] on div "semantic" at bounding box center [527, 318] width 135 height 14
click at [513, 293] on div "primitive" at bounding box center [527, 295] width 135 height 14
click at [469, 386] on html "re:no Home Documentation Analytics Code automation Design system data Design to…" at bounding box center [683, 403] width 1366 height 807
click at [576, 782] on span "Continue" at bounding box center [581, 777] width 46 height 14
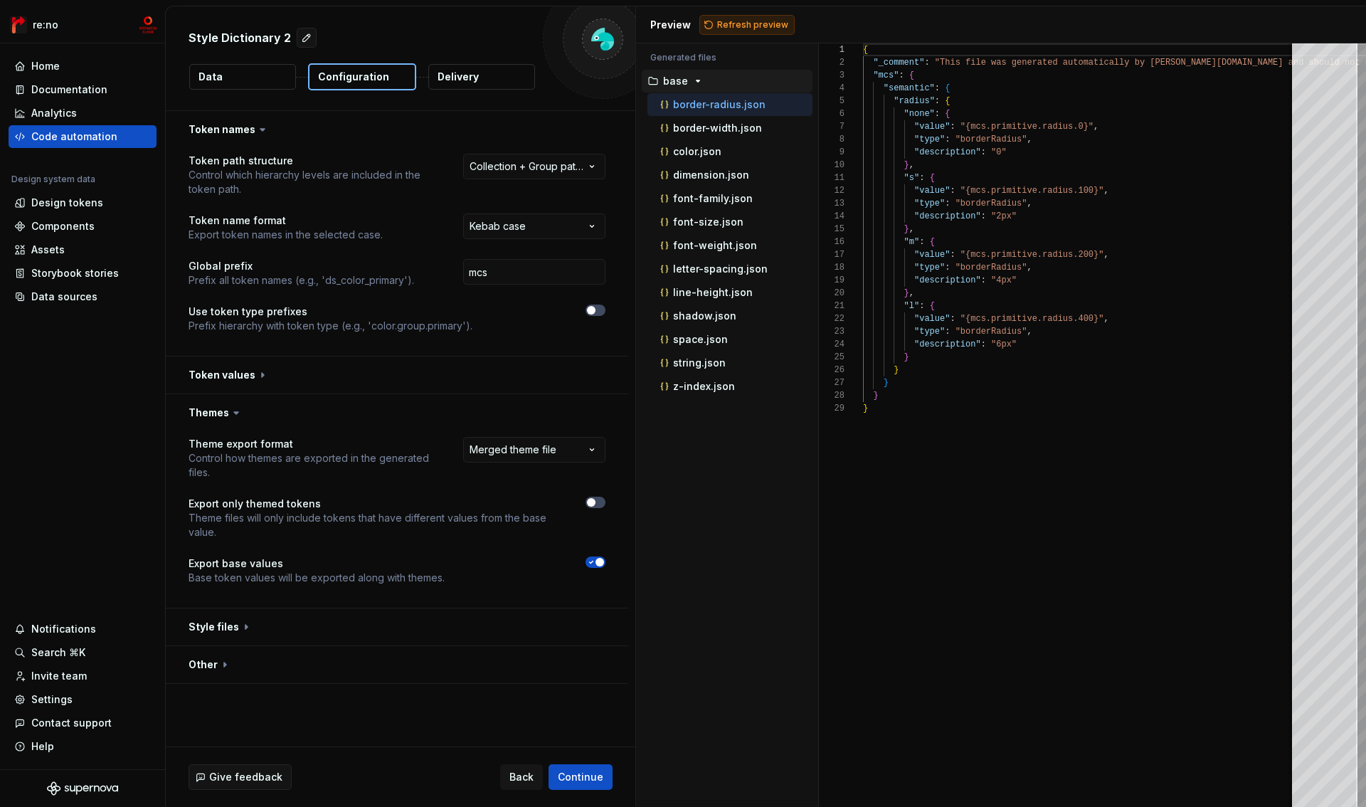
click at [749, 19] on span "Refresh preview" at bounding box center [752, 24] width 71 height 11
click at [697, 410] on p "themed" at bounding box center [682, 409] width 38 height 11
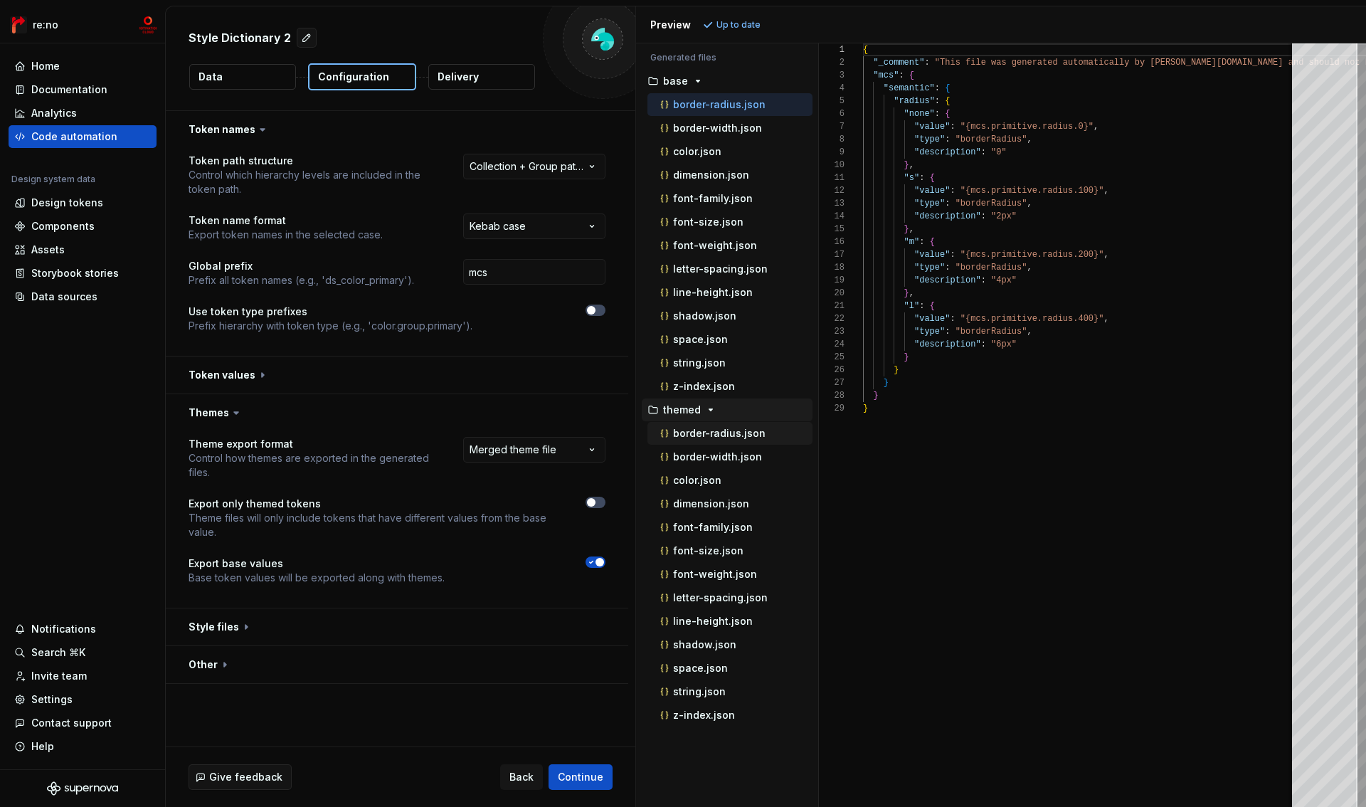
click at [702, 436] on p "border-radius.json" at bounding box center [719, 433] width 93 height 11
click at [265, 73] on button "Data" at bounding box center [242, 77] width 107 height 26
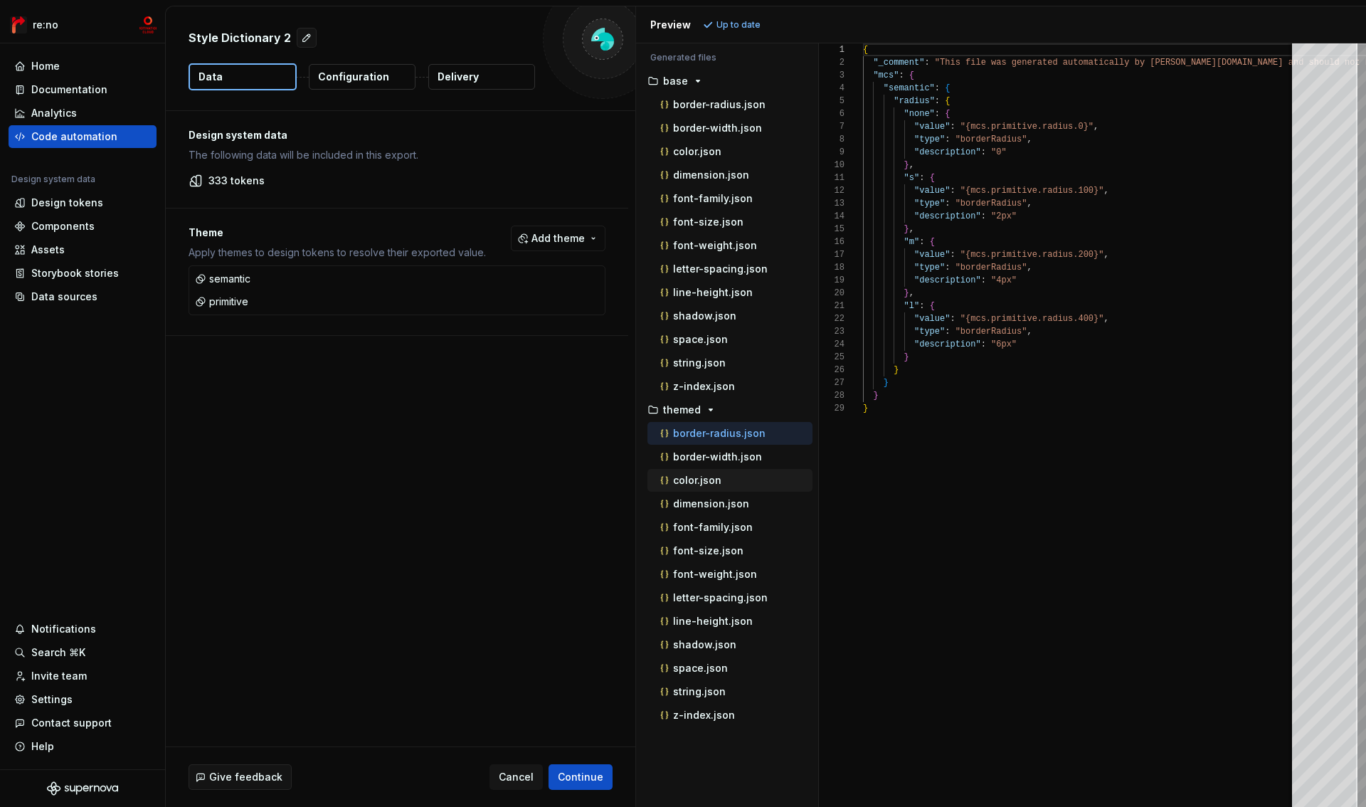
click at [709, 480] on p "color.json" at bounding box center [697, 480] width 48 height 11
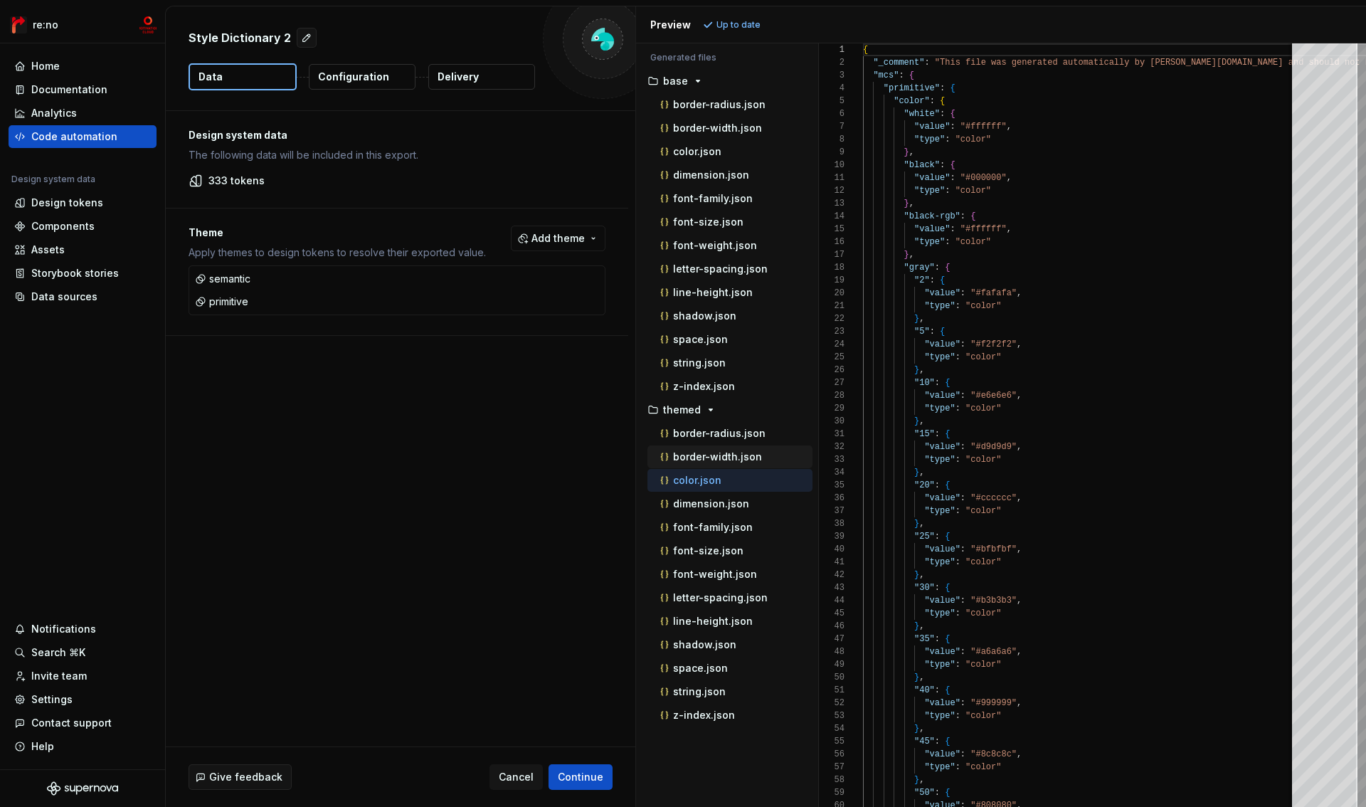
click at [701, 452] on p "border-width.json" at bounding box center [717, 456] width 89 height 11
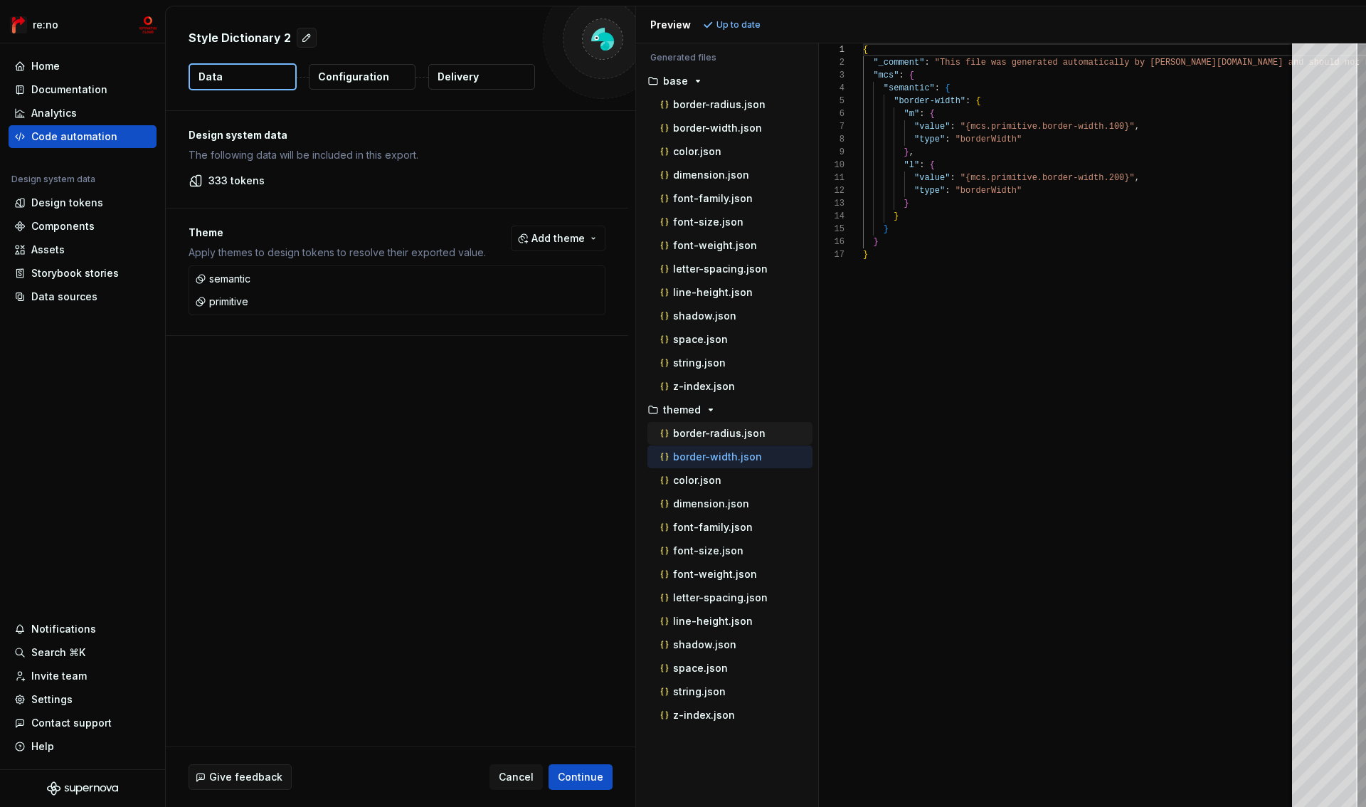
click at [710, 431] on p "border-radius.json" at bounding box center [719, 433] width 93 height 11
type textarea "**********"
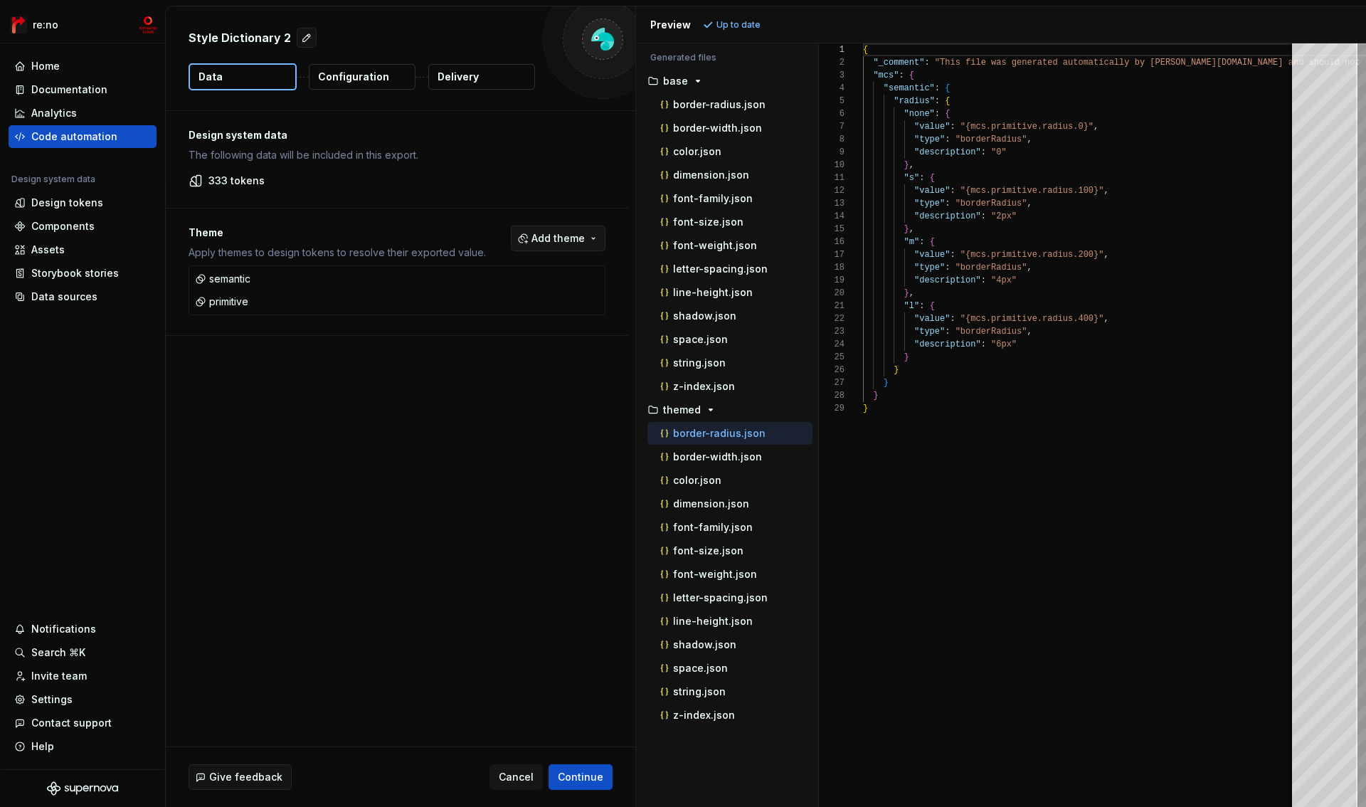
click at [553, 239] on span "Add theme" at bounding box center [558, 238] width 53 height 14
click at [476, 319] on div "semantic" at bounding box center [483, 318] width 46 height 14
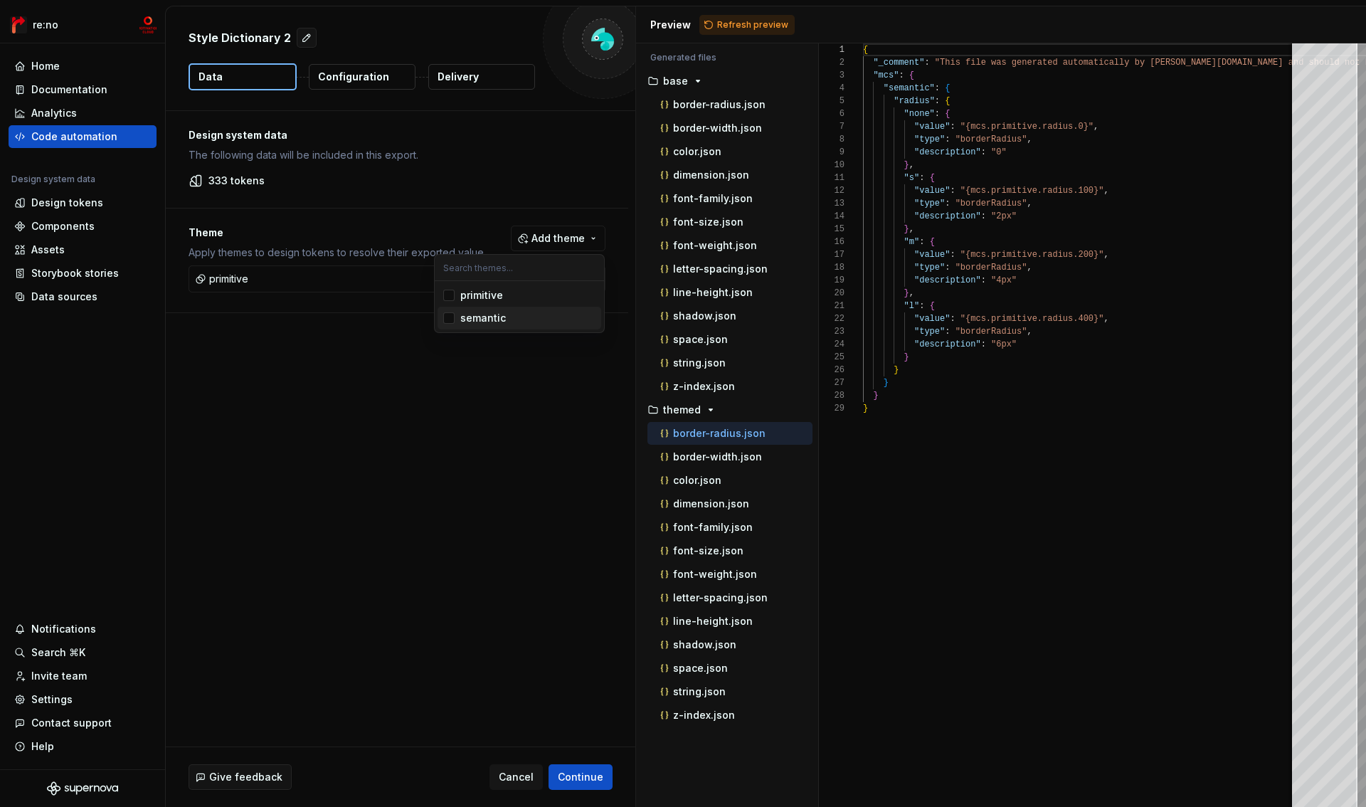
click at [476, 294] on div "primitive" at bounding box center [481, 295] width 43 height 14
click at [399, 379] on html "re:no Home Documentation Analytics Code automation Design system data Design to…" at bounding box center [683, 403] width 1366 height 807
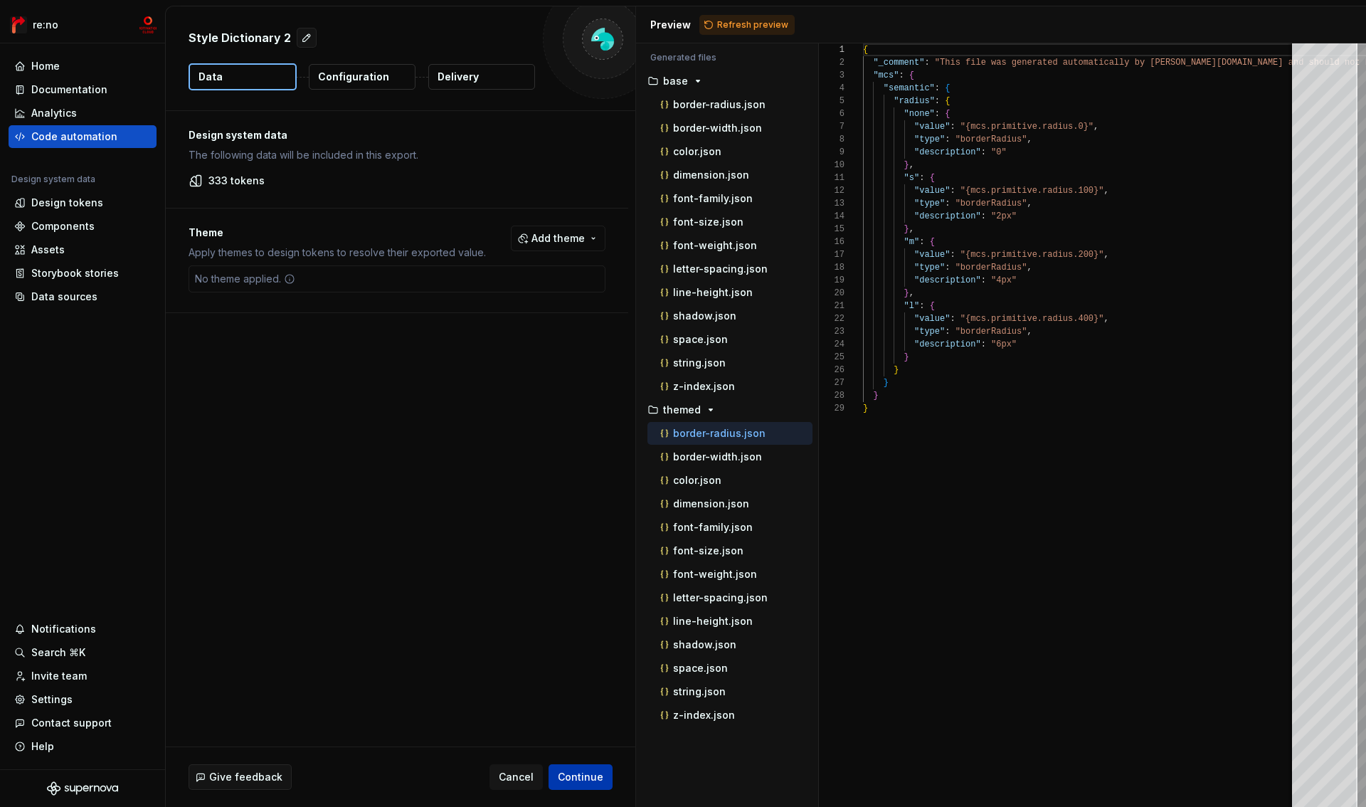
click at [576, 775] on span "Continue" at bounding box center [581, 777] width 46 height 14
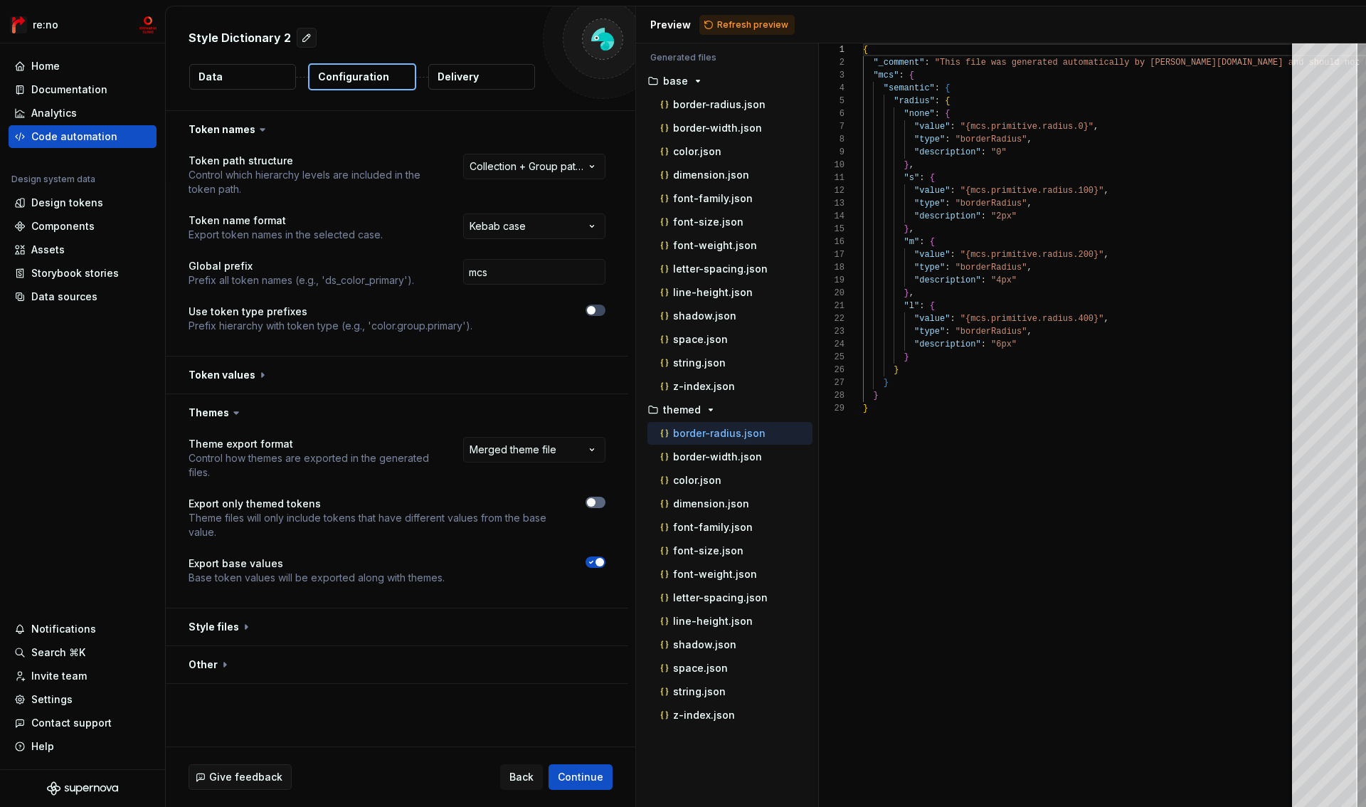
click at [592, 498] on div "**********" at bounding box center [397, 519] width 417 height 165
click at [593, 500] on span "button" at bounding box center [591, 502] width 9 height 9
click at [741, 25] on span "Refresh preview" at bounding box center [752, 24] width 71 height 11
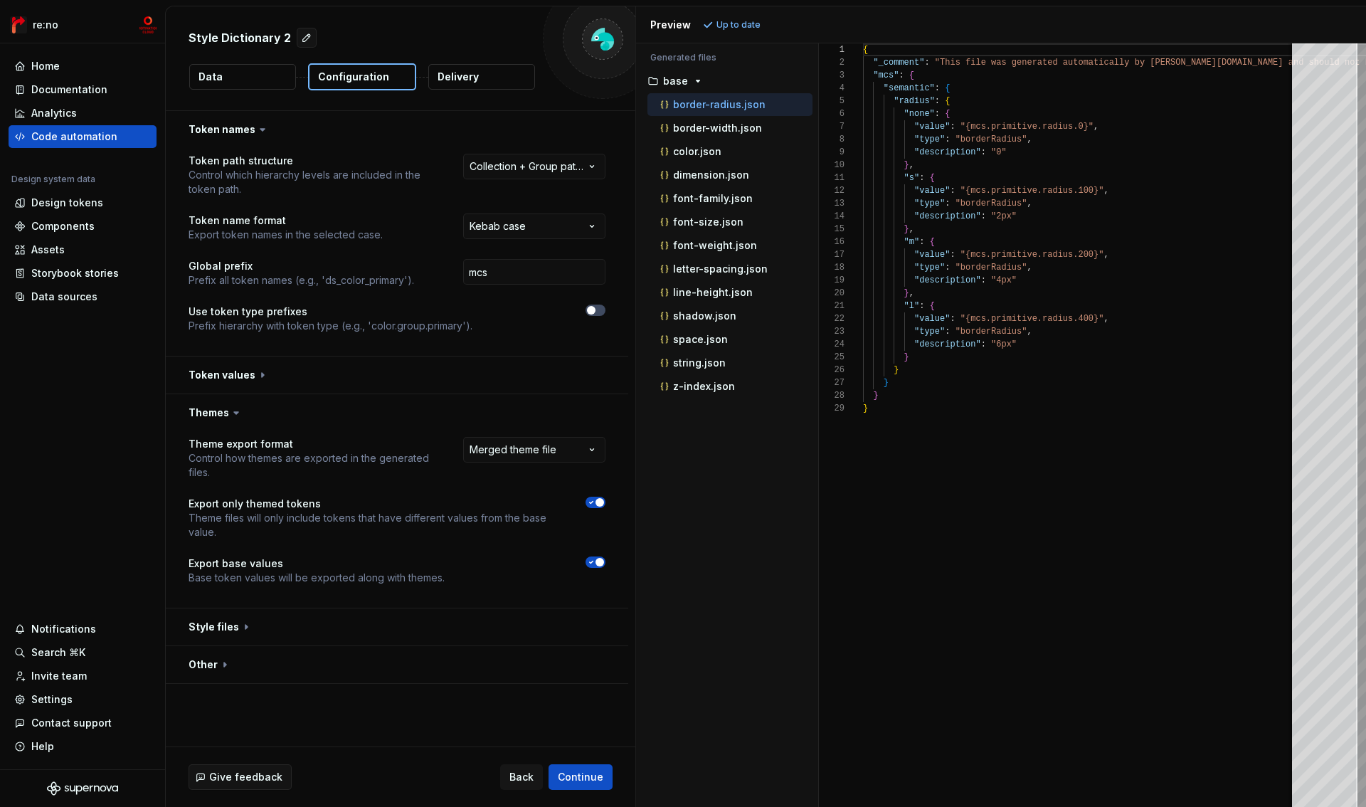
click at [591, 502] on icon "button" at bounding box center [592, 503] width 4 height 2
click at [708, 169] on p "dimension.json" at bounding box center [711, 174] width 76 height 11
type textarea "**********"
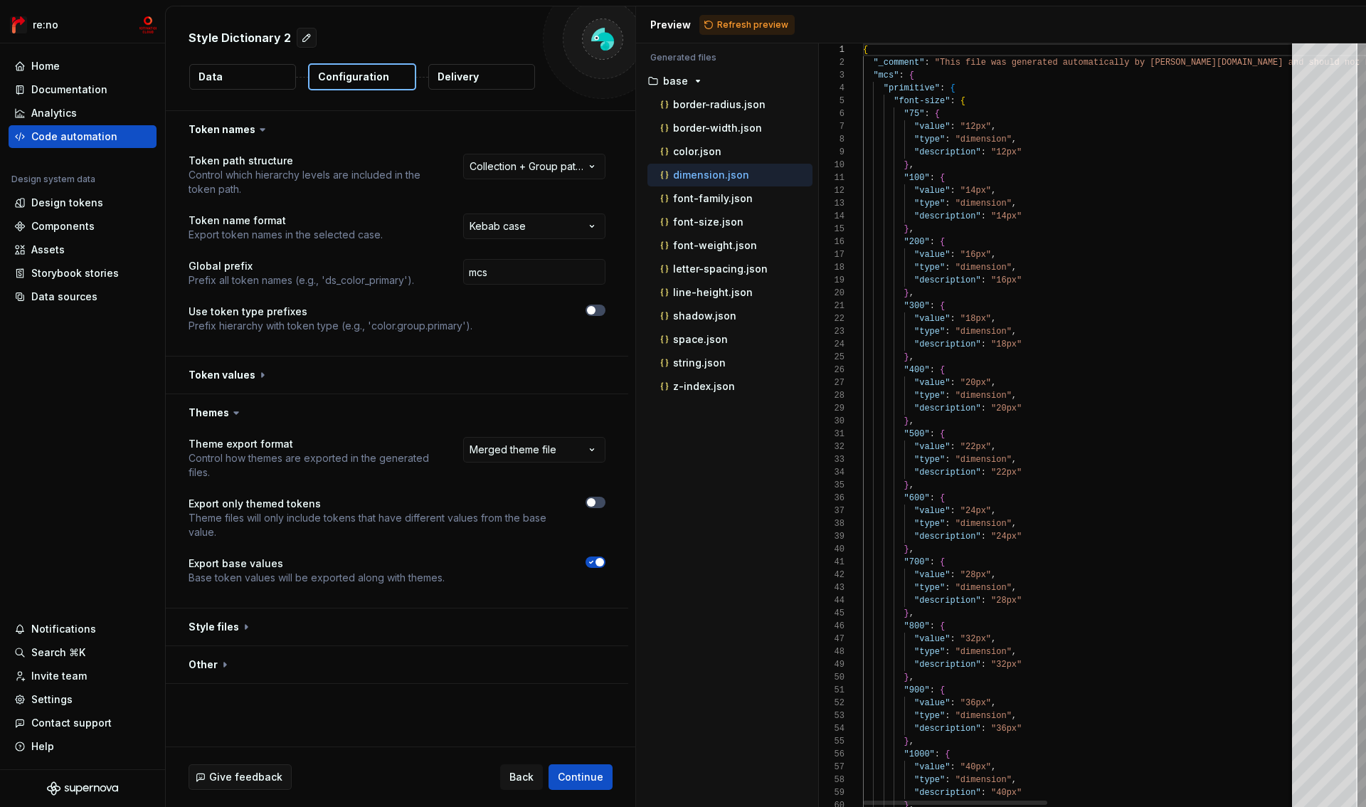
scroll to position [128, 0]
click at [857, 90] on div at bounding box center [855, 88] width 19 height 13
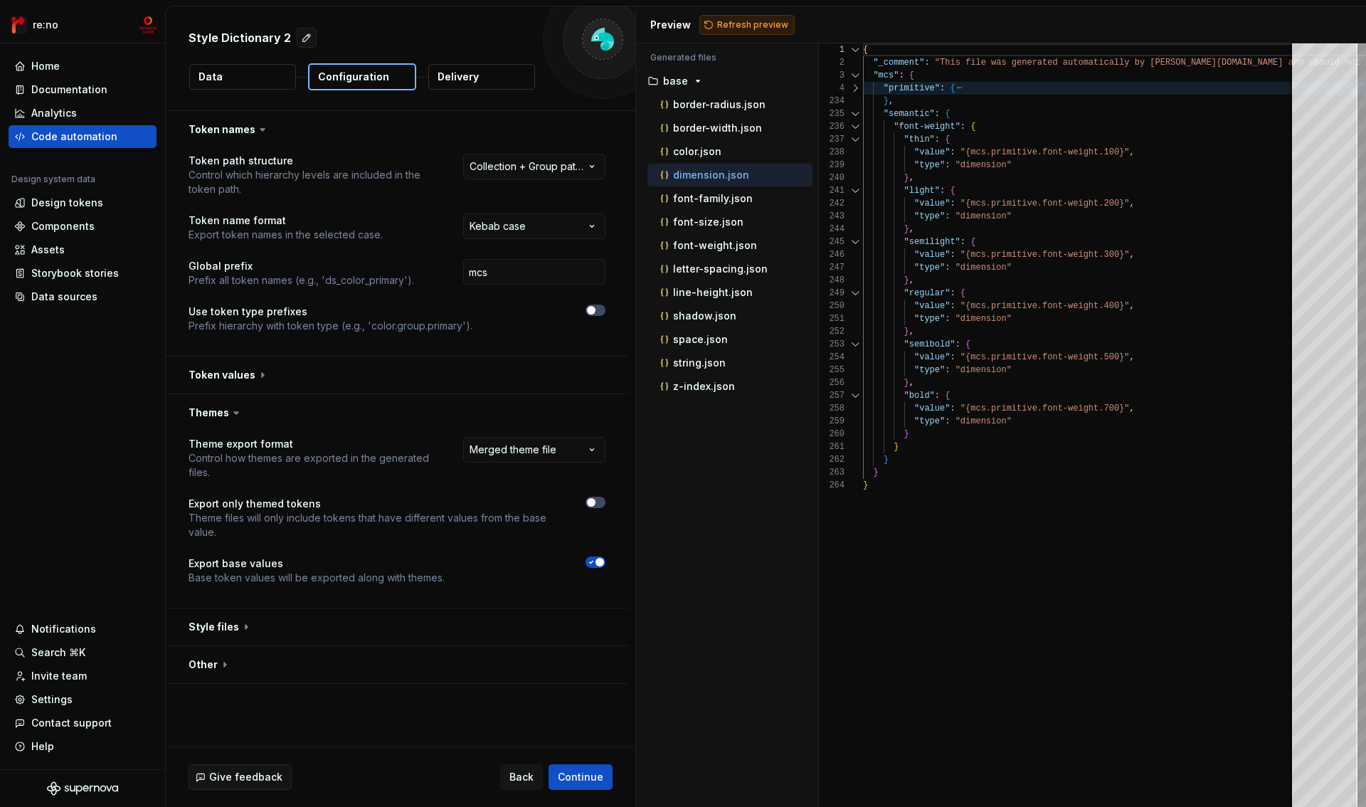
click at [765, 25] on span "Refresh preview" at bounding box center [752, 24] width 71 height 11
click at [214, 410] on button "button" at bounding box center [397, 412] width 463 height 37
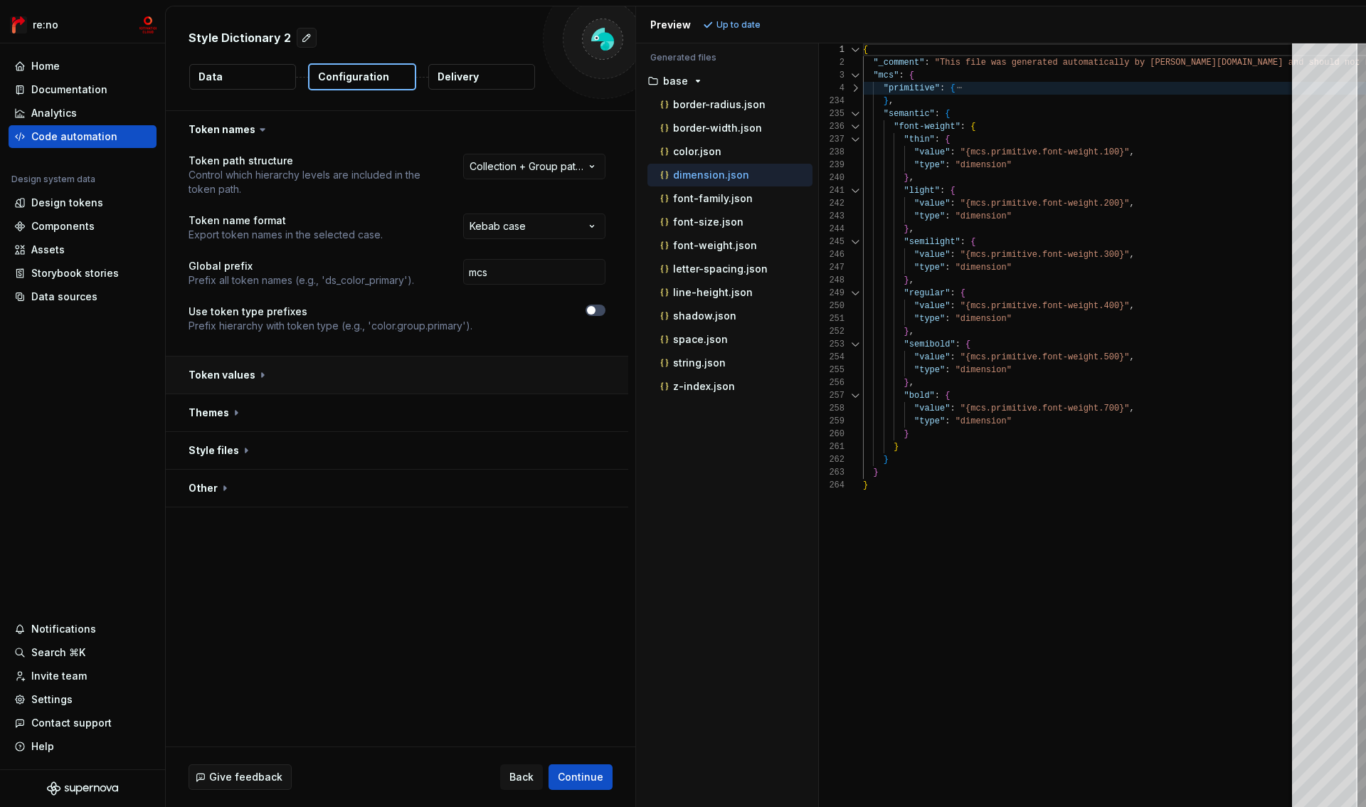
click at [218, 376] on button "button" at bounding box center [397, 375] width 463 height 37
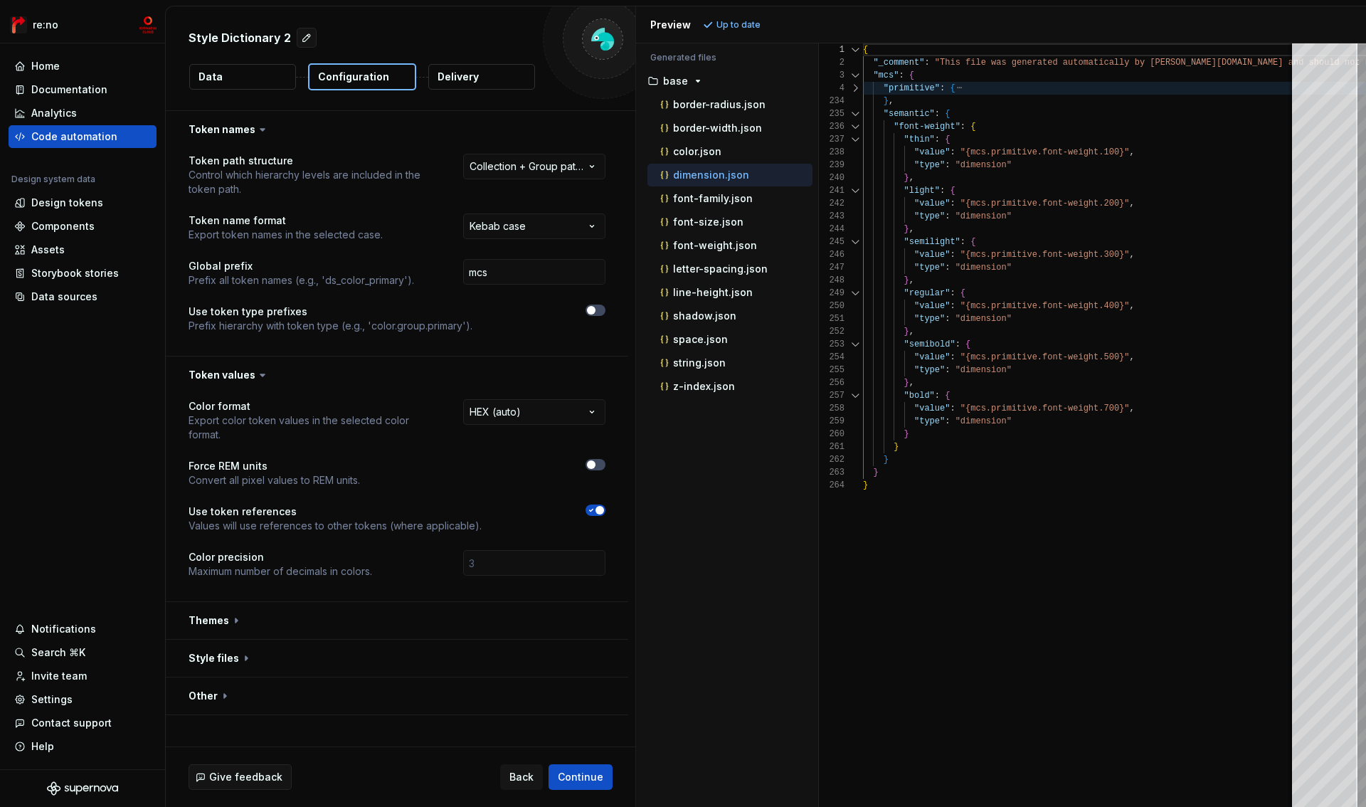
click at [599, 512] on span "button" at bounding box center [600, 510] width 9 height 9
click at [579, 776] on span "Continue" at bounding box center [581, 777] width 46 height 14
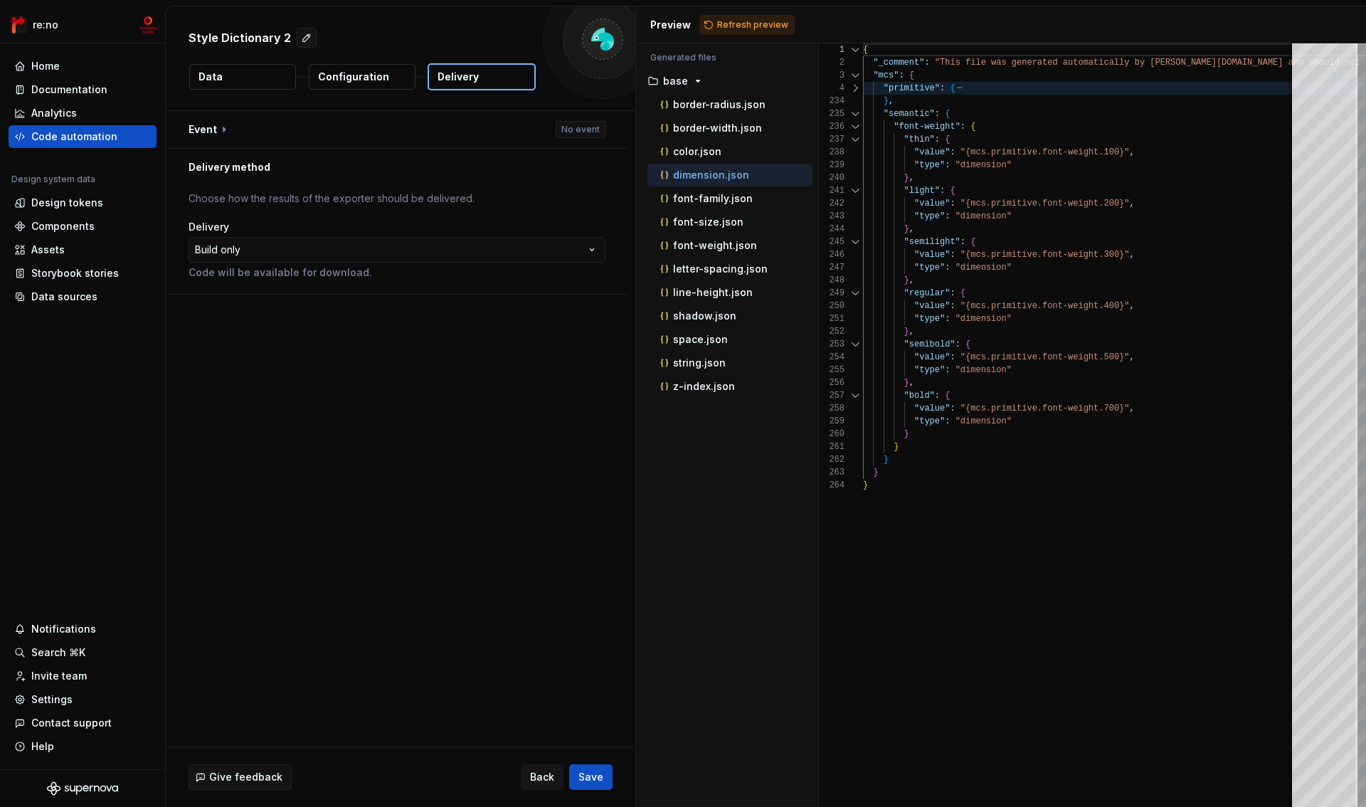
click at [367, 72] on p "Configuration" at bounding box center [353, 77] width 71 height 14
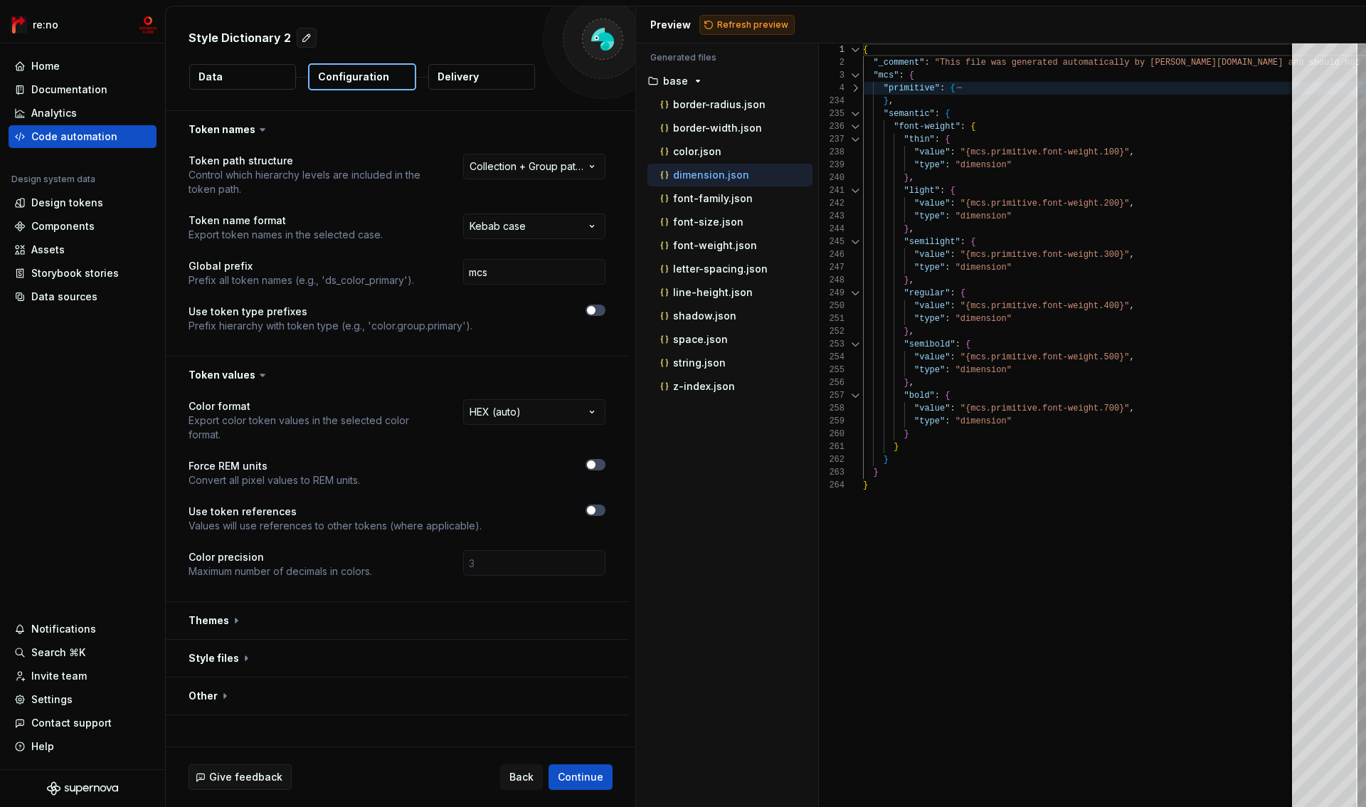
click at [727, 27] on span "Refresh preview" at bounding box center [752, 24] width 71 height 11
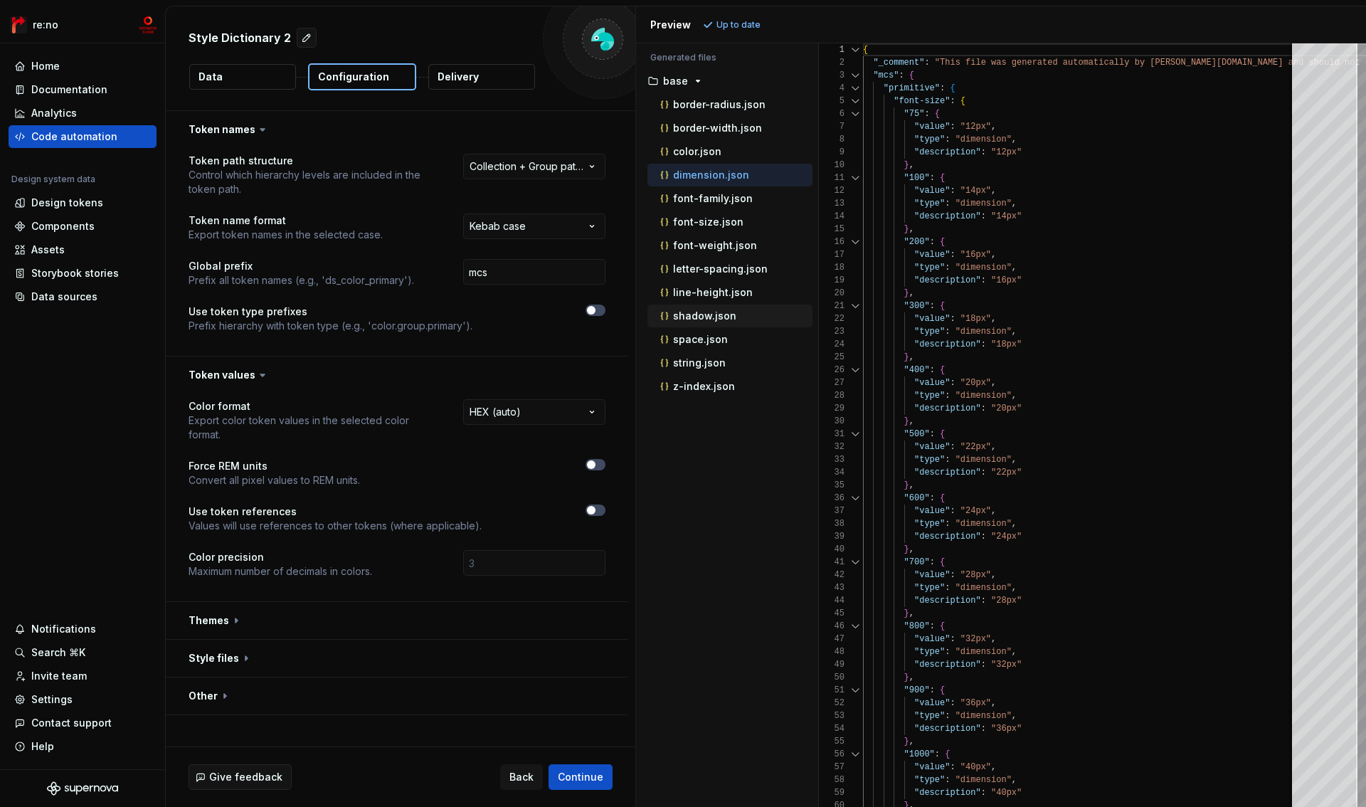
click at [695, 317] on p "shadow.json" at bounding box center [704, 315] width 63 height 11
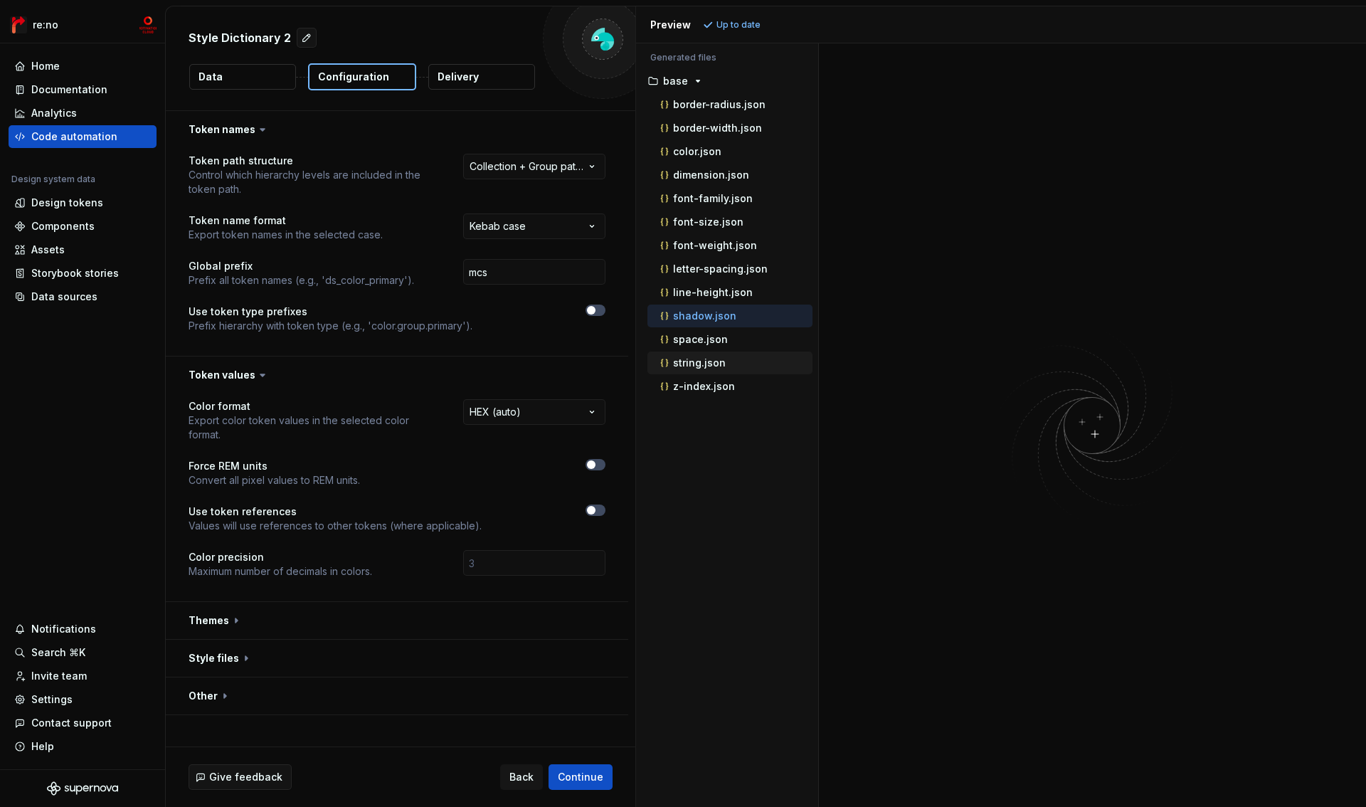
click at [694, 362] on p "string.json" at bounding box center [699, 362] width 53 height 11
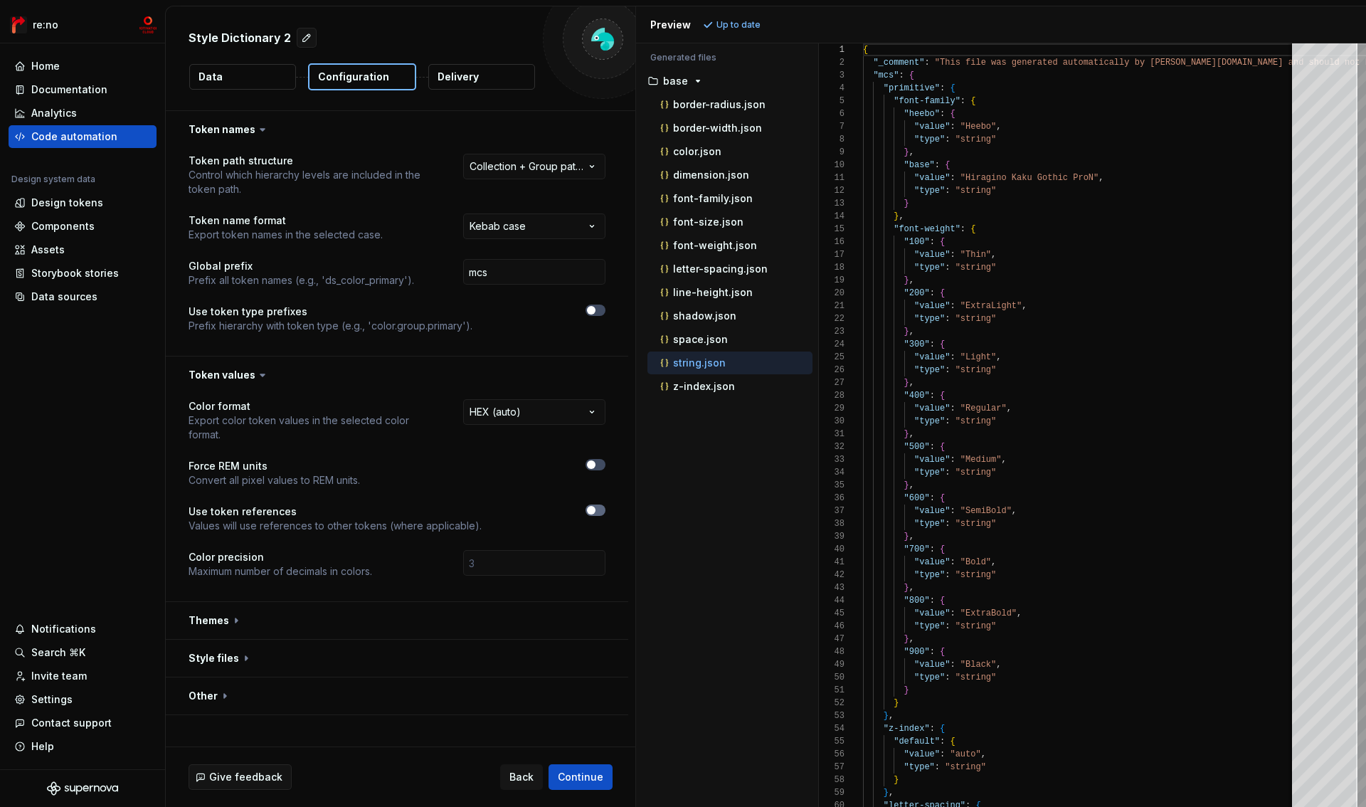
click at [596, 512] on button "button" at bounding box center [596, 510] width 20 height 11
click at [744, 24] on span "Refresh preview" at bounding box center [752, 24] width 71 height 11
click at [739, 316] on div "shadow.json" at bounding box center [735, 316] width 155 height 14
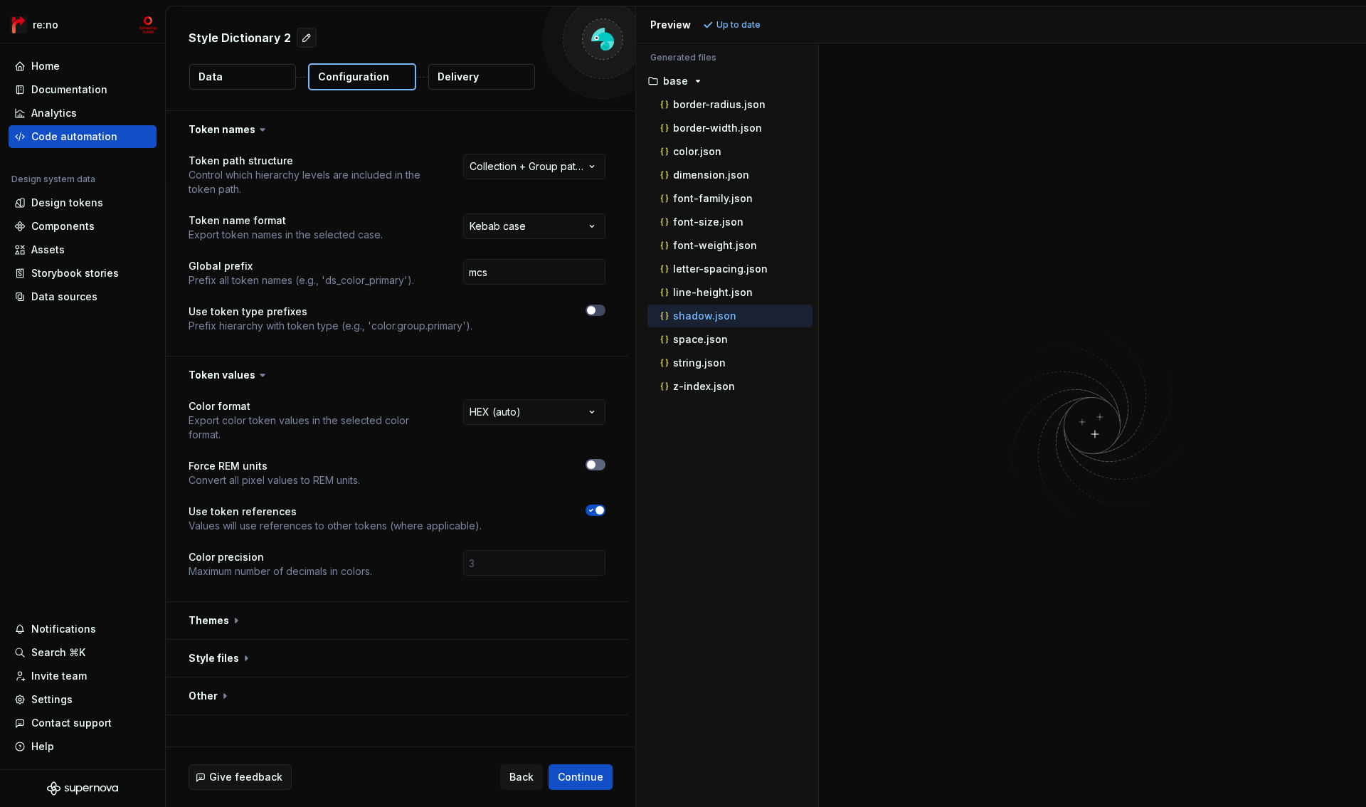
click at [586, 467] on icon "button" at bounding box center [591, 464] width 11 height 9
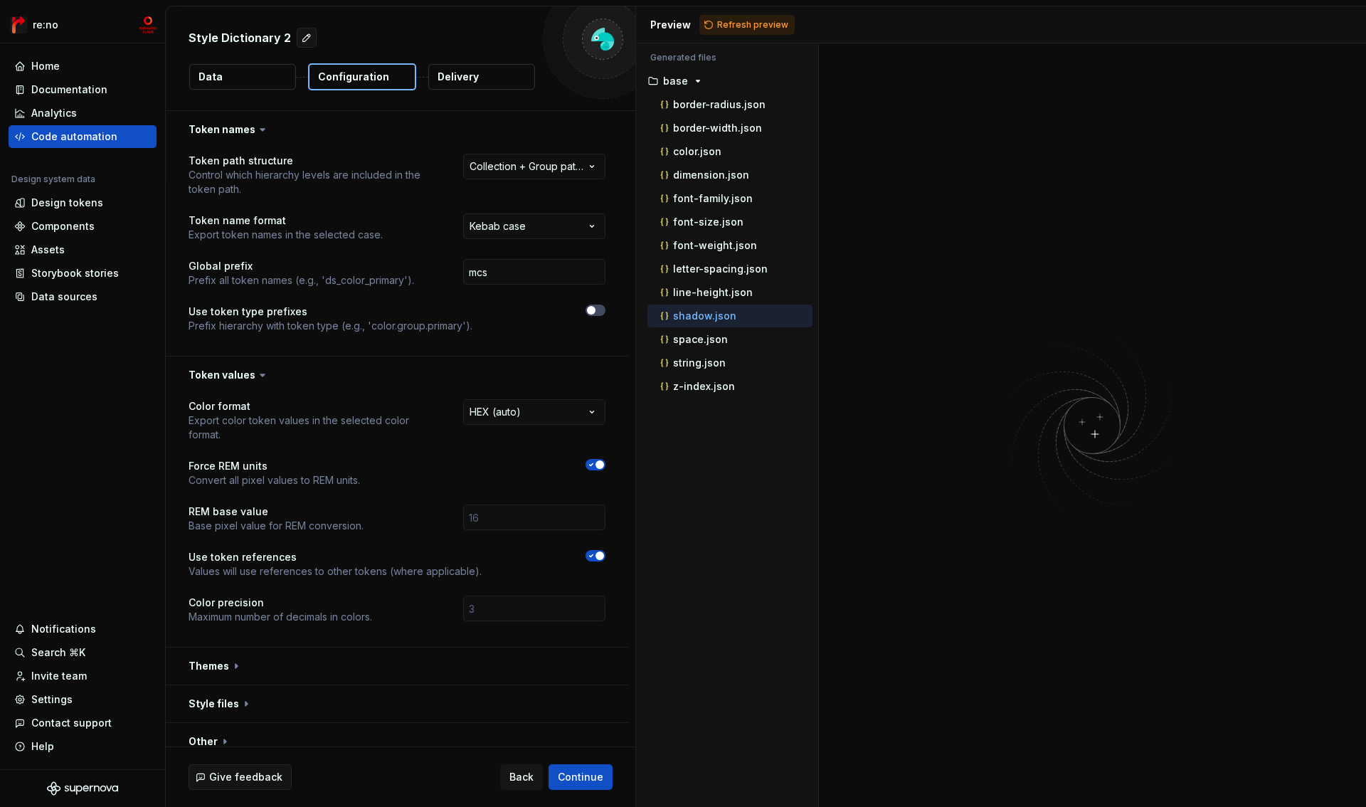
click at [586, 467] on icon "button" at bounding box center [591, 464] width 11 height 9
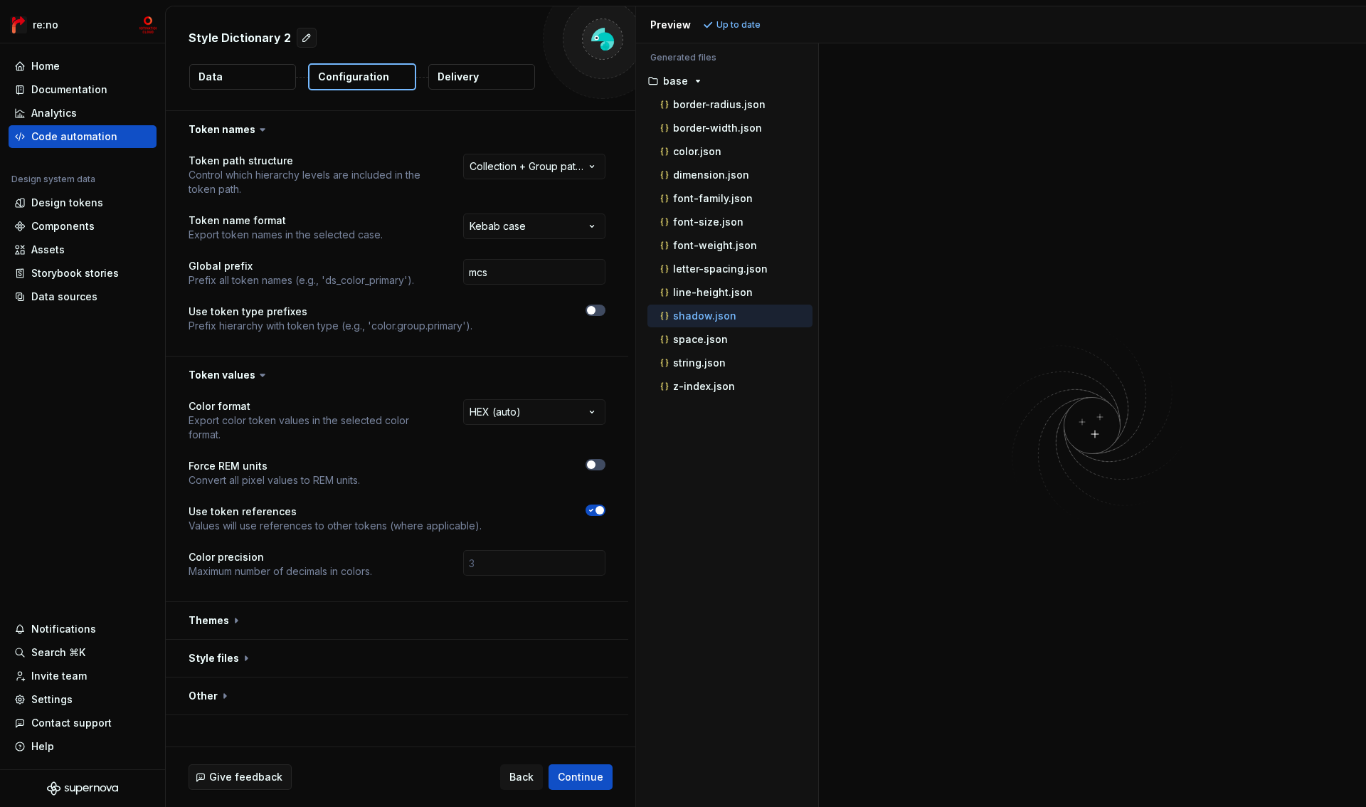
click at [592, 512] on icon "button" at bounding box center [591, 510] width 11 height 9
click at [773, 28] on span "Refresh preview" at bounding box center [752, 24] width 71 height 11
click at [685, 343] on p "space.json" at bounding box center [700, 339] width 55 height 11
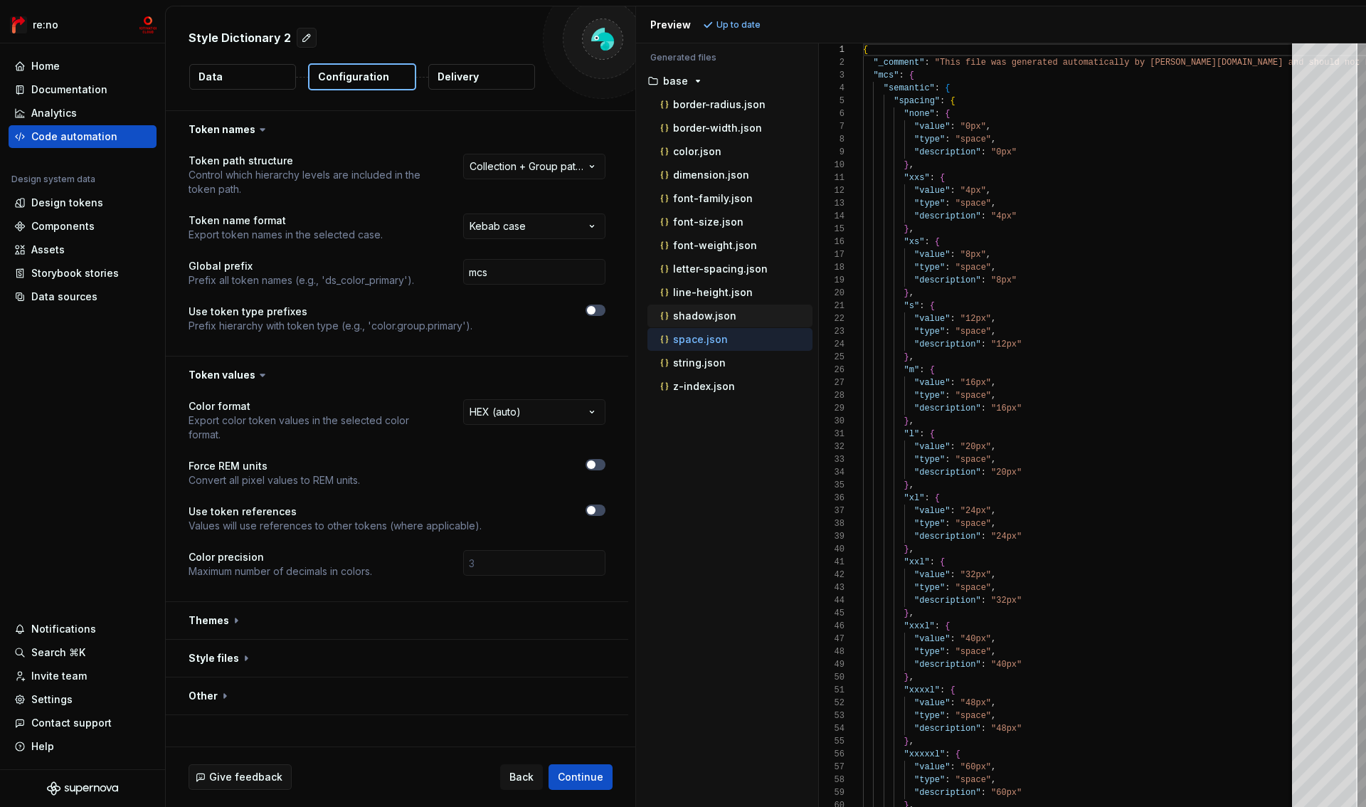
click at [703, 310] on p "shadow.json" at bounding box center [704, 315] width 63 height 11
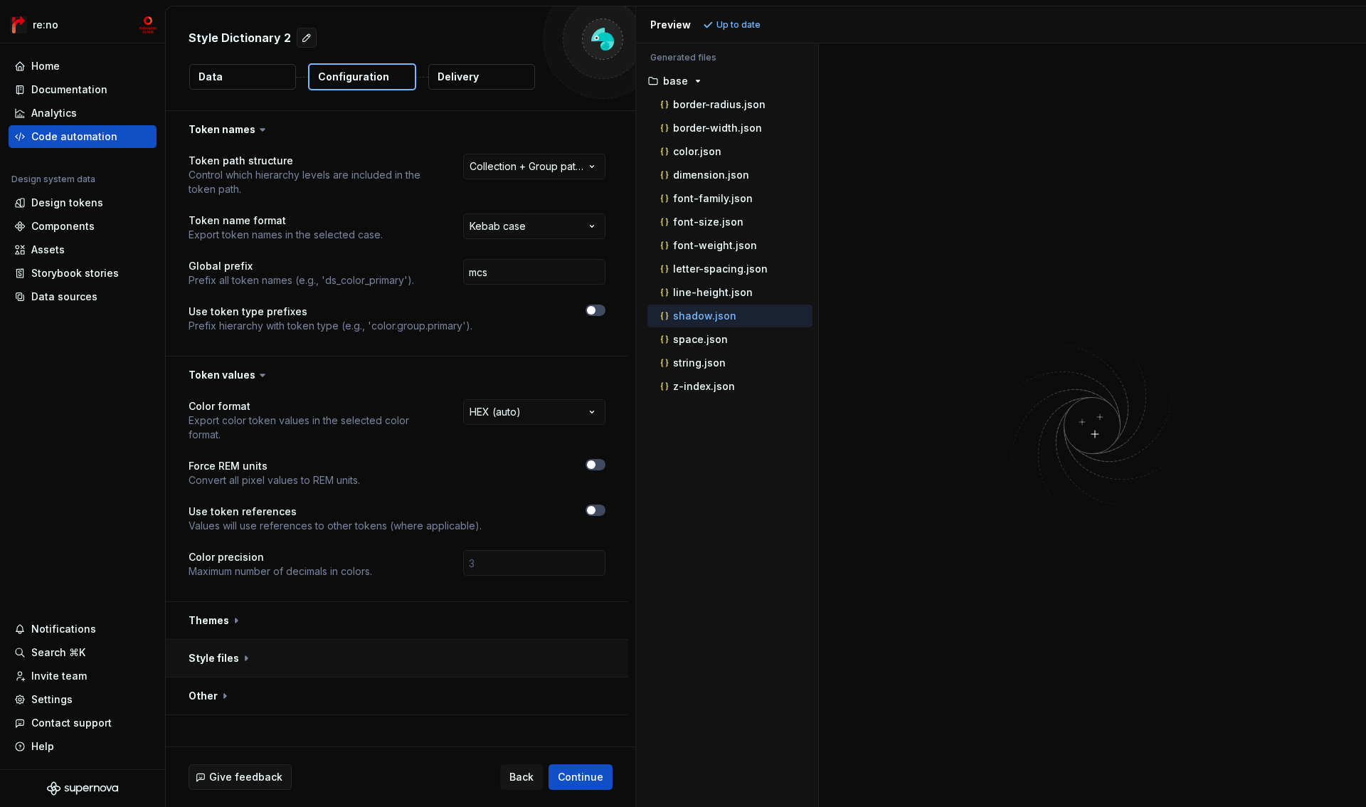
click at [217, 657] on button "button" at bounding box center [397, 658] width 463 height 37
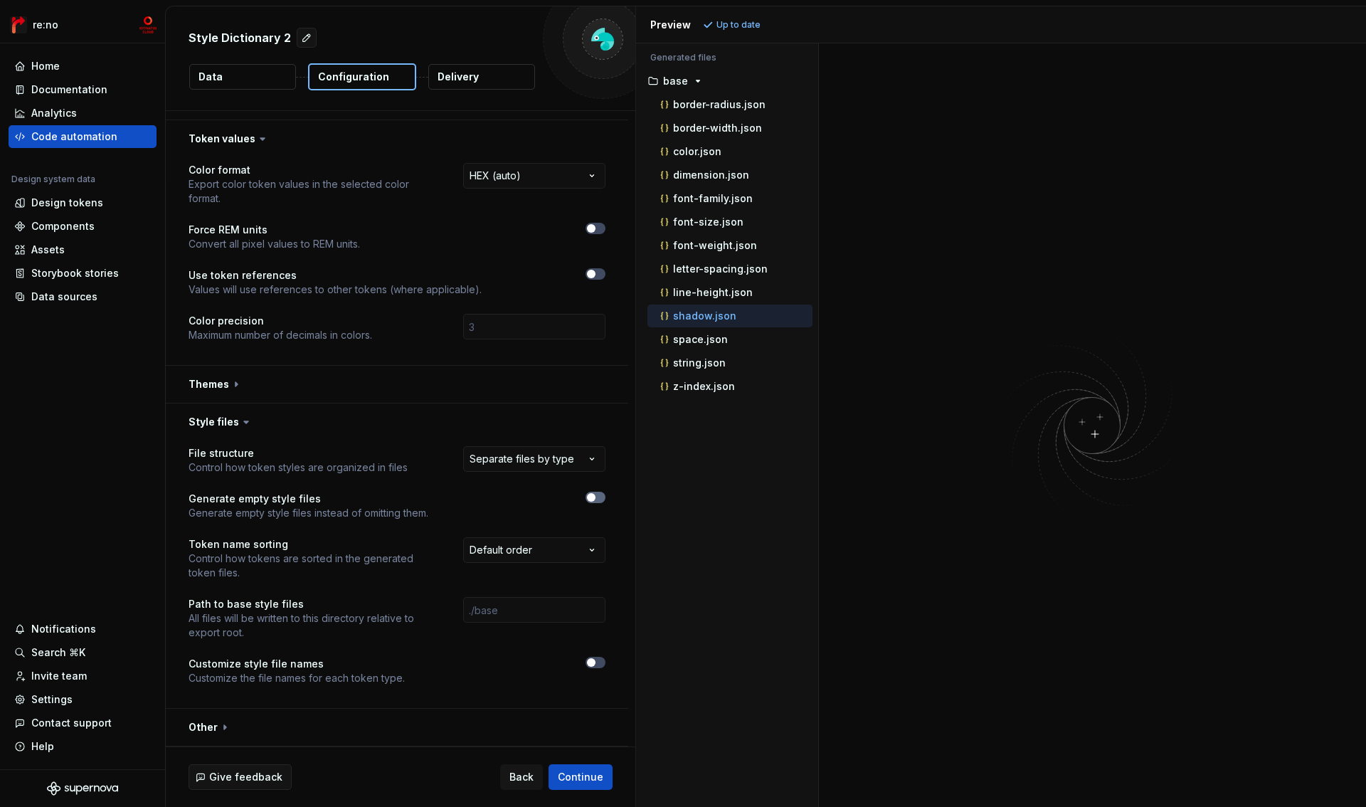
click at [600, 500] on button "button" at bounding box center [596, 497] width 20 height 11
click at [762, 26] on span "Refresh preview" at bounding box center [752, 24] width 71 height 11
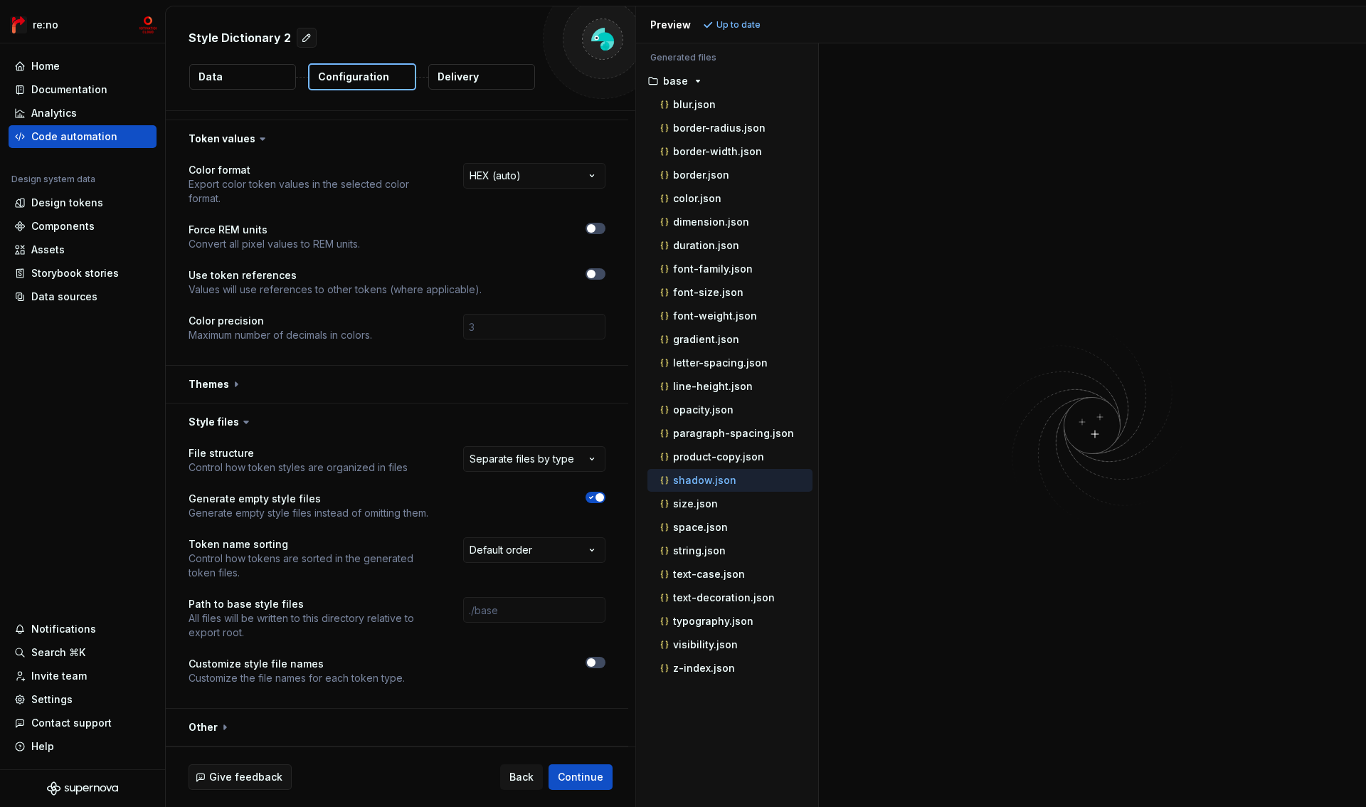
click at [705, 479] on p "shadow.json" at bounding box center [704, 480] width 63 height 11
click at [591, 500] on icon "button" at bounding box center [591, 497] width 11 height 9
click at [220, 423] on button "button" at bounding box center [397, 422] width 463 height 37
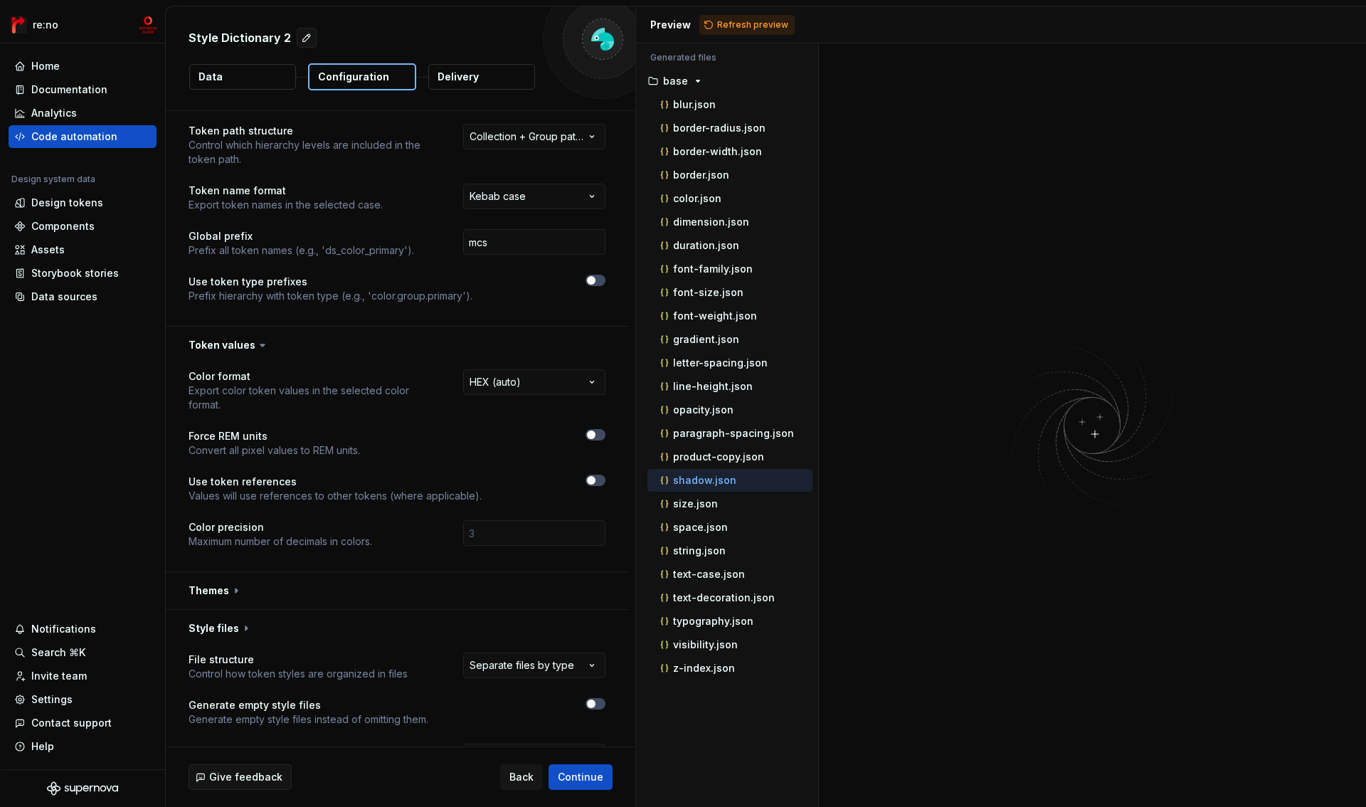
scroll to position [0, 0]
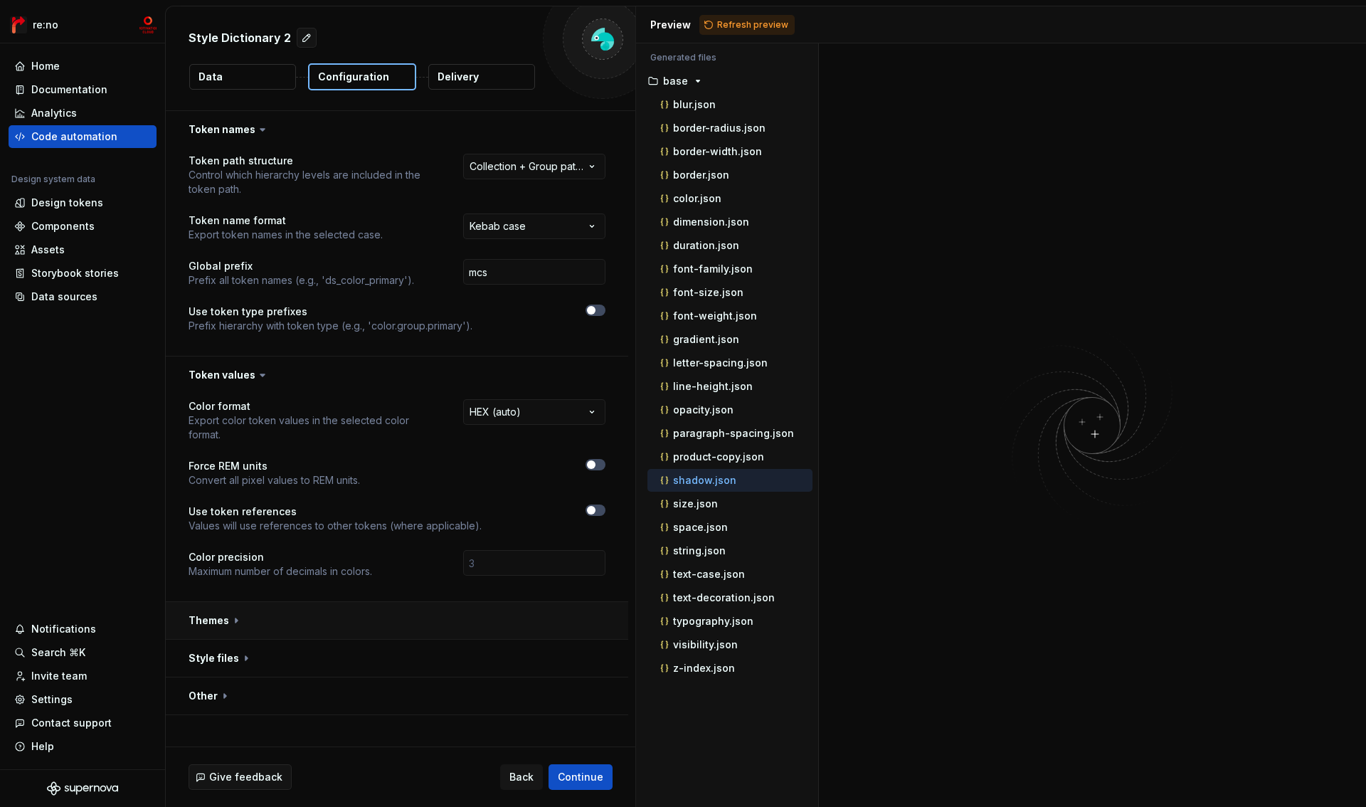
click at [209, 622] on button "button" at bounding box center [397, 620] width 463 height 37
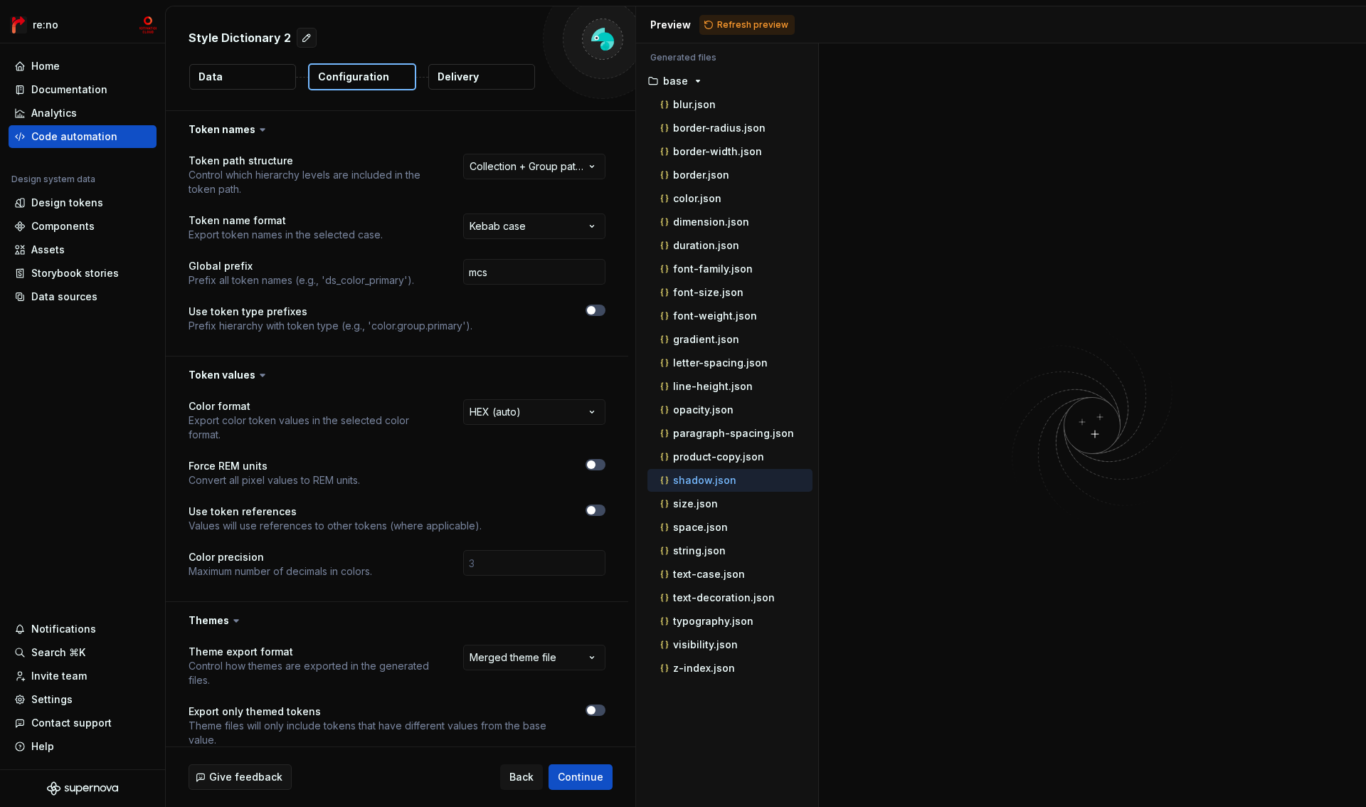
scroll to position [145, 0]
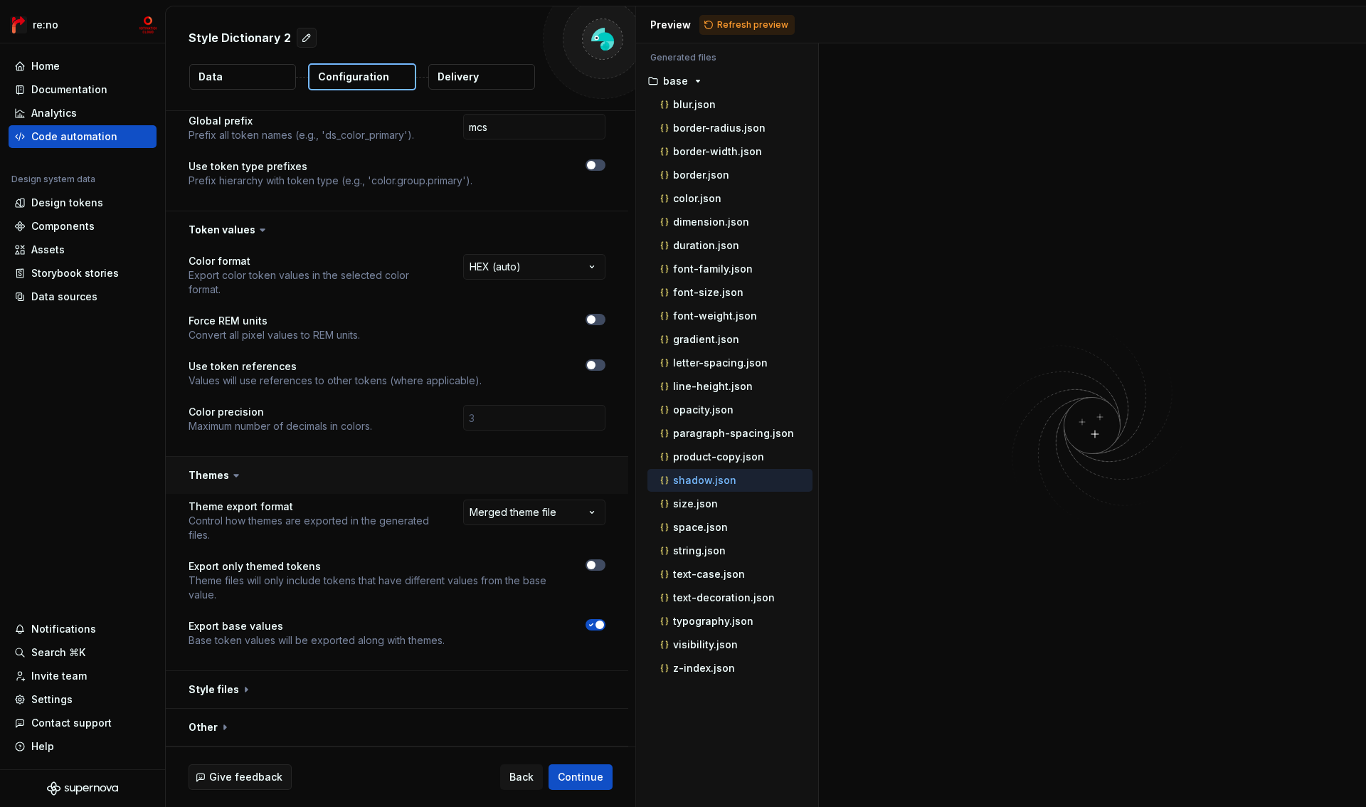
click at [228, 483] on button "button" at bounding box center [397, 475] width 463 height 37
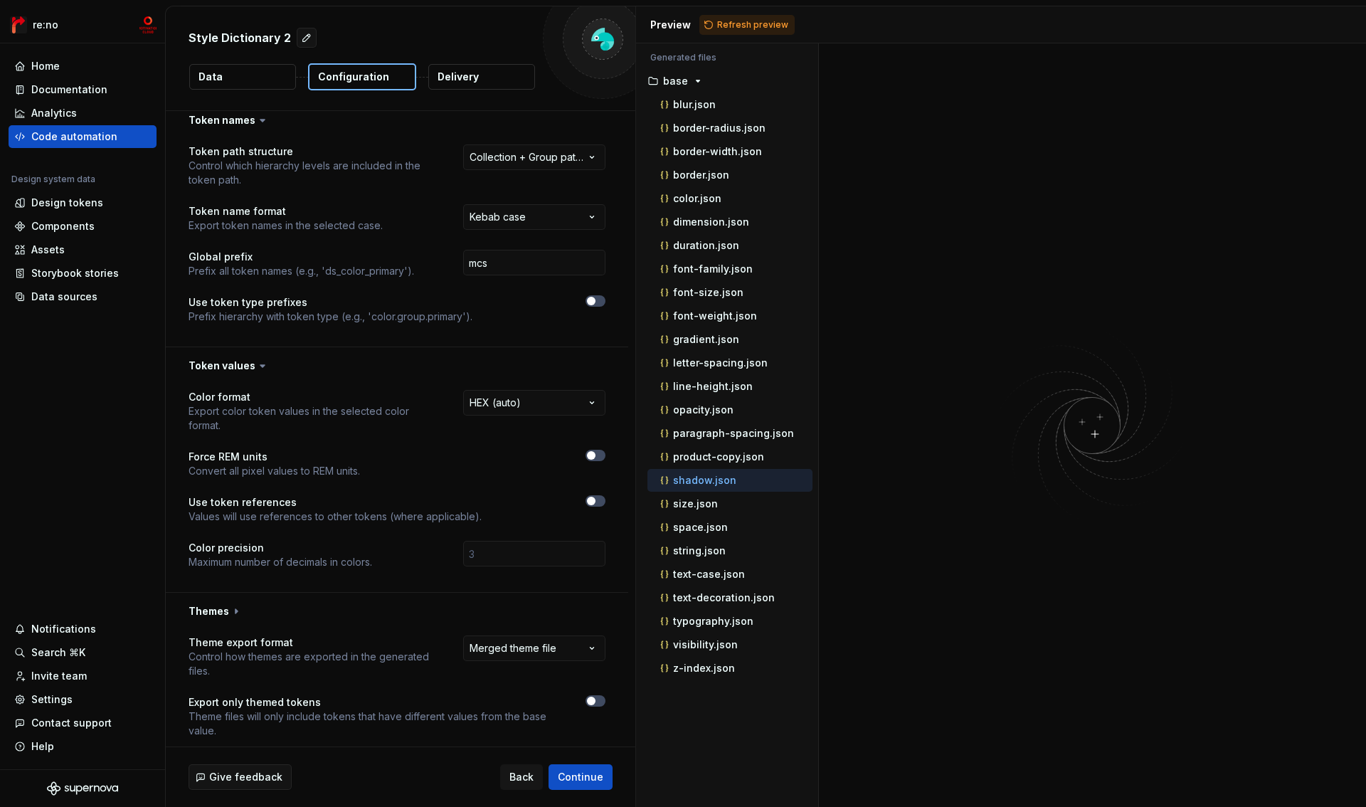
scroll to position [0, 0]
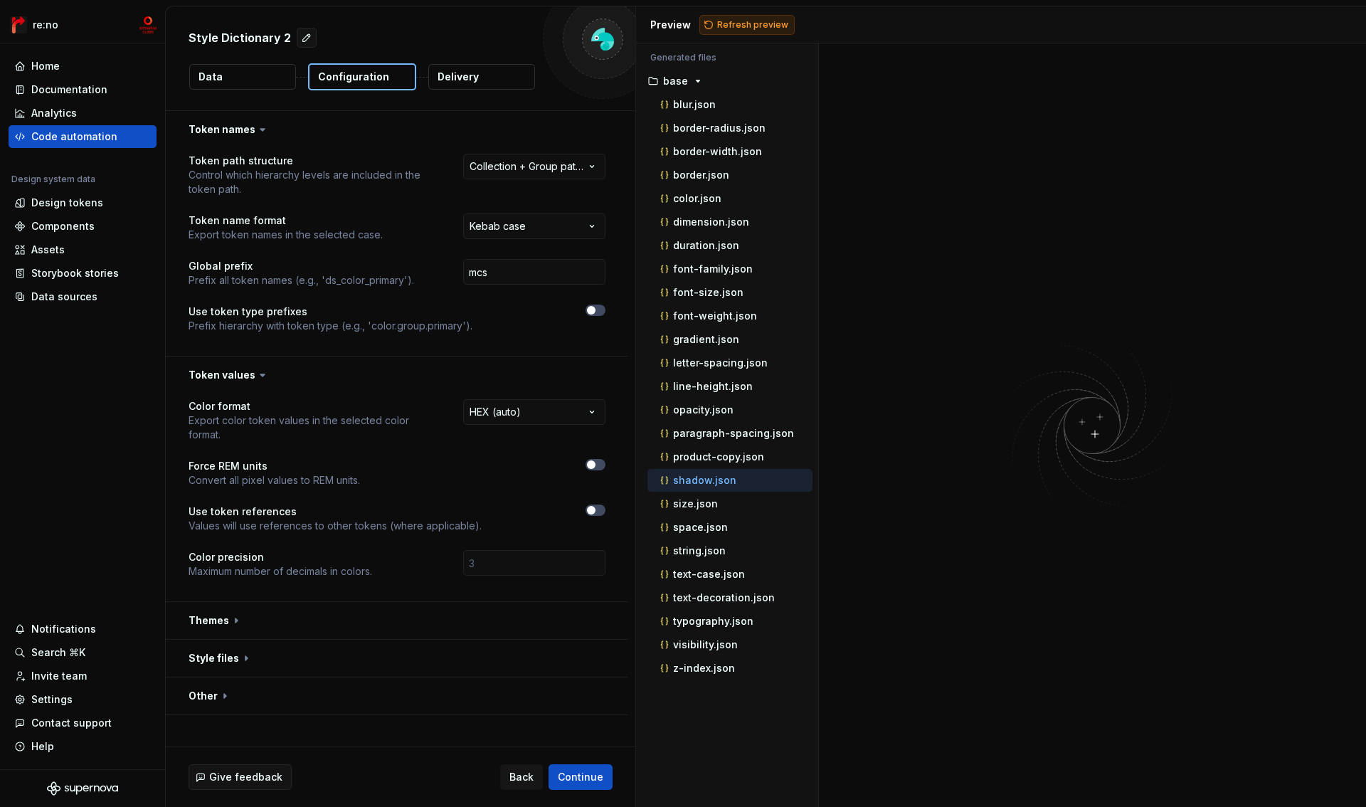
click at [755, 30] on button "Refresh preview" at bounding box center [747, 25] width 95 height 20
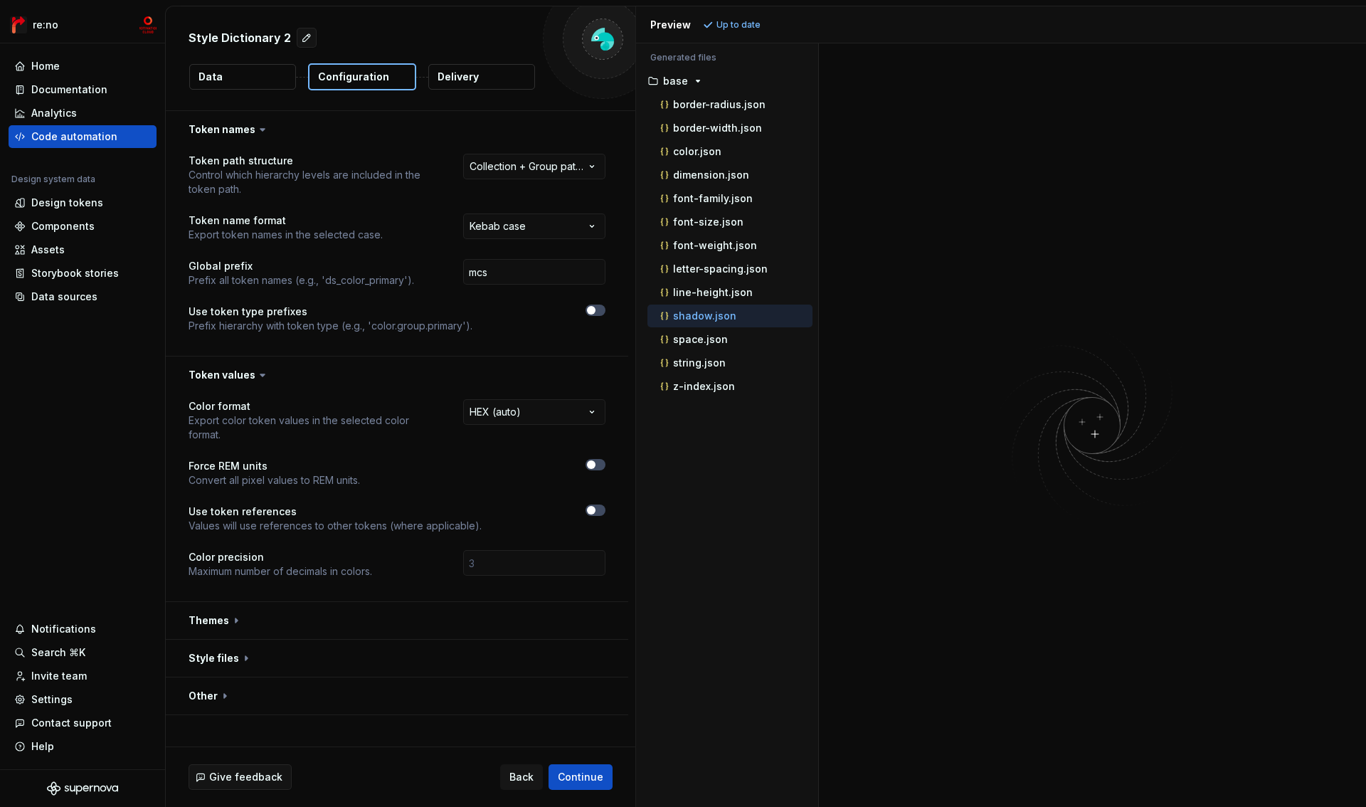
click at [729, 315] on p "shadow.json" at bounding box center [704, 315] width 63 height 11
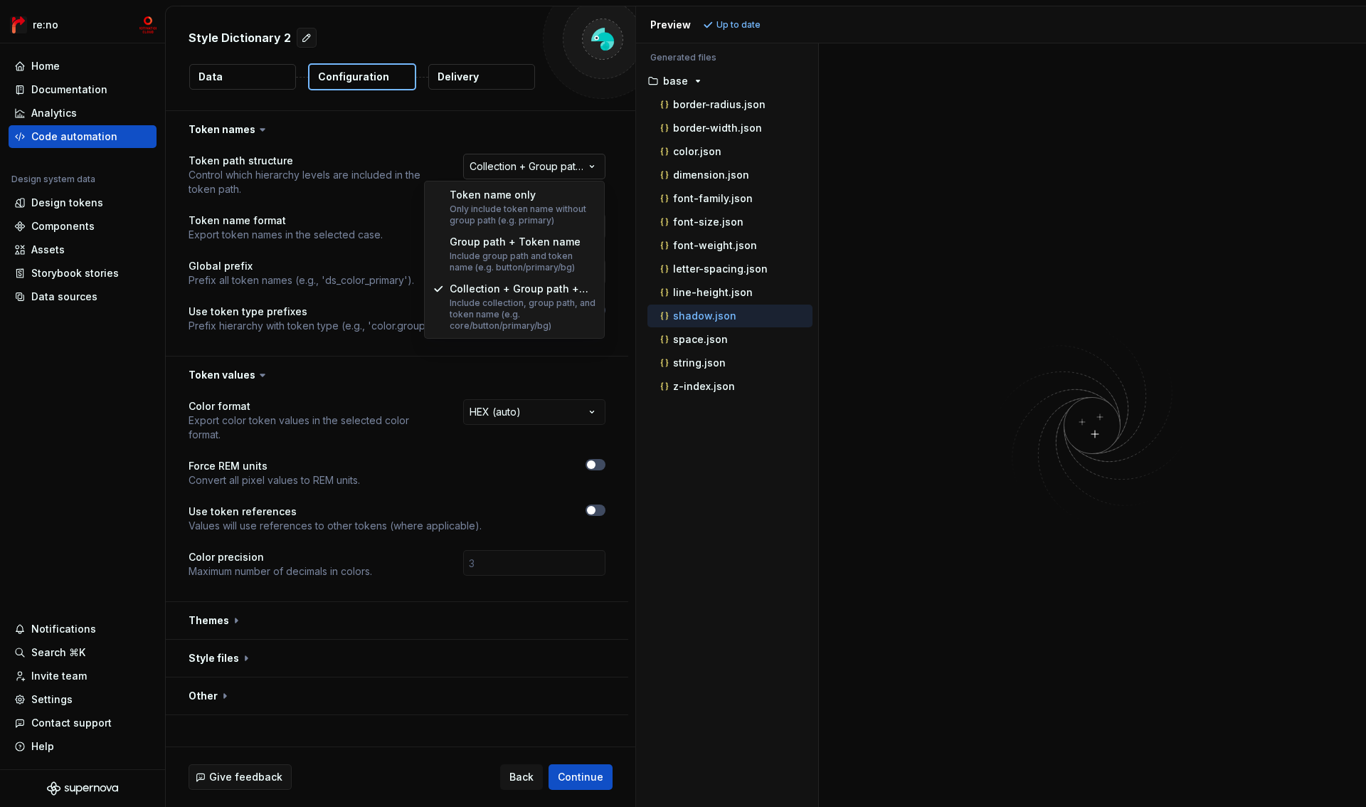
click at [525, 166] on html "**********" at bounding box center [683, 403] width 1366 height 807
select select "**********"
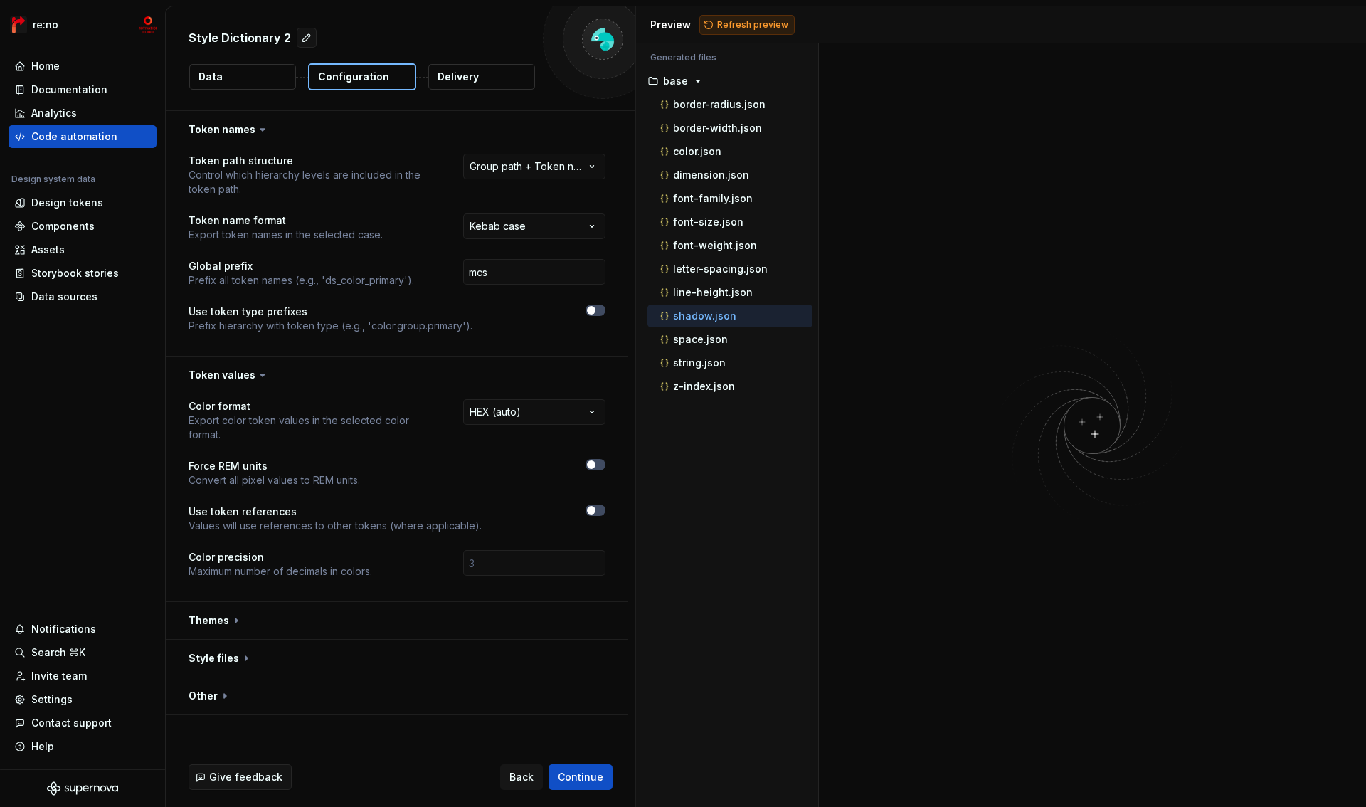
click at [732, 31] on button "Refresh preview" at bounding box center [747, 25] width 95 height 20
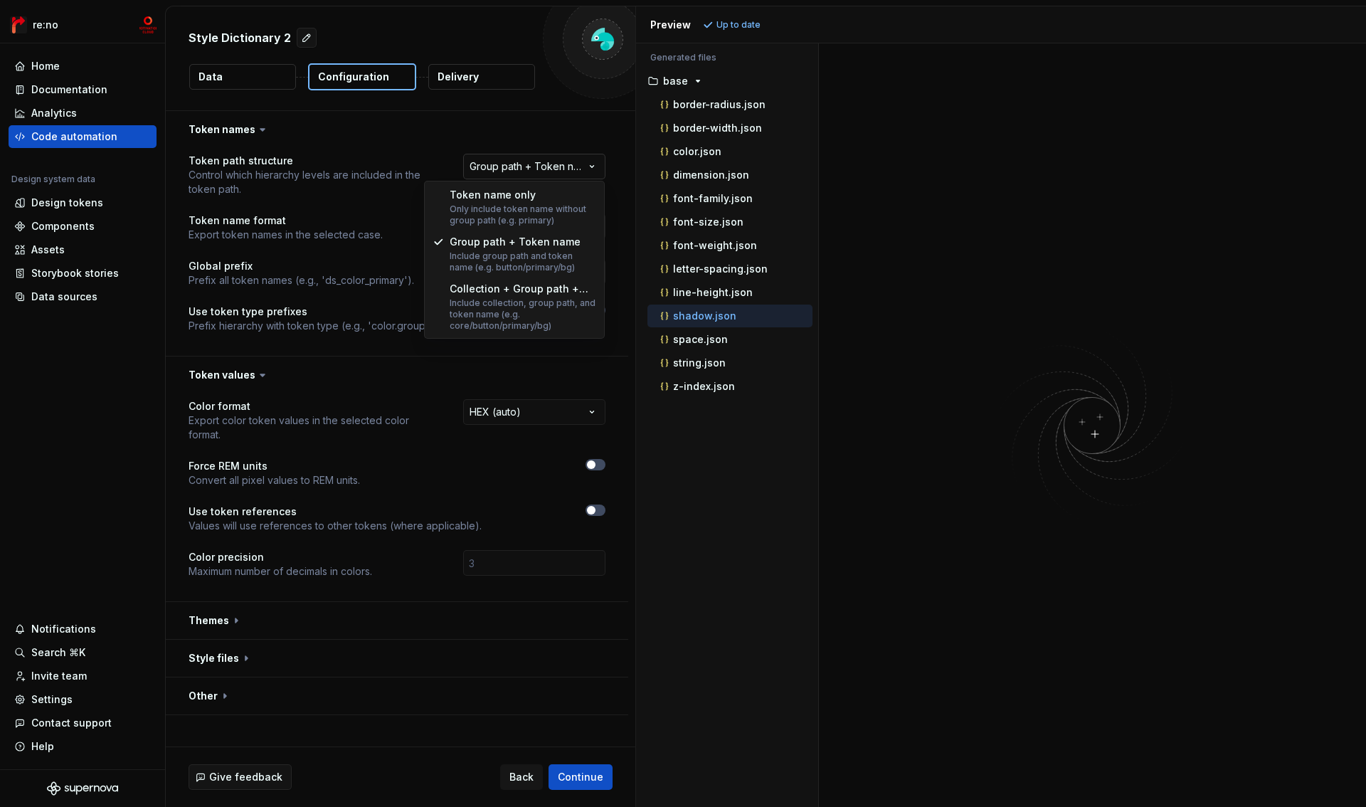
click at [571, 168] on html "**********" at bounding box center [683, 403] width 1366 height 807
click at [714, 114] on html "**********" at bounding box center [683, 403] width 1366 height 807
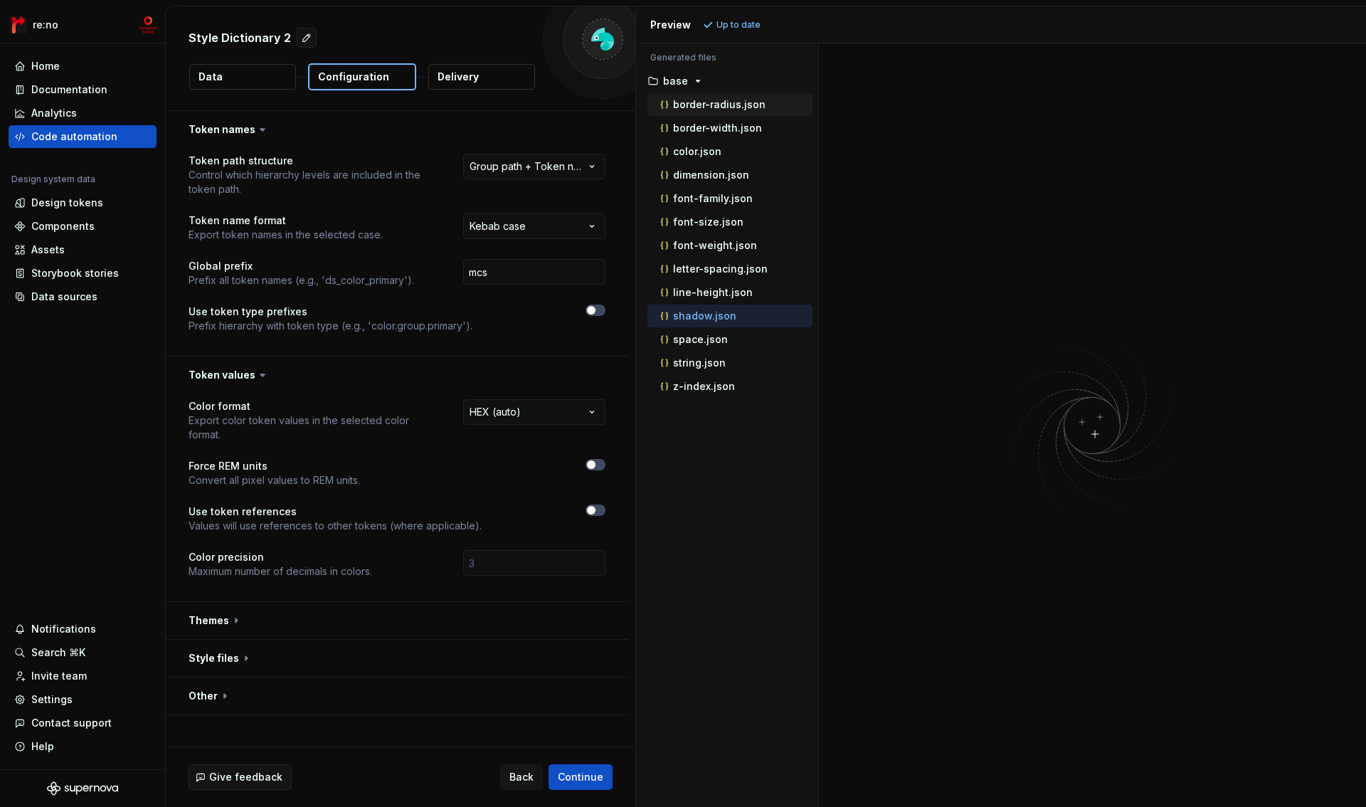
click at [715, 108] on p "border-radius.json" at bounding box center [719, 104] width 93 height 11
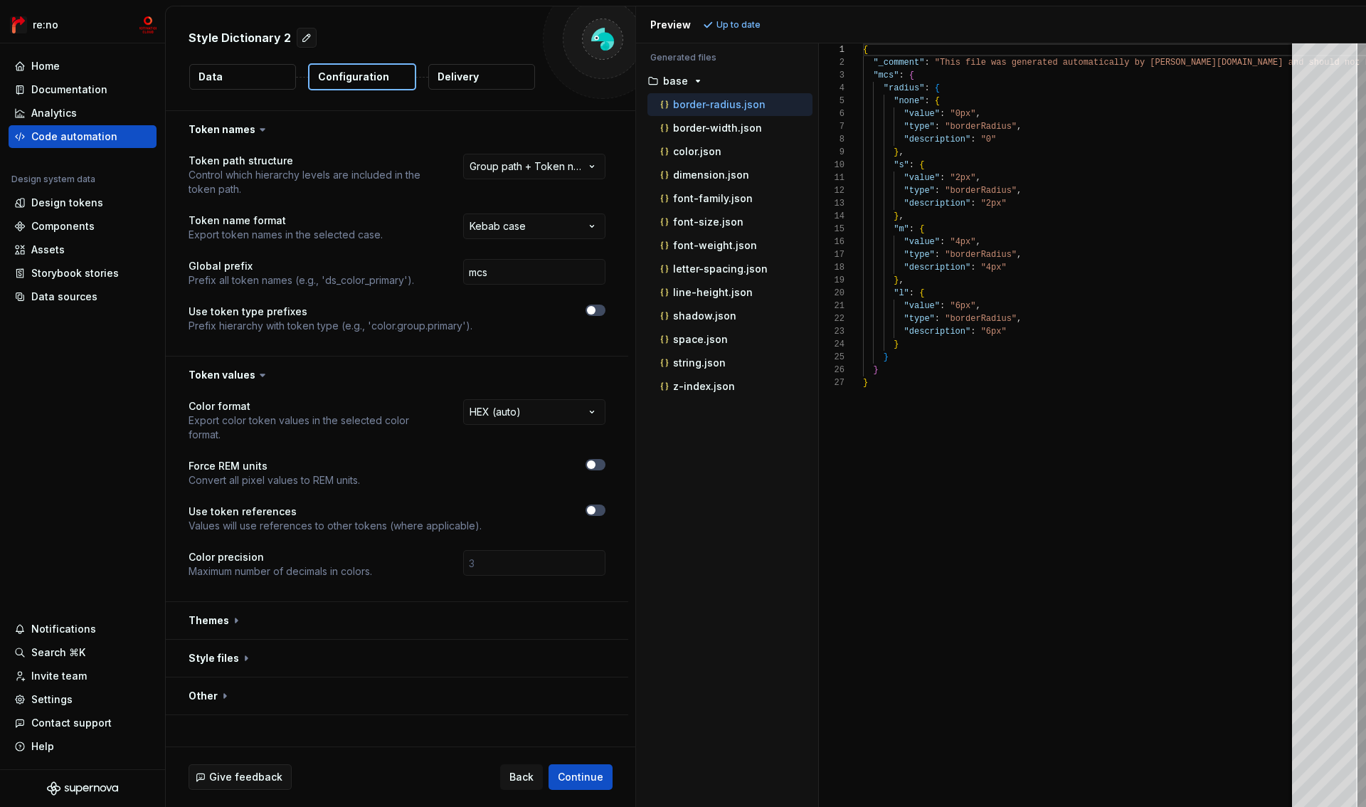
click at [483, 80] on button "Delivery" at bounding box center [481, 77] width 107 height 26
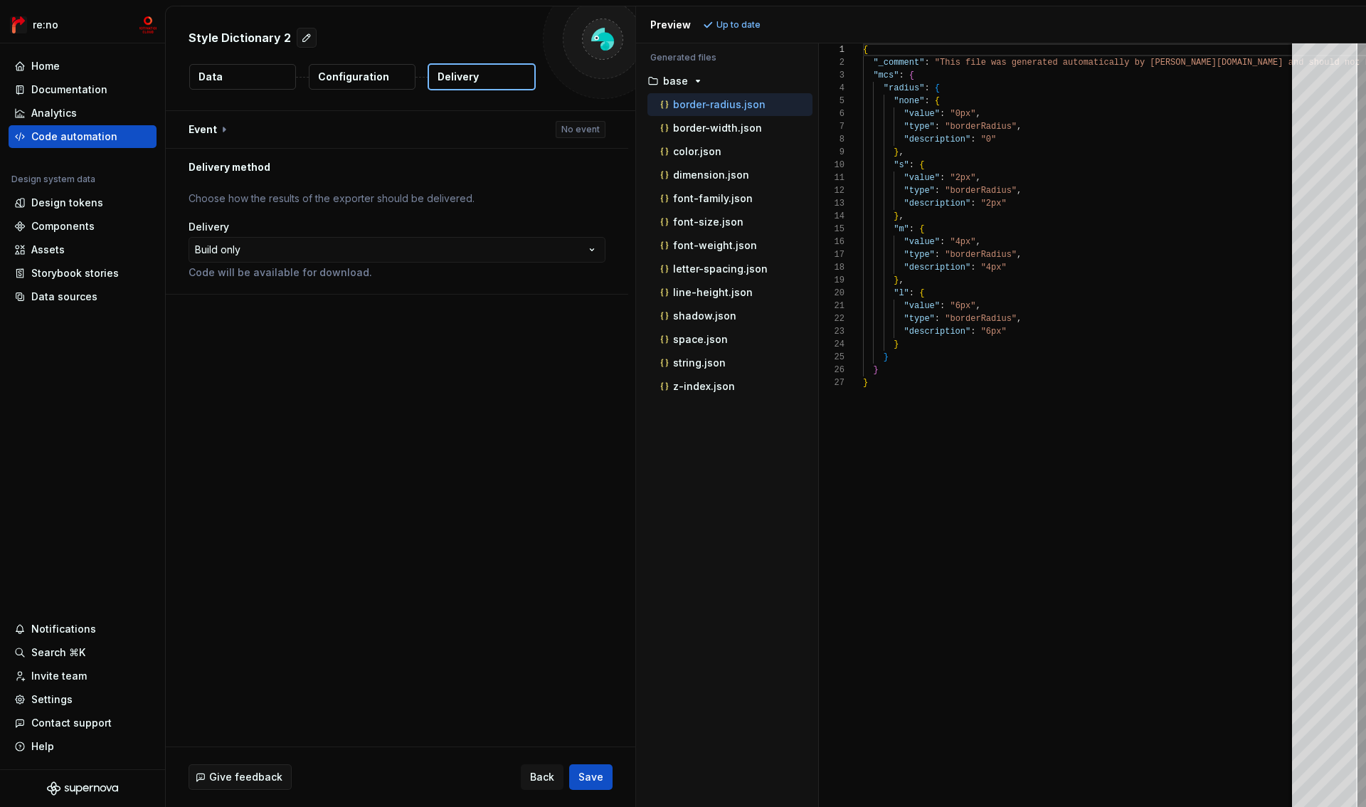
click at [364, 76] on p "Configuration" at bounding box center [353, 77] width 71 height 14
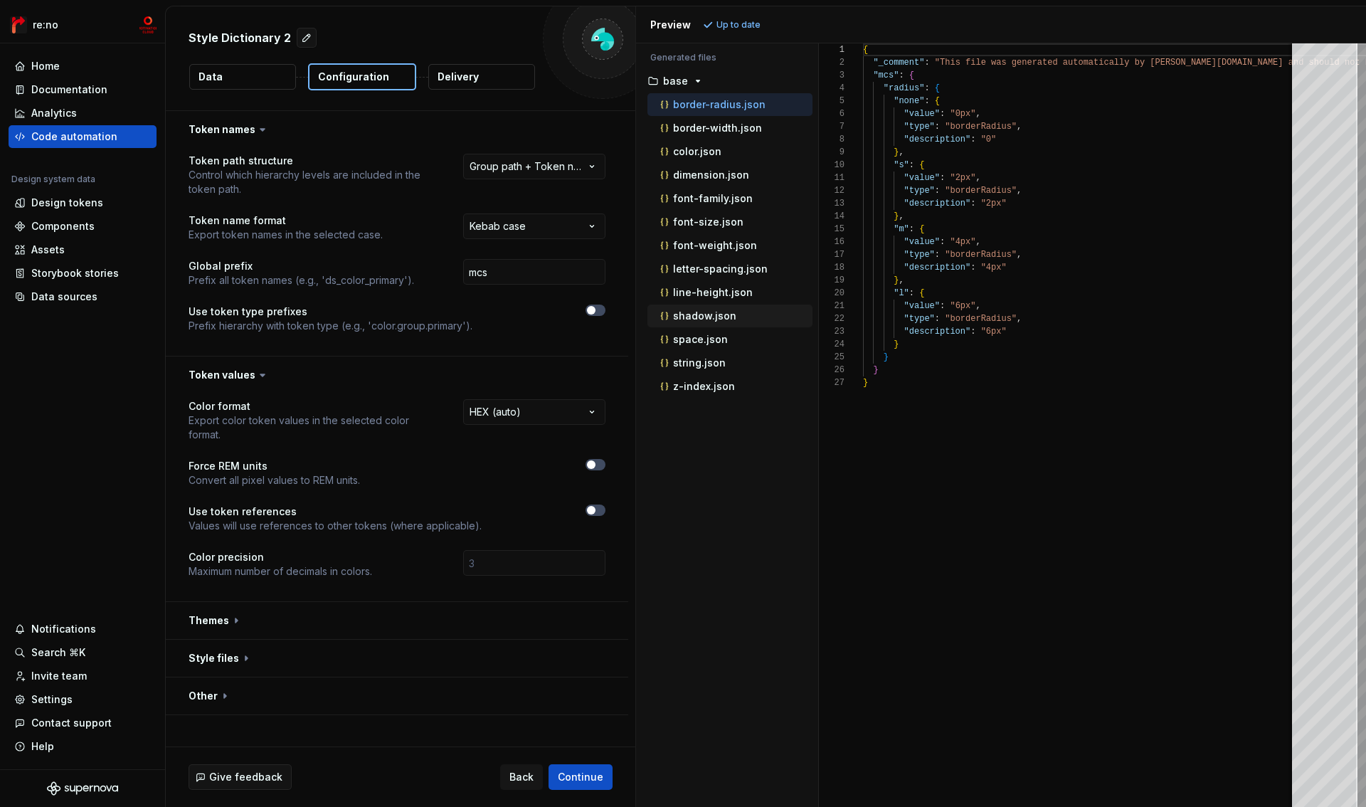
click at [688, 319] on p "shadow.json" at bounding box center [704, 315] width 63 height 11
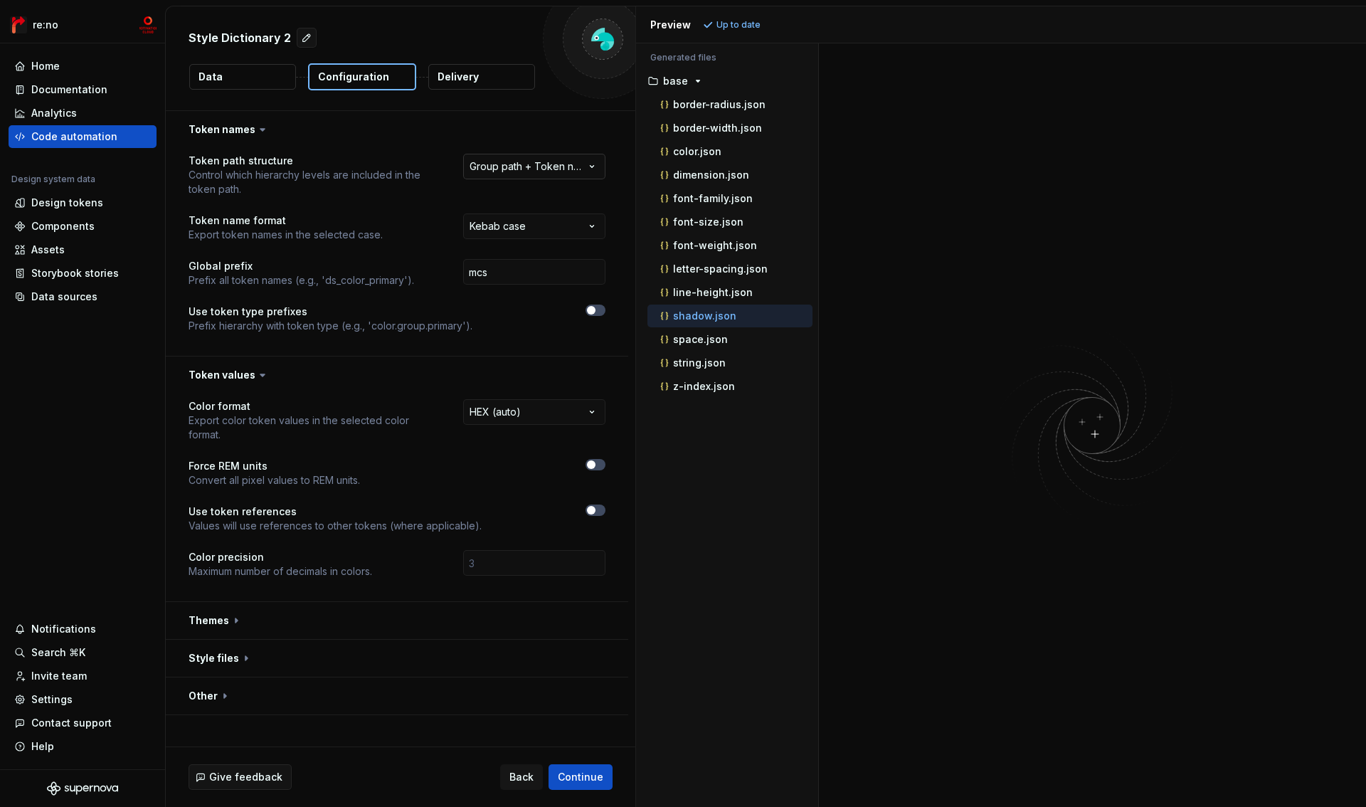
click at [532, 162] on html "**********" at bounding box center [683, 403] width 1366 height 807
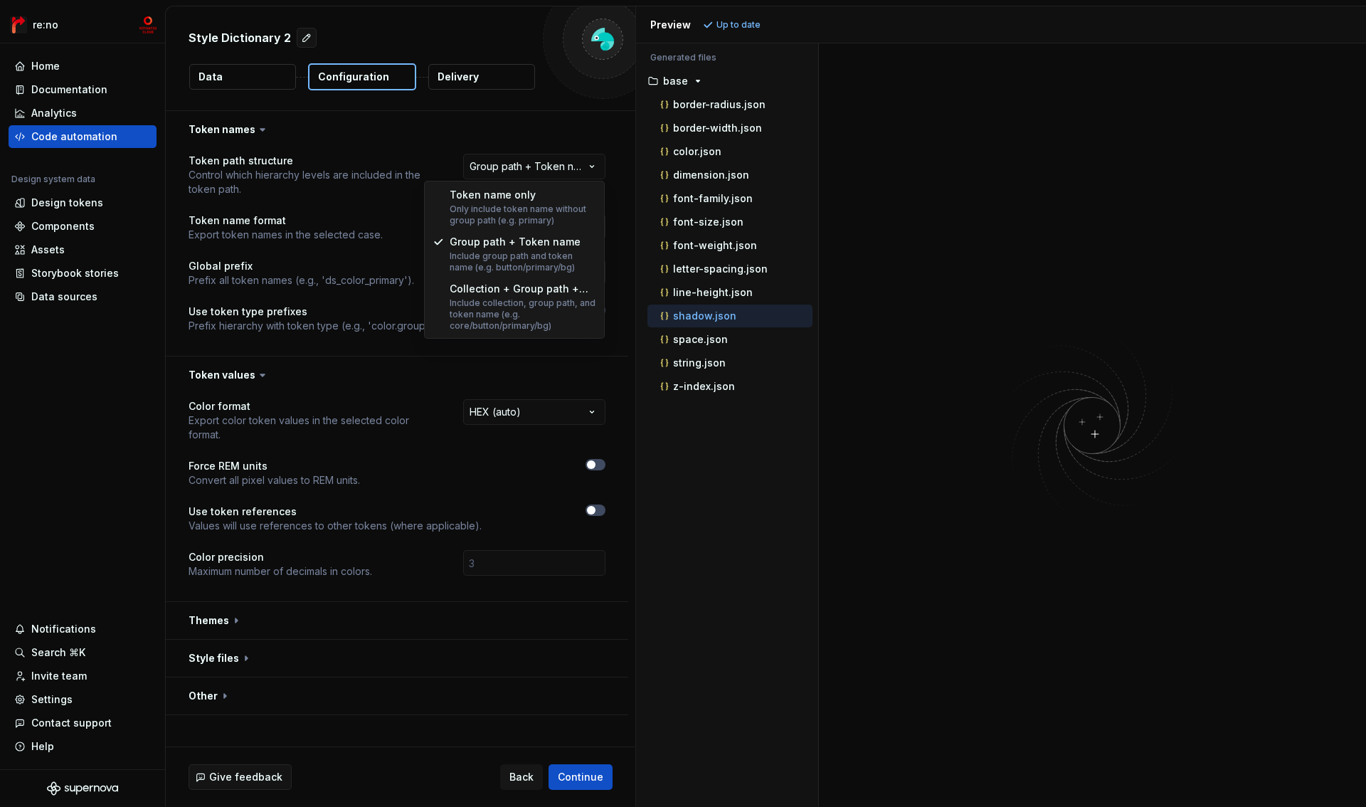
select select "**********"
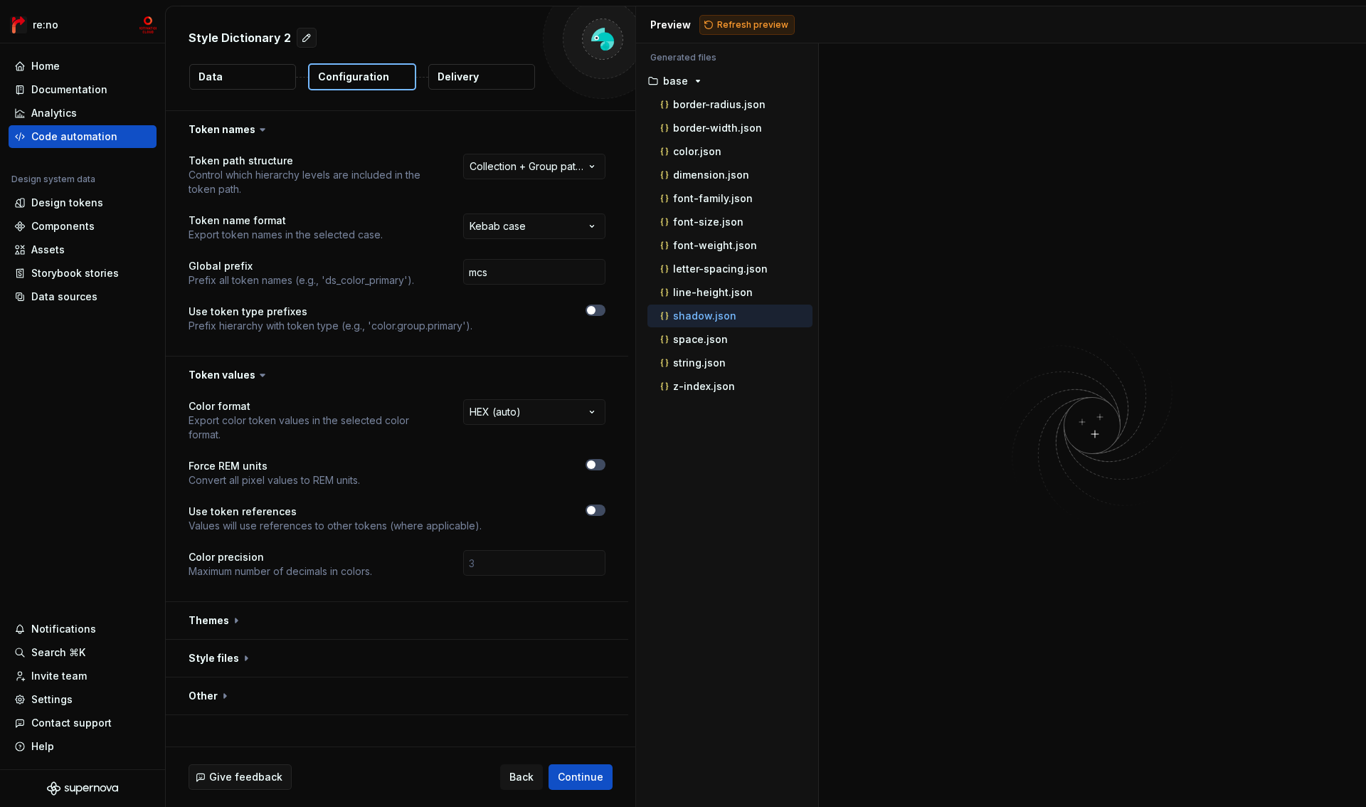
click at [720, 27] on span "Refresh preview" at bounding box center [752, 24] width 71 height 11
click at [225, 378] on button "button" at bounding box center [397, 375] width 463 height 37
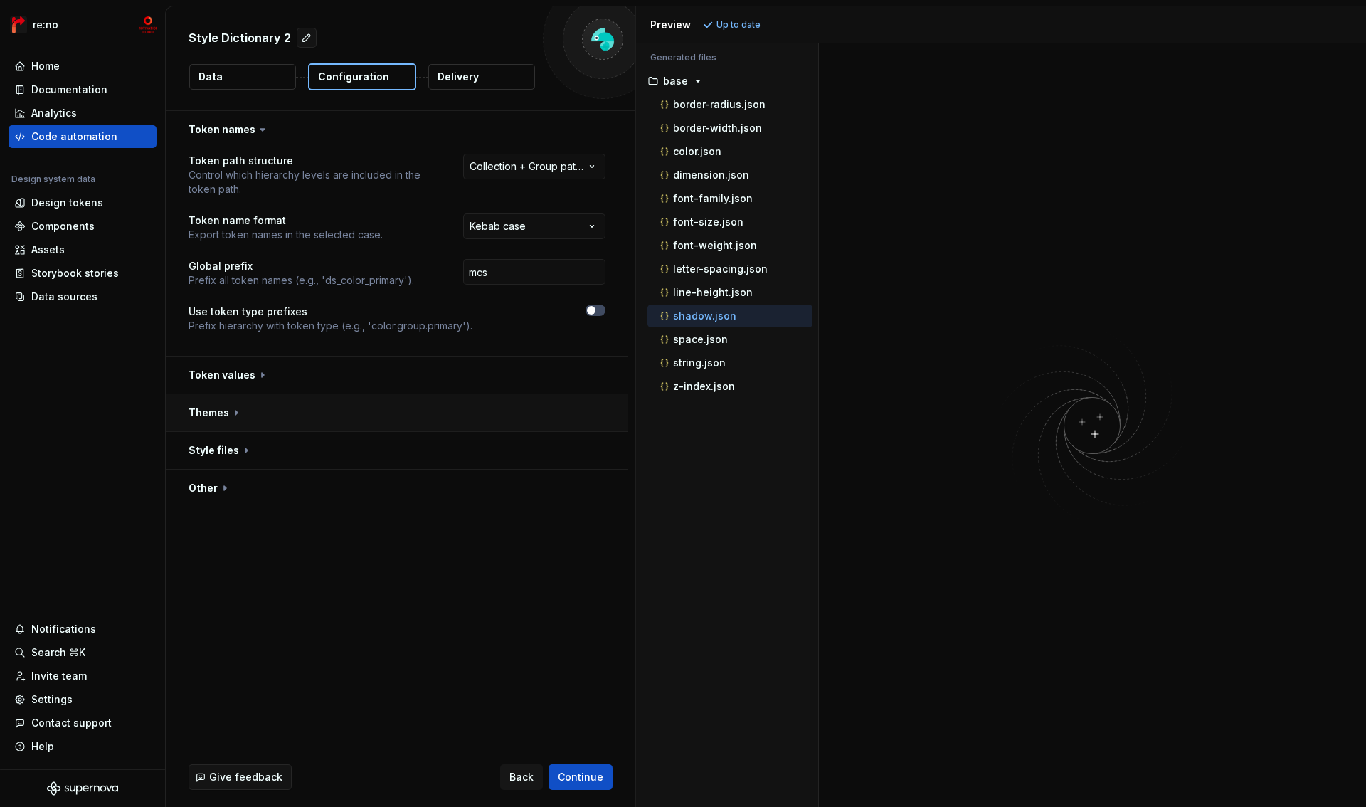
click at [217, 414] on button "button" at bounding box center [397, 412] width 463 height 37
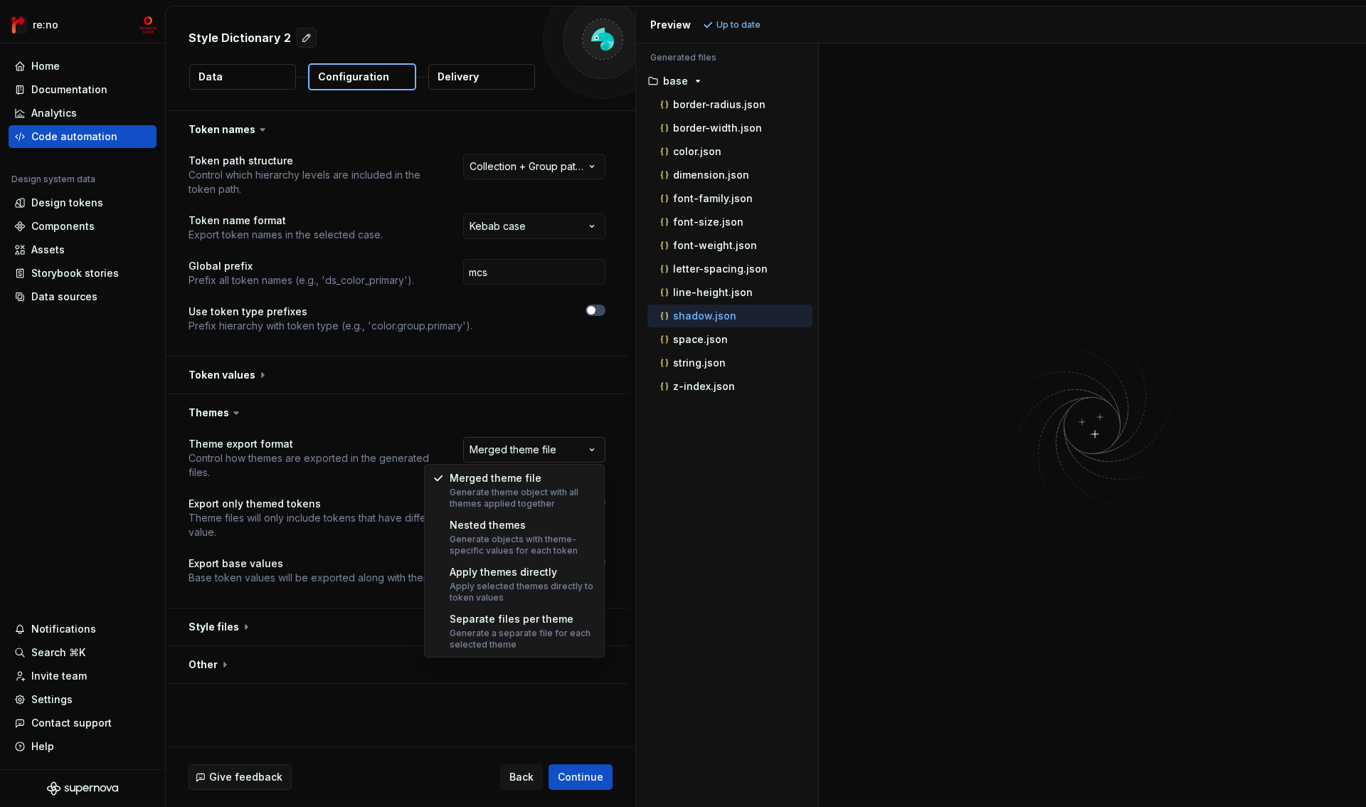
click at [534, 446] on html "**********" at bounding box center [683, 403] width 1366 height 807
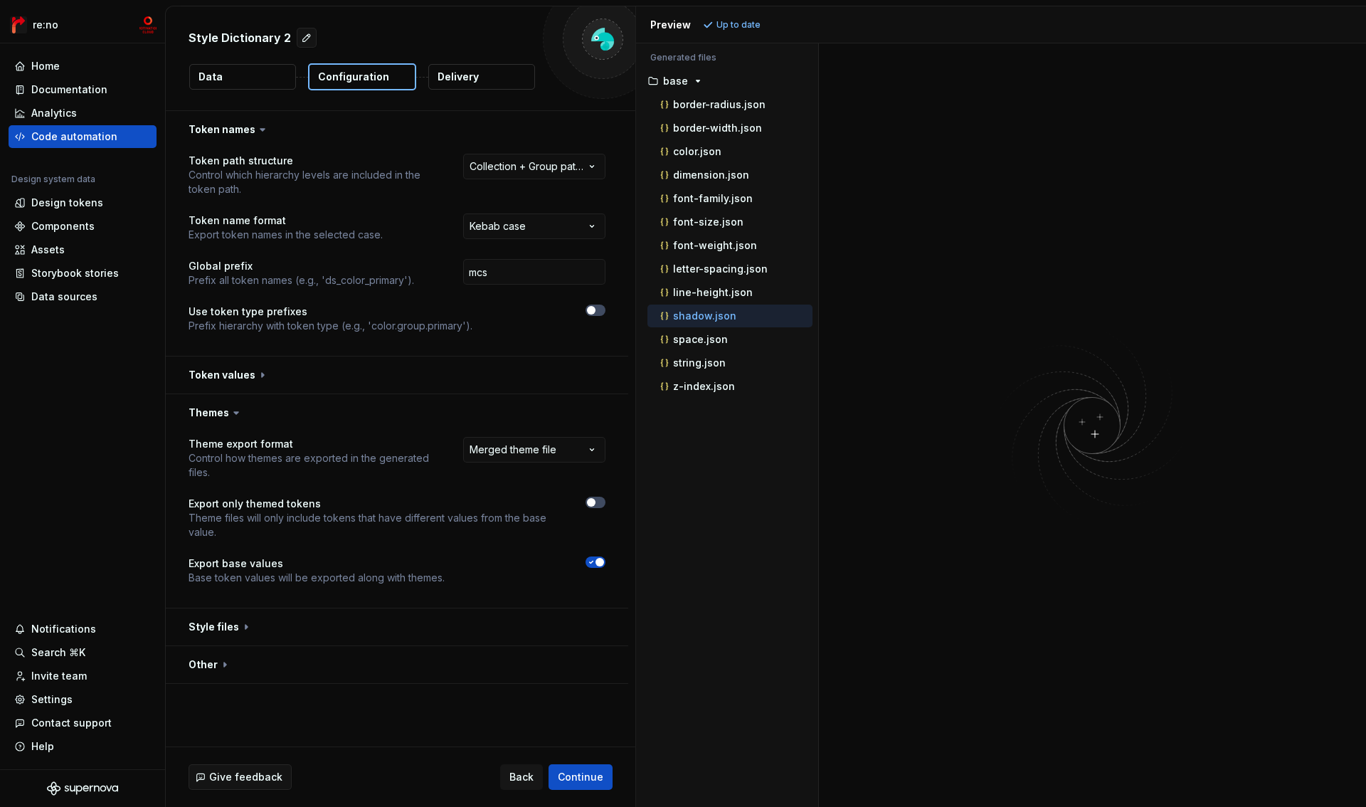
click at [533, 447] on html "**********" at bounding box center [683, 403] width 1366 height 807
click at [548, 446] on html "**********" at bounding box center [683, 403] width 1366 height 807
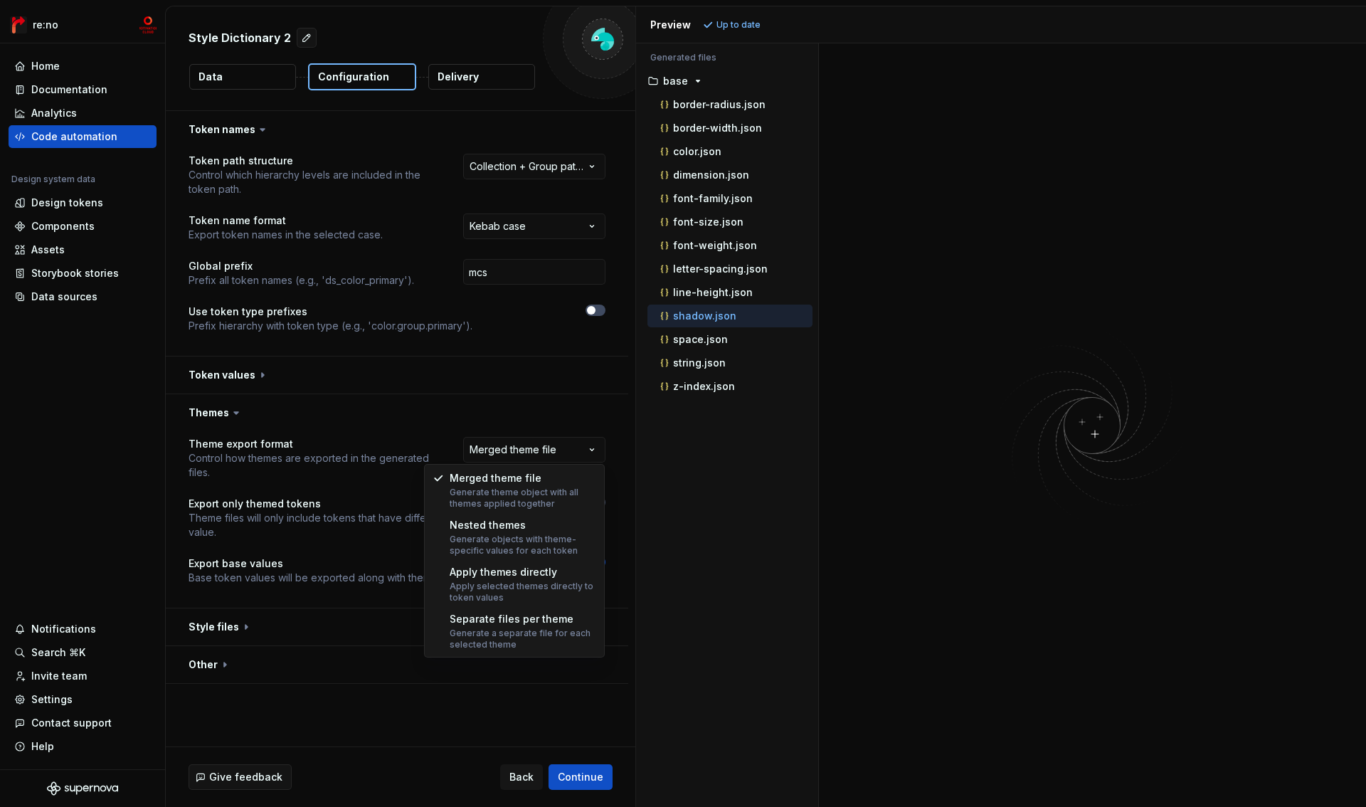
select select "**********"
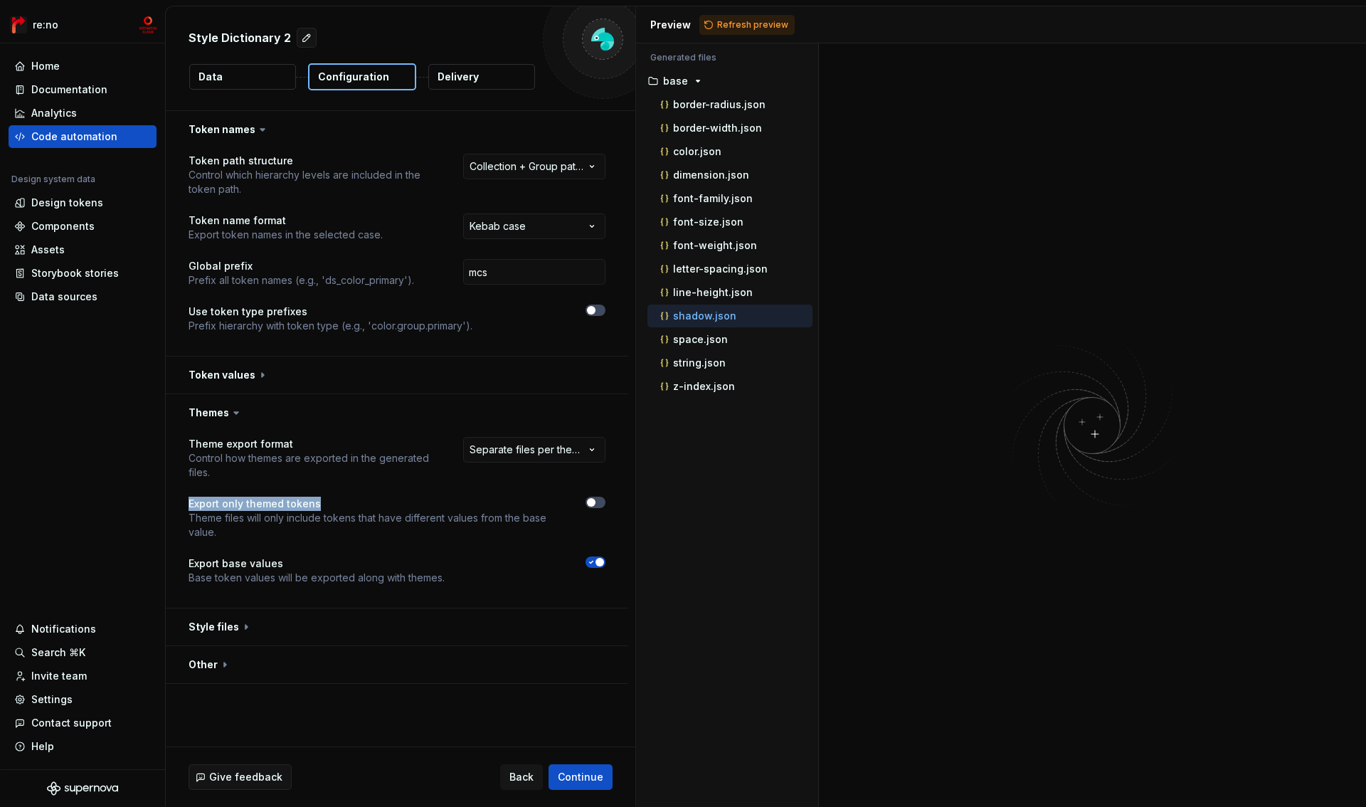
drag, startPoint x: 184, startPoint y: 504, endPoint x: 374, endPoint y: 510, distance: 190.1
click at [374, 510] on div "**********" at bounding box center [397, 519] width 463 height 177
click at [374, 510] on p "Export only themed tokens" at bounding box center [375, 504] width 372 height 14
click at [229, 419] on icon at bounding box center [236, 413] width 14 height 14
click at [229, 415] on icon at bounding box center [236, 413] width 14 height 14
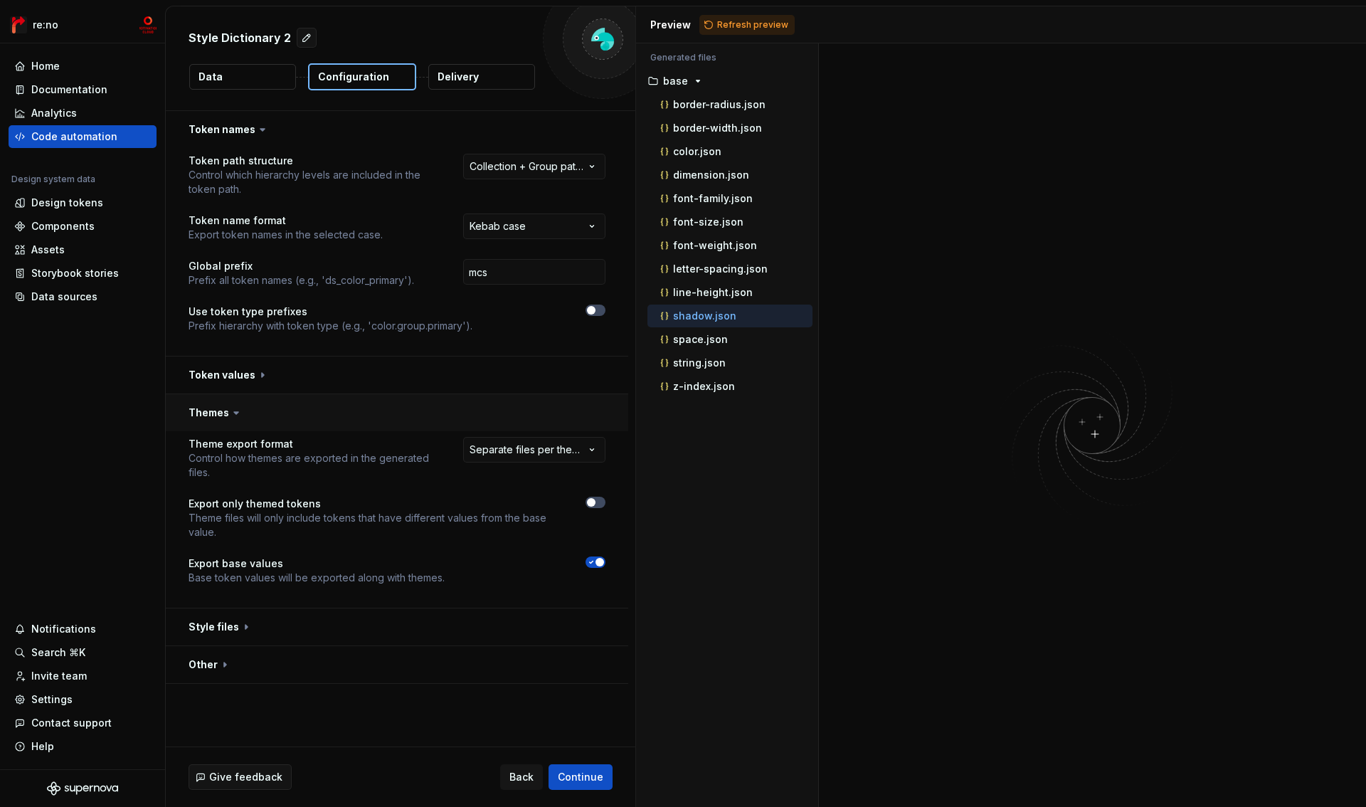
click at [214, 414] on button "button" at bounding box center [397, 412] width 463 height 37
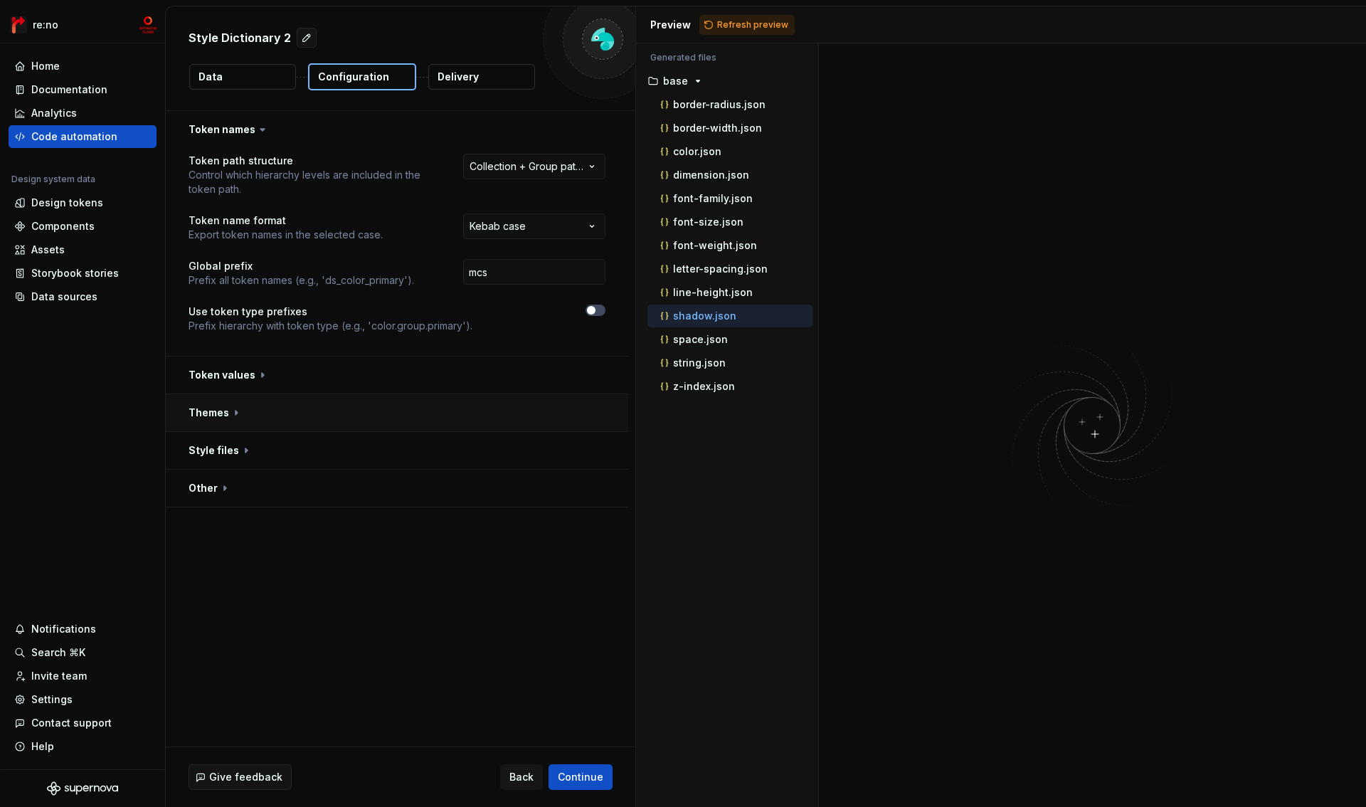
click at [214, 414] on button "button" at bounding box center [397, 412] width 463 height 37
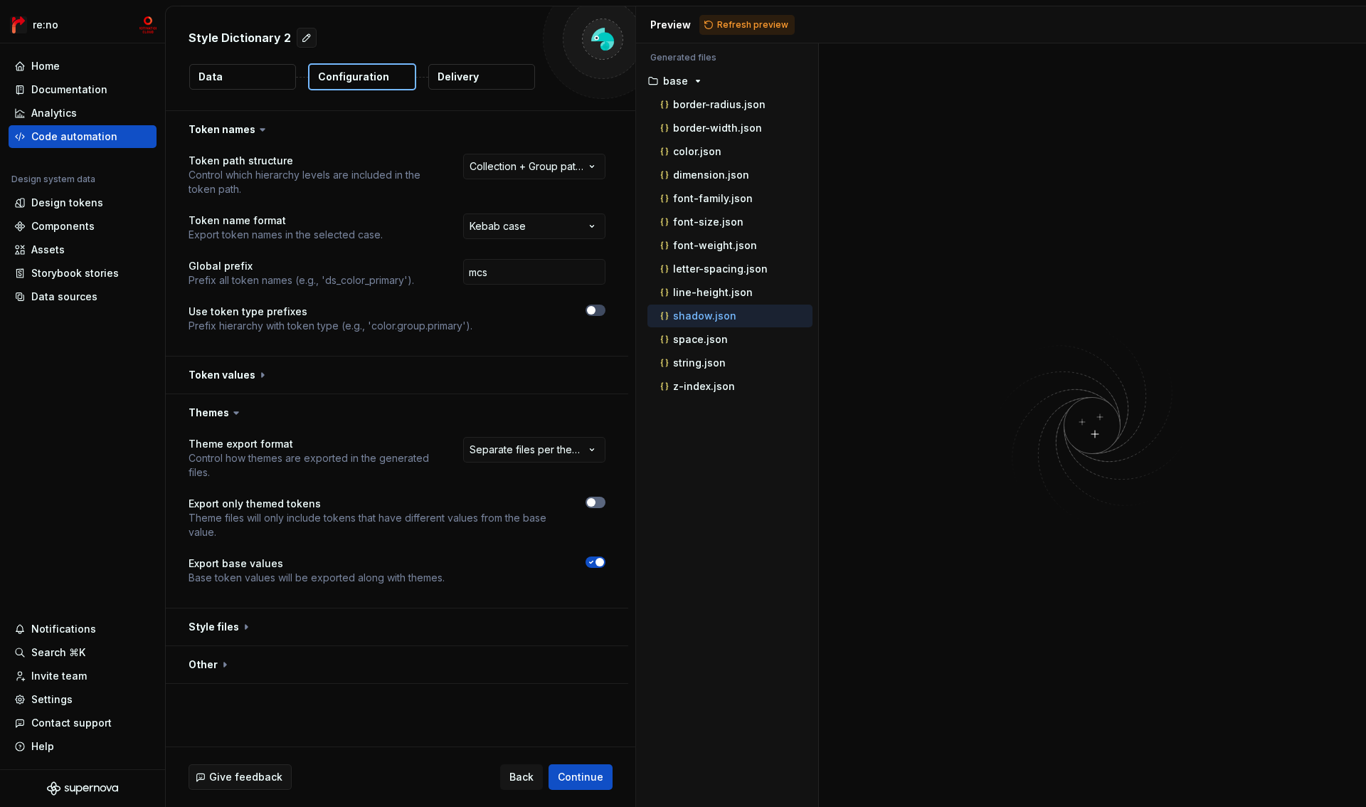
click at [601, 506] on button "button" at bounding box center [596, 502] width 20 height 11
click at [268, 76] on button "Data" at bounding box center [242, 77] width 107 height 26
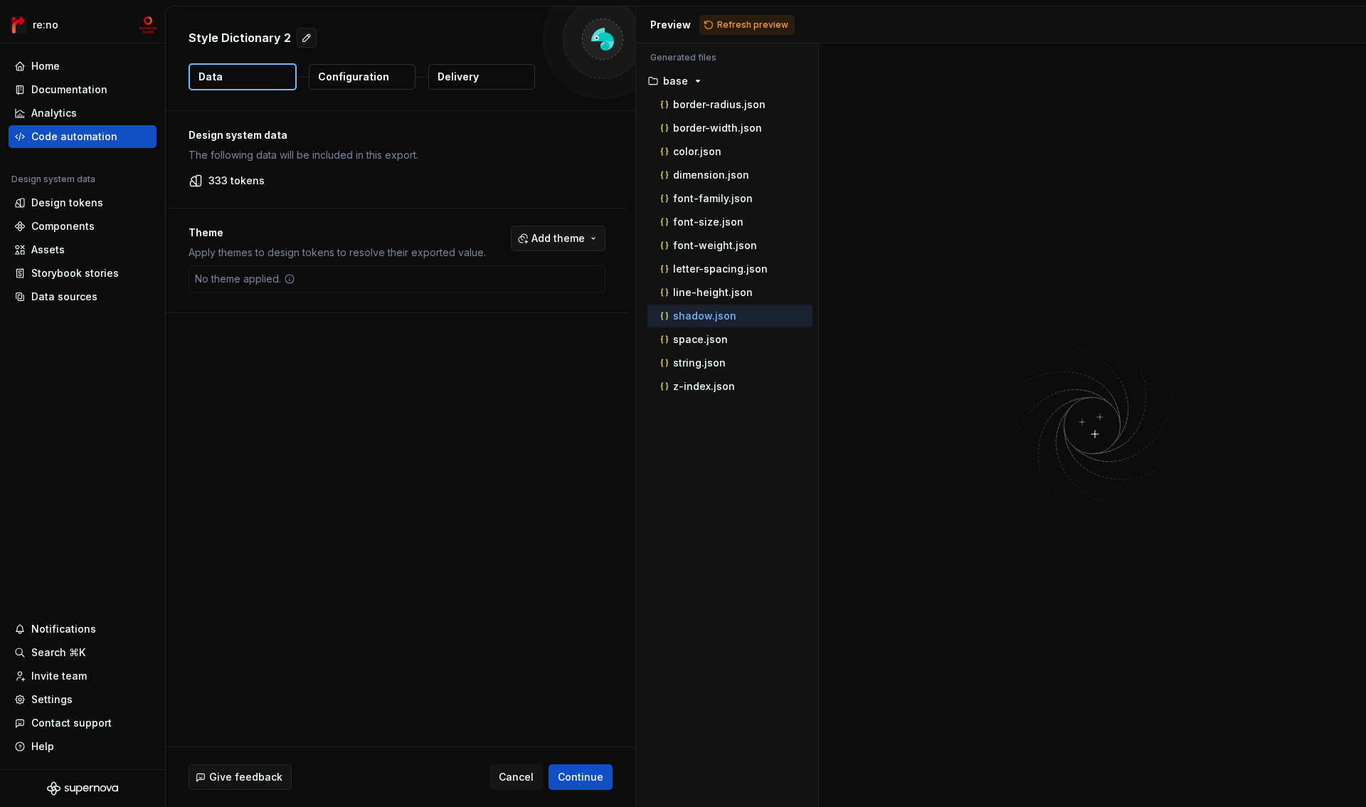
click at [557, 231] on span "Add theme" at bounding box center [558, 238] width 53 height 14
drag, startPoint x: 463, startPoint y: 317, endPoint x: 465, endPoint y: 305, distance: 12.3
click at [463, 317] on div "semantic" at bounding box center [483, 318] width 46 height 14
click at [466, 292] on div "primitive" at bounding box center [481, 295] width 43 height 14
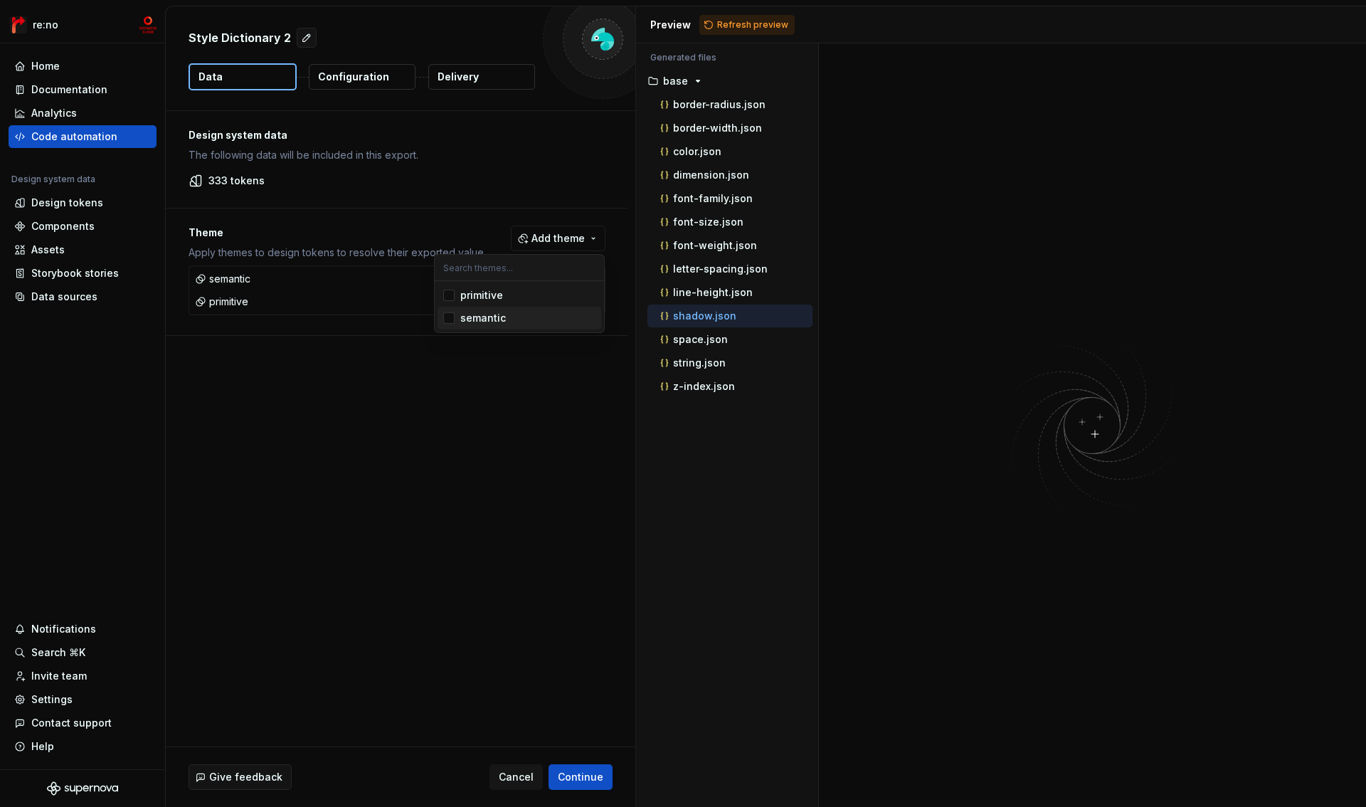
click at [433, 381] on html "re:no Home Documentation Analytics Code automation Design system data Design to…" at bounding box center [683, 403] width 1366 height 807
click at [593, 773] on span "Continue" at bounding box center [581, 777] width 46 height 14
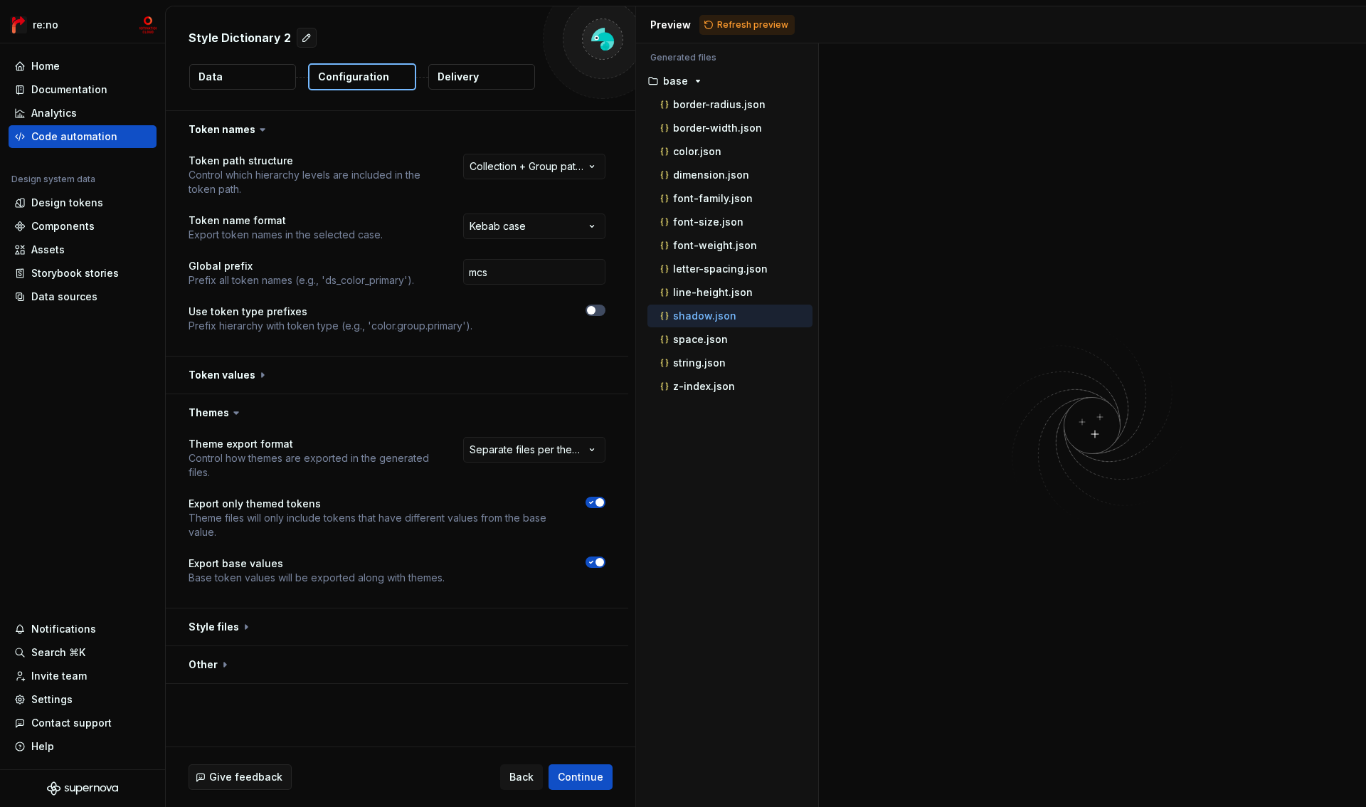
click at [596, 505] on span "button" at bounding box center [600, 502] width 9 height 9
click at [596, 503] on button "button" at bounding box center [596, 502] width 20 height 11
click at [221, 621] on button "button" at bounding box center [397, 627] width 463 height 37
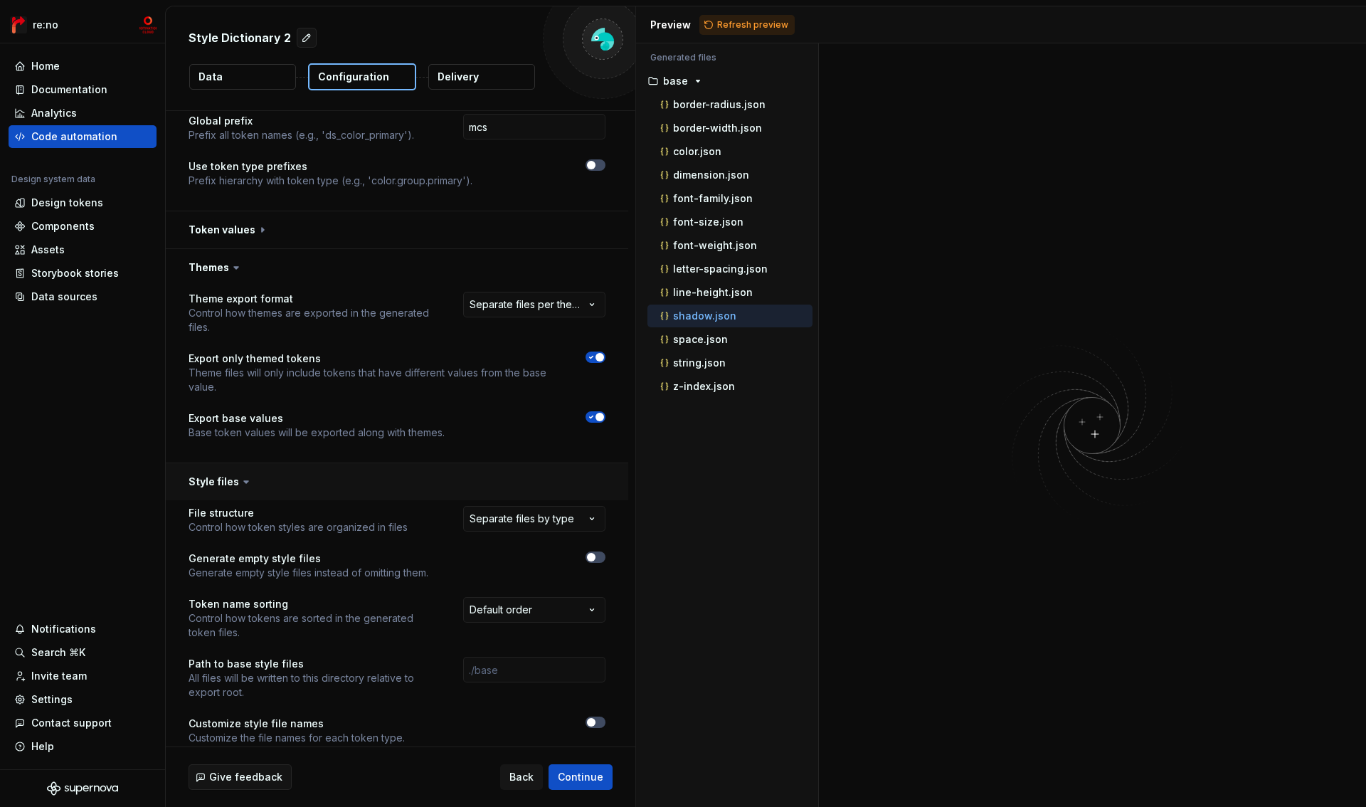
scroll to position [205, 0]
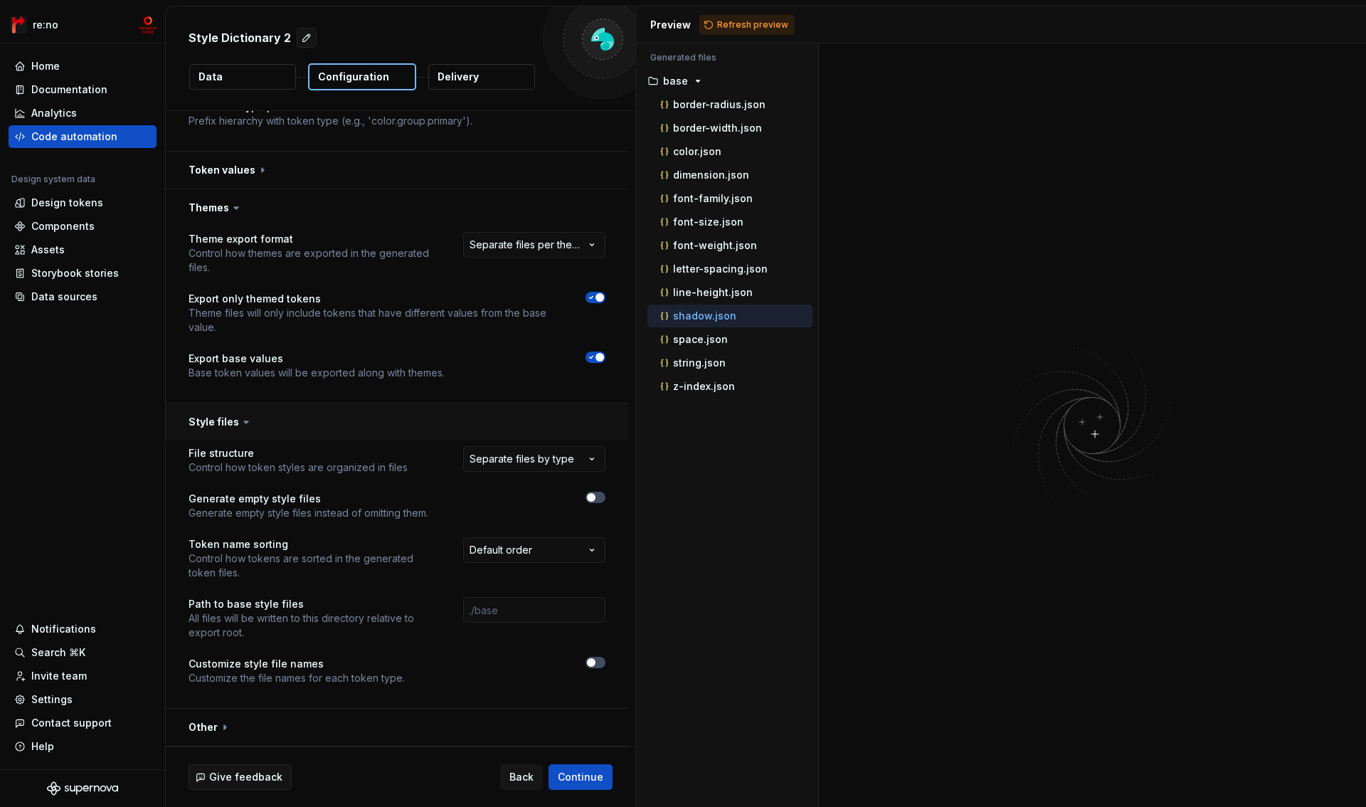
click at [227, 425] on button "button" at bounding box center [397, 422] width 463 height 37
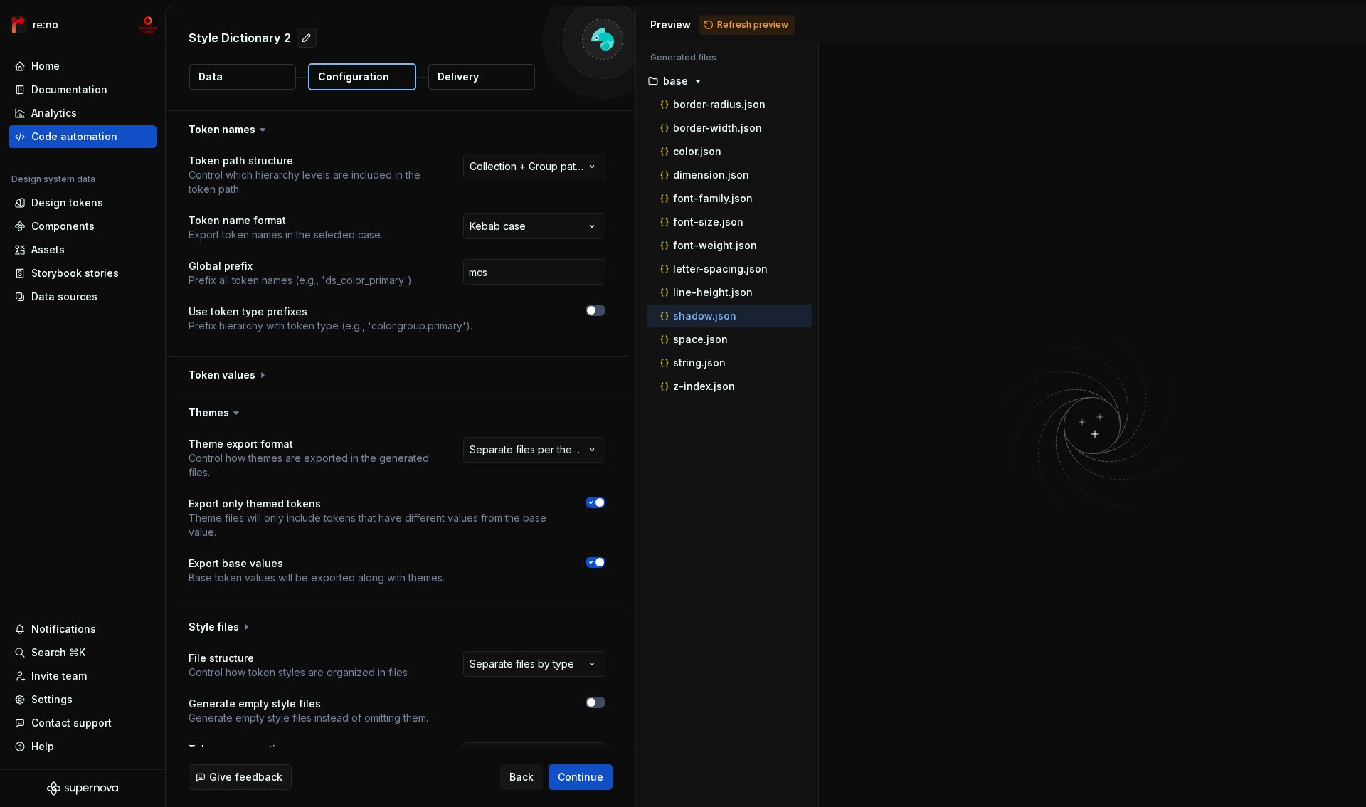
scroll to position [0, 0]
click at [742, 22] on span "Refresh preview" at bounding box center [752, 24] width 71 height 11
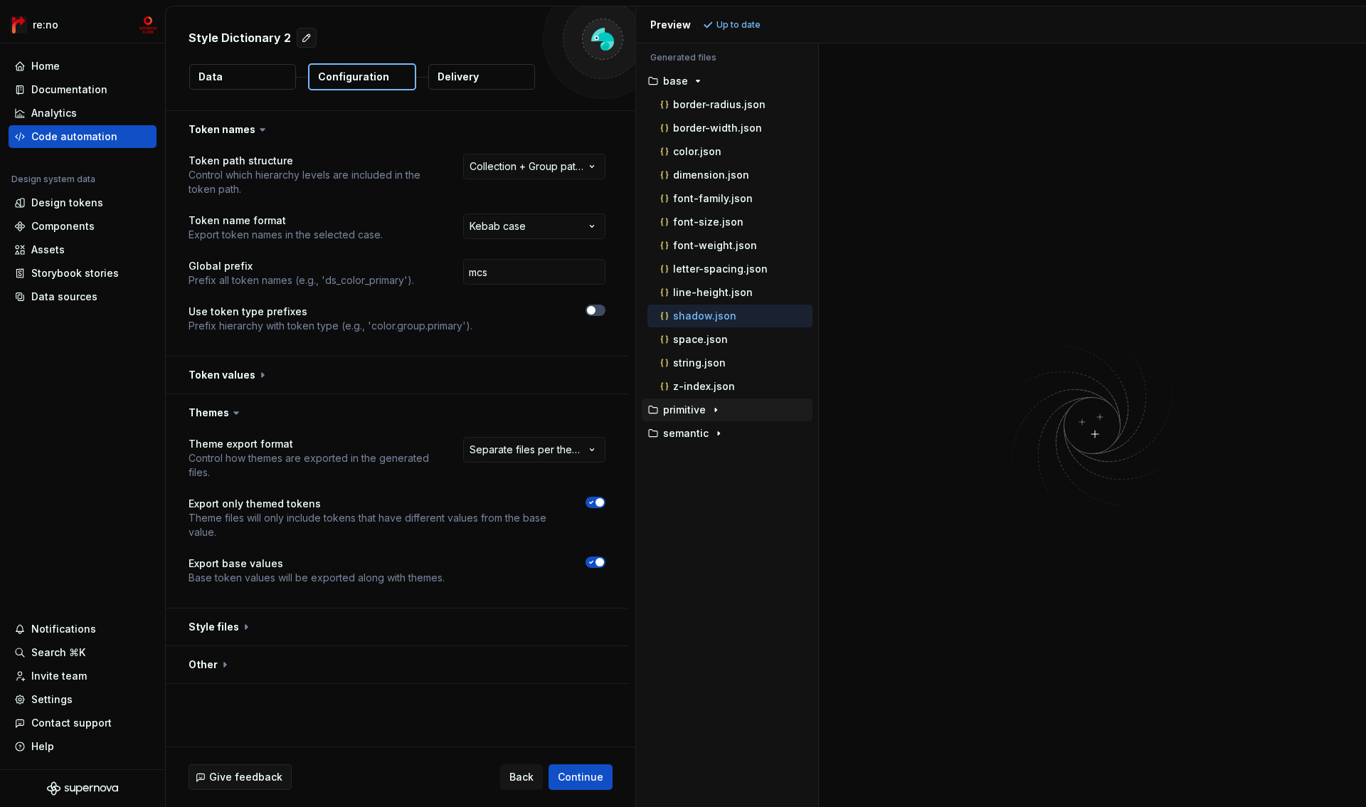
click at [681, 415] on p "primitive" at bounding box center [684, 409] width 43 height 11
click at [683, 441] on div "color.json" at bounding box center [730, 433] width 165 height 23
click at [713, 432] on p "color.json" at bounding box center [697, 433] width 48 height 11
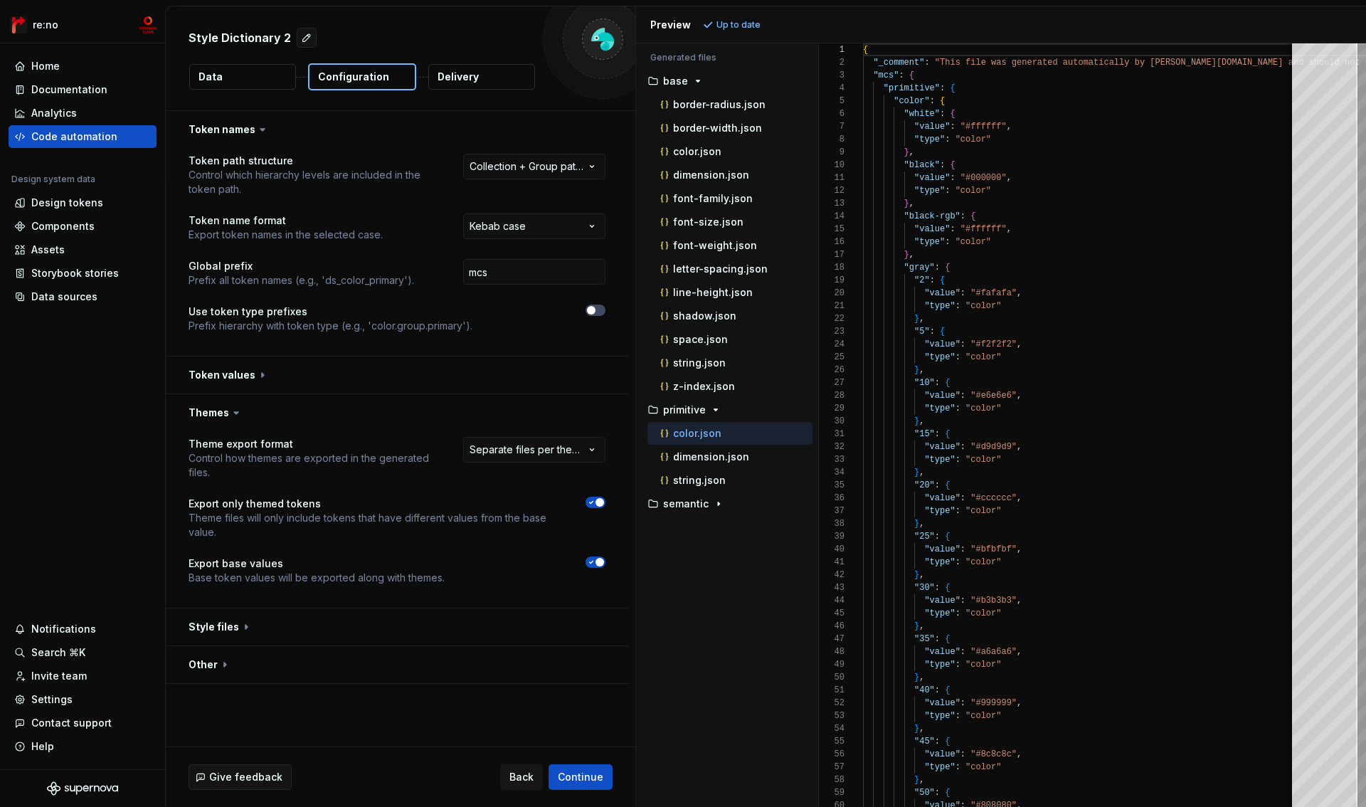
click at [713, 433] on p "color.json" at bounding box center [697, 433] width 48 height 11
click at [710, 505] on div "button" at bounding box center [718, 503] width 17 height 11
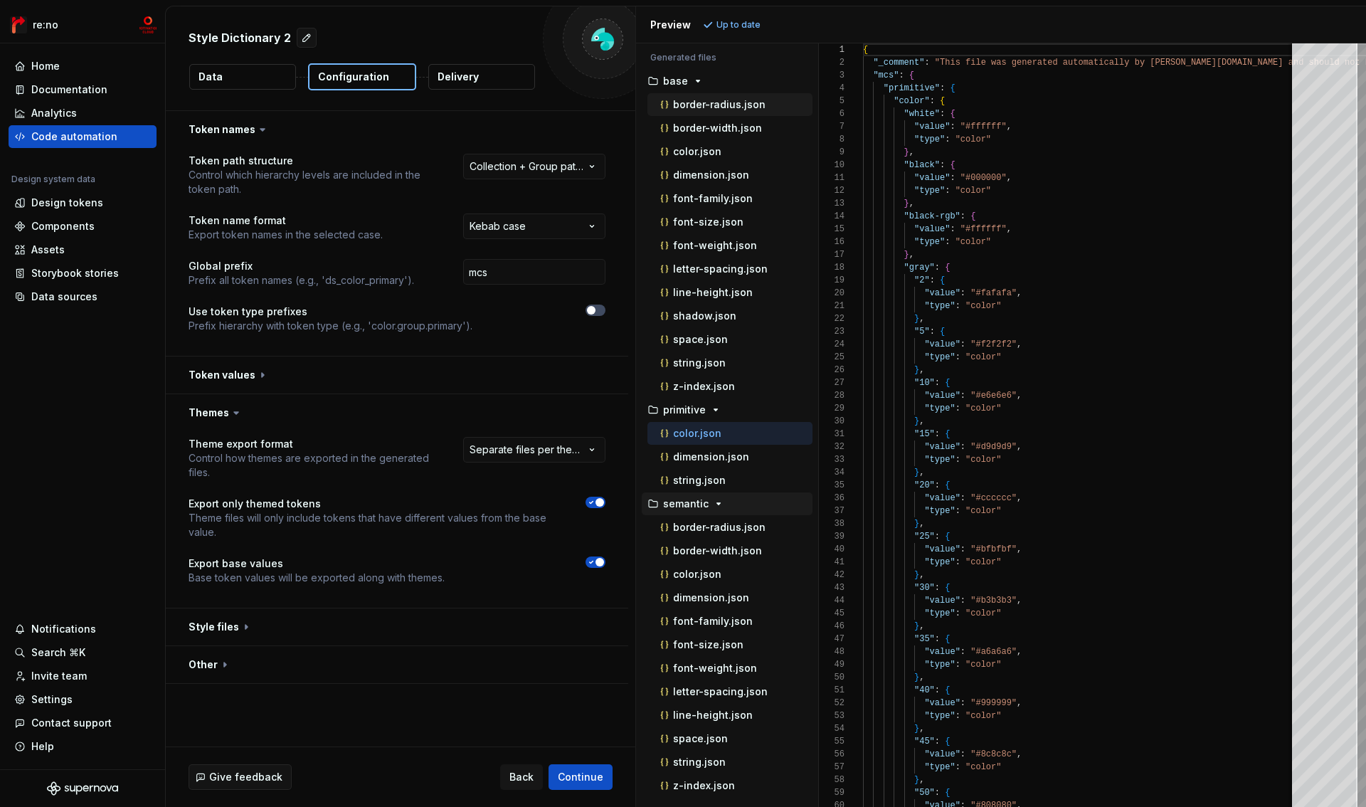
click at [714, 100] on p "border-radius.json" at bounding box center [719, 104] width 93 height 11
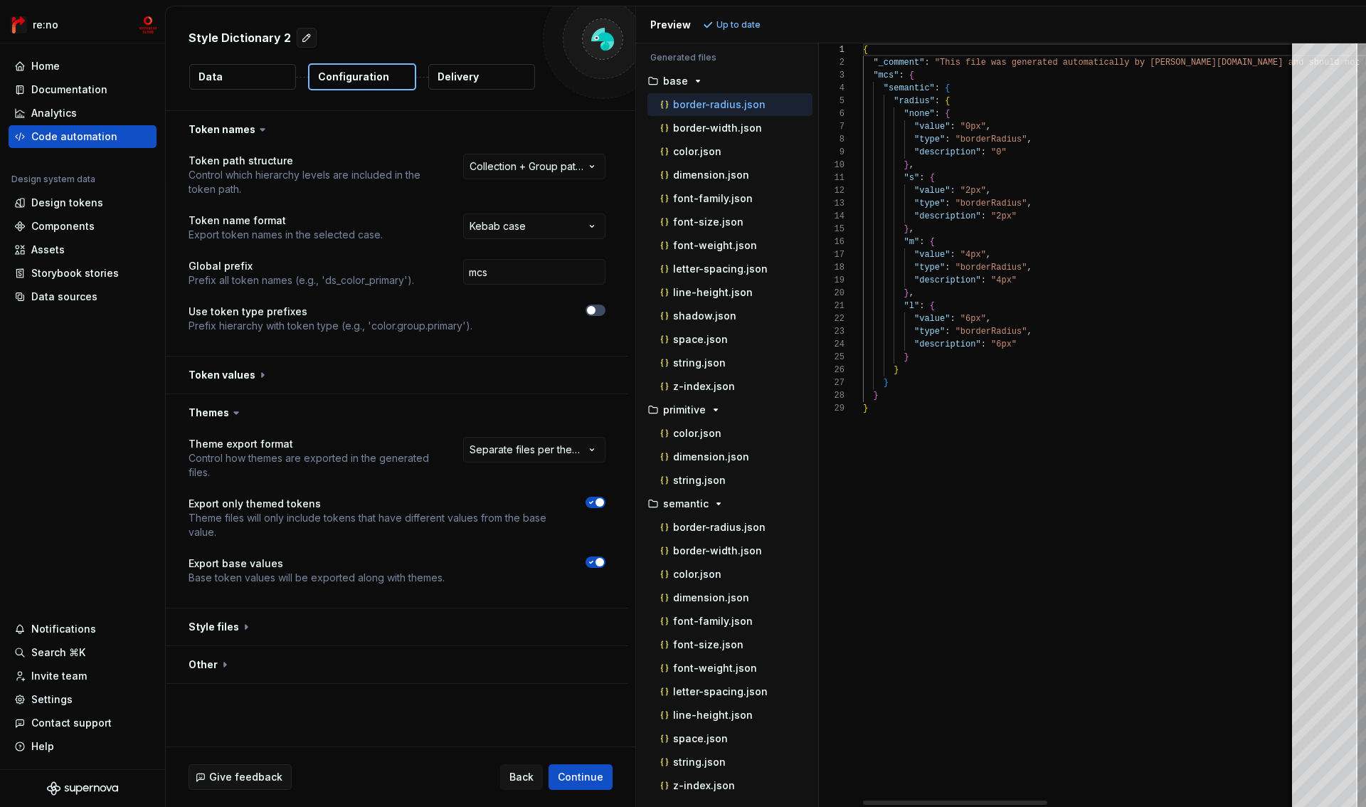
scroll to position [128, 0]
click at [714, 100] on p "border-radius.json" at bounding box center [719, 104] width 93 height 11
click at [682, 83] on p "base" at bounding box center [675, 80] width 25 height 11
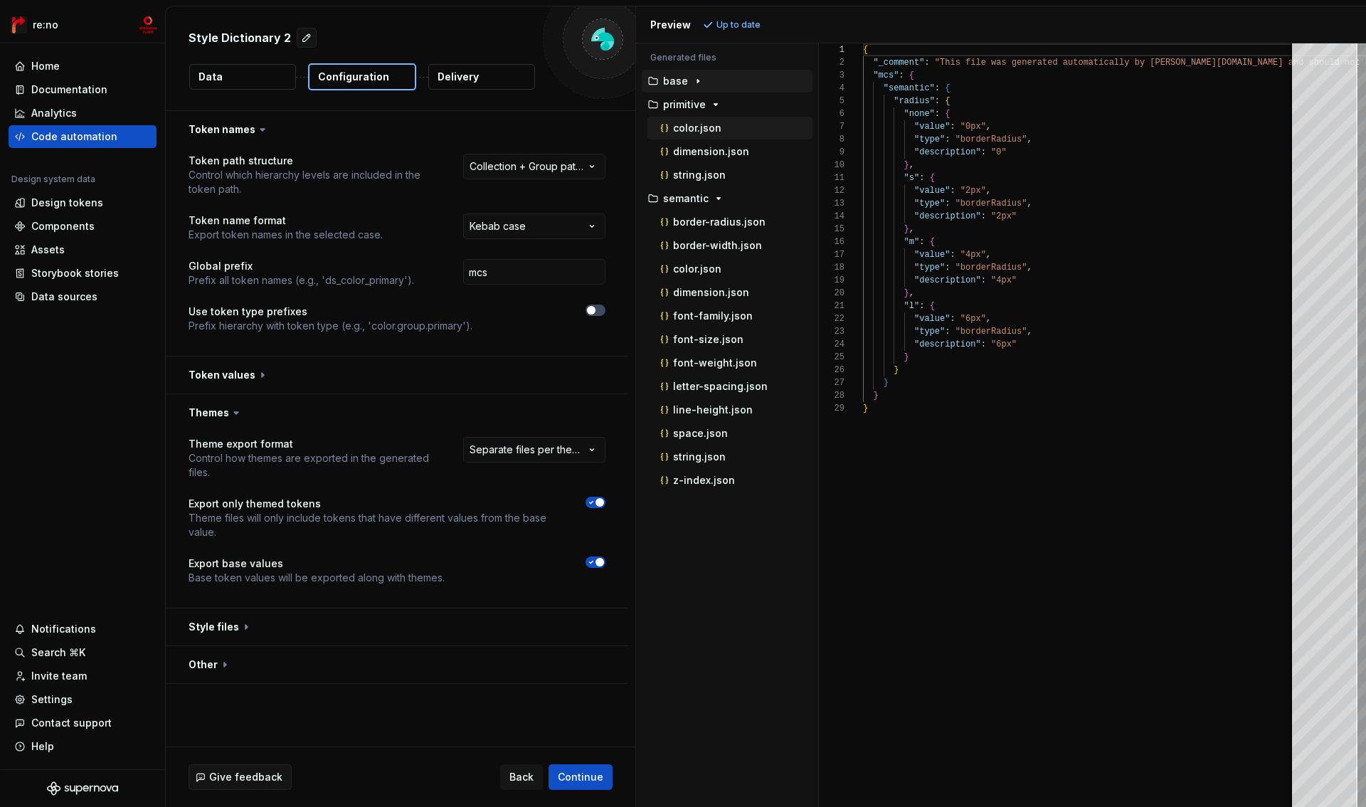
click at [710, 126] on p "color.json" at bounding box center [697, 127] width 48 height 11
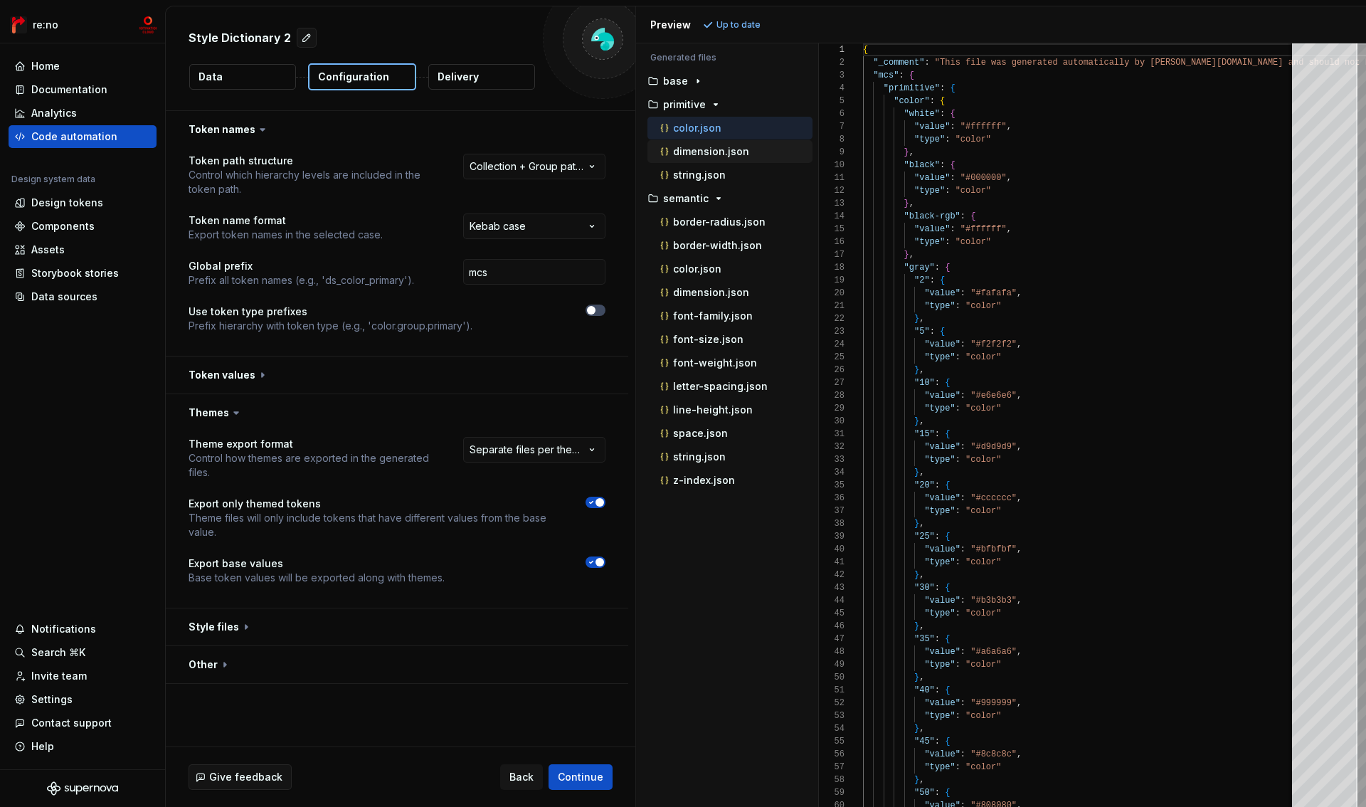
click at [713, 151] on p "dimension.json" at bounding box center [711, 151] width 76 height 11
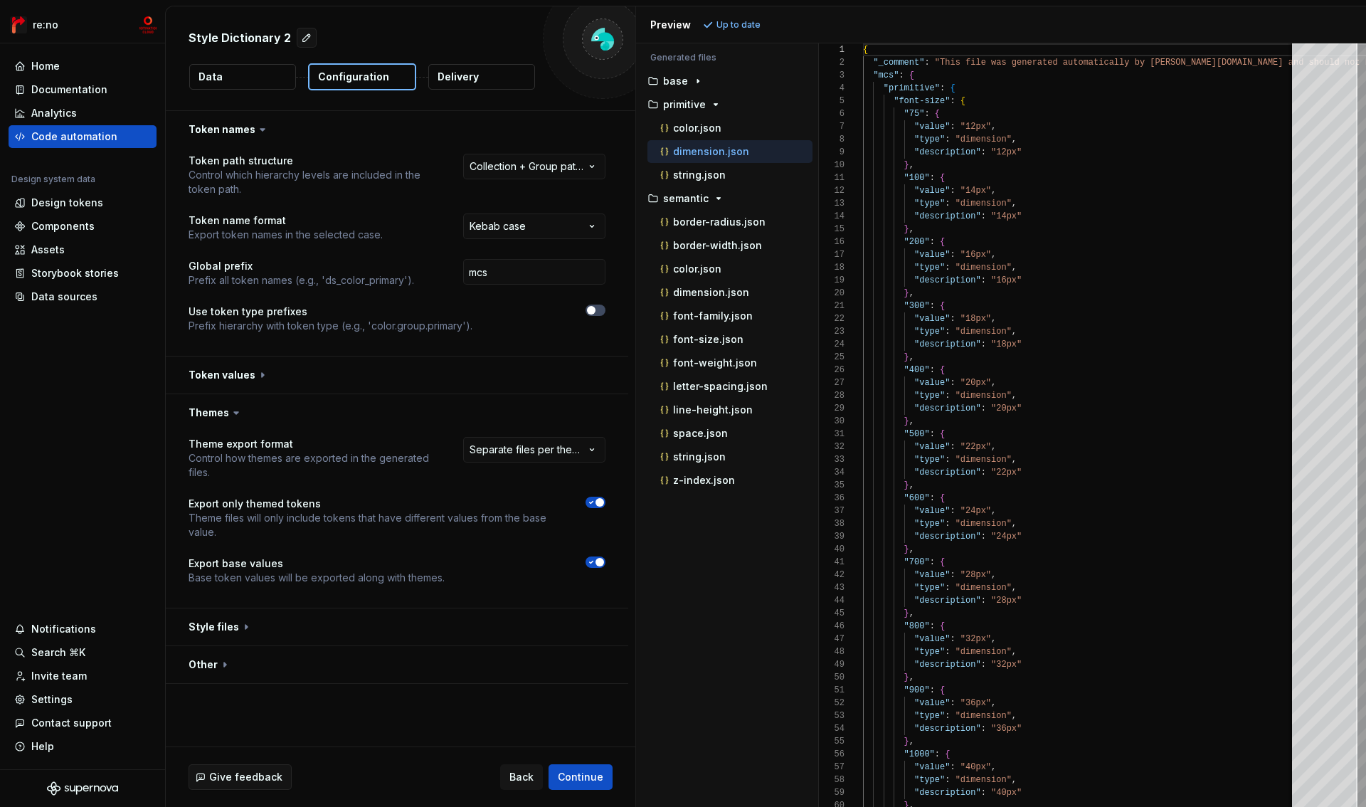
click at [695, 147] on p "dimension.json" at bounding box center [711, 151] width 76 height 11
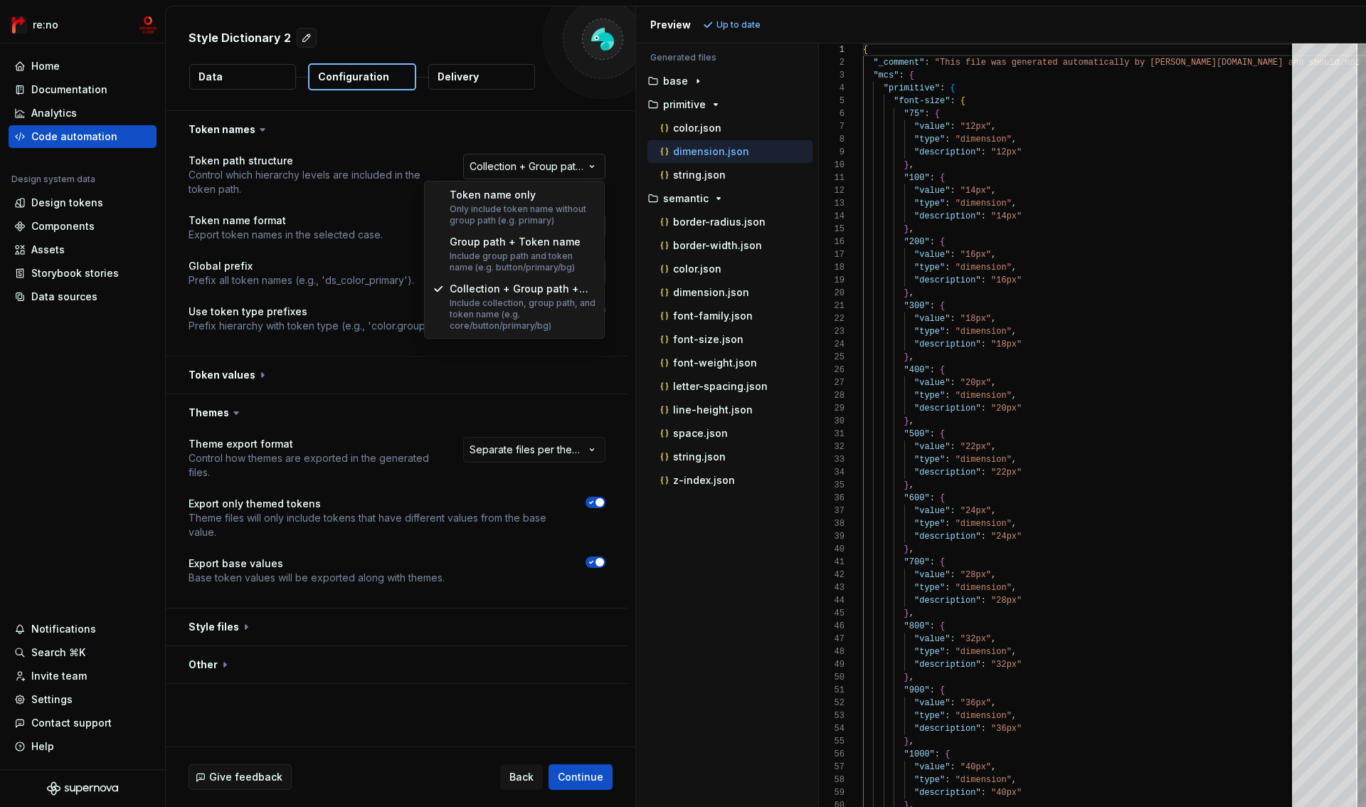
click at [579, 159] on html "**********" at bounding box center [683, 403] width 1366 height 807
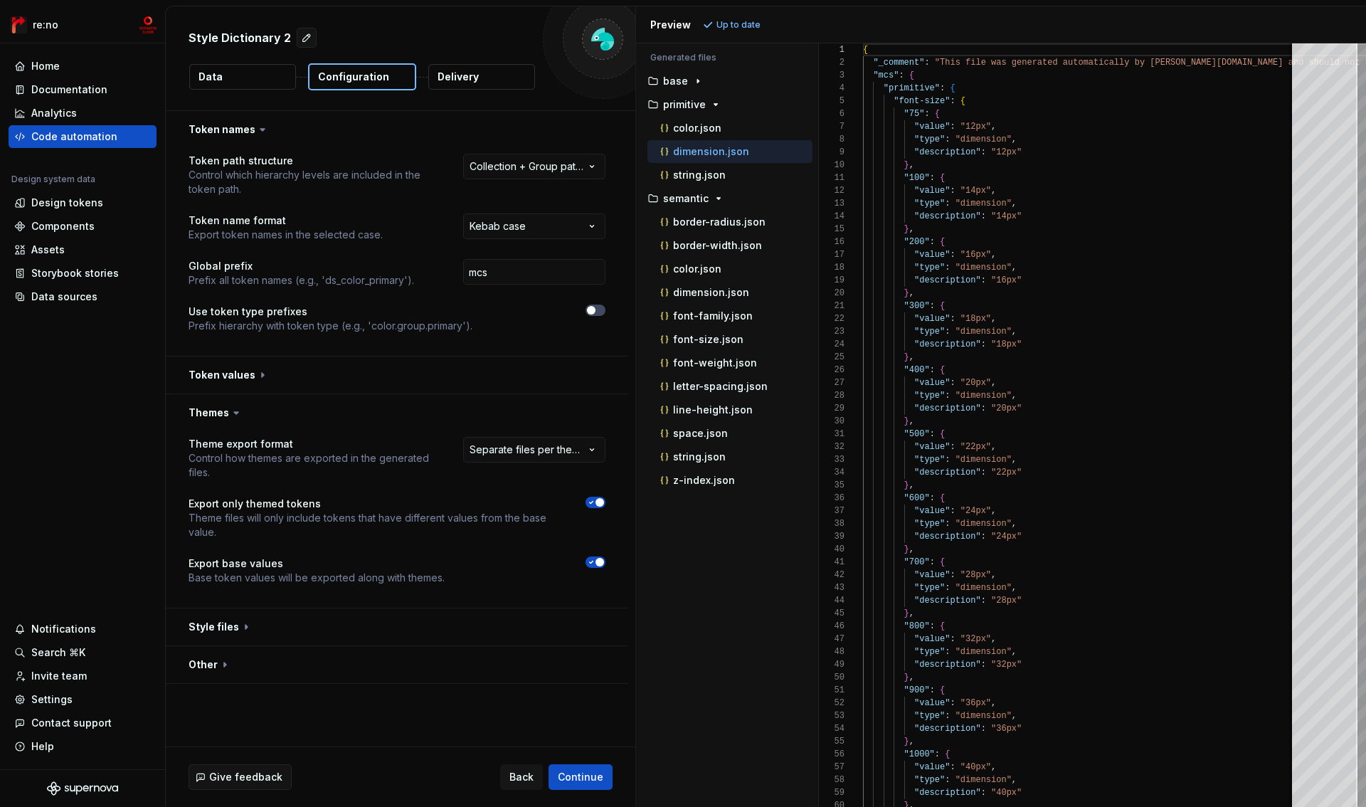
click at [739, 564] on html "**********" at bounding box center [683, 403] width 1366 height 807
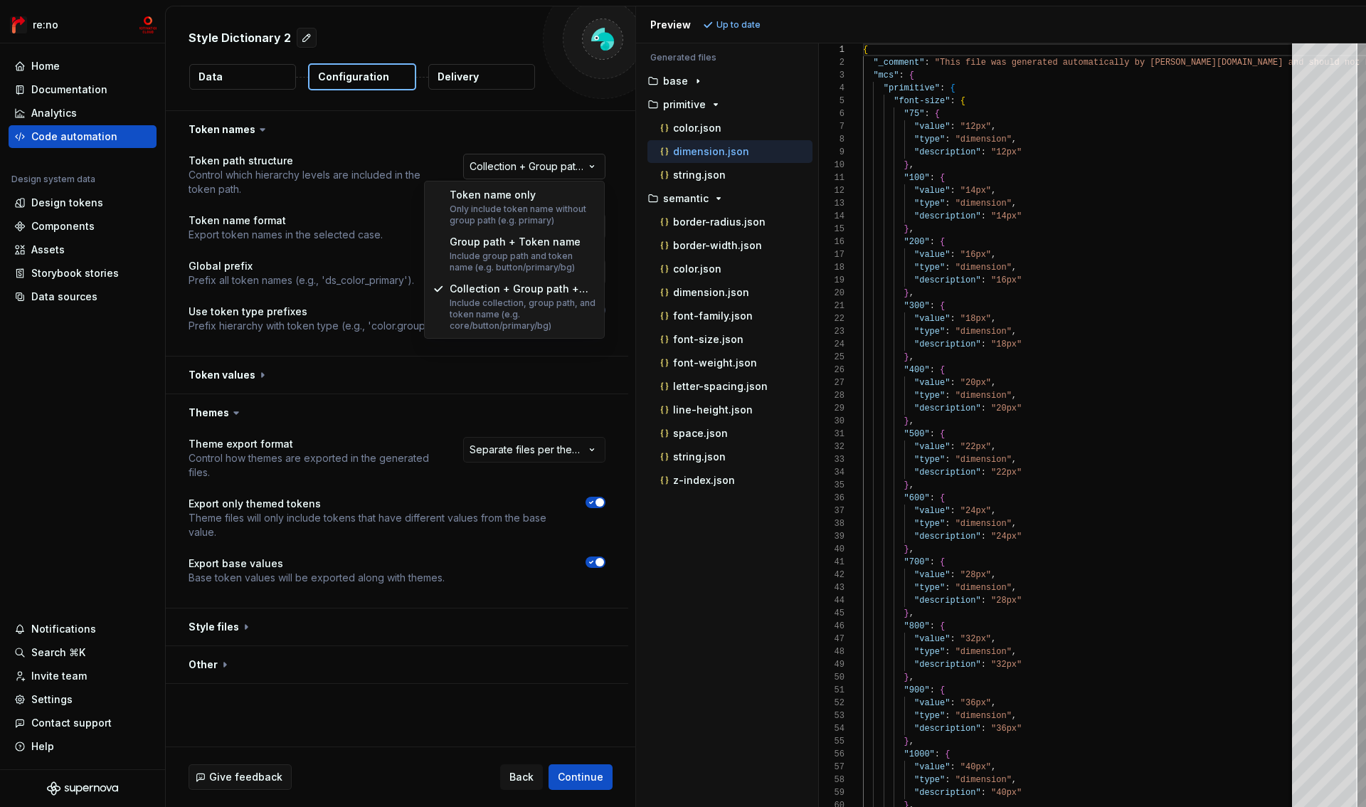
click at [579, 157] on html "**********" at bounding box center [683, 403] width 1366 height 807
click at [722, 537] on html "**********" at bounding box center [683, 403] width 1366 height 807
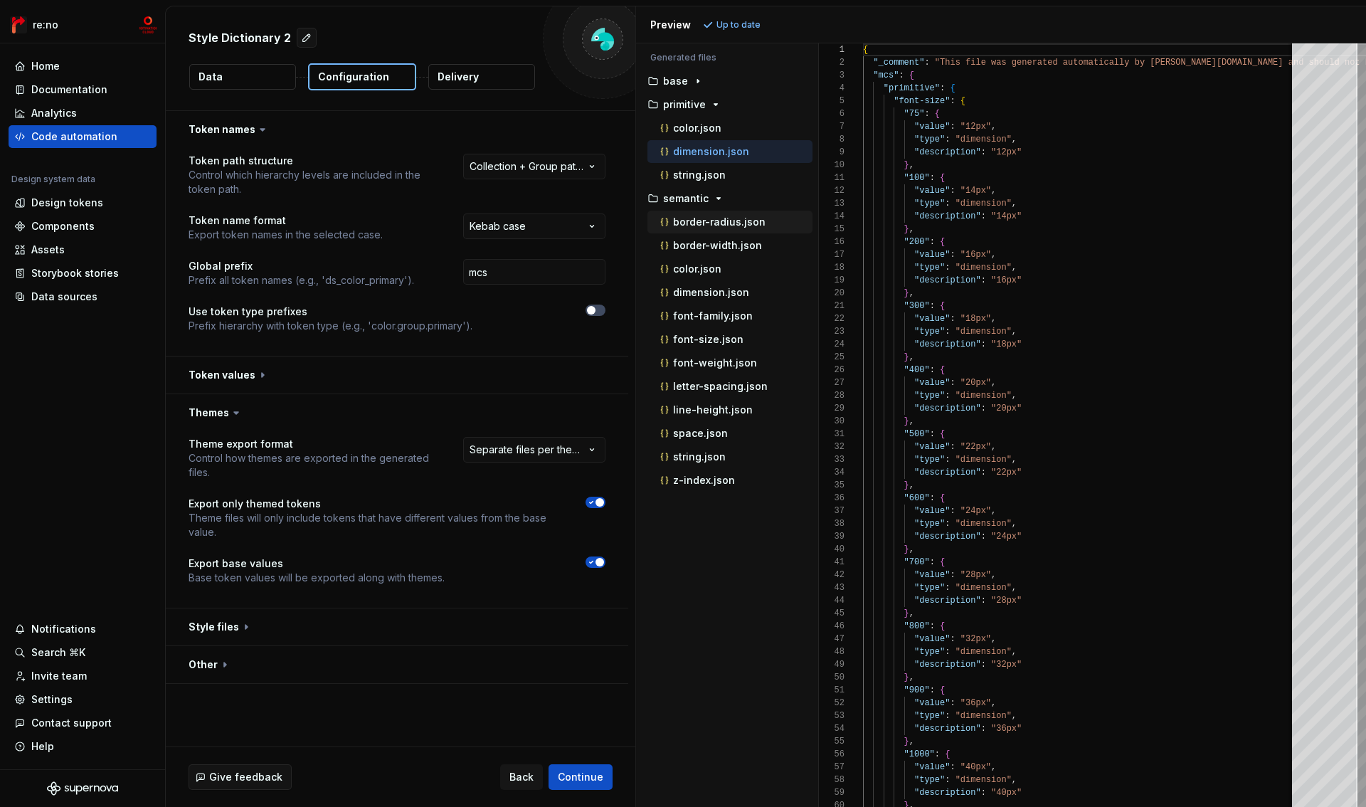
click at [699, 220] on p "border-radius.json" at bounding box center [719, 221] width 93 height 11
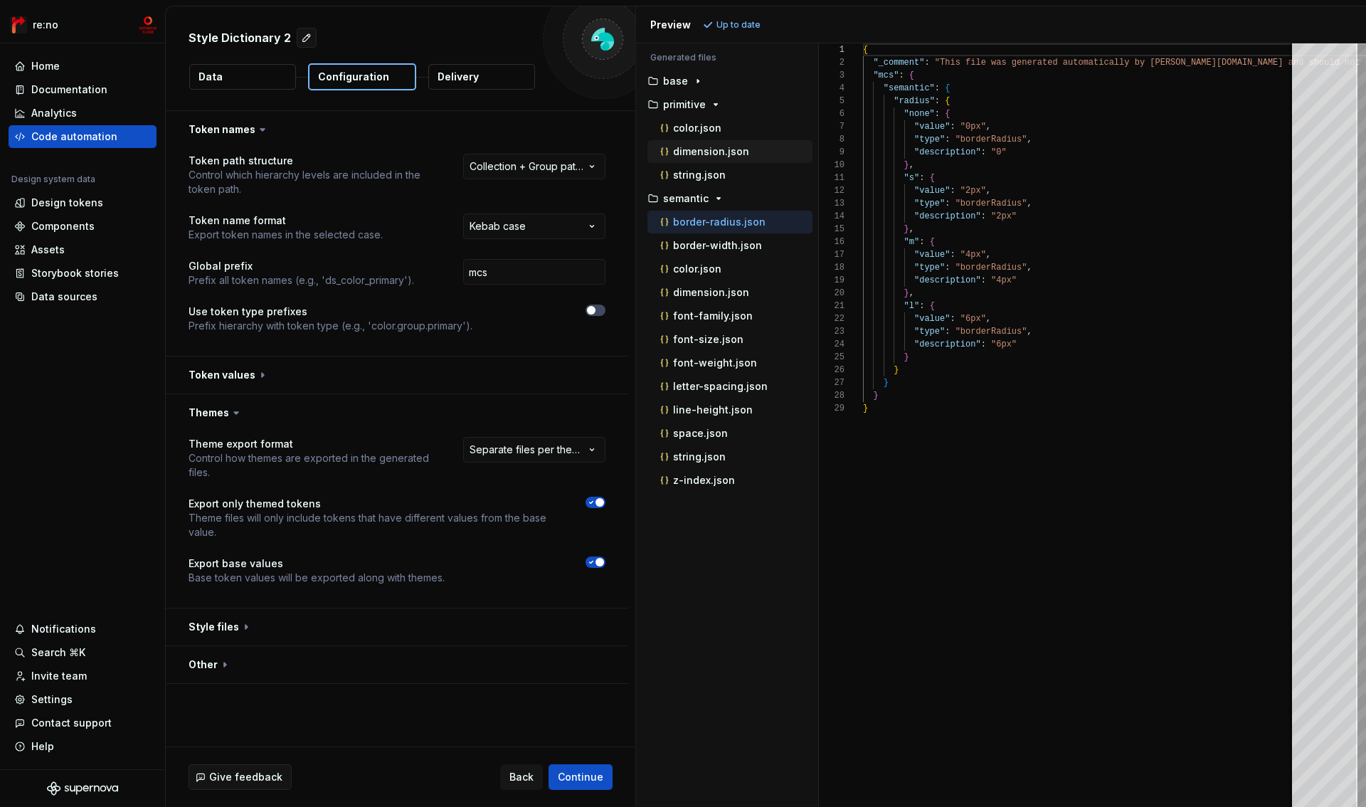
click at [740, 154] on p "dimension.json" at bounding box center [711, 151] width 76 height 11
type textarea "**********"
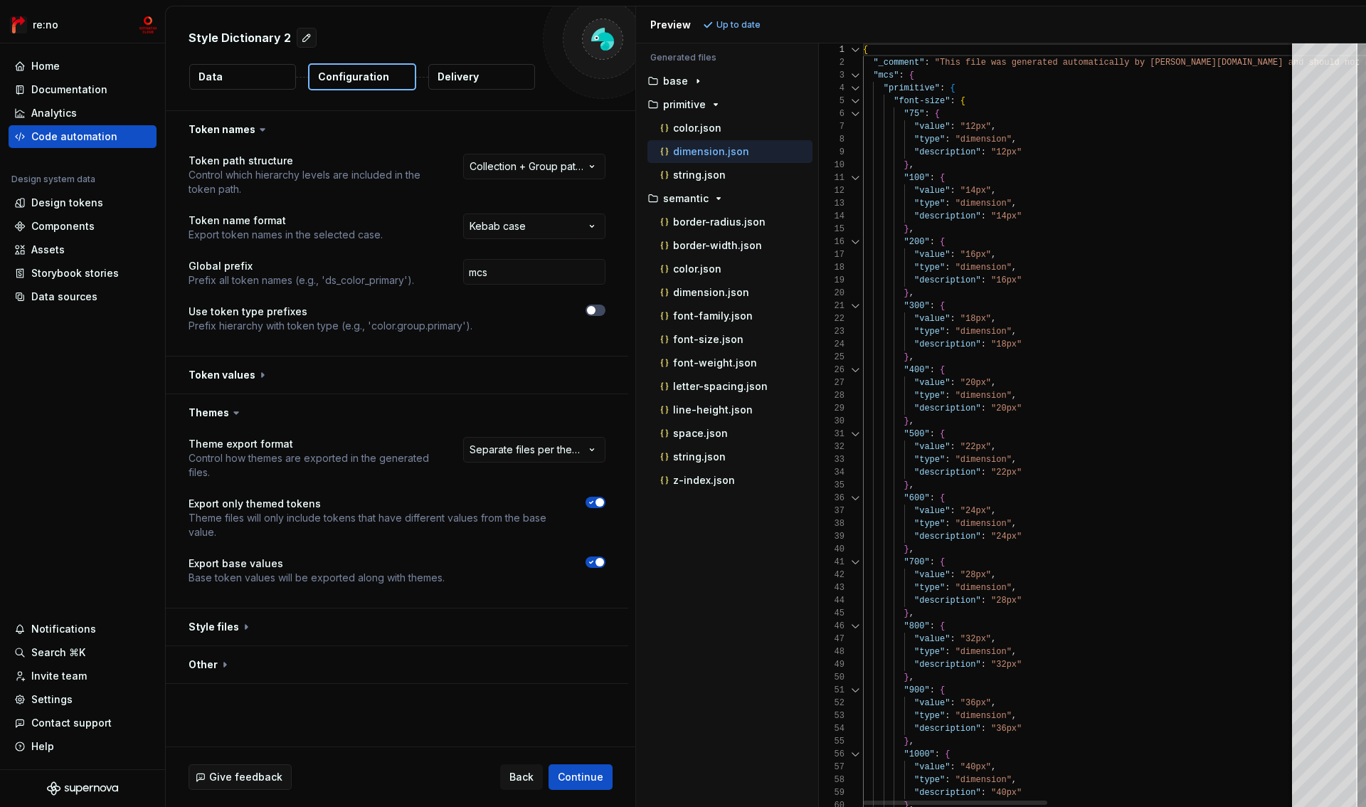
click at [855, 89] on div at bounding box center [855, 88] width 19 height 13
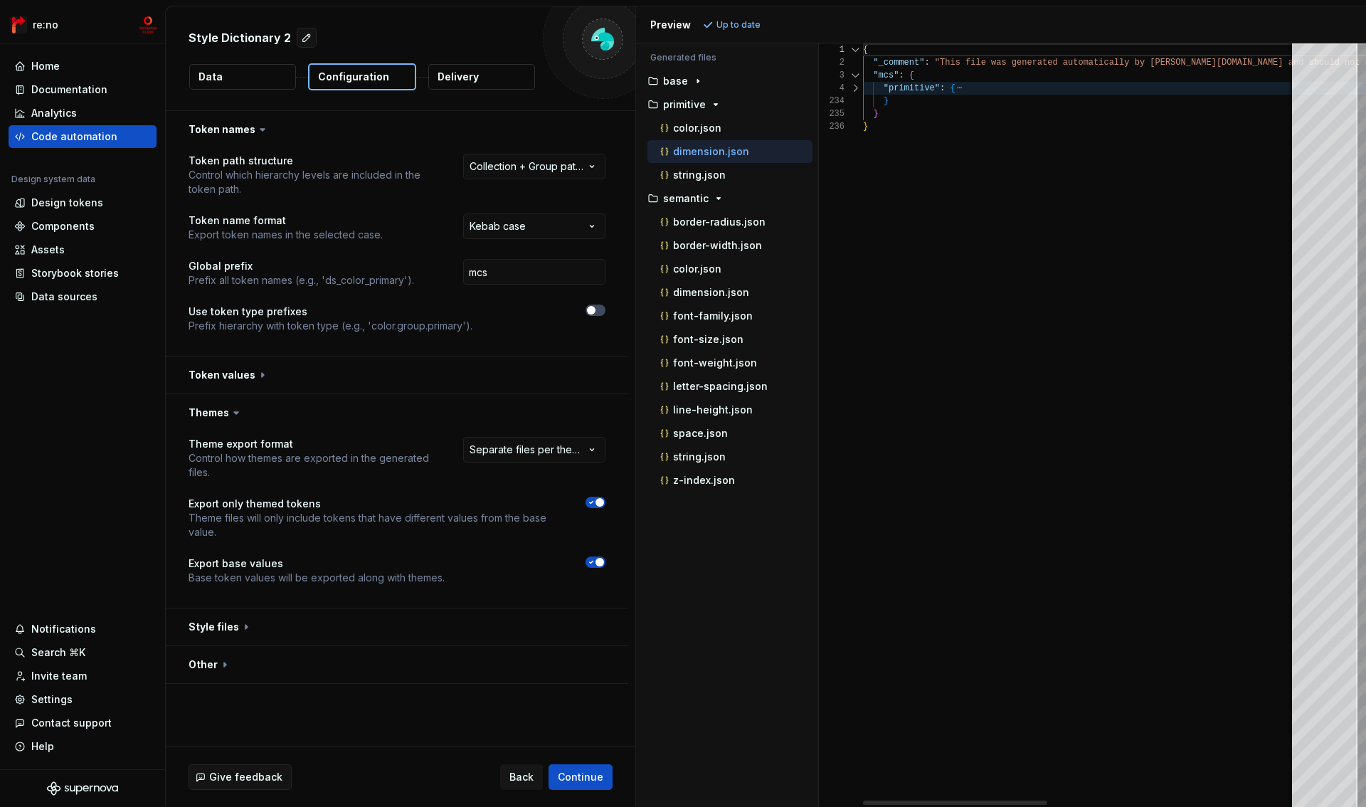
click at [855, 89] on div at bounding box center [855, 88] width 19 height 13
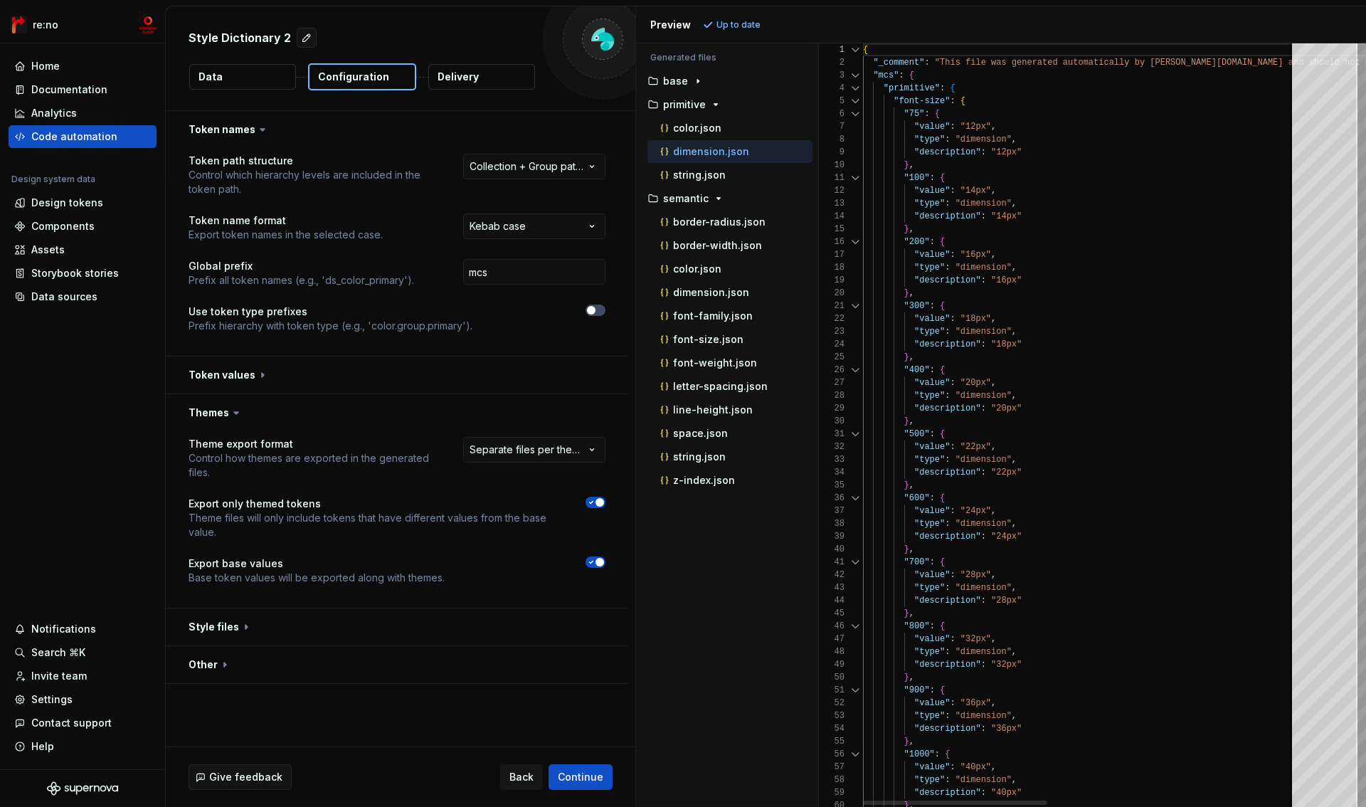
click at [855, 89] on div at bounding box center [855, 88] width 19 height 13
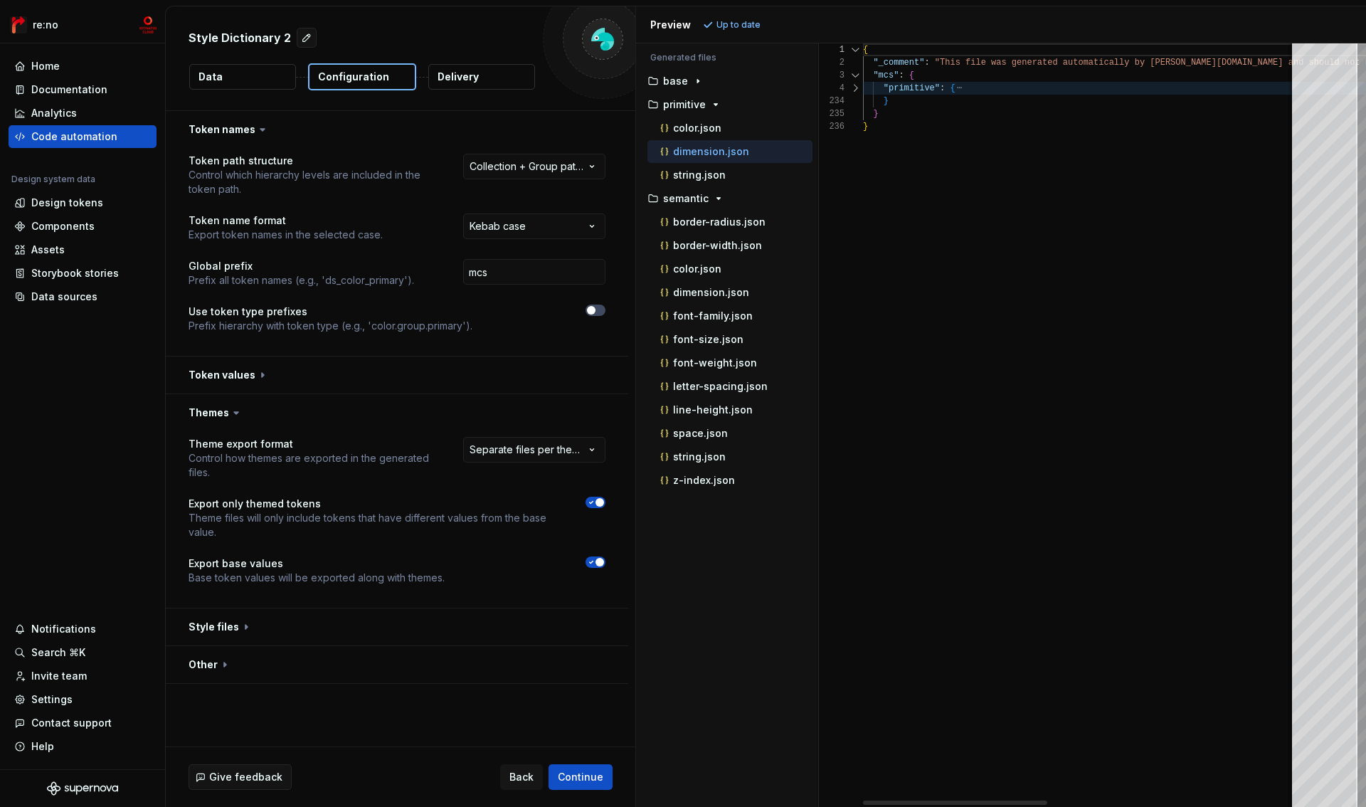
click at [855, 89] on div at bounding box center [855, 88] width 19 height 13
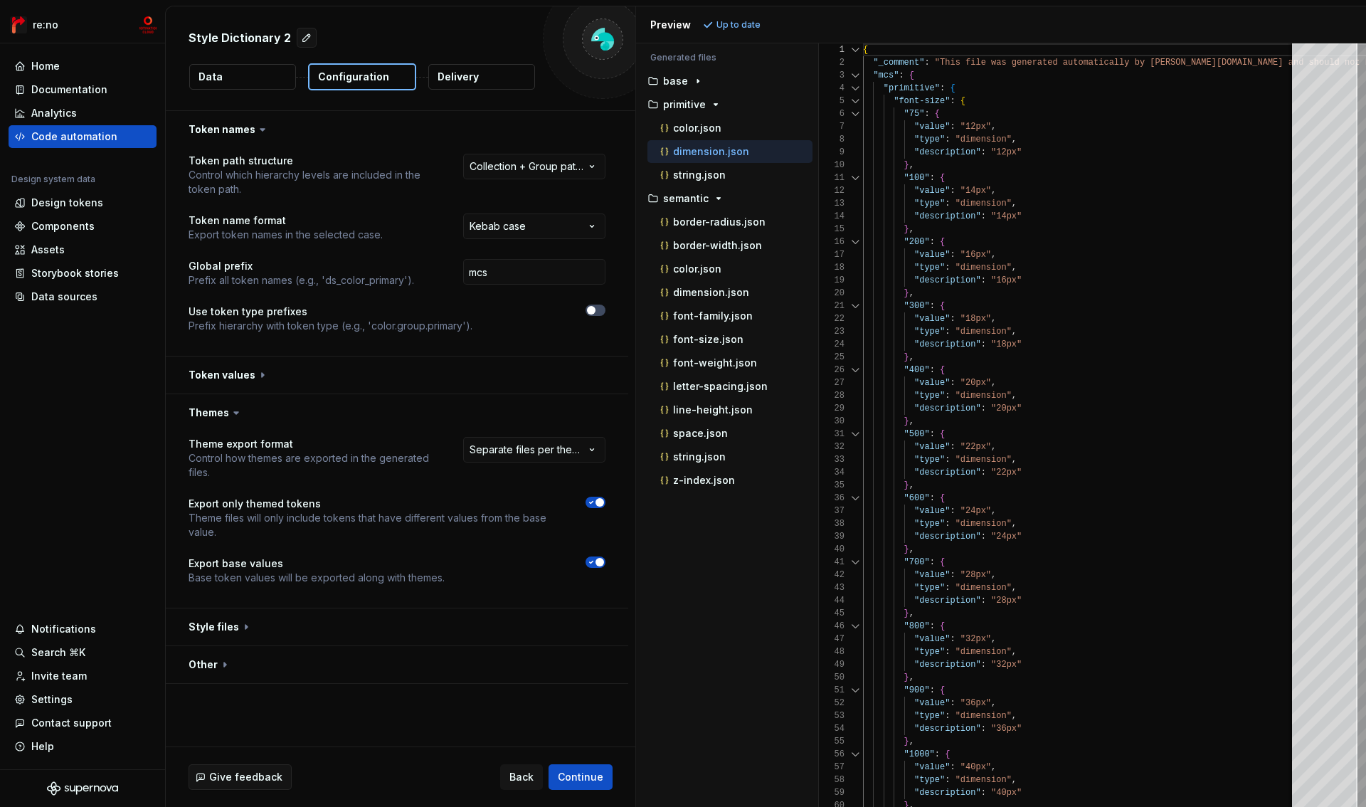
click at [277, 84] on button "Data" at bounding box center [242, 77] width 107 height 26
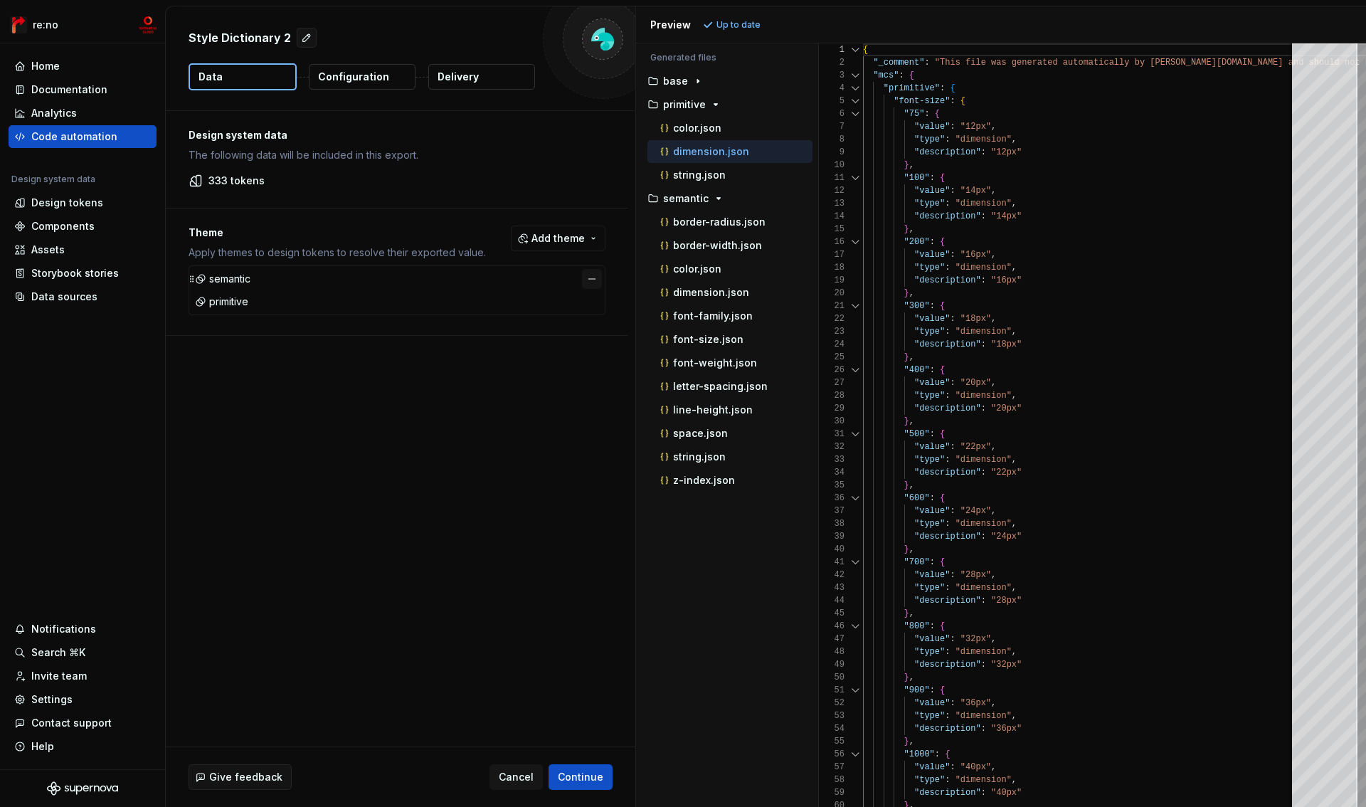
click at [591, 279] on button "button" at bounding box center [592, 279] width 20 height 20
click at [591, 280] on button "button" at bounding box center [592, 279] width 20 height 20
click at [344, 75] on p "Configuration" at bounding box center [353, 77] width 71 height 14
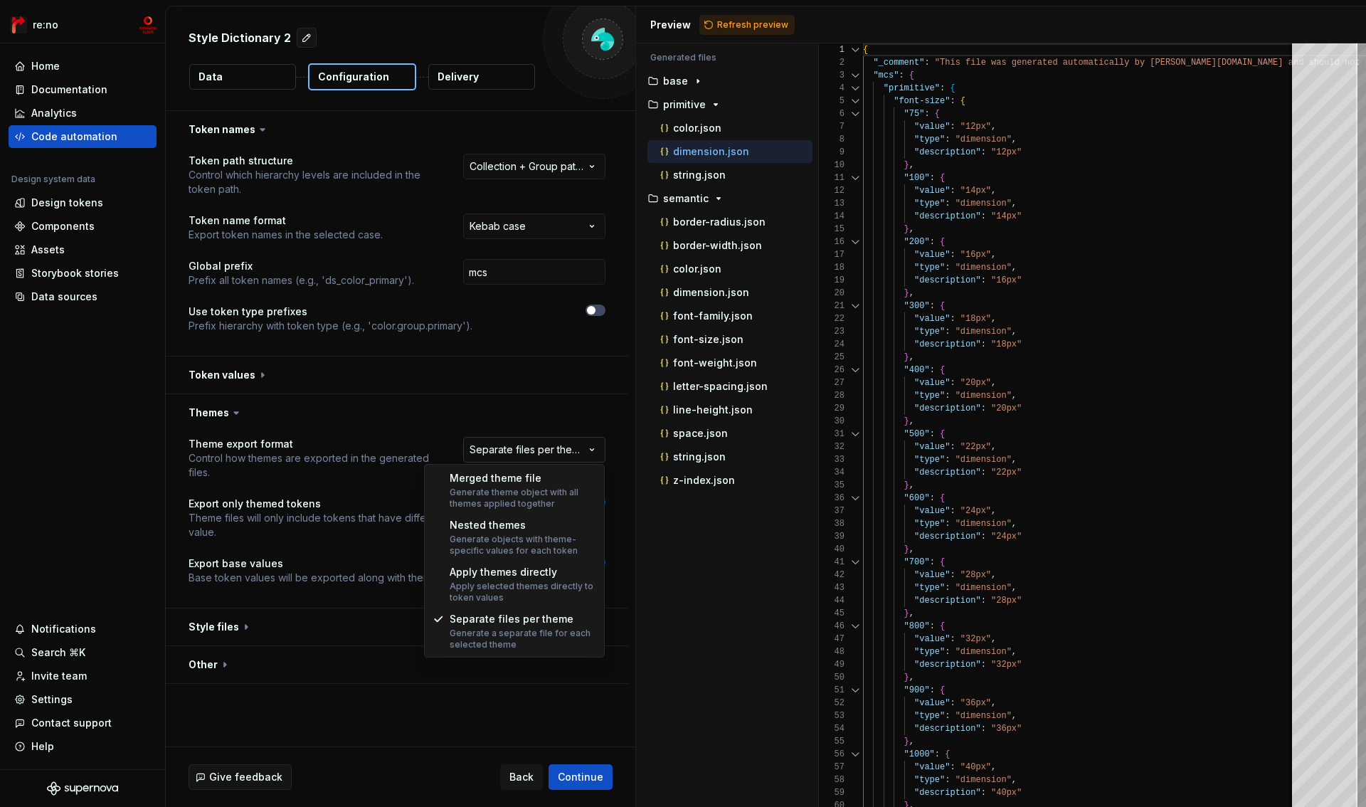
click at [523, 448] on html "**********" at bounding box center [683, 403] width 1366 height 807
click at [366, 583] on html "**********" at bounding box center [683, 403] width 1366 height 807
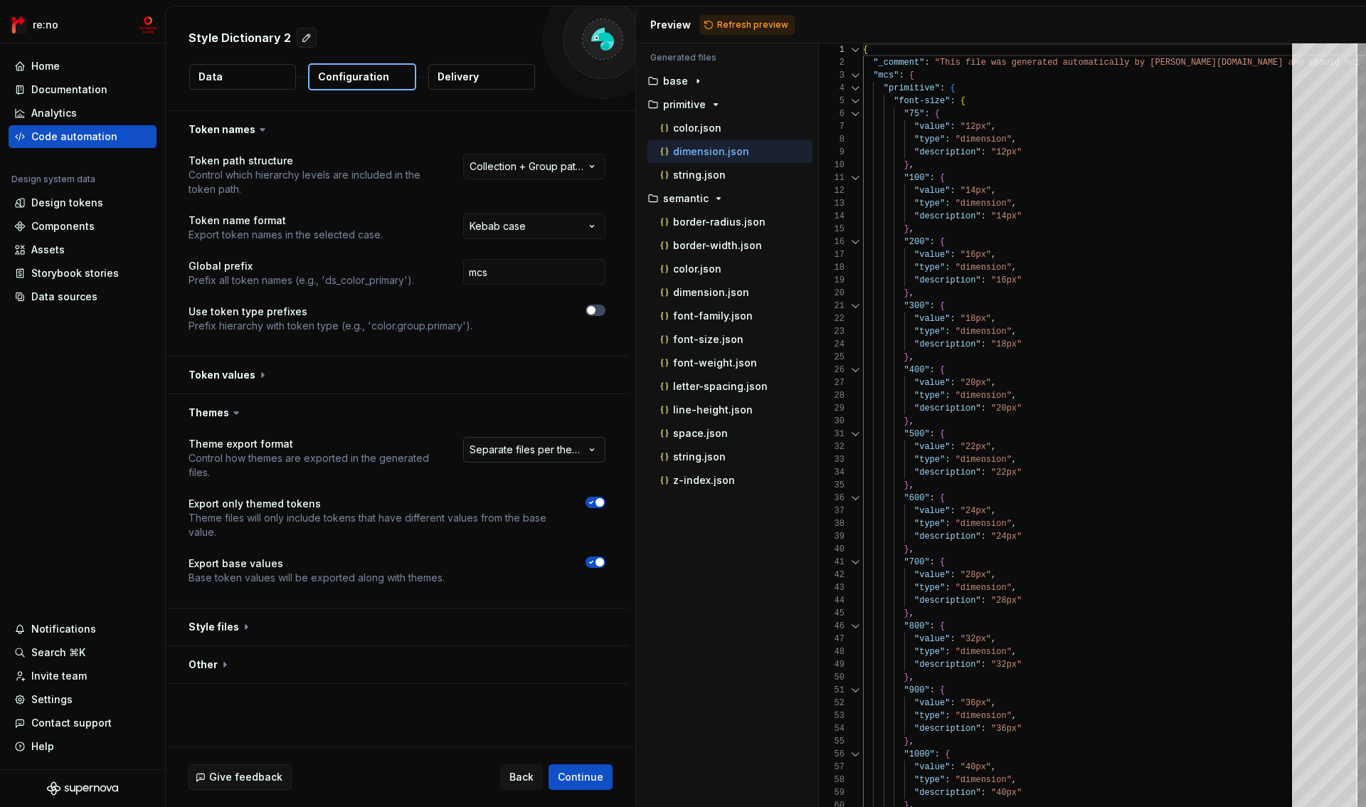
click at [534, 453] on html "**********" at bounding box center [683, 403] width 1366 height 807
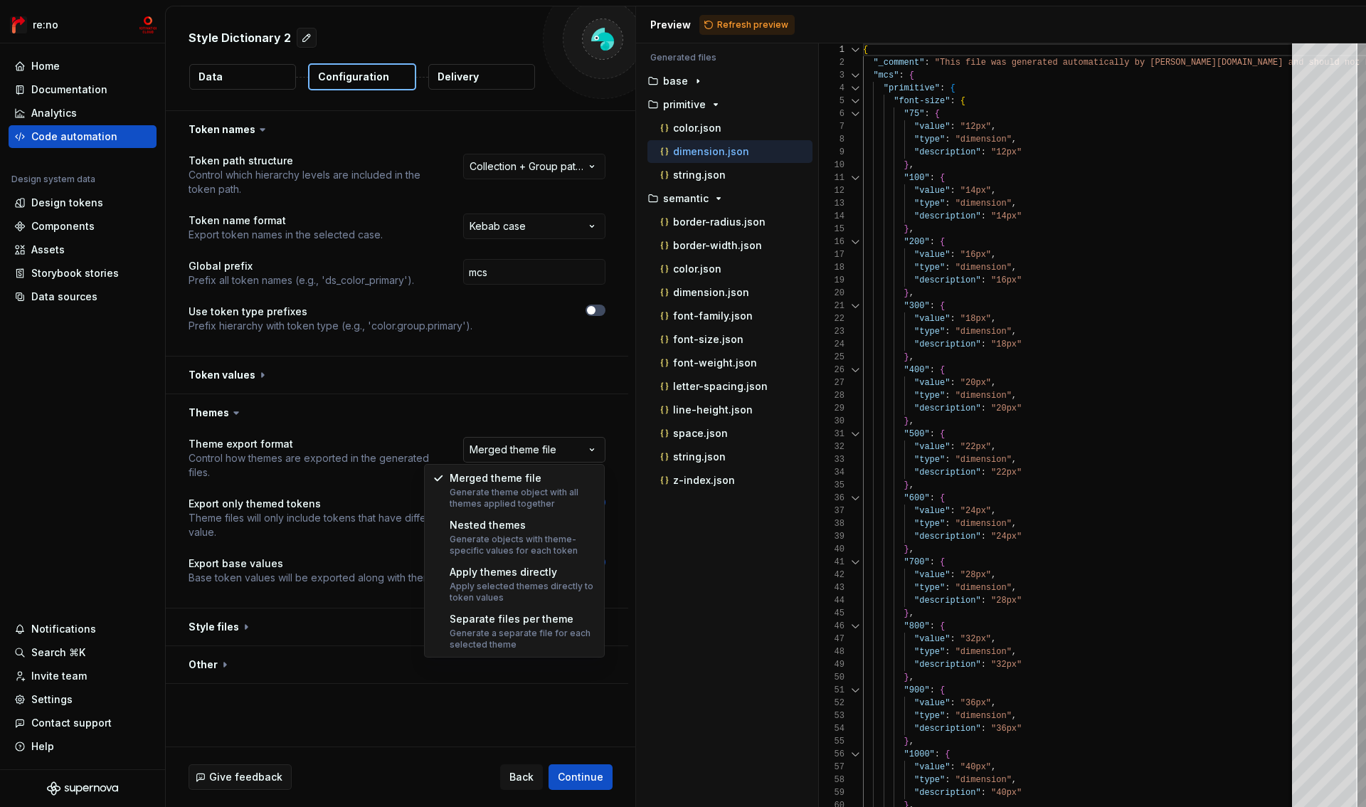
click at [517, 455] on html "**********" at bounding box center [683, 403] width 1366 height 807
select select "**********"
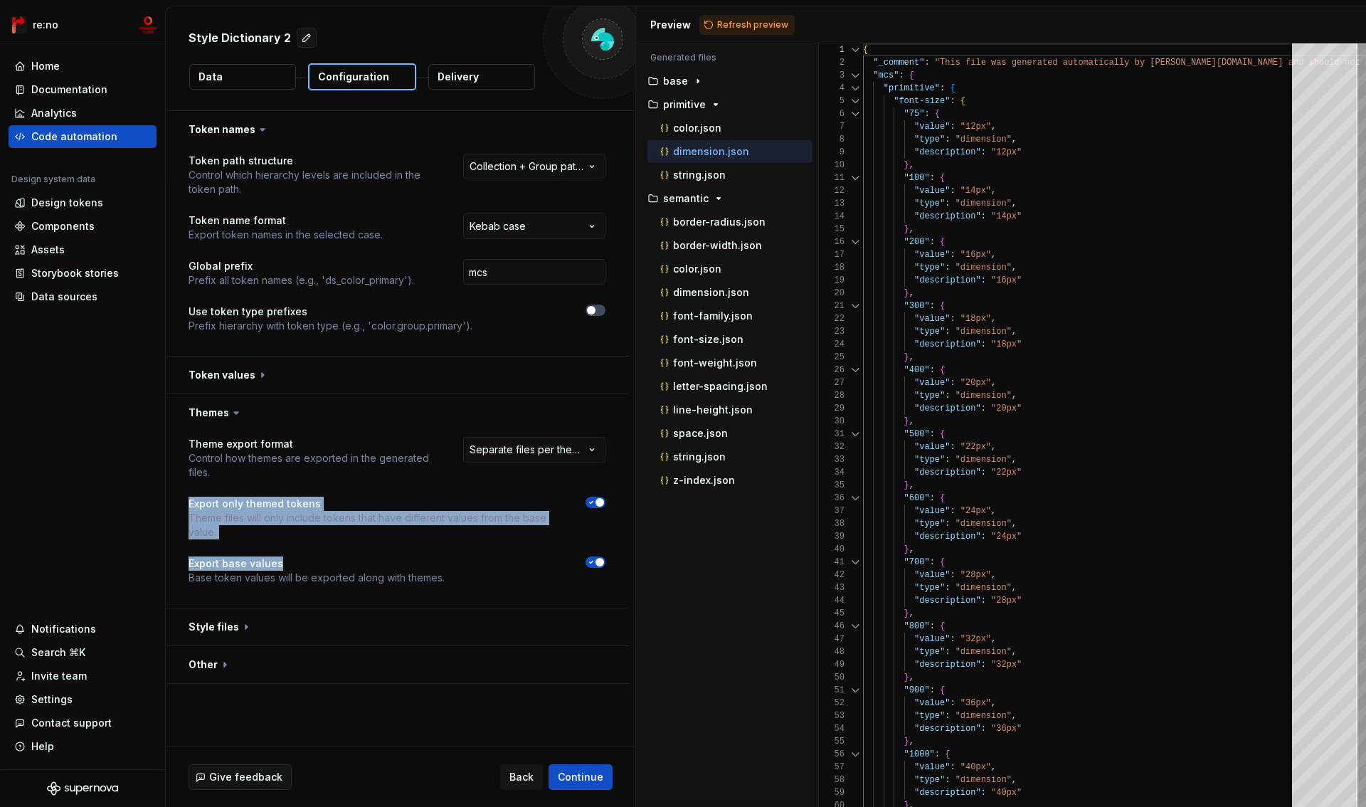
drag, startPoint x: 186, startPoint y: 504, endPoint x: 383, endPoint y: 568, distance: 206.6
click at [383, 569] on div "**********" at bounding box center [397, 519] width 463 height 177
click at [383, 568] on p "Export base values" at bounding box center [317, 564] width 256 height 14
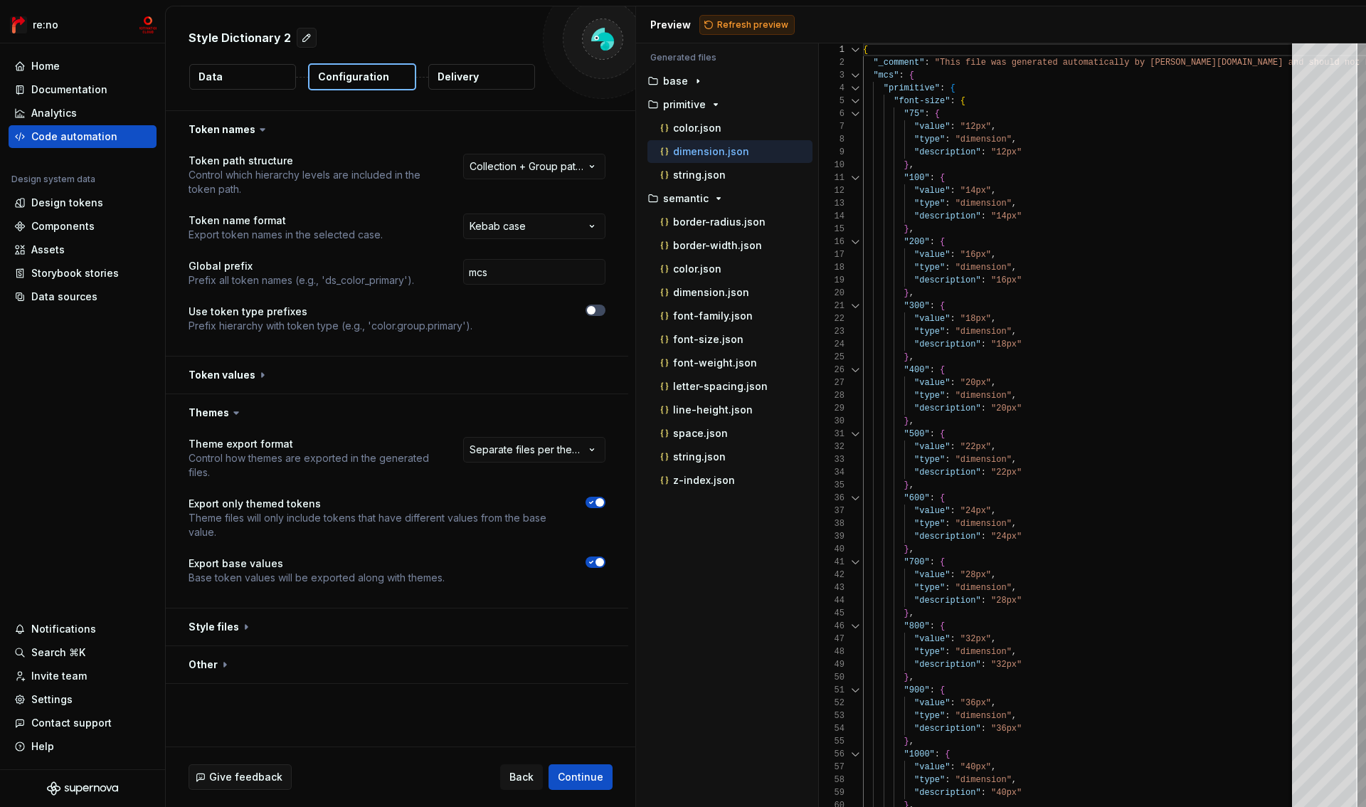
click at [752, 21] on span "Refresh preview" at bounding box center [752, 24] width 71 height 11
click at [208, 415] on button "button" at bounding box center [397, 412] width 463 height 37
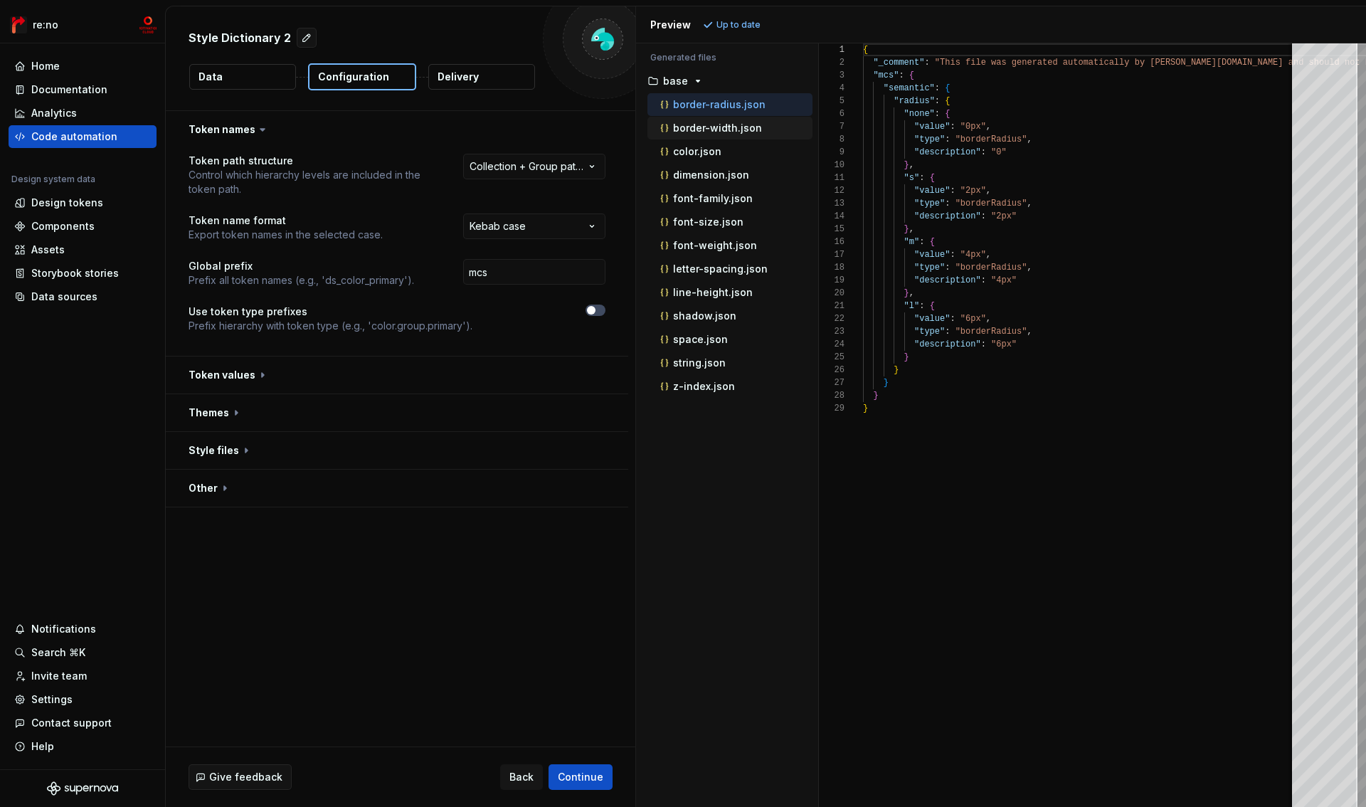
click at [729, 129] on p "border-width.json" at bounding box center [717, 127] width 89 height 11
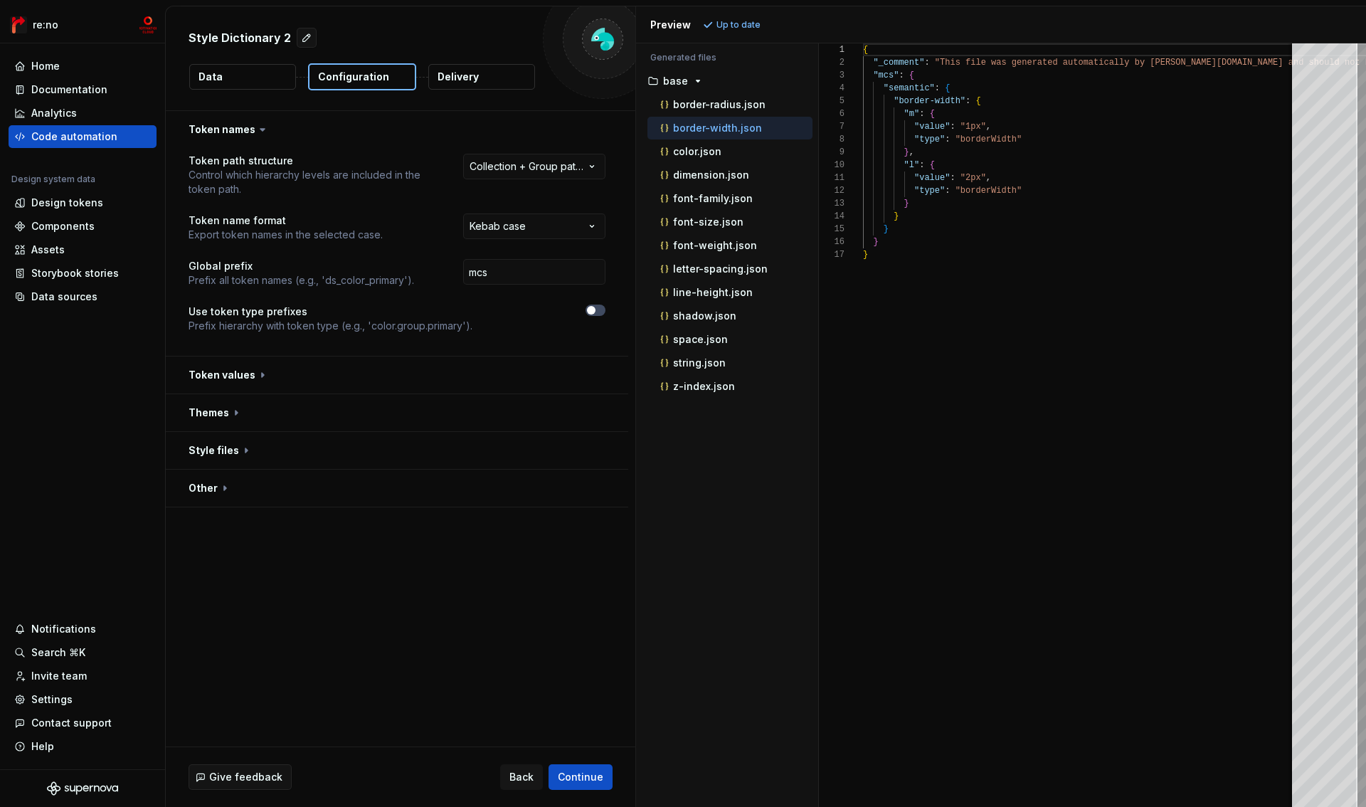
scroll to position [128, 0]
click at [723, 150] on div "color.json" at bounding box center [735, 151] width 155 height 14
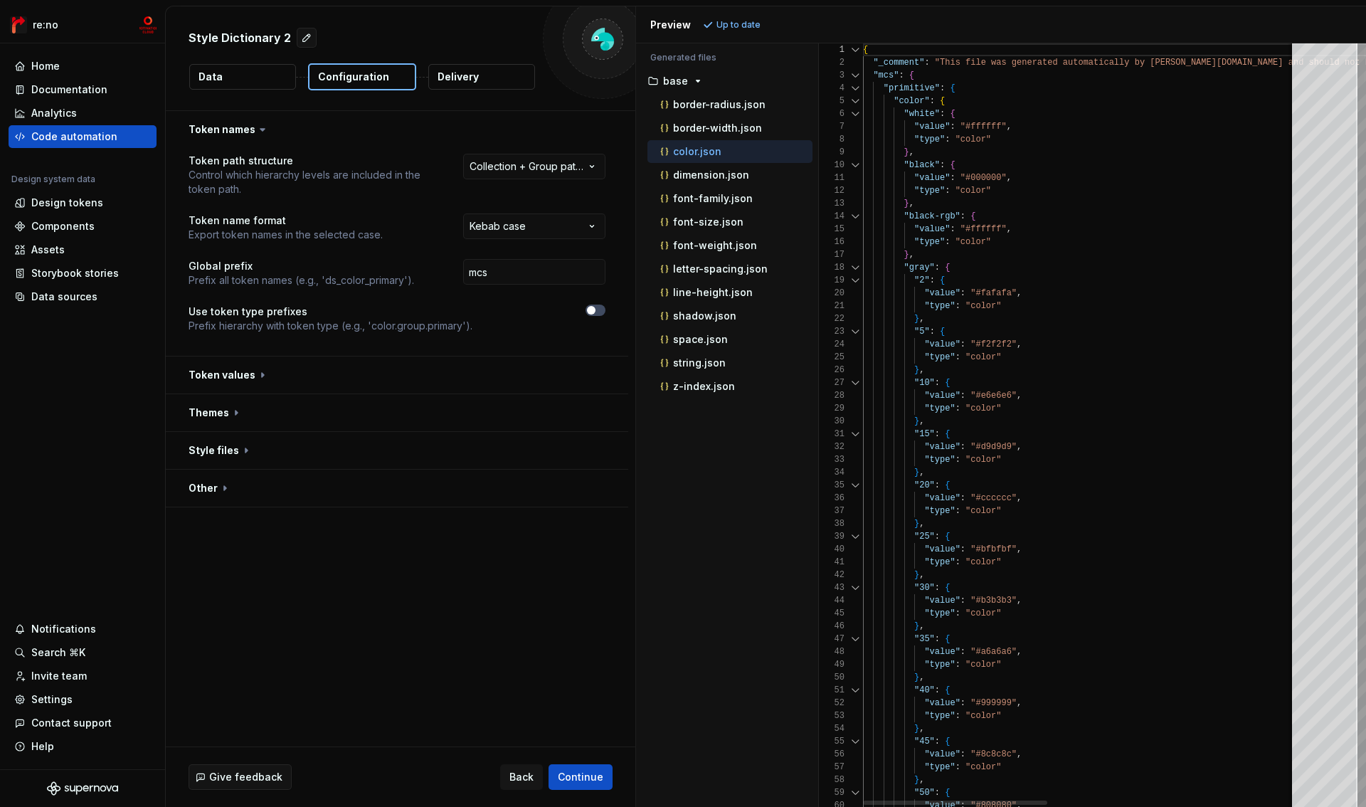
click at [858, 89] on div at bounding box center [855, 88] width 19 height 13
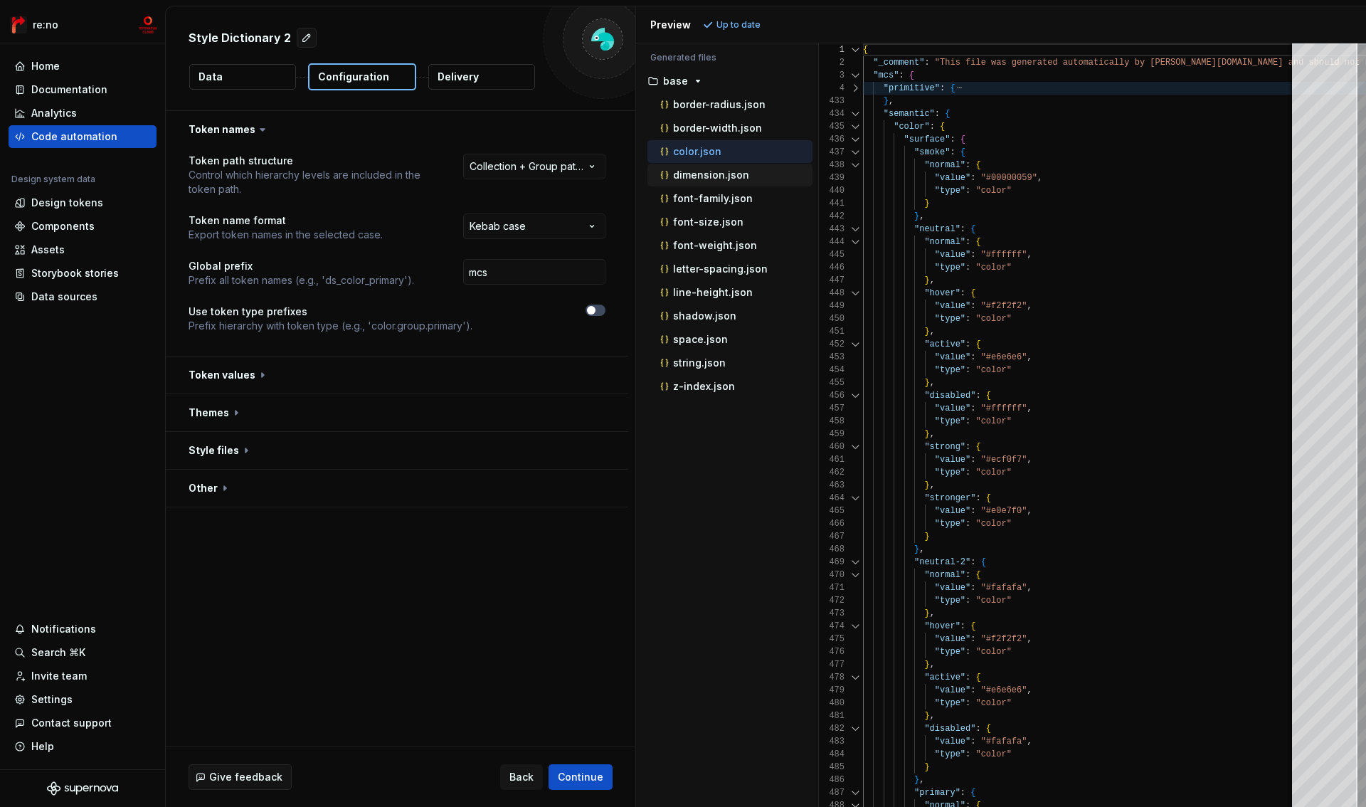
click at [732, 177] on p "dimension.json" at bounding box center [711, 174] width 76 height 11
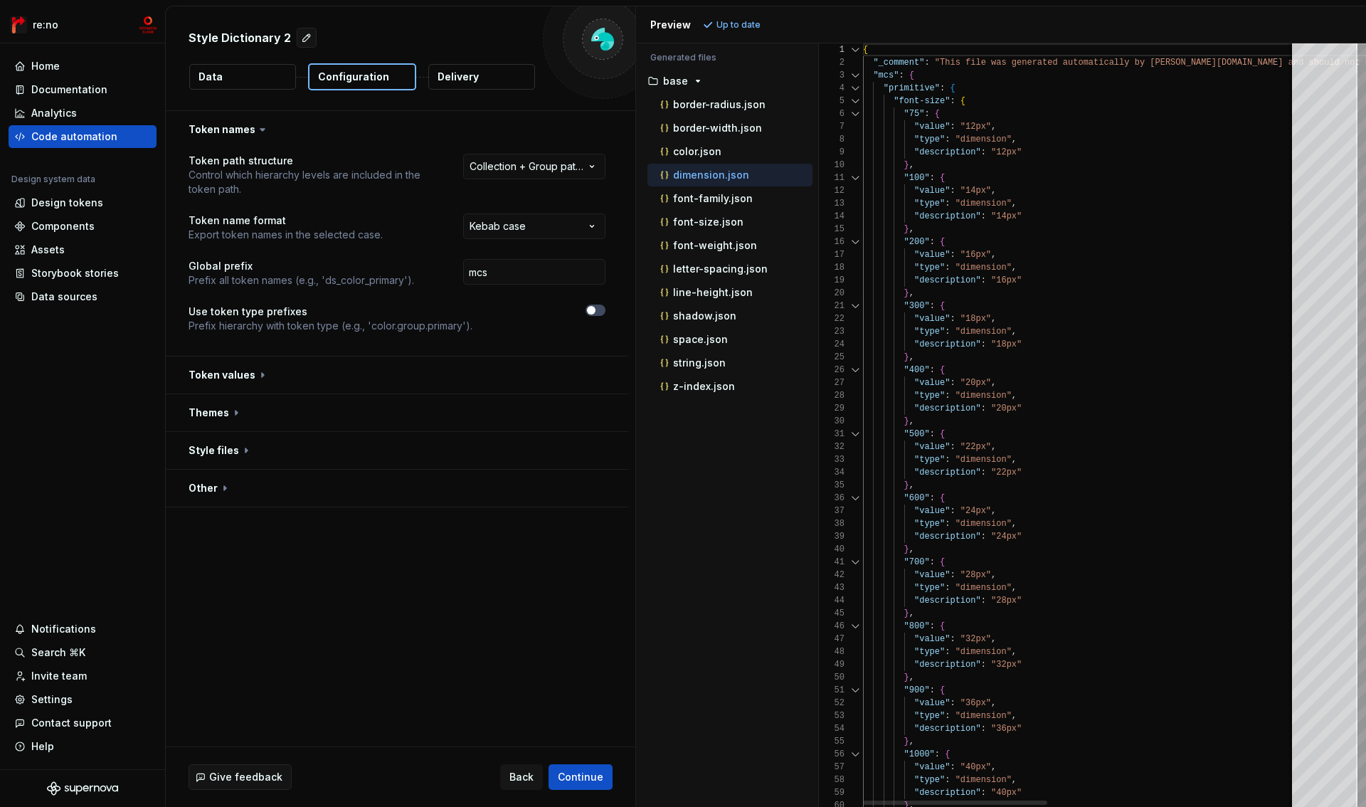
click at [858, 87] on div at bounding box center [855, 88] width 19 height 13
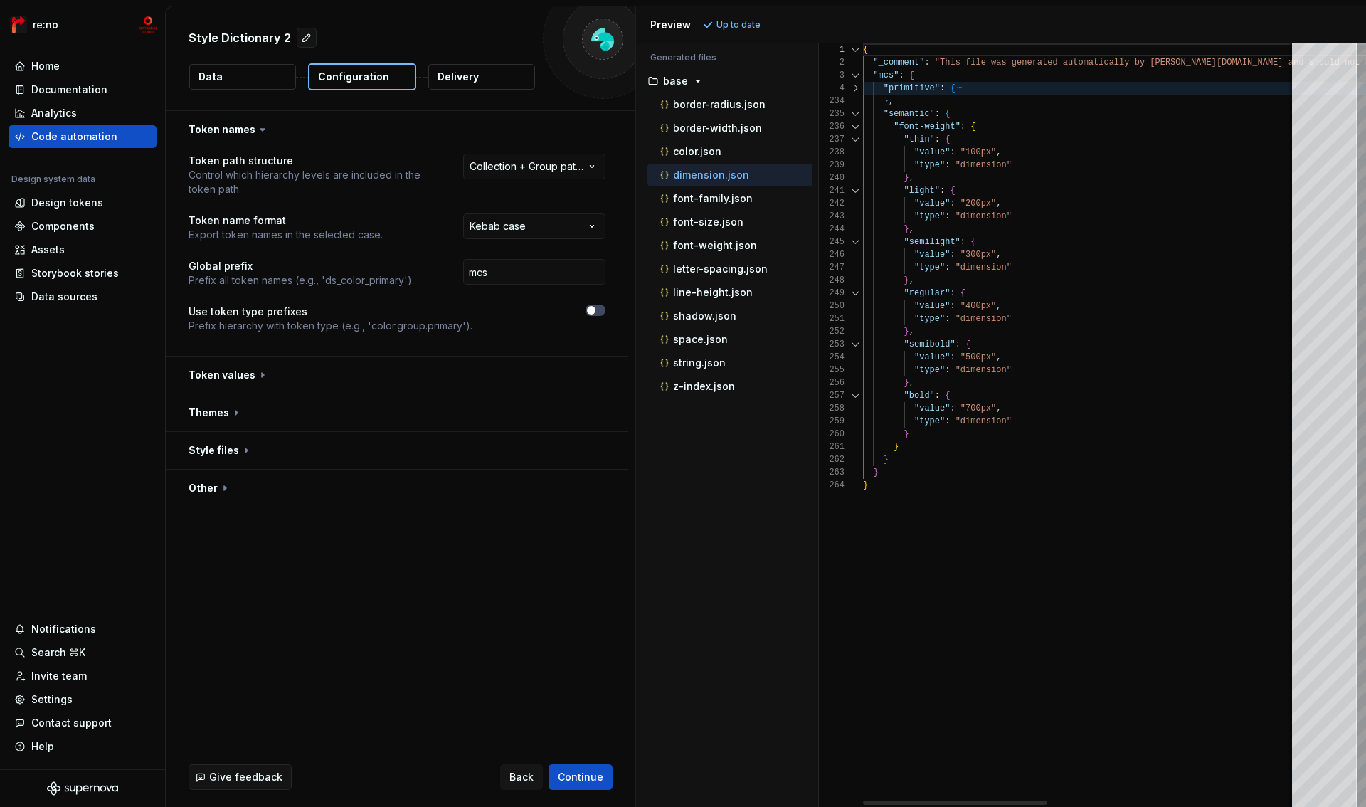
click at [858, 87] on div at bounding box center [855, 88] width 19 height 13
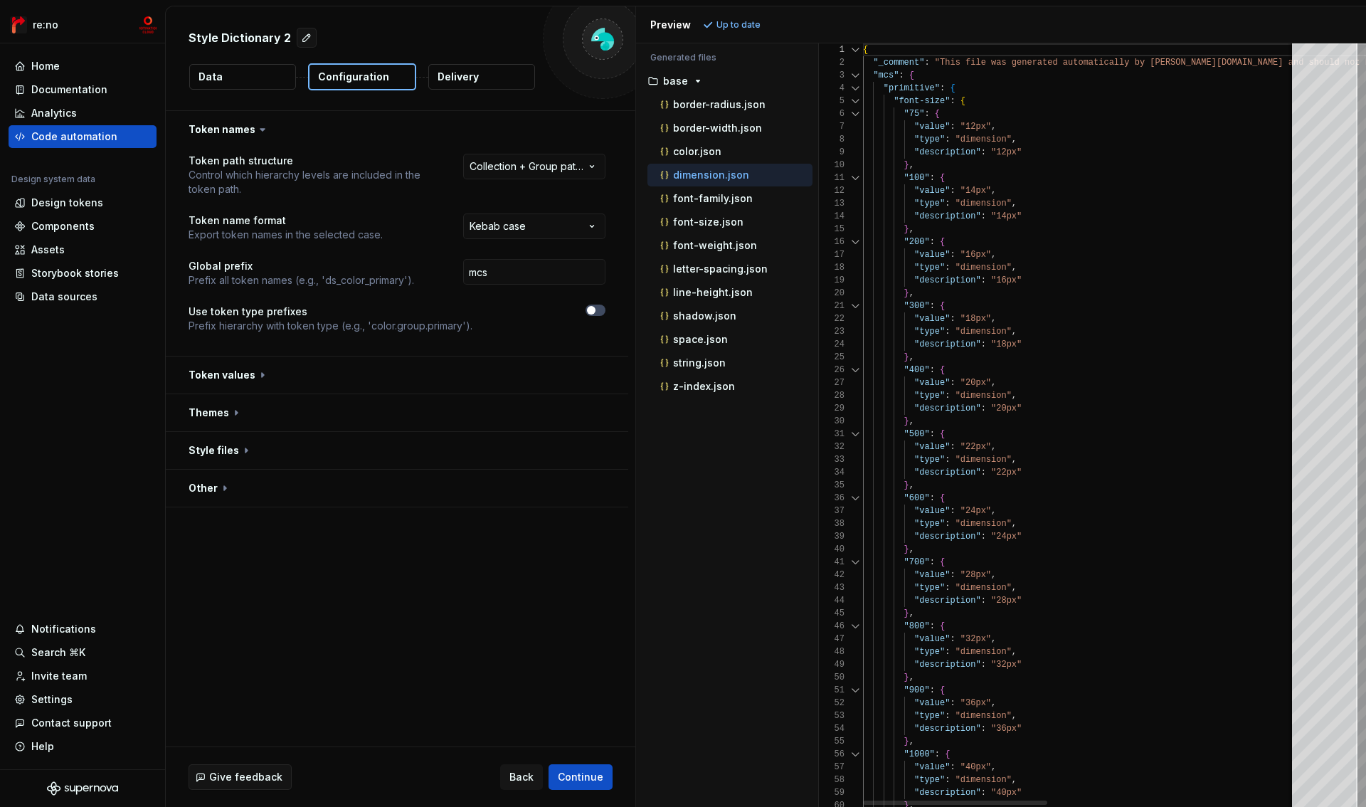
click at [858, 100] on div at bounding box center [855, 101] width 19 height 13
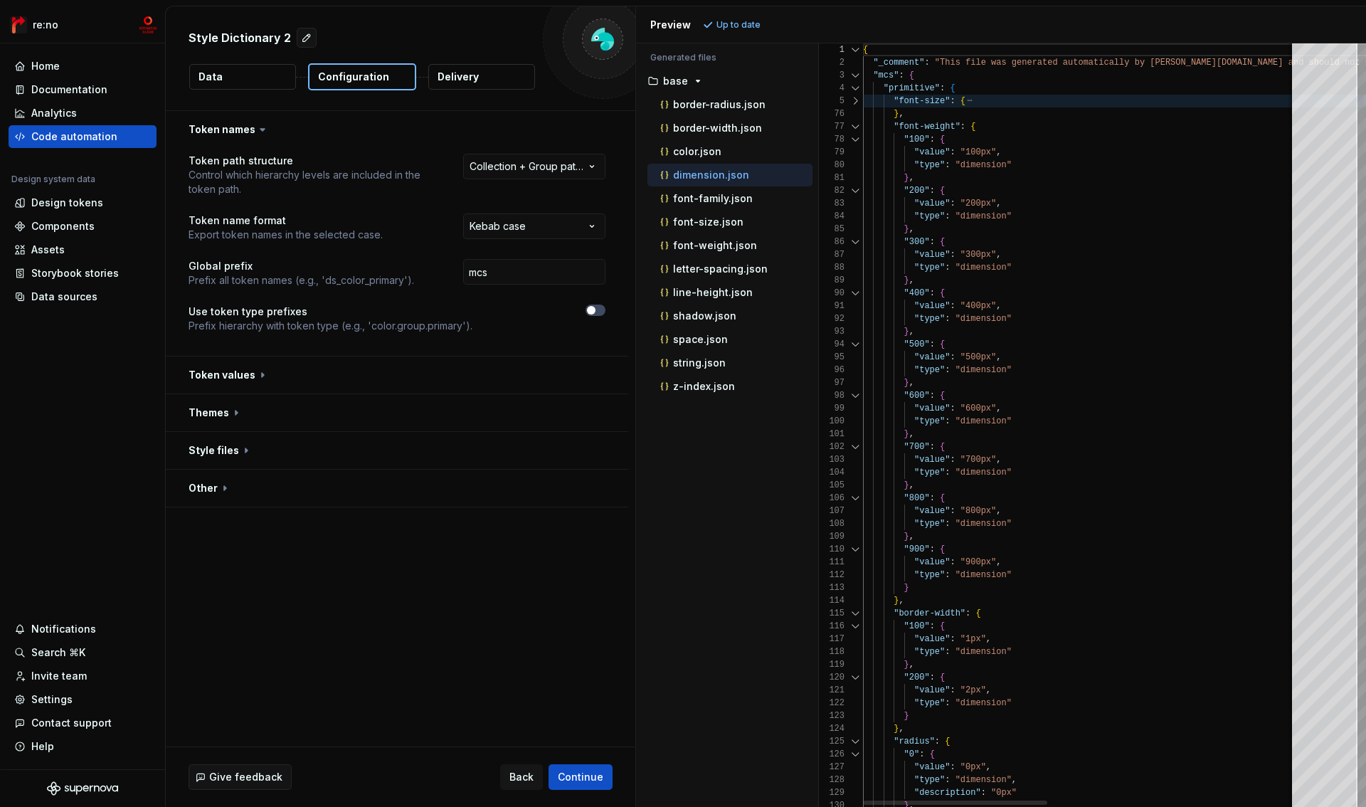
click at [857, 125] on div at bounding box center [855, 126] width 19 height 13
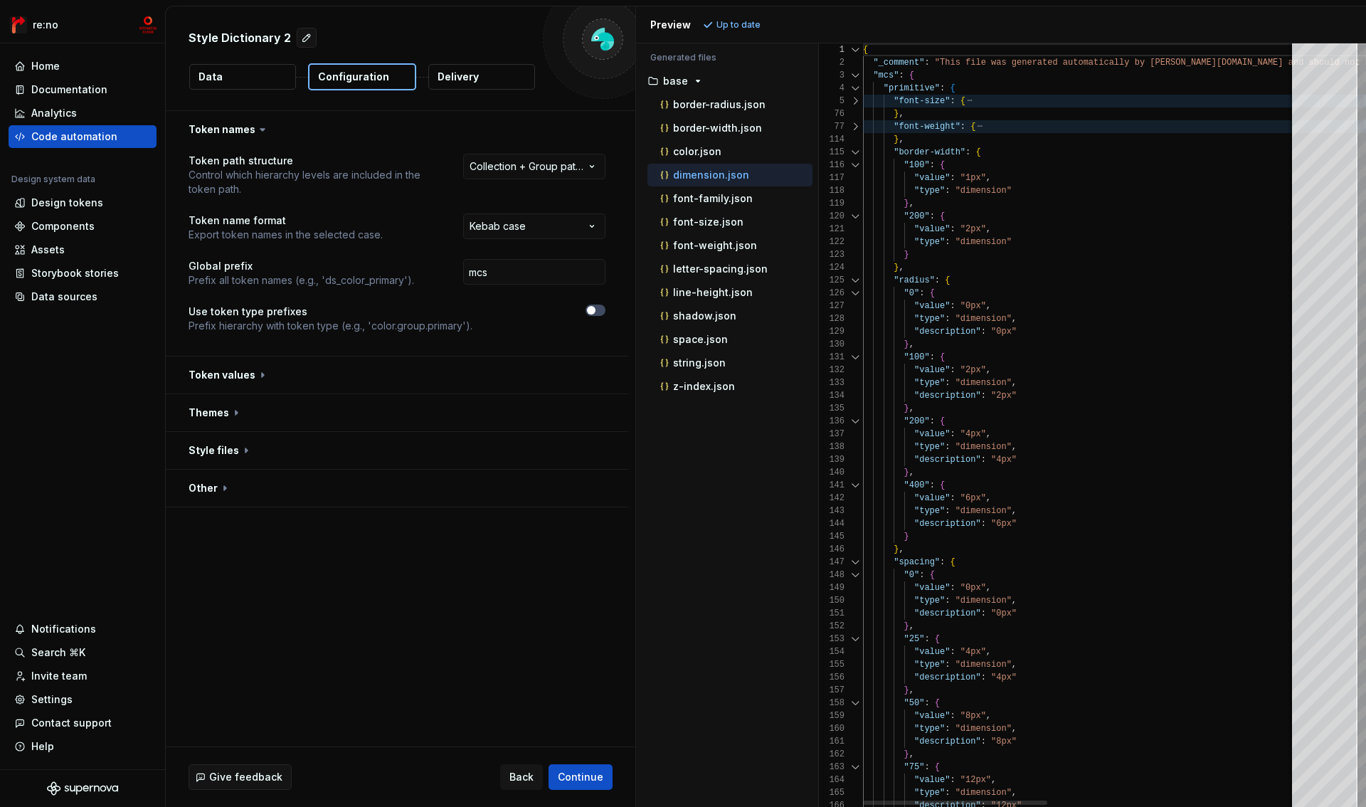
click at [854, 154] on div at bounding box center [855, 152] width 19 height 13
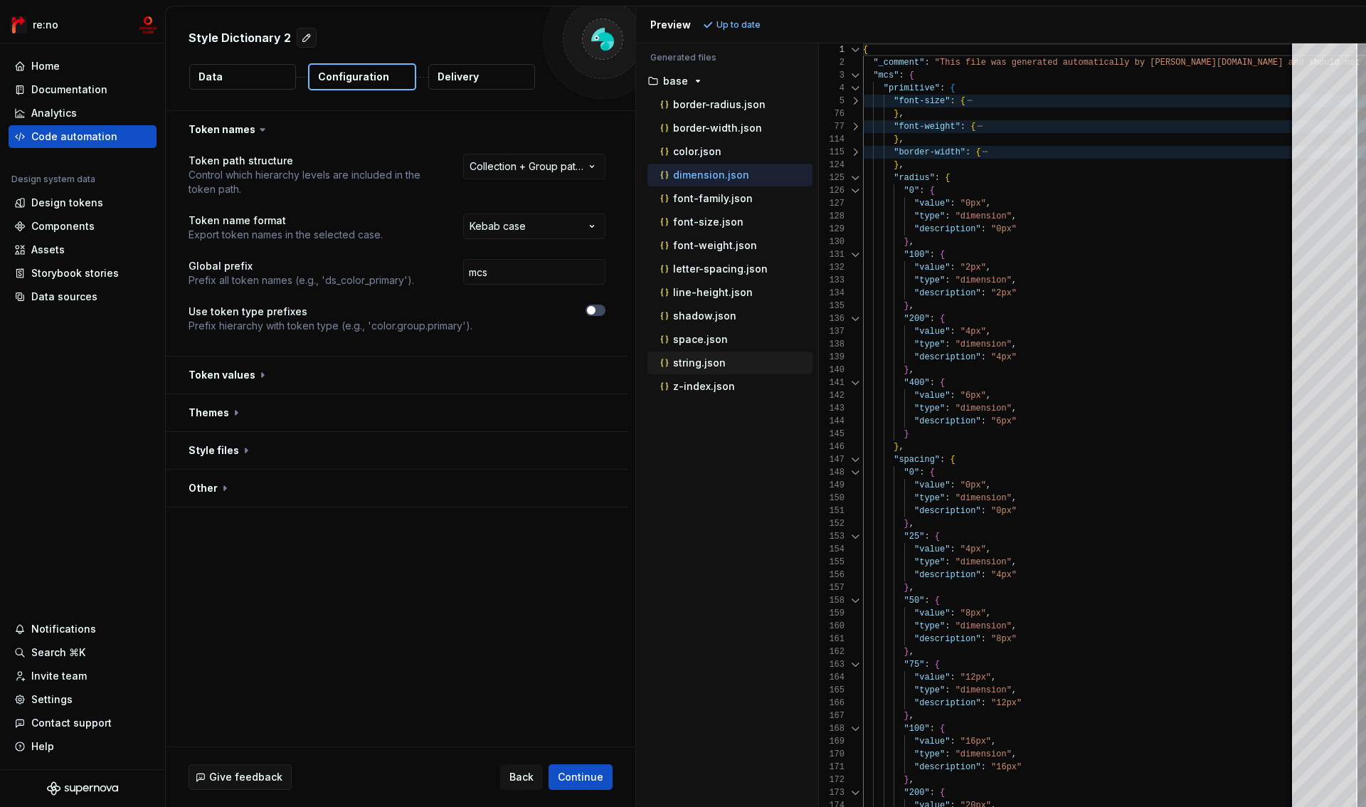
click at [725, 356] on div "string.json" at bounding box center [735, 363] width 155 height 14
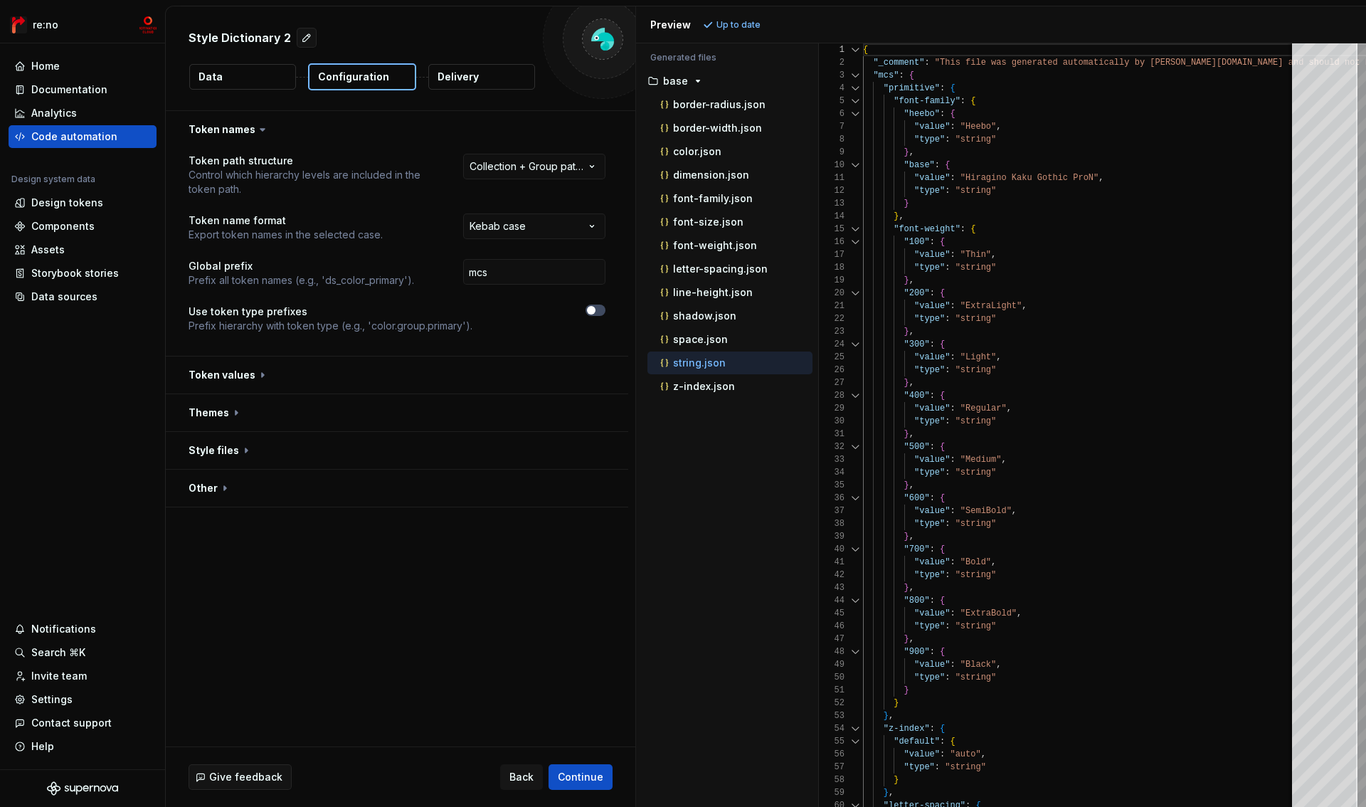
click at [717, 363] on p "string.json" at bounding box center [699, 362] width 53 height 11
click at [858, 89] on div at bounding box center [855, 88] width 19 height 13
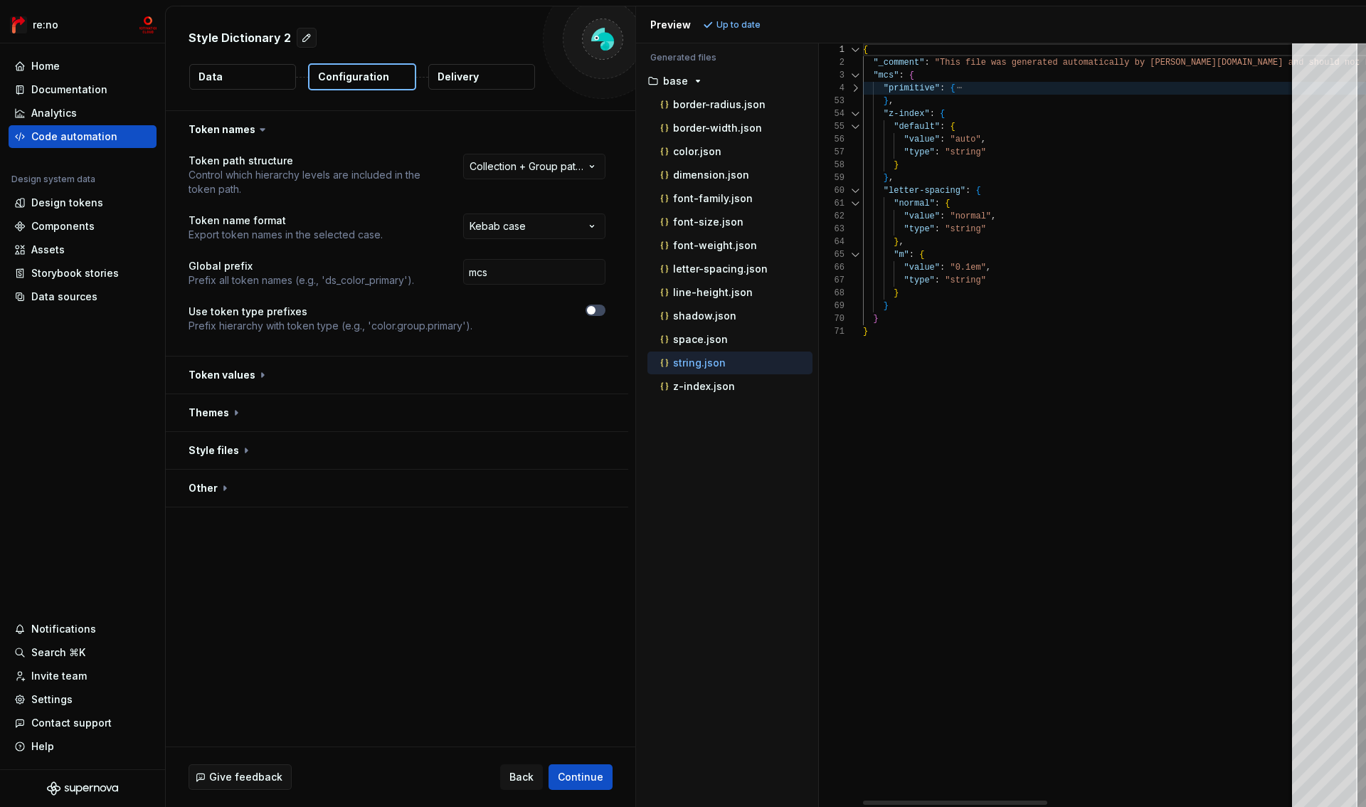
click at [858, 89] on div at bounding box center [855, 88] width 19 height 13
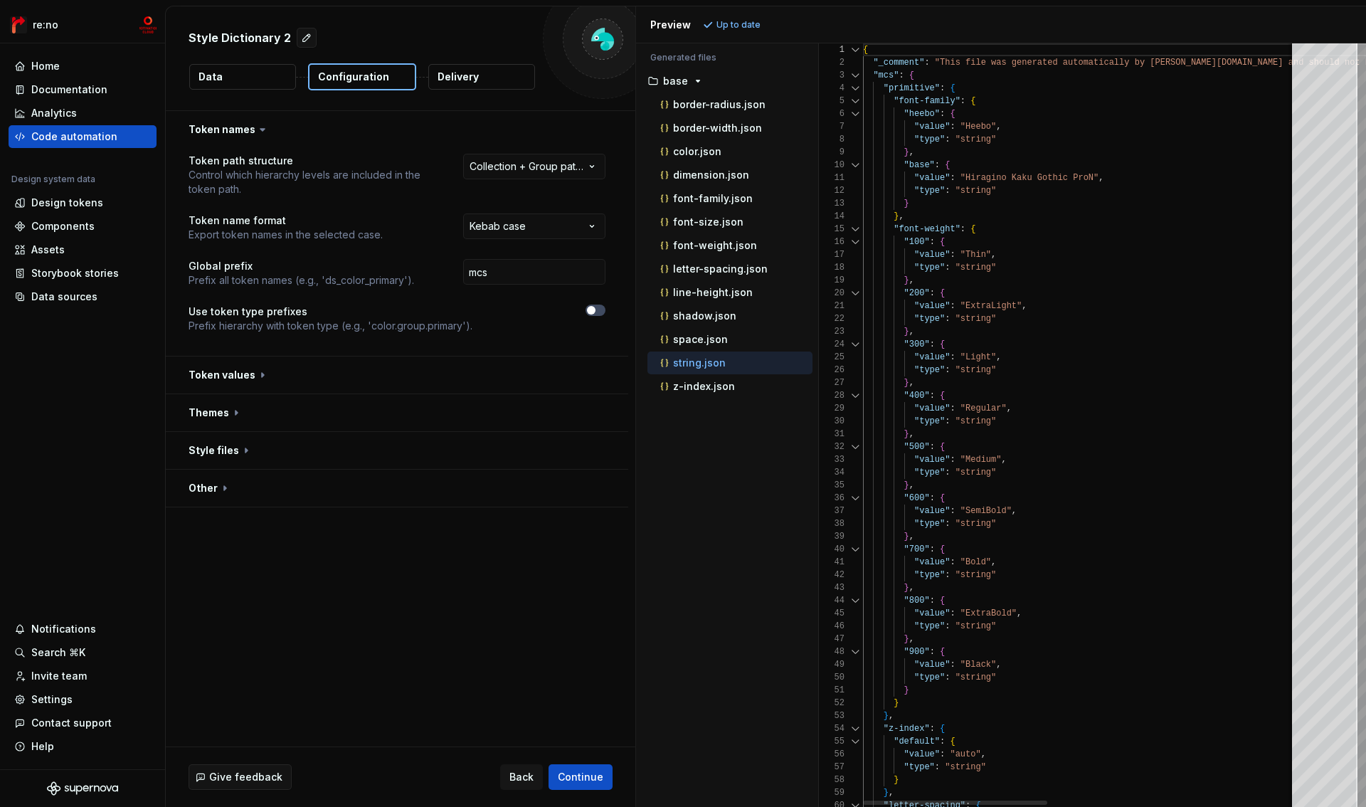
click at [853, 231] on div at bounding box center [855, 229] width 19 height 13
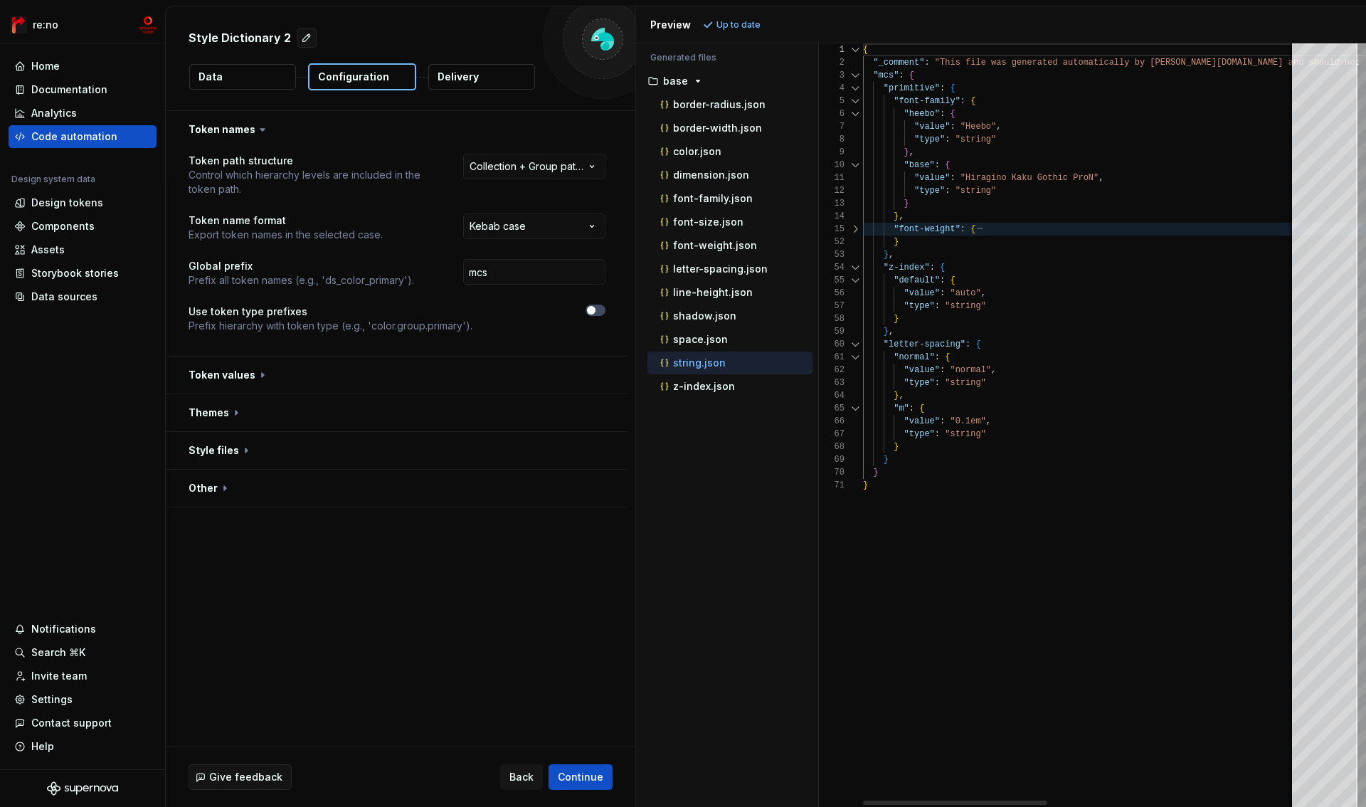
click at [857, 100] on div at bounding box center [855, 101] width 19 height 13
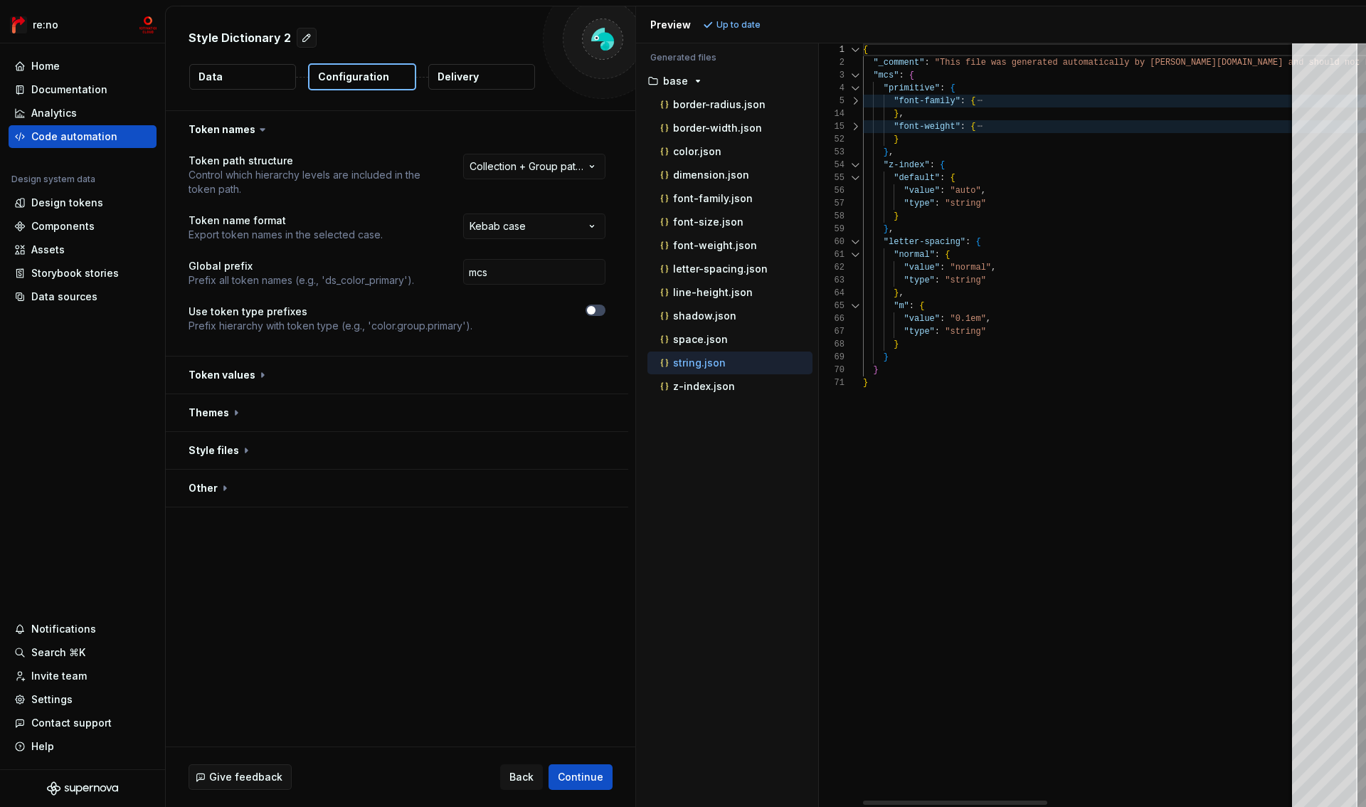
click at [854, 164] on div at bounding box center [855, 165] width 19 height 13
click at [855, 166] on div at bounding box center [855, 165] width 19 height 13
click at [856, 165] on div at bounding box center [855, 165] width 19 height 13
click at [856, 88] on div at bounding box center [855, 88] width 19 height 13
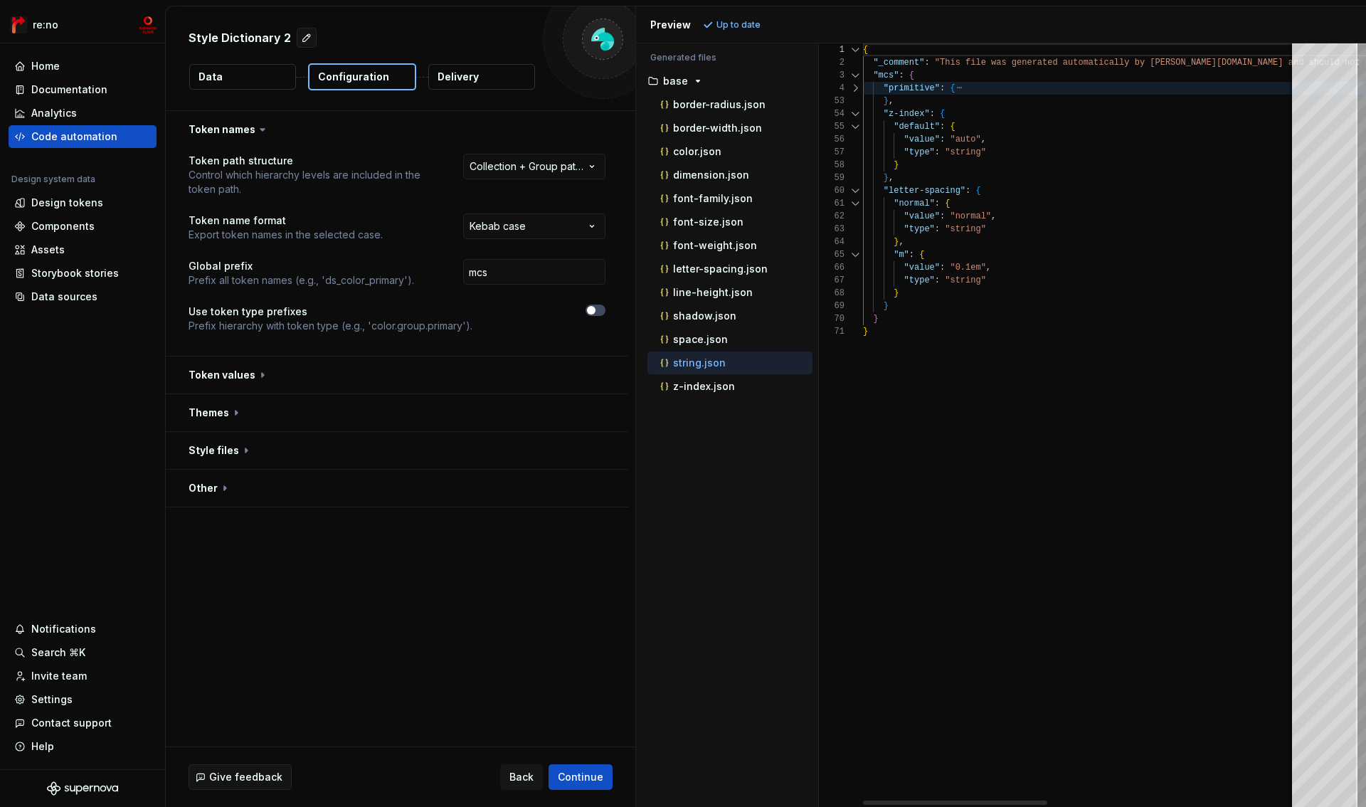
click at [856, 88] on div at bounding box center [855, 88] width 19 height 13
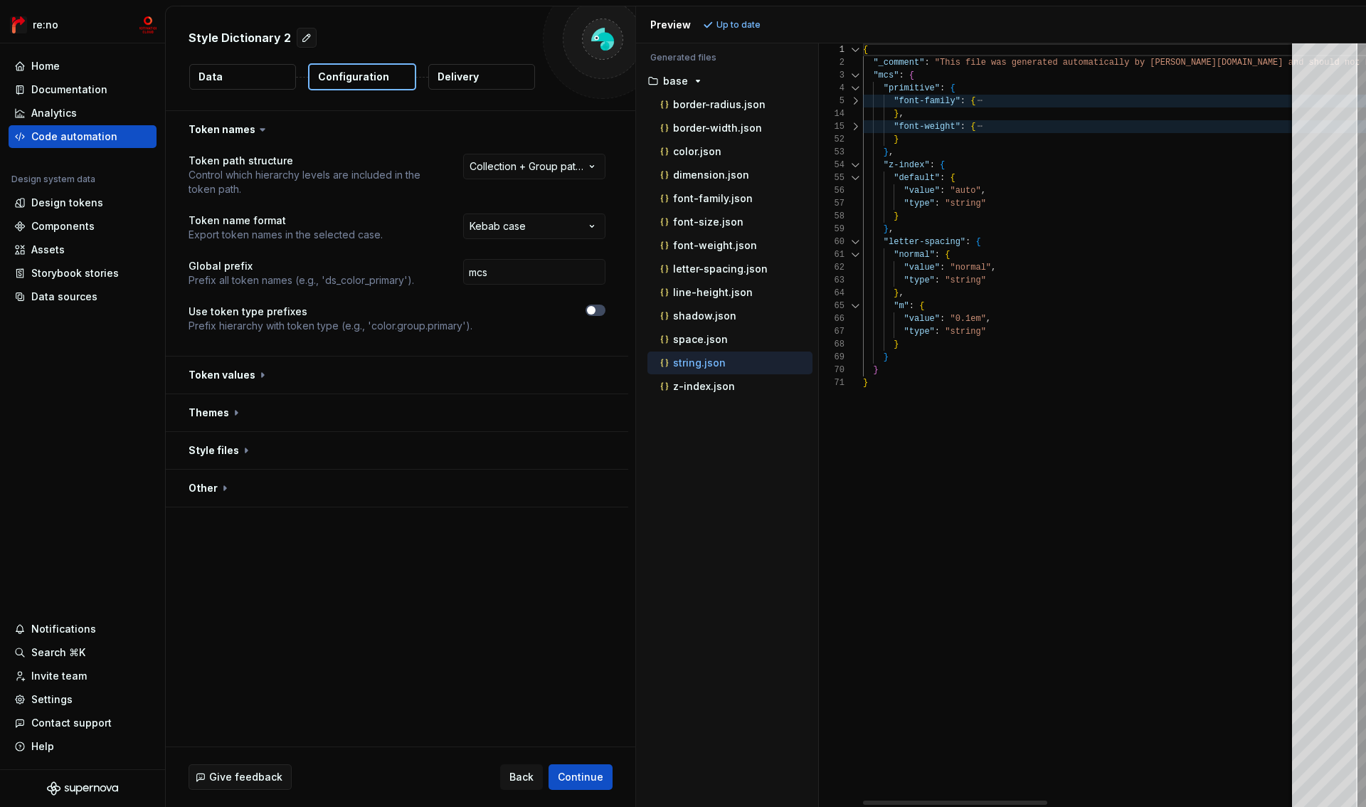
click at [856, 88] on div at bounding box center [855, 88] width 19 height 13
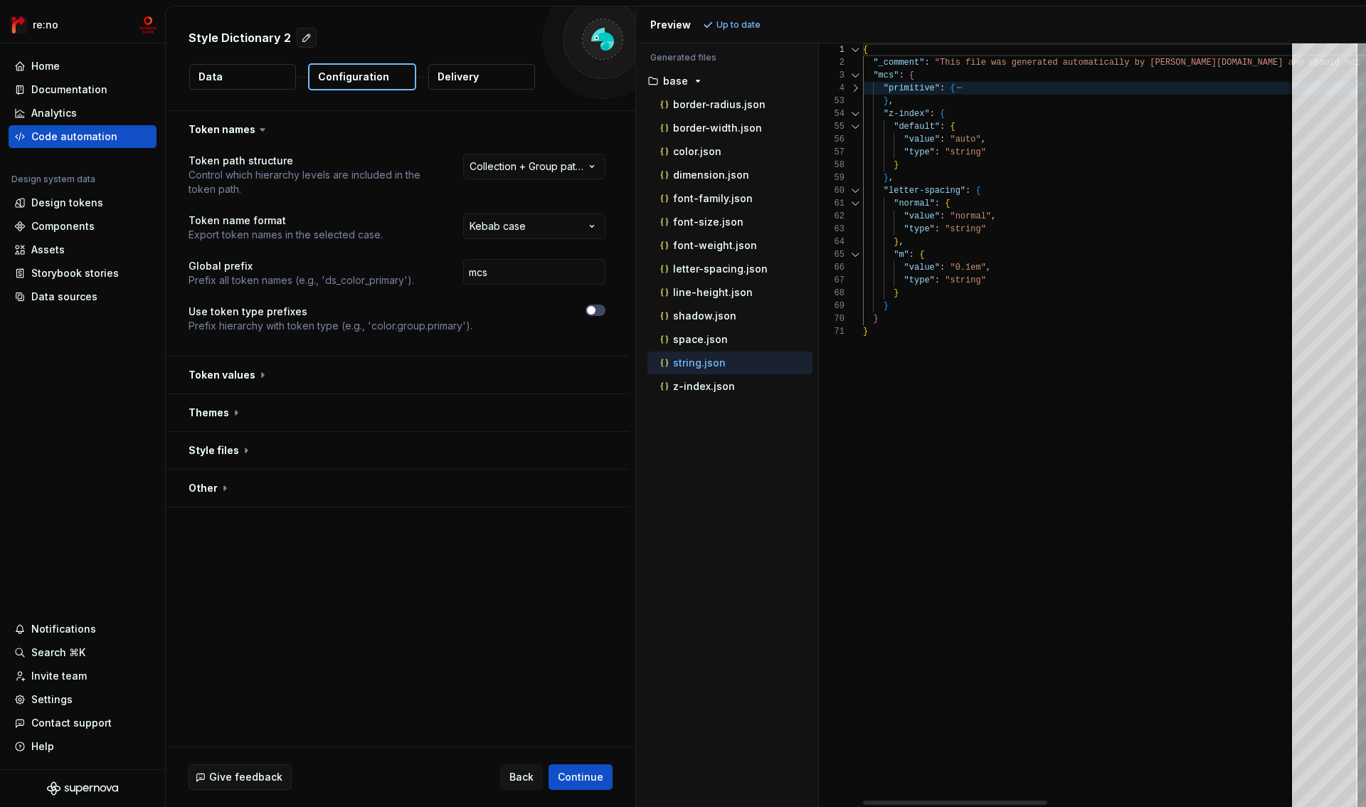
click at [854, 115] on div at bounding box center [855, 113] width 19 height 13
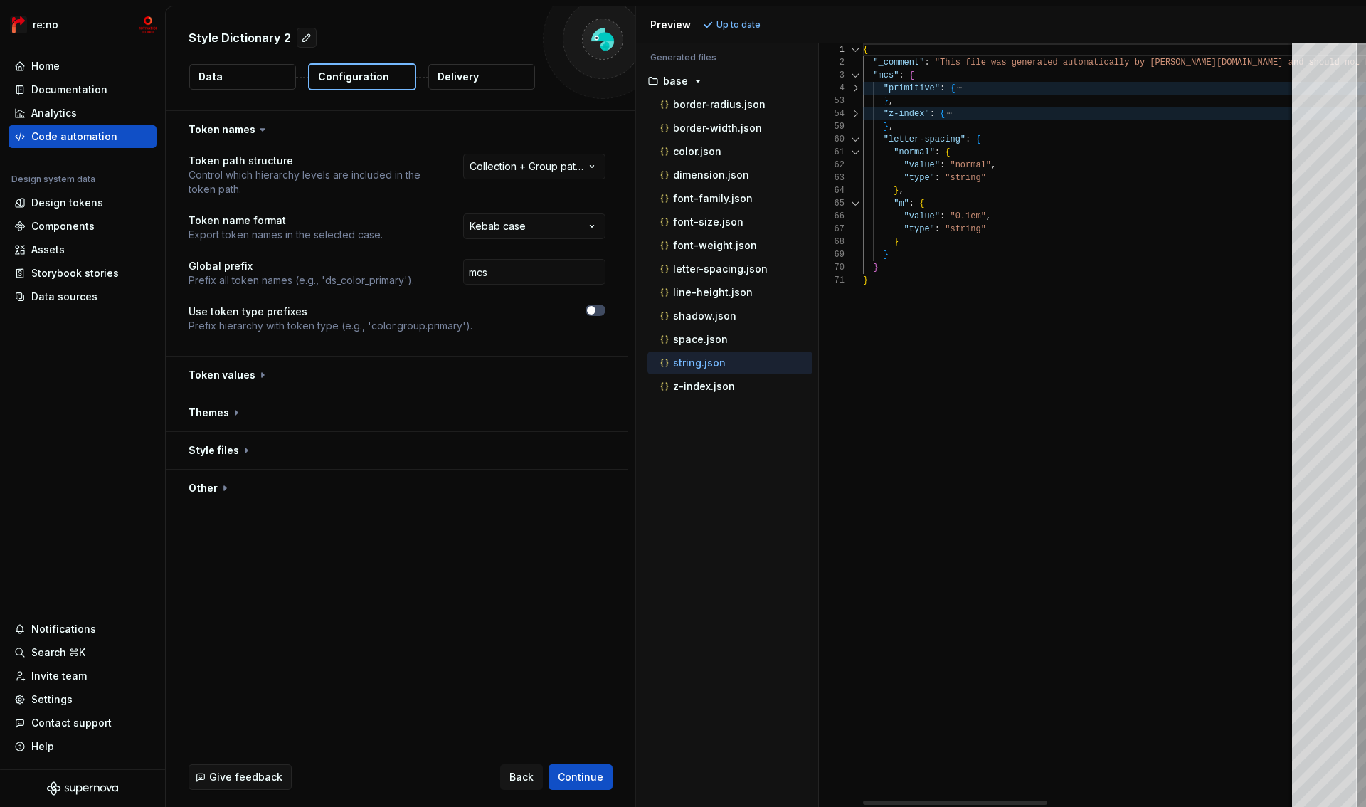
click at [854, 140] on div at bounding box center [855, 139] width 19 height 13
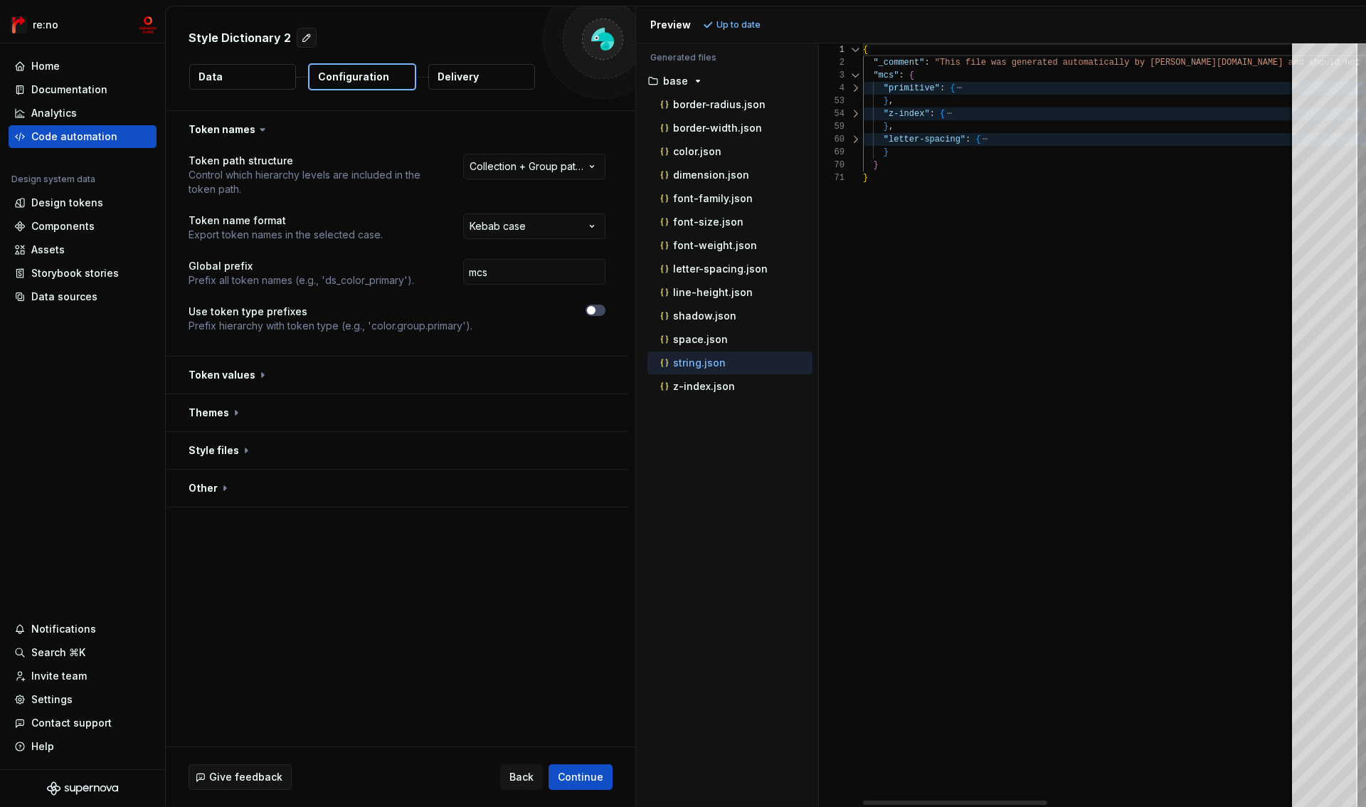
click at [854, 140] on div at bounding box center [855, 139] width 19 height 13
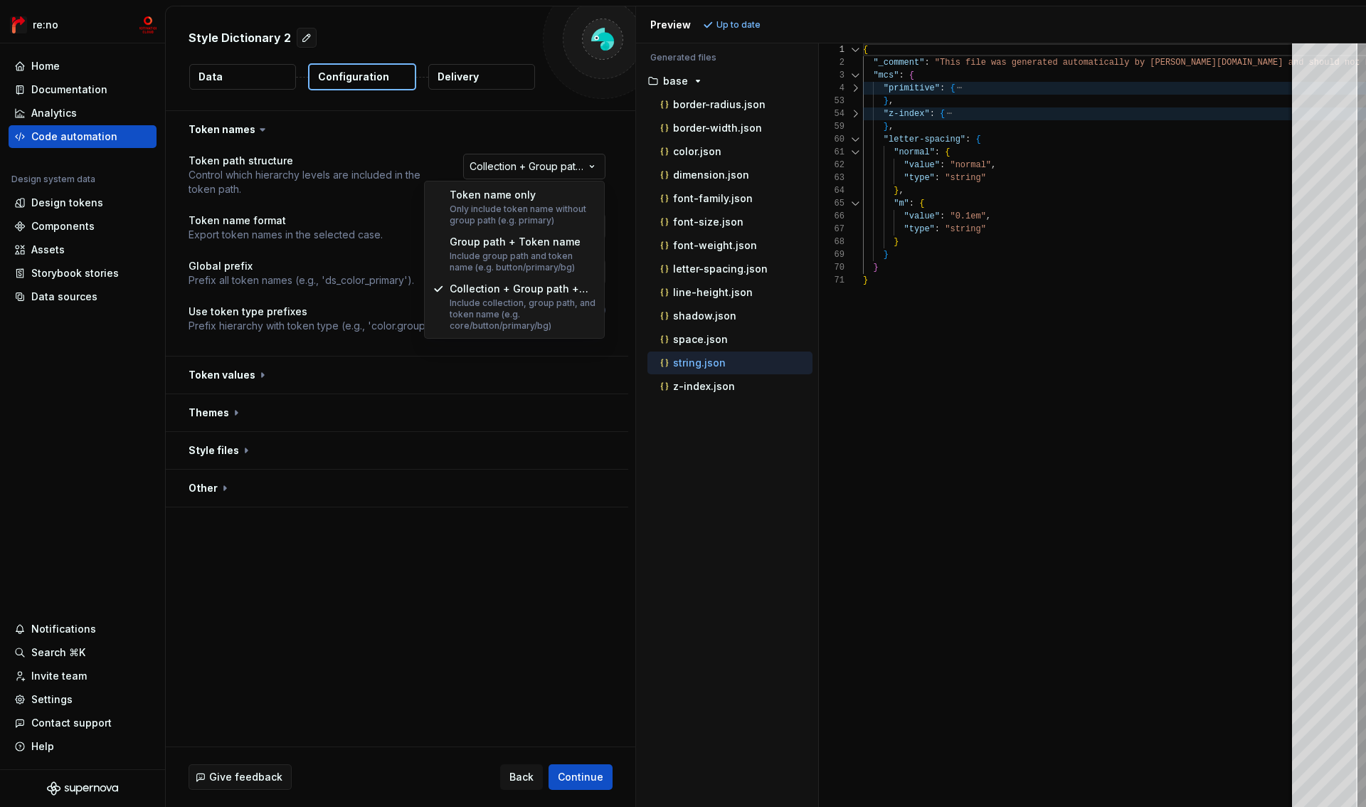
click at [546, 167] on html "**********" at bounding box center [683, 403] width 1366 height 807
click at [855, 89] on html "**********" at bounding box center [683, 403] width 1366 height 807
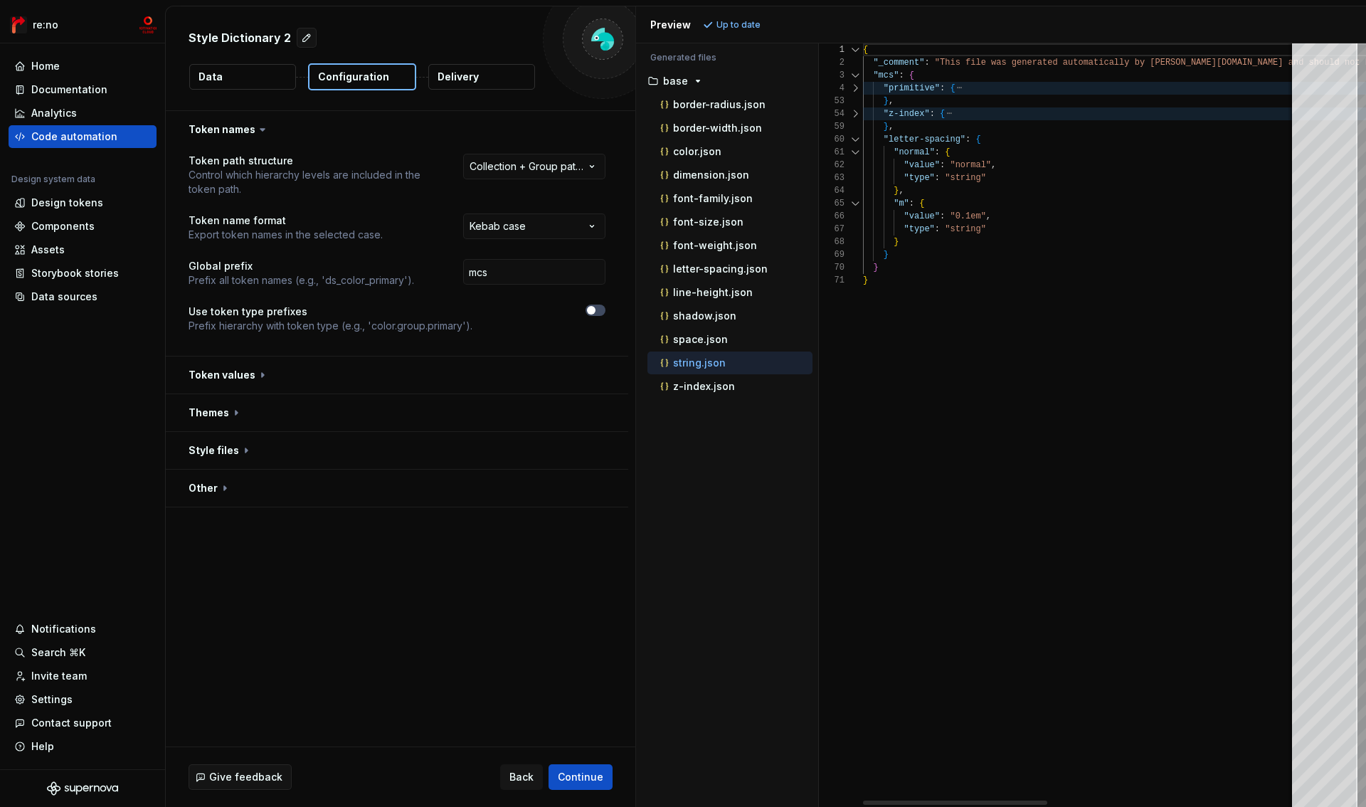
click at [862, 115] on div at bounding box center [855, 113] width 19 height 13
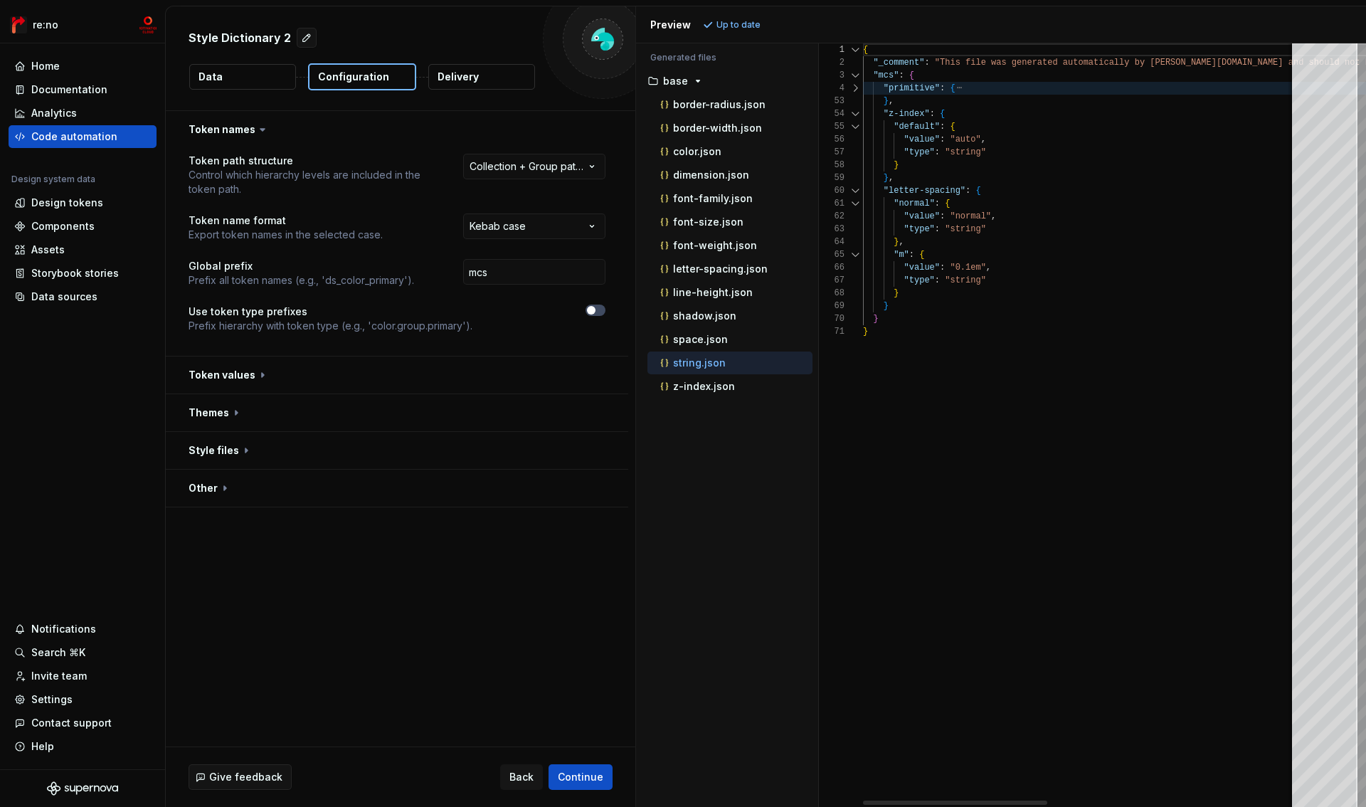
click at [855, 90] on div at bounding box center [855, 88] width 19 height 13
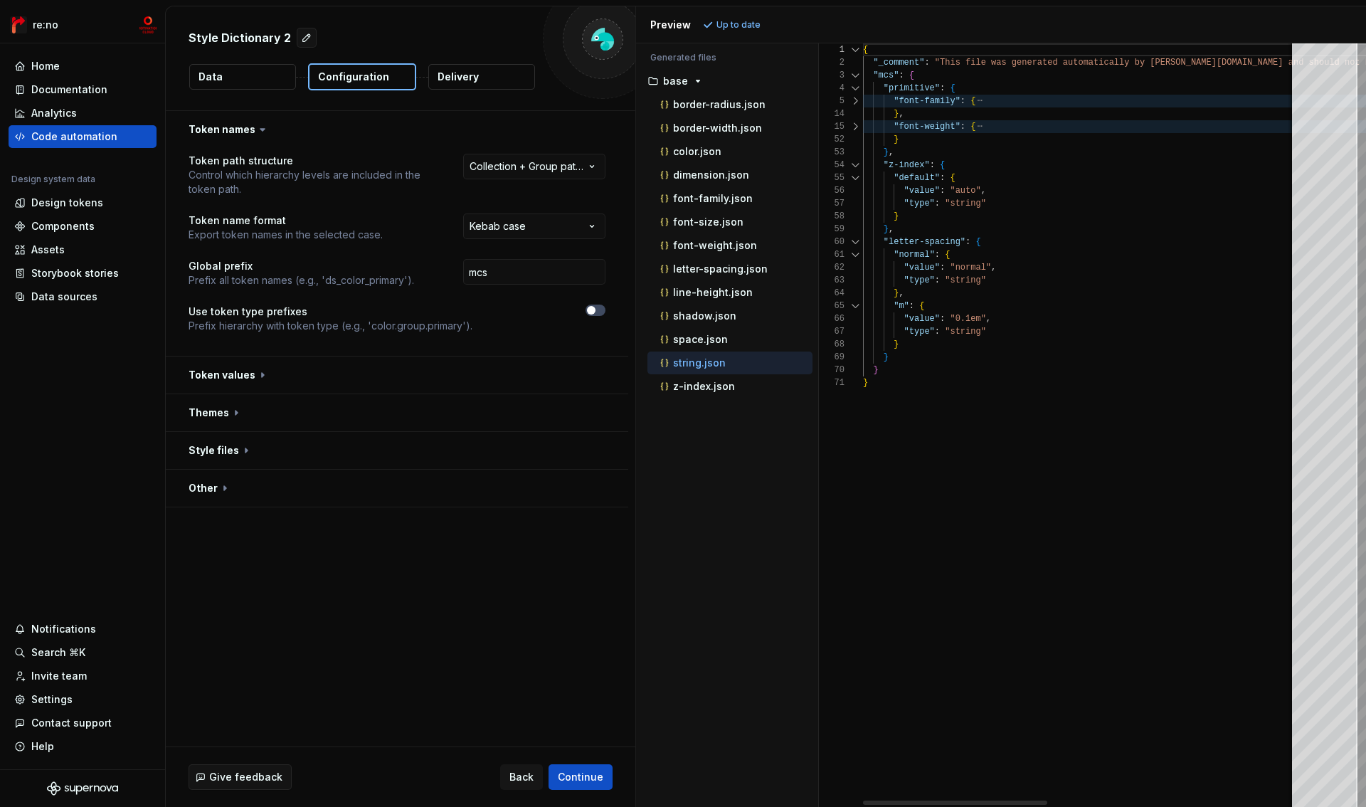
click at [855, 90] on div at bounding box center [855, 88] width 19 height 13
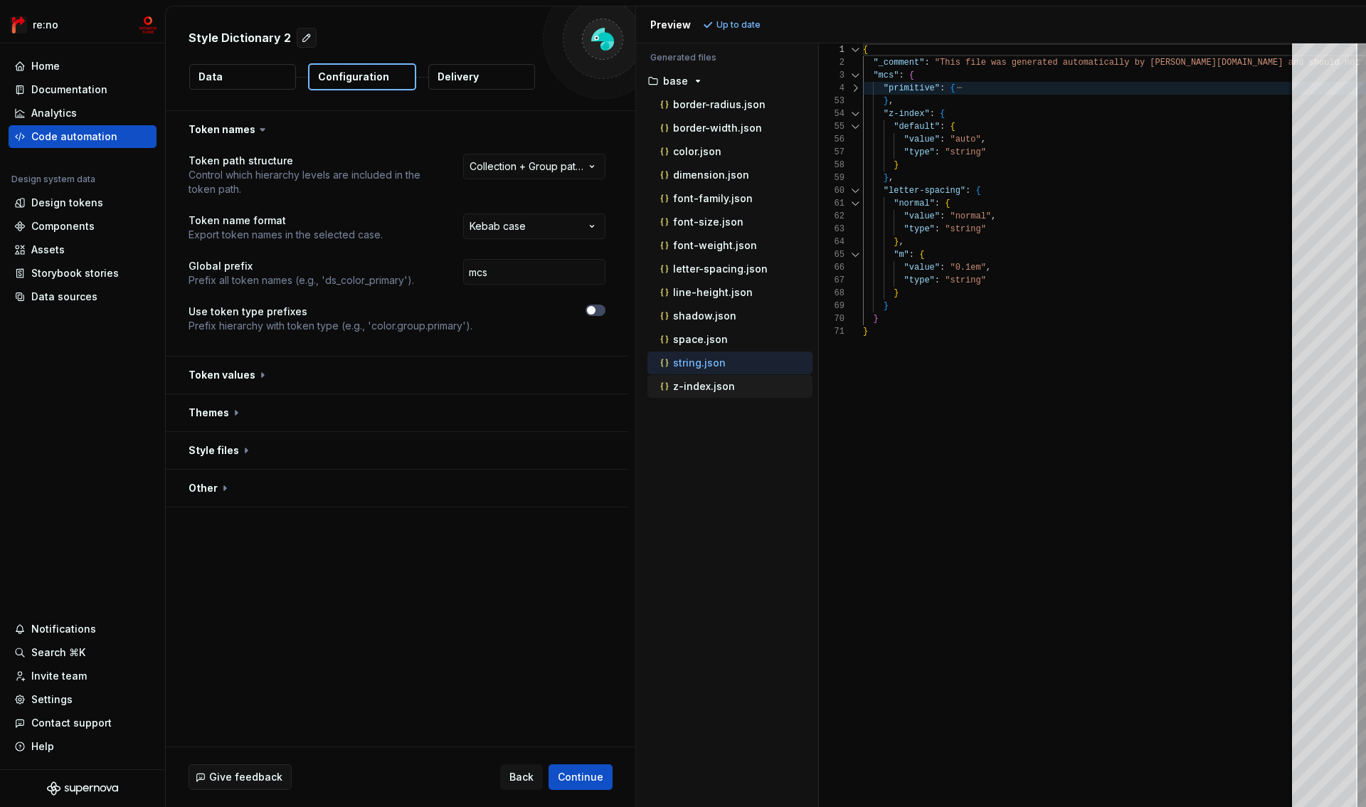
click at [737, 384] on div "z-index.json" at bounding box center [735, 386] width 155 height 14
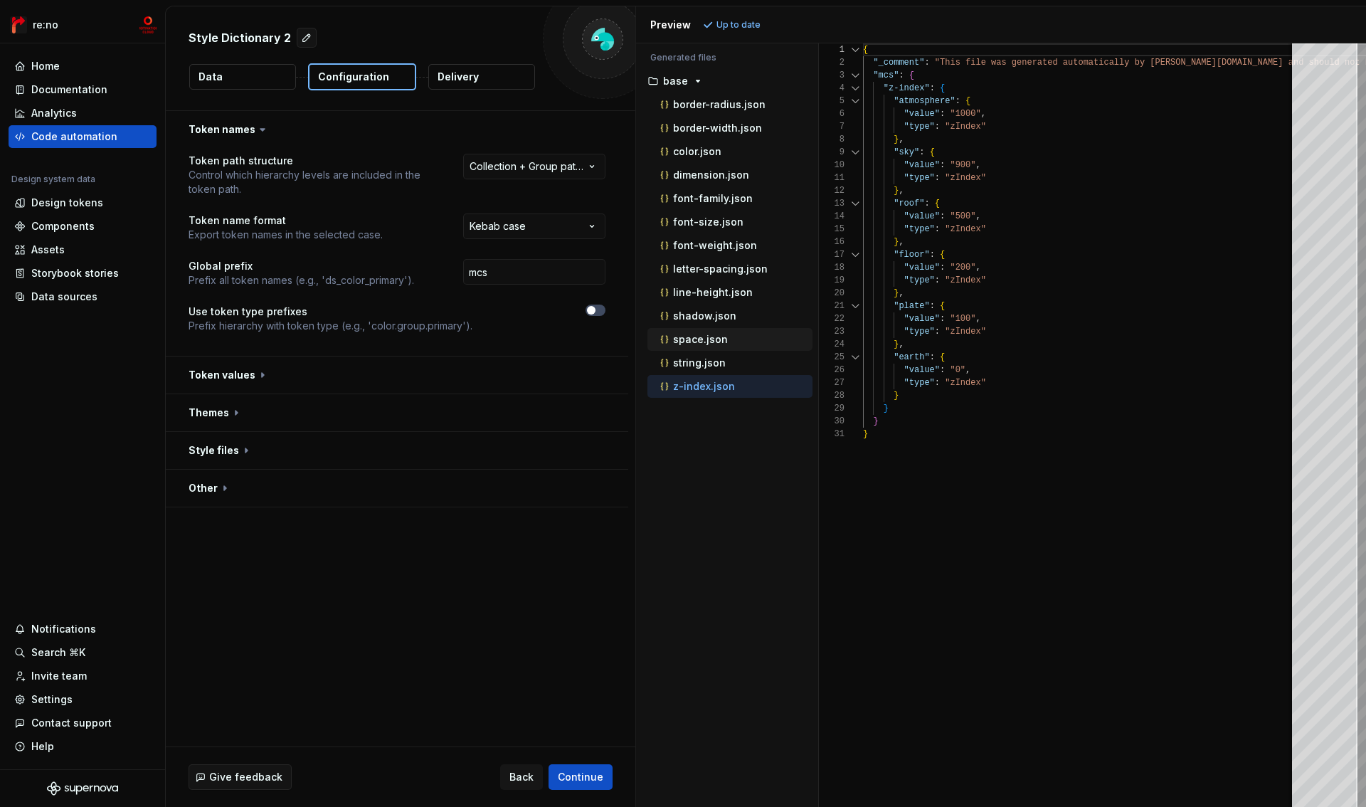
click at [704, 344] on p "space.json" at bounding box center [700, 339] width 55 height 11
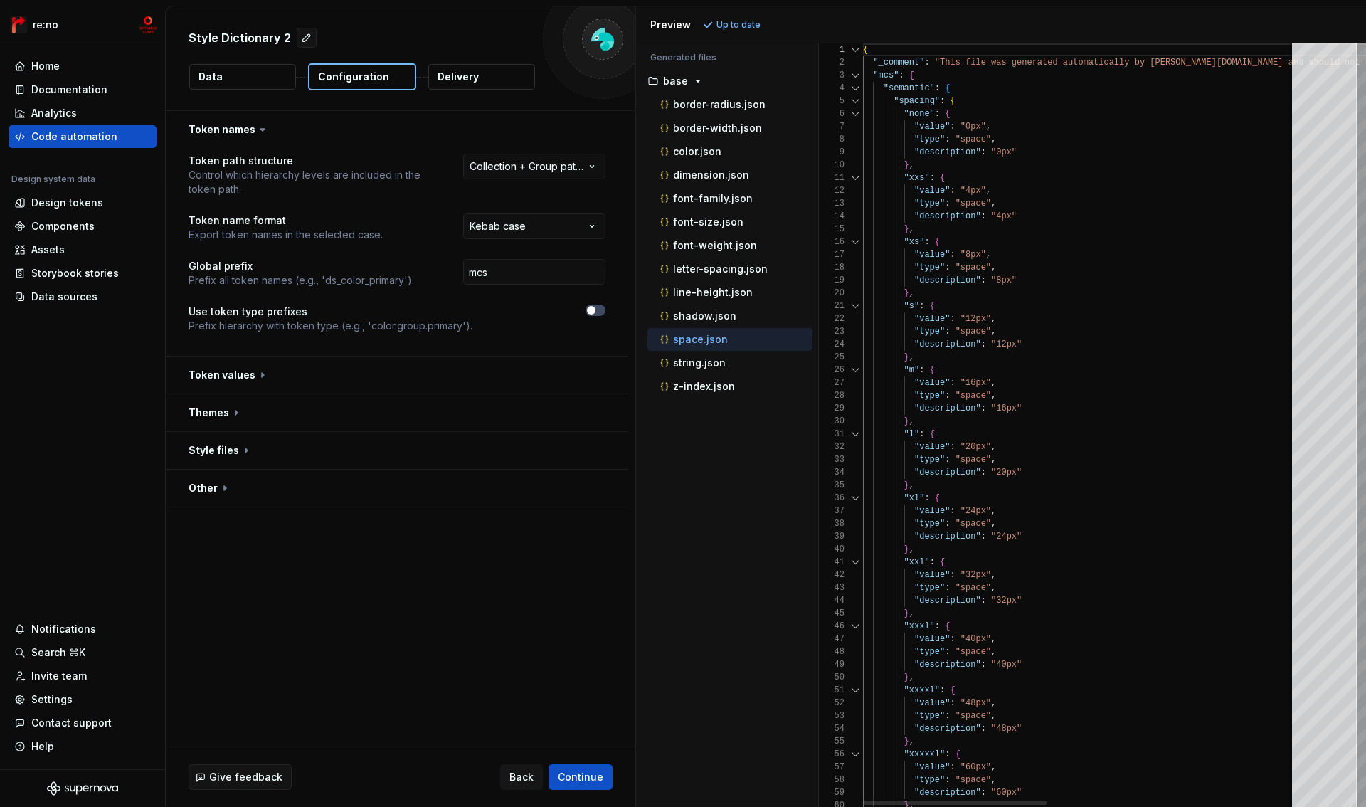
click at [858, 89] on div at bounding box center [855, 88] width 19 height 13
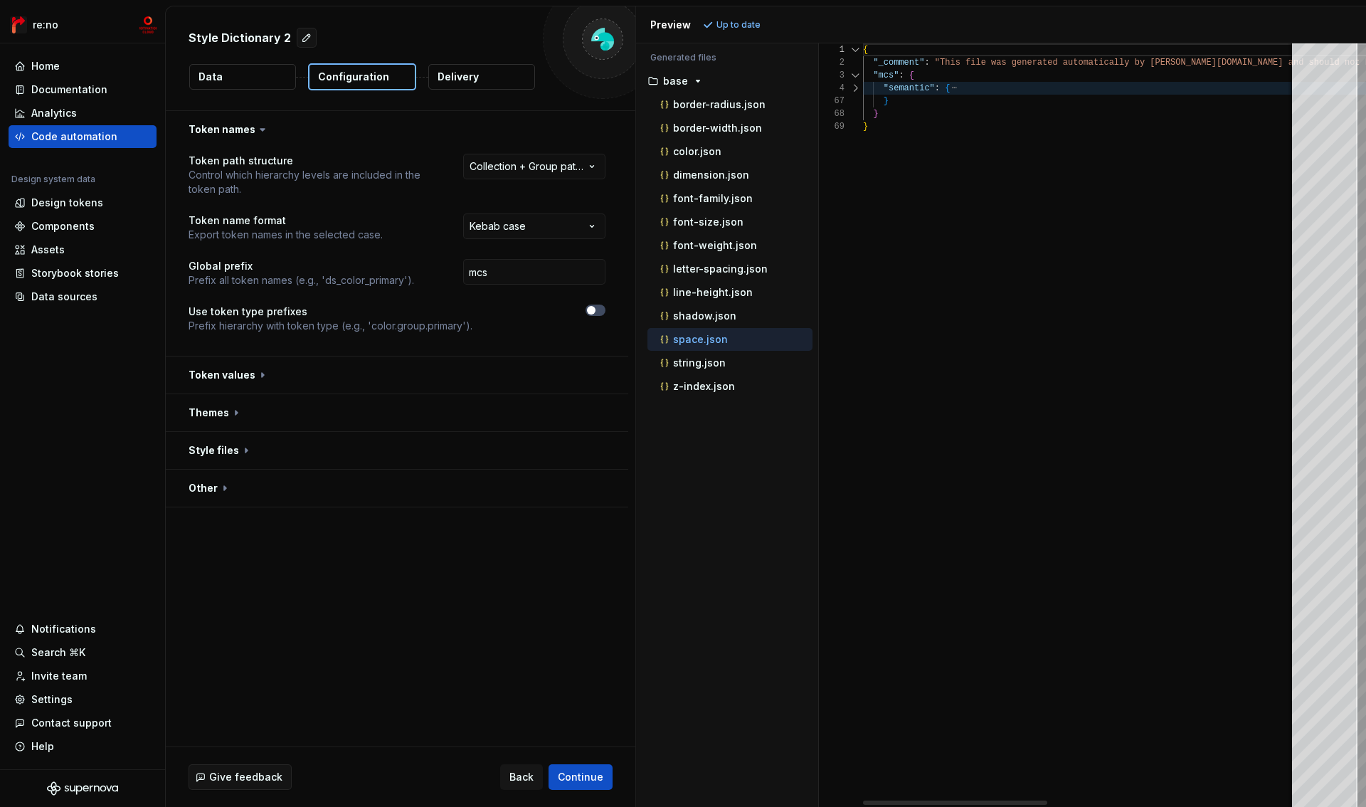
click at [858, 89] on div at bounding box center [855, 88] width 19 height 13
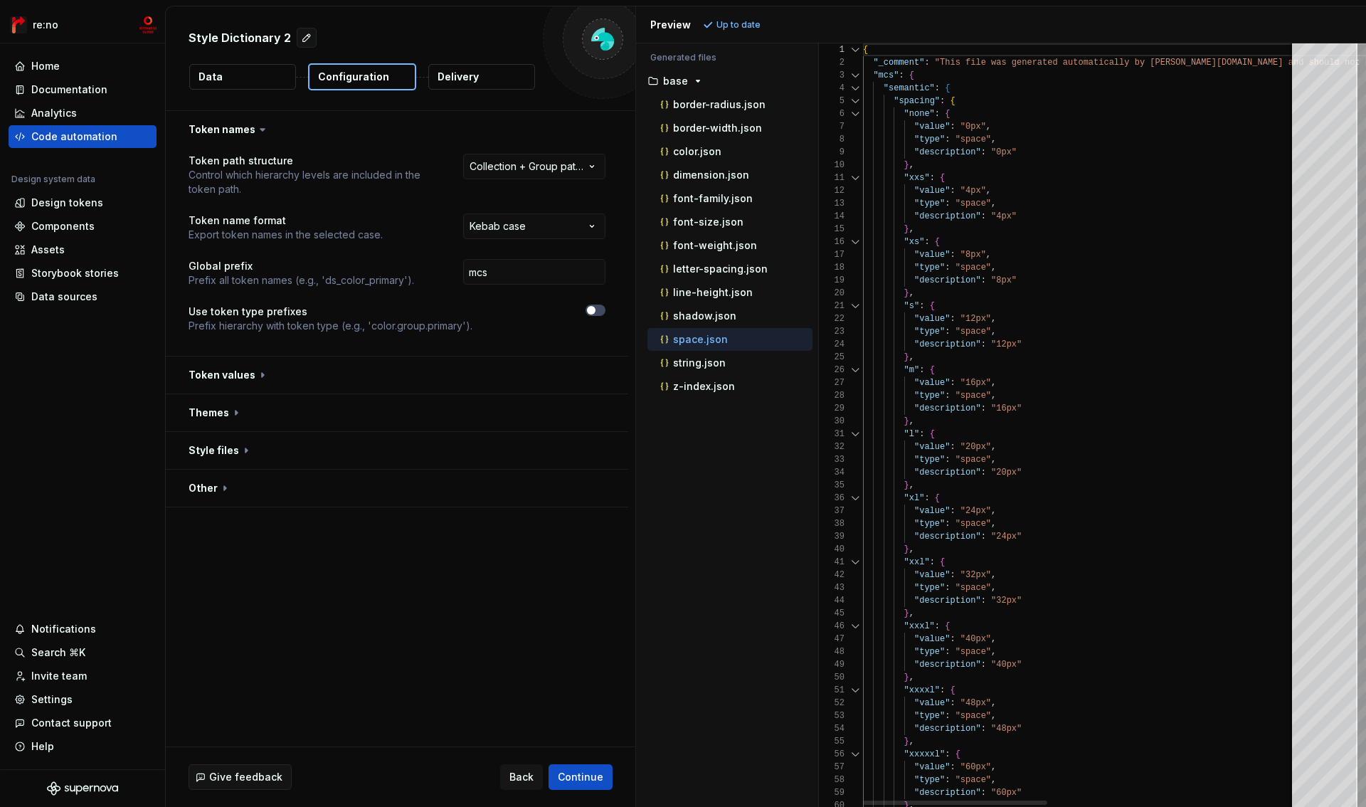
click at [854, 102] on div at bounding box center [855, 101] width 19 height 13
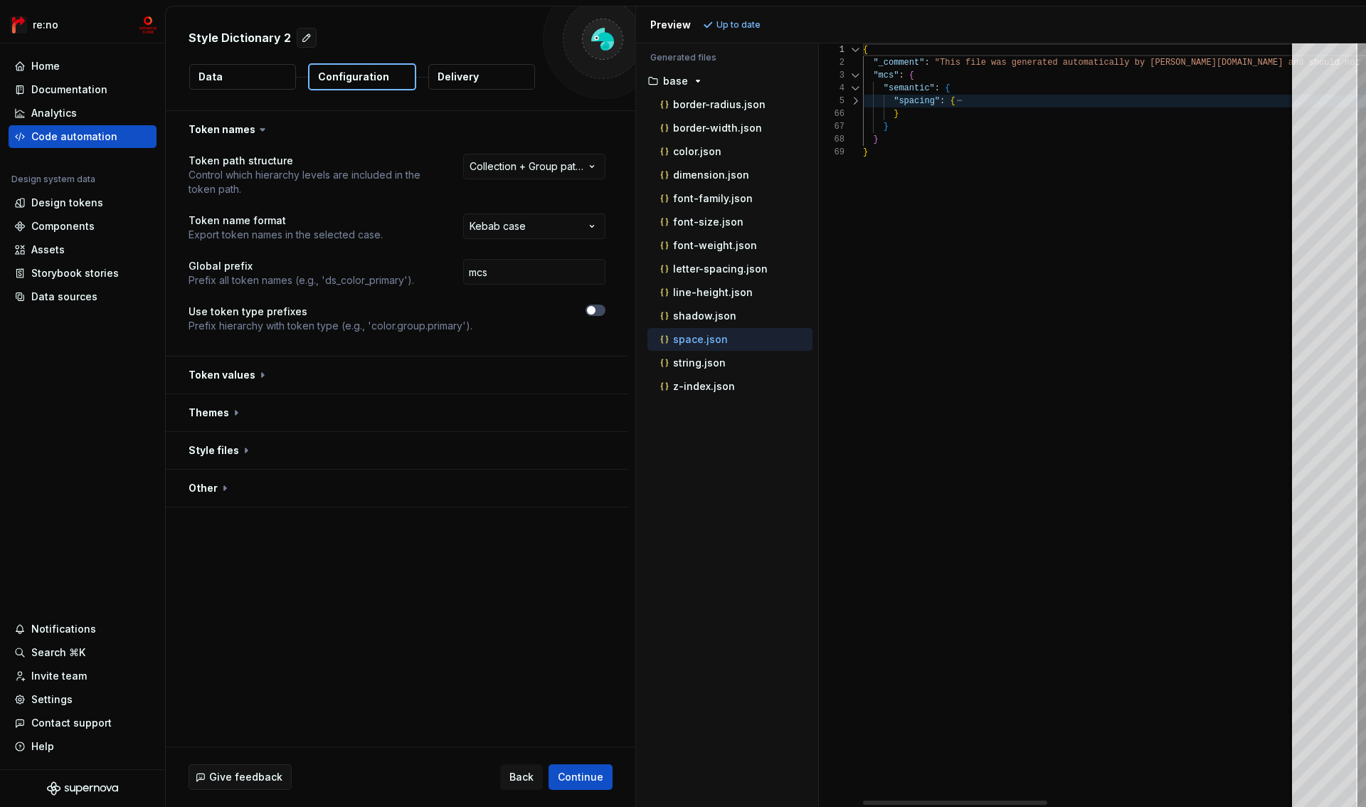
click at [858, 85] on div at bounding box center [855, 88] width 19 height 13
click at [856, 100] on div at bounding box center [855, 101] width 19 height 13
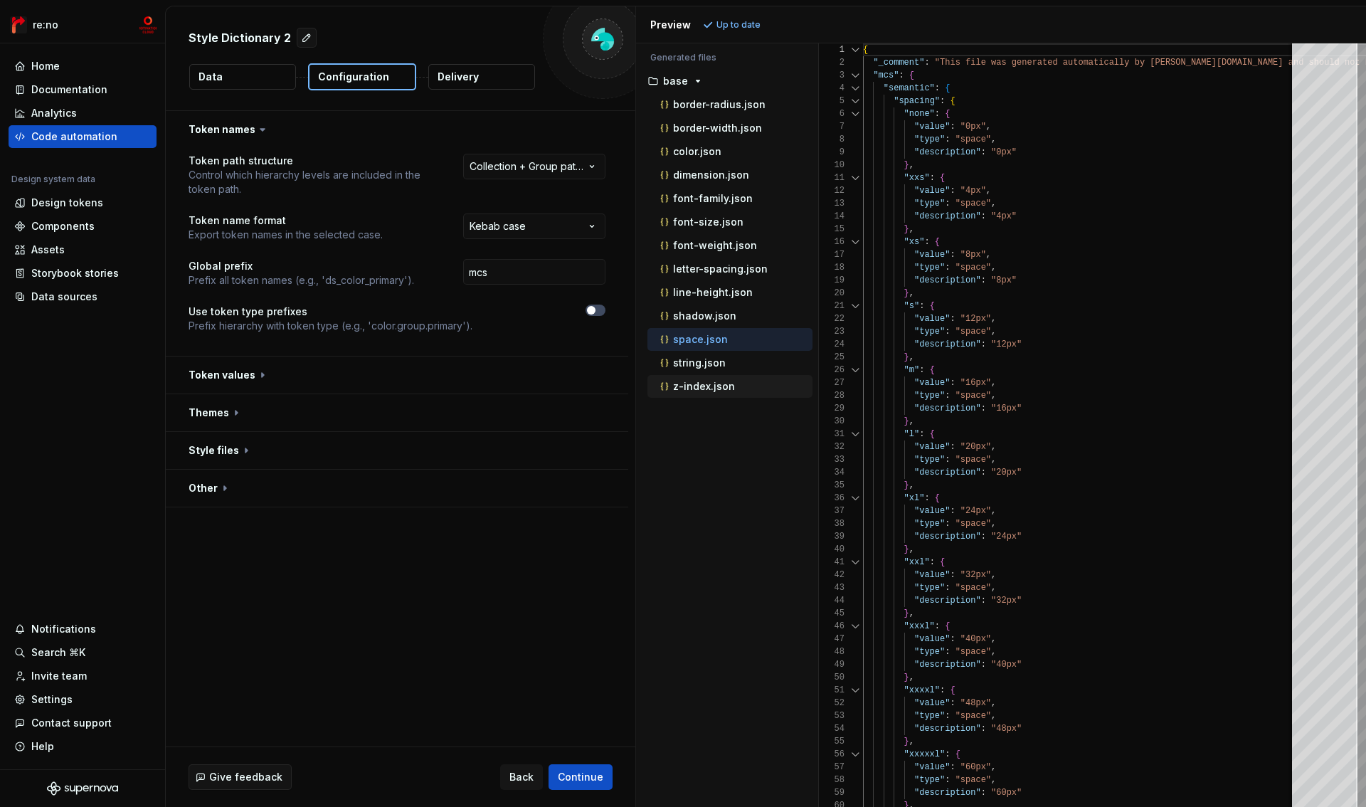
click at [710, 392] on div "z-index.json" at bounding box center [735, 386] width 155 height 14
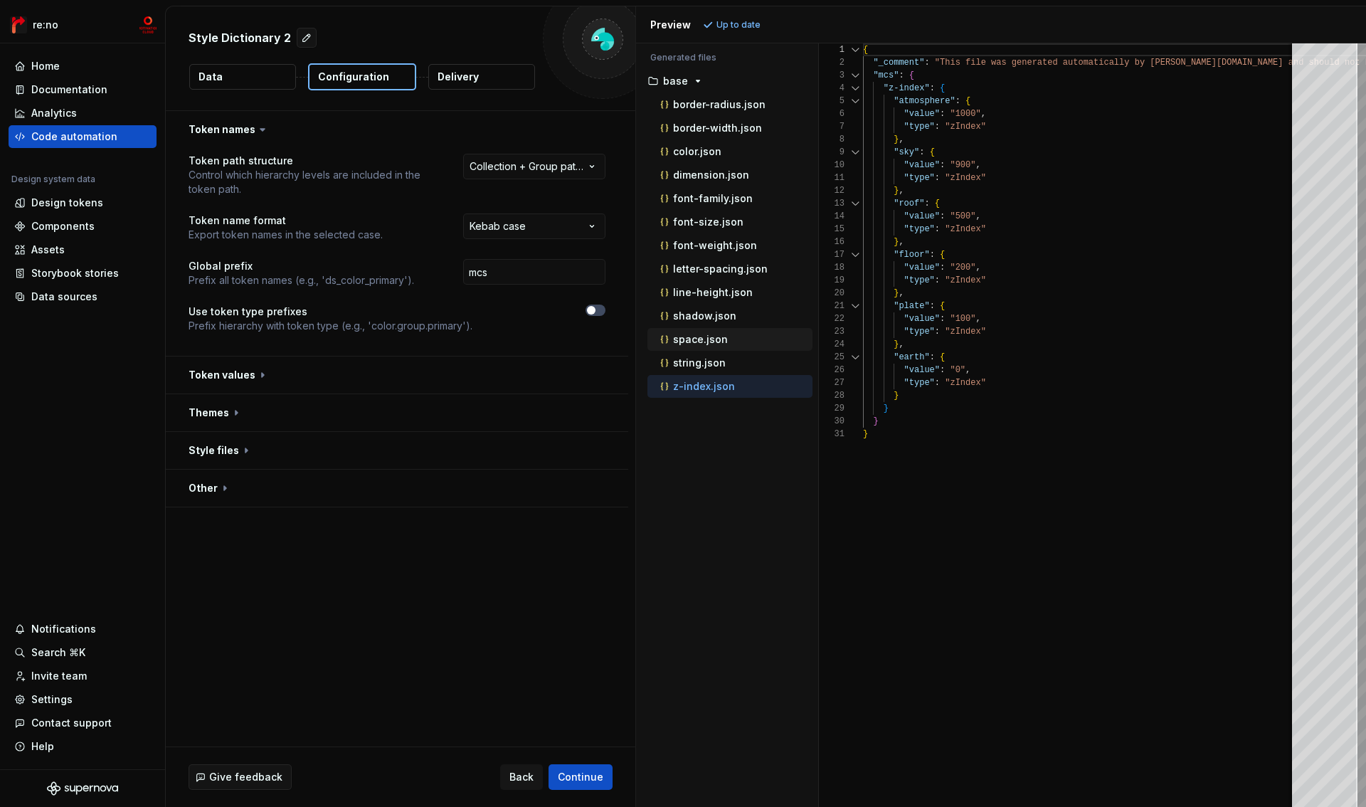
click at [711, 337] on p "space.json" at bounding box center [700, 339] width 55 height 11
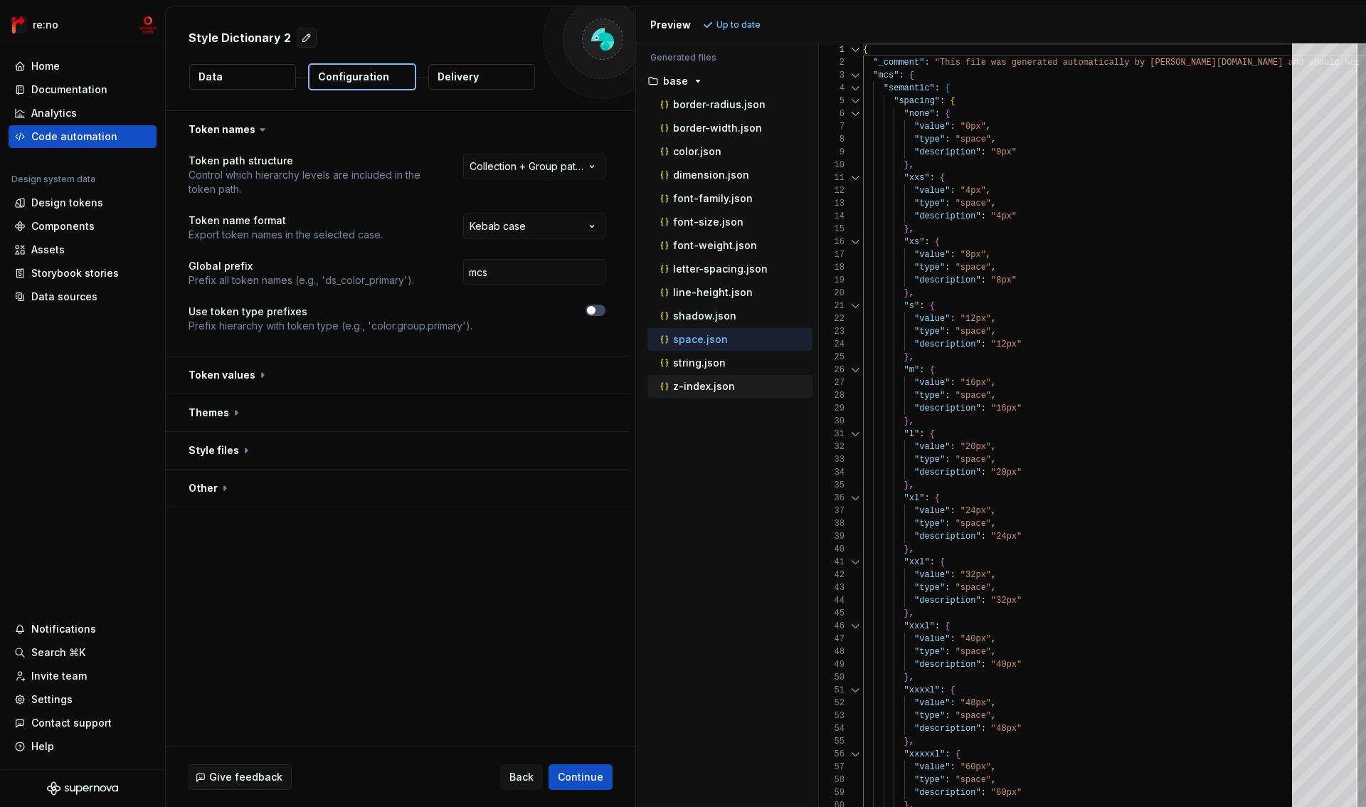
click at [711, 386] on p "z-index.json" at bounding box center [704, 386] width 62 height 11
type textarea "**********"
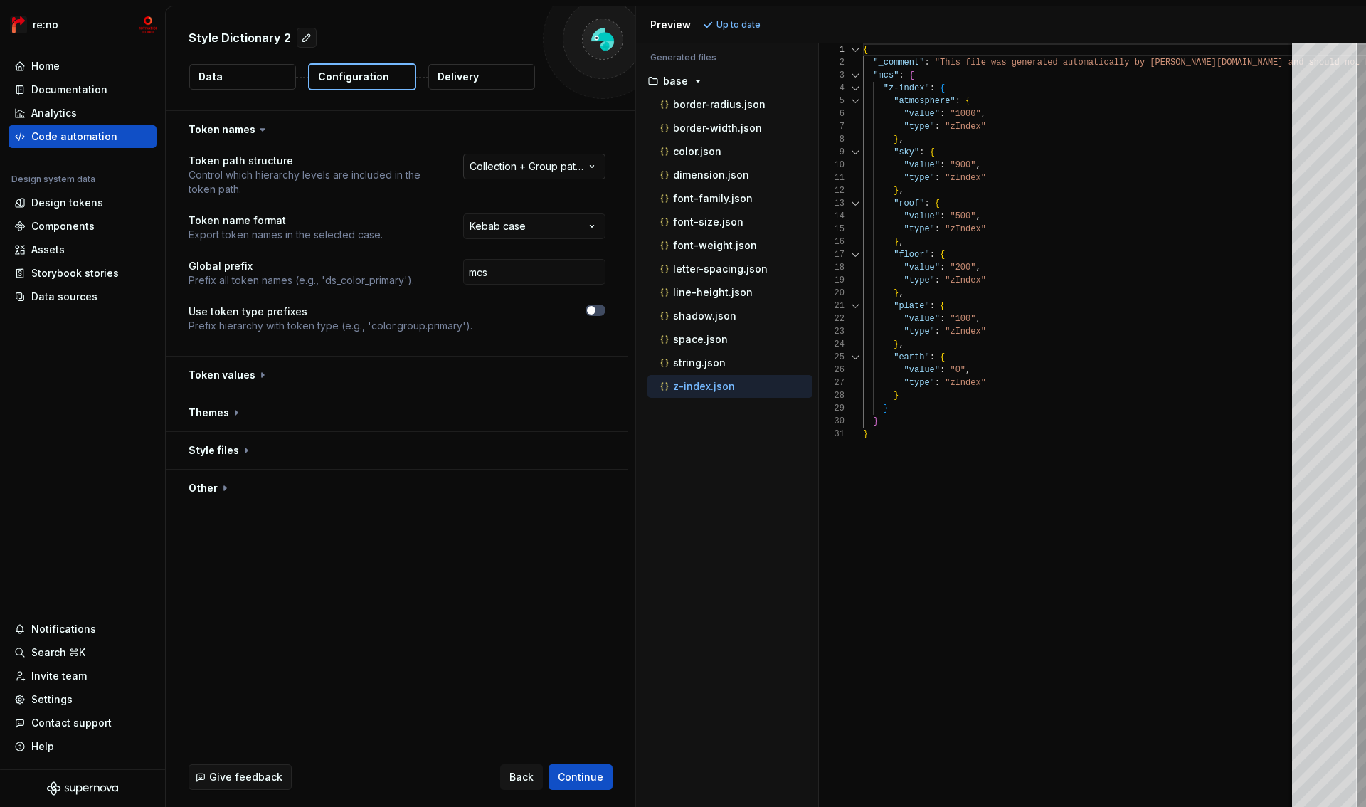
click at [579, 168] on html "**********" at bounding box center [683, 403] width 1366 height 807
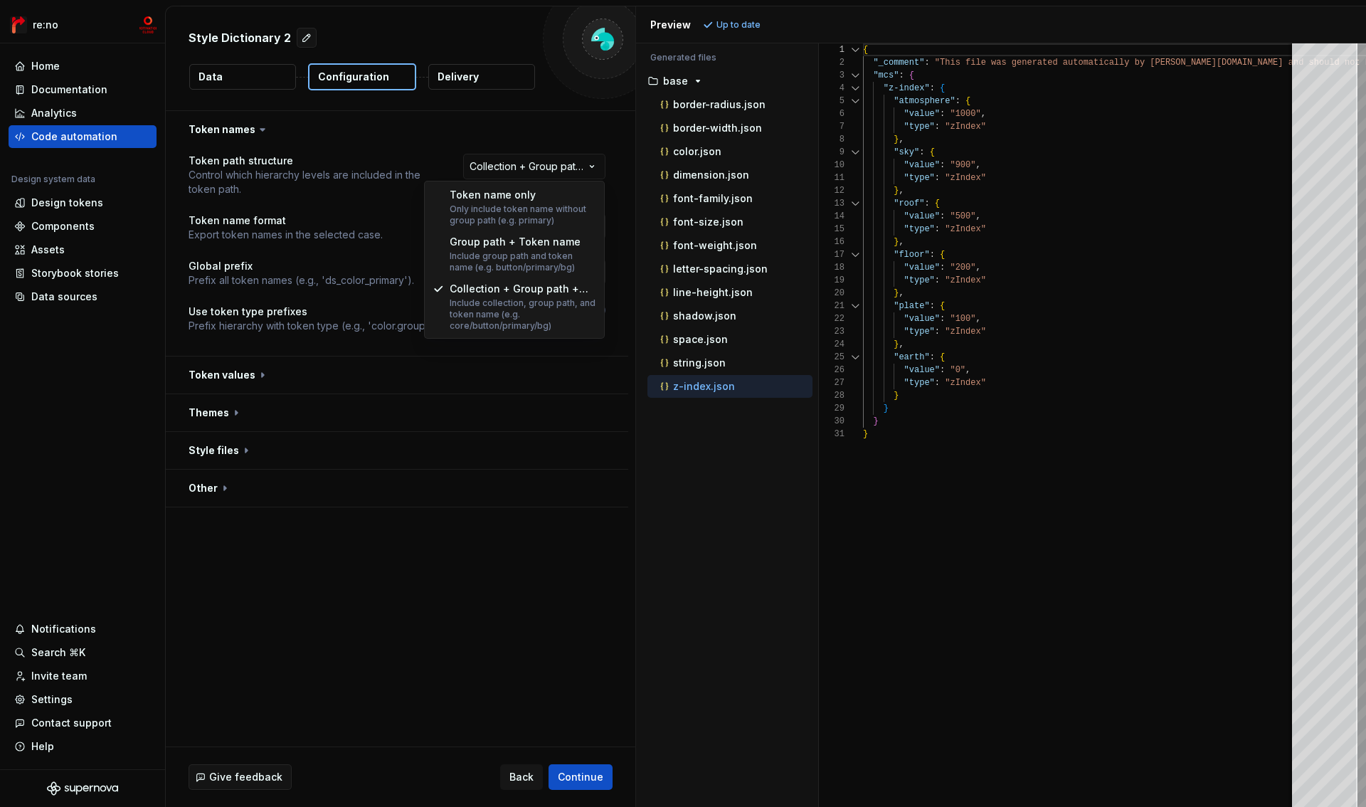
select select "**********"
click at [579, 164] on html "**********" at bounding box center [683, 403] width 1366 height 807
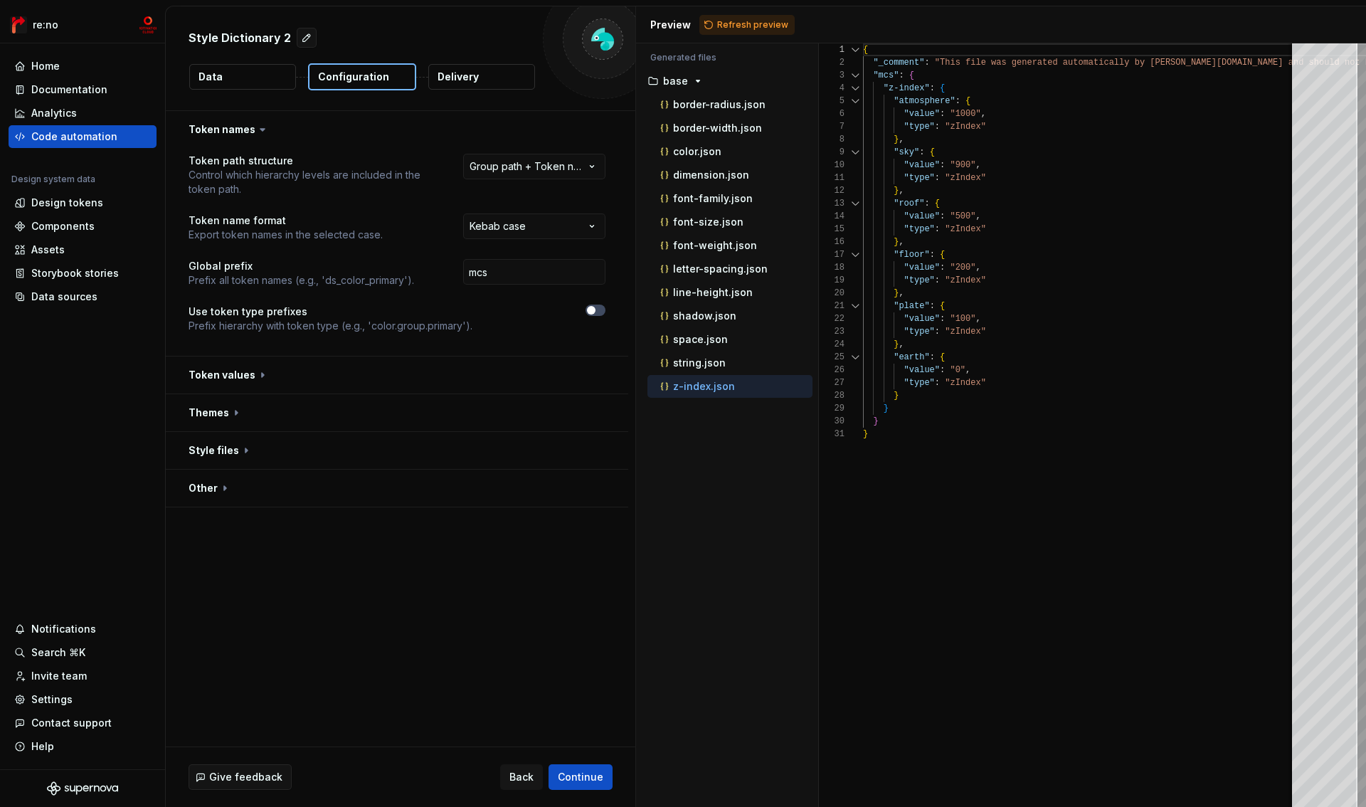
click at [598, 122] on html "**********" at bounding box center [683, 403] width 1366 height 807
click at [756, 28] on span "Refresh preview" at bounding box center [752, 24] width 71 height 11
click at [739, 179] on p "dimension.json" at bounding box center [711, 174] width 76 height 11
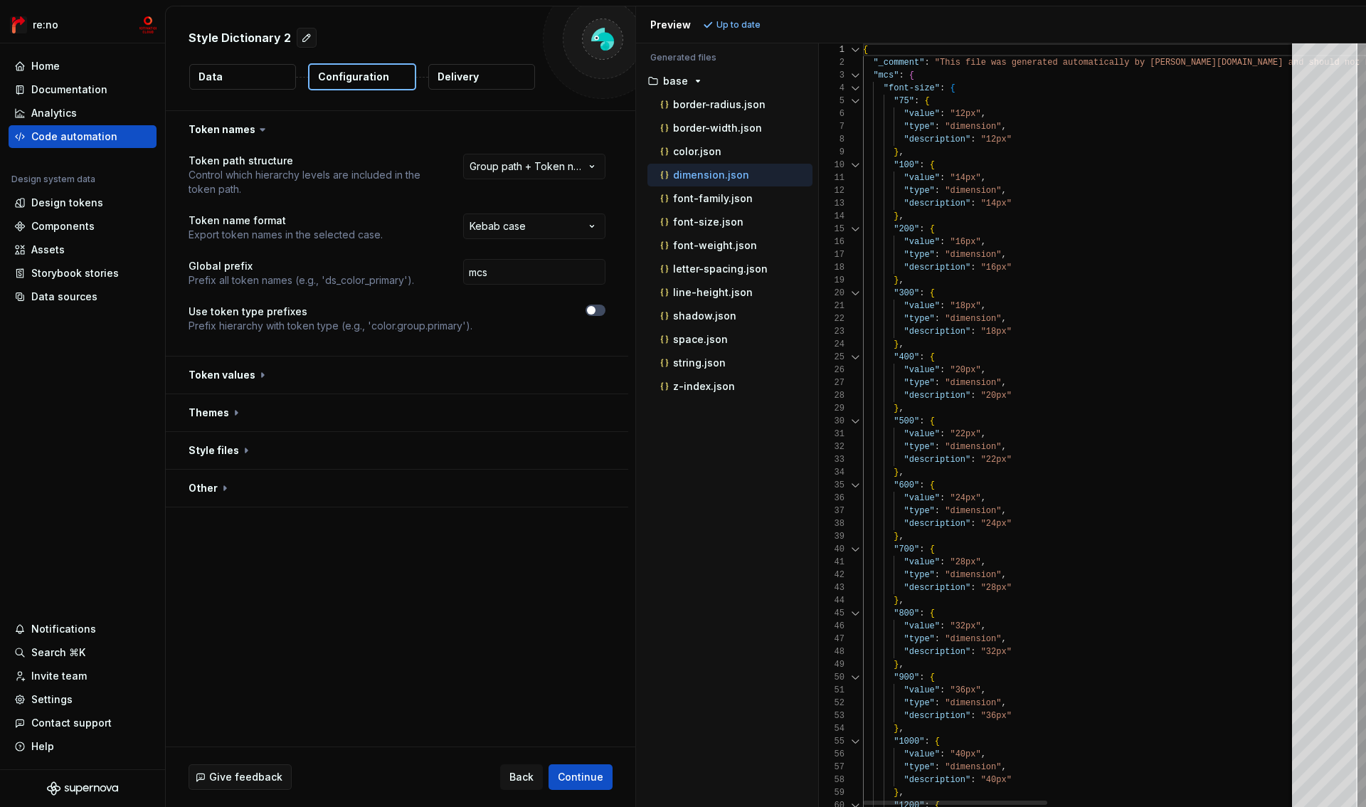
click at [857, 88] on div at bounding box center [855, 88] width 19 height 13
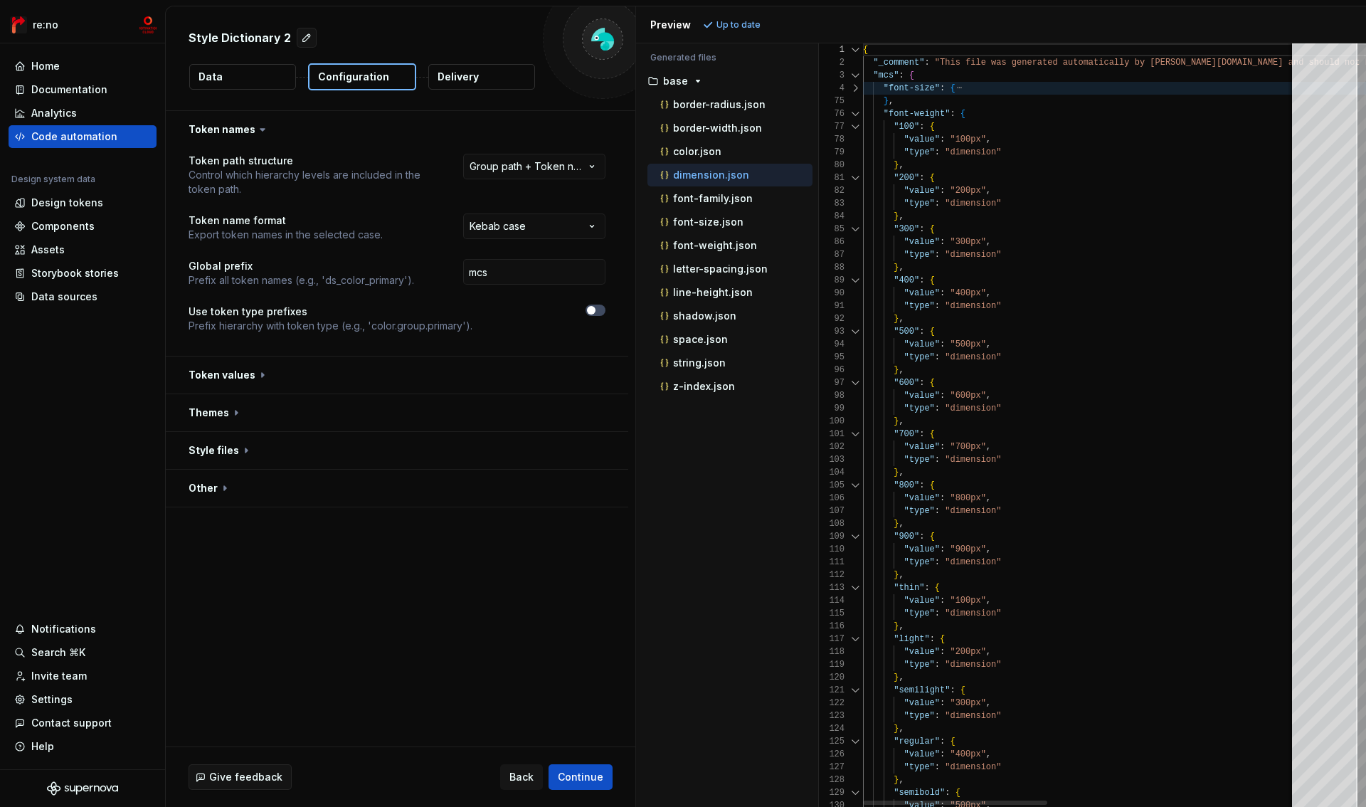
click at [857, 112] on div at bounding box center [855, 113] width 19 height 13
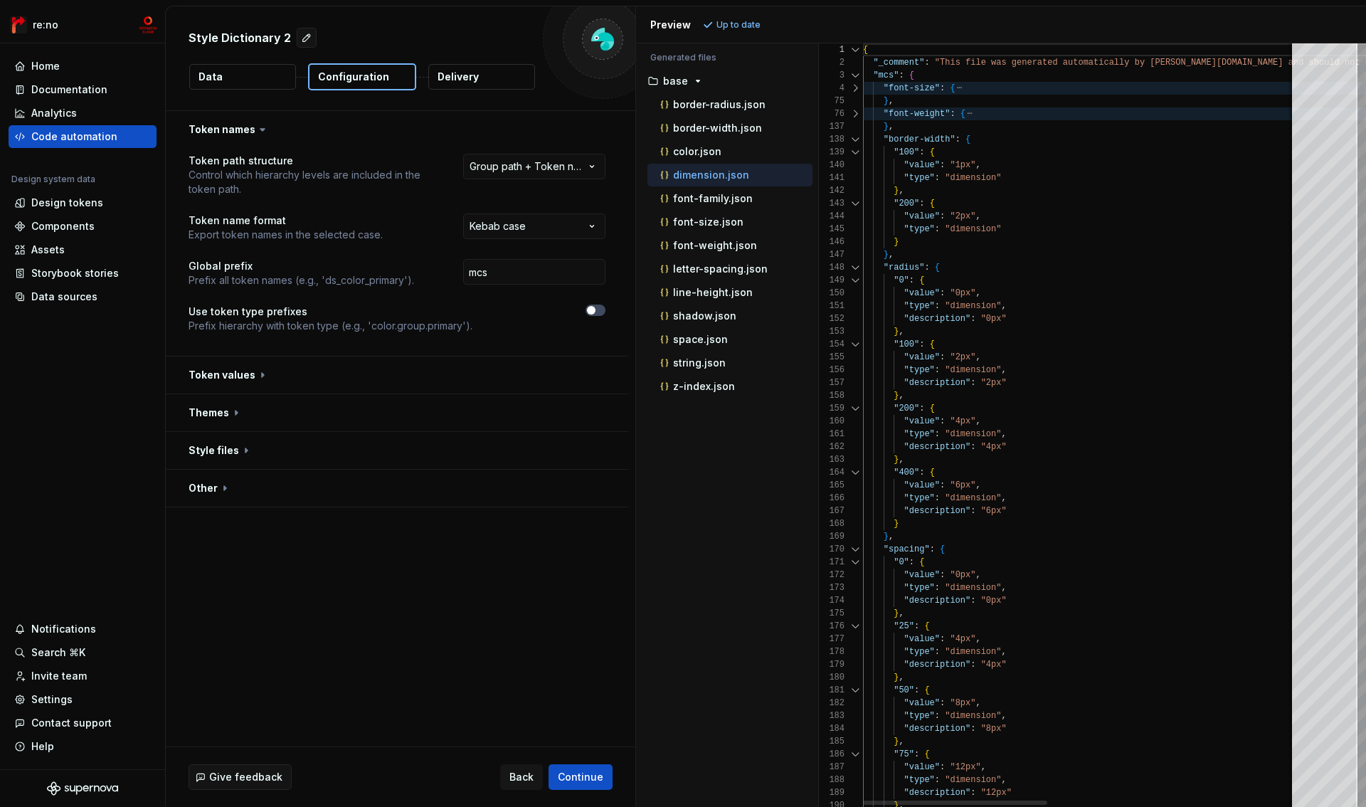
click at [857, 135] on div at bounding box center [855, 139] width 19 height 13
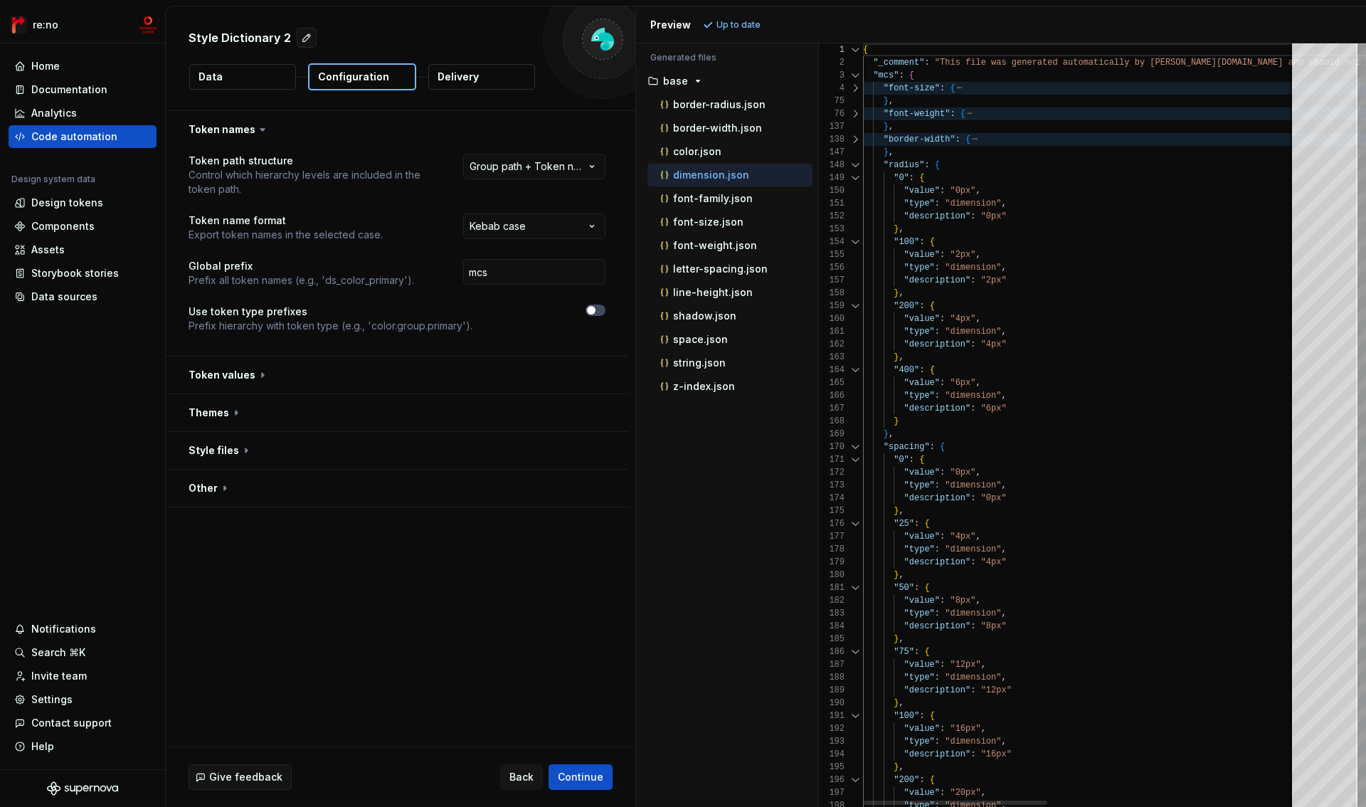
click at [858, 161] on div at bounding box center [855, 165] width 19 height 13
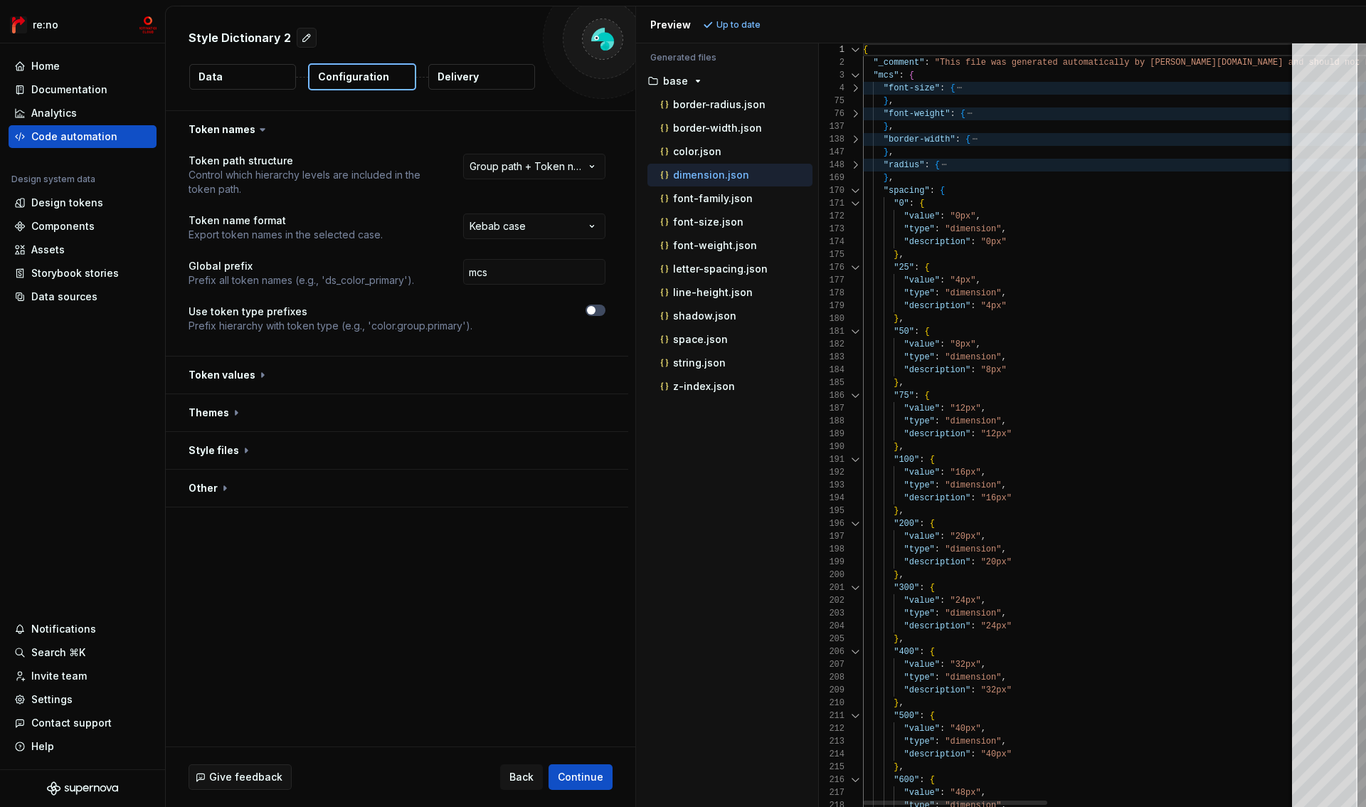
click at [858, 189] on div at bounding box center [855, 190] width 19 height 13
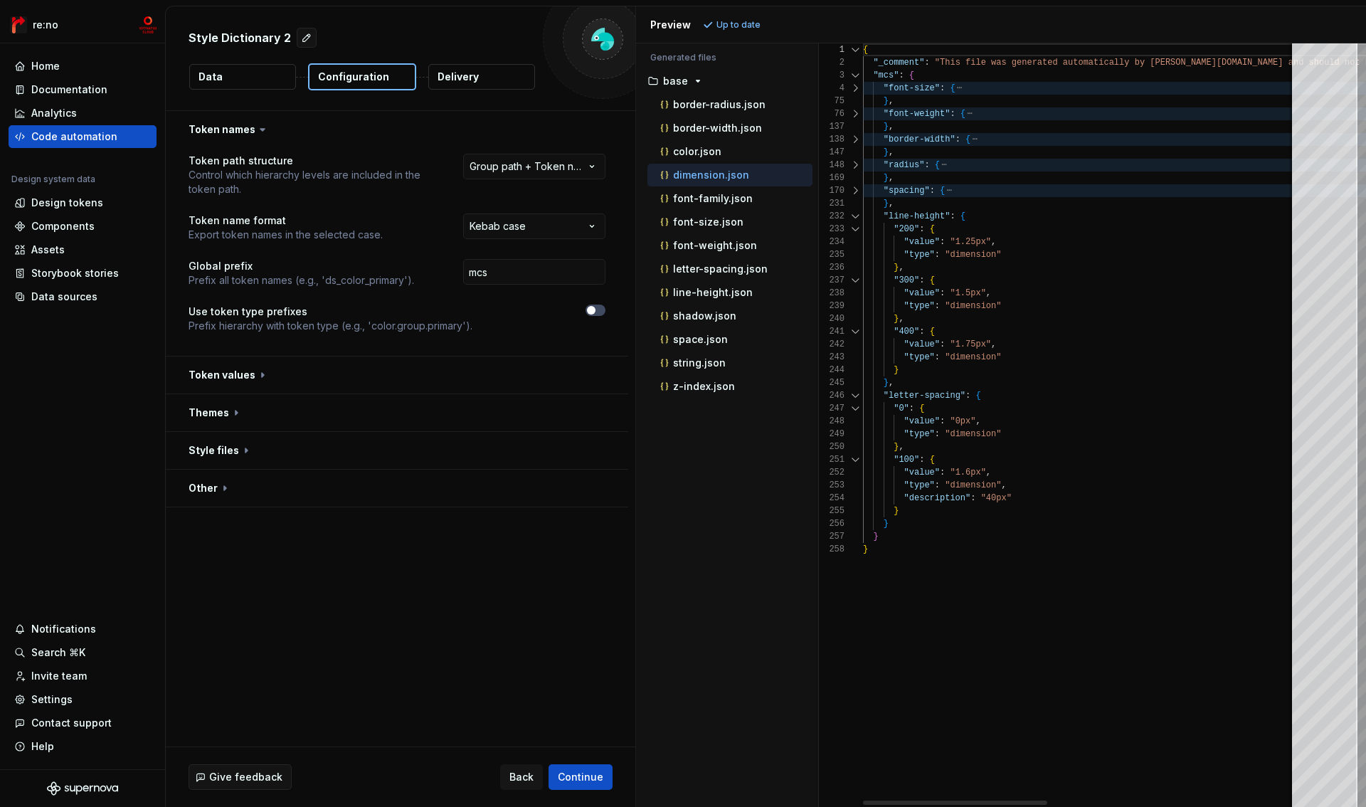
click at [858, 214] on div at bounding box center [855, 216] width 19 height 13
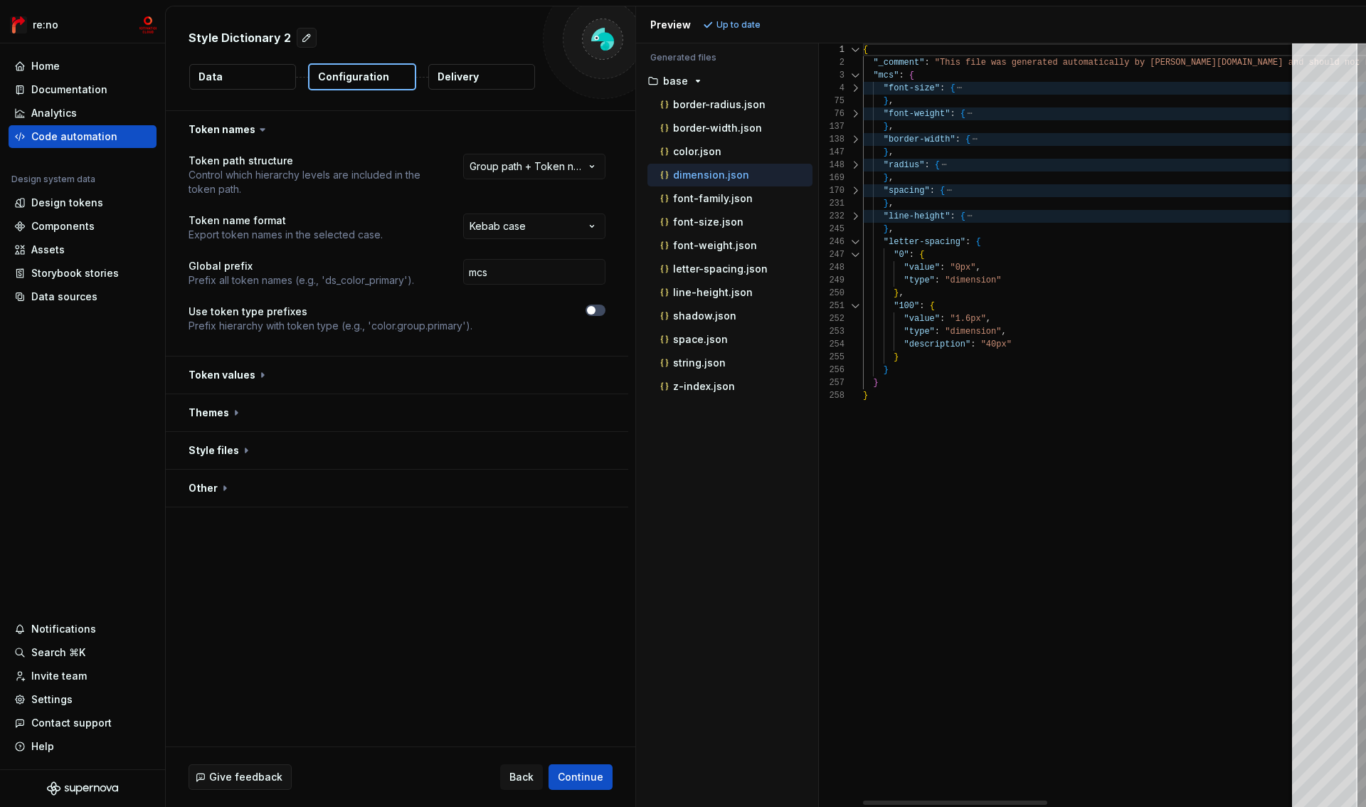
click at [853, 236] on div at bounding box center [855, 242] width 19 height 13
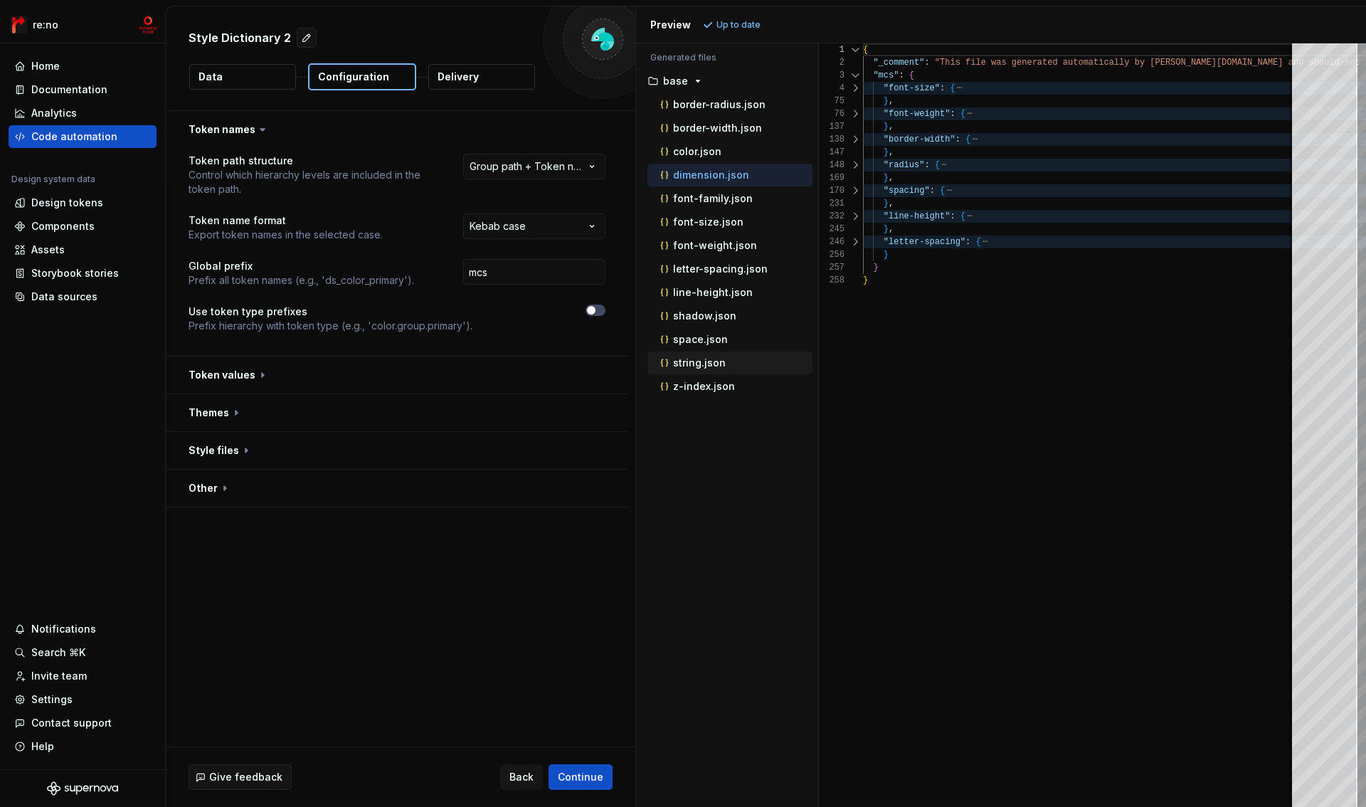
click at [715, 360] on p "string.json" at bounding box center [699, 362] width 53 height 11
type textarea "**********"
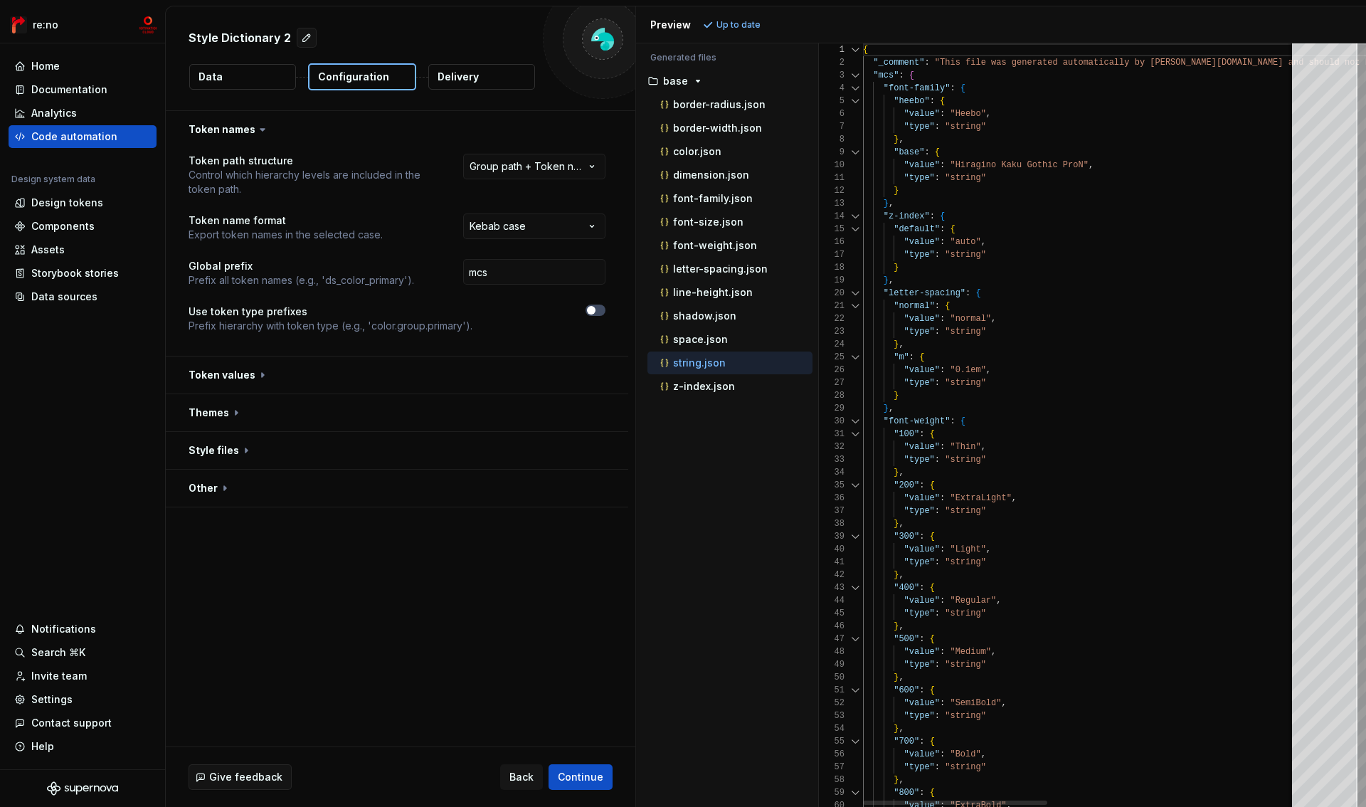
click at [860, 90] on div at bounding box center [855, 88] width 19 height 13
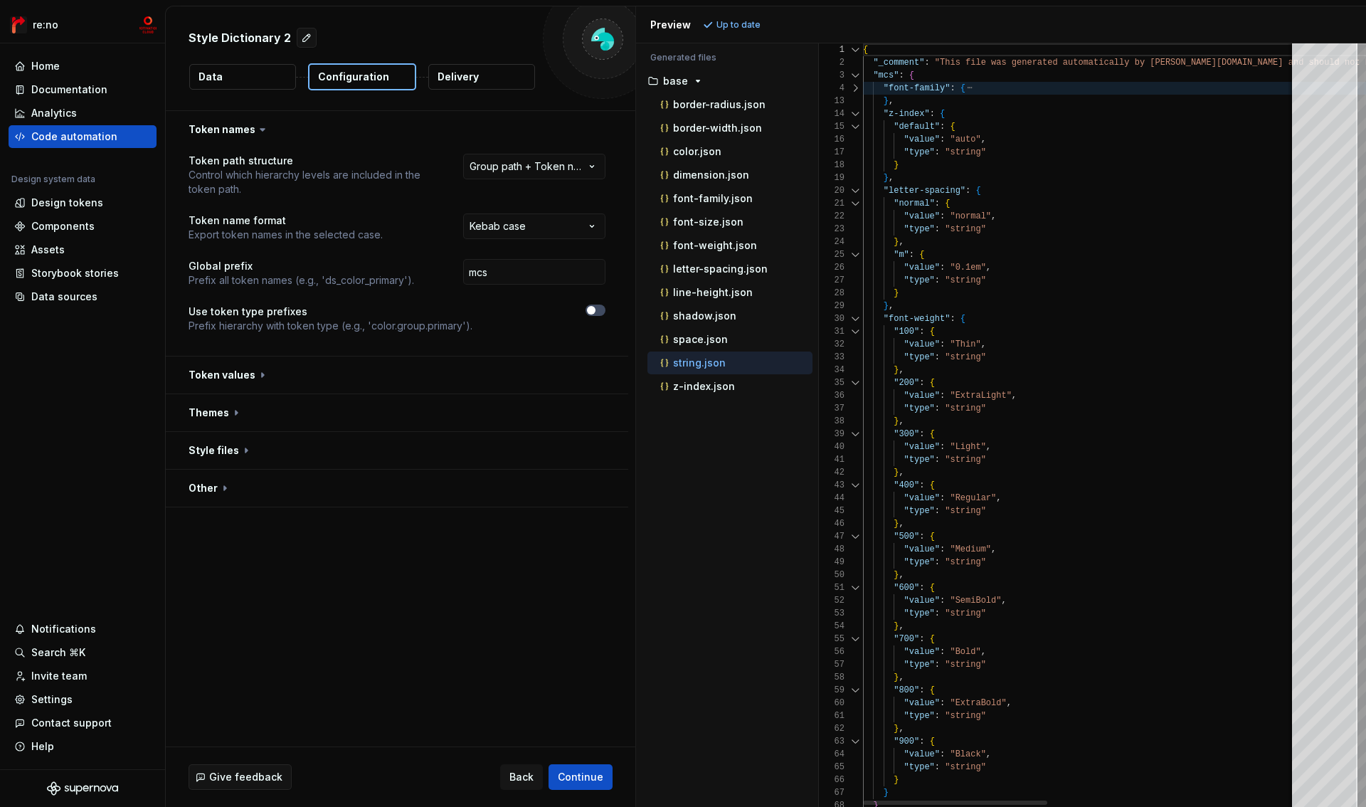
click at [858, 90] on div at bounding box center [855, 88] width 19 height 13
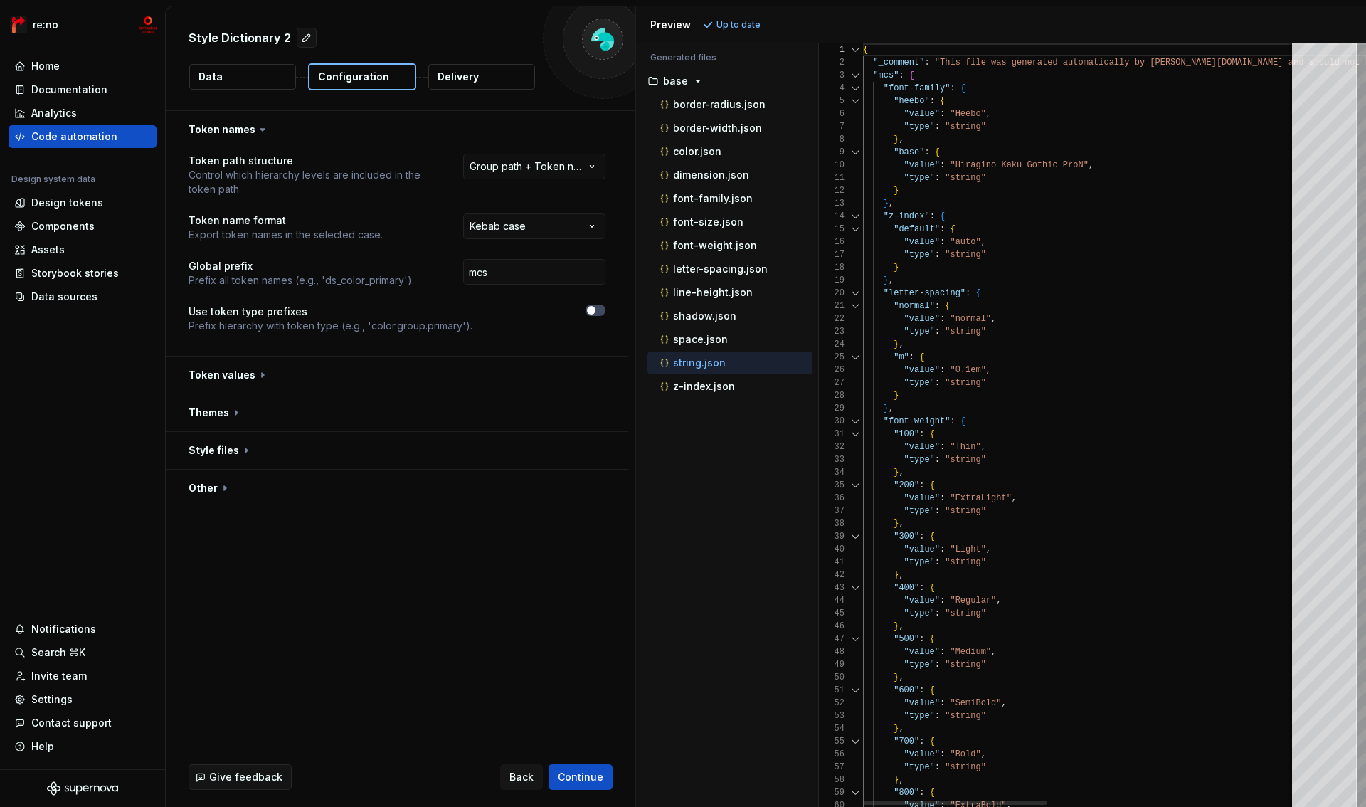
click at [858, 90] on div at bounding box center [855, 88] width 19 height 13
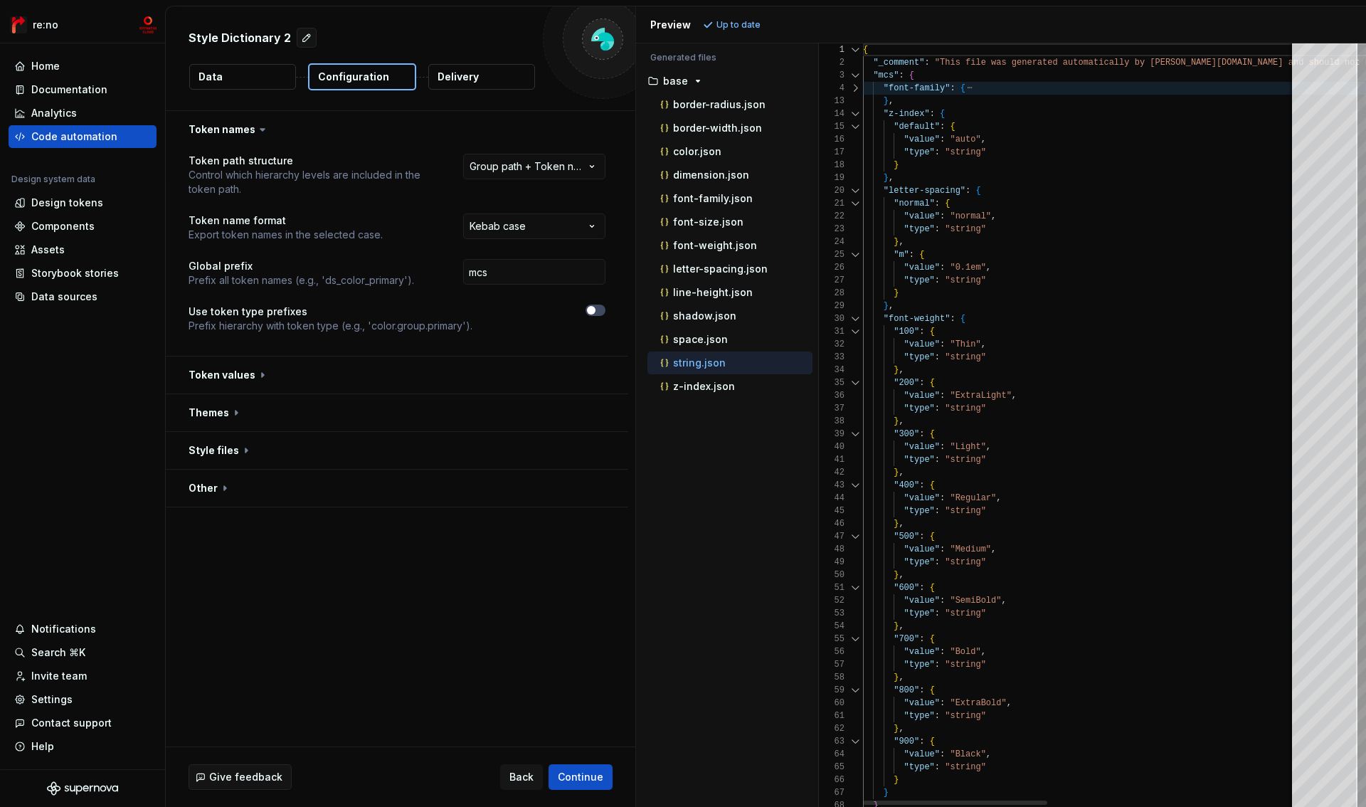
click at [855, 114] on div at bounding box center [855, 113] width 19 height 13
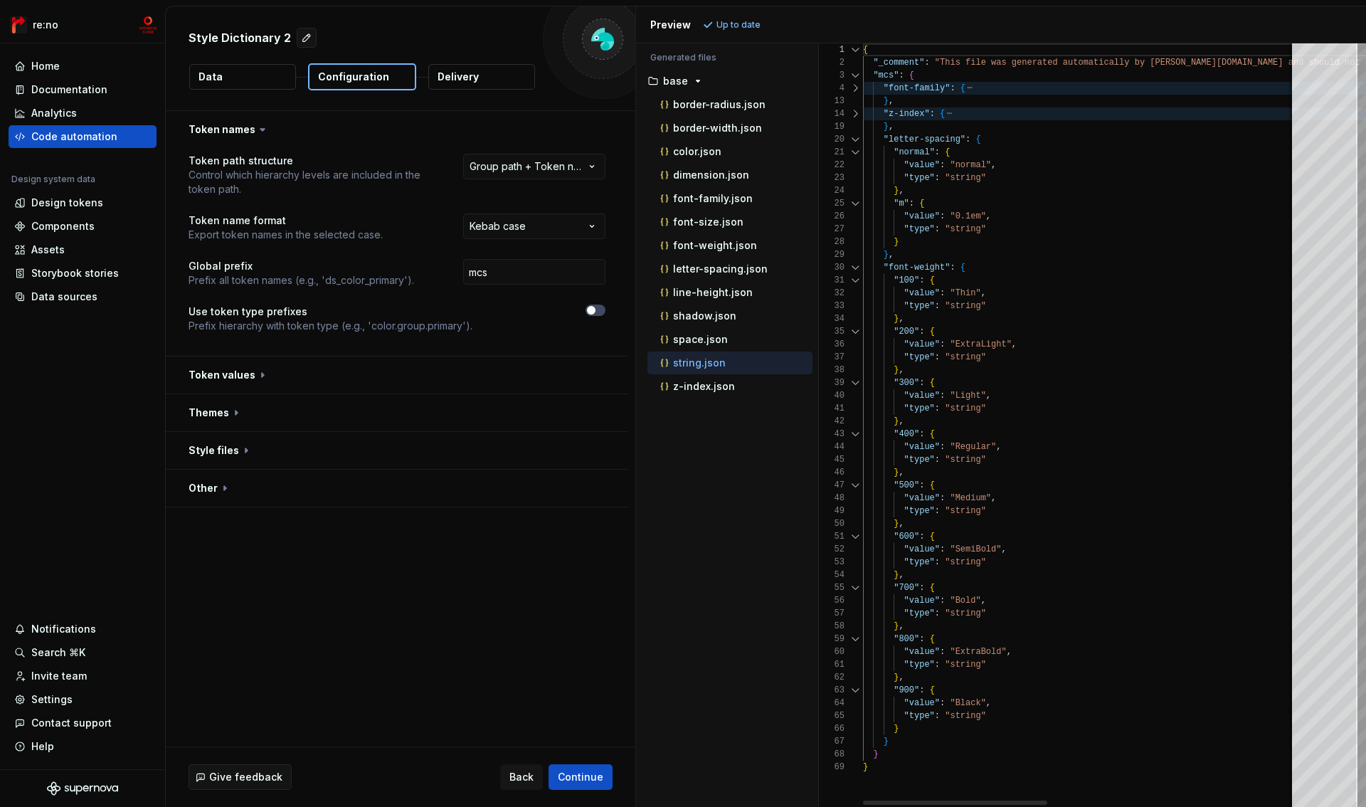
click at [855, 114] on div at bounding box center [855, 113] width 19 height 13
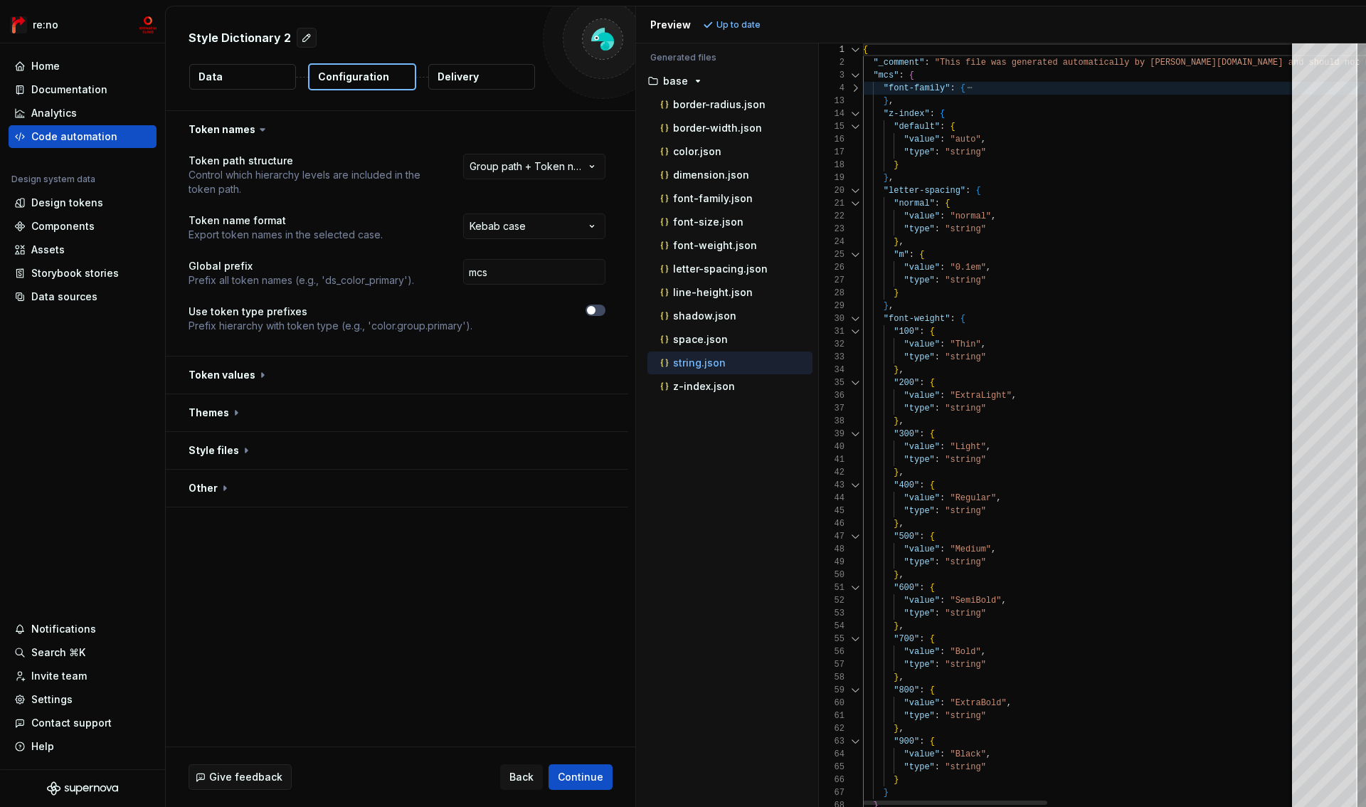
click at [858, 189] on div at bounding box center [855, 190] width 19 height 13
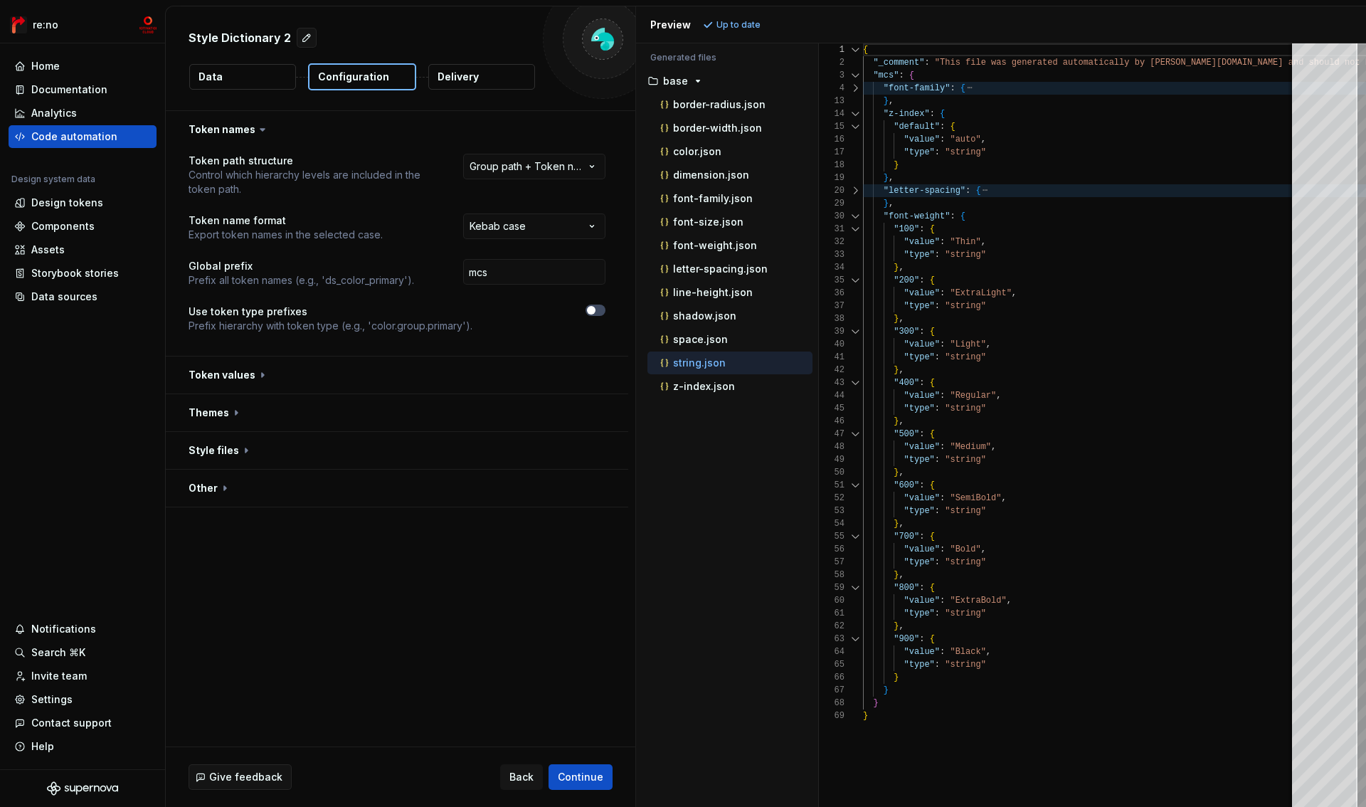
click at [538, 172] on html "**********" at bounding box center [683, 403] width 1366 height 807
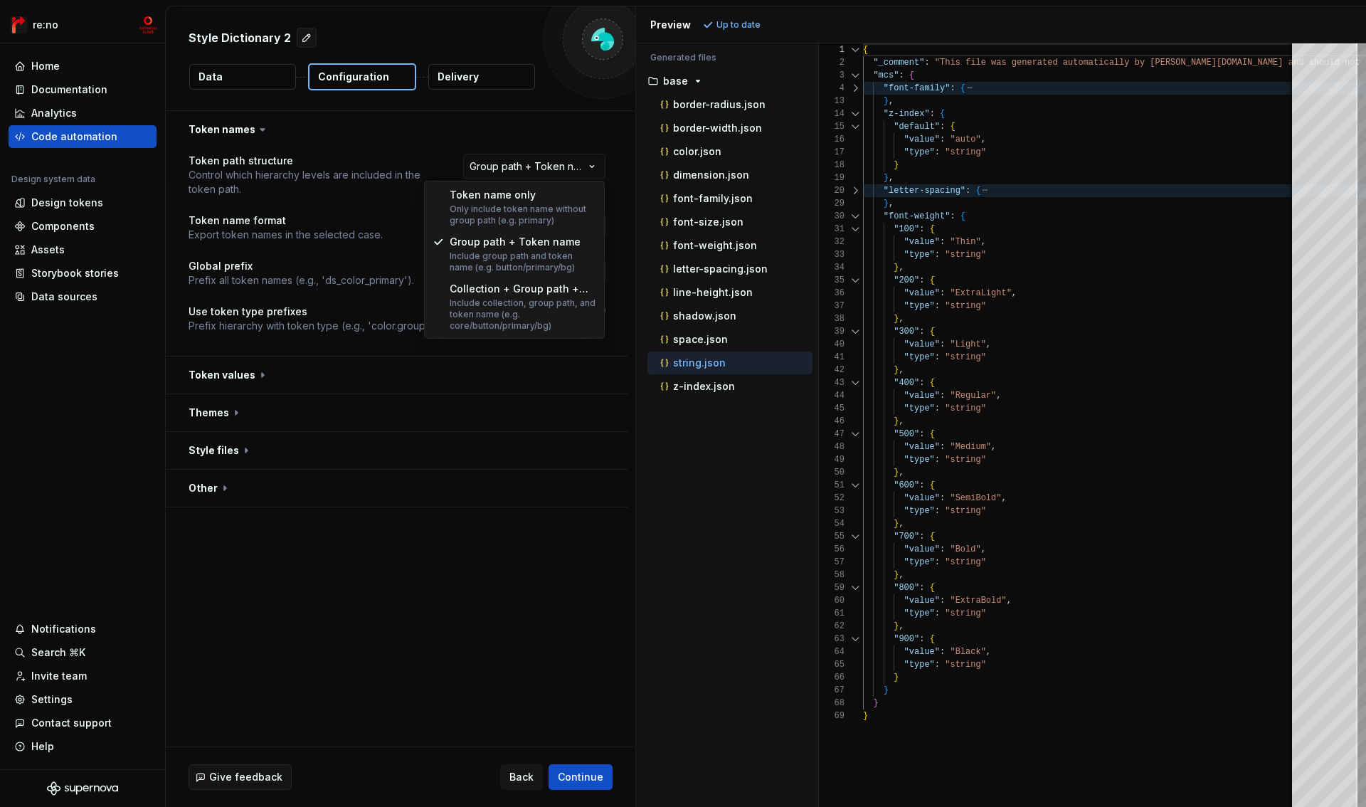
select select "**********"
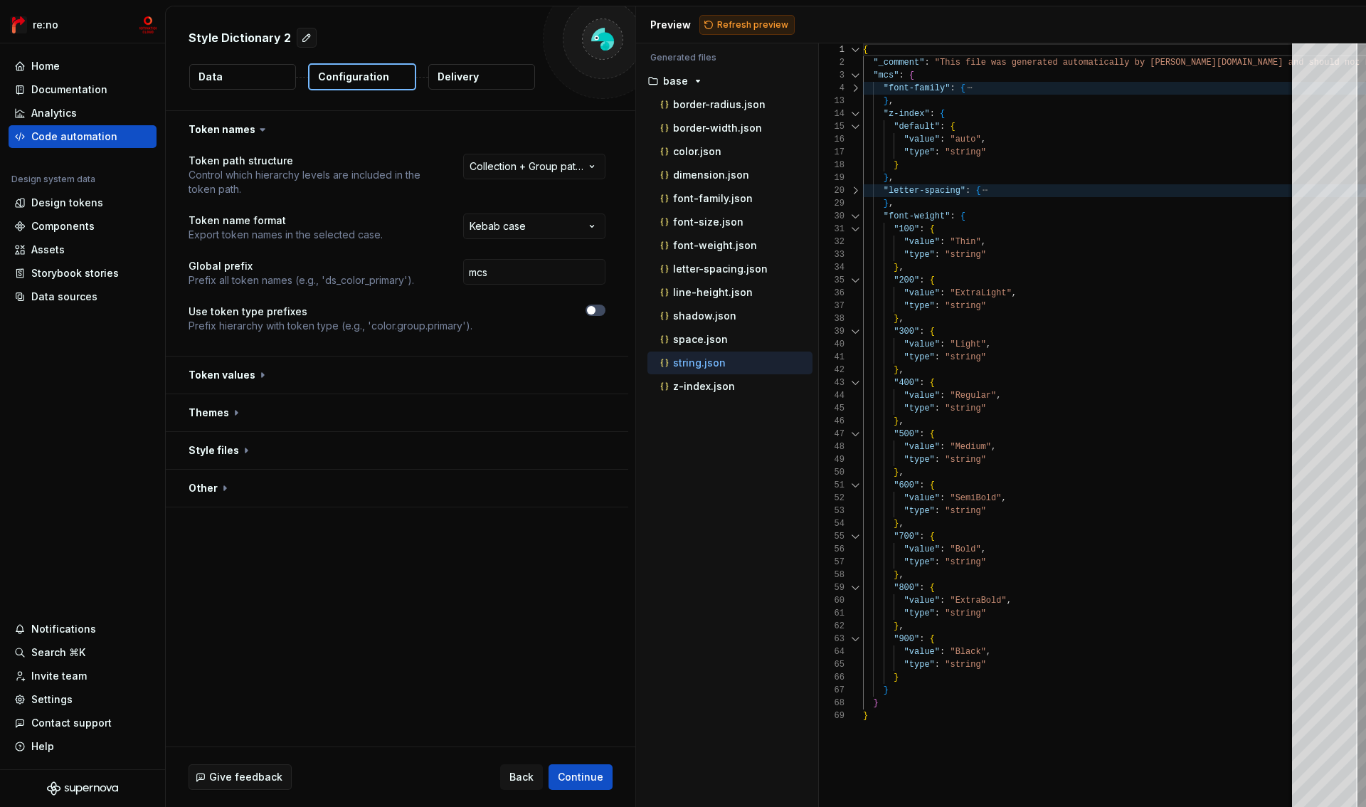
click at [751, 19] on span "Refresh preview" at bounding box center [752, 24] width 71 height 11
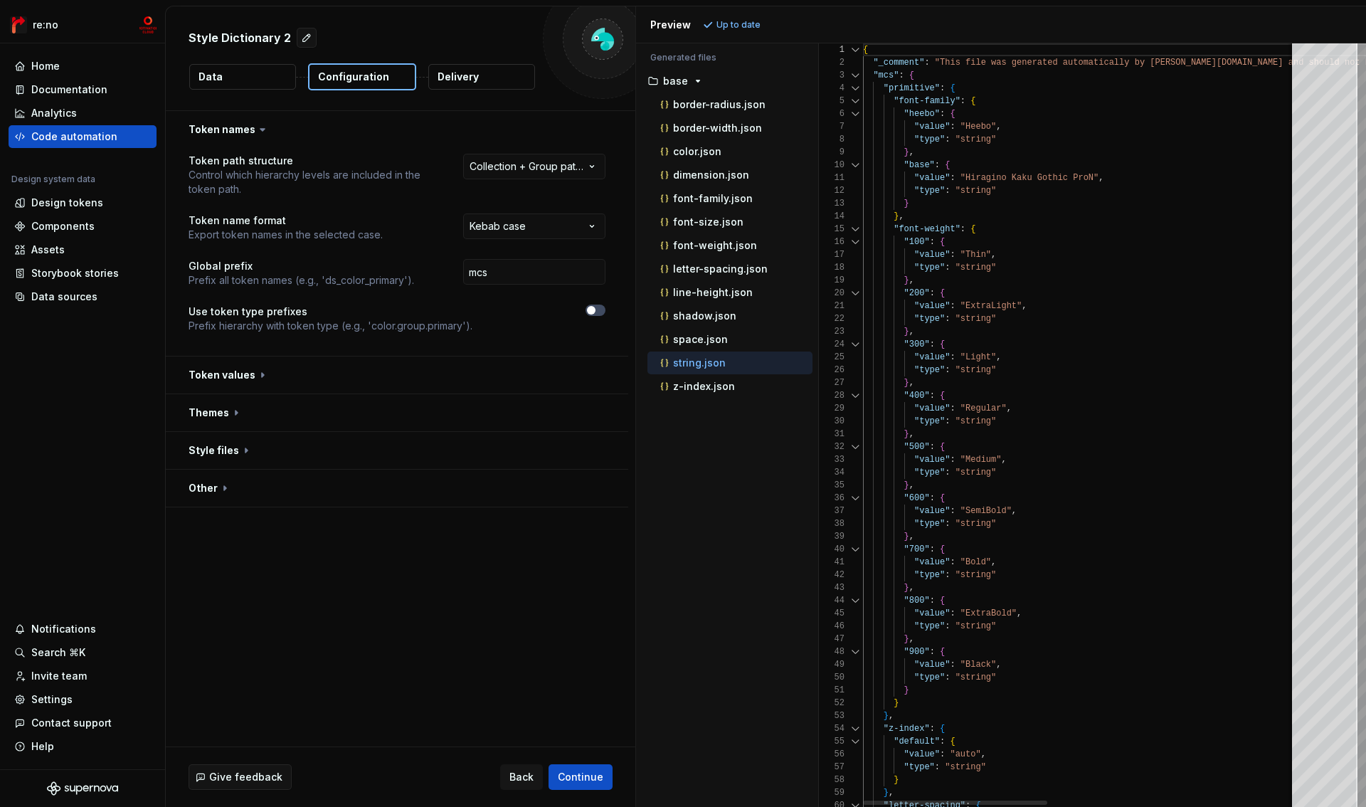
click at [855, 86] on div at bounding box center [855, 88] width 19 height 13
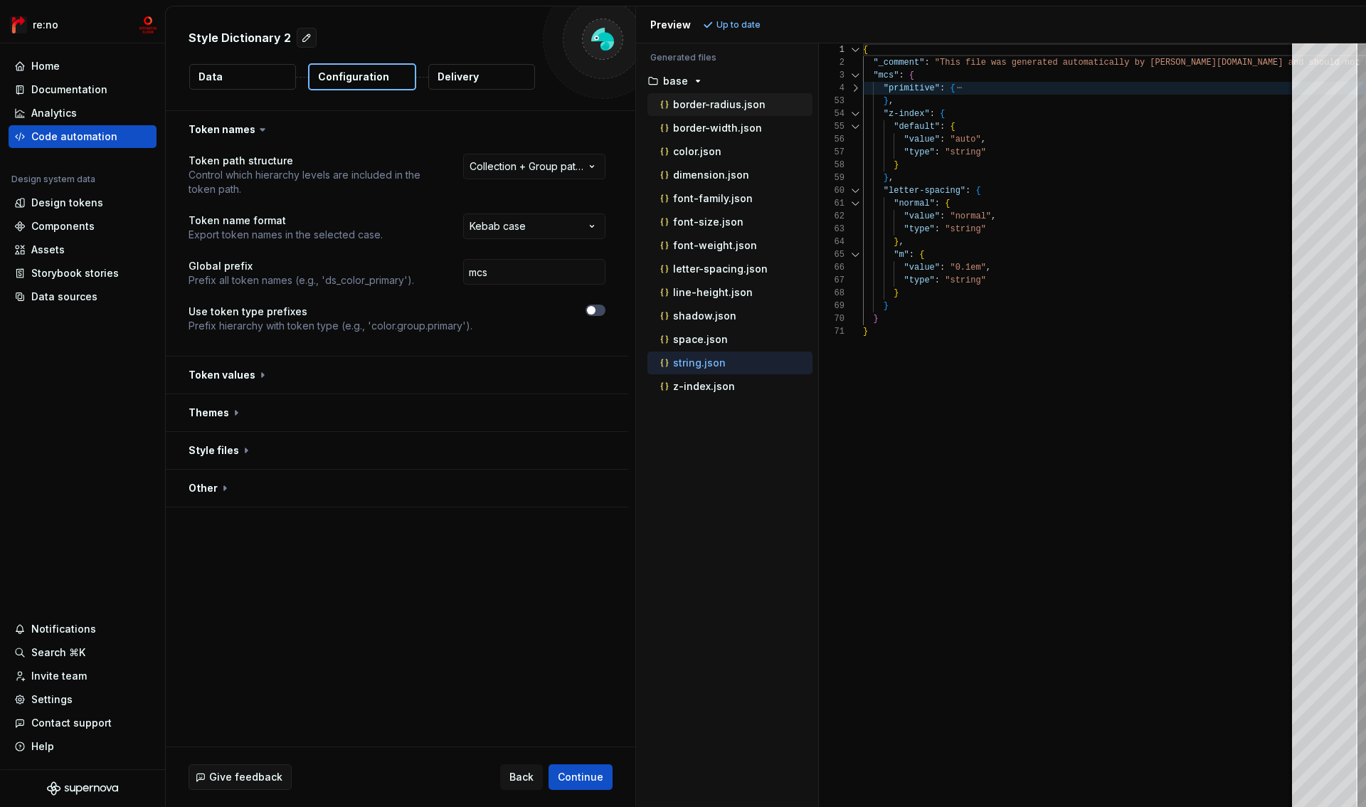
click at [723, 105] on p "border-radius.json" at bounding box center [719, 104] width 93 height 11
type textarea "**********"
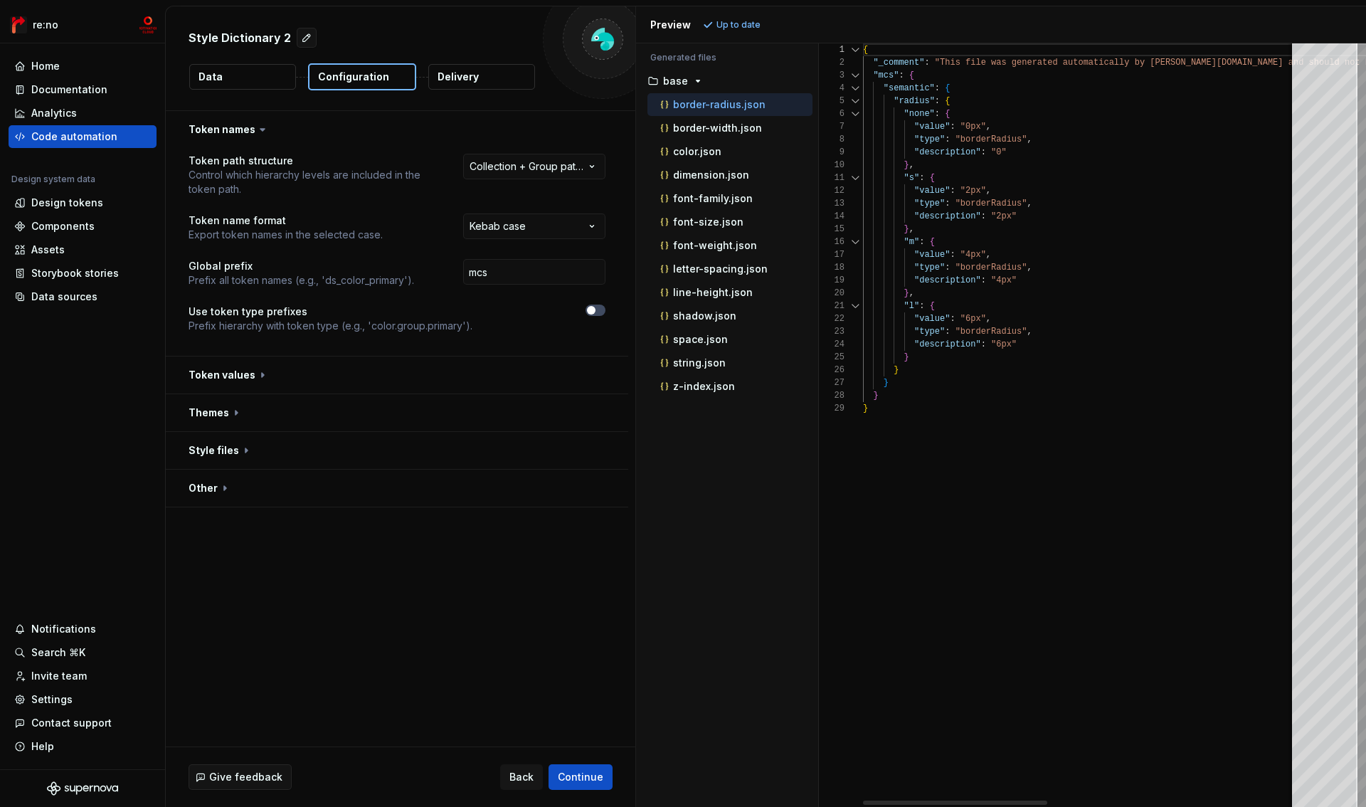
click at [856, 90] on div at bounding box center [855, 88] width 19 height 13
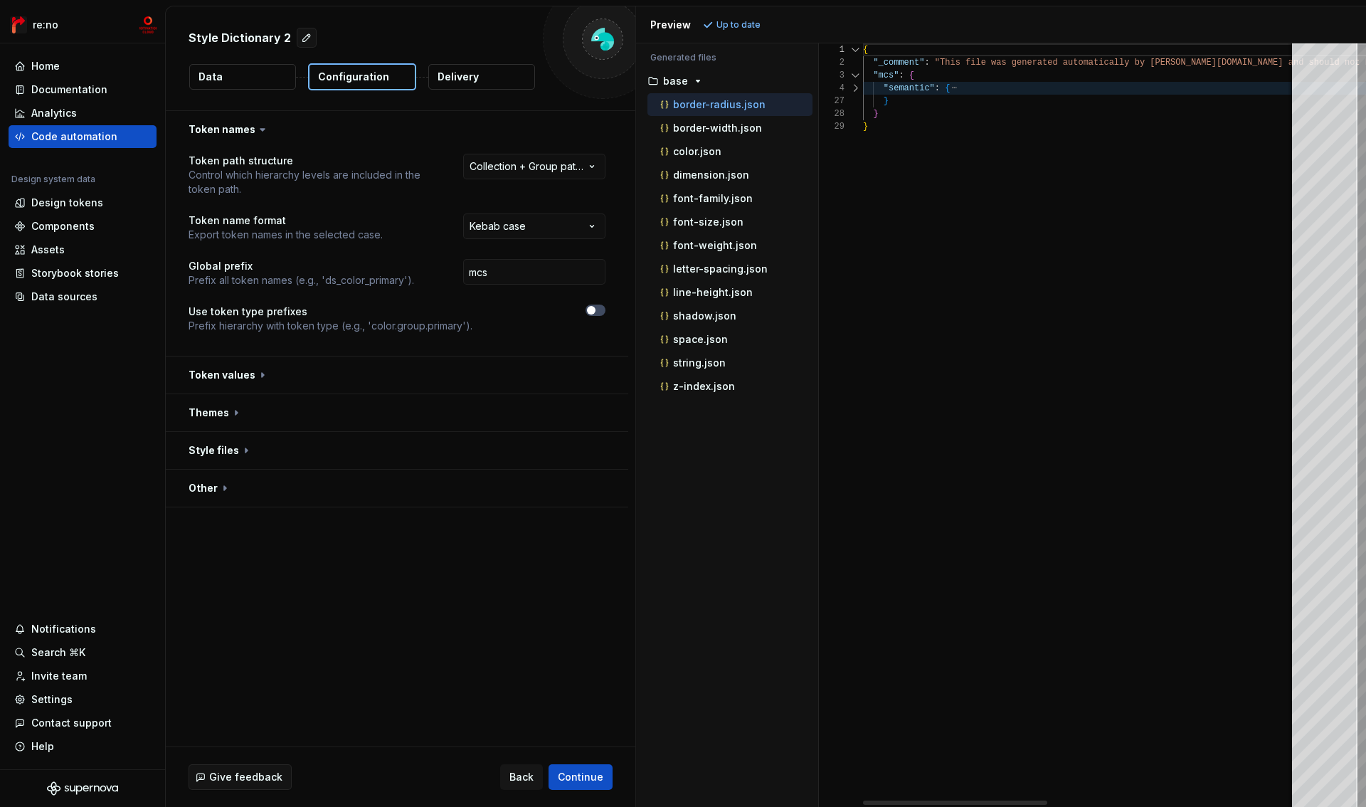
click at [856, 90] on div at bounding box center [855, 88] width 19 height 13
